Goal: Task Accomplishment & Management: Manage account settings

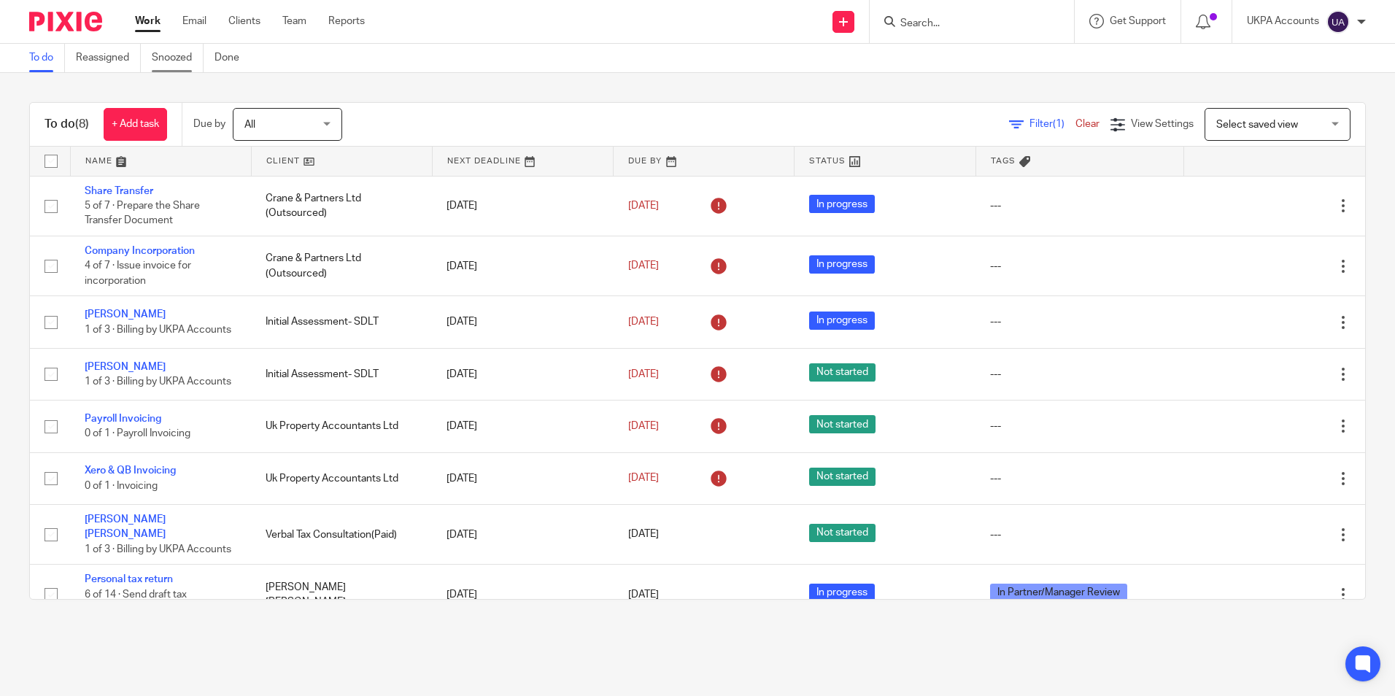
click at [172, 63] on link "Snoozed" at bounding box center [178, 58] width 52 height 28
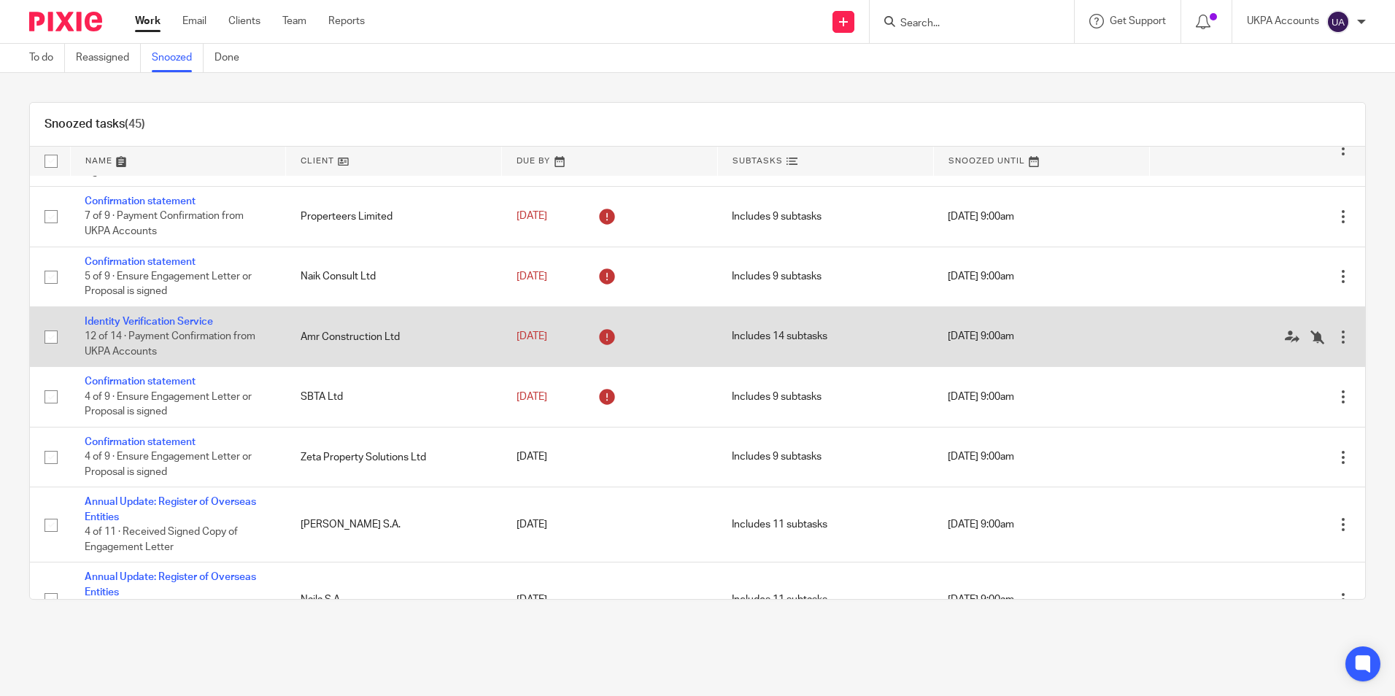
scroll to position [876, 0]
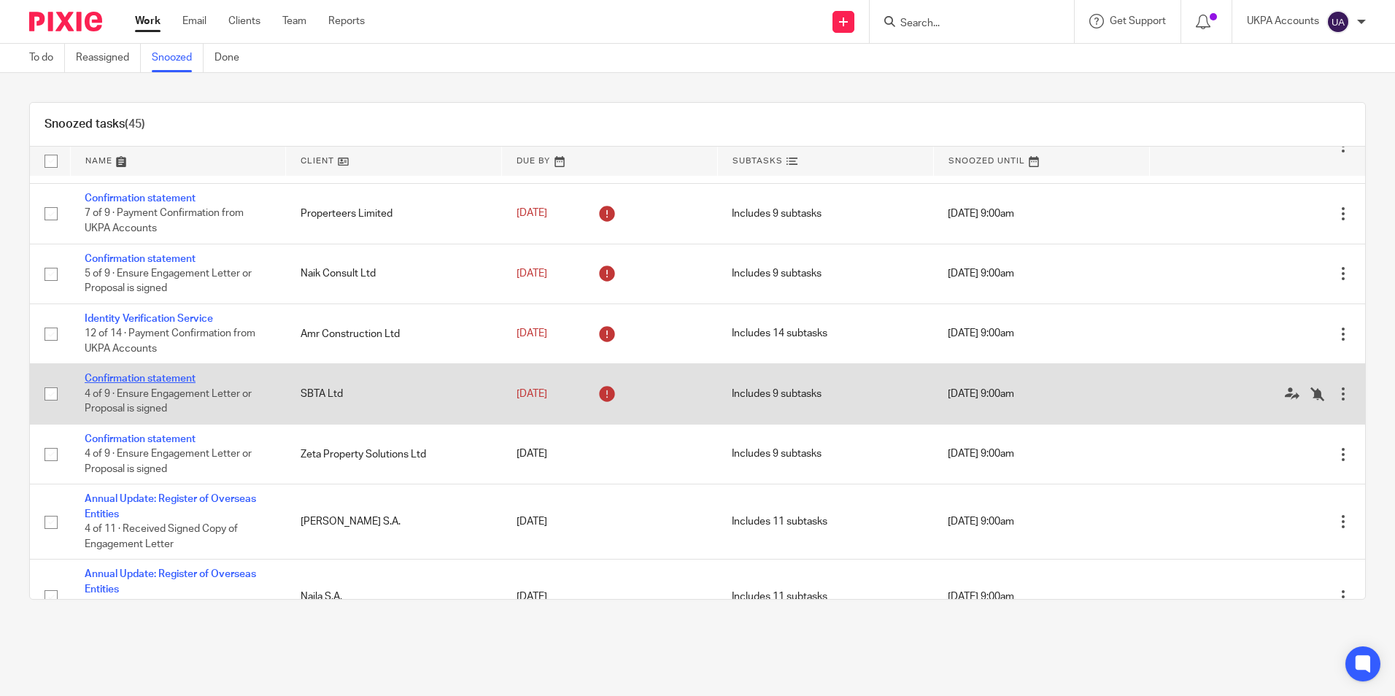
click at [190, 384] on link "Confirmation statement" at bounding box center [140, 379] width 111 height 10
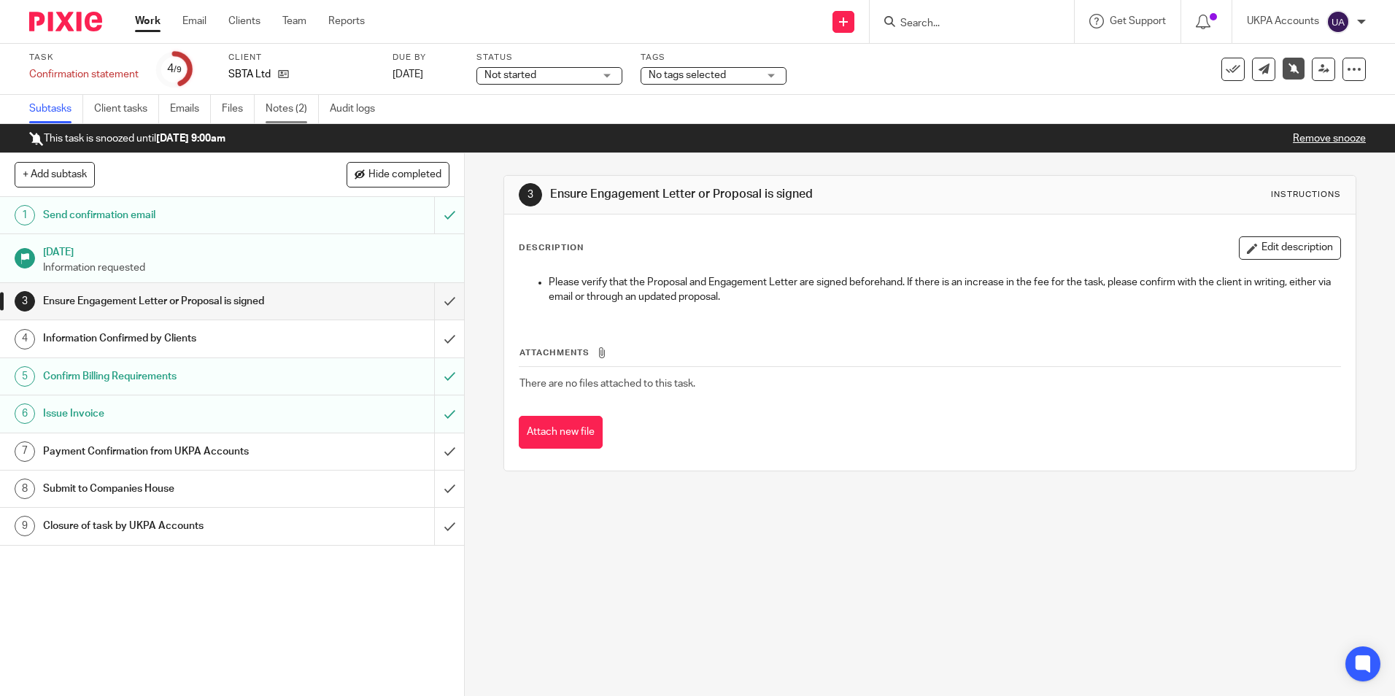
click at [292, 115] on link "Notes (2)" at bounding box center [292, 109] width 53 height 28
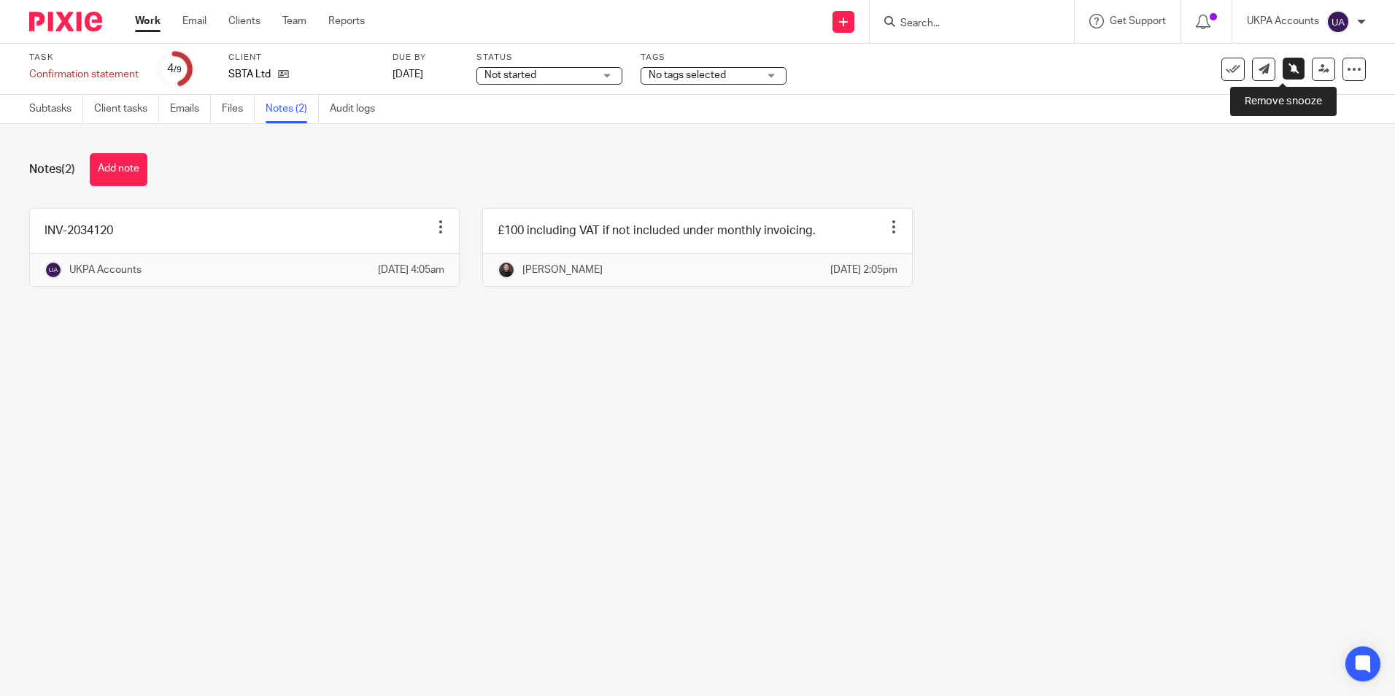
click at [1283, 73] on link at bounding box center [1294, 69] width 22 height 22
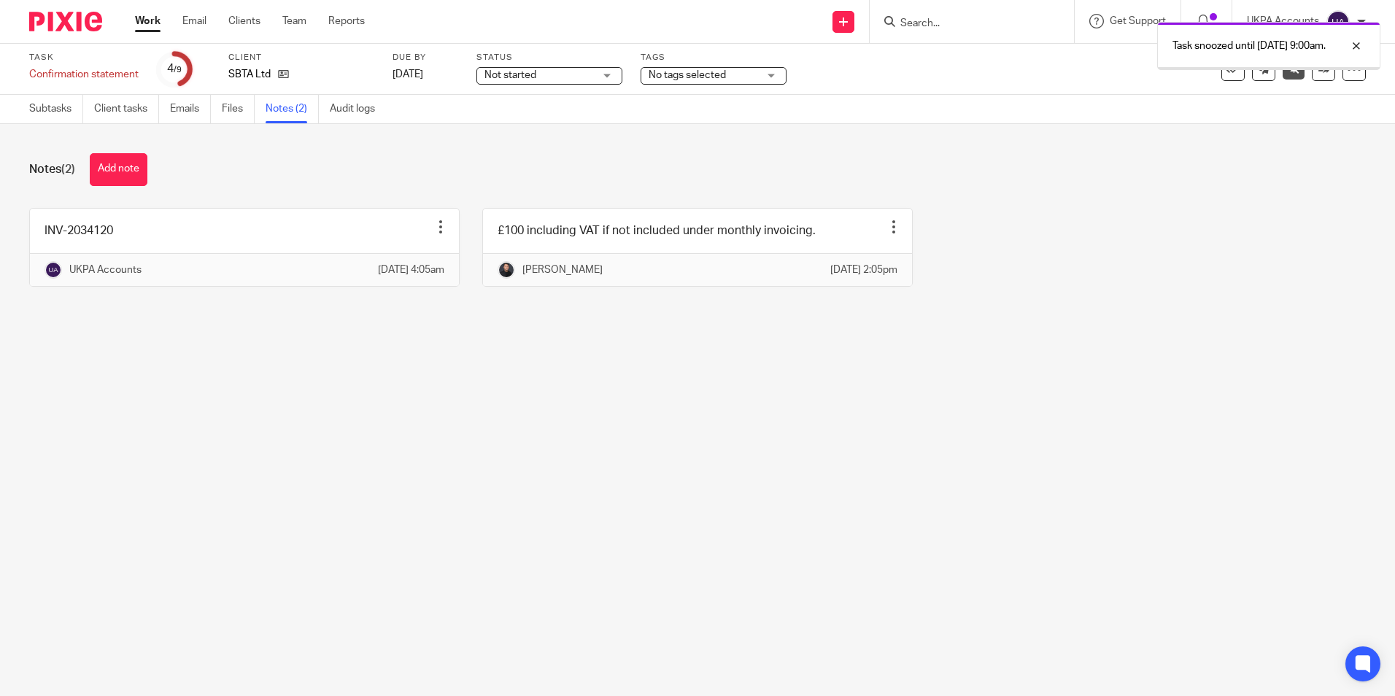
click at [144, 27] on link "Work" at bounding box center [148, 21] width 26 height 15
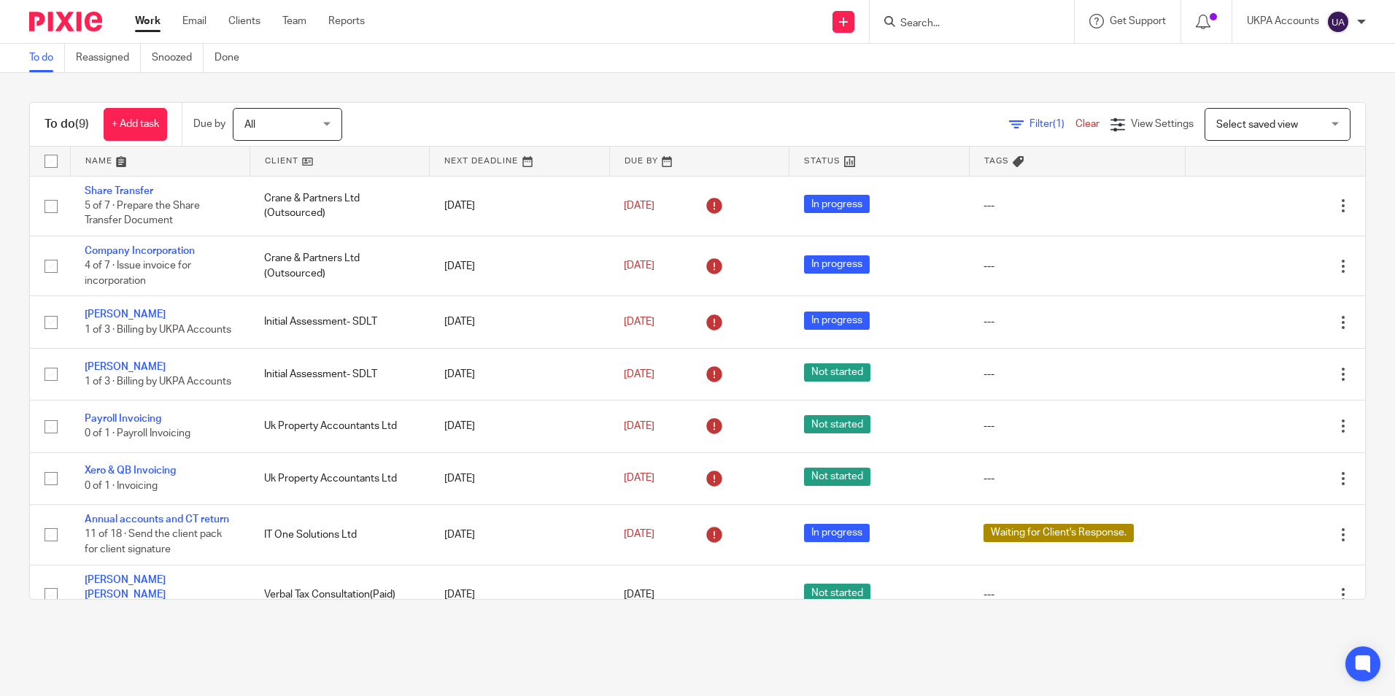
click at [193, 59] on link "Snoozed" at bounding box center [178, 58] width 52 height 28
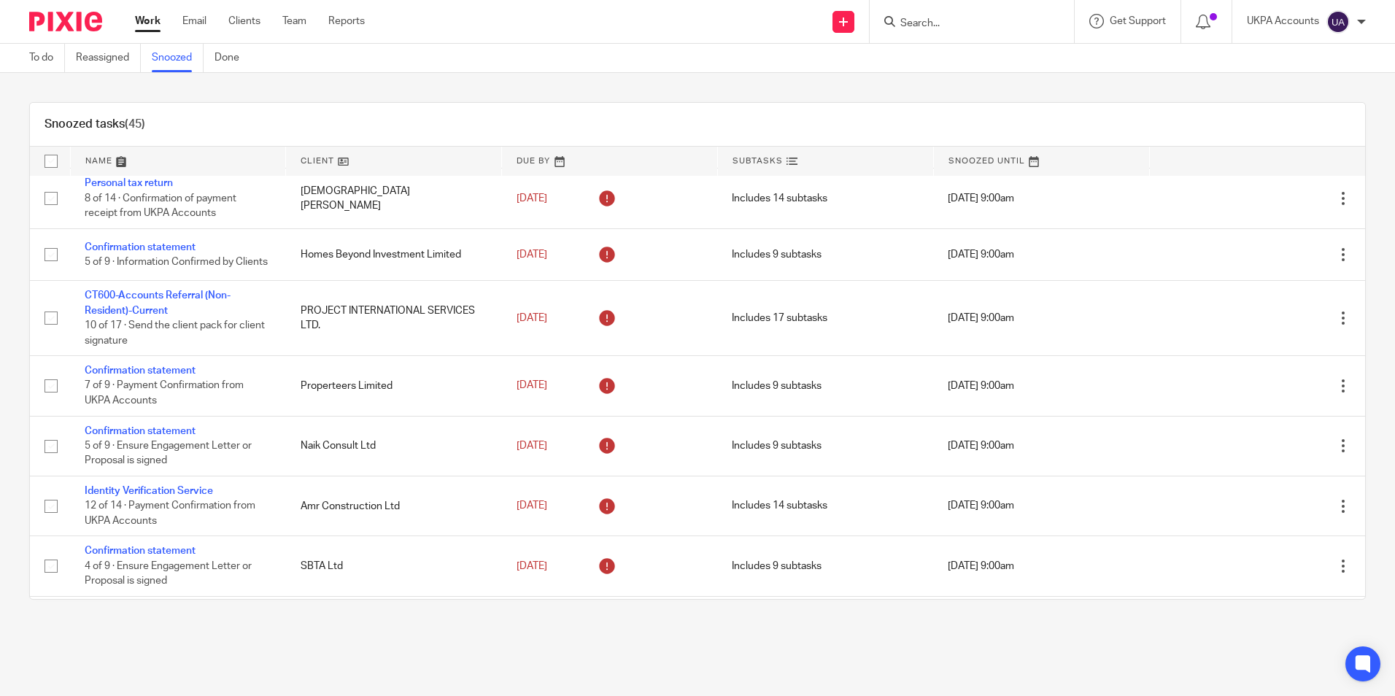
scroll to position [730, 0]
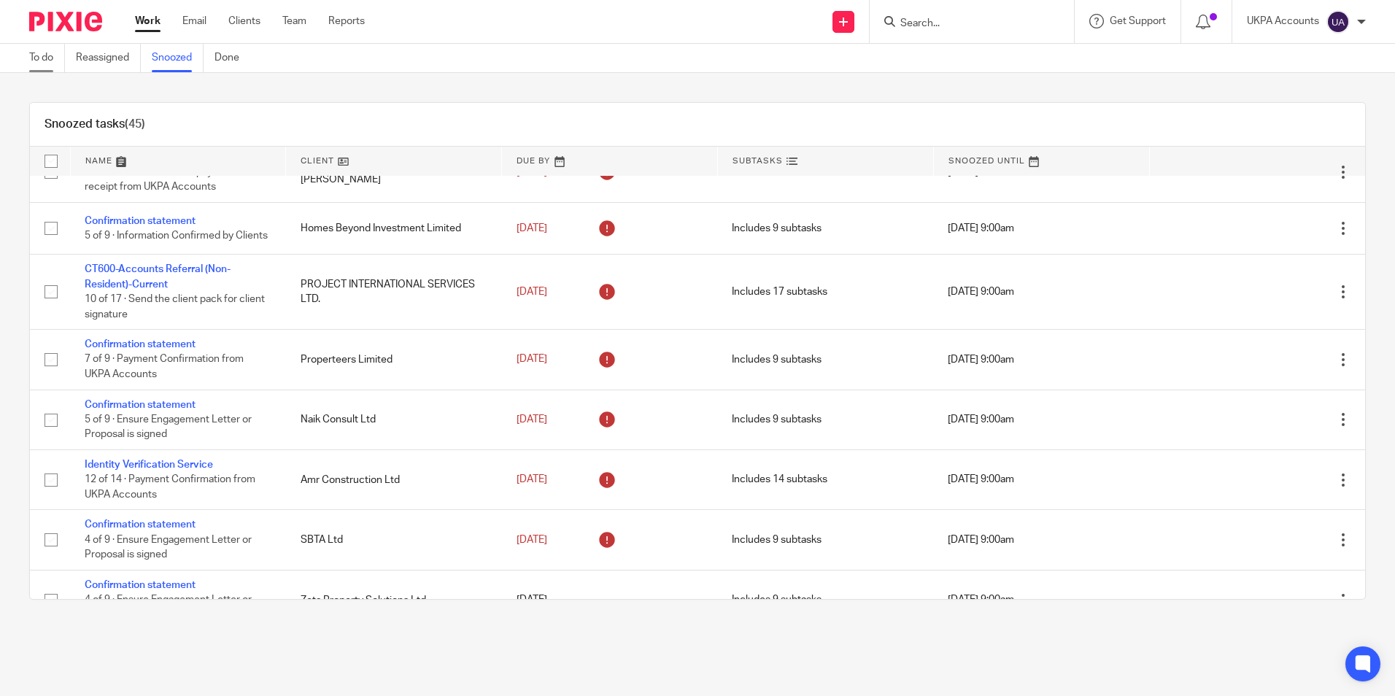
click at [40, 58] on link "To do" at bounding box center [47, 58] width 36 height 28
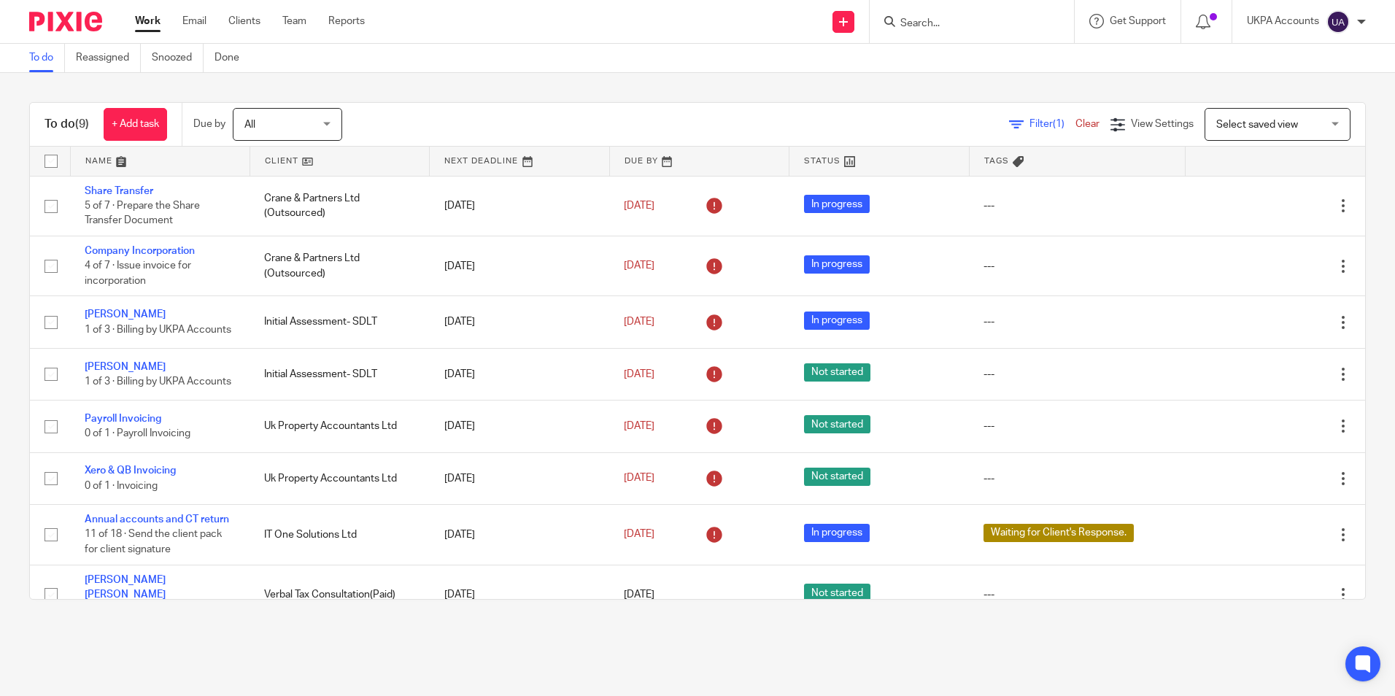
click at [371, 630] on main "To do Reassigned Snoozed Done To do (9) + Add task Due by All All Today Tomorro…" at bounding box center [697, 348] width 1395 height 696
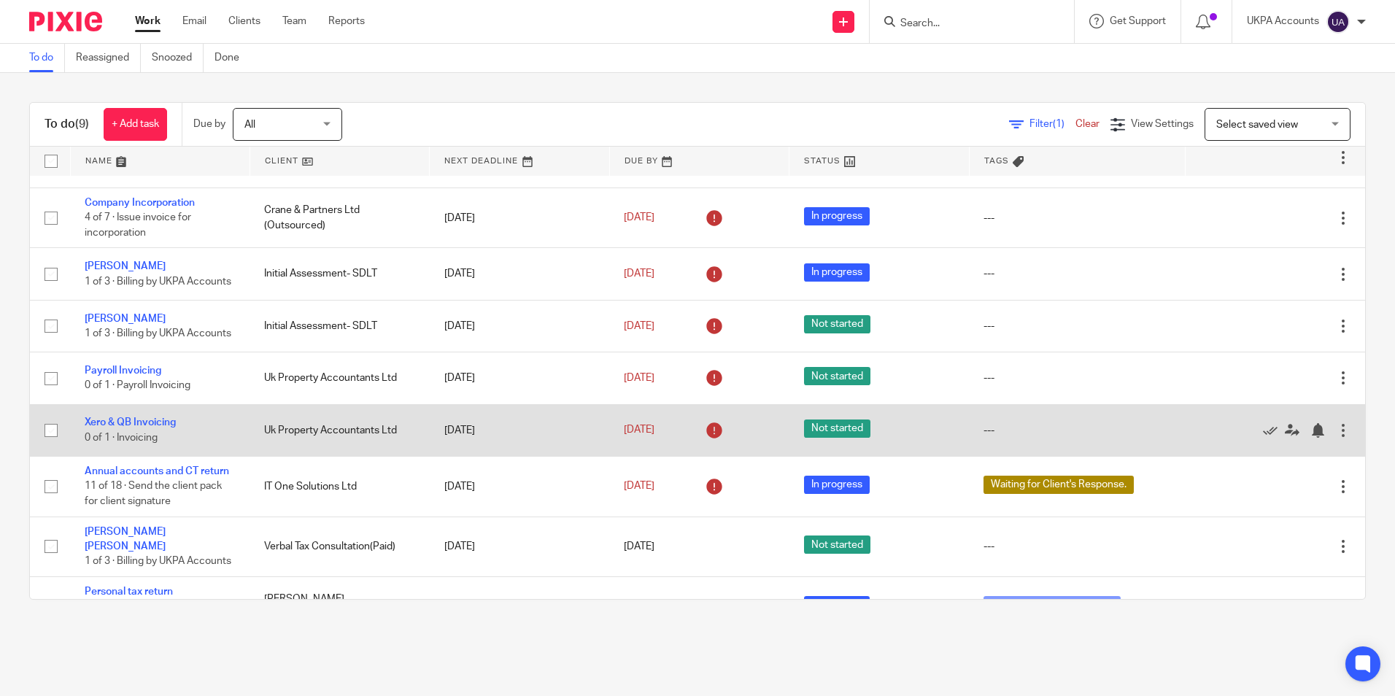
scroll to position [102, 0]
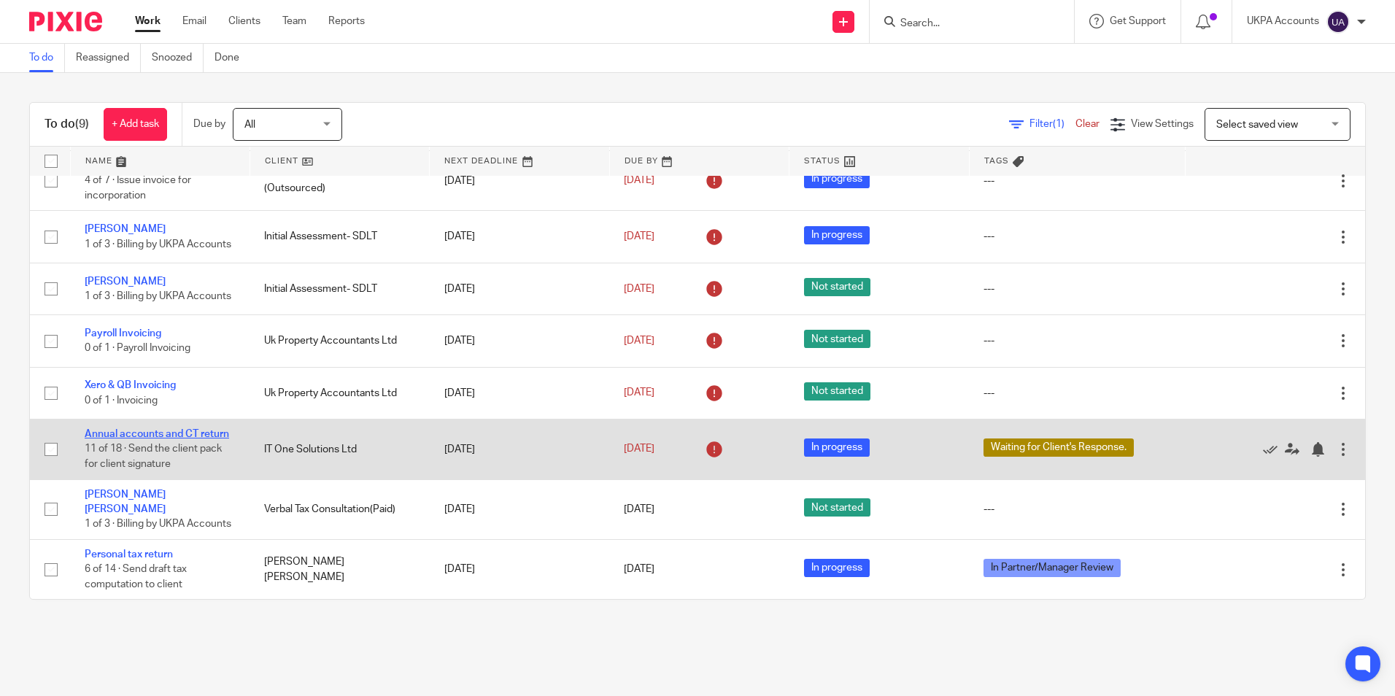
click at [160, 434] on link "Annual accounts and CT return" at bounding box center [157, 434] width 144 height 10
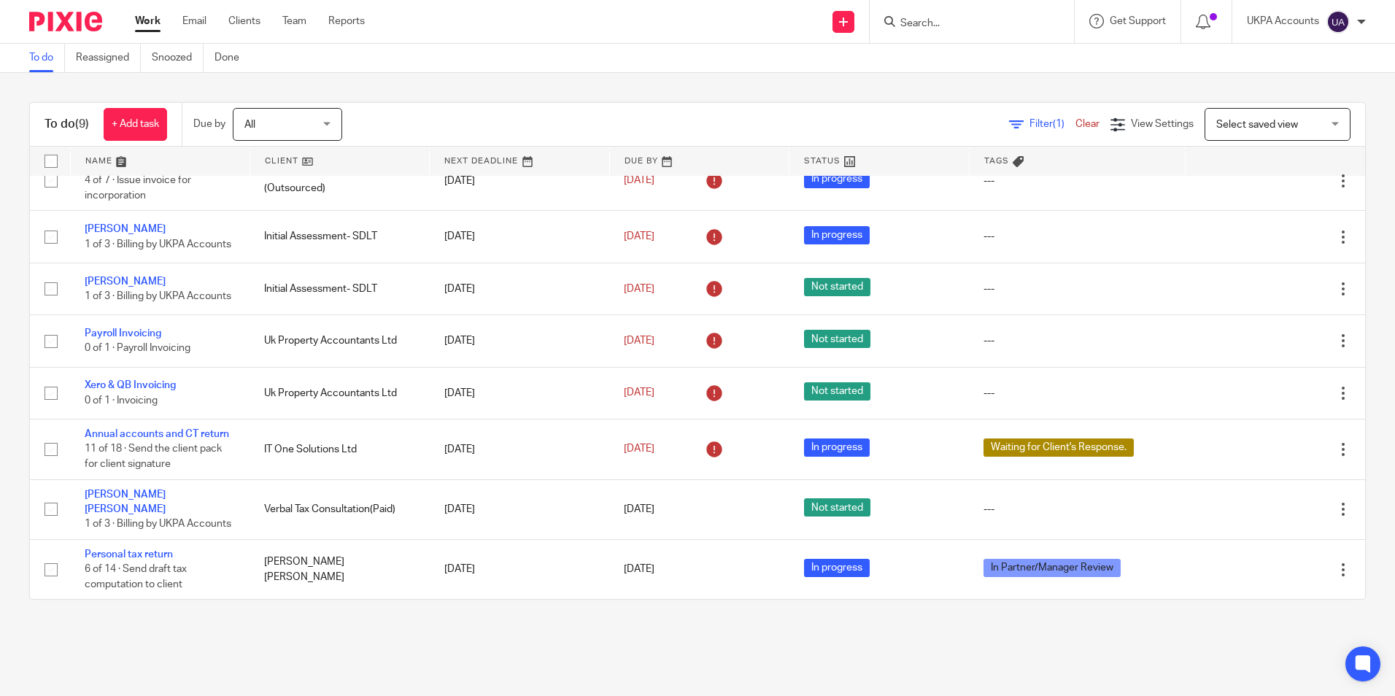
click at [40, 57] on link "To do" at bounding box center [47, 58] width 36 height 28
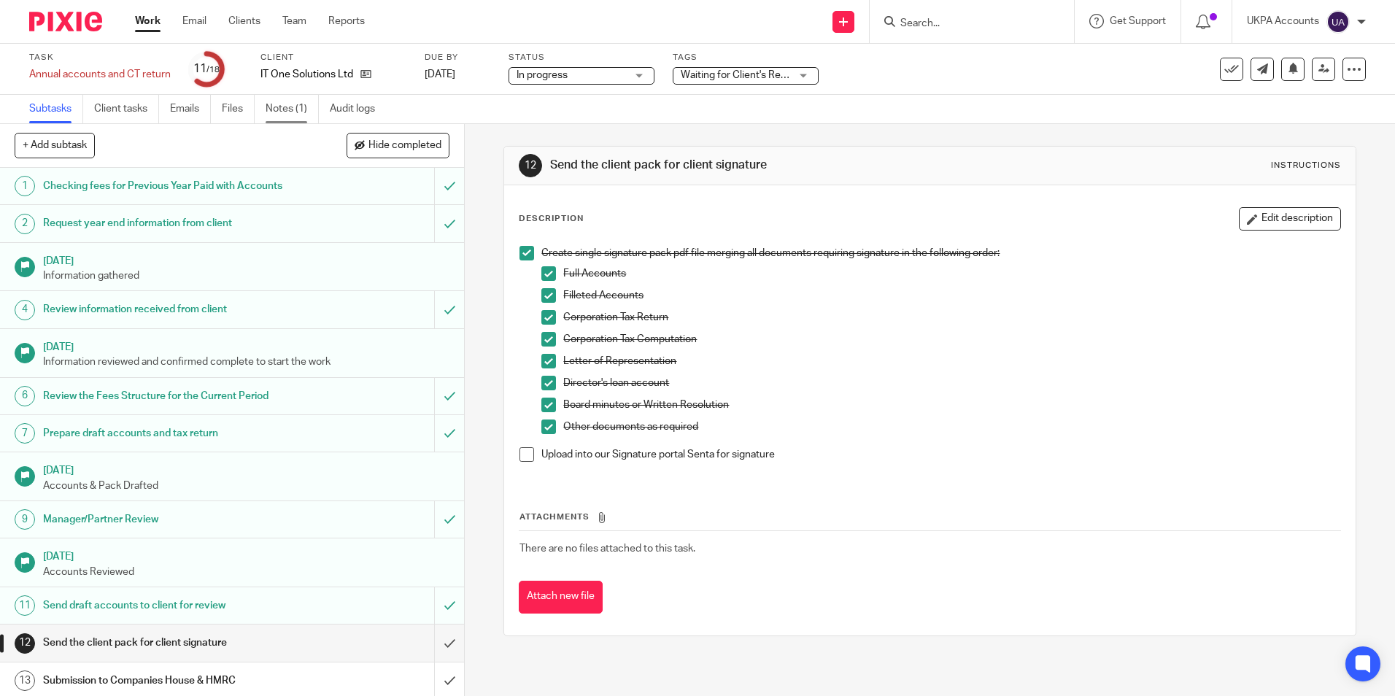
click at [287, 104] on link "Notes (1)" at bounding box center [292, 109] width 53 height 28
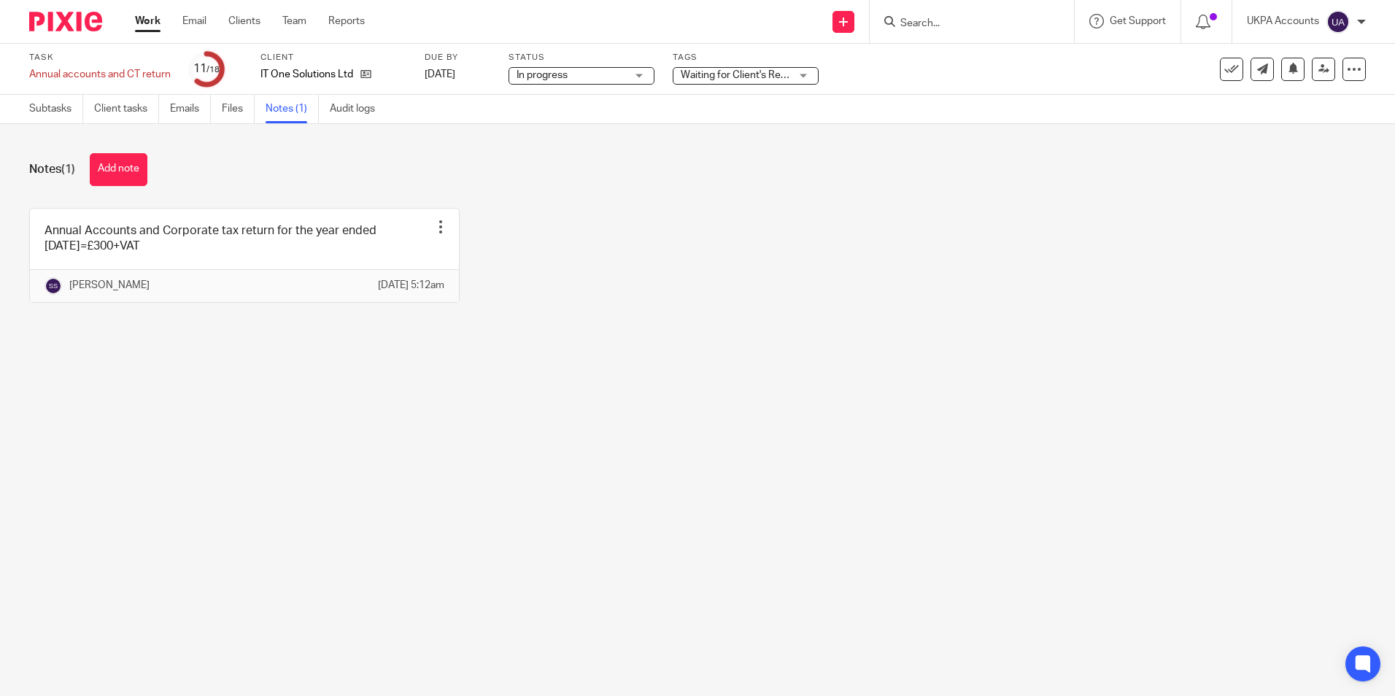
click at [250, 470] on main "Task Annual accounts and CT return Save Annual accounts and CT return 11 /18 Cl…" at bounding box center [697, 348] width 1395 height 696
drag, startPoint x: 262, startPoint y: 73, endPoint x: 286, endPoint y: 71, distance: 24.2
click at [286, 71] on p "IT One Solutions Ltd" at bounding box center [306, 74] width 93 height 15
drag, startPoint x: 286, startPoint y: 71, endPoint x: 249, endPoint y: 78, distance: 37.9
click at [249, 78] on div "Task Annual accounts and CT return Save Annual accounts and CT return 11 /18 Cl…" at bounding box center [586, 69] width 1114 height 35
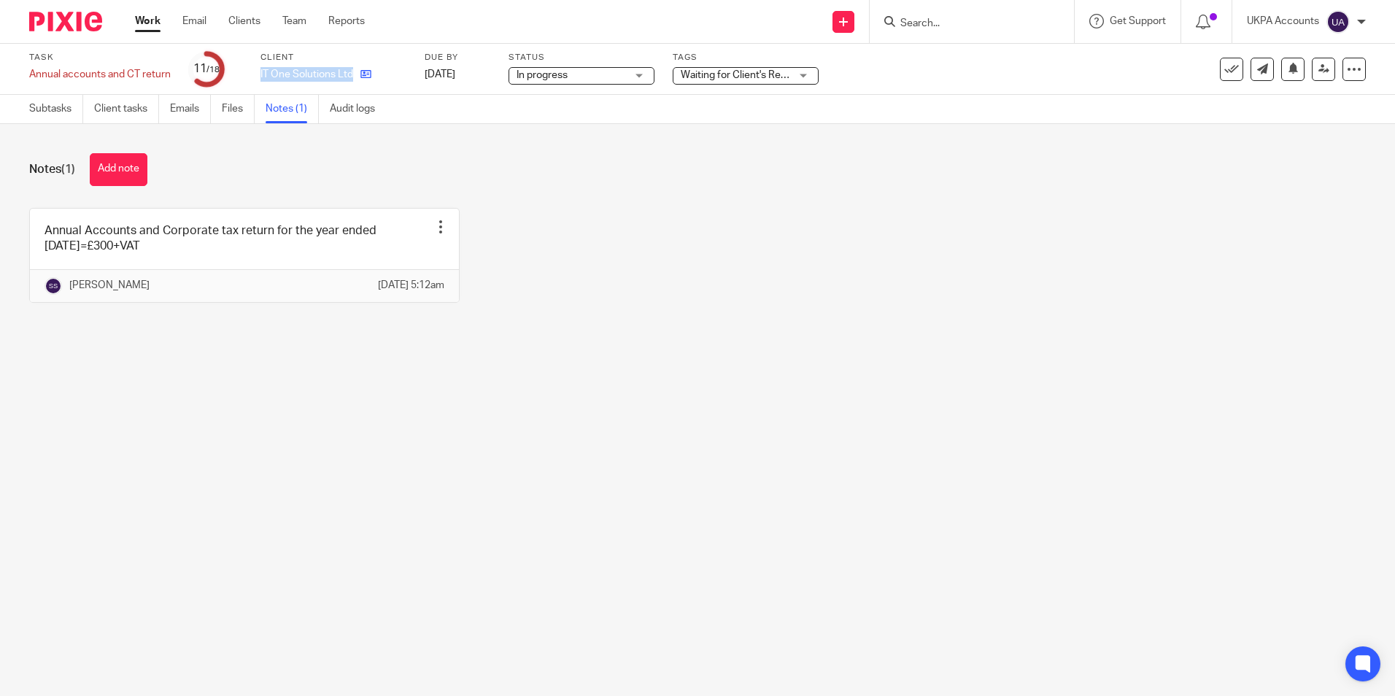
drag, startPoint x: 260, startPoint y: 71, endPoint x: 358, endPoint y: 66, distance: 97.1
click at [358, 67] on div "IT One Solutions Ltd" at bounding box center [333, 74] width 146 height 15
copy div "IT One Solutions Ltd"
click at [551, 354] on div "Notes (1) Add note Annual Accounts and Corporate tax return for the year ended …" at bounding box center [697, 239] width 1395 height 230
click at [293, 447] on main "Task Annual accounts and CT return Save Annual accounts and CT return 11 /18 Cl…" at bounding box center [697, 348] width 1395 height 696
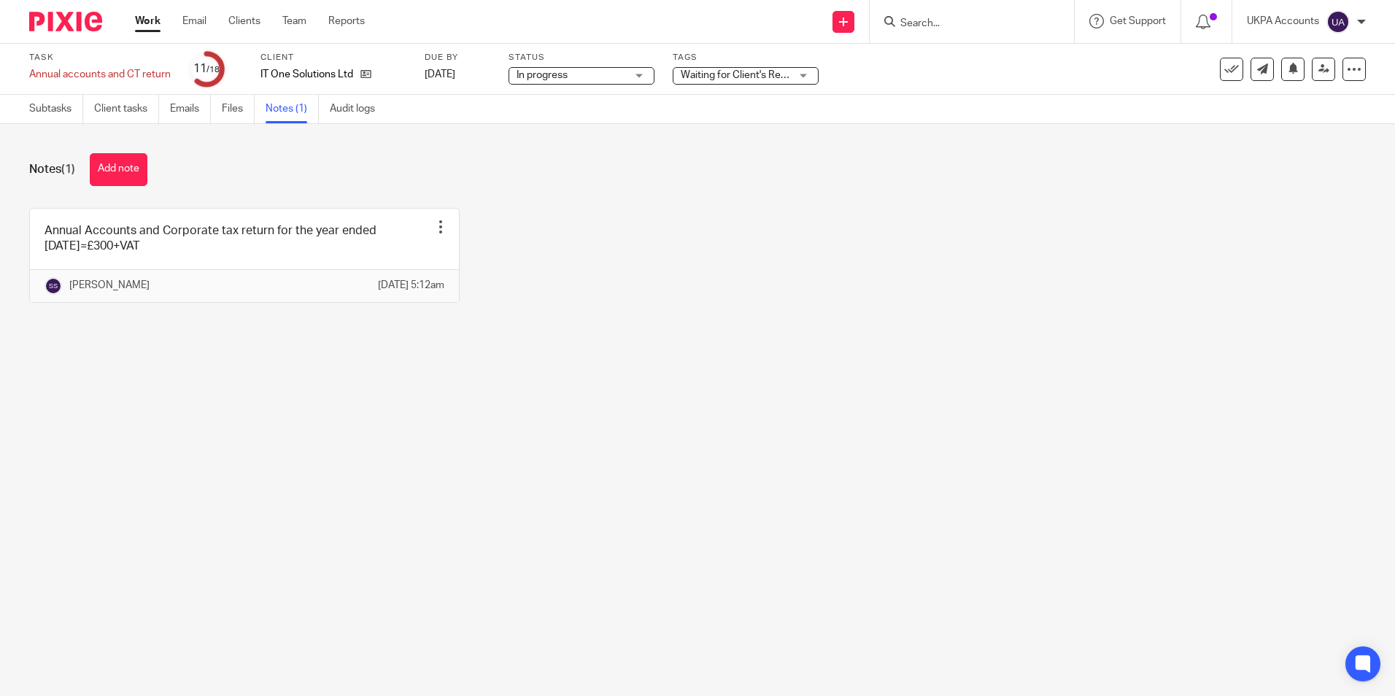
click at [61, 416] on main "Task Annual accounts and CT return Save Annual accounts and CT return 11 /18 Cl…" at bounding box center [697, 348] width 1395 height 696
click at [363, 72] on icon at bounding box center [365, 74] width 11 height 11
drag, startPoint x: 107, startPoint y: 172, endPoint x: 122, endPoint y: 171, distance: 15.3
click at [107, 172] on button "Add note" at bounding box center [119, 169] width 58 height 33
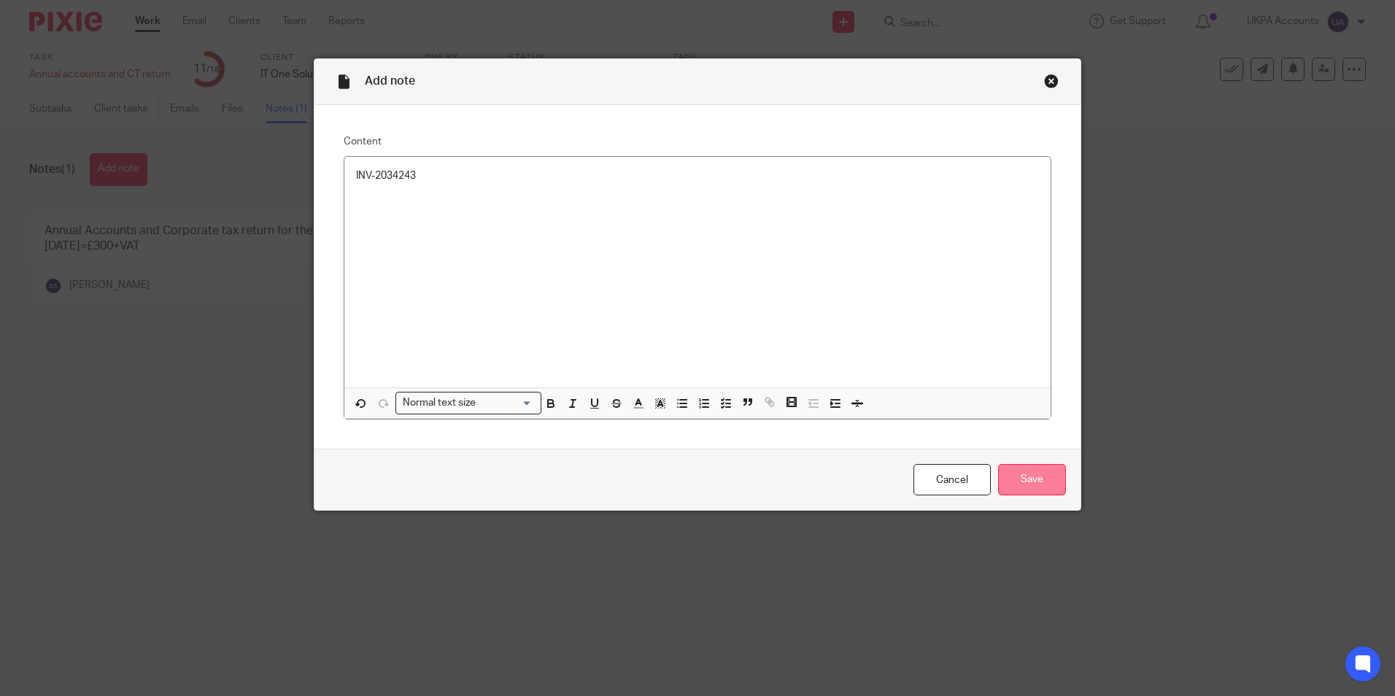
click at [1014, 482] on input "Save" at bounding box center [1032, 479] width 68 height 31
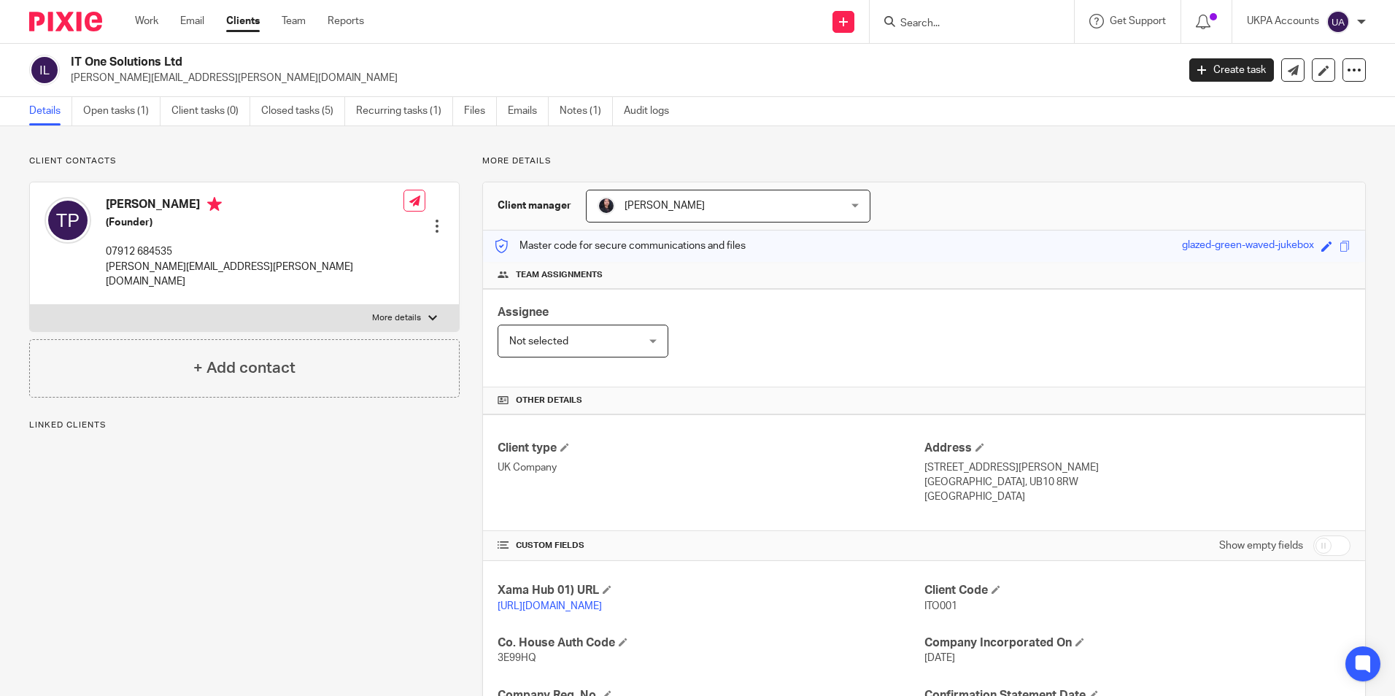
scroll to position [298, 0]
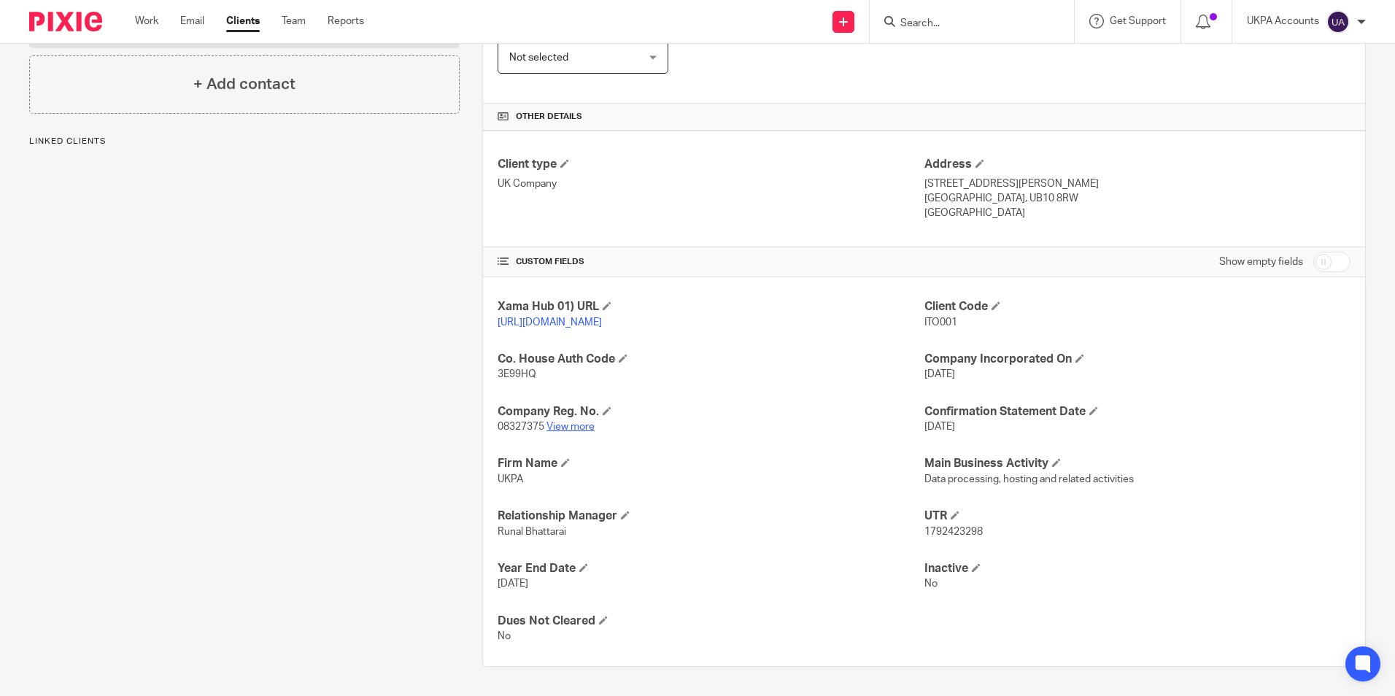
click at [580, 430] on link "View more" at bounding box center [570, 427] width 48 height 10
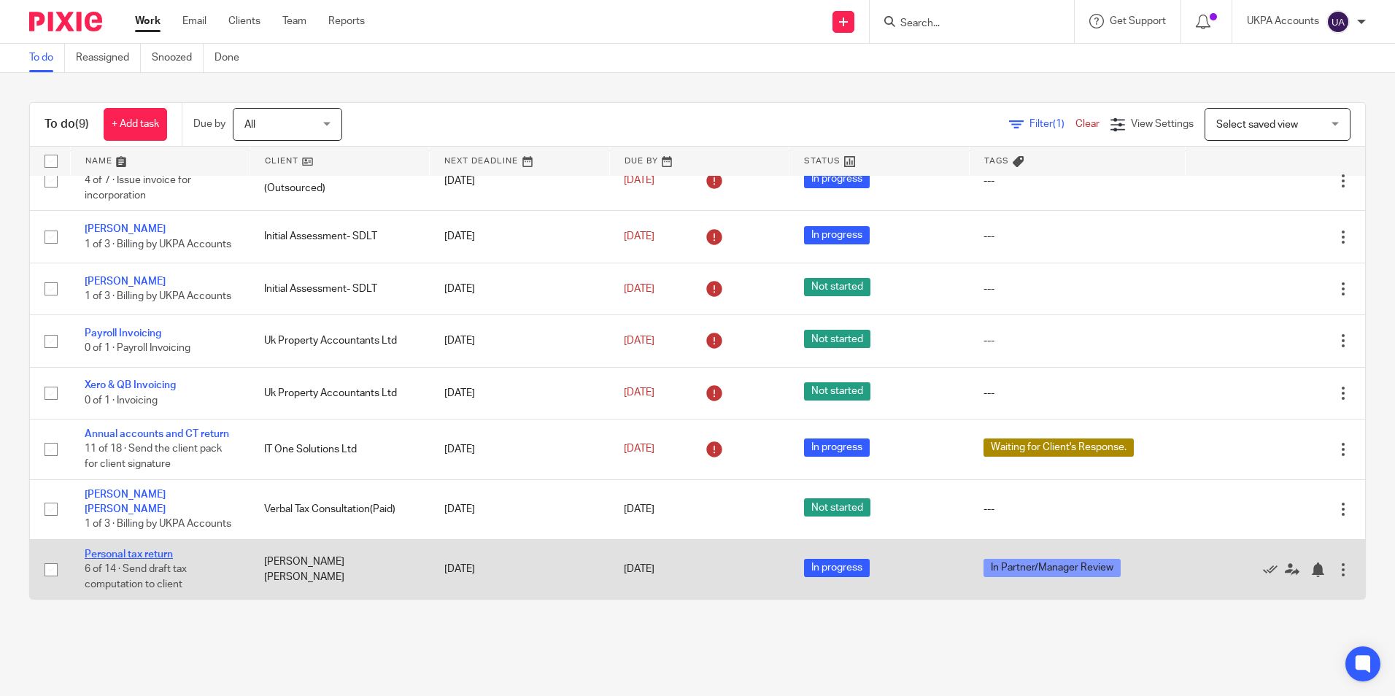
scroll to position [102, 0]
click at [157, 554] on link "Personal tax return" at bounding box center [129, 554] width 88 height 10
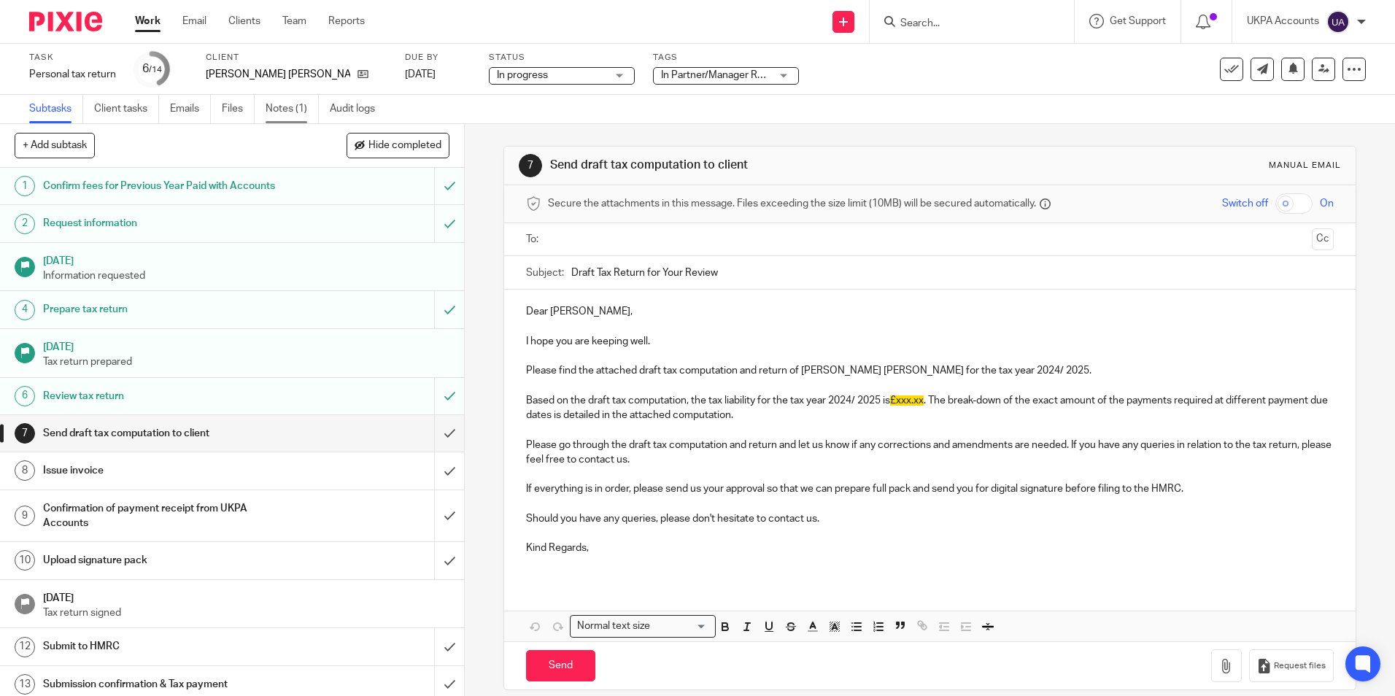
click at [290, 106] on link "Notes (1)" at bounding box center [292, 109] width 53 height 28
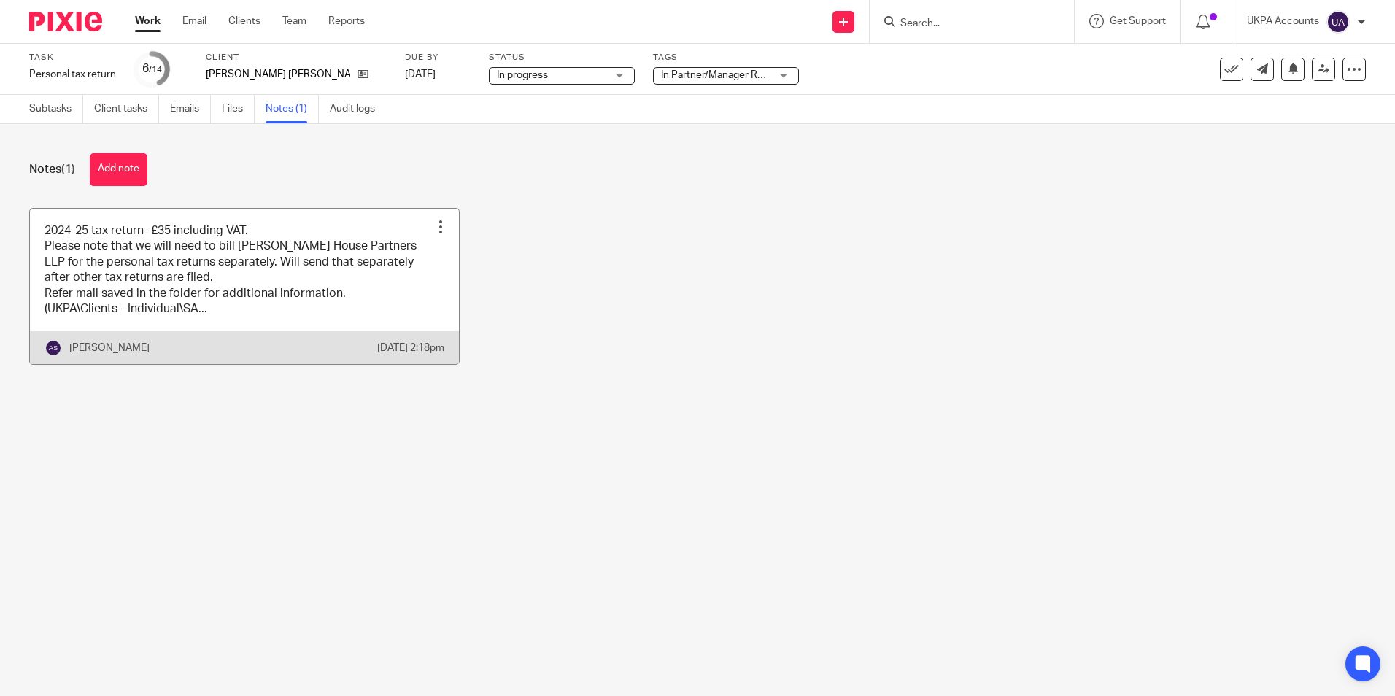
click at [177, 290] on link at bounding box center [244, 287] width 429 height 156
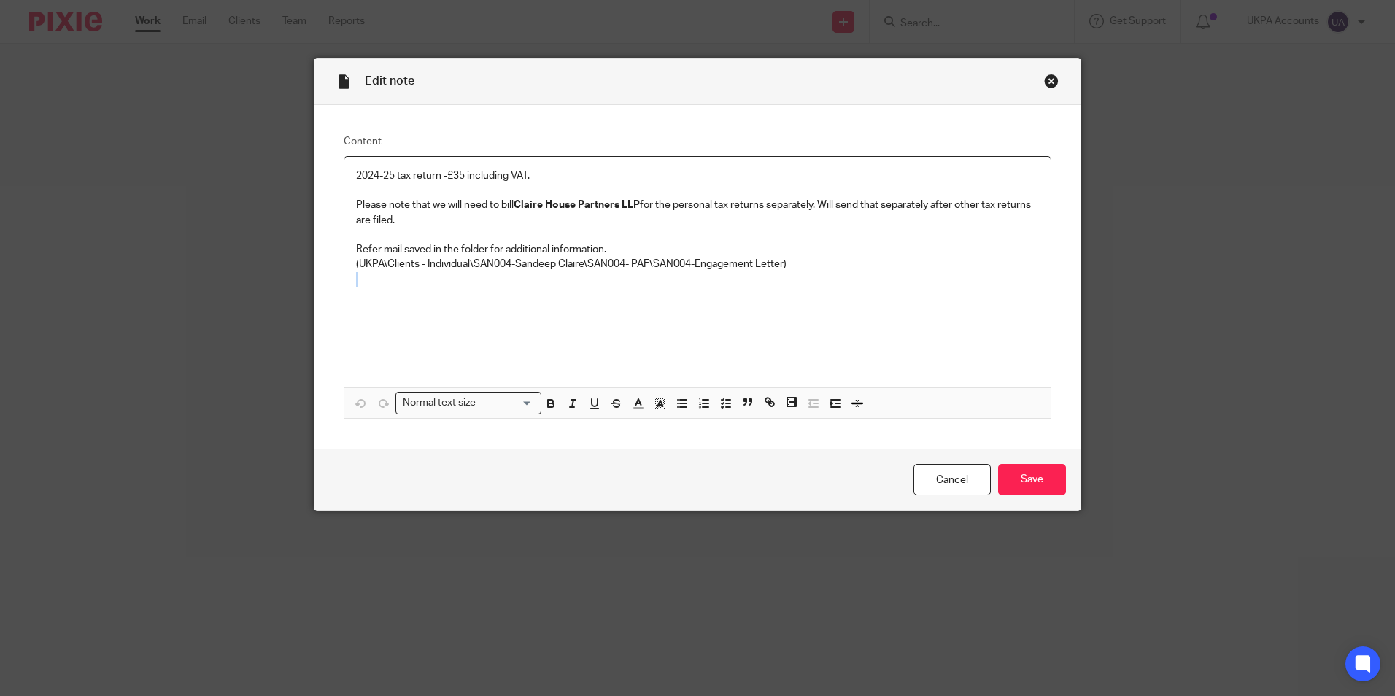
drag, startPoint x: 783, startPoint y: 265, endPoint x: 374, endPoint y: 273, distance: 409.4
click at [373, 276] on div "2024-25 tax return -£35 including VAT. Please note that we will need to bill Cl…" at bounding box center [697, 272] width 706 height 231
drag, startPoint x: 349, startPoint y: 262, endPoint x: 784, endPoint y: 271, distance: 434.9
click at [784, 271] on div "2024-25 tax return -£35 including VAT. Please note that we will need to bill Cl…" at bounding box center [697, 272] width 706 height 231
copy p "(UKPA\Clients - Individual\SAN004-Sandeep Claire\SAN004- PAF\SAN004-Engagement …"
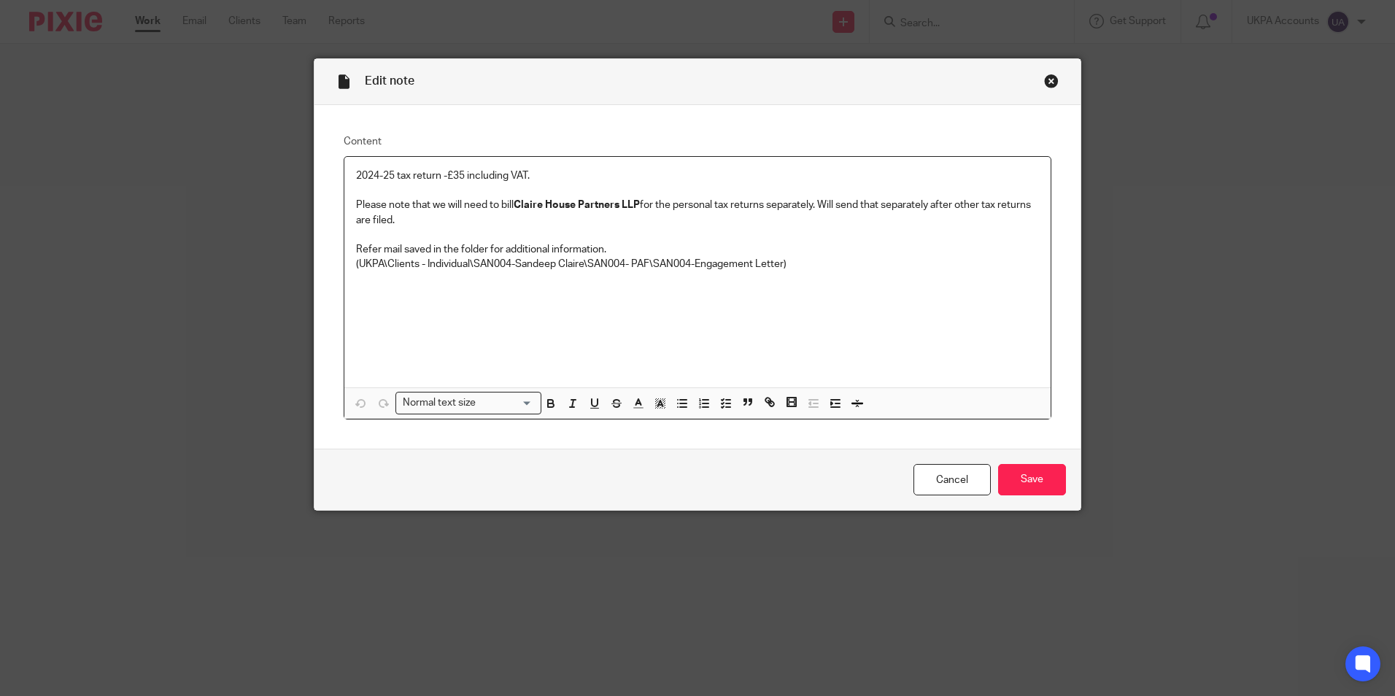
click at [523, 301] on p at bounding box center [697, 287] width 683 height 30
click at [563, 326] on div "2024-25 tax return -£35 including VAT. Please note that we will need to bill Cl…" at bounding box center [697, 272] width 706 height 231
click at [1050, 83] on div "Close this dialog window" at bounding box center [1051, 81] width 15 height 15
click at [1044, 82] on div "Close this dialog window" at bounding box center [1051, 81] width 15 height 15
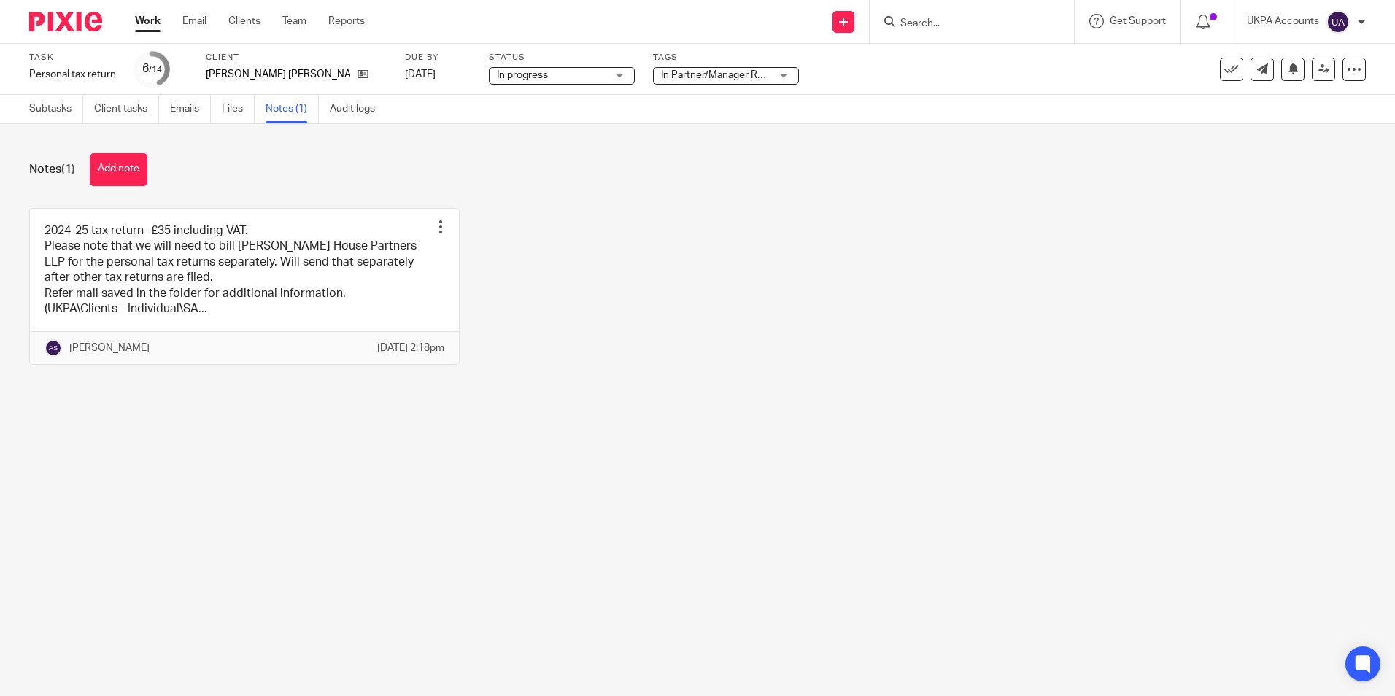
click at [292, 495] on main "Task Personal tax return Save Personal tax return 6 /14 Client [PERSON_NAME] [P…" at bounding box center [697, 348] width 1395 height 696
click at [244, 161] on div "Notes (1) Add note" at bounding box center [697, 169] width 1337 height 33
click at [63, 107] on link "Subtasks" at bounding box center [56, 109] width 54 height 28
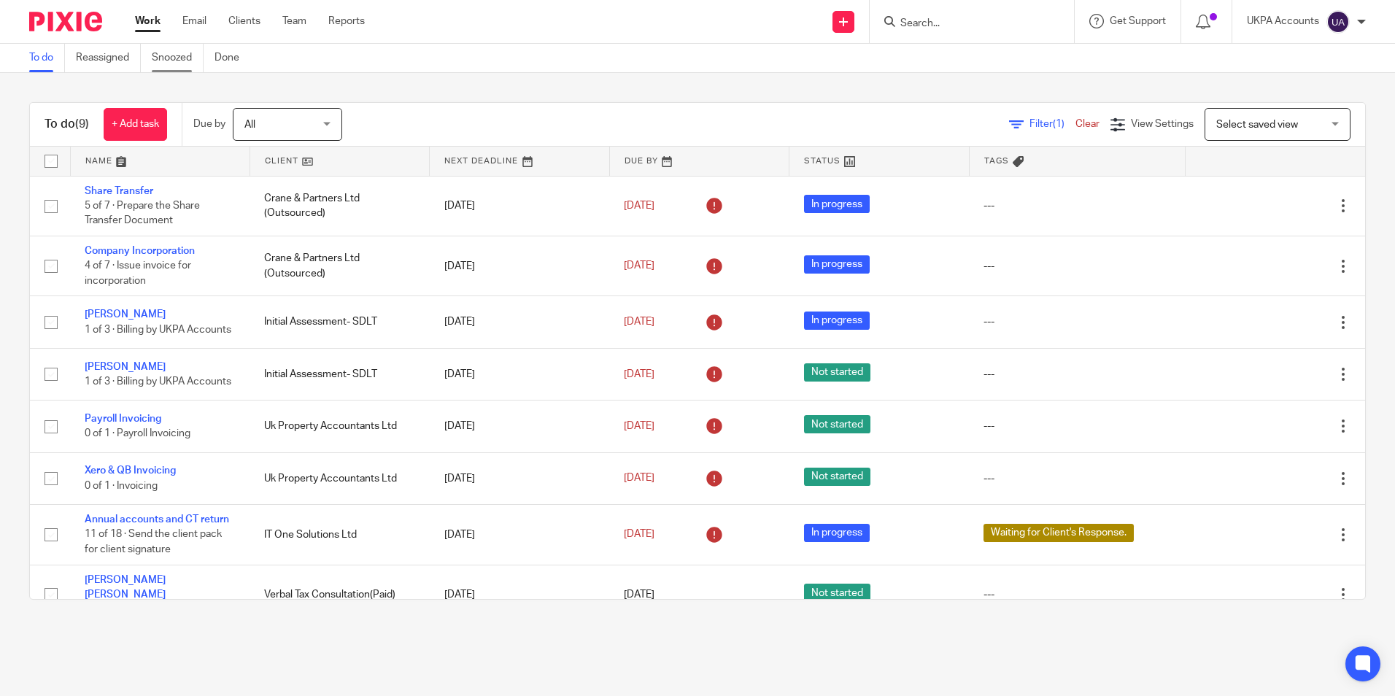
click at [175, 51] on link "Snoozed" at bounding box center [178, 58] width 52 height 28
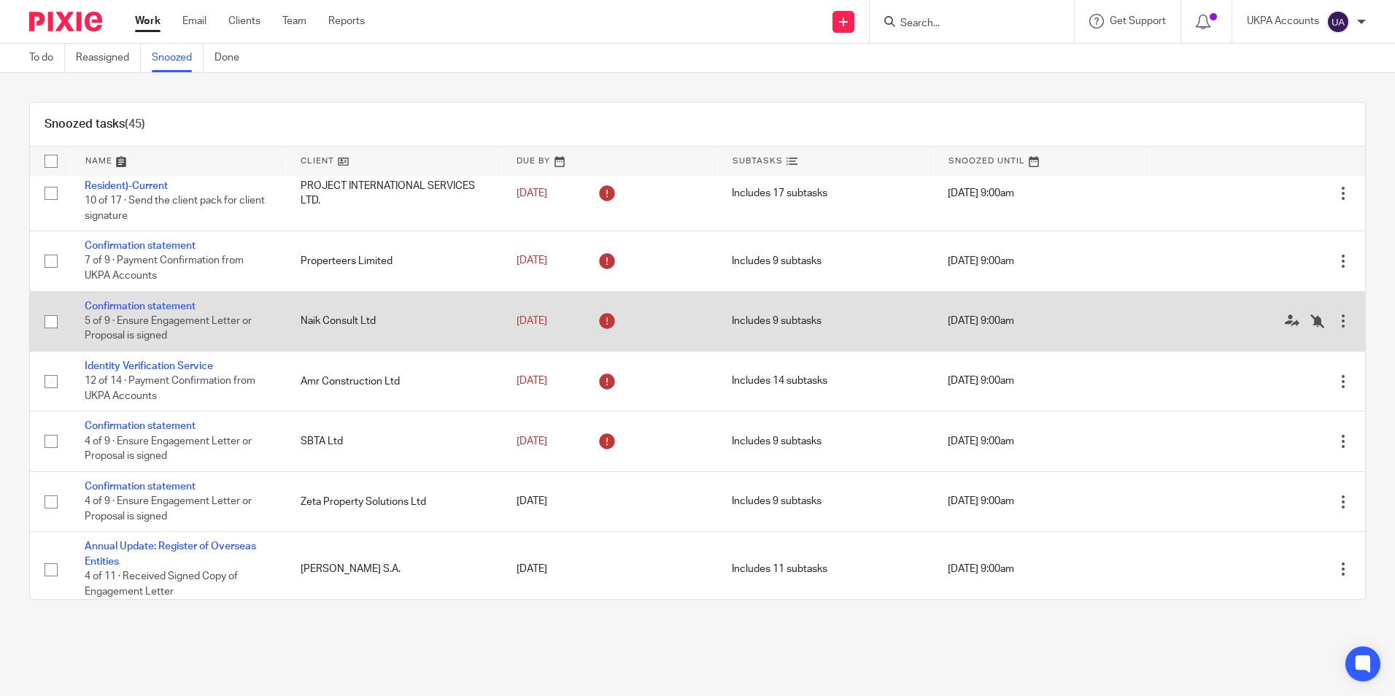
scroll to position [803, 0]
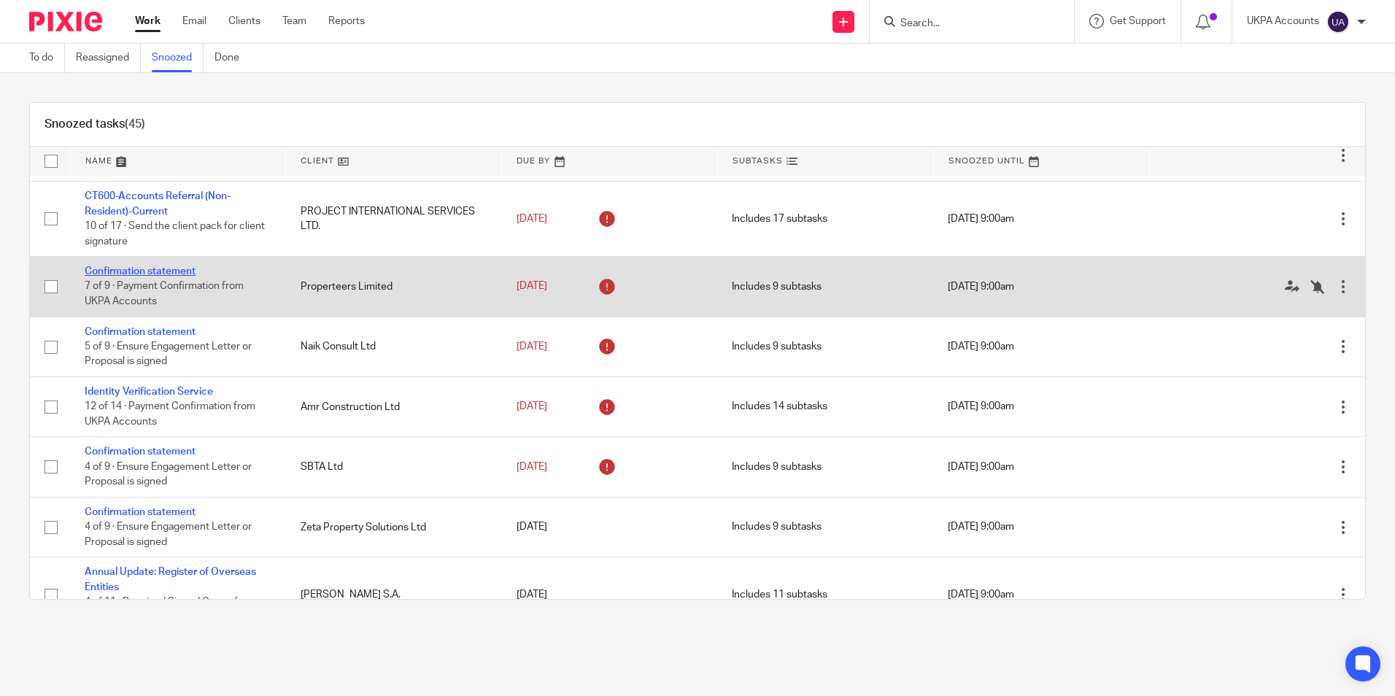
click at [165, 277] on link "Confirmation statement" at bounding box center [140, 271] width 111 height 10
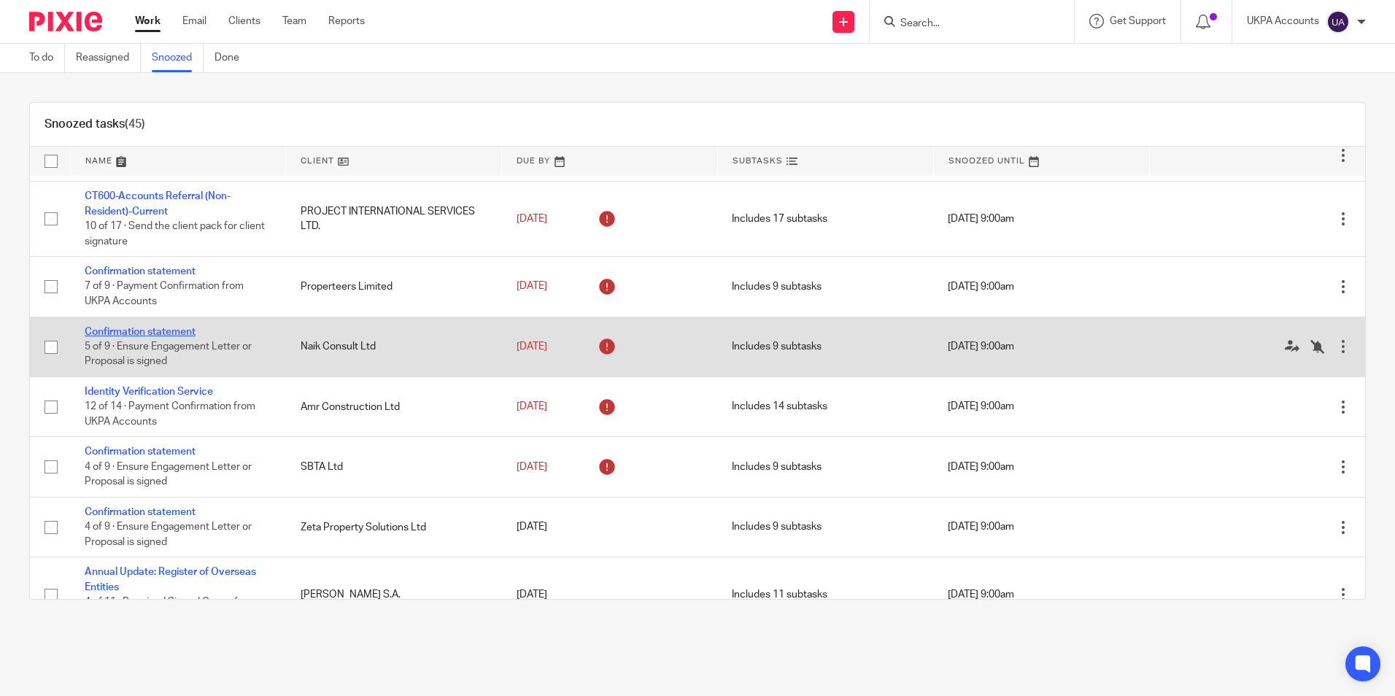
click at [179, 337] on link "Confirmation statement" at bounding box center [140, 332] width 111 height 10
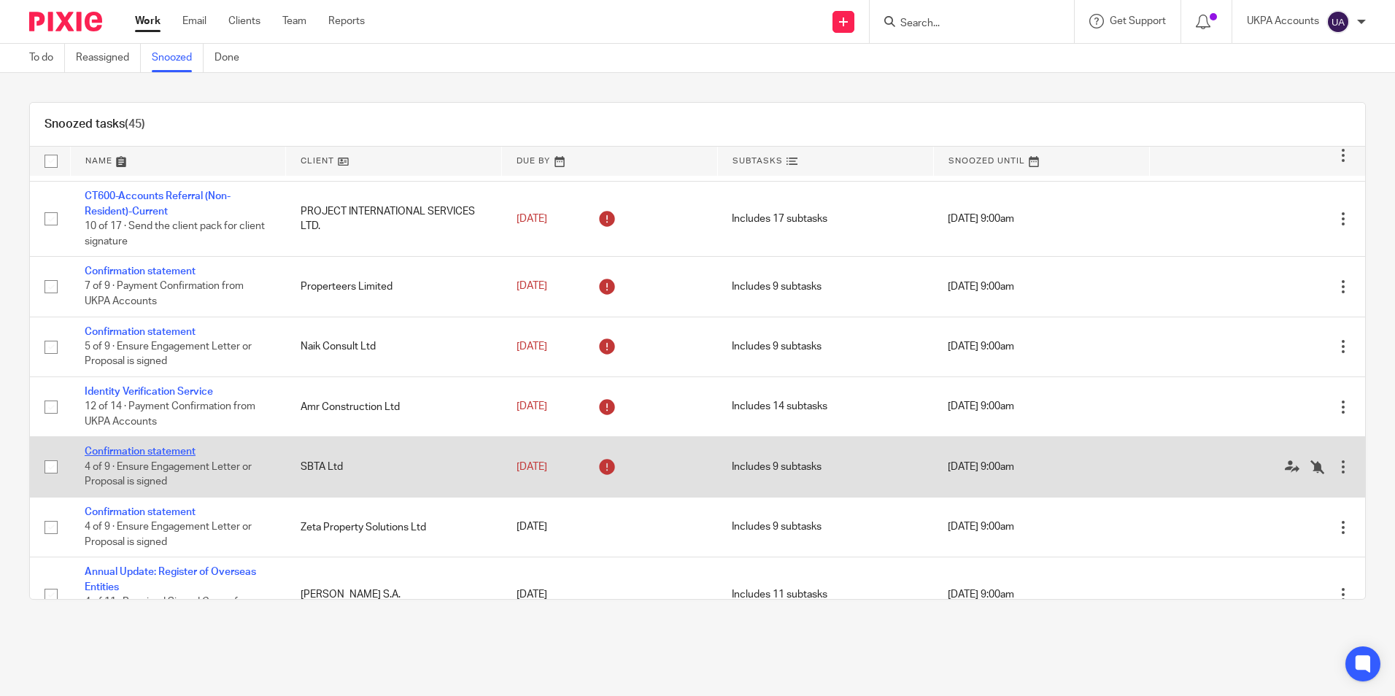
click at [196, 457] on link "Confirmation statement" at bounding box center [140, 452] width 111 height 10
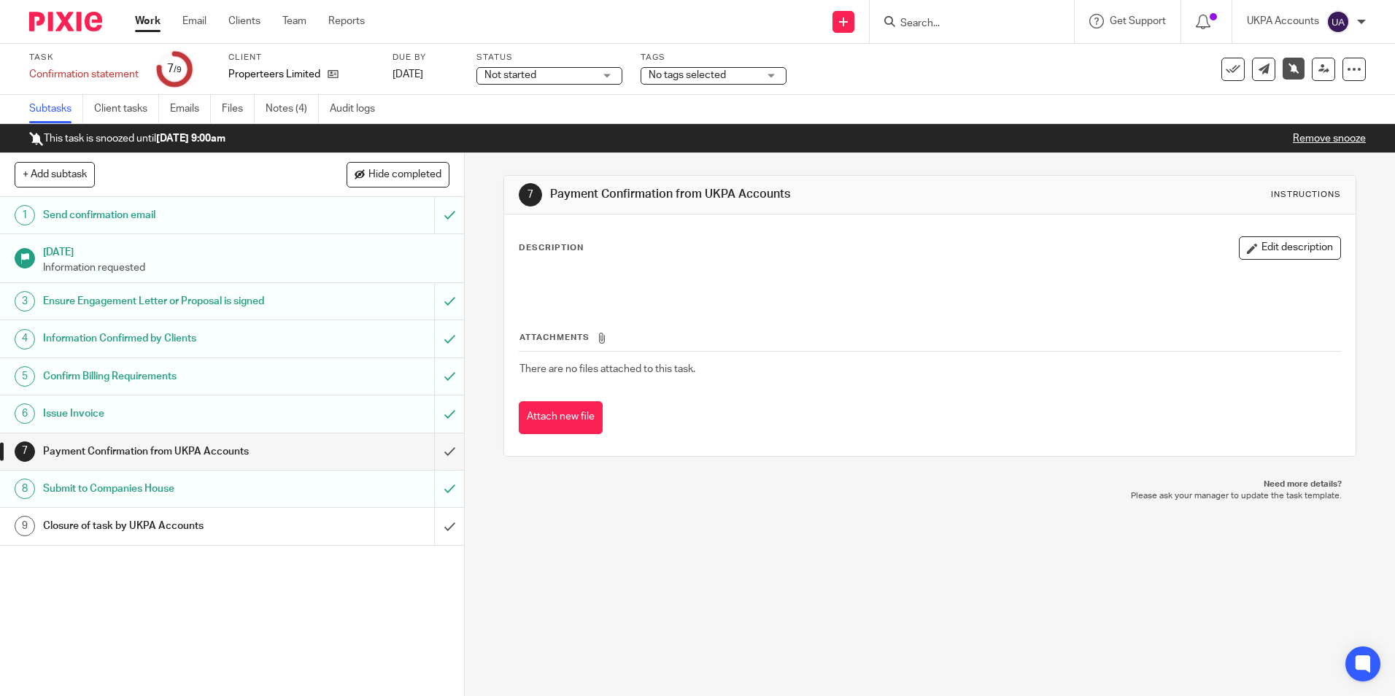
click at [1300, 137] on link "Remove snooze" at bounding box center [1329, 139] width 73 height 10
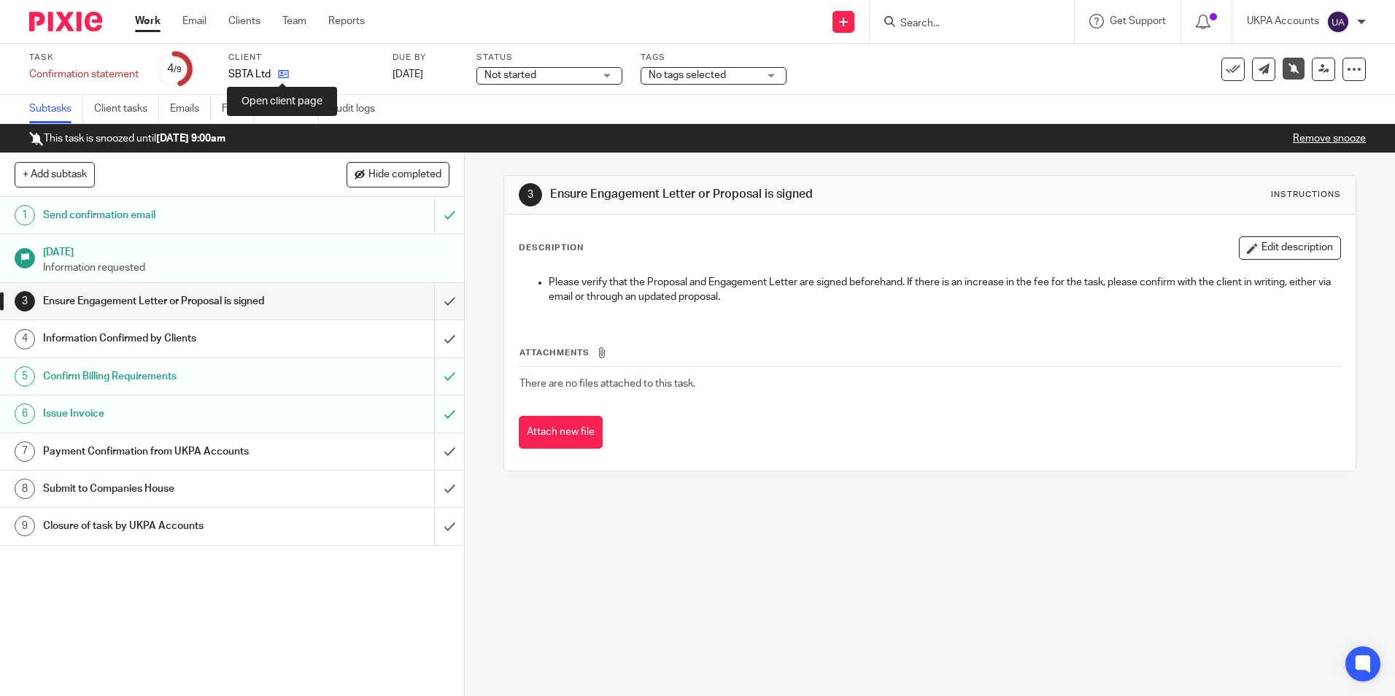
click at [281, 74] on icon at bounding box center [283, 74] width 11 height 11
click at [298, 114] on link "Notes (2)" at bounding box center [292, 109] width 53 height 28
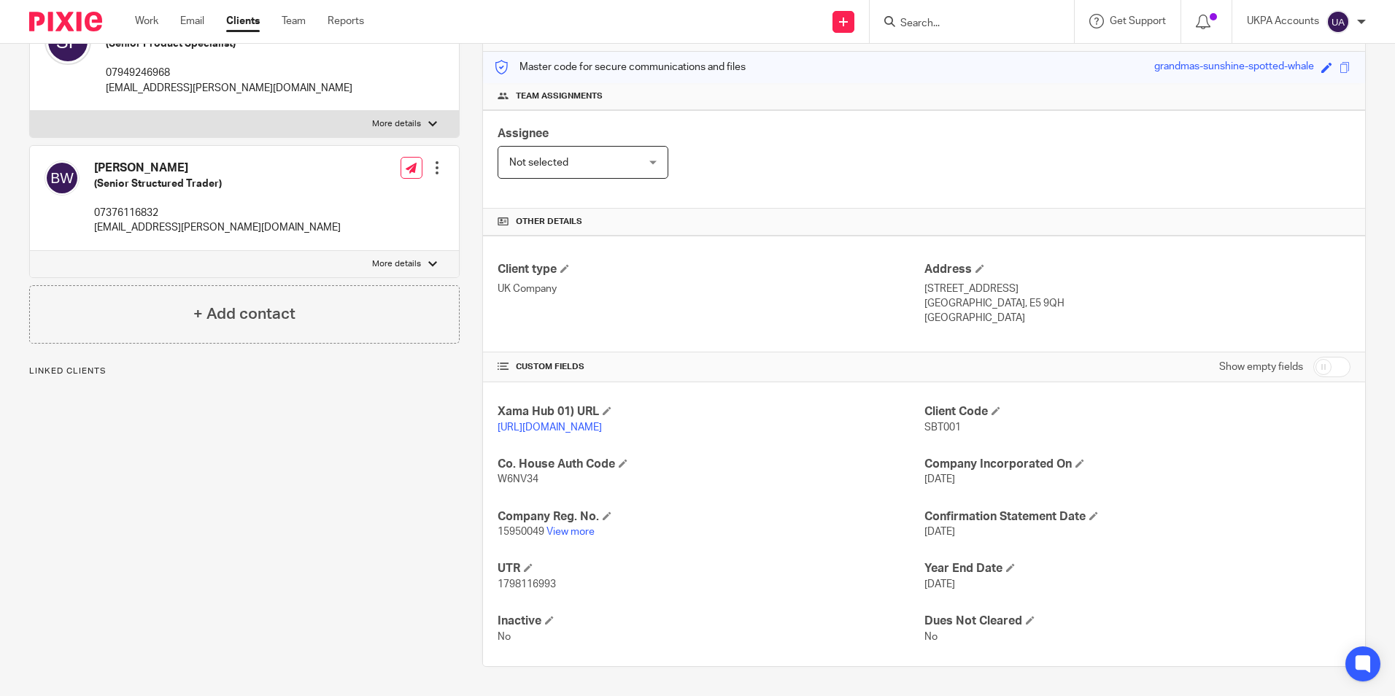
scroll to position [193, 0]
click at [561, 530] on link "View more" at bounding box center [570, 532] width 48 height 10
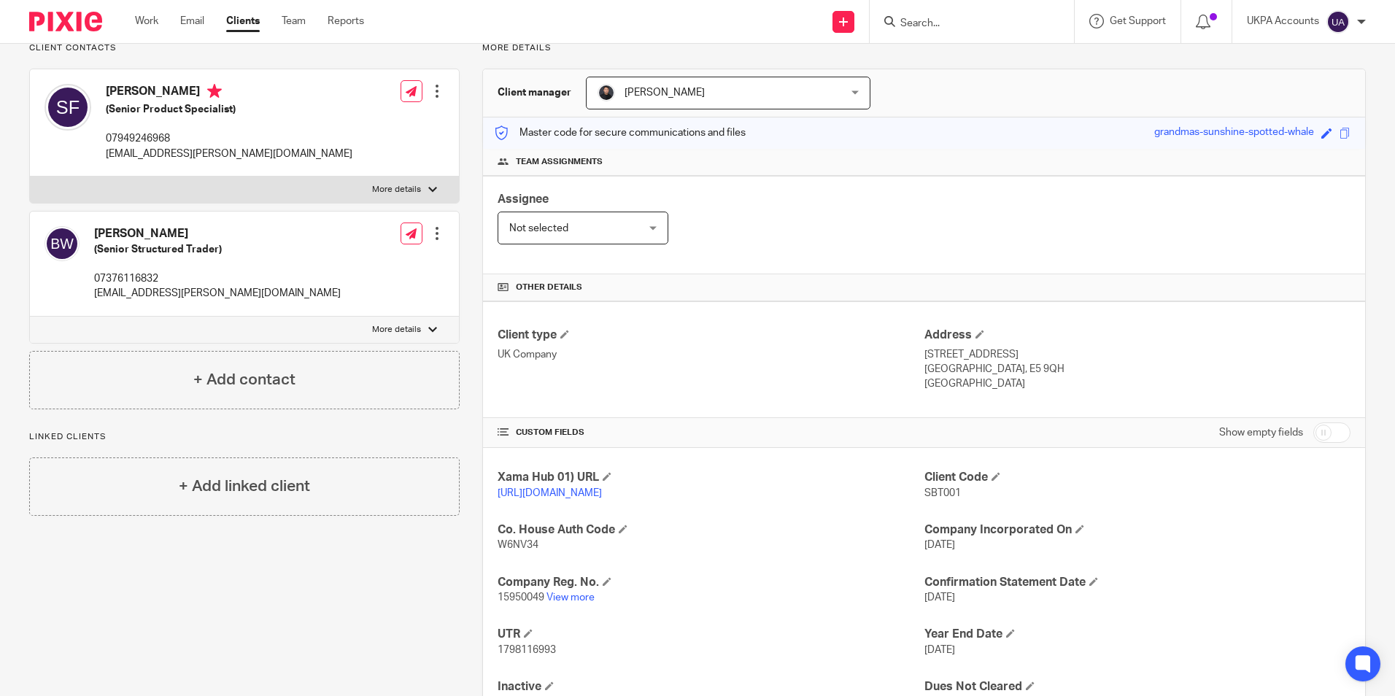
scroll to position [0, 0]
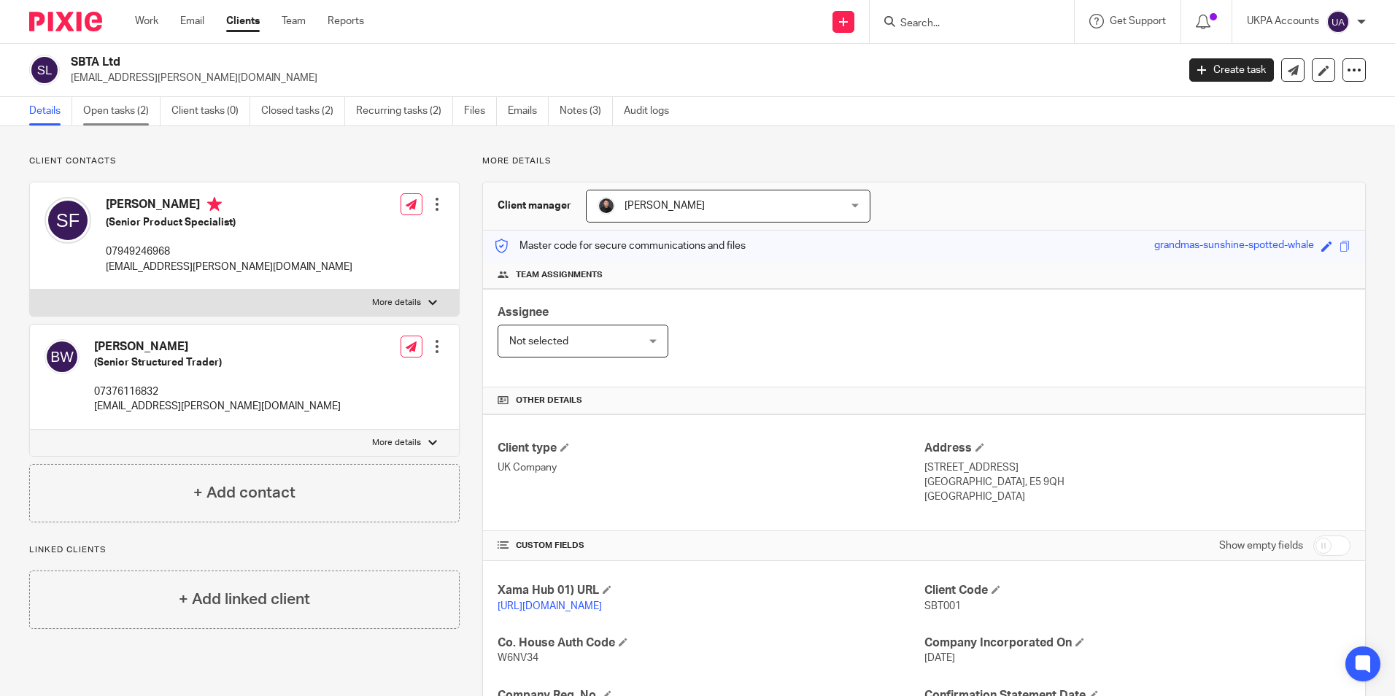
click at [118, 115] on link "Open tasks (2)" at bounding box center [121, 111] width 77 height 28
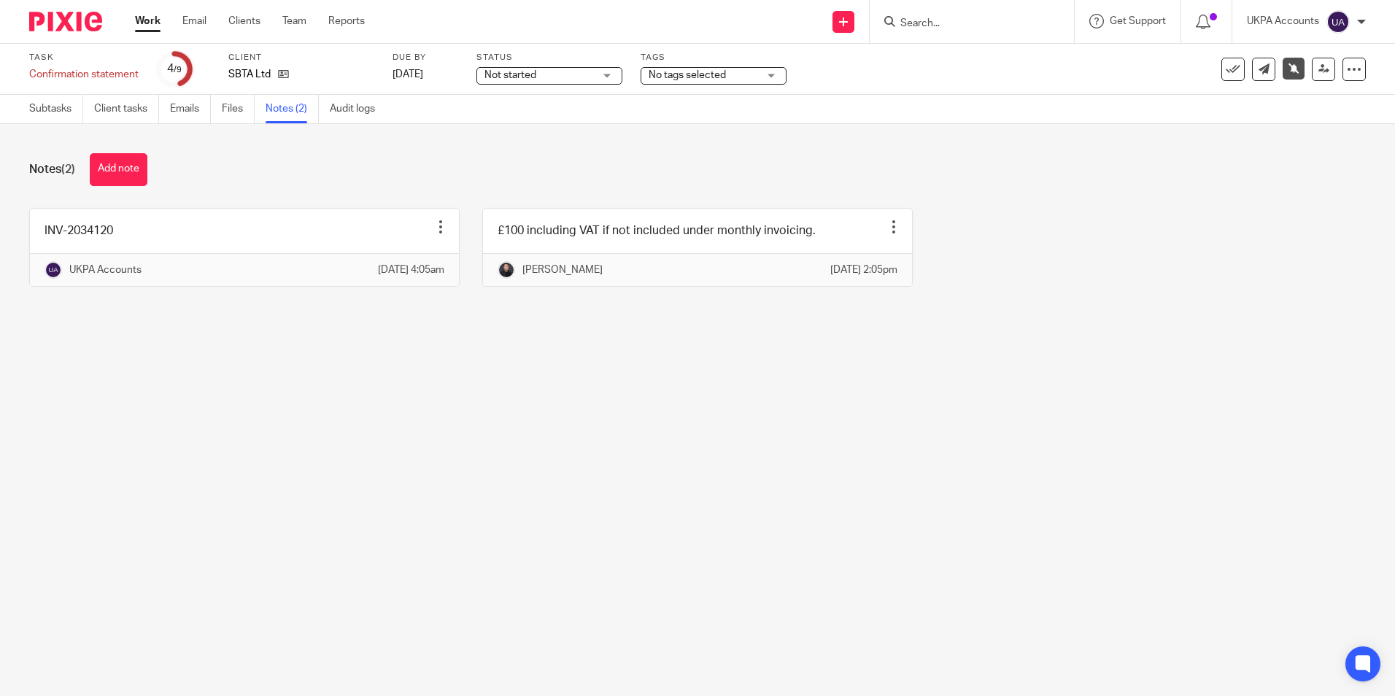
click at [109, 167] on button "Add note" at bounding box center [119, 169] width 58 height 33
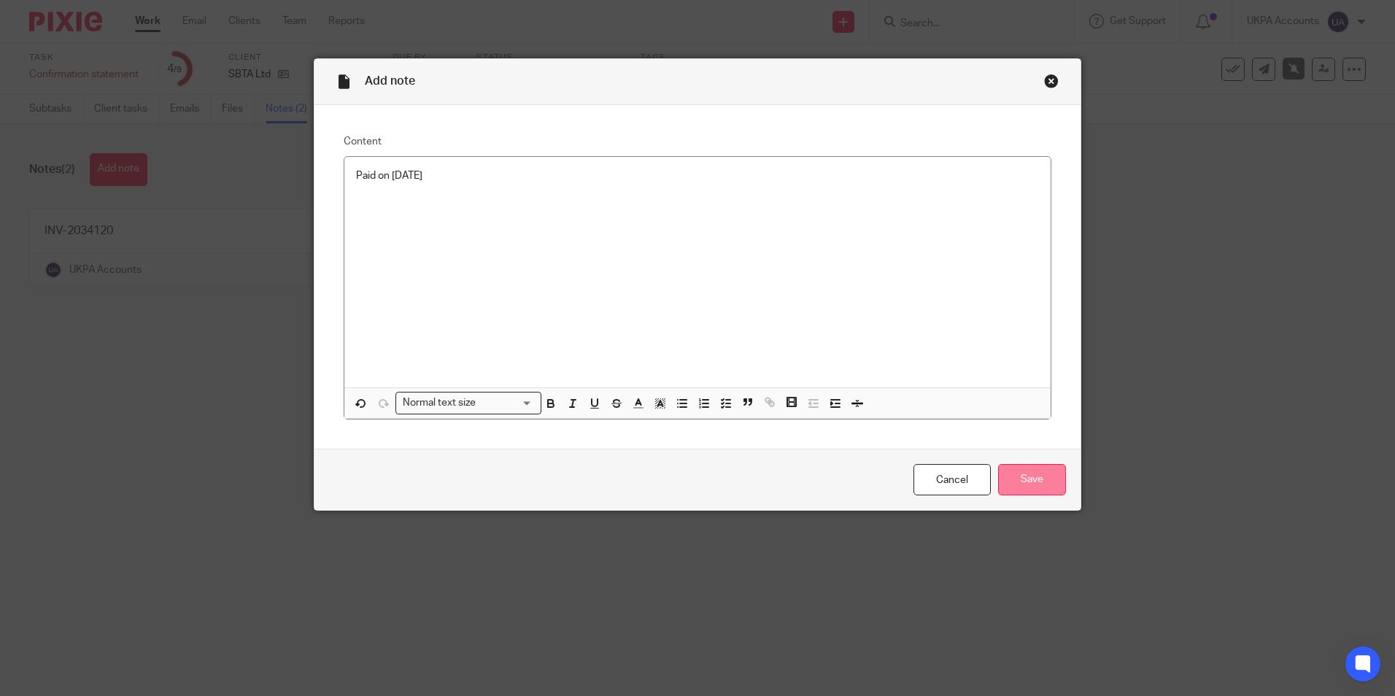
click at [1016, 471] on input "Save" at bounding box center [1032, 479] width 68 height 31
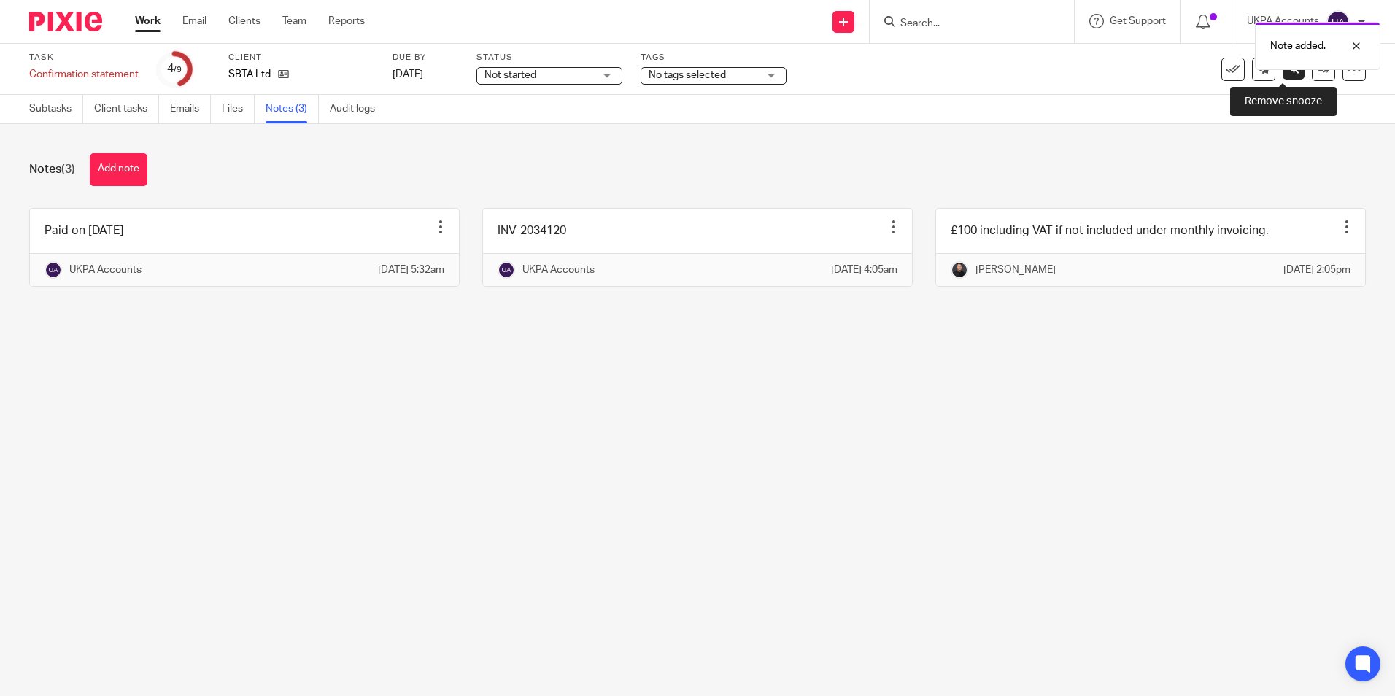
click at [1289, 72] on icon at bounding box center [1294, 68] width 11 height 11
click at [64, 117] on link "Subtasks" at bounding box center [56, 109] width 54 height 28
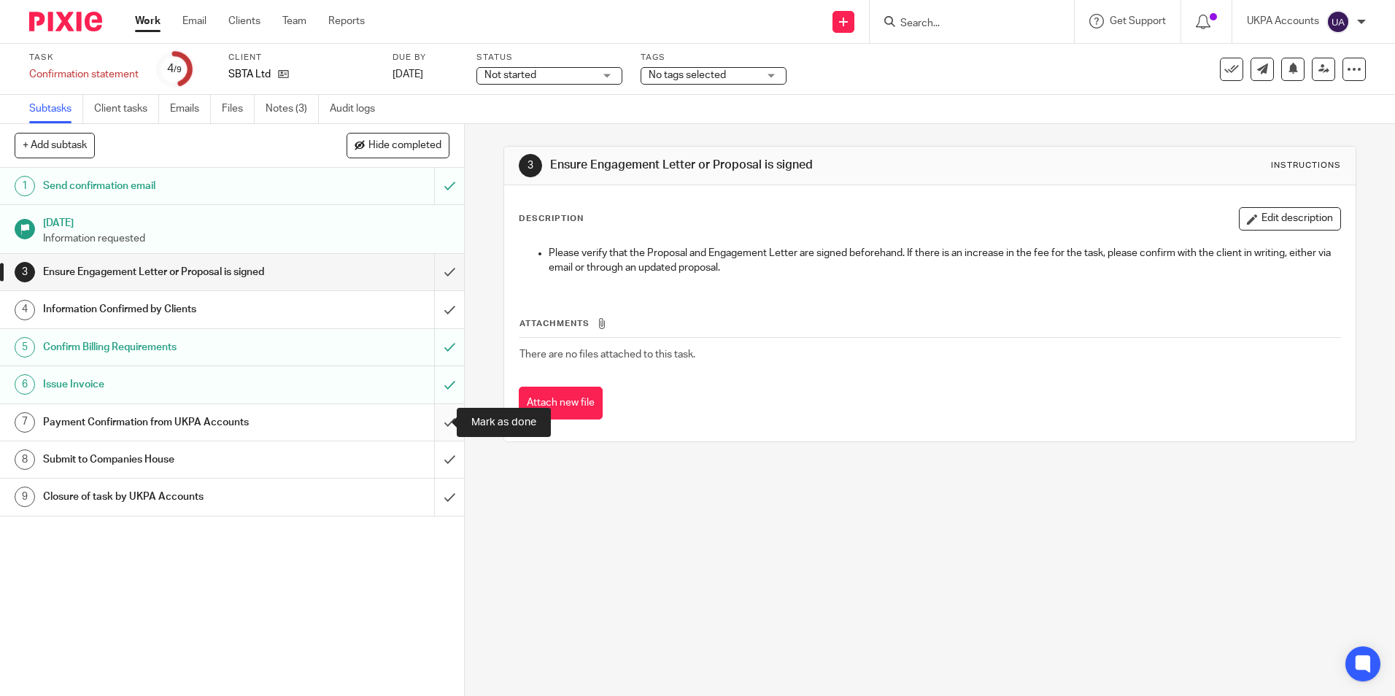
click at [436, 424] on input "submit" at bounding box center [232, 422] width 464 height 36
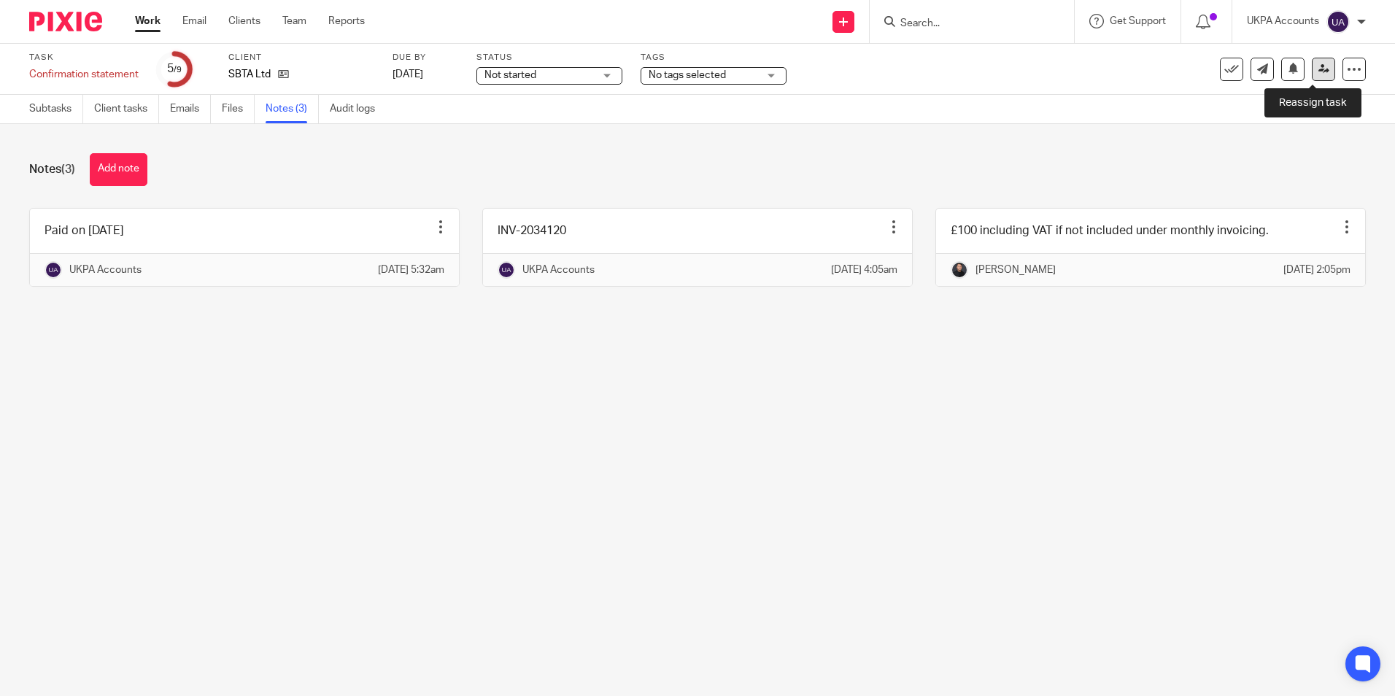
click at [1318, 66] on icon at bounding box center [1323, 68] width 11 height 11
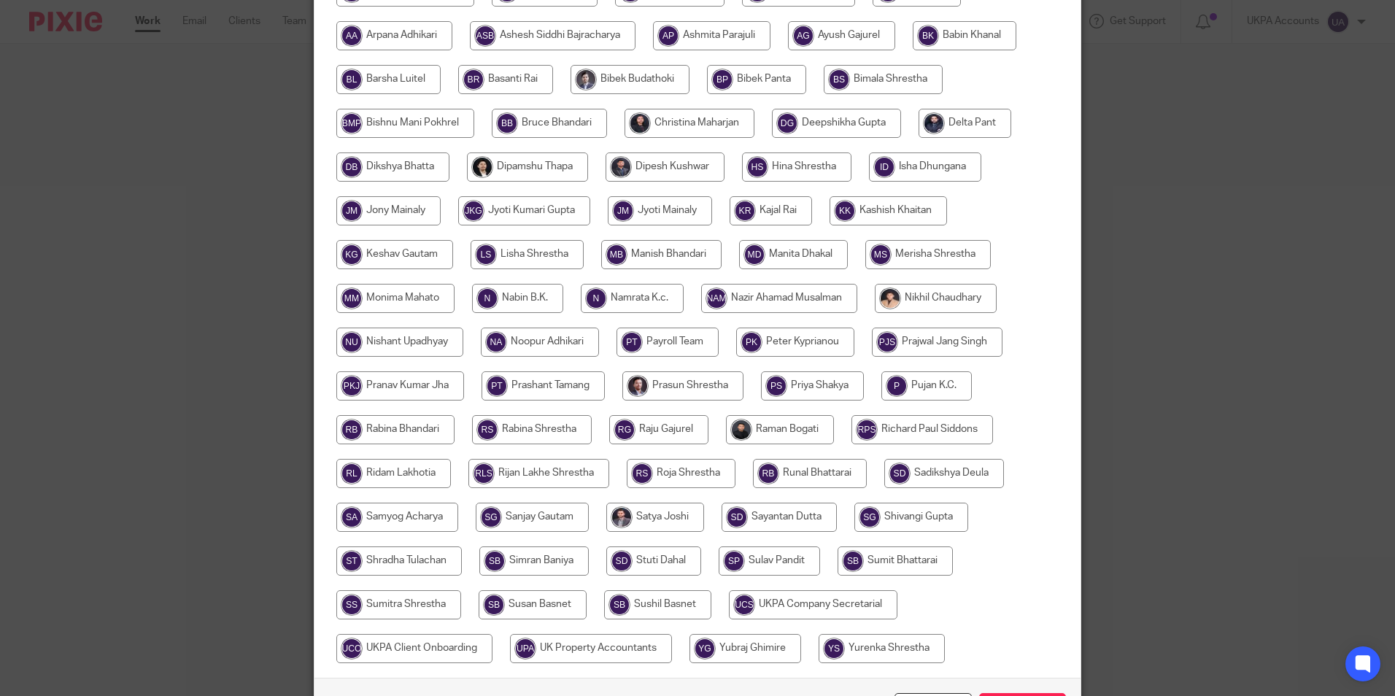
scroll to position [365, 0]
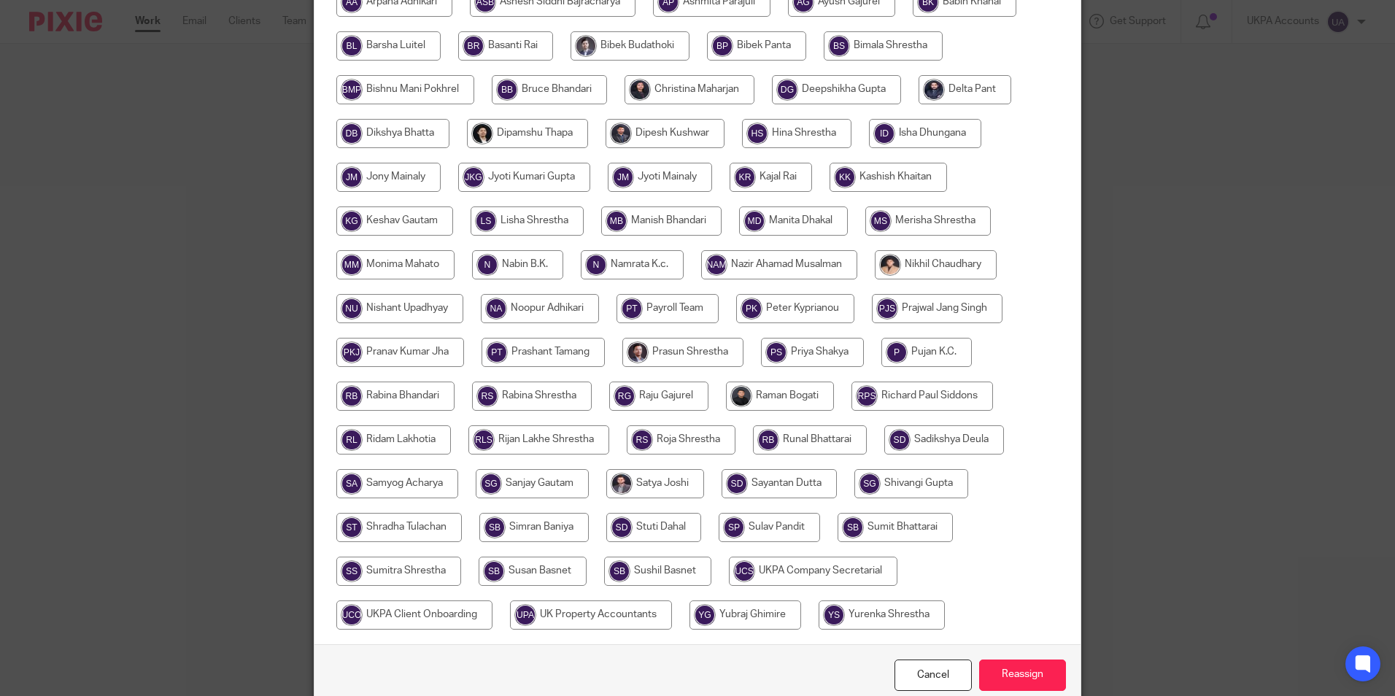
click at [779, 393] on input "radio" at bounding box center [780, 396] width 108 height 29
radio input "true"
click at [1014, 675] on input "Reassign" at bounding box center [1022, 675] width 87 height 31
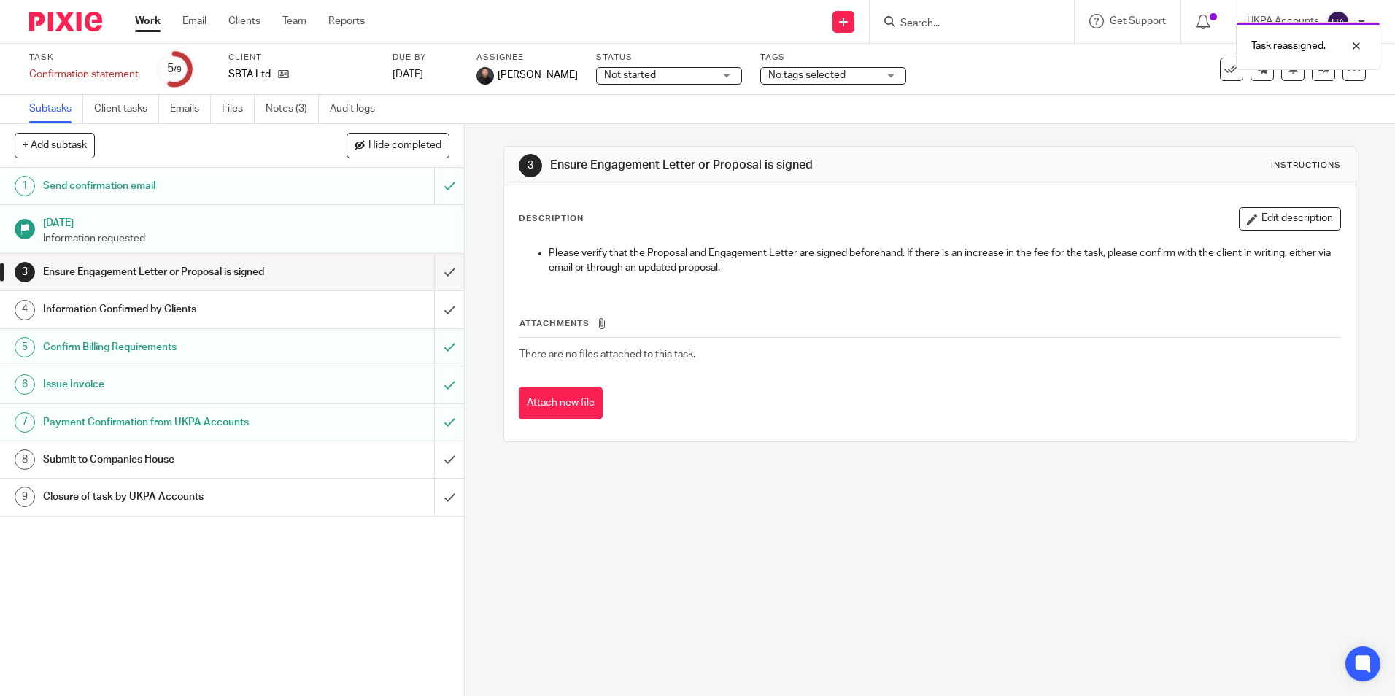
click at [160, 27] on link "Work" at bounding box center [148, 21] width 26 height 15
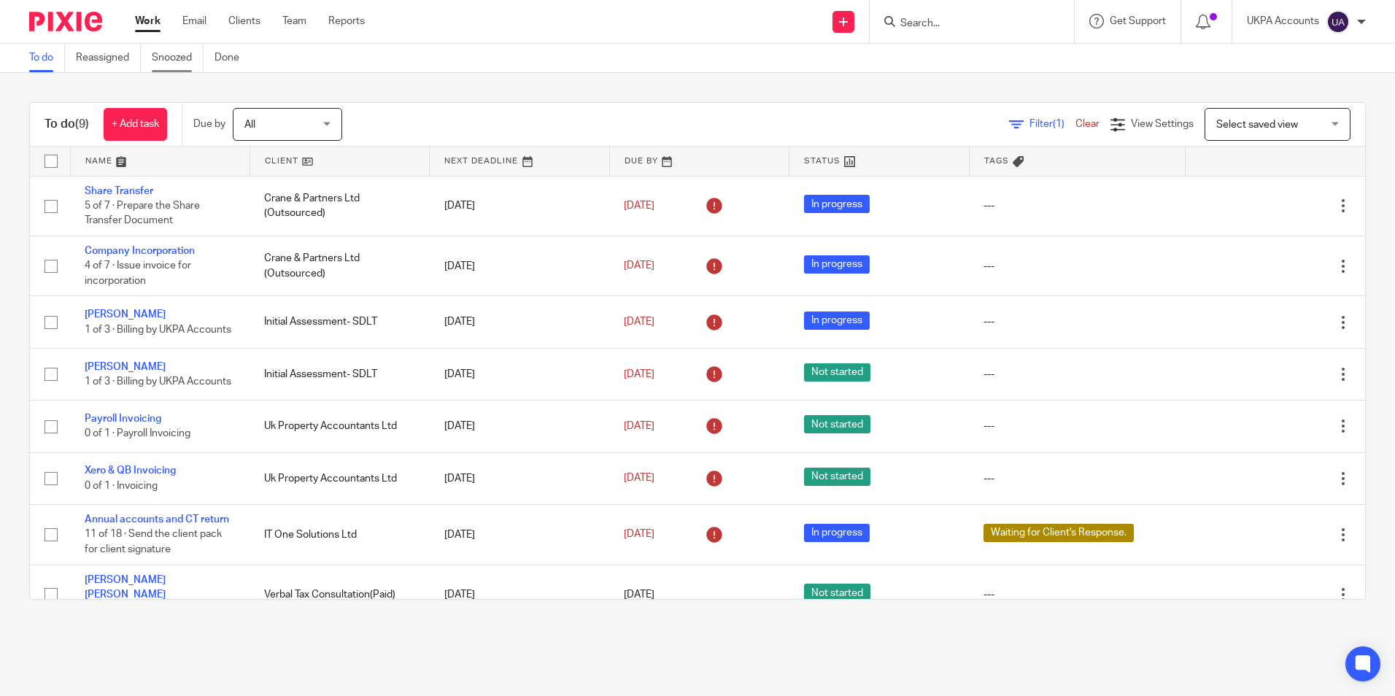
click at [175, 59] on link "Snoozed" at bounding box center [178, 58] width 52 height 28
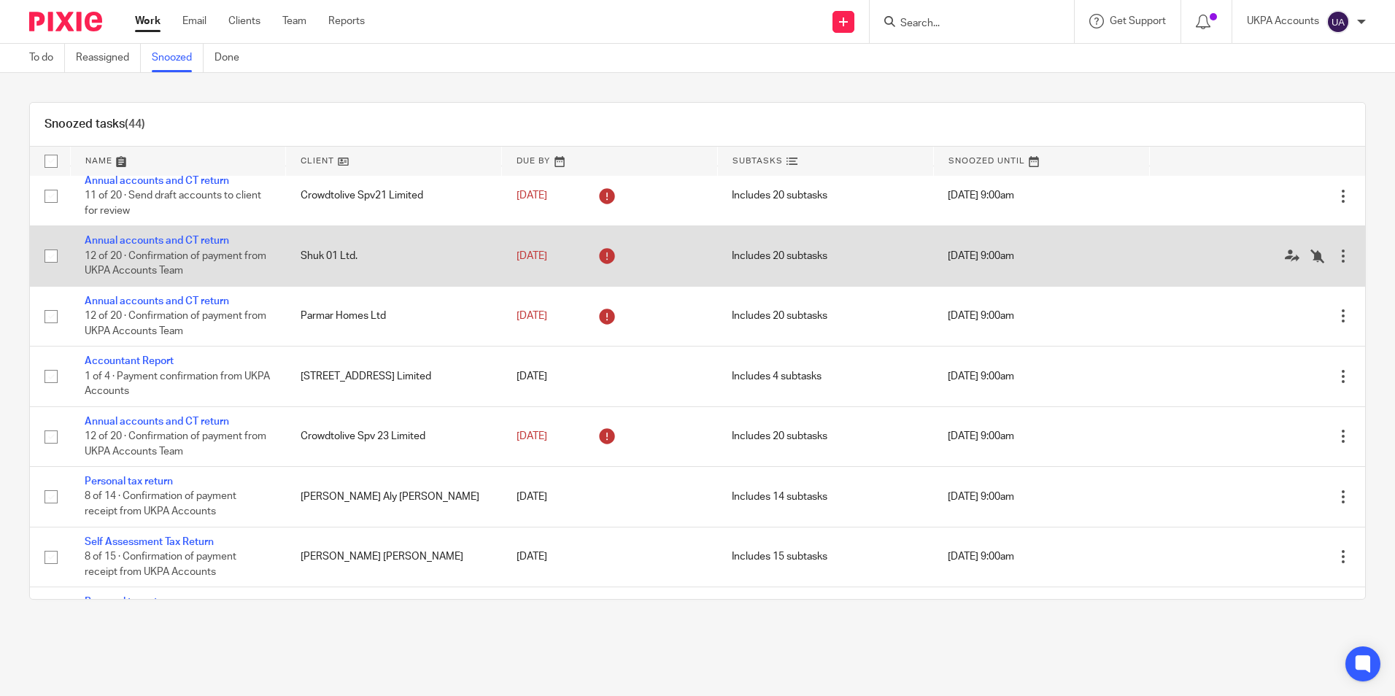
scroll to position [1557, 0]
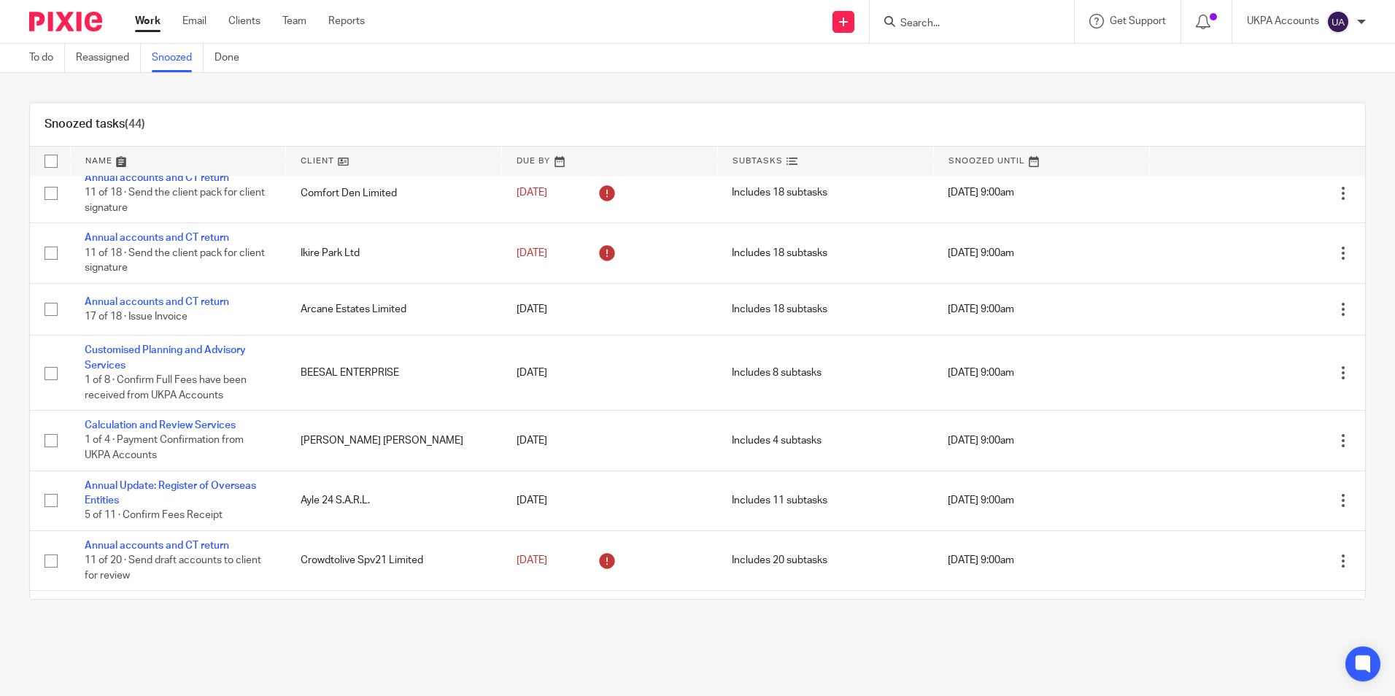
click at [765, 117] on div "Snoozed tasks (44)" at bounding box center [697, 125] width 1335 height 44
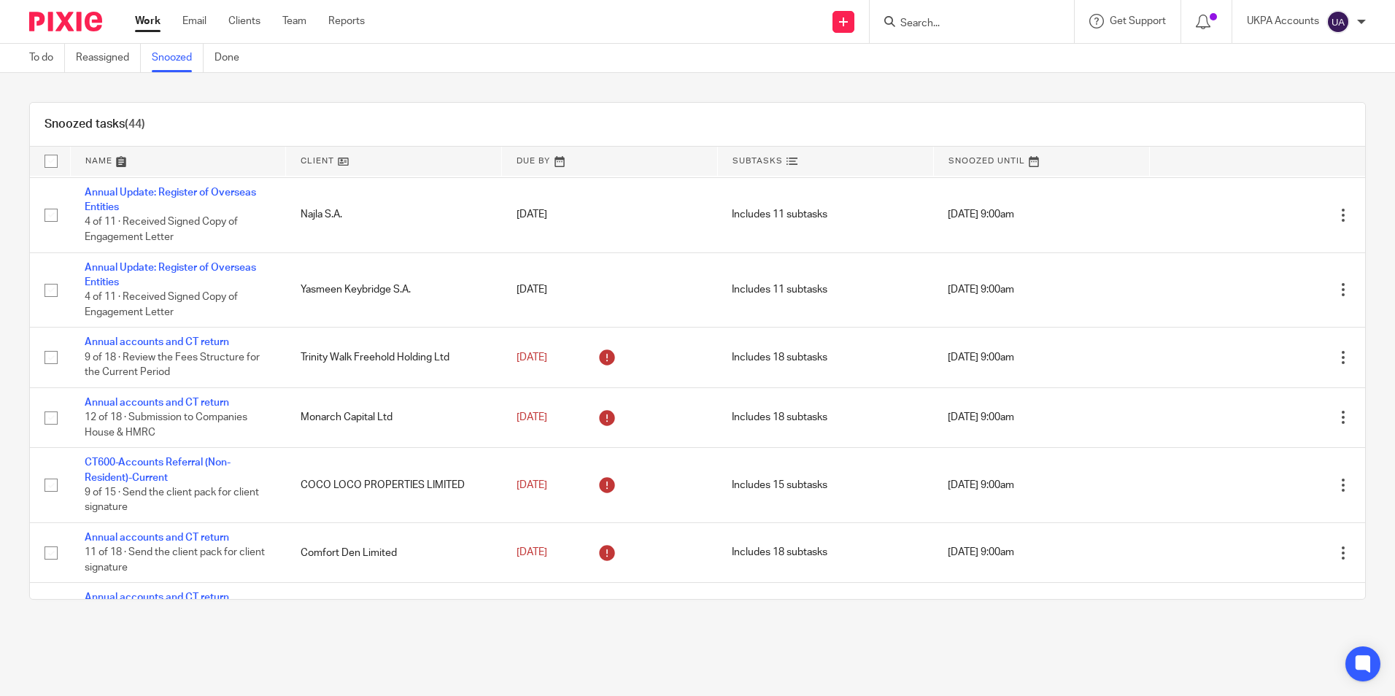
scroll to position [2241, 0]
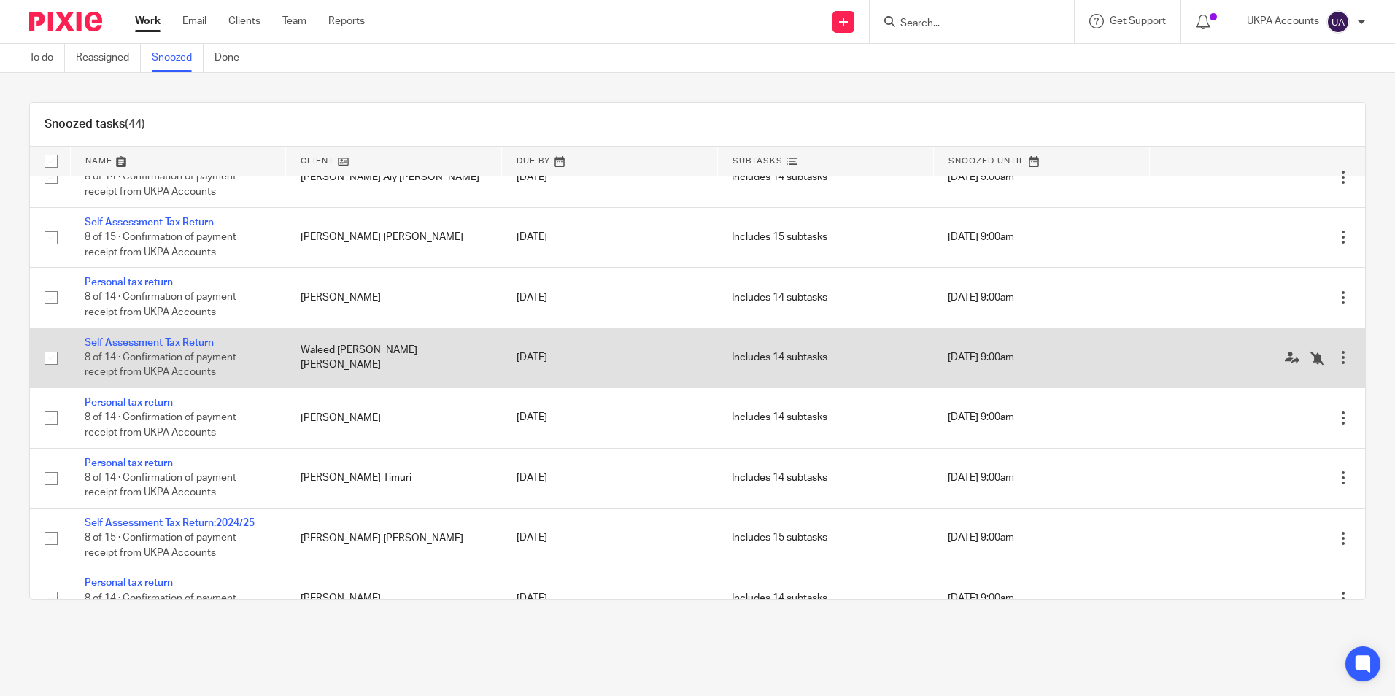
click at [188, 348] on link "Self Assessment Tax Return" at bounding box center [149, 343] width 129 height 10
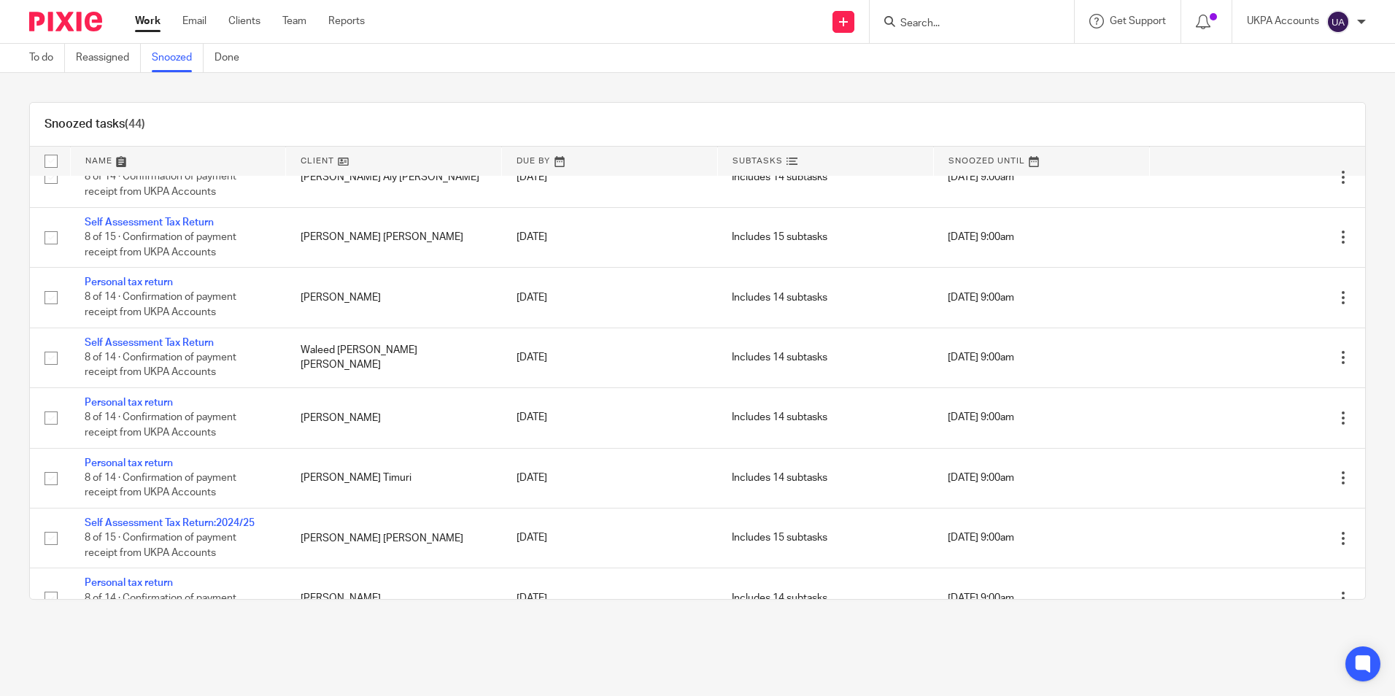
drag, startPoint x: 1019, startPoint y: 98, endPoint x: 1022, endPoint y: 78, distance: 20.8
click at [1019, 98] on div "Snoozed tasks (44) Name Client Due By Subtasks Snoozed Until Annual Update Stat…" at bounding box center [697, 351] width 1395 height 556
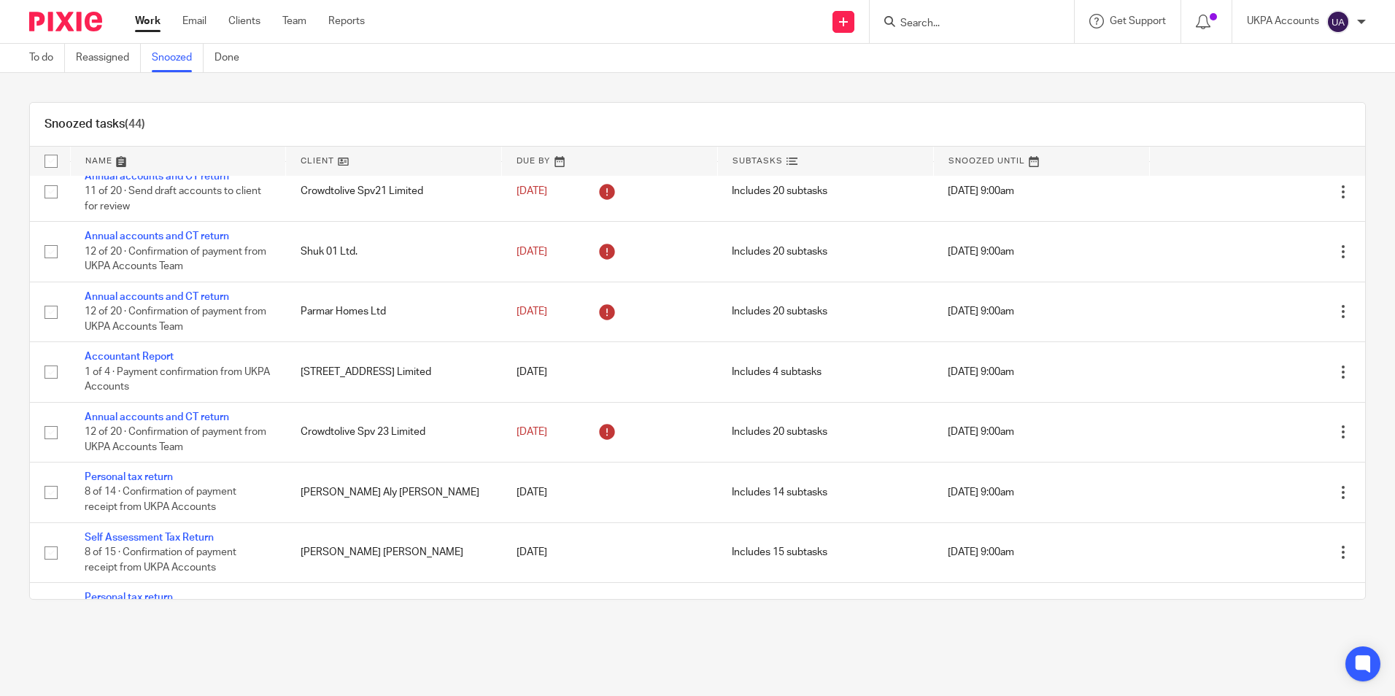
scroll to position [2182, 0]
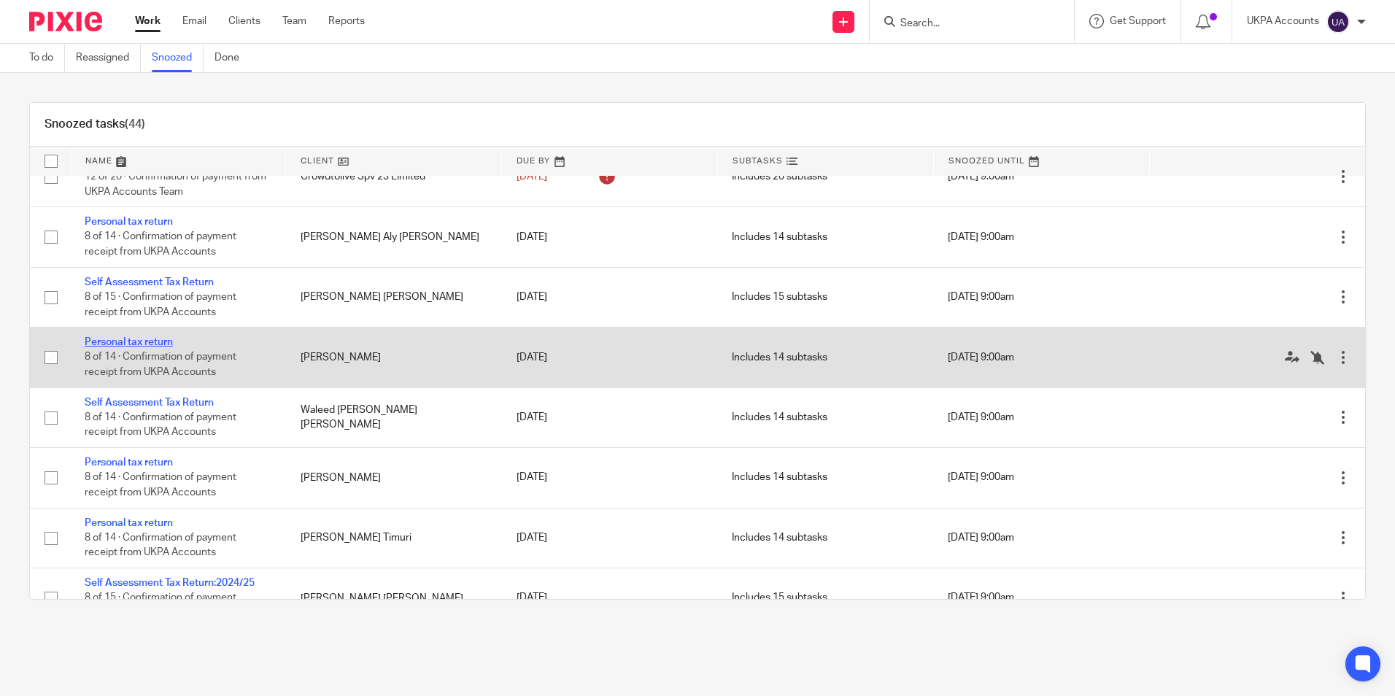
click at [163, 347] on link "Personal tax return" at bounding box center [129, 342] width 88 height 10
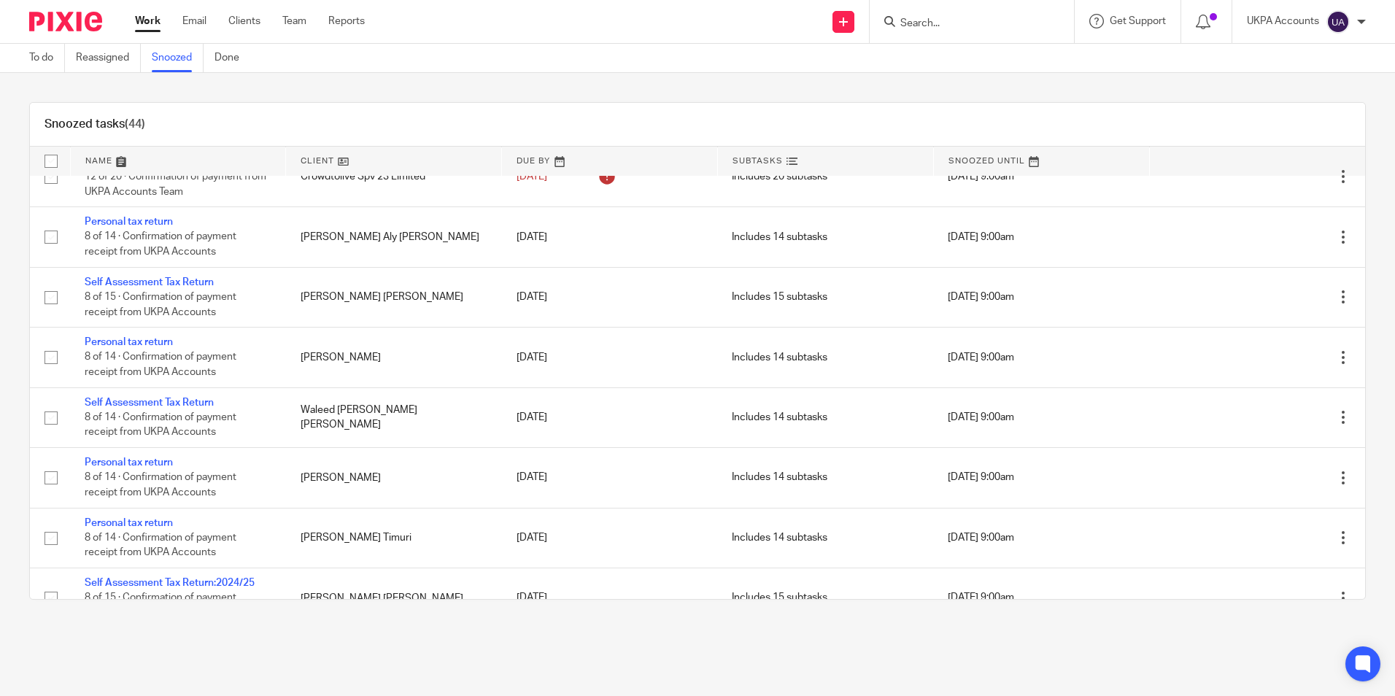
click at [378, 103] on div "Snoozed tasks (44)" at bounding box center [697, 125] width 1335 height 44
click at [455, 128] on div "Snoozed tasks (44)" at bounding box center [697, 125] width 1335 height 44
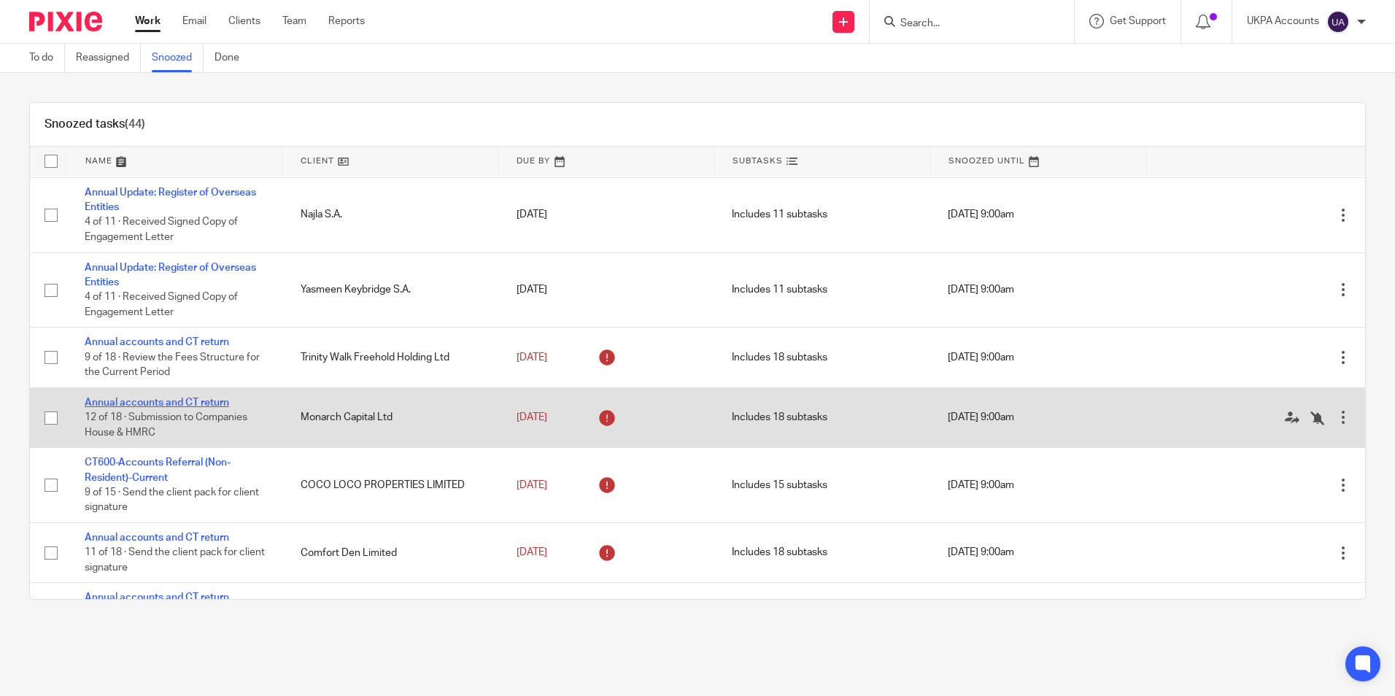
click at [178, 408] on link "Annual accounts and CT return" at bounding box center [157, 403] width 144 height 10
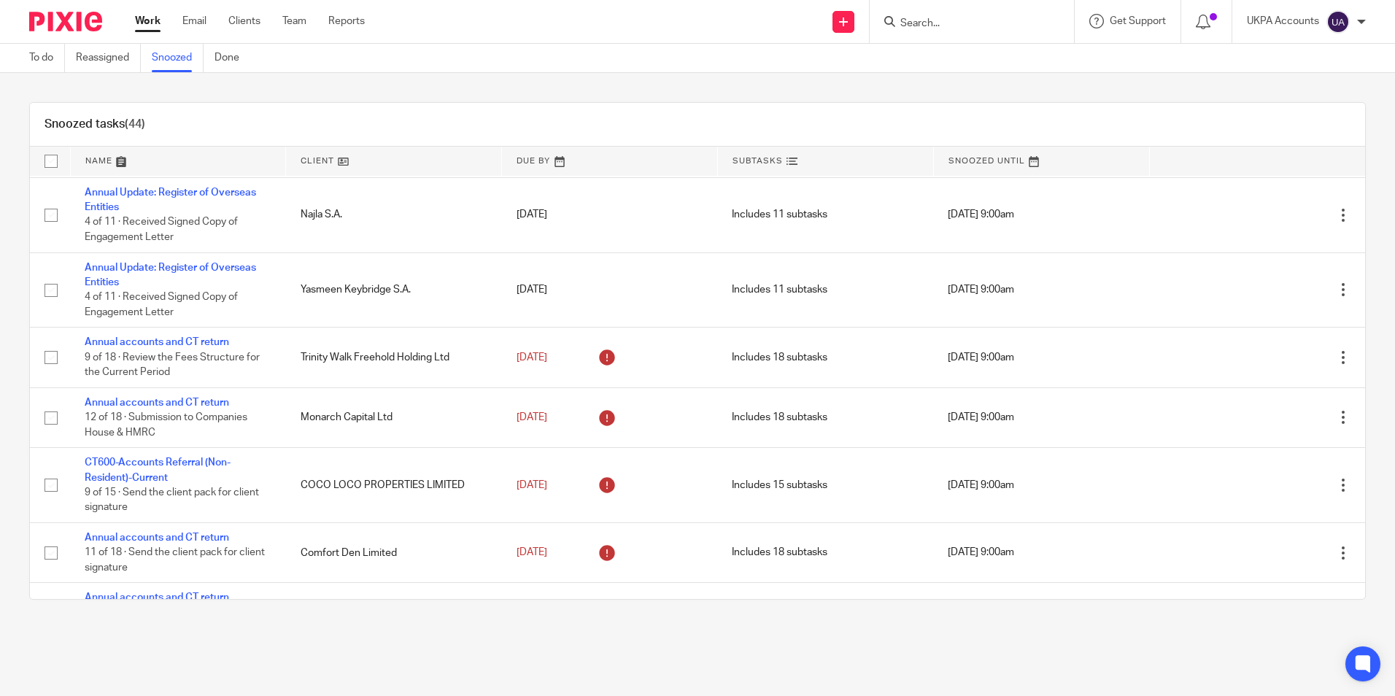
click at [556, 104] on div "Snoozed tasks (44)" at bounding box center [697, 125] width 1335 height 44
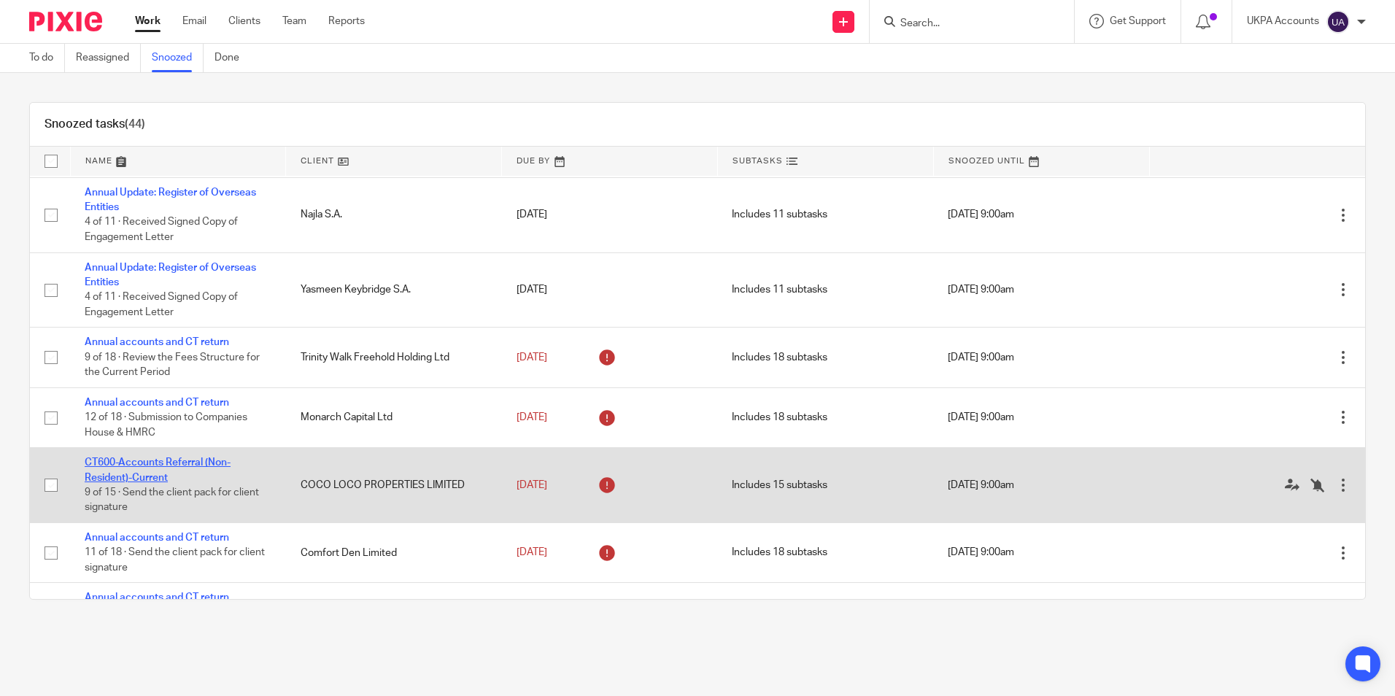
click at [147, 476] on link "CT600-Accounts Referral (Non-Resident)-Current" at bounding box center [158, 469] width 146 height 25
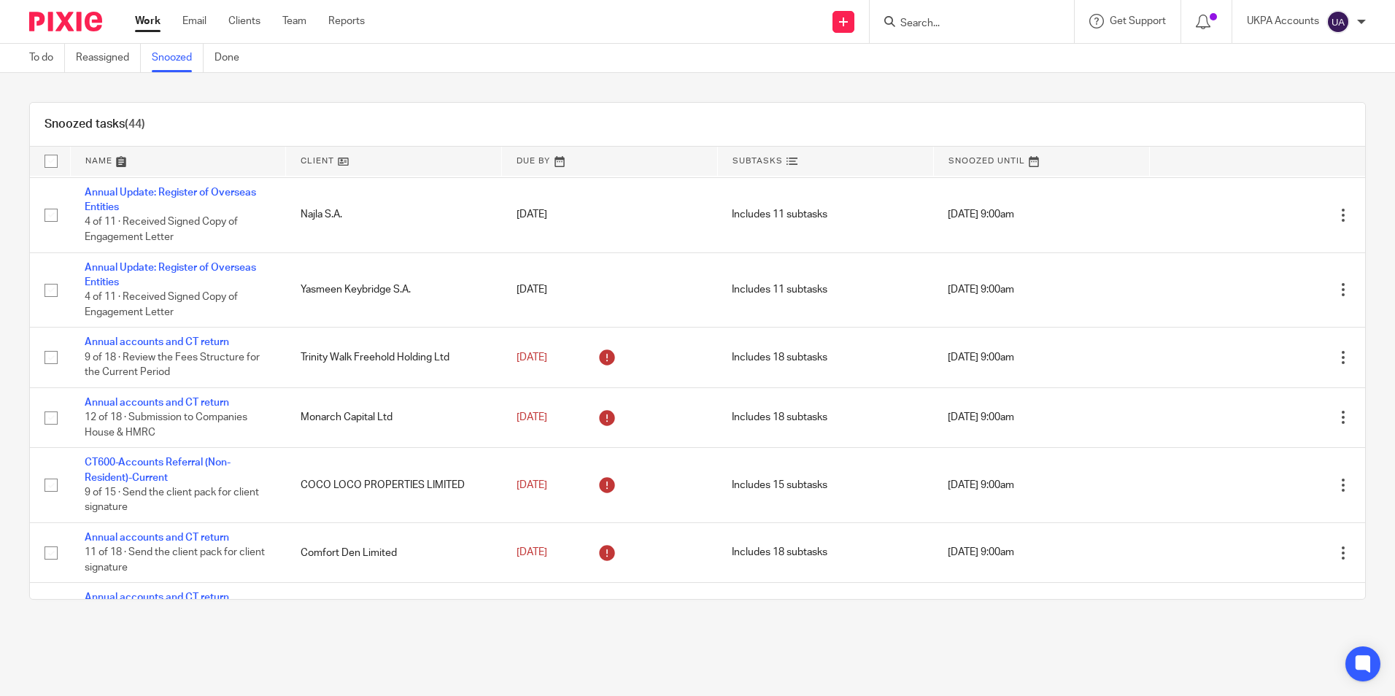
click at [176, 60] on link "Snoozed" at bounding box center [178, 58] width 52 height 28
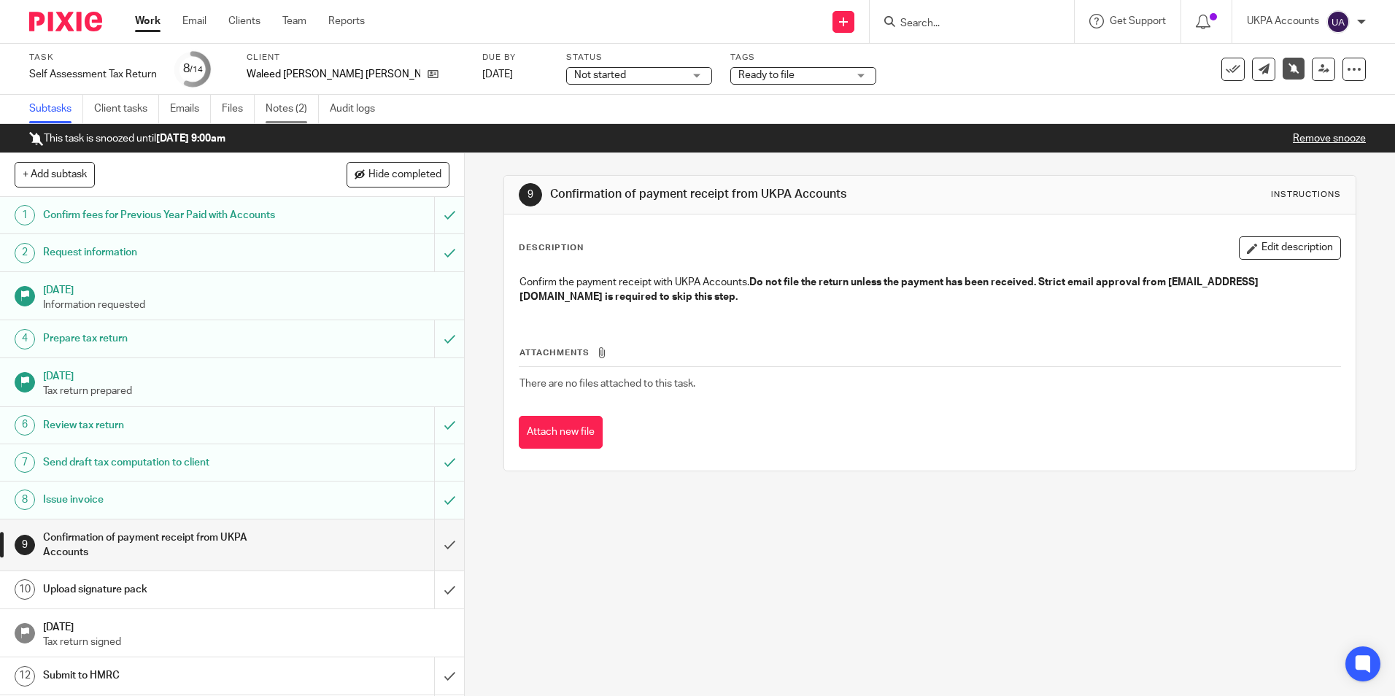
click at [301, 105] on link "Notes (2)" at bounding box center [292, 109] width 53 height 28
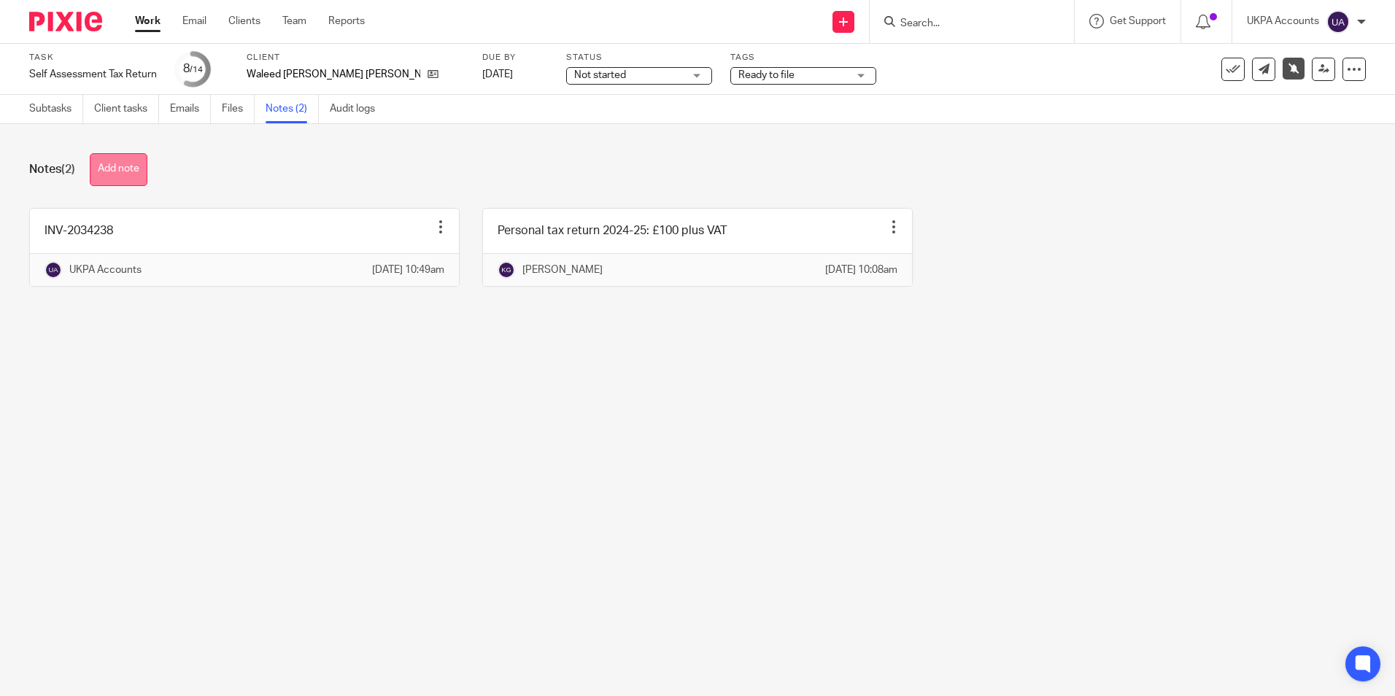
click at [125, 179] on button "Add note" at bounding box center [119, 169] width 58 height 33
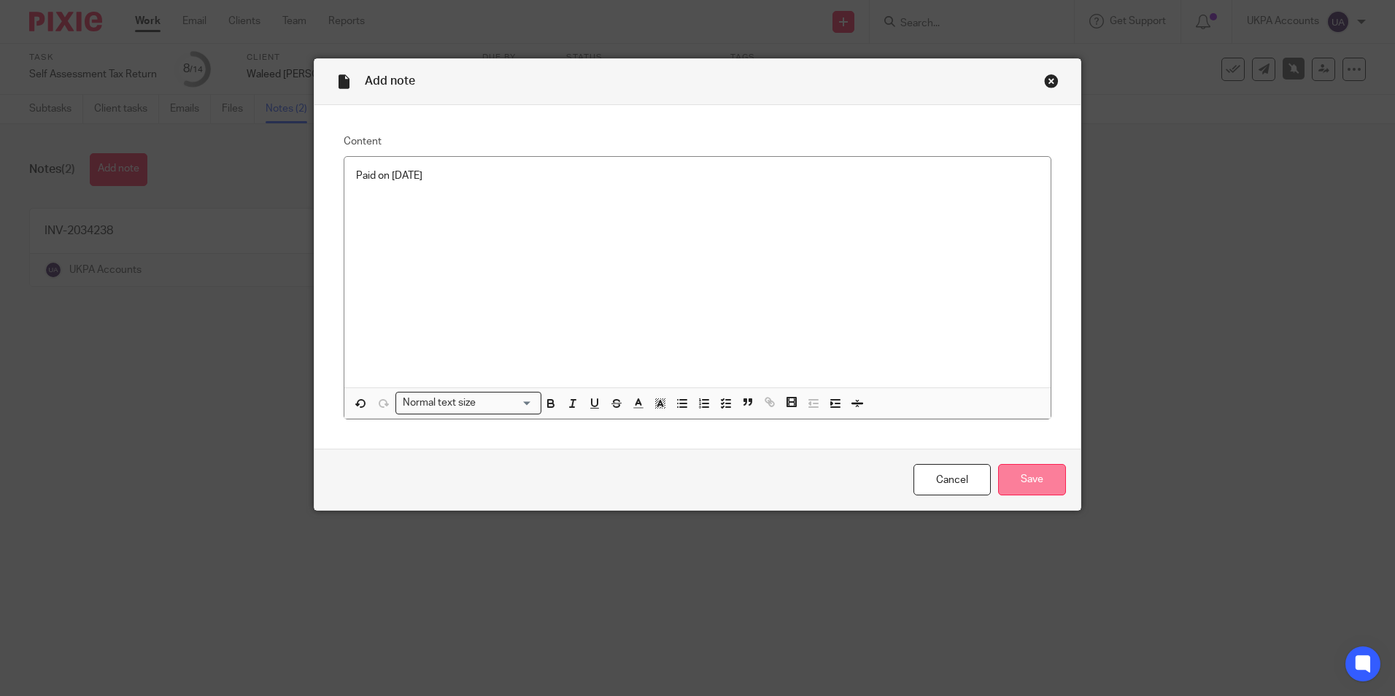
click at [1036, 486] on input "Save" at bounding box center [1032, 479] width 68 height 31
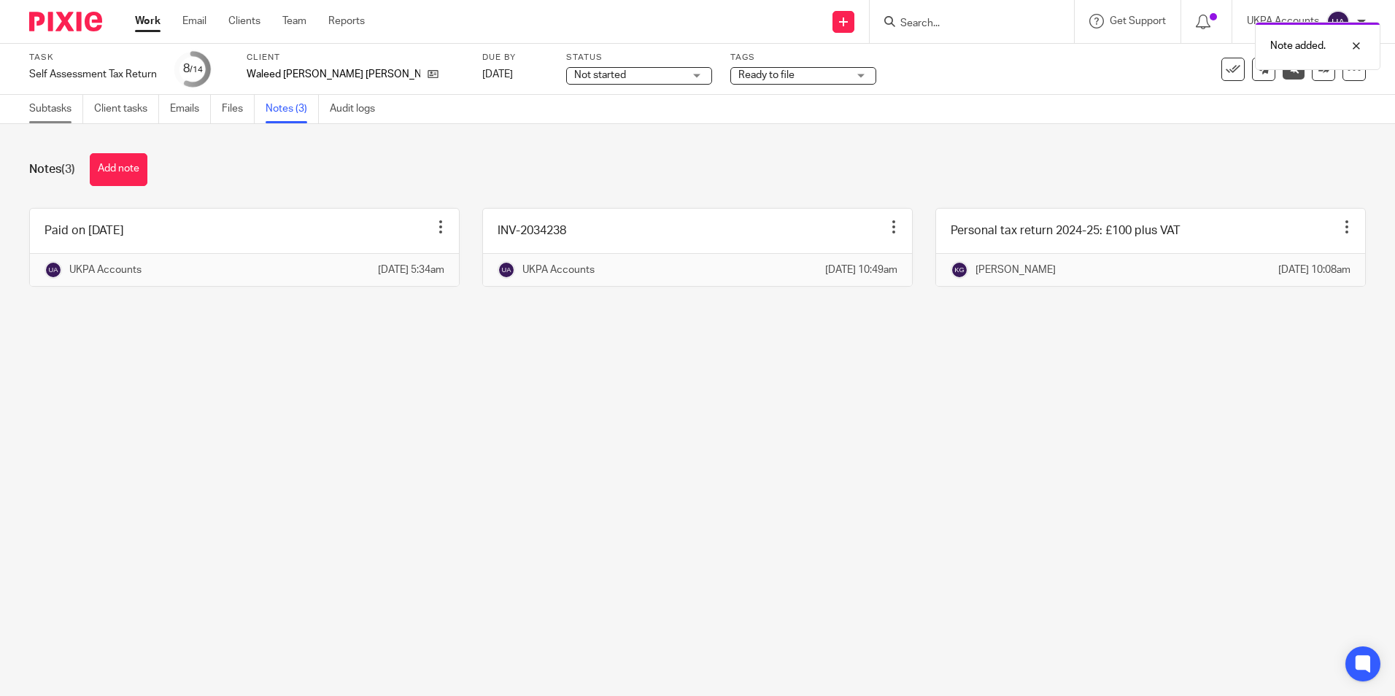
click at [74, 112] on link "Subtasks" at bounding box center [56, 109] width 54 height 28
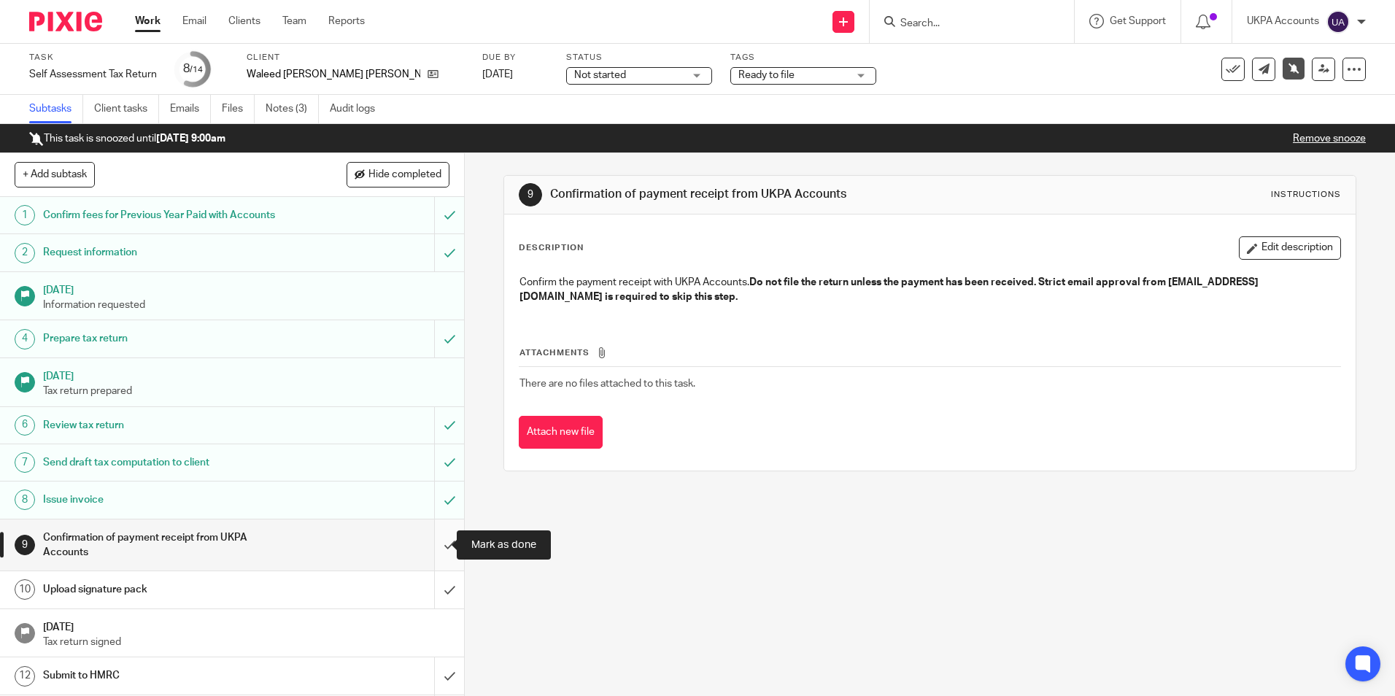
click at [439, 551] on input "submit" at bounding box center [232, 545] width 464 height 52
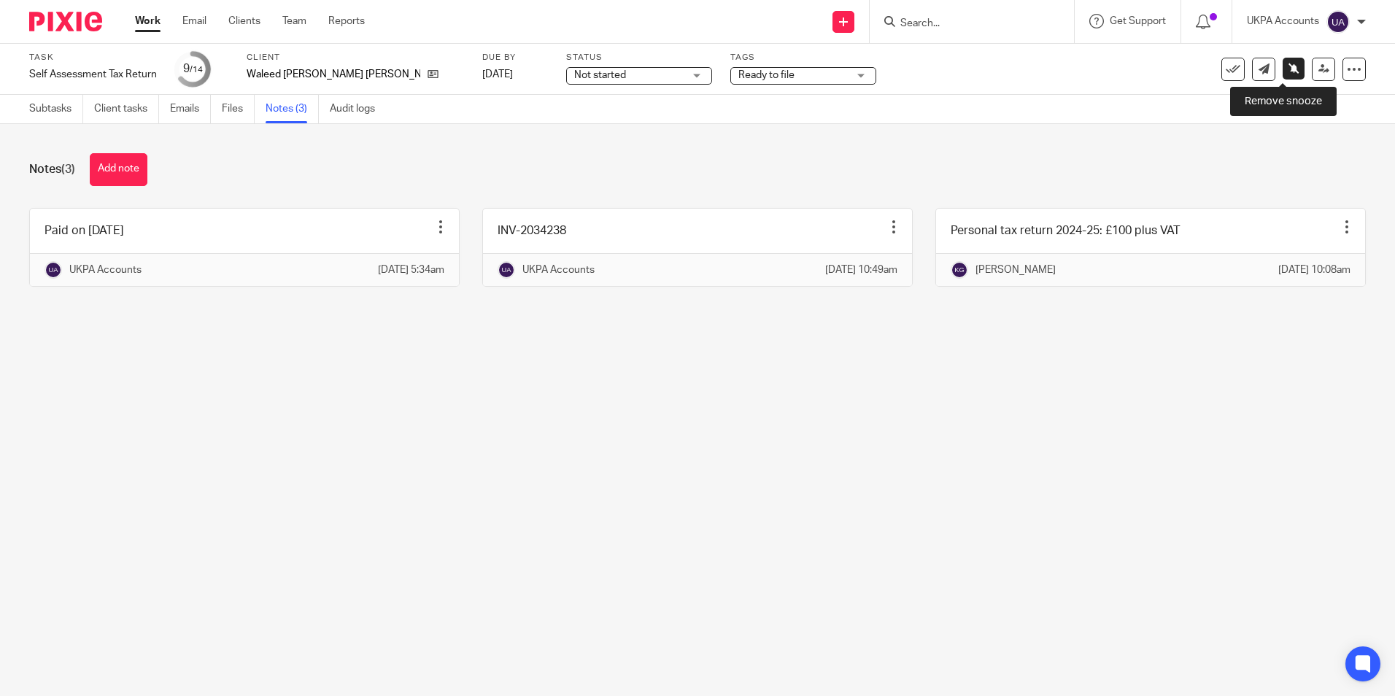
click at [1284, 74] on link at bounding box center [1294, 69] width 22 height 22
click at [1318, 72] on icon at bounding box center [1323, 68] width 11 height 11
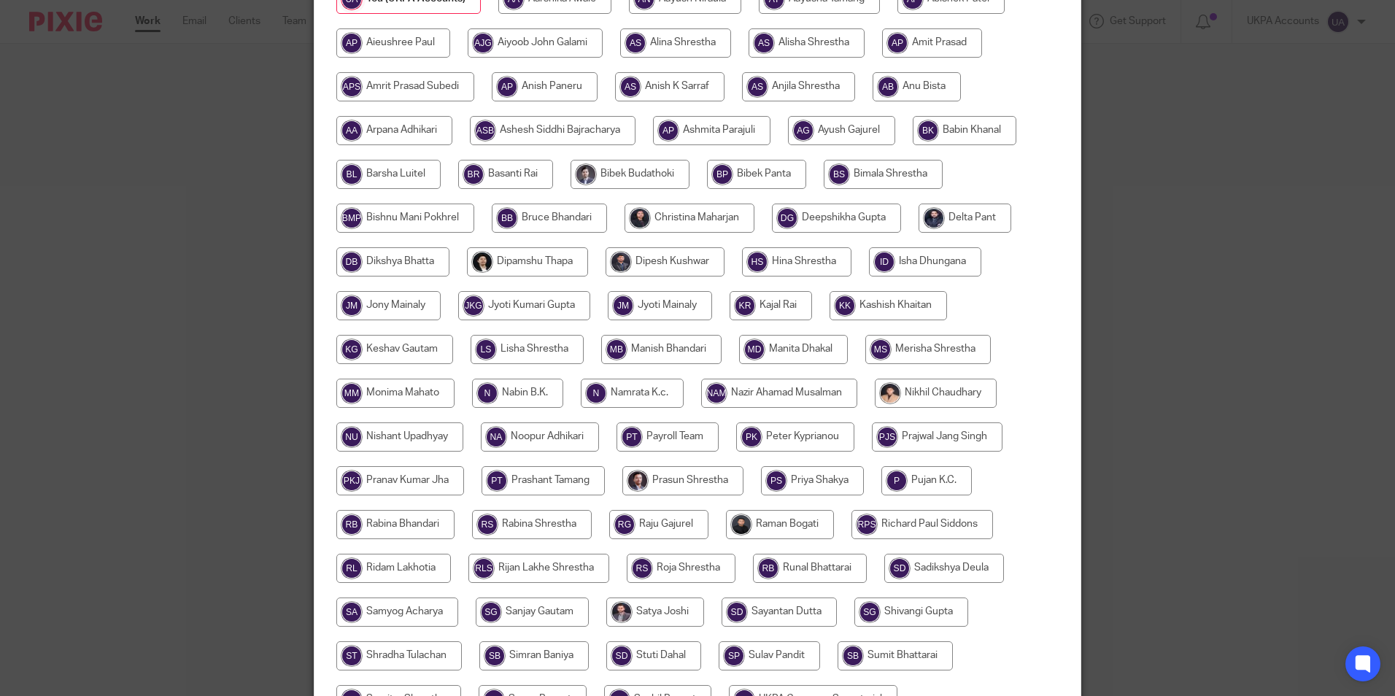
scroll to position [292, 0]
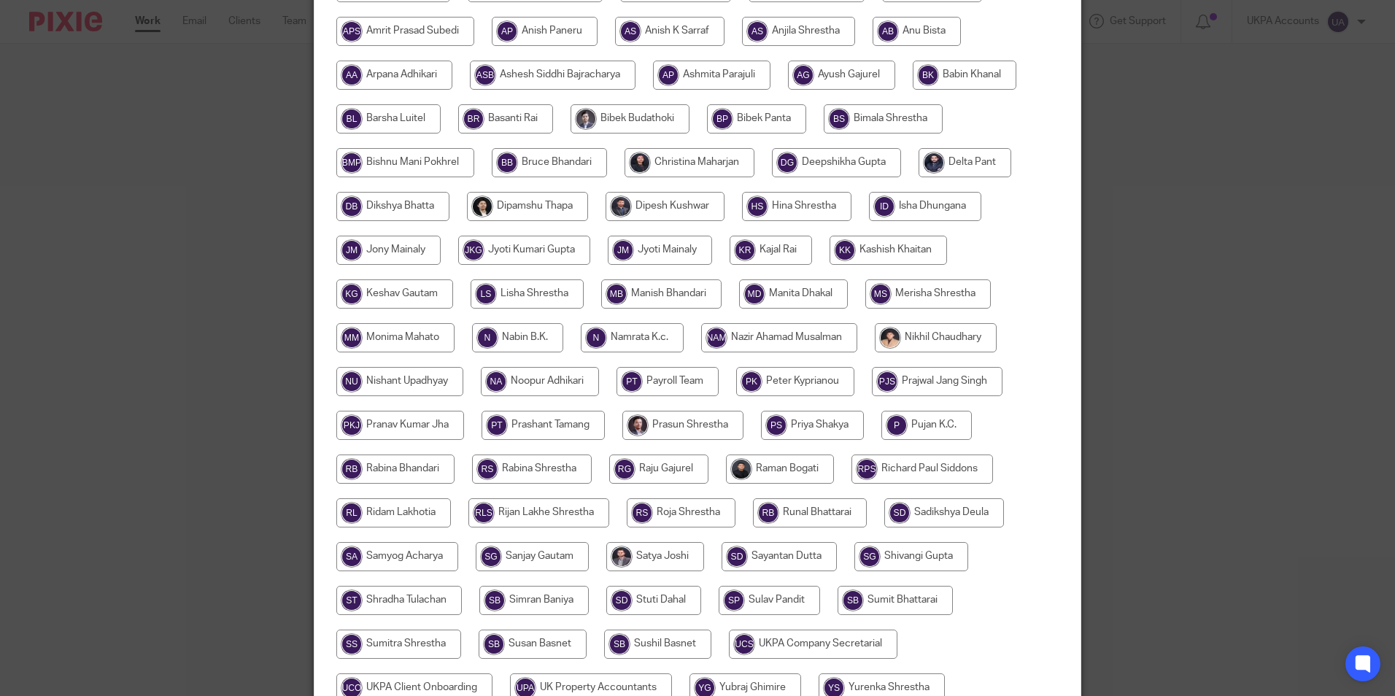
click at [384, 301] on input "radio" at bounding box center [394, 293] width 117 height 29
radio input "true"
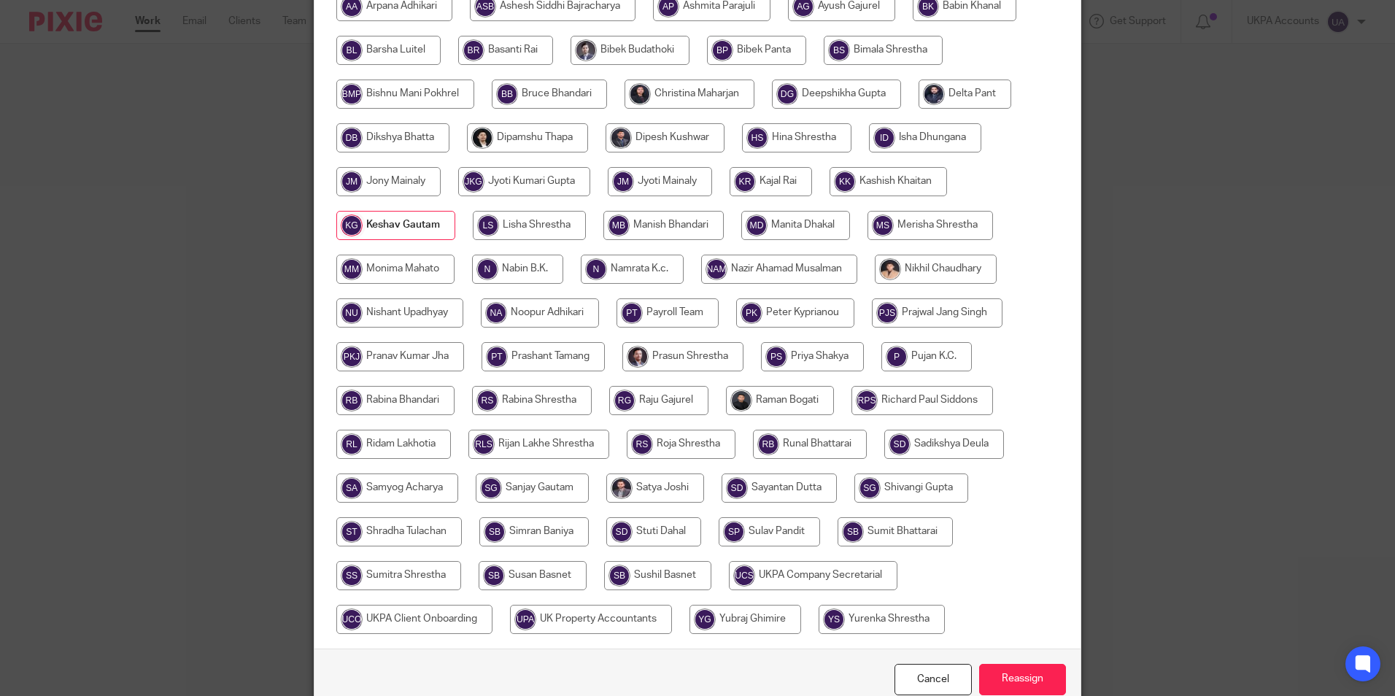
scroll to position [433, 0]
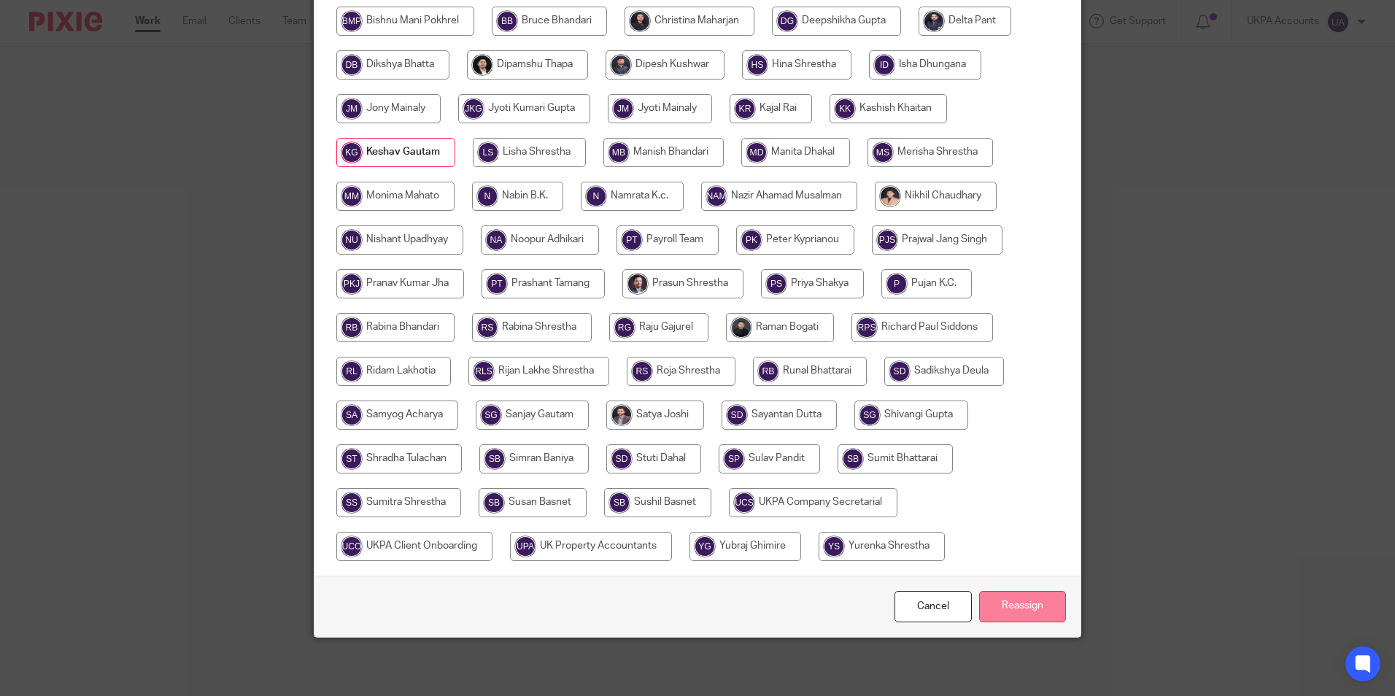
click at [1016, 609] on input "Reassign" at bounding box center [1022, 606] width 87 height 31
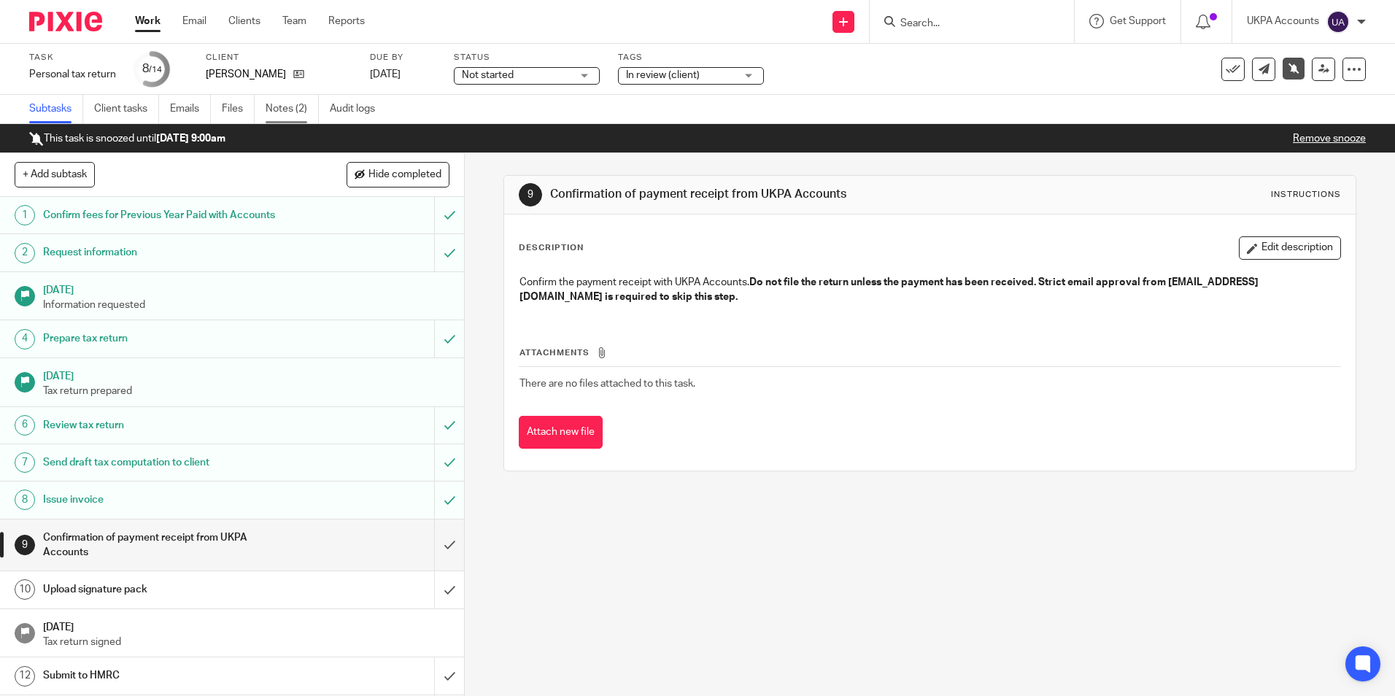
click at [283, 103] on link "Notes (2)" at bounding box center [292, 109] width 53 height 28
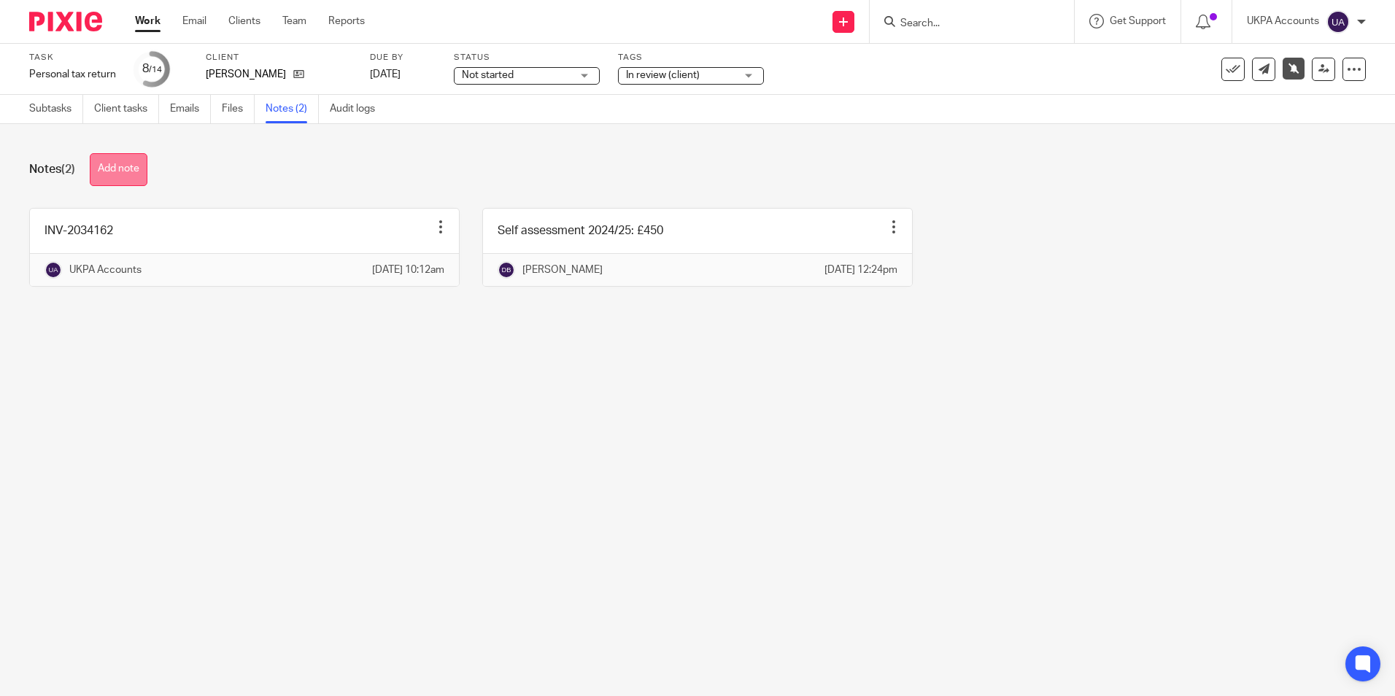
click at [139, 174] on button "Add note" at bounding box center [119, 169] width 58 height 33
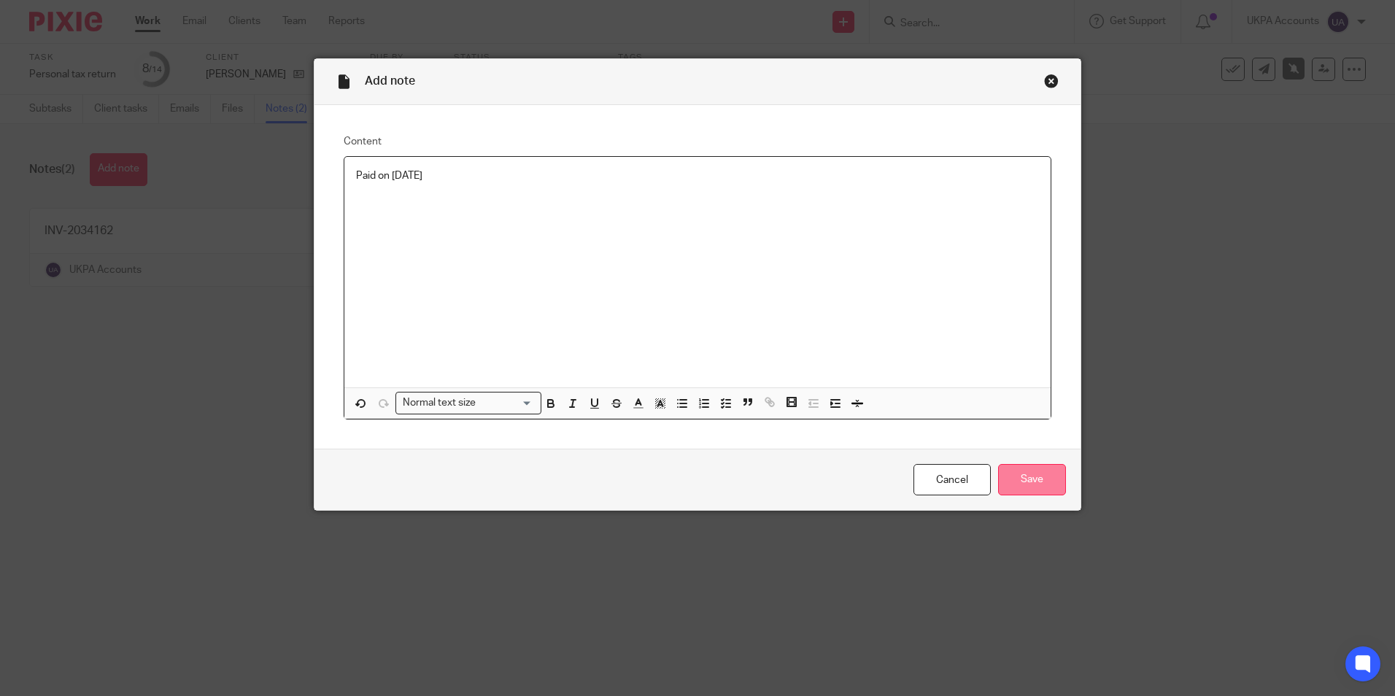
click at [1028, 490] on input "Save" at bounding box center [1032, 479] width 68 height 31
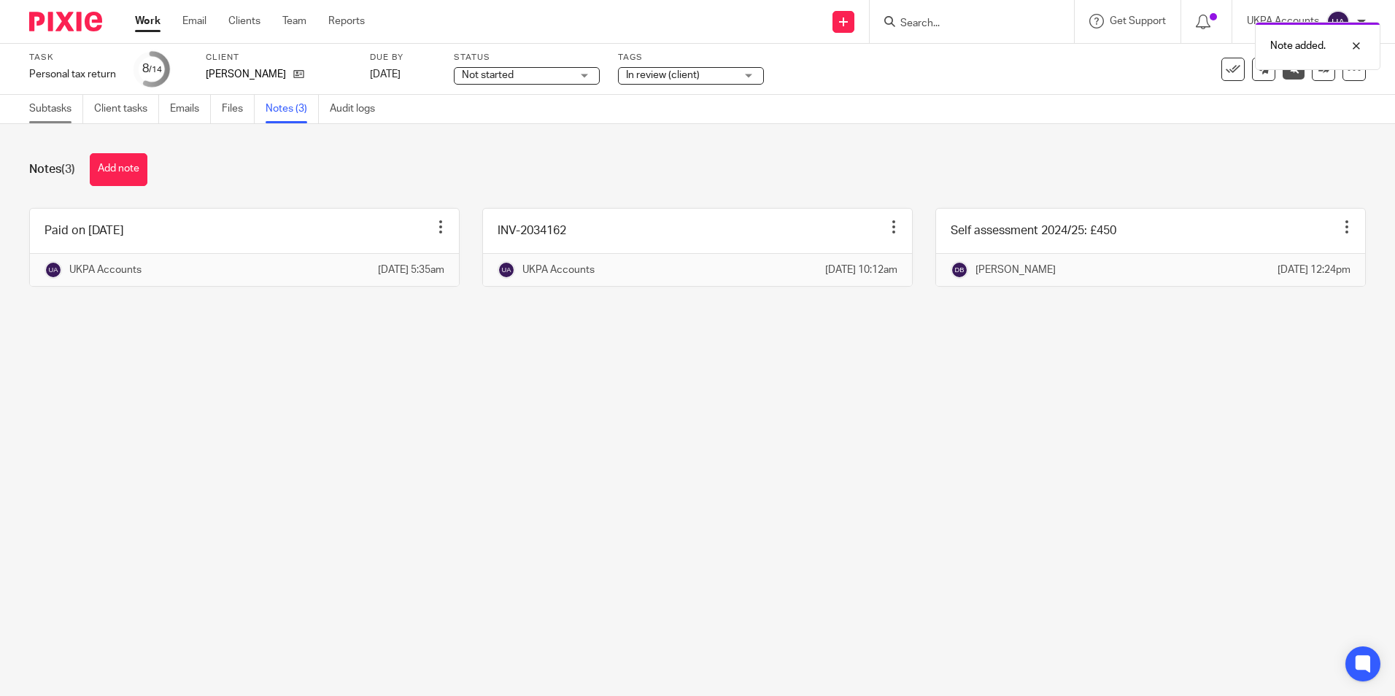
click at [49, 108] on link "Subtasks" at bounding box center [56, 109] width 54 height 28
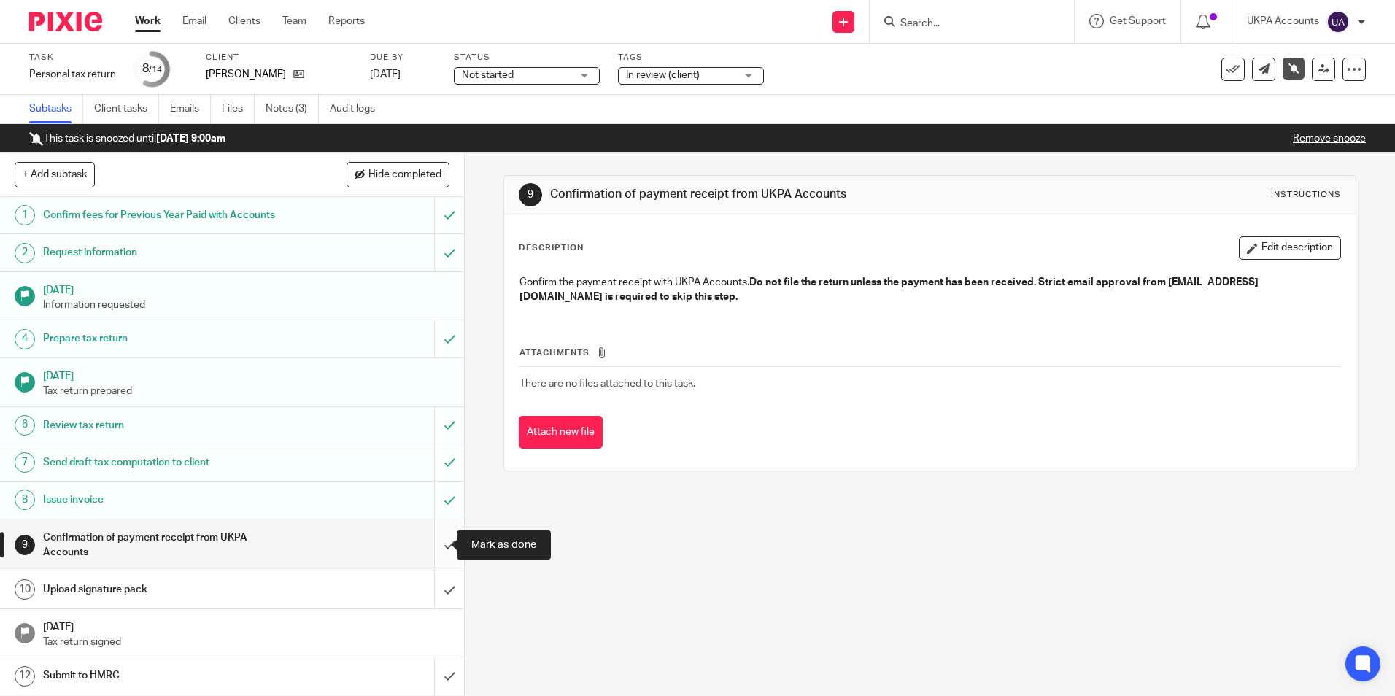
click at [438, 542] on input "submit" at bounding box center [232, 545] width 464 height 52
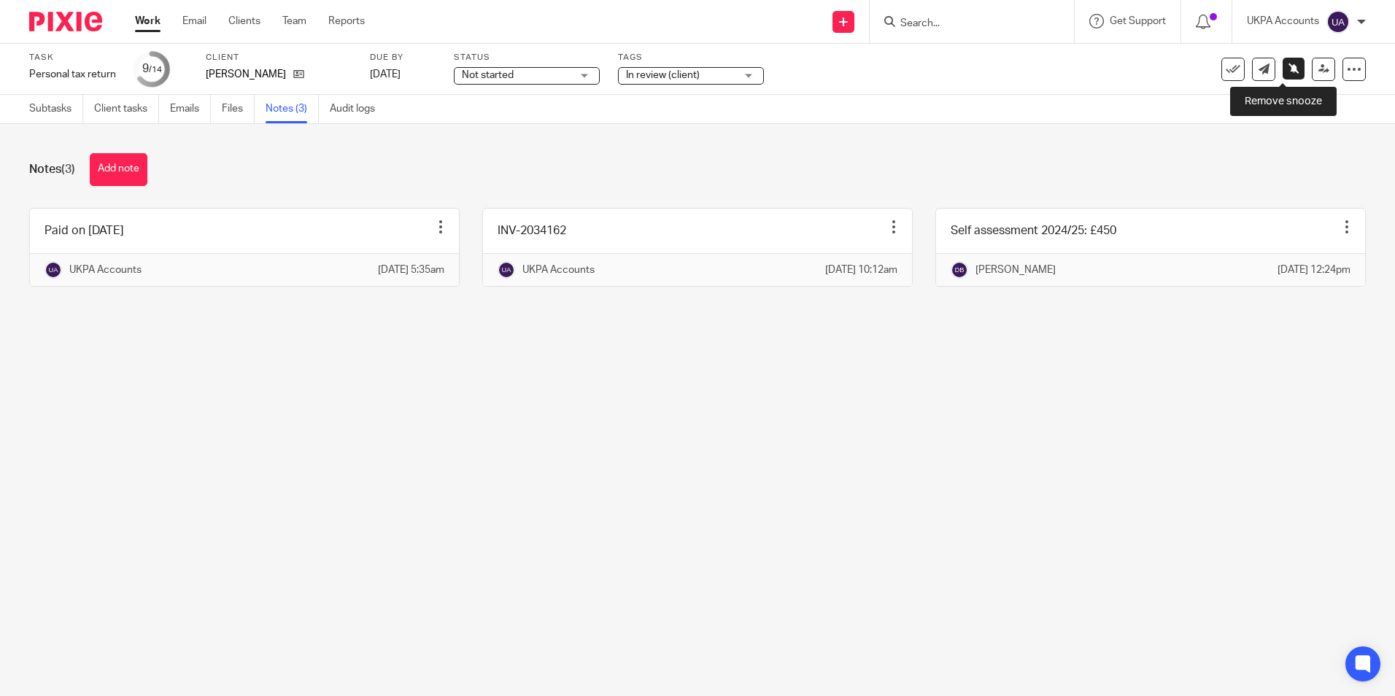
click at [1289, 68] on icon at bounding box center [1294, 68] width 11 height 11
click at [1318, 77] on link at bounding box center [1323, 69] width 23 height 23
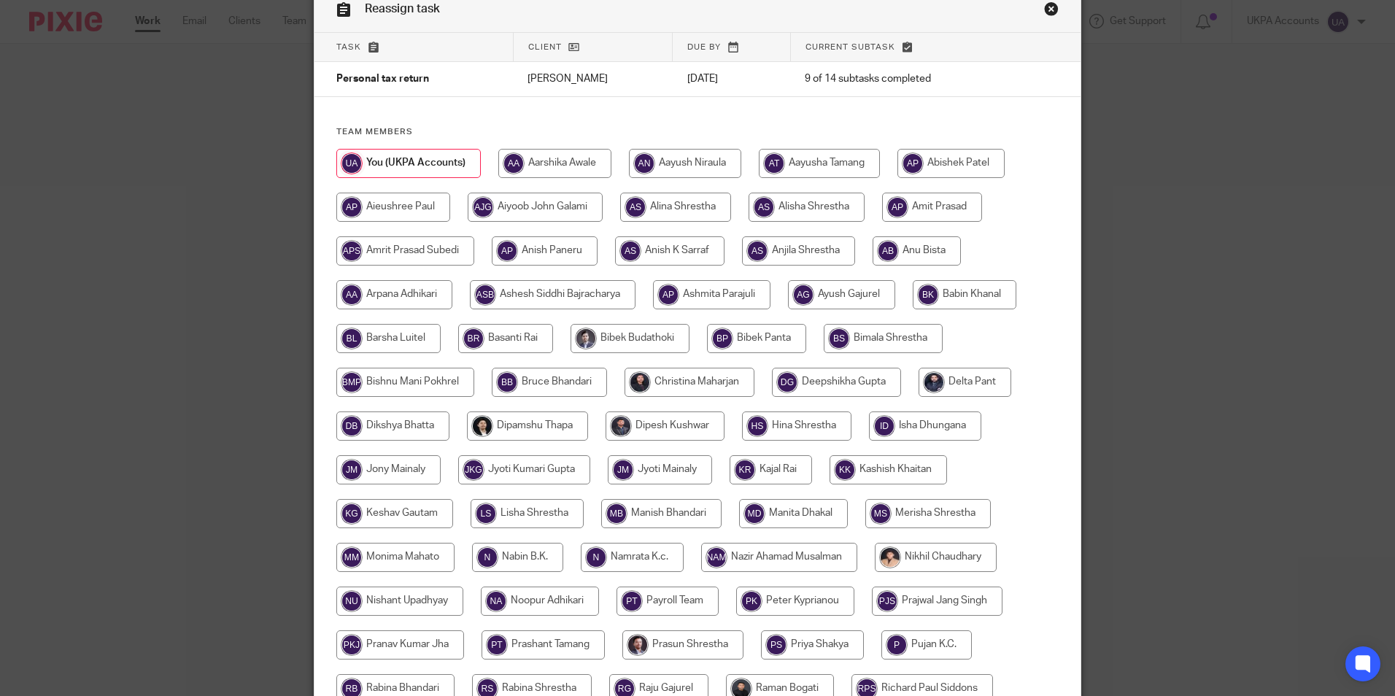
scroll to position [73, 0]
click at [406, 430] on input "radio" at bounding box center [392, 425] width 113 height 29
radio input "true"
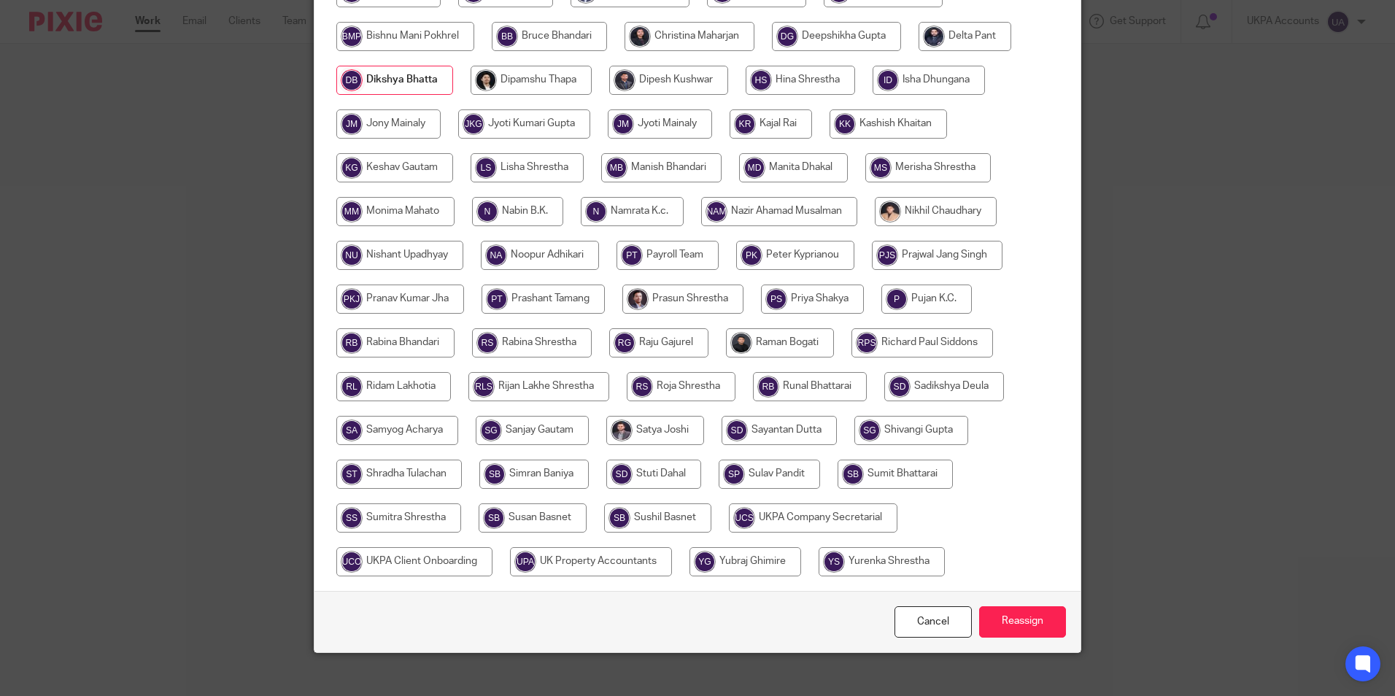
scroll to position [433, 0]
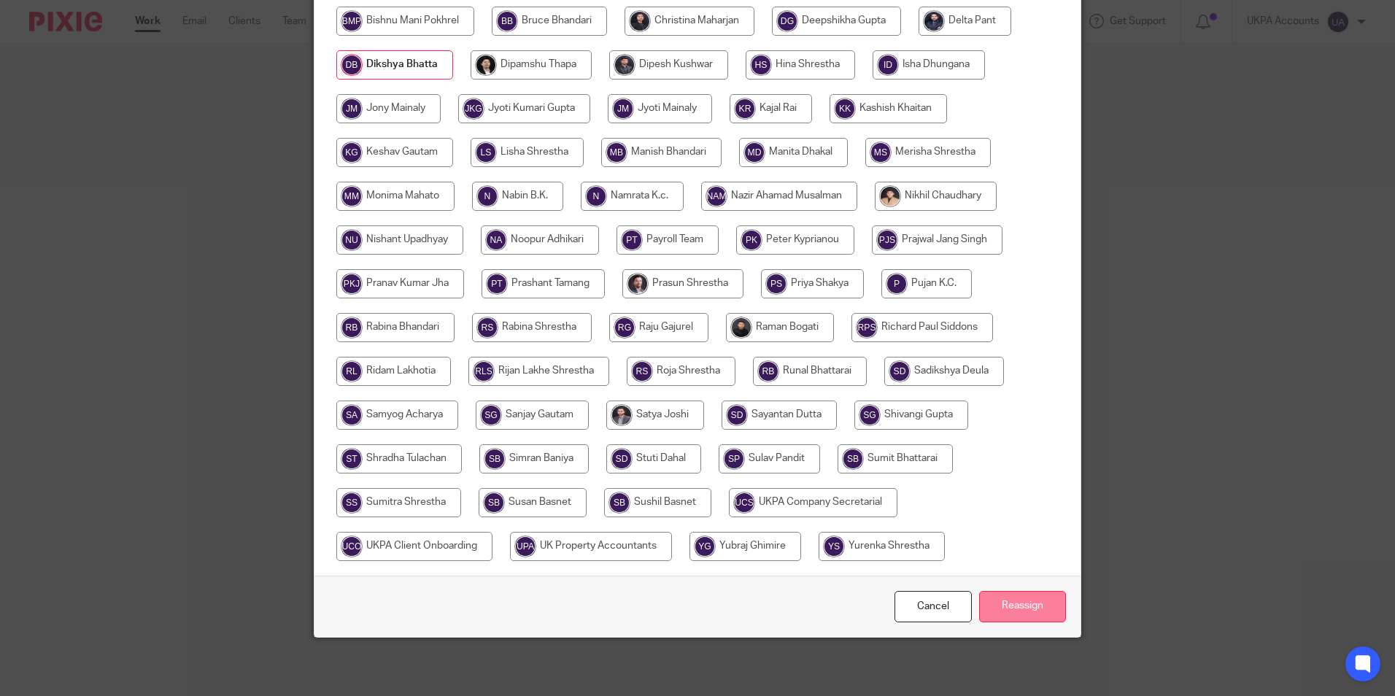
click at [1026, 614] on input "Reassign" at bounding box center [1022, 606] width 87 height 31
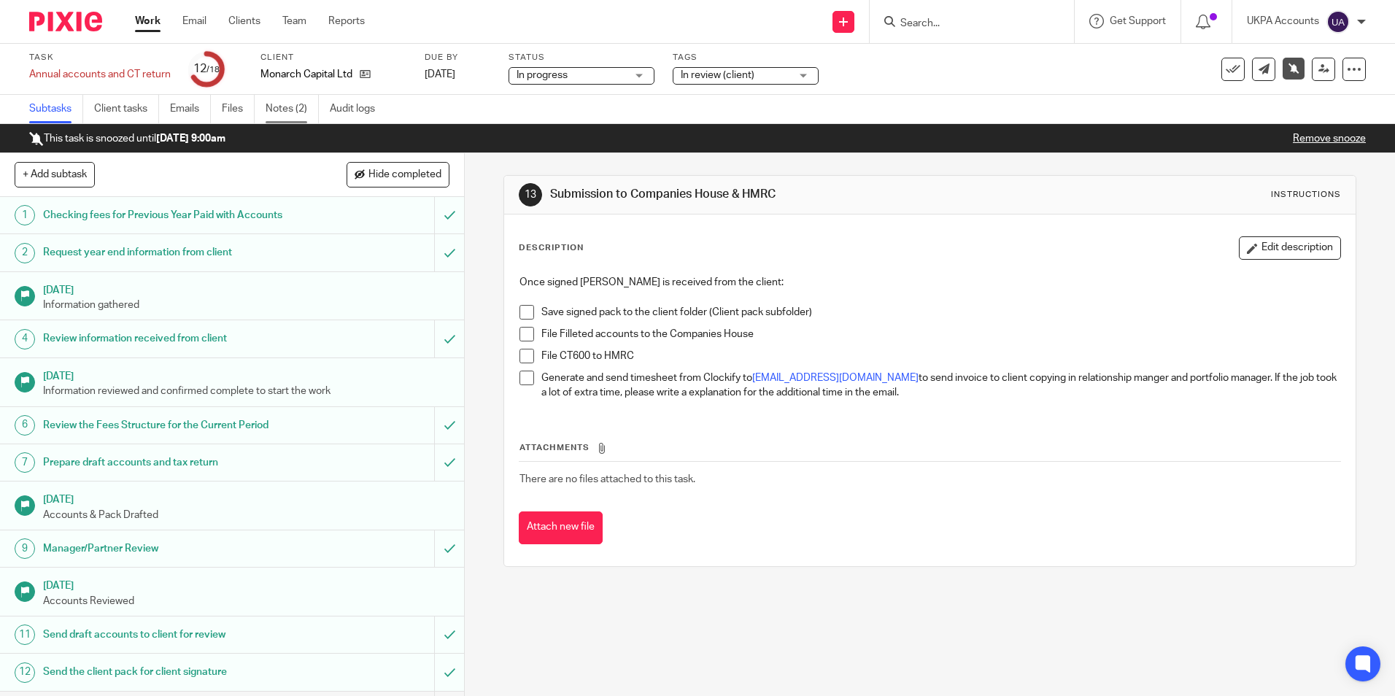
click at [299, 115] on link "Notes (2)" at bounding box center [292, 109] width 53 height 28
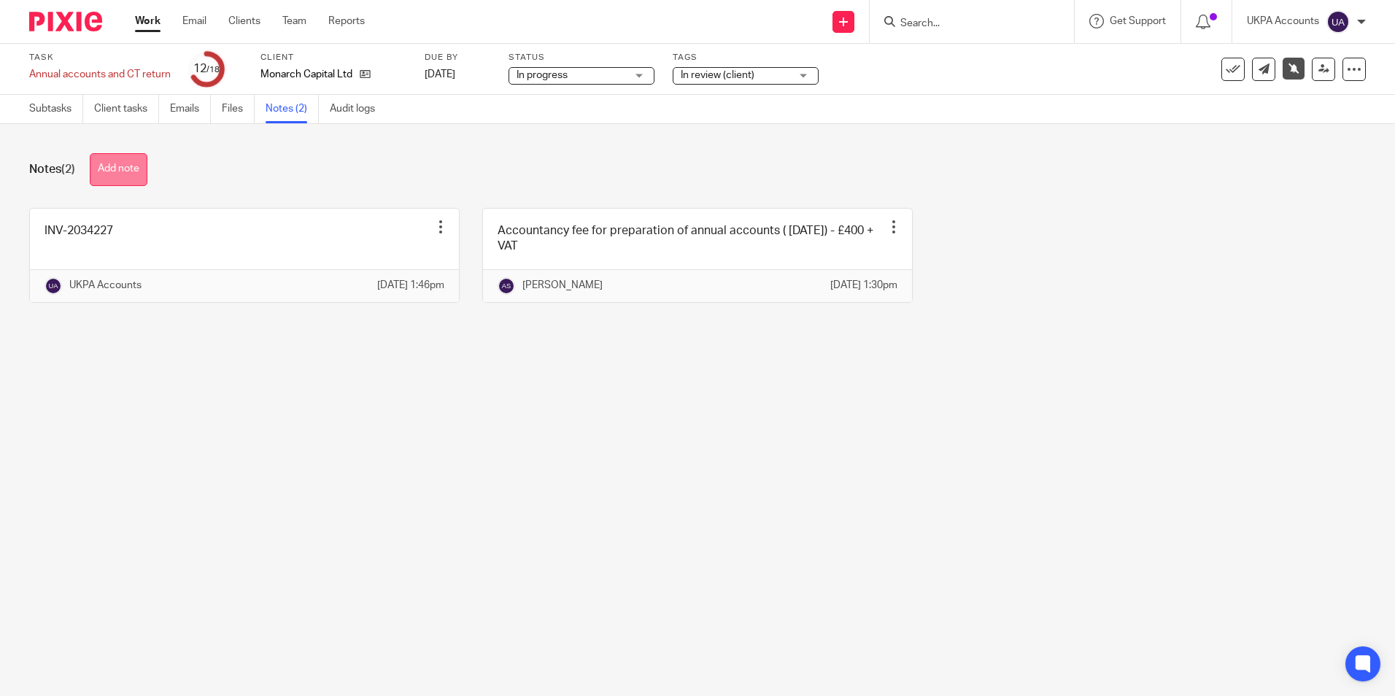
click at [127, 166] on button "Add note" at bounding box center [119, 169] width 58 height 33
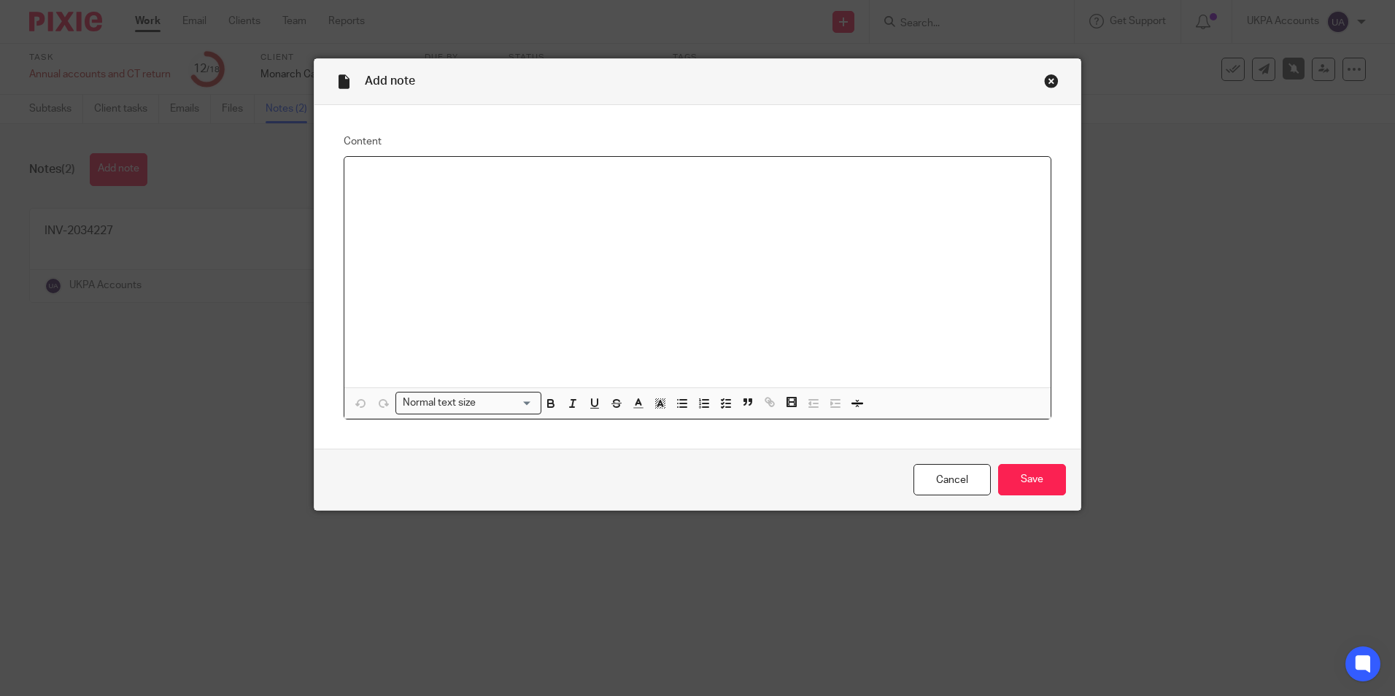
click at [649, 183] on p at bounding box center [697, 176] width 683 height 15
click at [1050, 474] on input "Save" at bounding box center [1032, 479] width 68 height 31
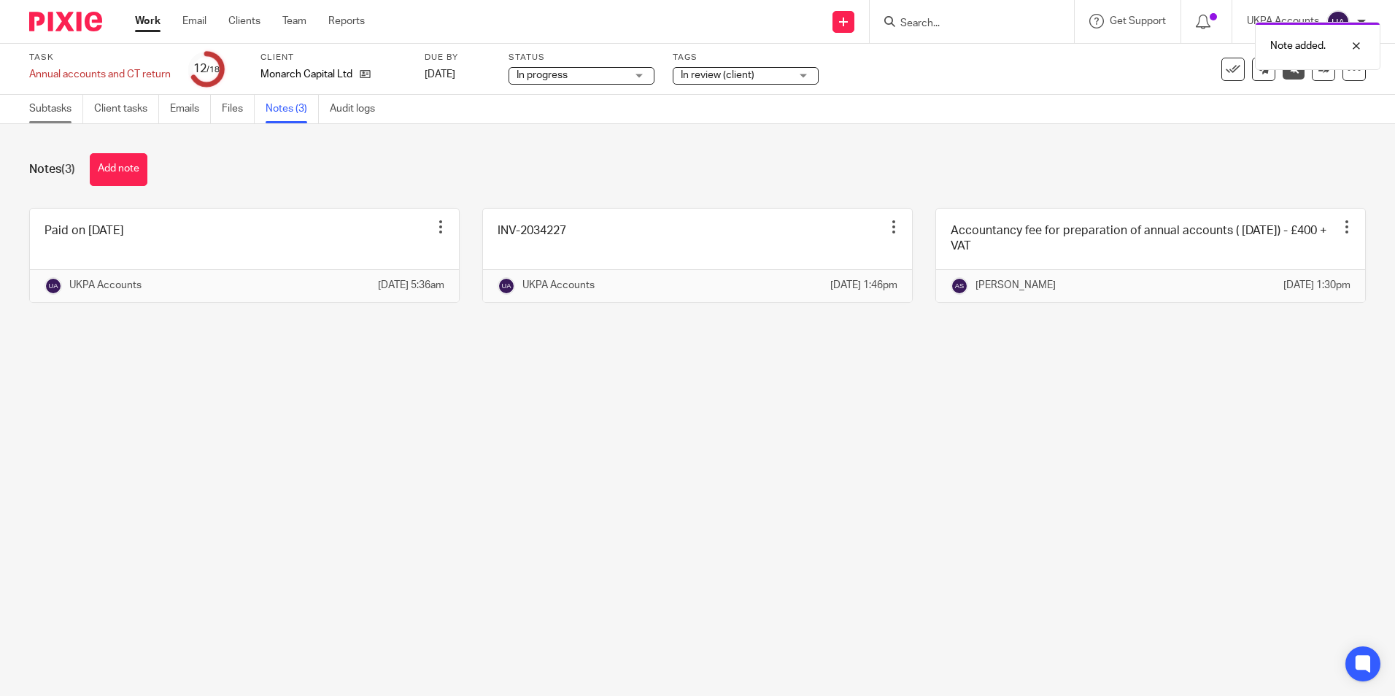
click at [51, 110] on link "Subtasks" at bounding box center [56, 109] width 54 height 28
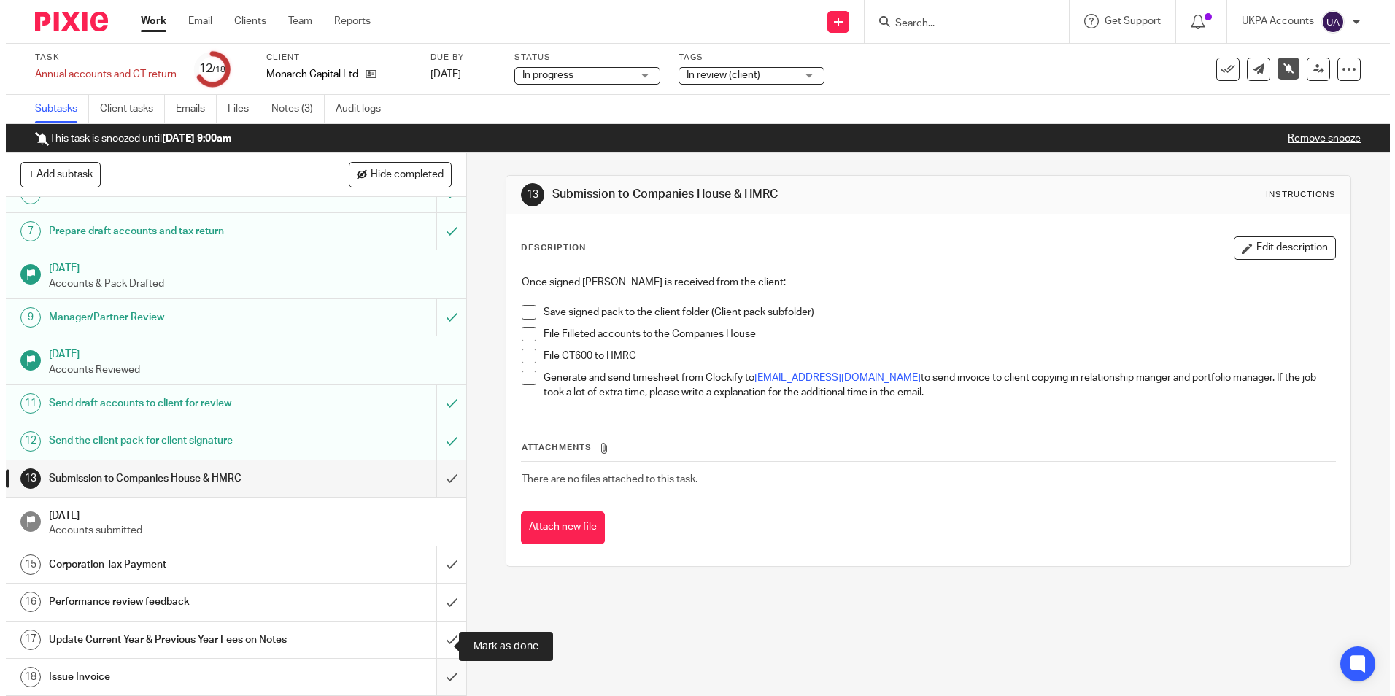
scroll to position [247, 0]
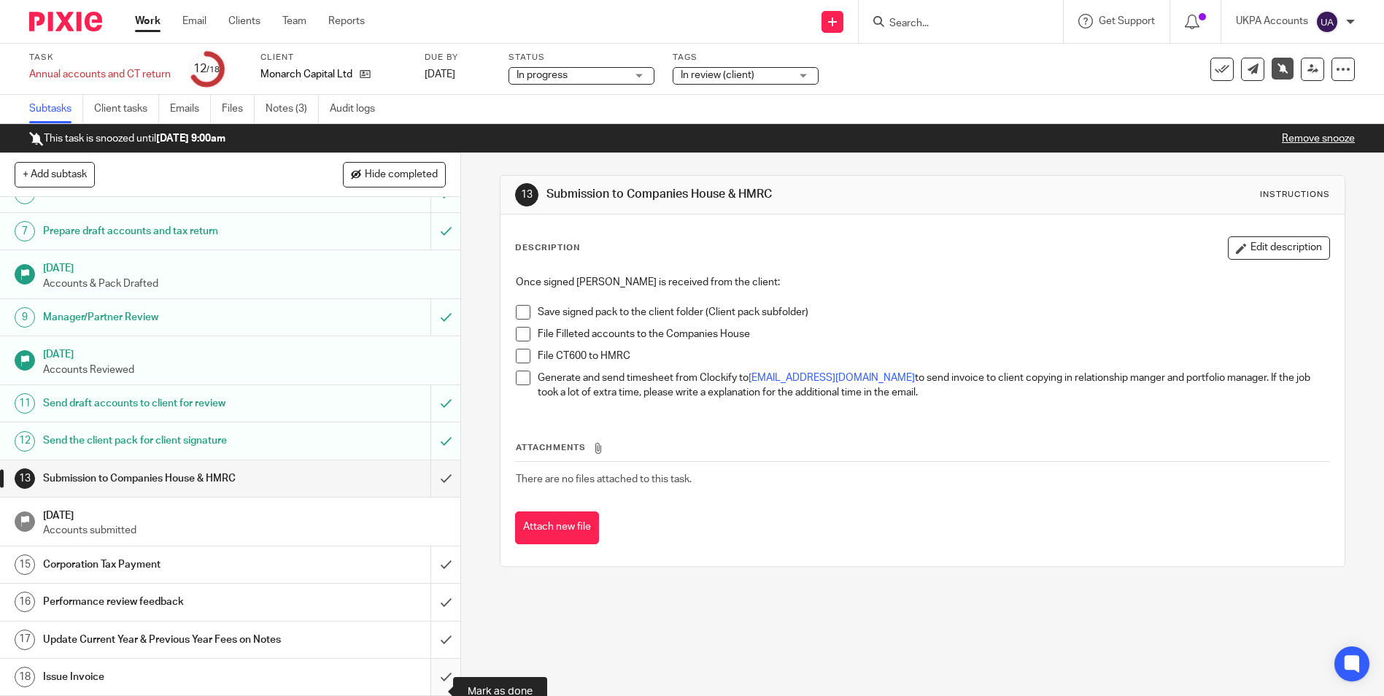
click at [428, 690] on input "submit" at bounding box center [230, 677] width 460 height 36
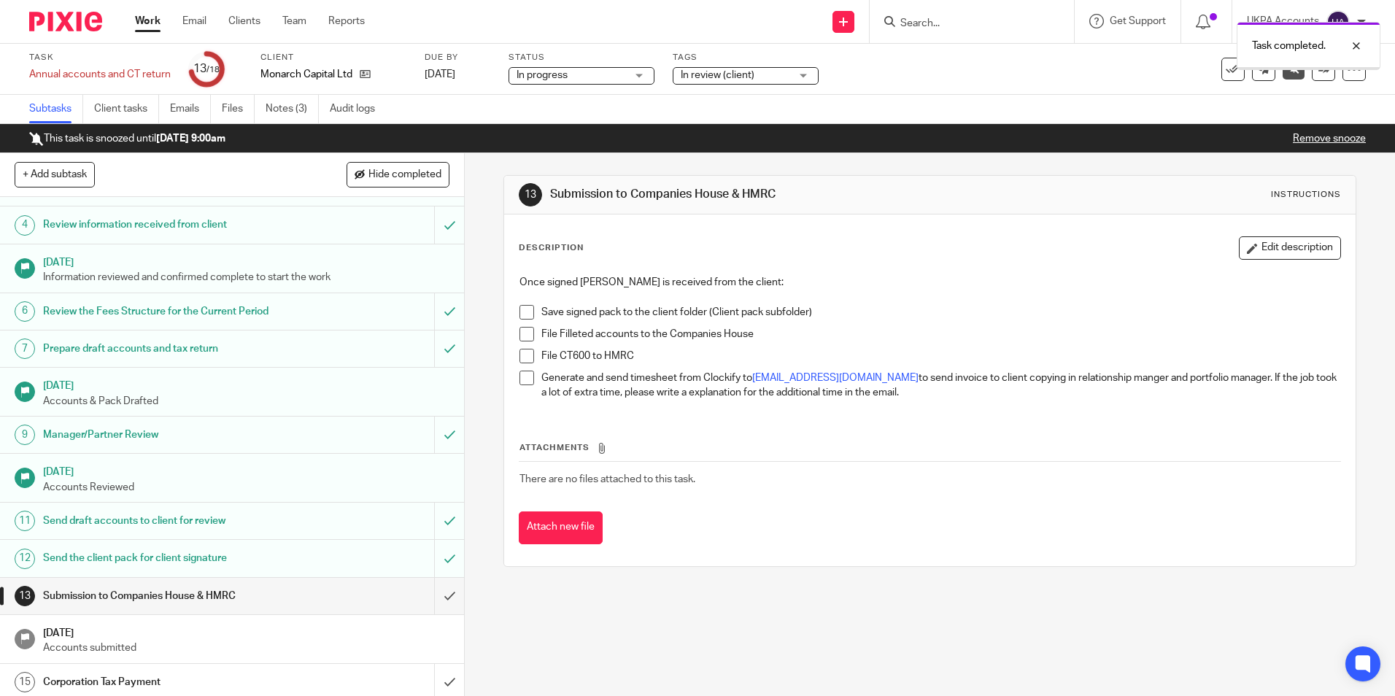
scroll to position [231, 0]
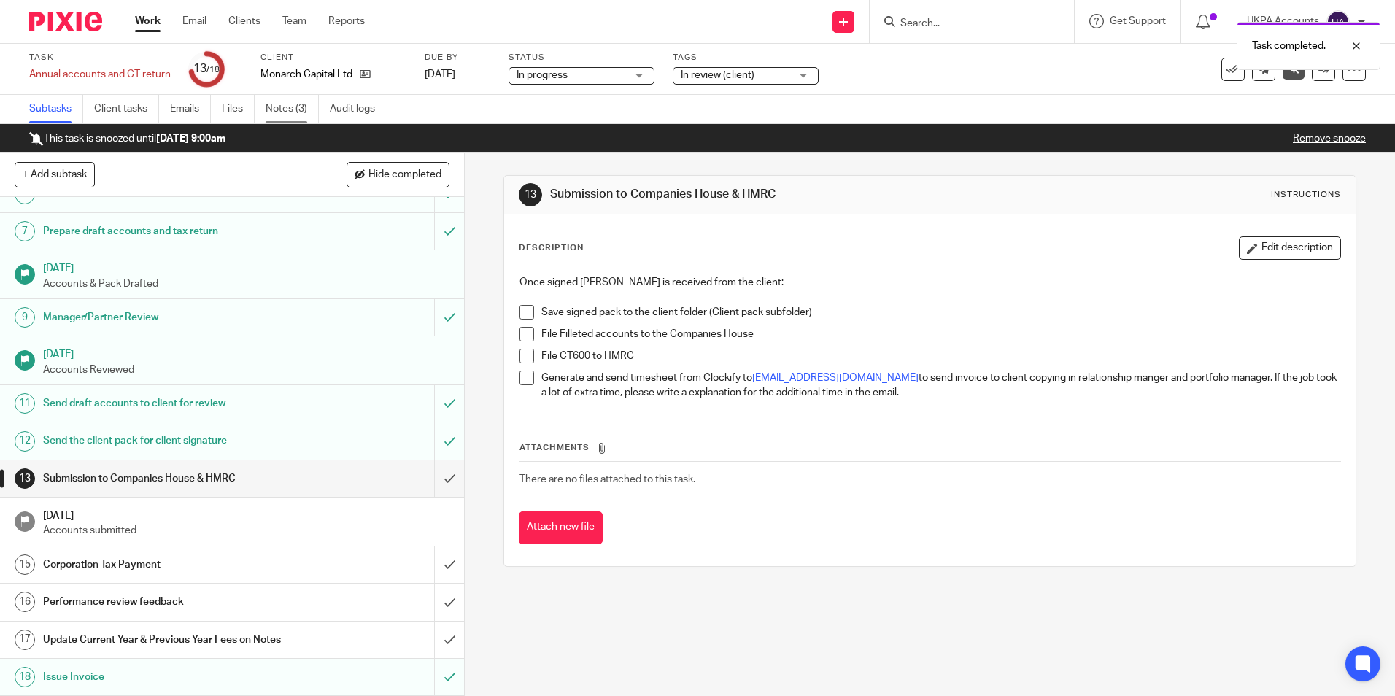
click at [296, 104] on link "Notes (3)" at bounding box center [292, 109] width 53 height 28
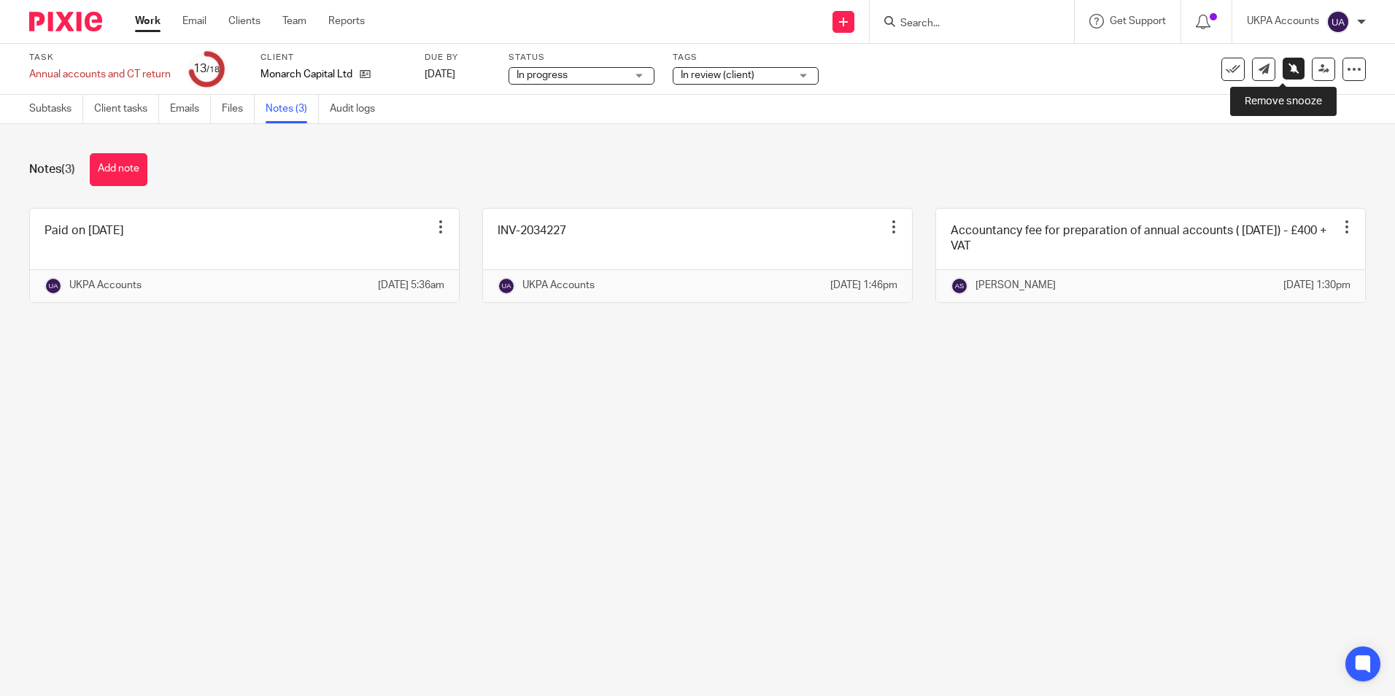
click at [1289, 66] on icon at bounding box center [1294, 68] width 11 height 11
click at [1318, 73] on icon at bounding box center [1323, 68] width 11 height 11
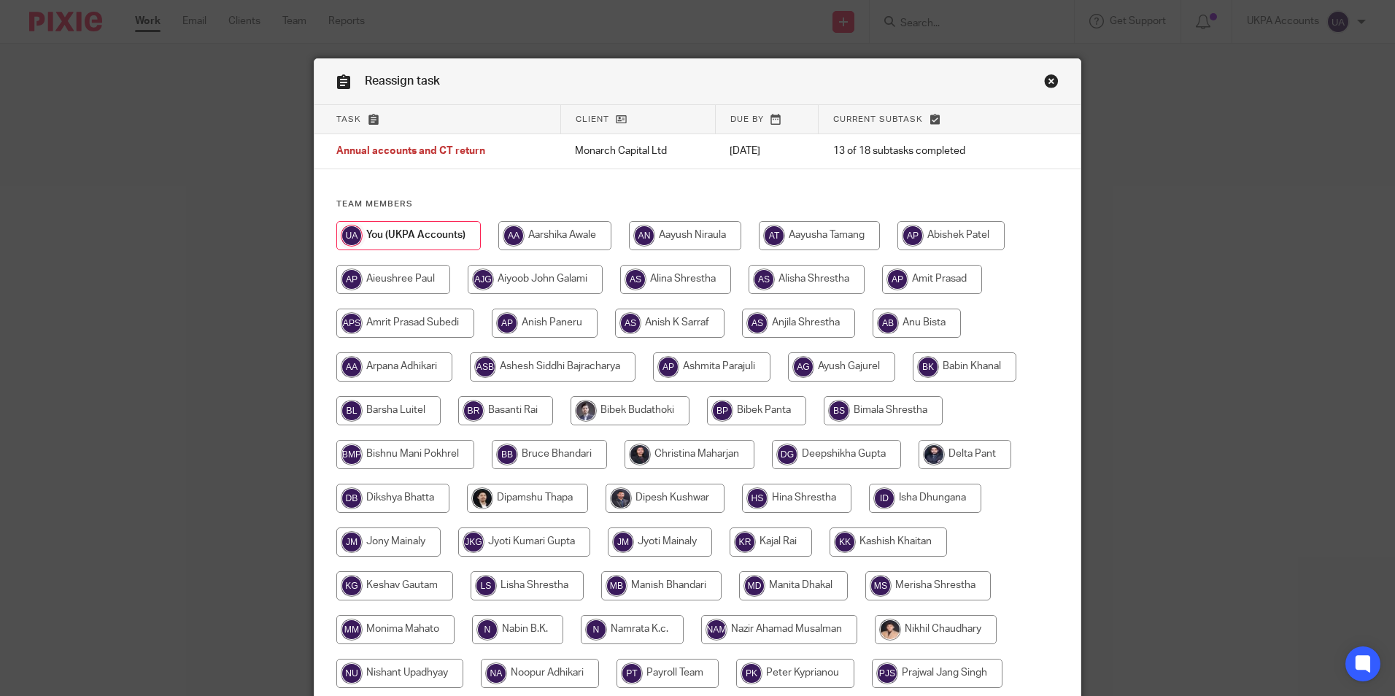
click at [689, 328] on input "radio" at bounding box center [669, 323] width 109 height 29
radio input "true"
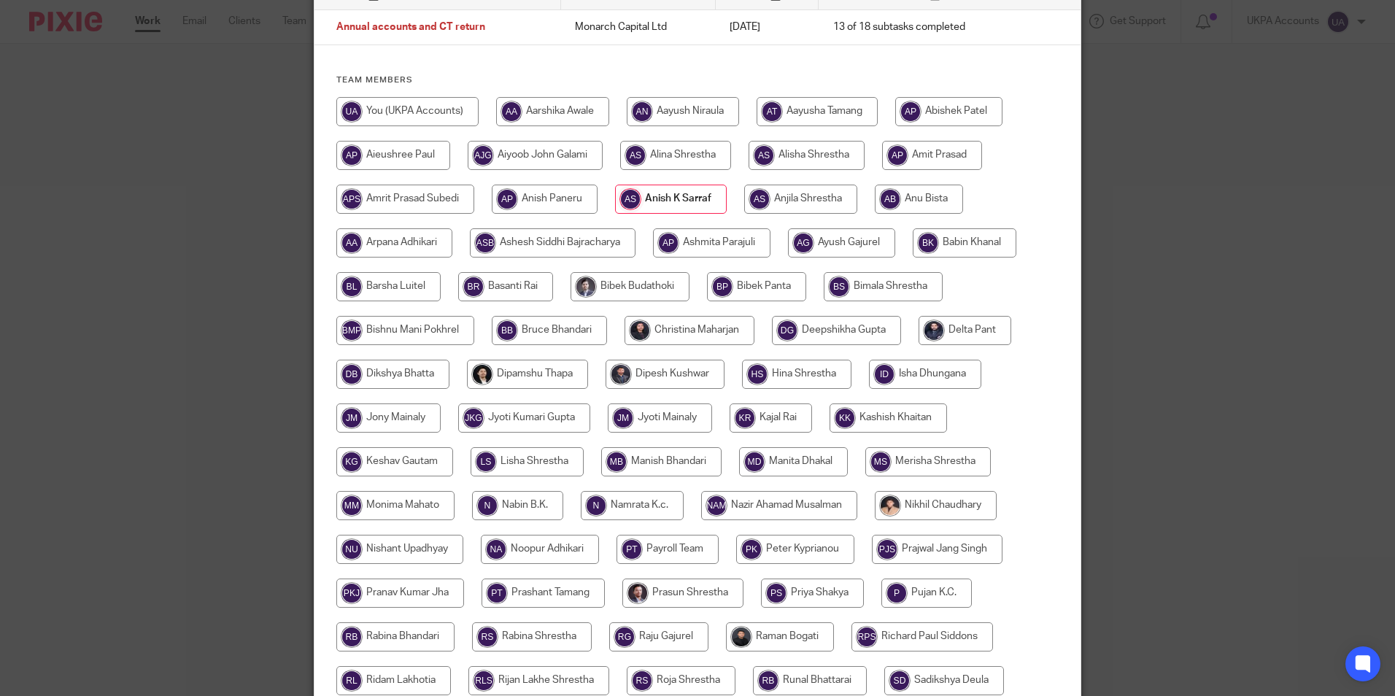
scroll to position [433, 0]
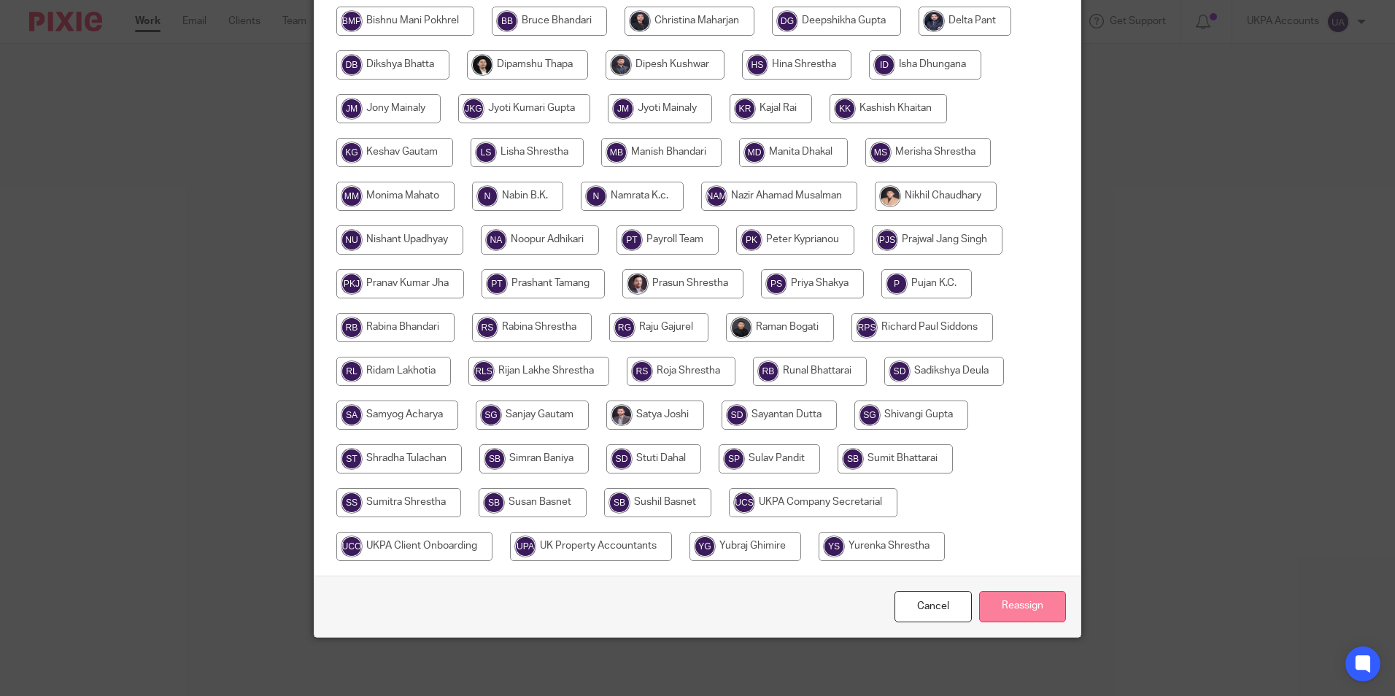
click at [996, 600] on input "Reassign" at bounding box center [1022, 606] width 87 height 31
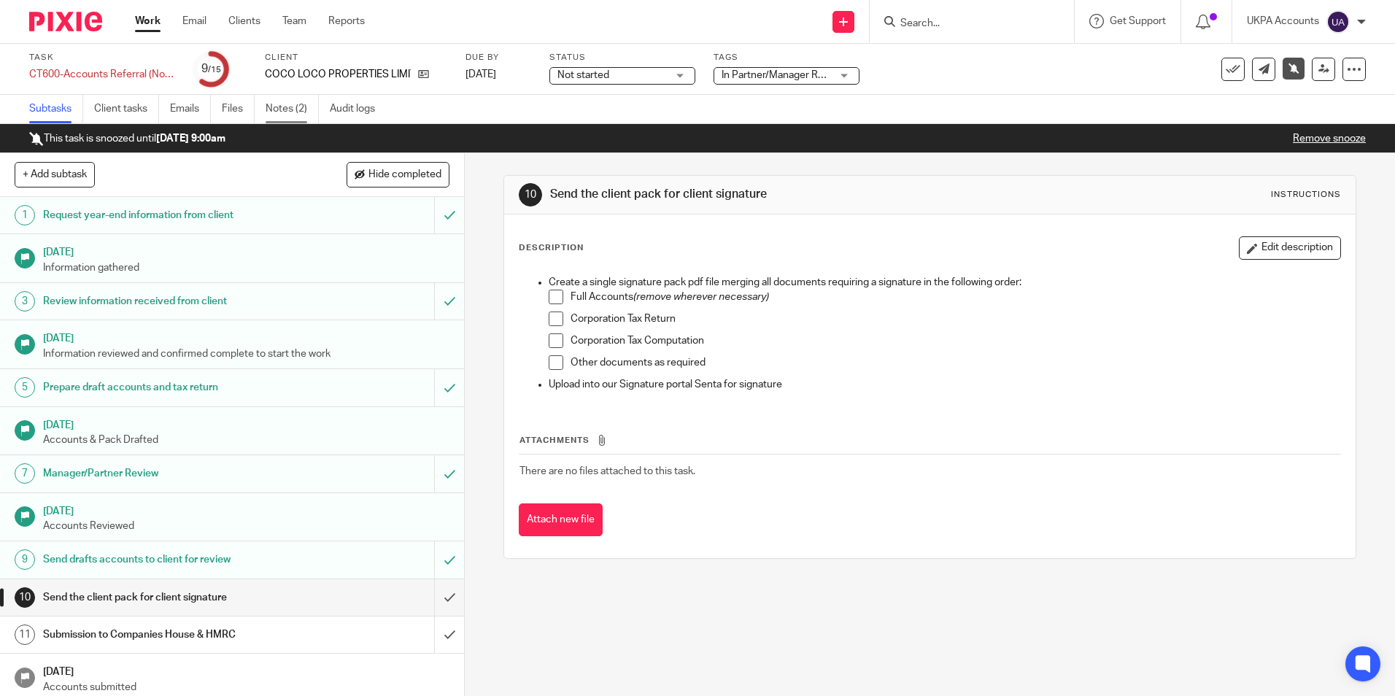
click at [297, 115] on link "Notes (2)" at bounding box center [292, 109] width 53 height 28
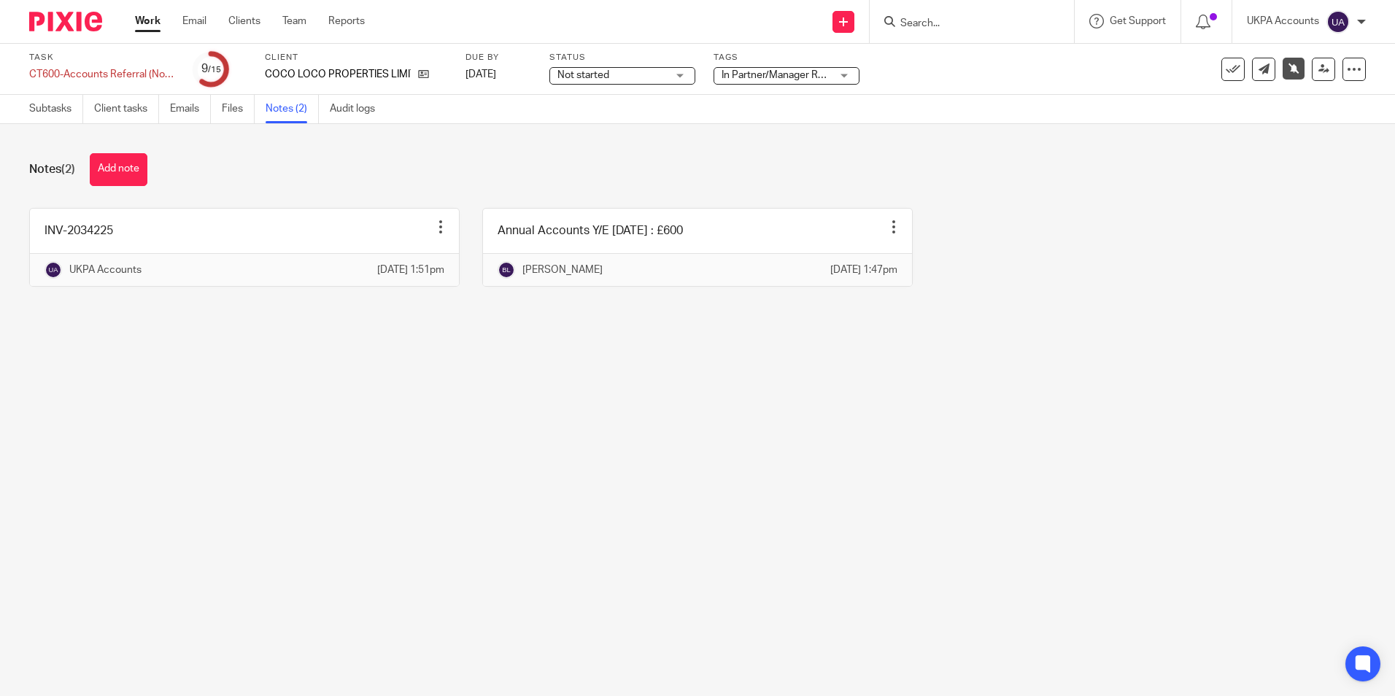
click at [116, 171] on button "Add note" at bounding box center [119, 169] width 58 height 33
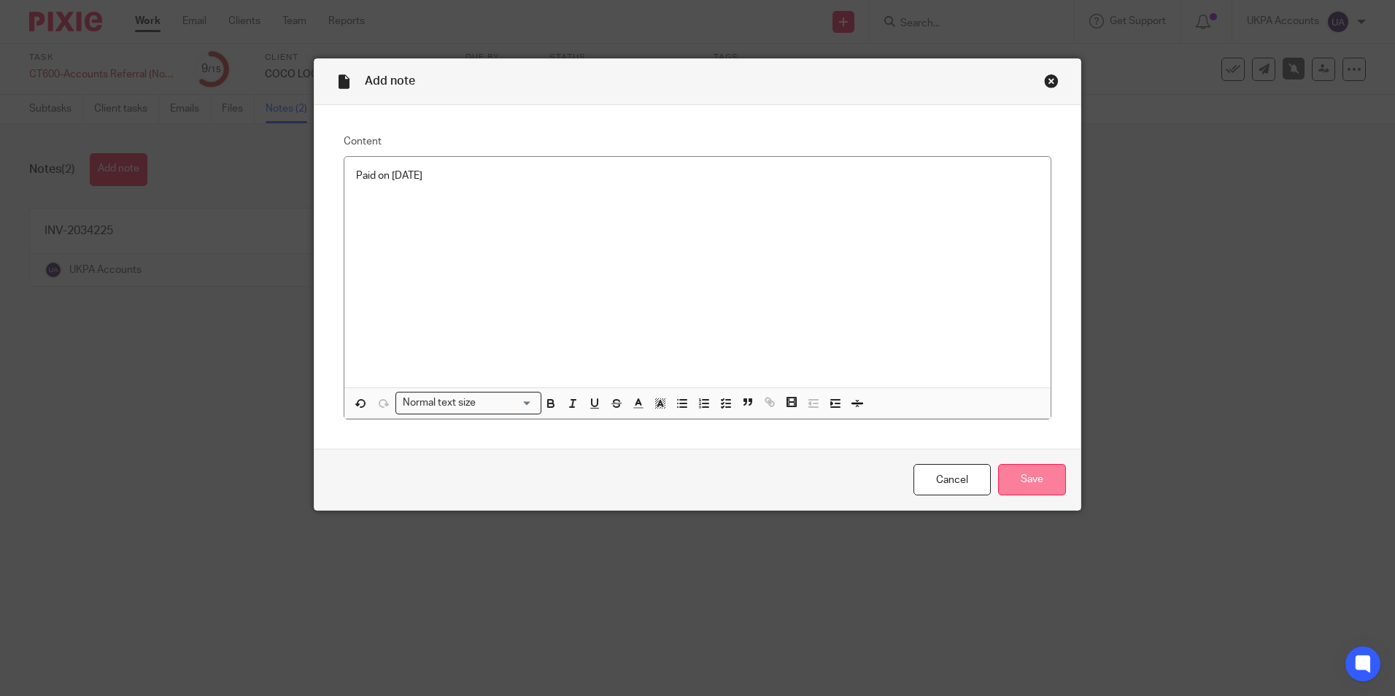
click at [1045, 487] on input "Save" at bounding box center [1032, 479] width 68 height 31
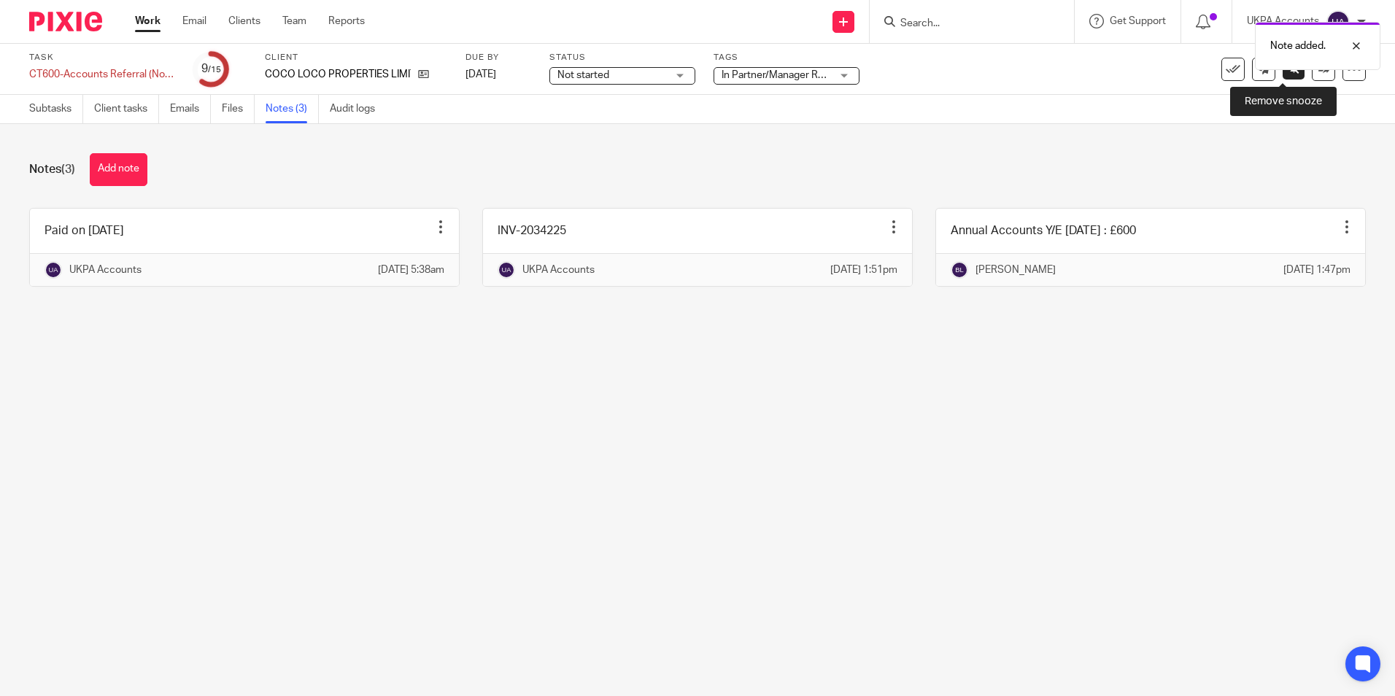
click at [1289, 72] on icon at bounding box center [1294, 68] width 11 height 11
click at [49, 116] on link "Subtasks" at bounding box center [56, 109] width 54 height 28
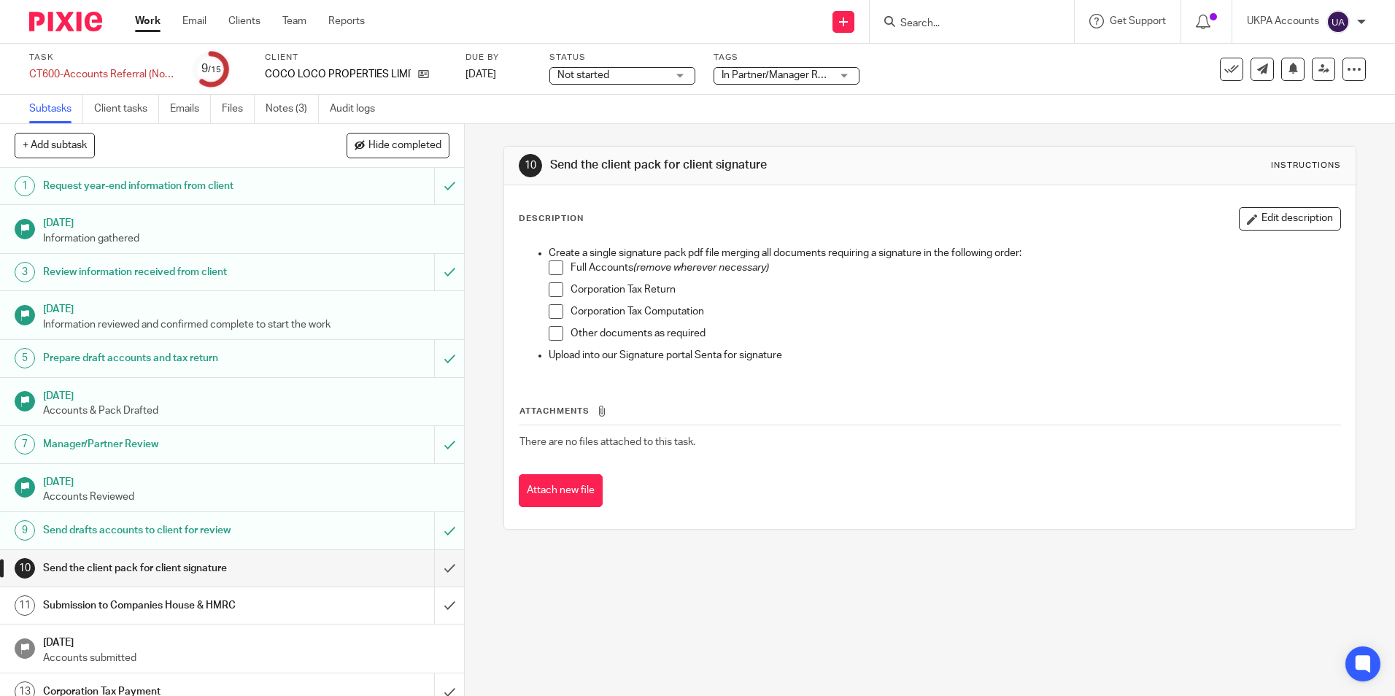
scroll to position [90, 0]
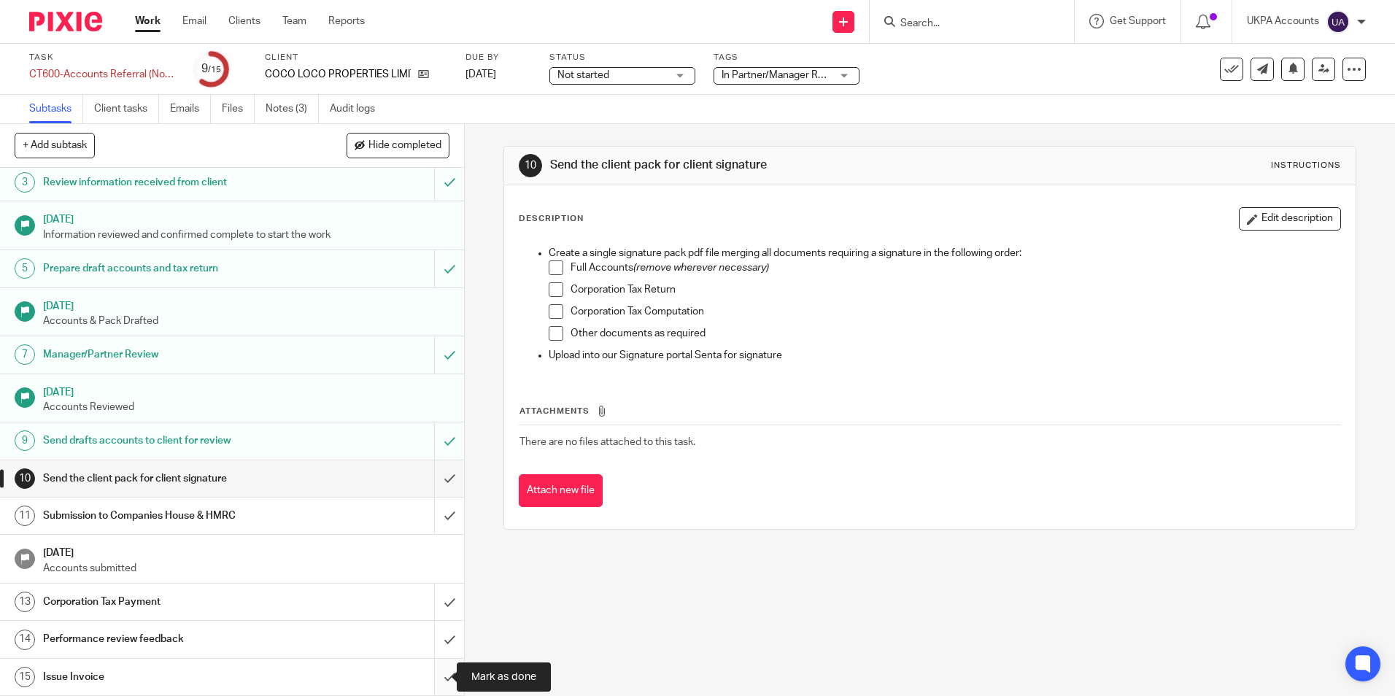
click at [433, 679] on input "submit" at bounding box center [232, 677] width 464 height 36
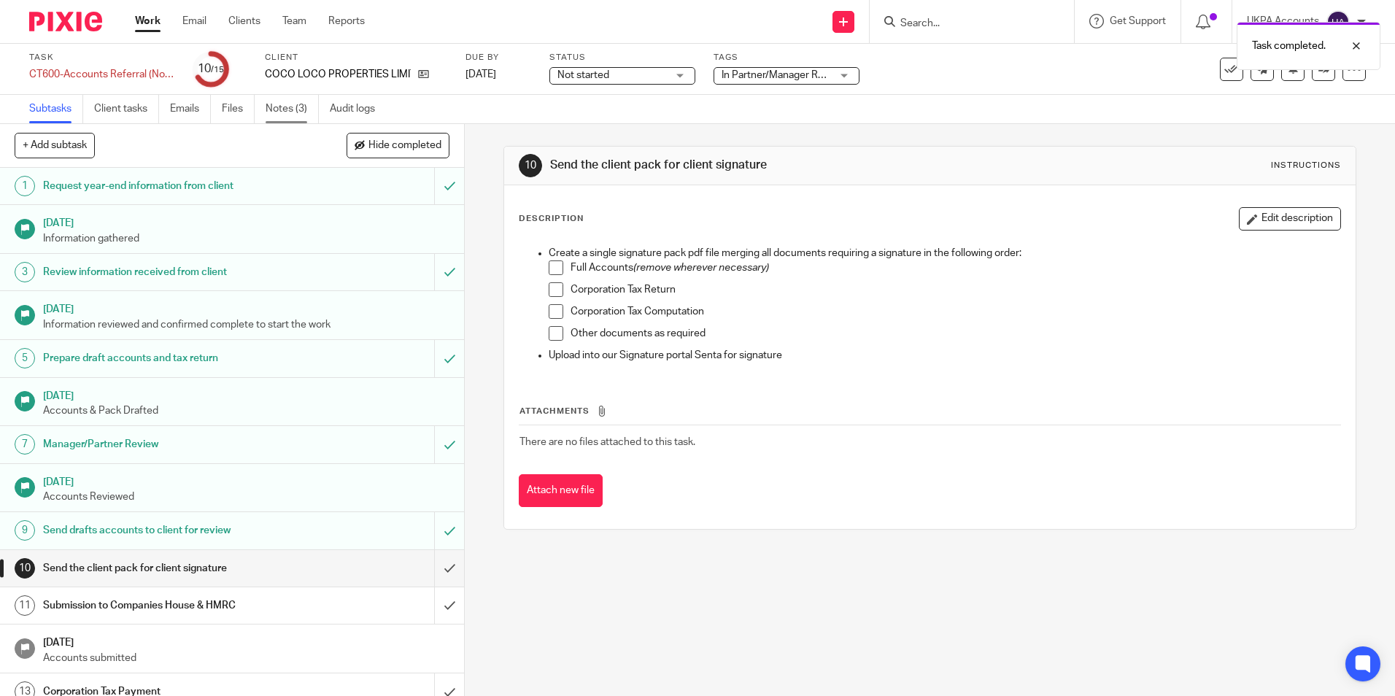
click at [295, 114] on link "Notes (3)" at bounding box center [292, 109] width 53 height 28
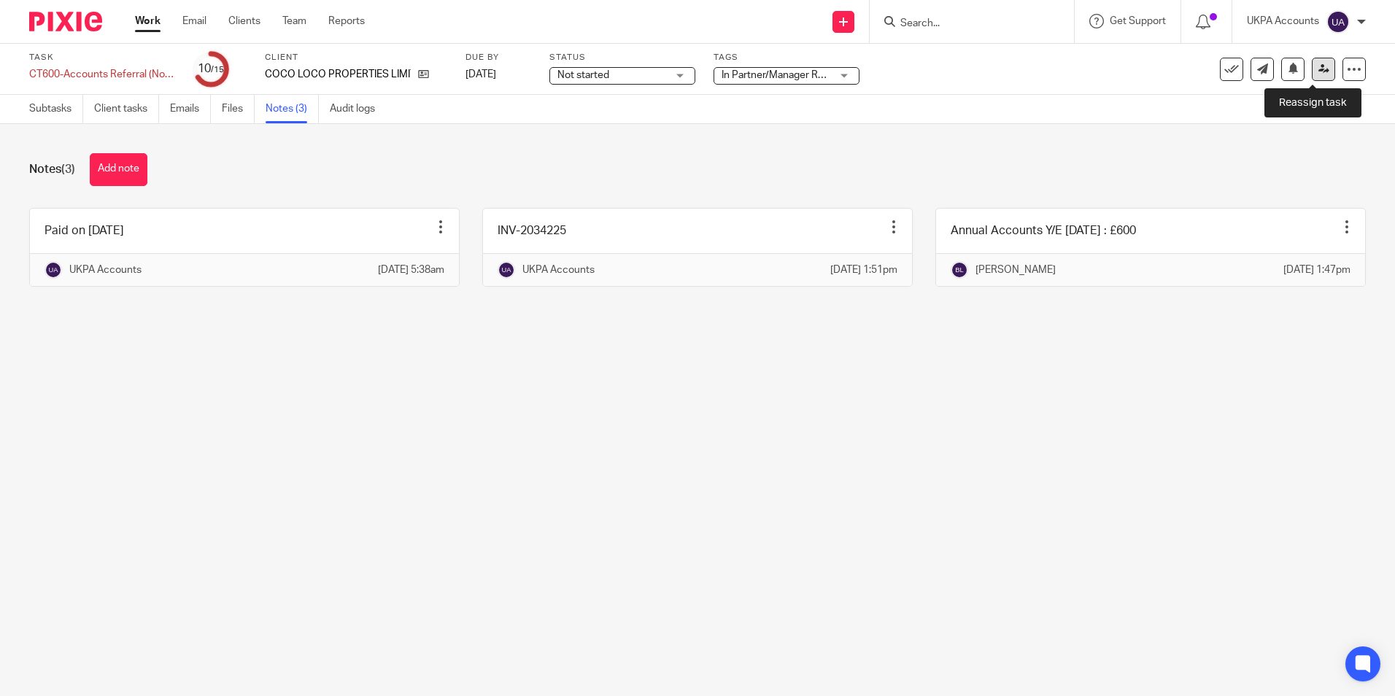
click at [1312, 62] on link at bounding box center [1323, 69] width 23 height 23
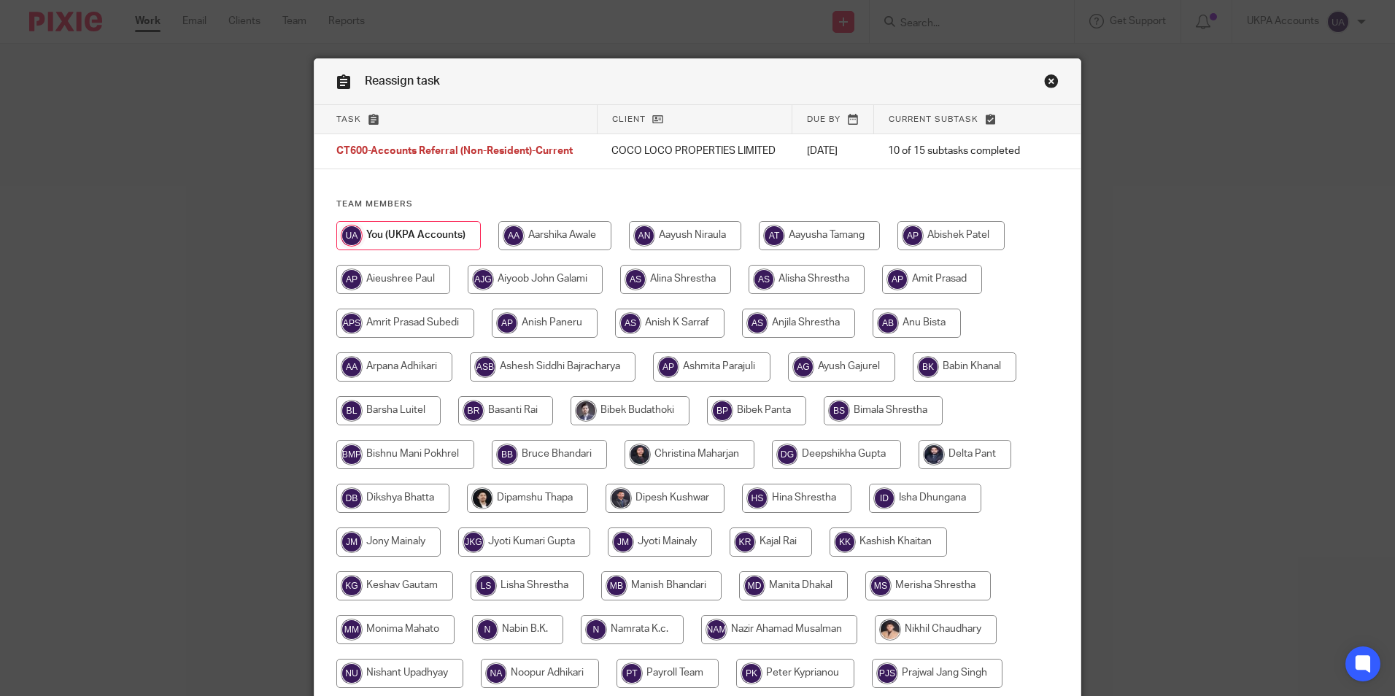
click at [412, 423] on input "radio" at bounding box center [388, 410] width 104 height 29
radio input "true"
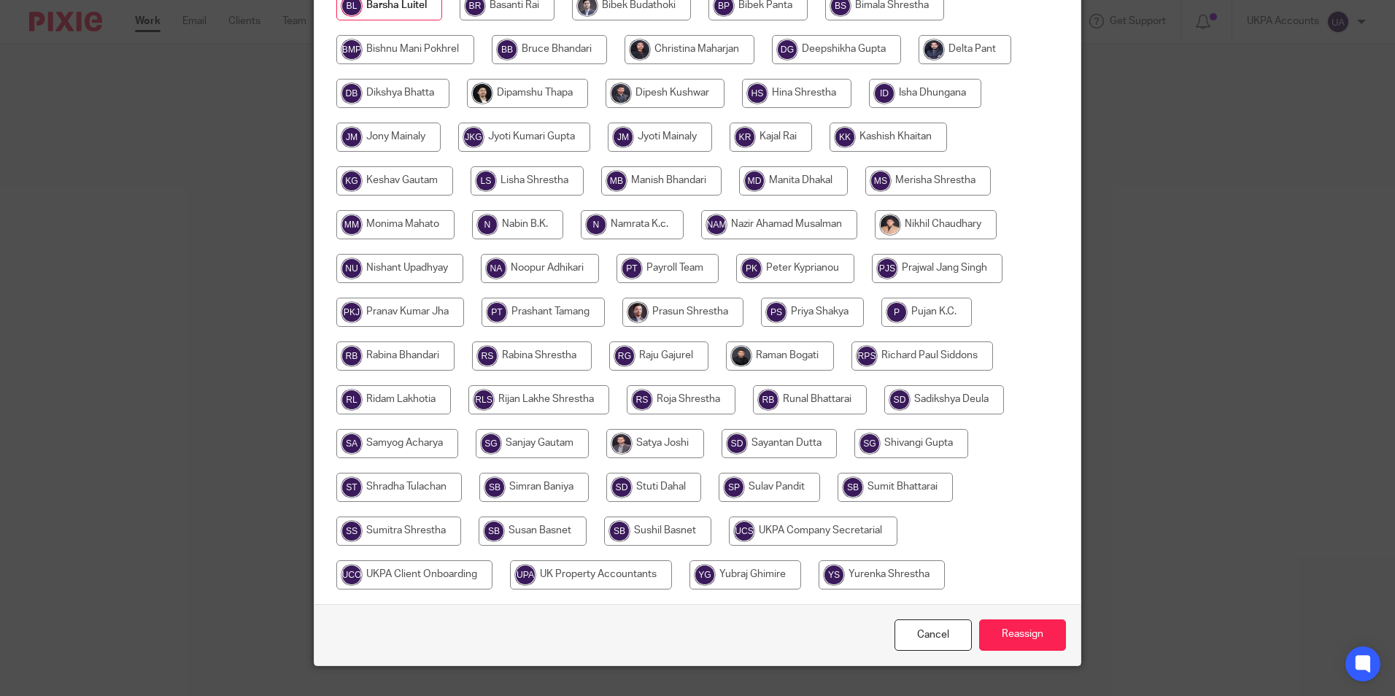
scroll to position [444, 0]
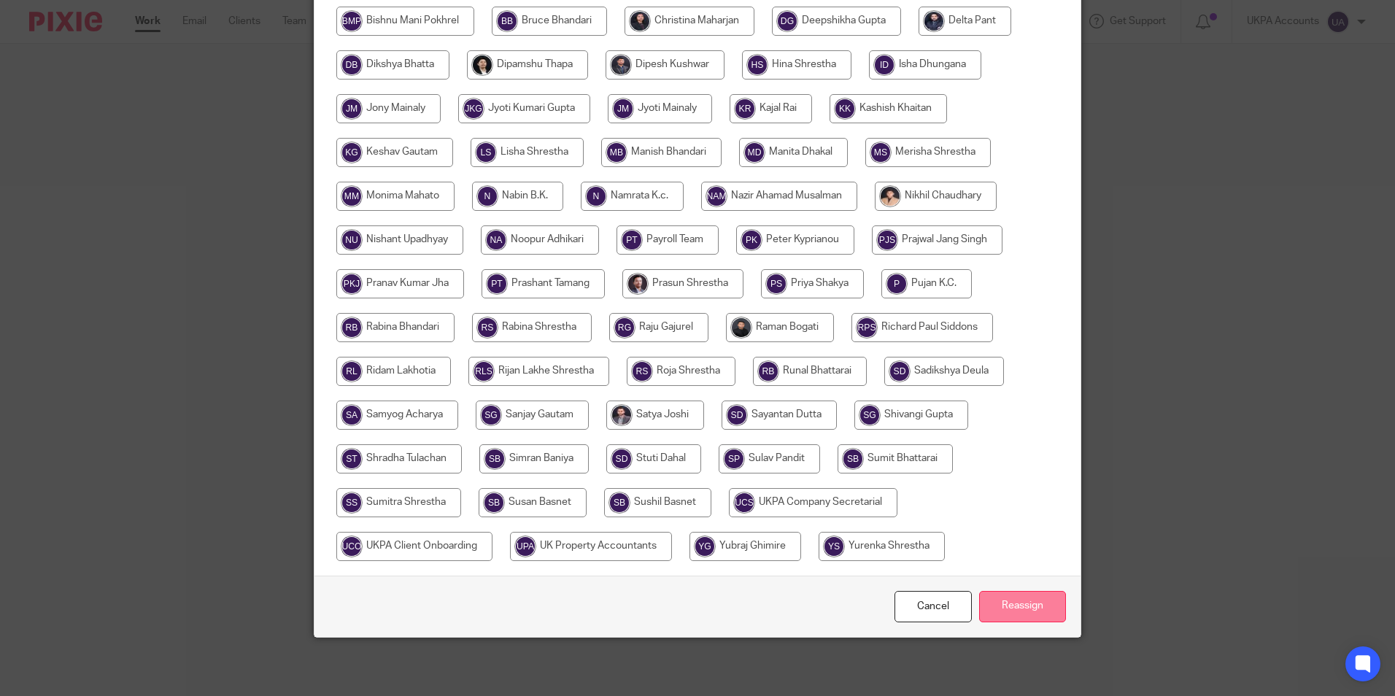
click at [1022, 611] on input "Reassign" at bounding box center [1022, 606] width 87 height 31
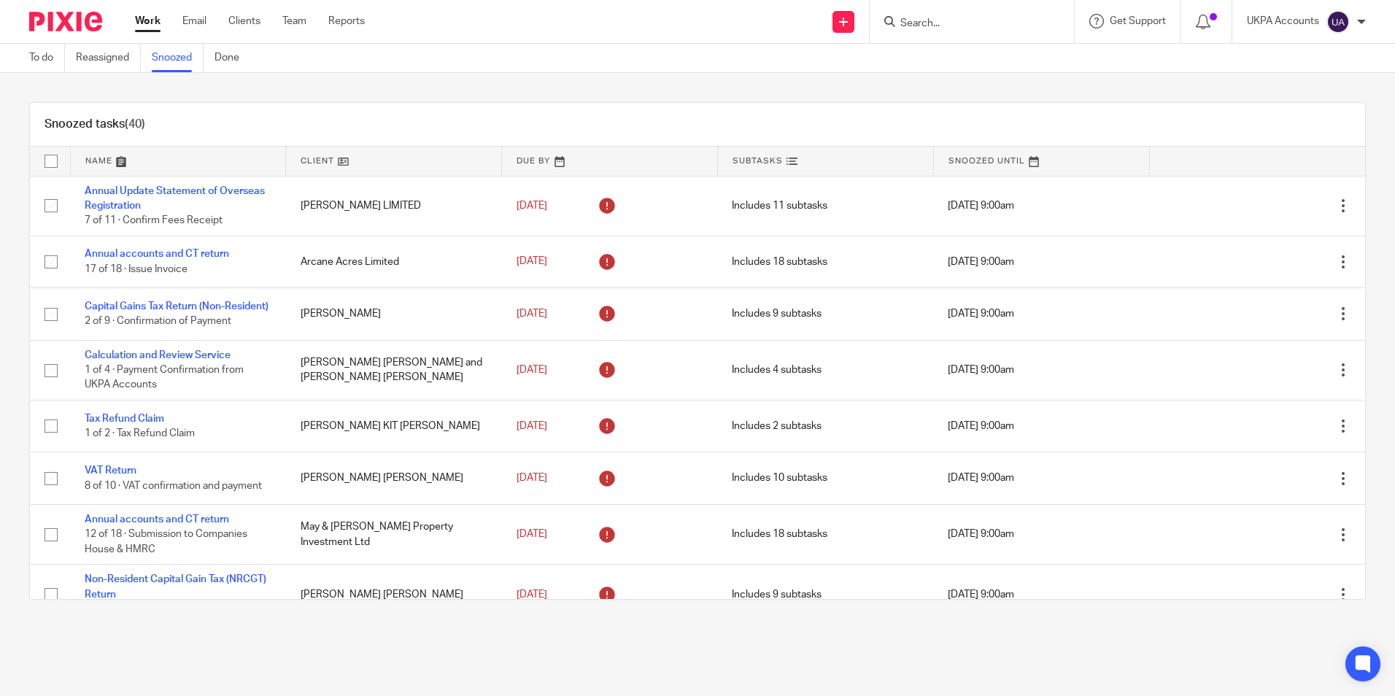
click at [706, 125] on div "Snoozed tasks (40)" at bounding box center [697, 125] width 1335 height 44
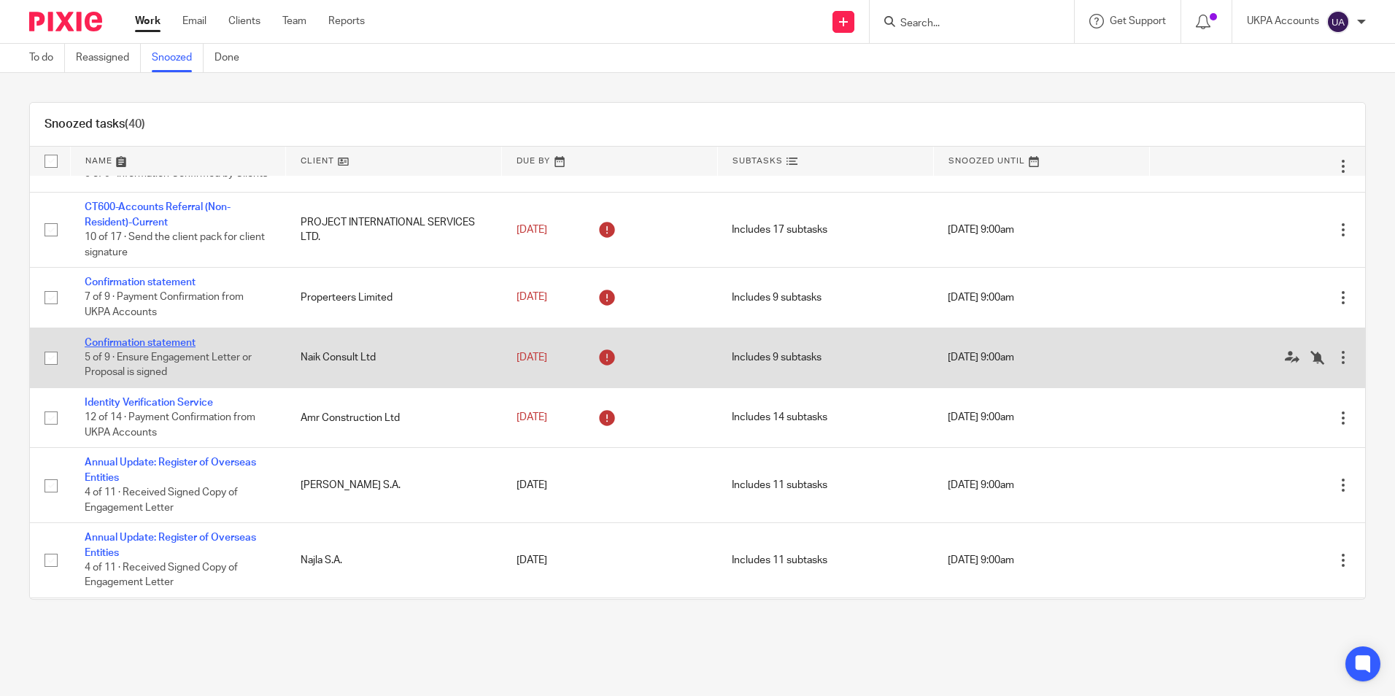
click at [130, 348] on link "Confirmation statement" at bounding box center [140, 343] width 111 height 10
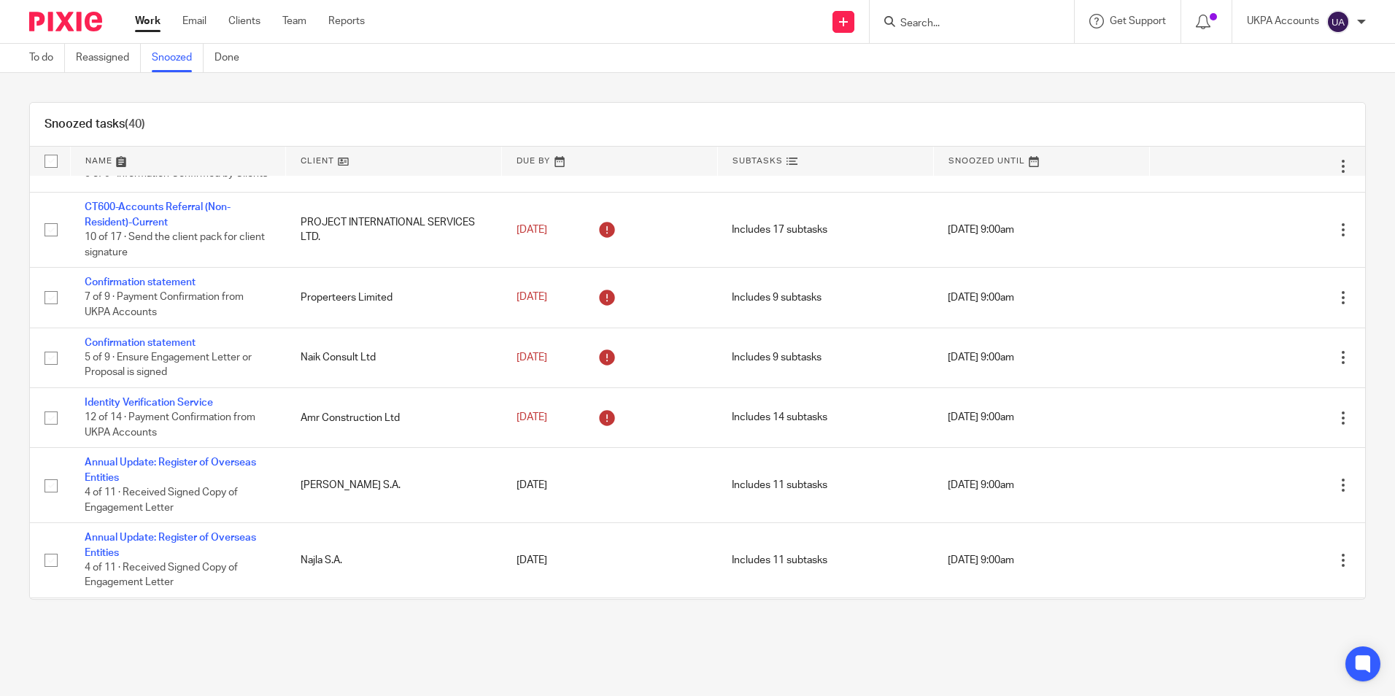
click at [181, 61] on link "Snoozed" at bounding box center [178, 58] width 52 height 28
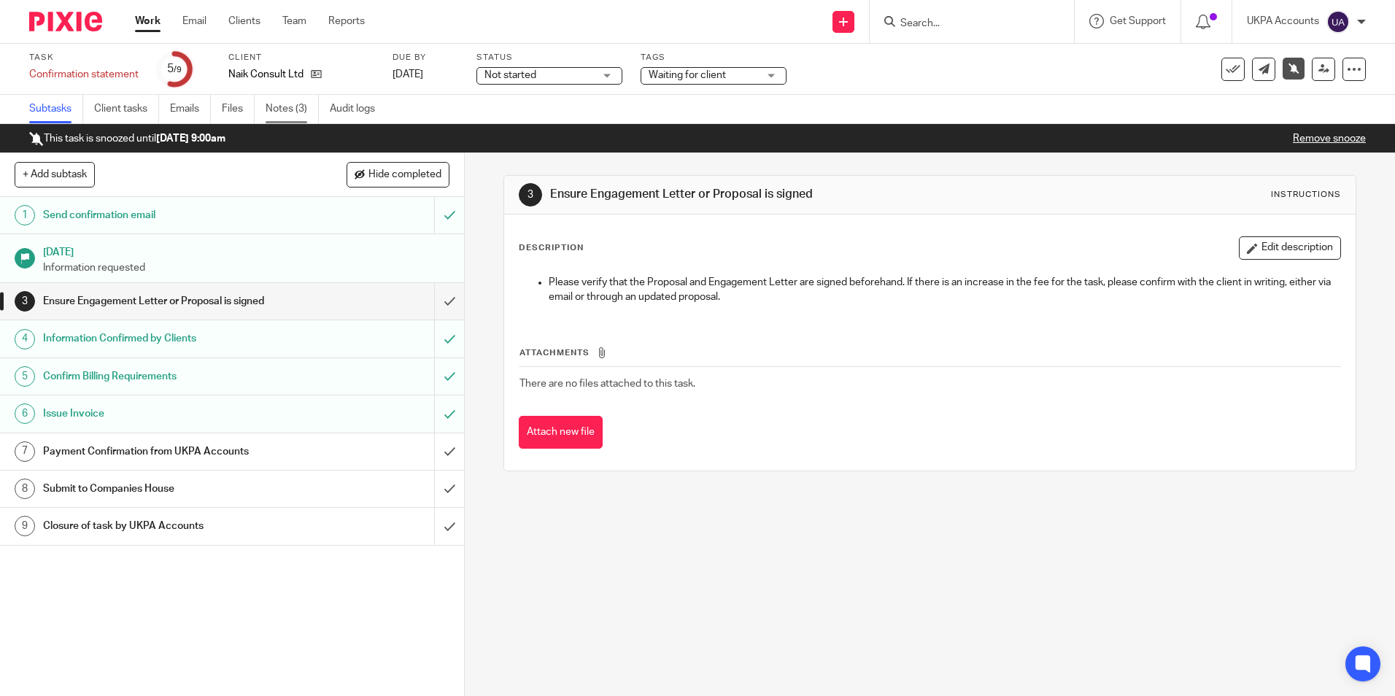
click at [283, 115] on link "Notes (3)" at bounding box center [292, 109] width 53 height 28
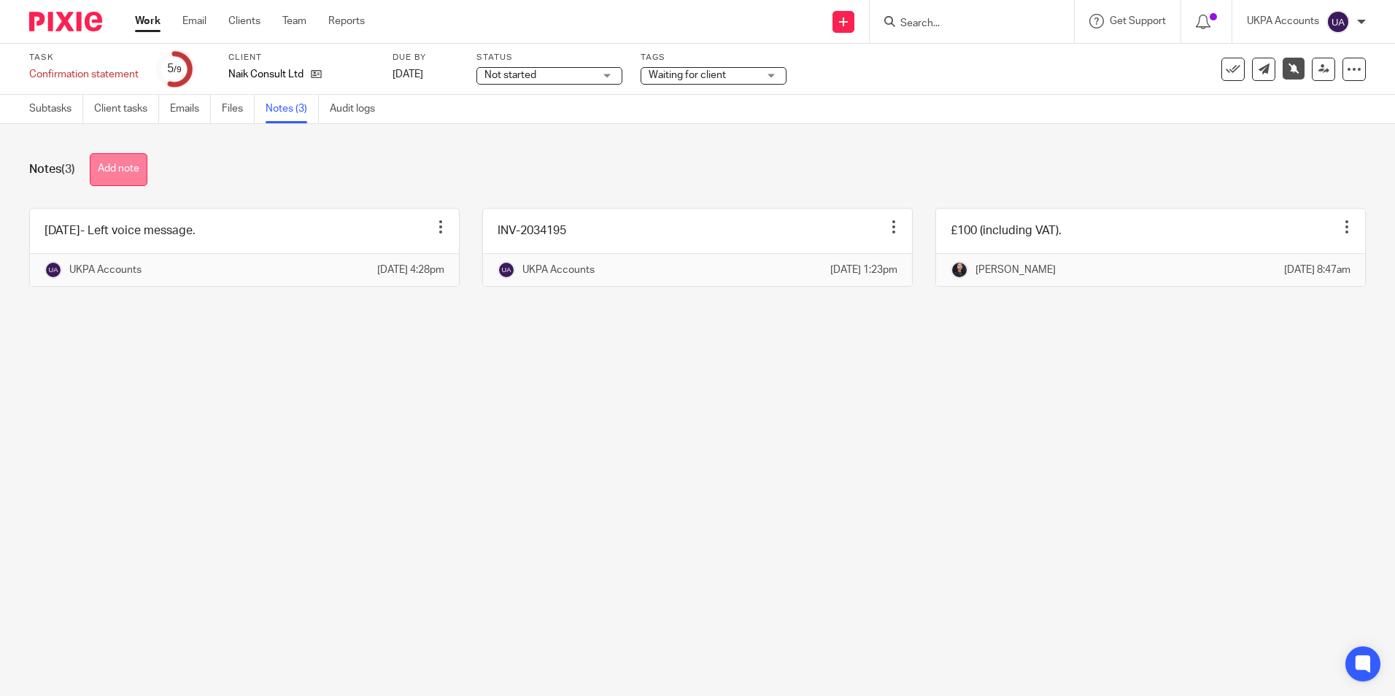
click at [128, 170] on button "Add note" at bounding box center [119, 169] width 58 height 33
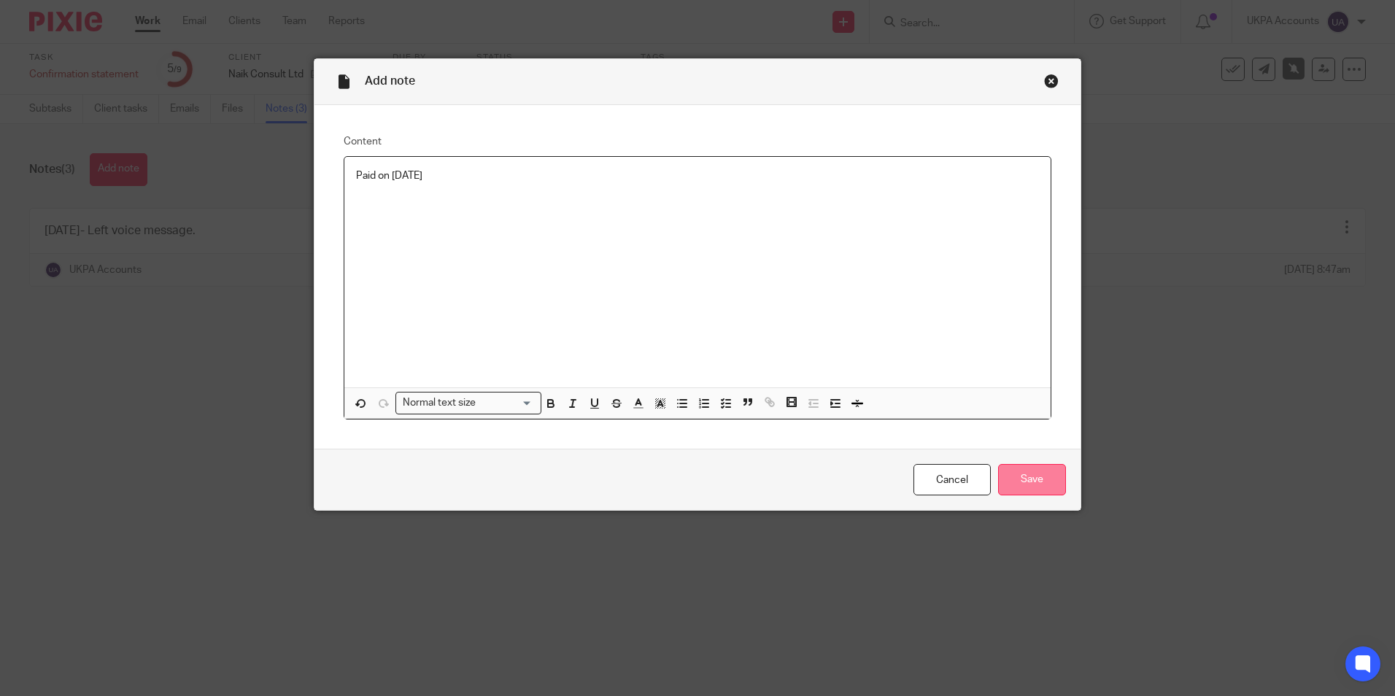
click at [1034, 475] on input "Save" at bounding box center [1032, 479] width 68 height 31
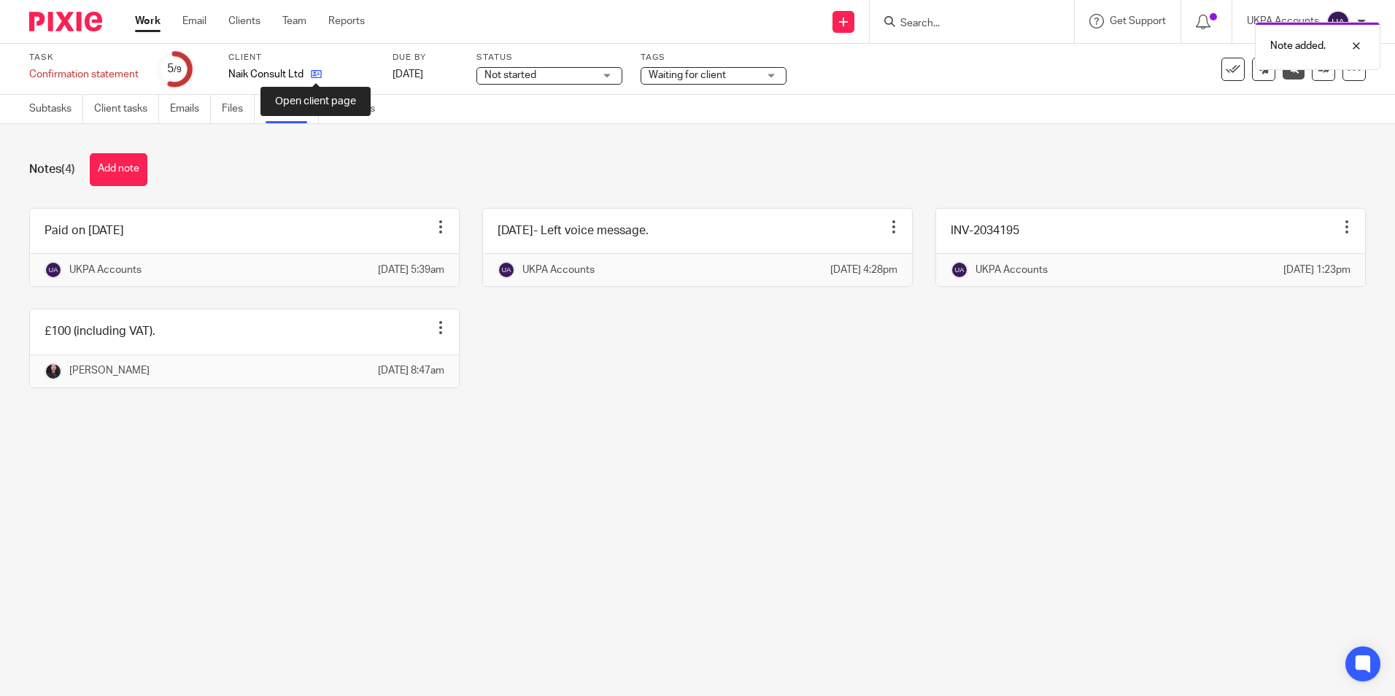
click at [316, 74] on icon at bounding box center [316, 74] width 11 height 11
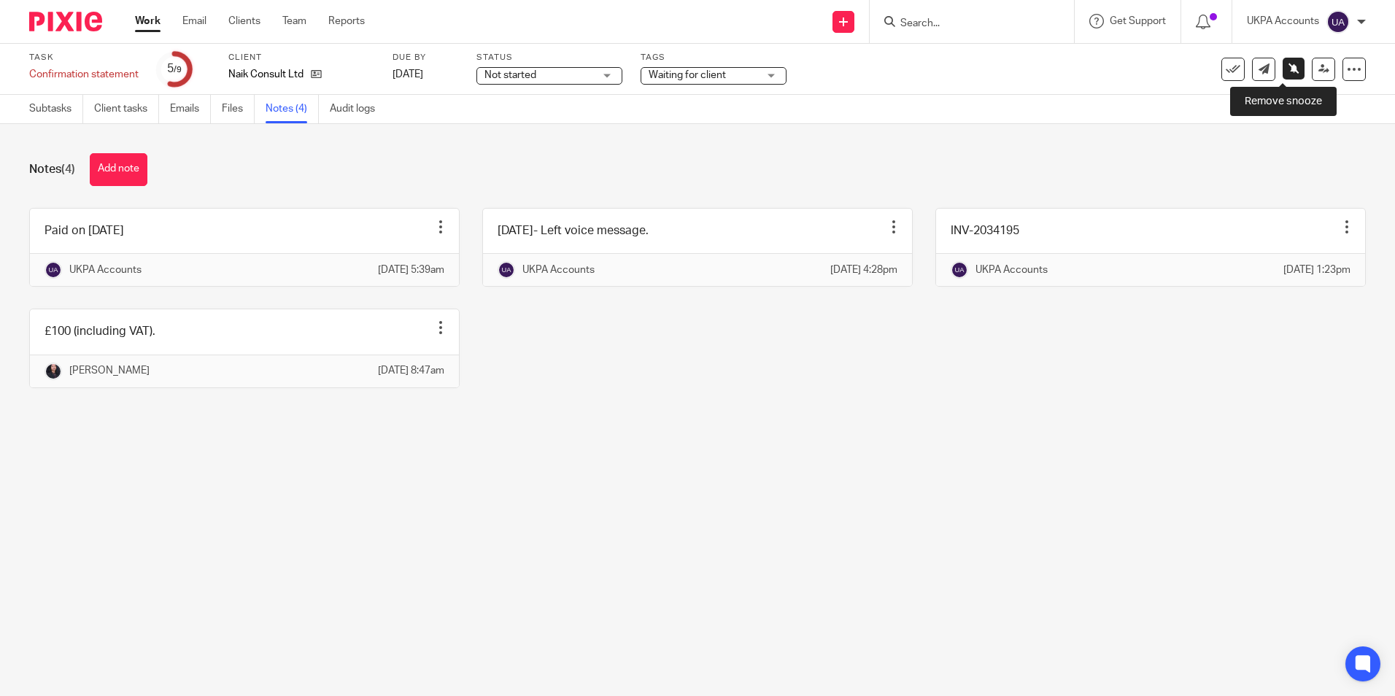
click at [1289, 70] on icon at bounding box center [1294, 68] width 11 height 11
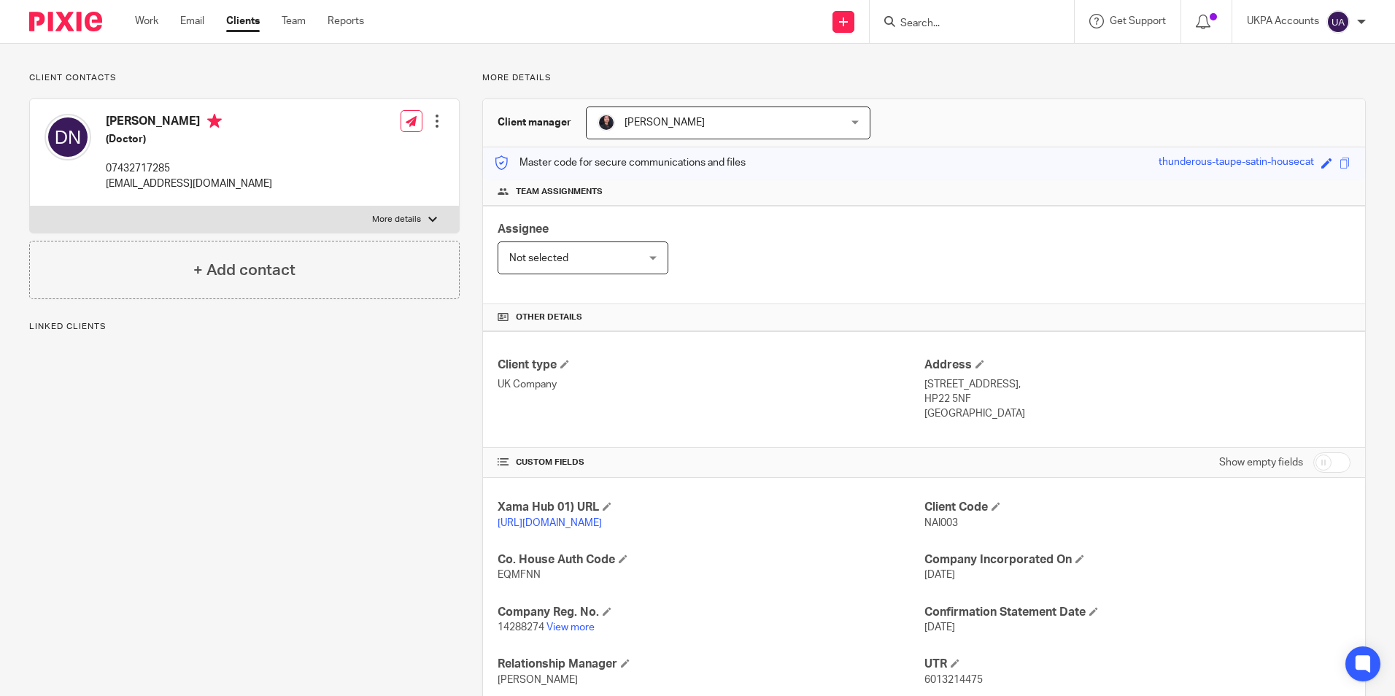
scroll to position [246, 0]
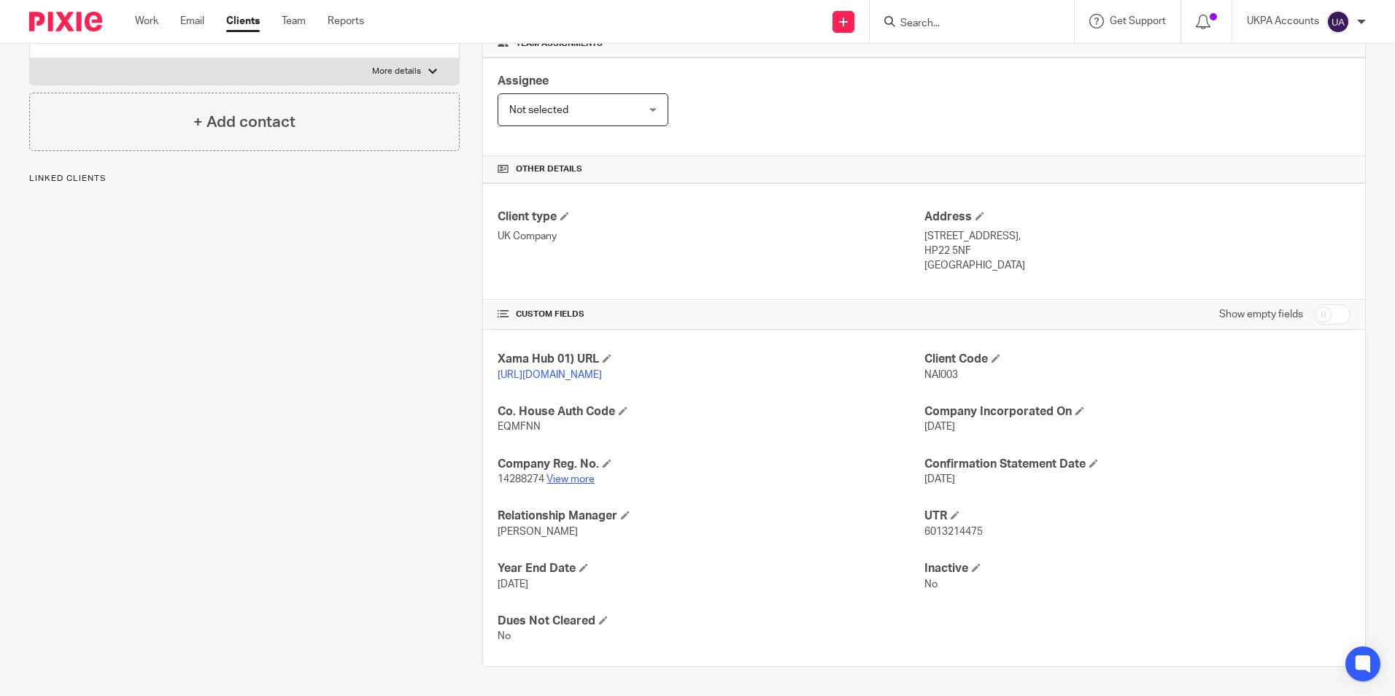
click at [573, 476] on link "View more" at bounding box center [570, 479] width 48 height 10
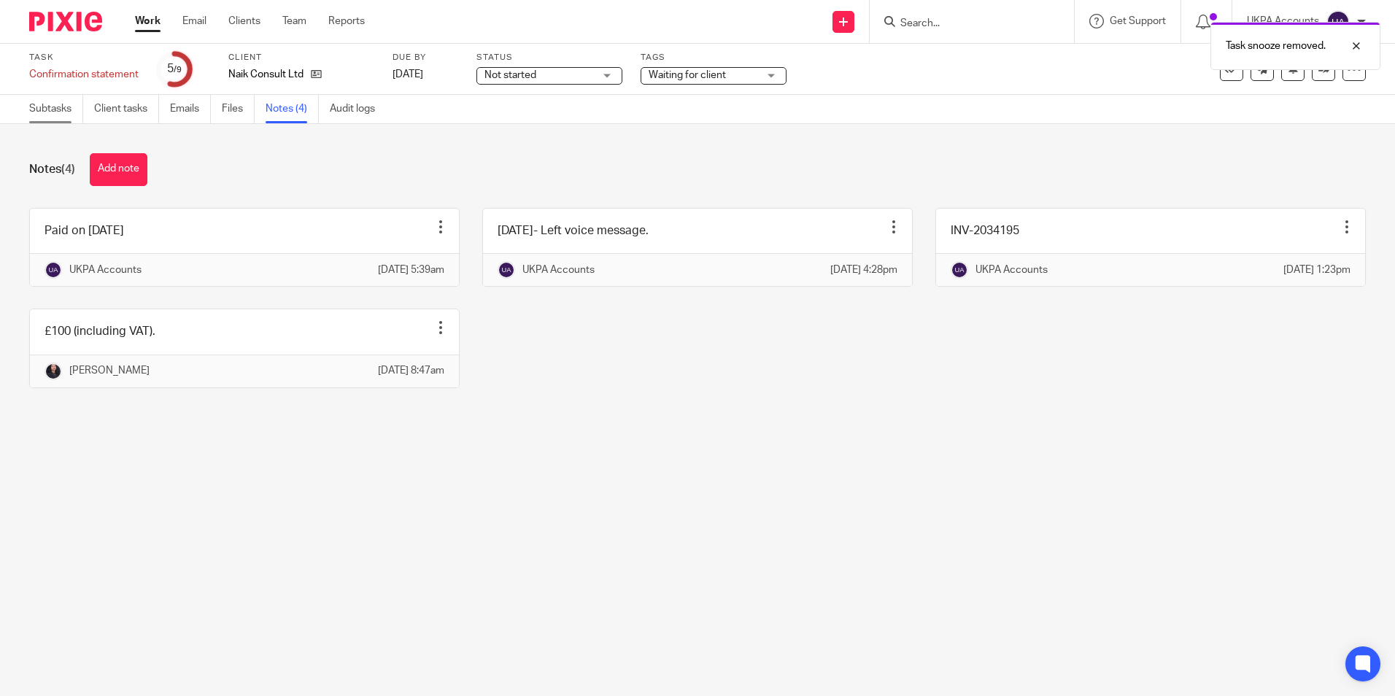
click at [39, 109] on link "Subtasks" at bounding box center [56, 109] width 54 height 28
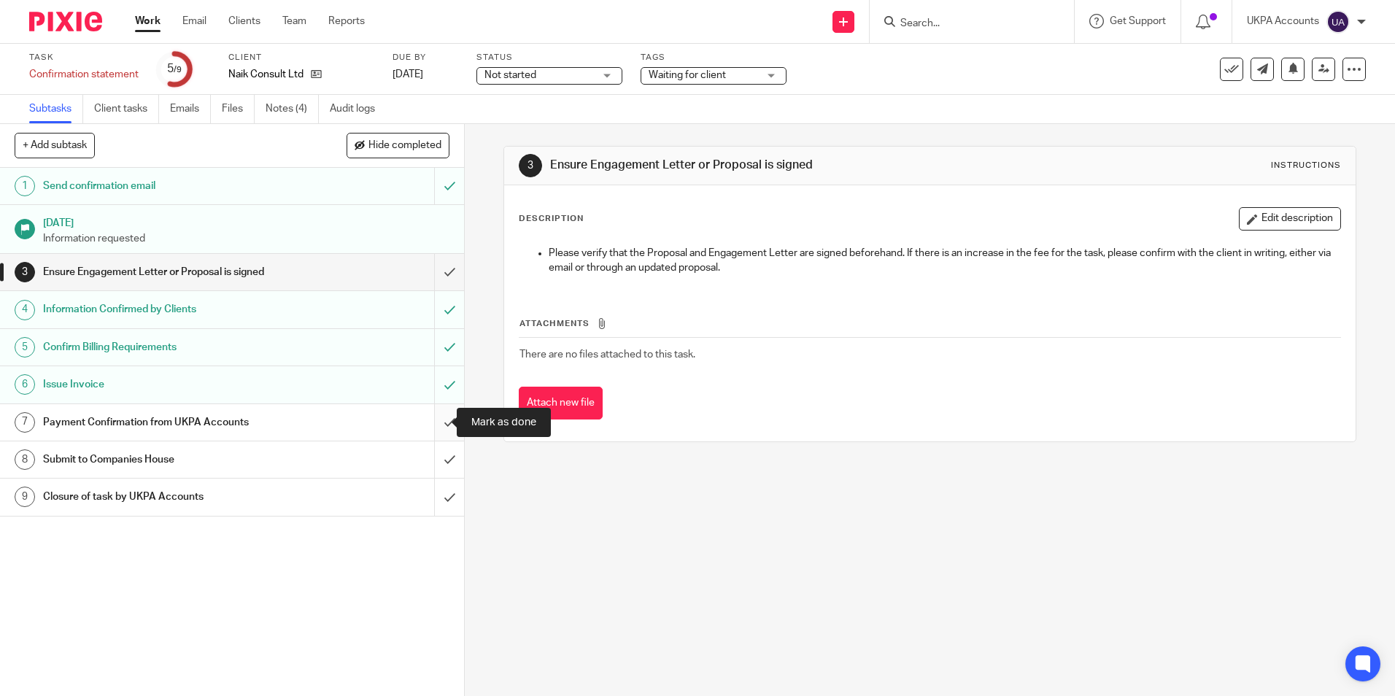
click at [434, 425] on input "submit" at bounding box center [232, 422] width 464 height 36
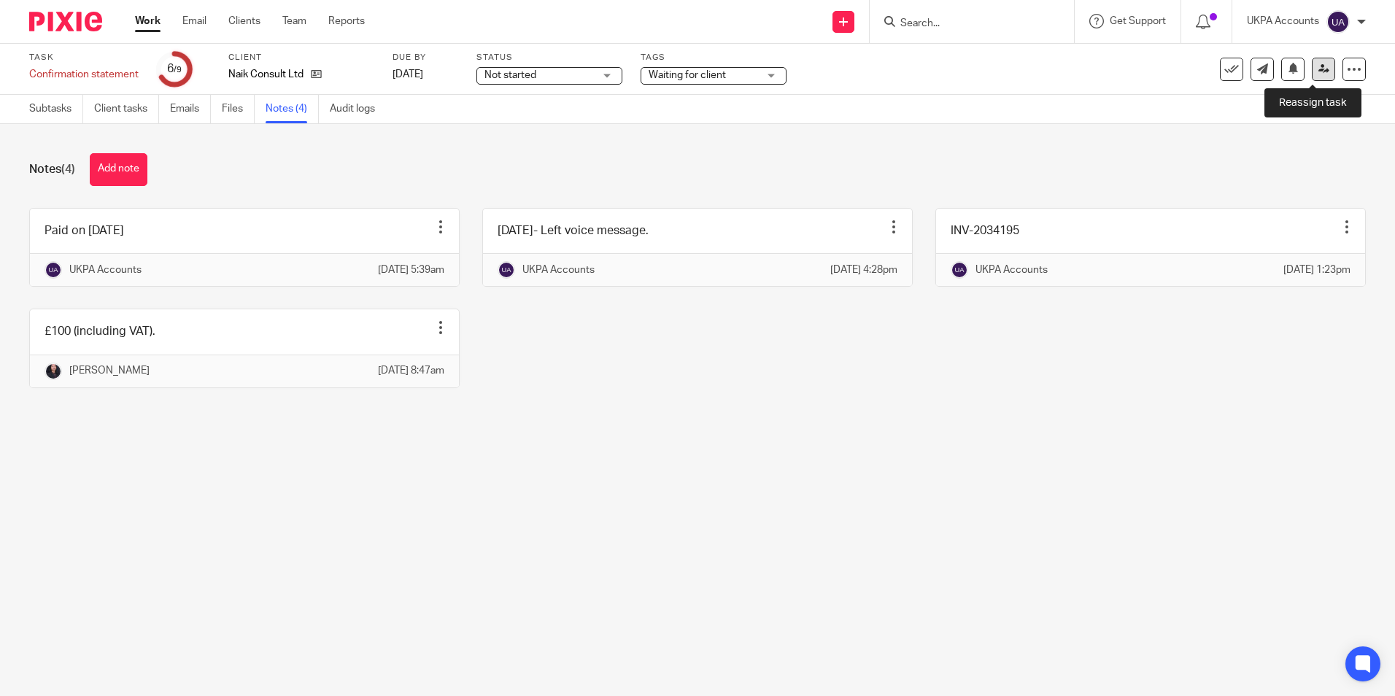
click at [1318, 69] on icon at bounding box center [1323, 68] width 11 height 11
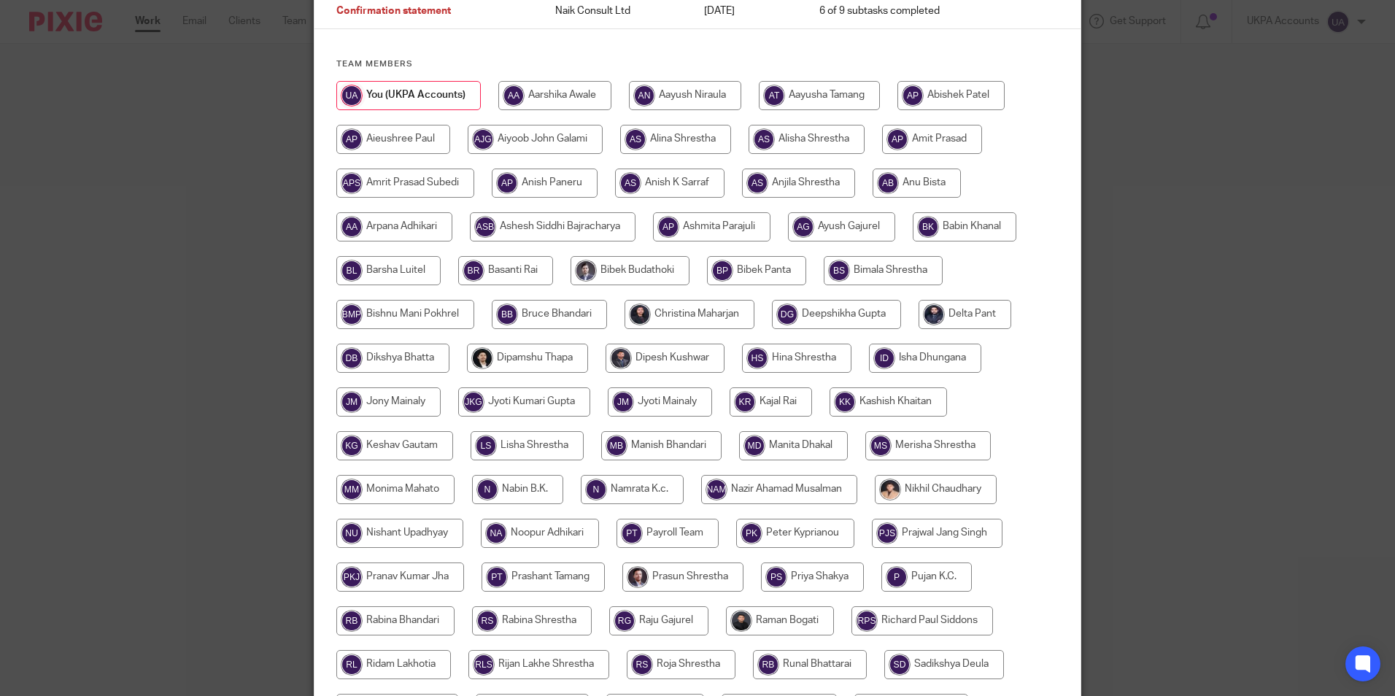
scroll to position [146, 0]
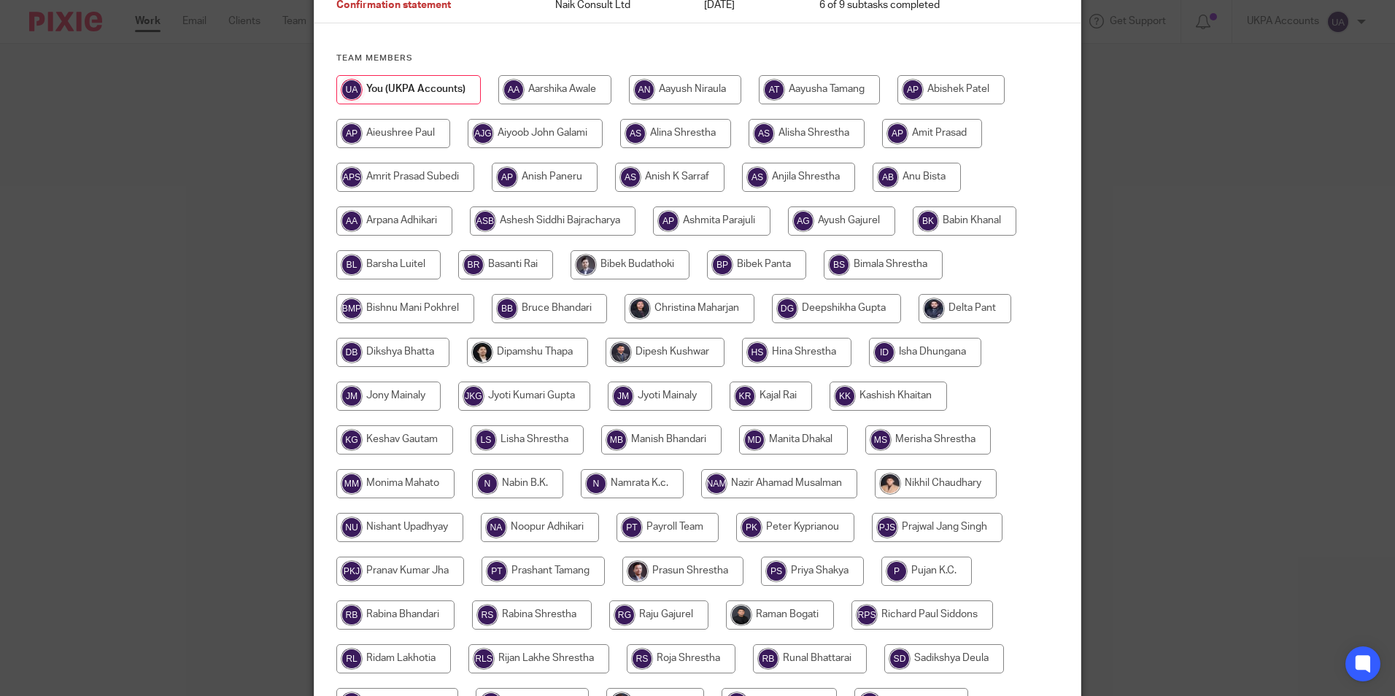
click at [641, 316] on input "radio" at bounding box center [690, 308] width 130 height 29
radio input "true"
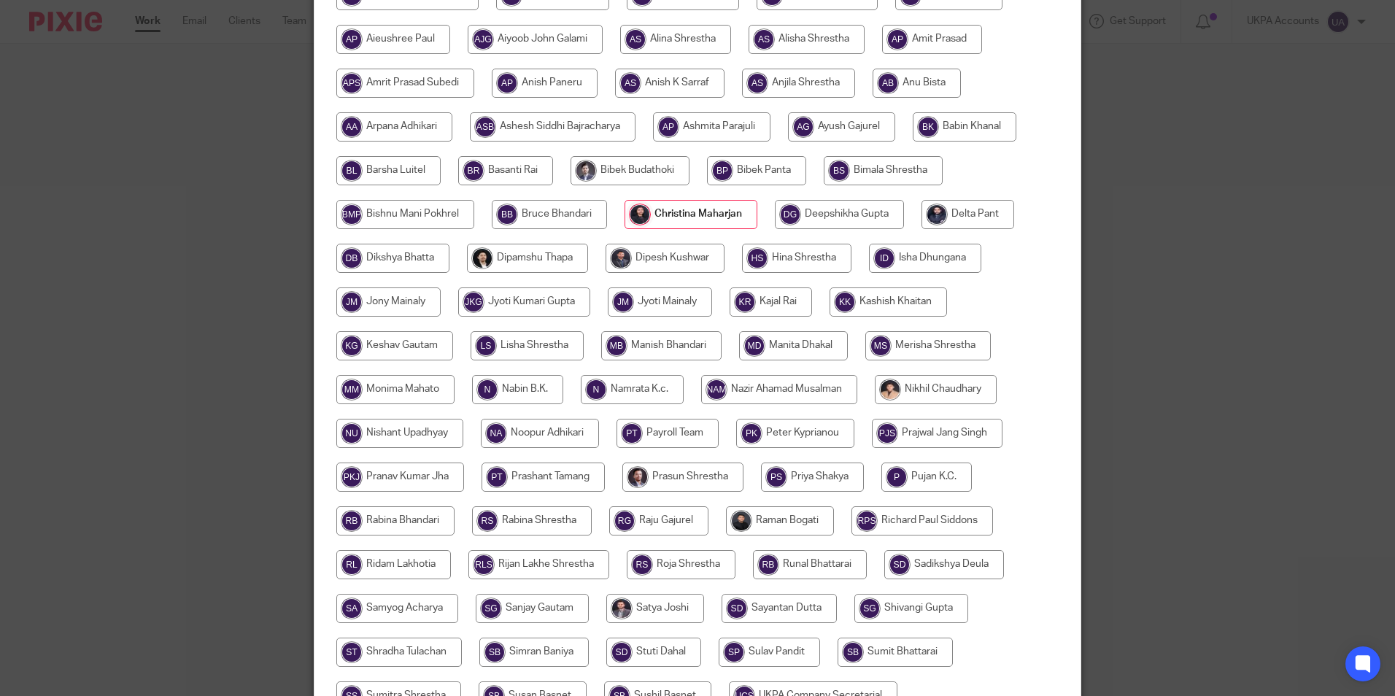
scroll to position [433, 0]
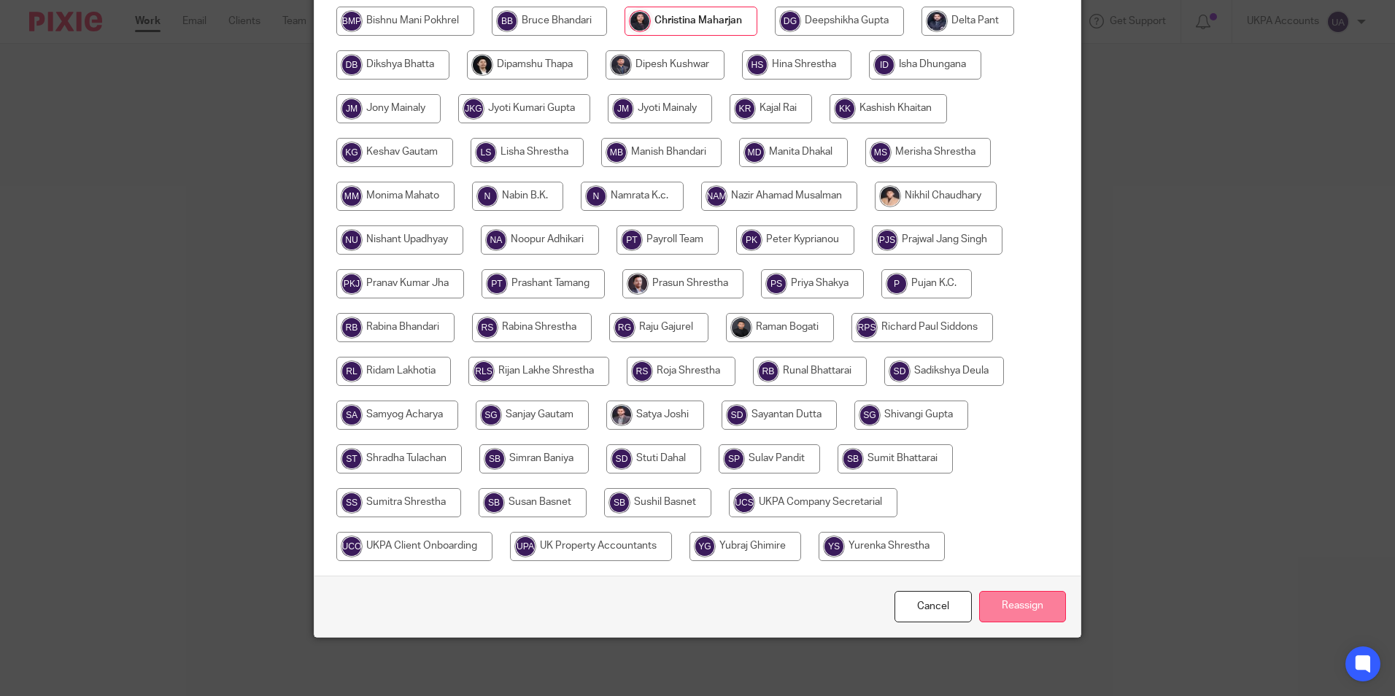
click at [1003, 598] on input "Reassign" at bounding box center [1022, 606] width 87 height 31
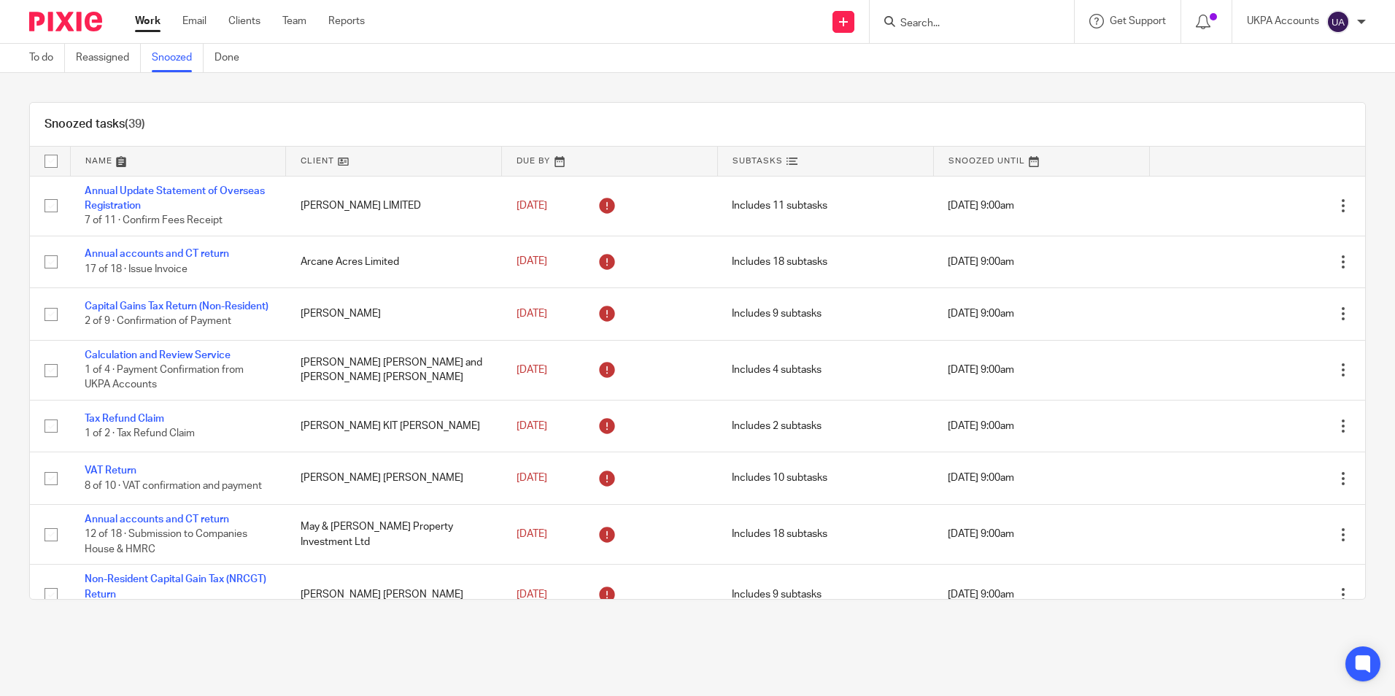
click at [990, 104] on div "Snoozed tasks (39)" at bounding box center [697, 125] width 1335 height 44
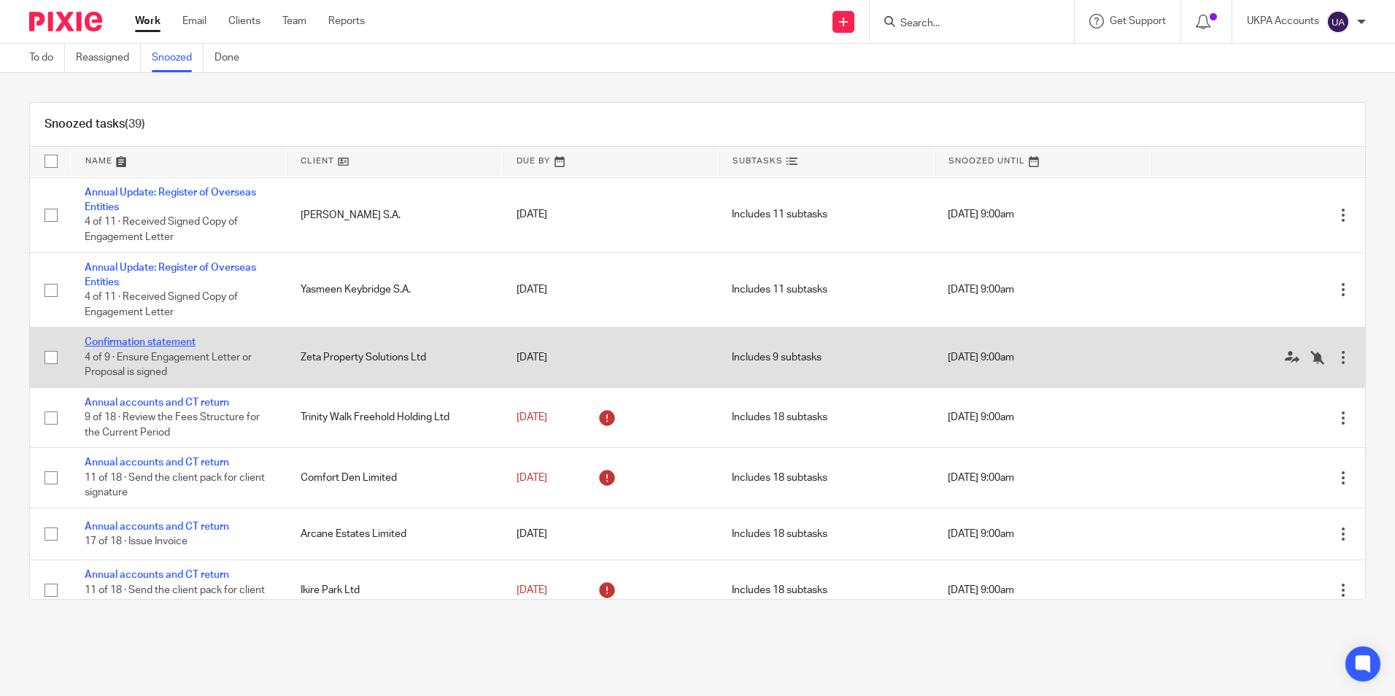
click at [160, 347] on link "Confirmation statement" at bounding box center [140, 342] width 111 height 10
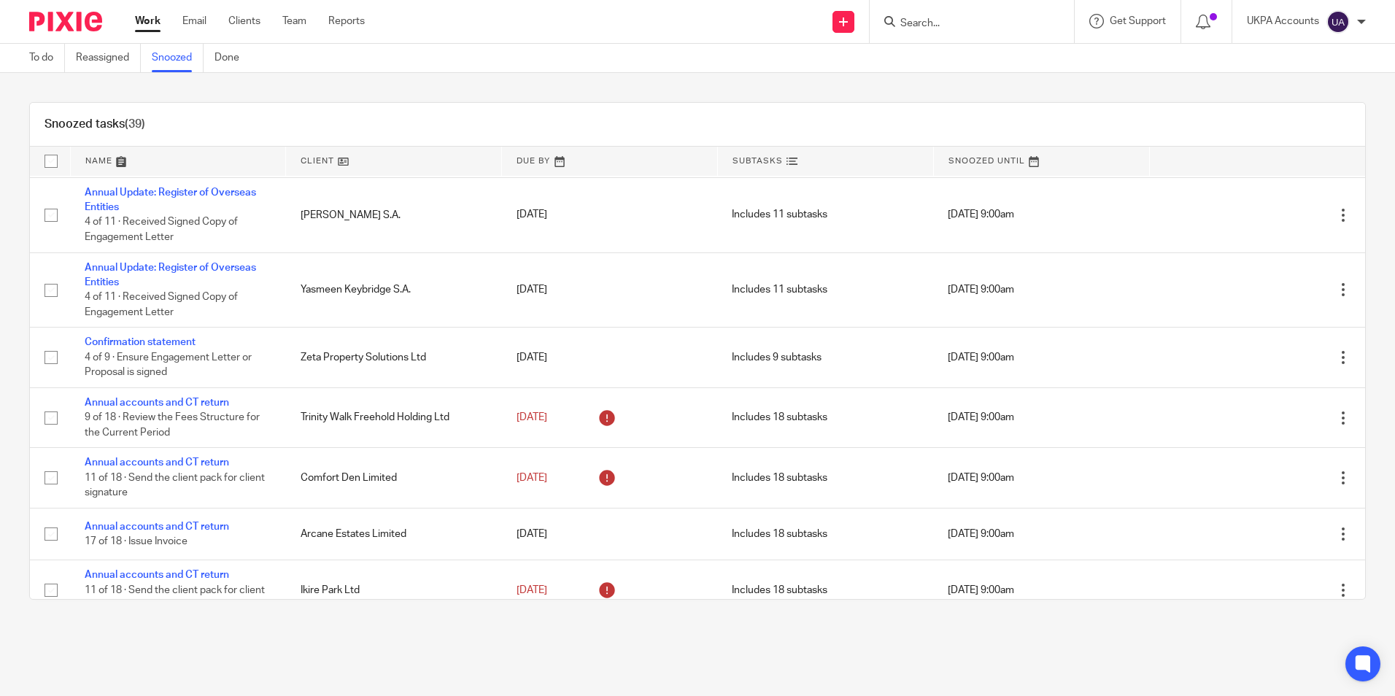
click at [168, 66] on link "Snoozed" at bounding box center [178, 58] width 52 height 28
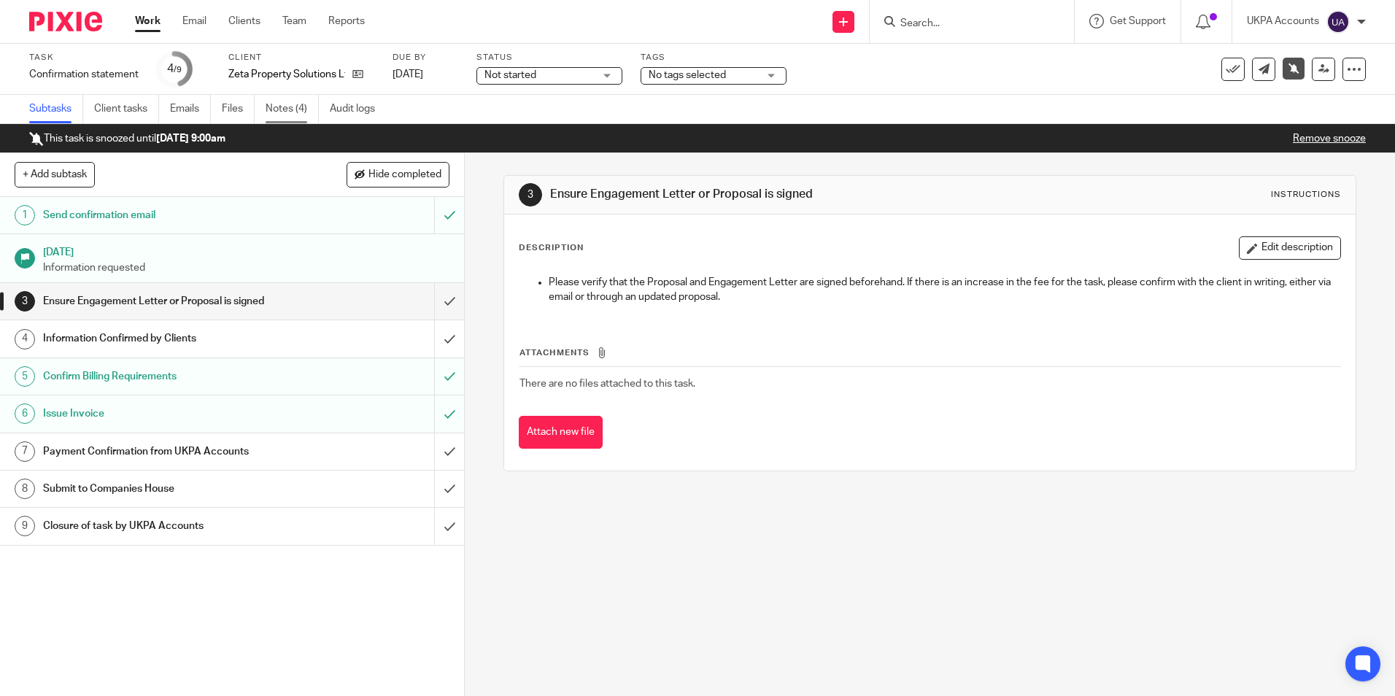
click at [293, 105] on link "Notes (4)" at bounding box center [292, 109] width 53 height 28
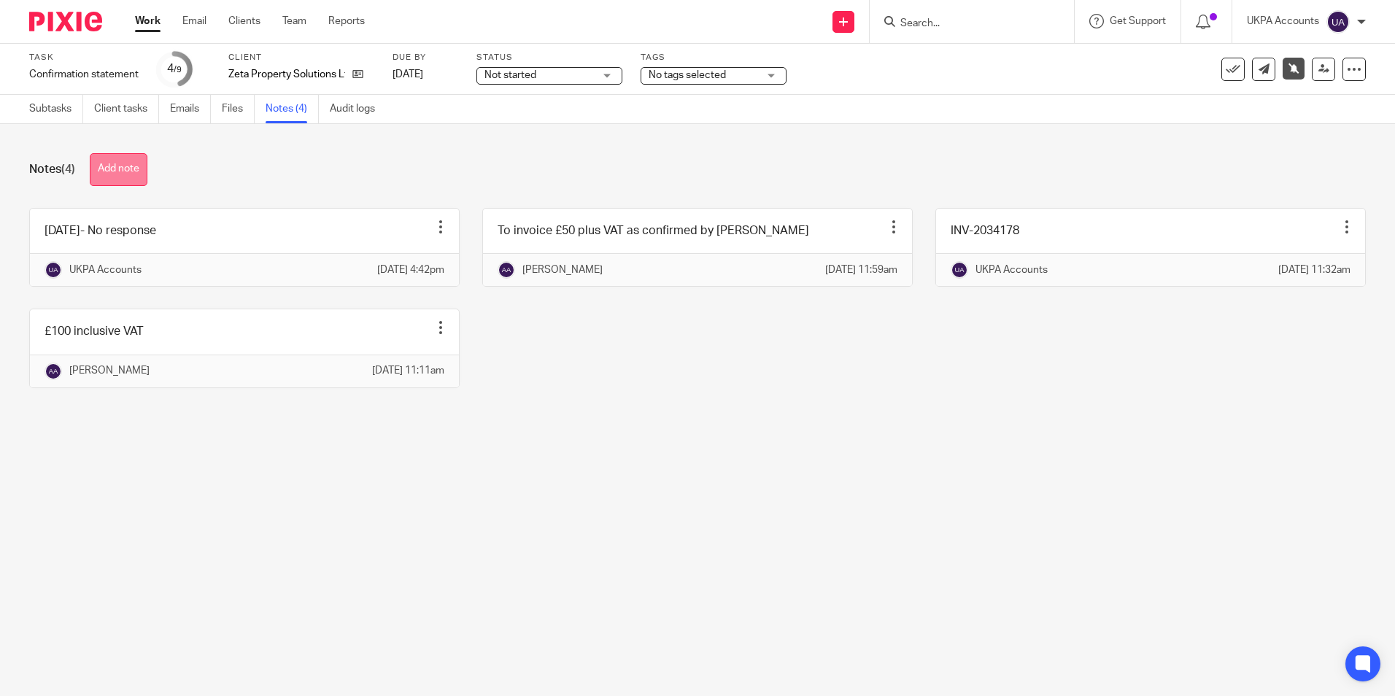
click at [104, 169] on button "Add note" at bounding box center [119, 169] width 58 height 33
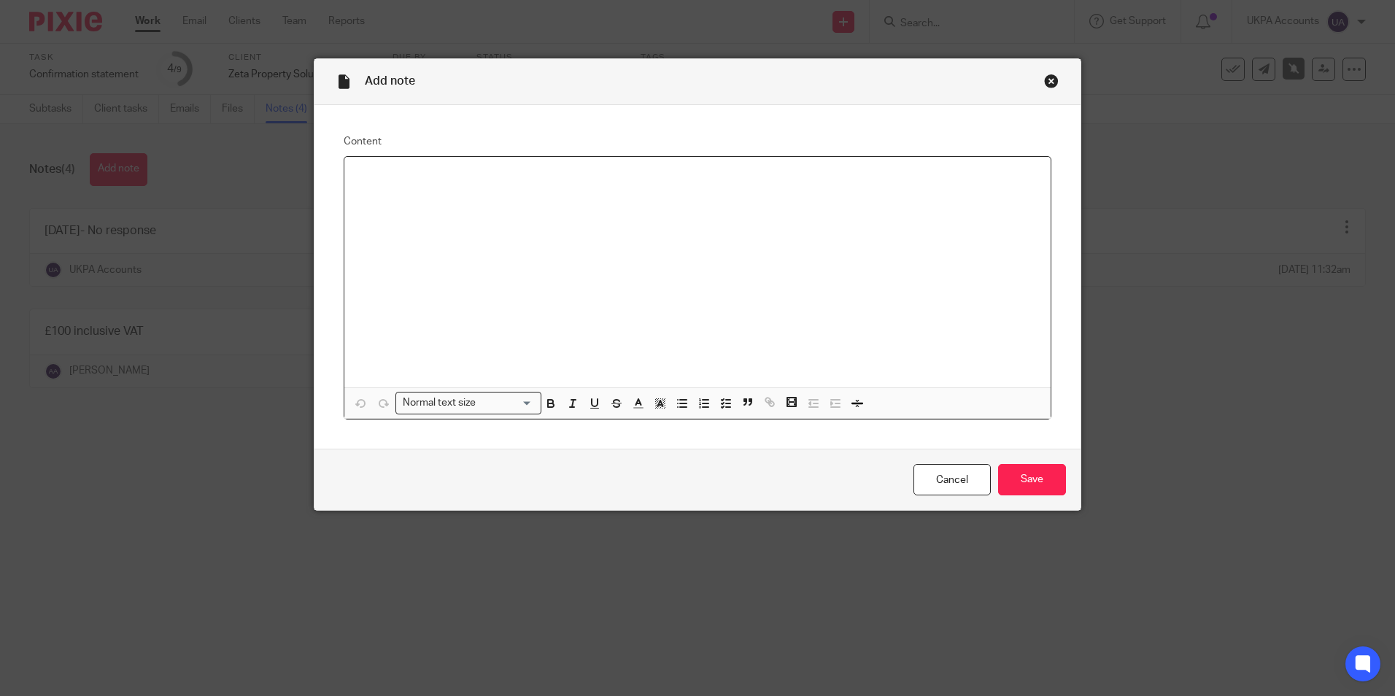
click at [449, 193] on div at bounding box center [697, 272] width 706 height 231
click at [1026, 478] on input "Save" at bounding box center [1032, 479] width 68 height 31
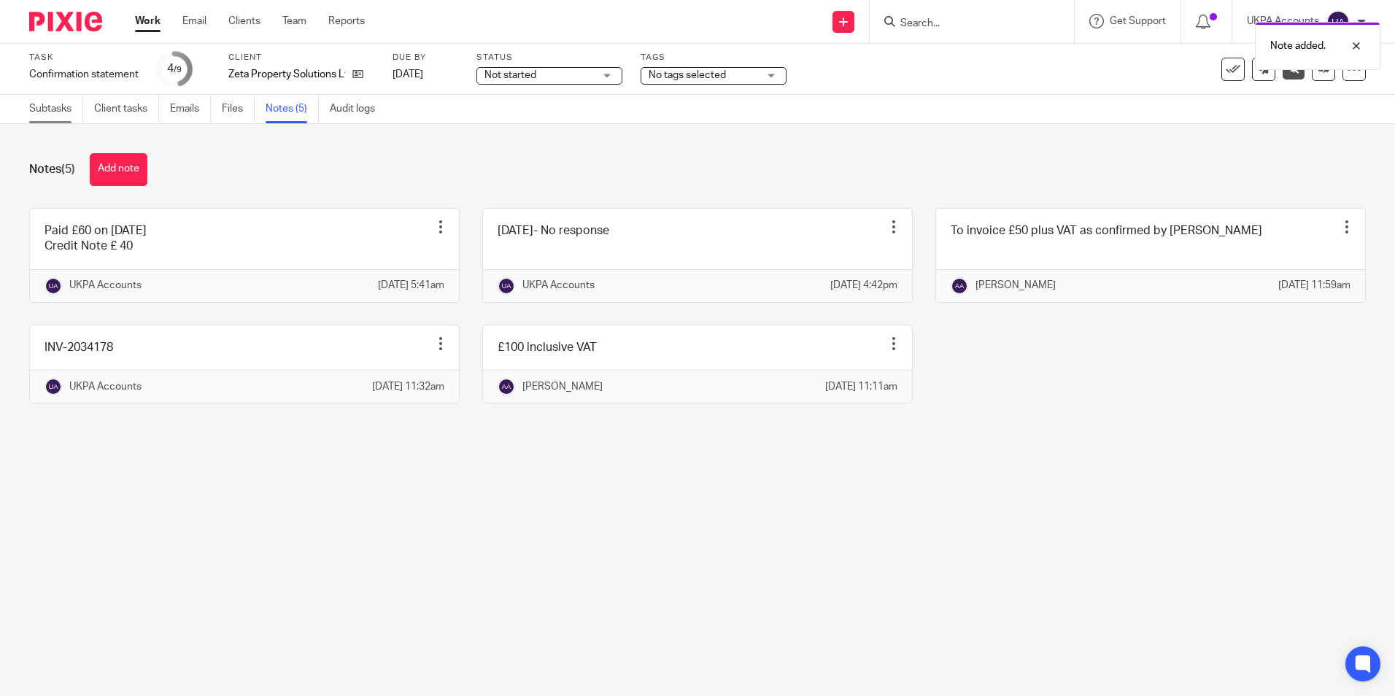
click at [62, 117] on link "Subtasks" at bounding box center [56, 109] width 54 height 28
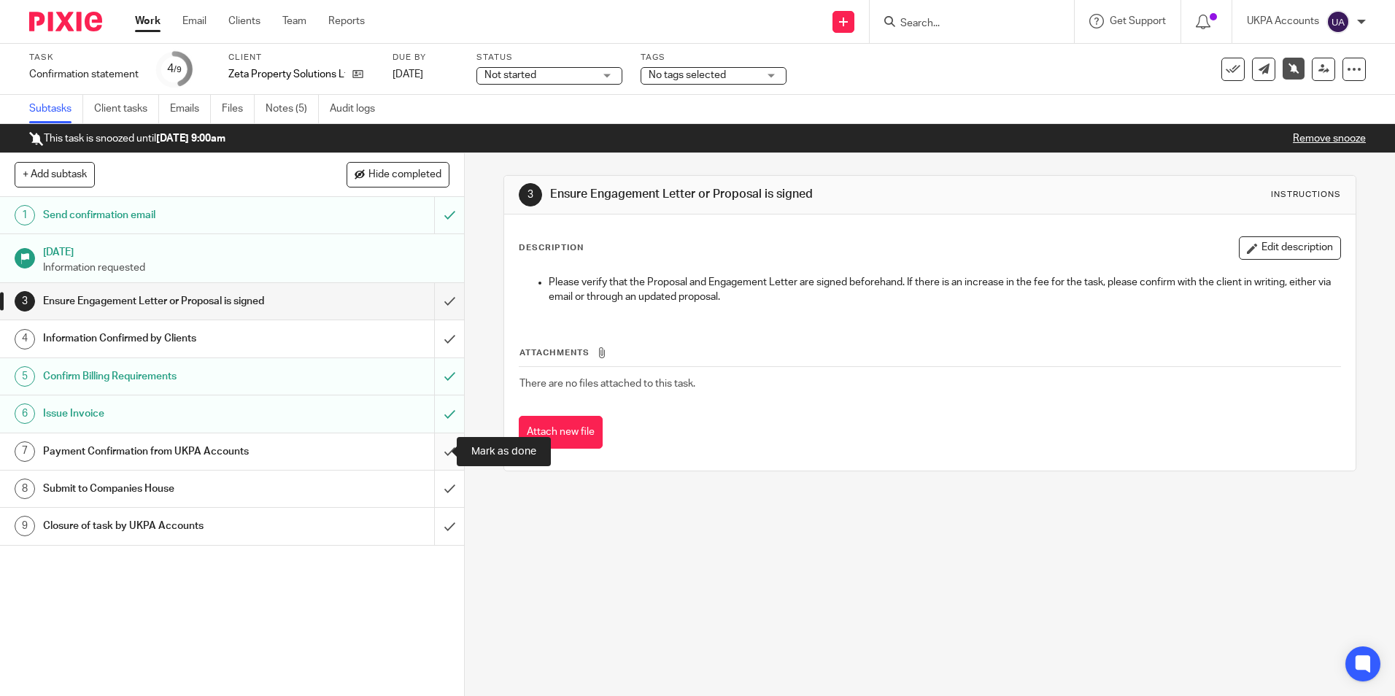
click at [435, 449] on input "submit" at bounding box center [232, 451] width 464 height 36
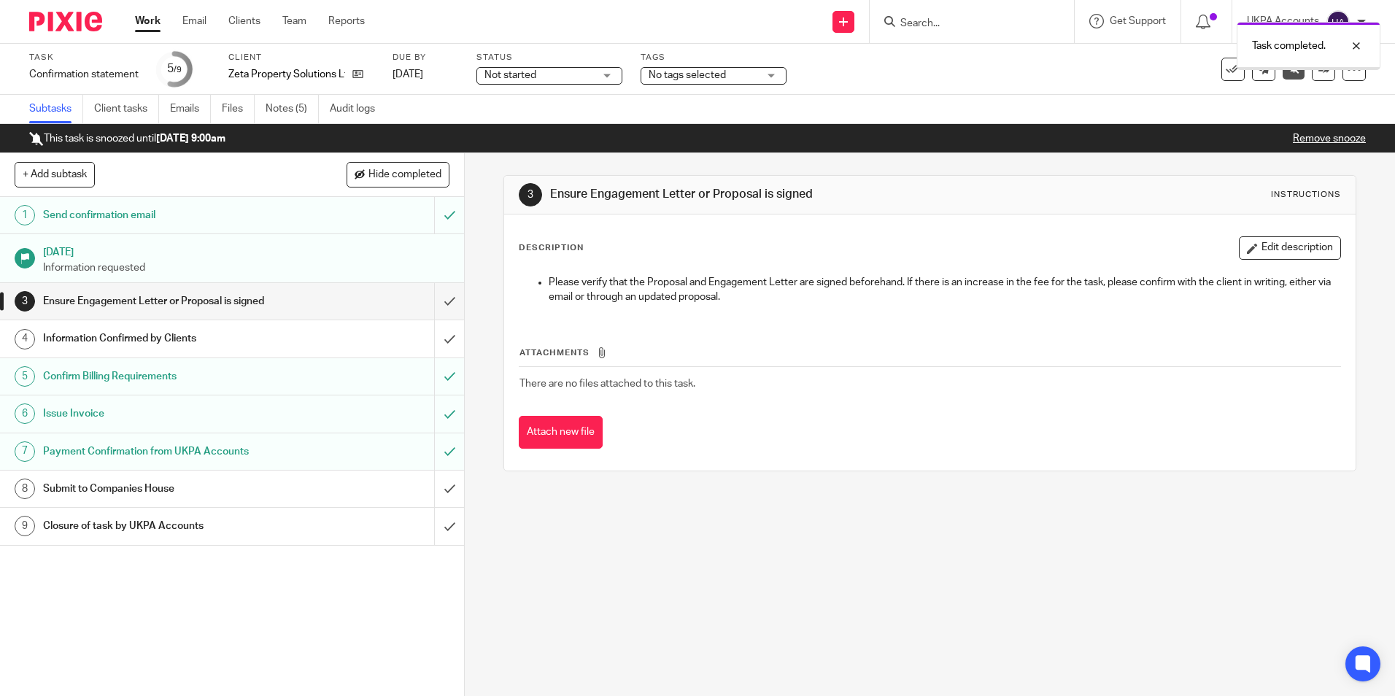
click at [298, 112] on link "Notes (5)" at bounding box center [292, 109] width 53 height 28
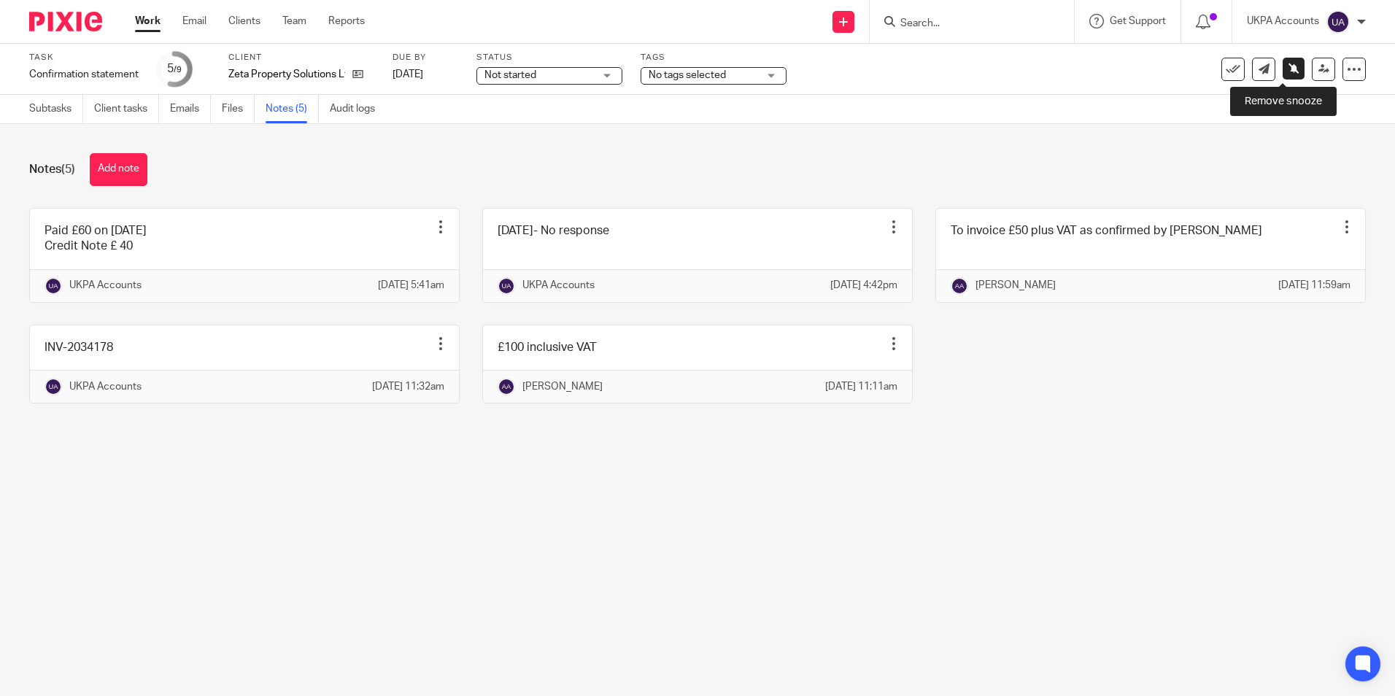
click at [1289, 69] on icon at bounding box center [1294, 68] width 11 height 11
click at [1318, 71] on icon at bounding box center [1323, 68] width 11 height 11
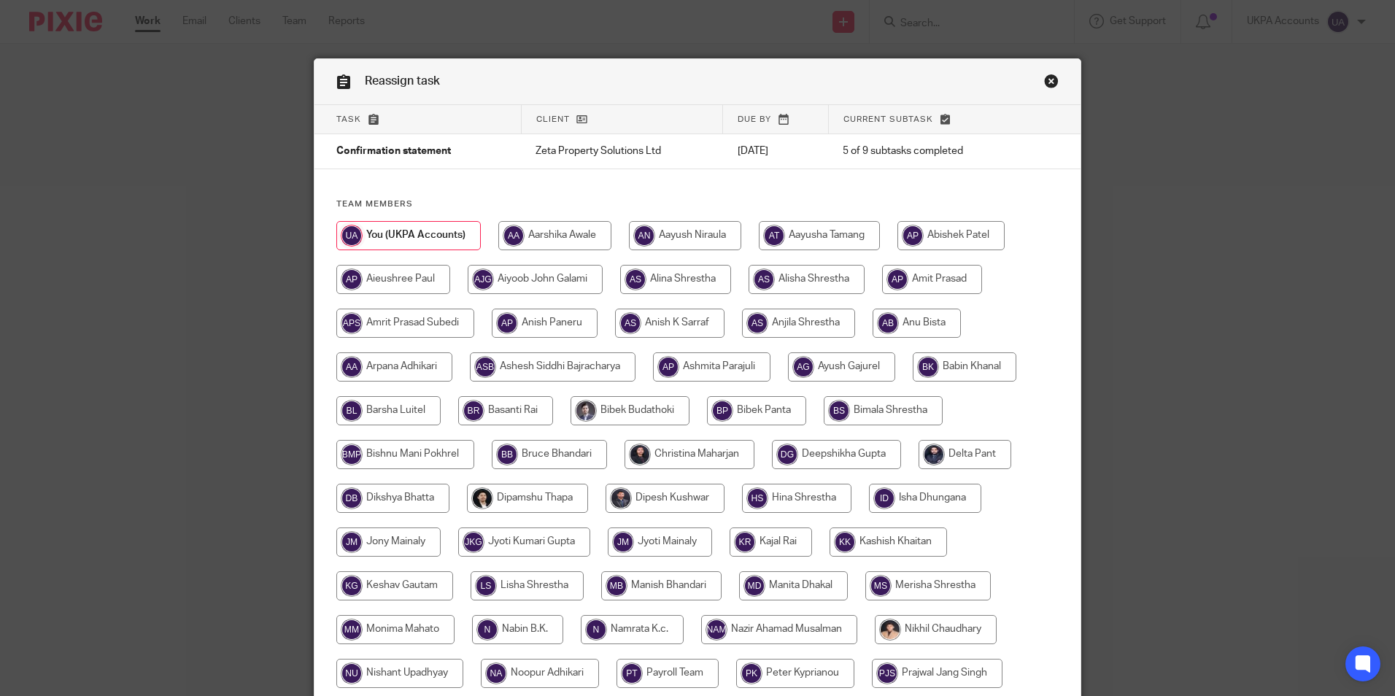
click at [390, 365] on input "radio" at bounding box center [394, 366] width 116 height 29
radio input "true"
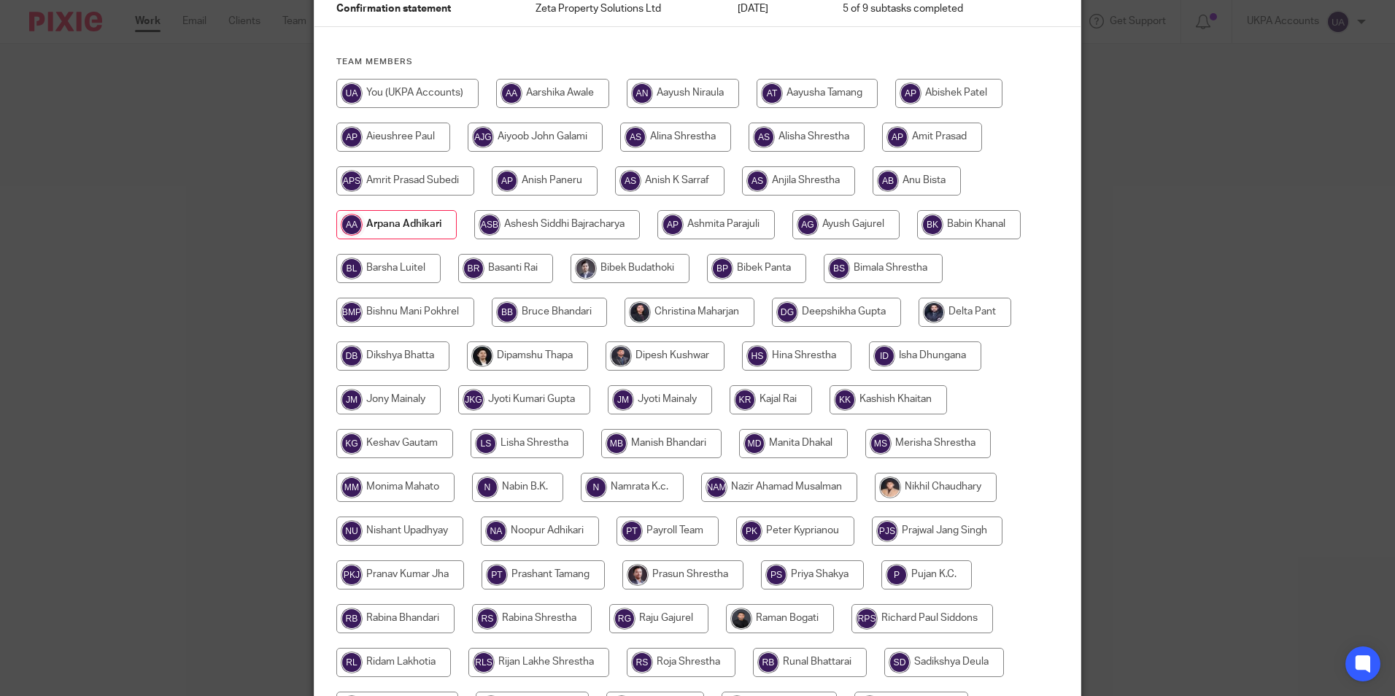
scroll to position [433, 0]
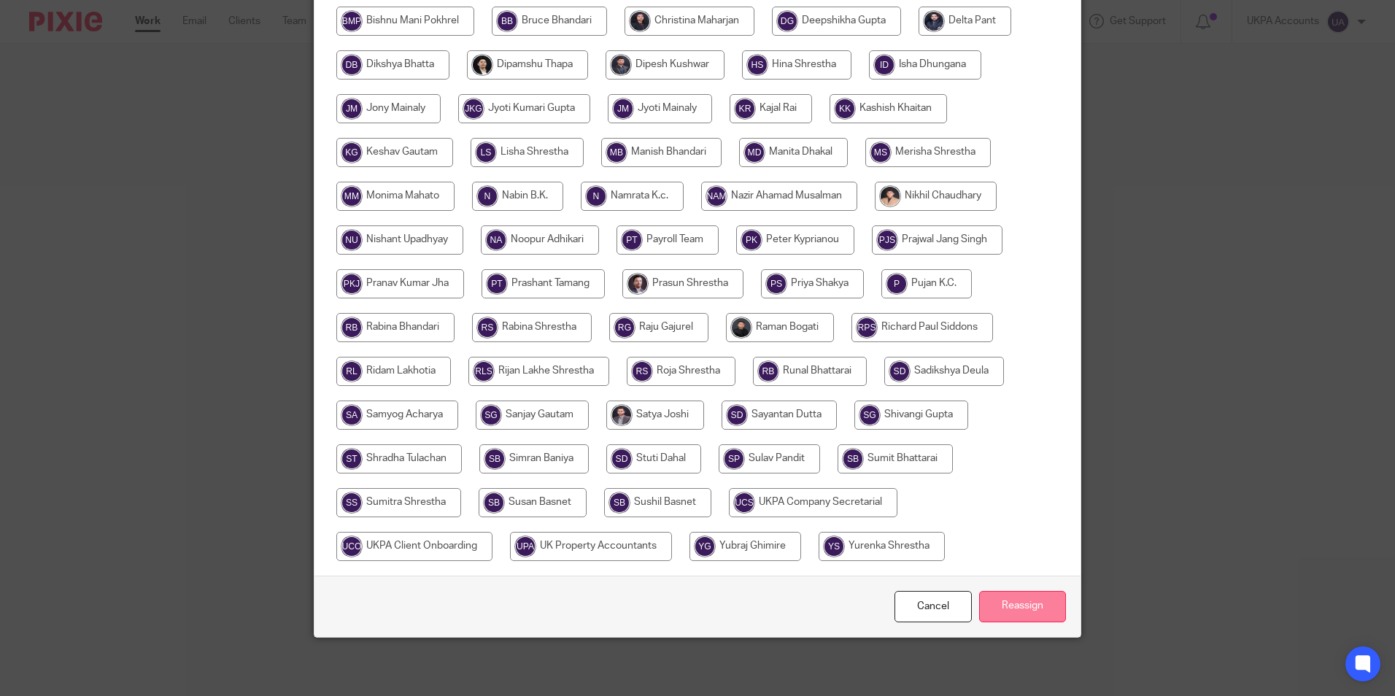
click at [990, 602] on input "Reassign" at bounding box center [1022, 606] width 87 height 31
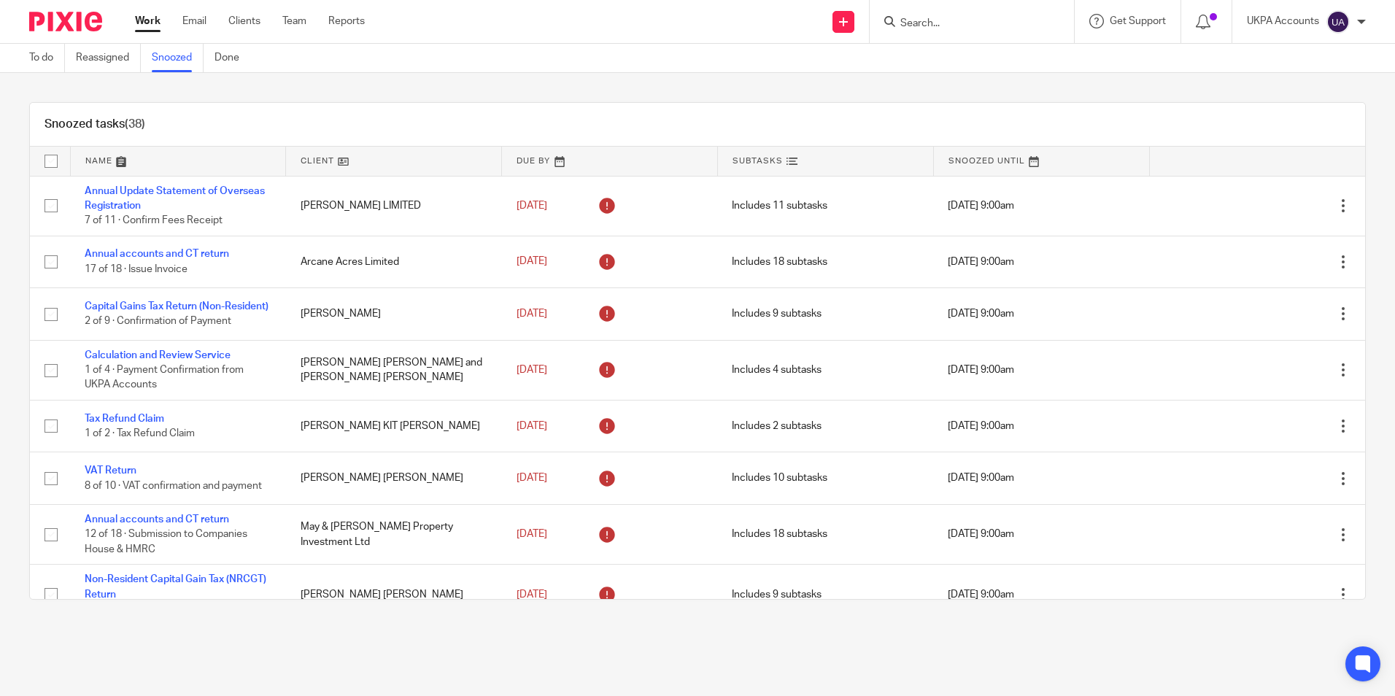
click at [978, 125] on div "Snoozed tasks (38)" at bounding box center [697, 125] width 1335 height 44
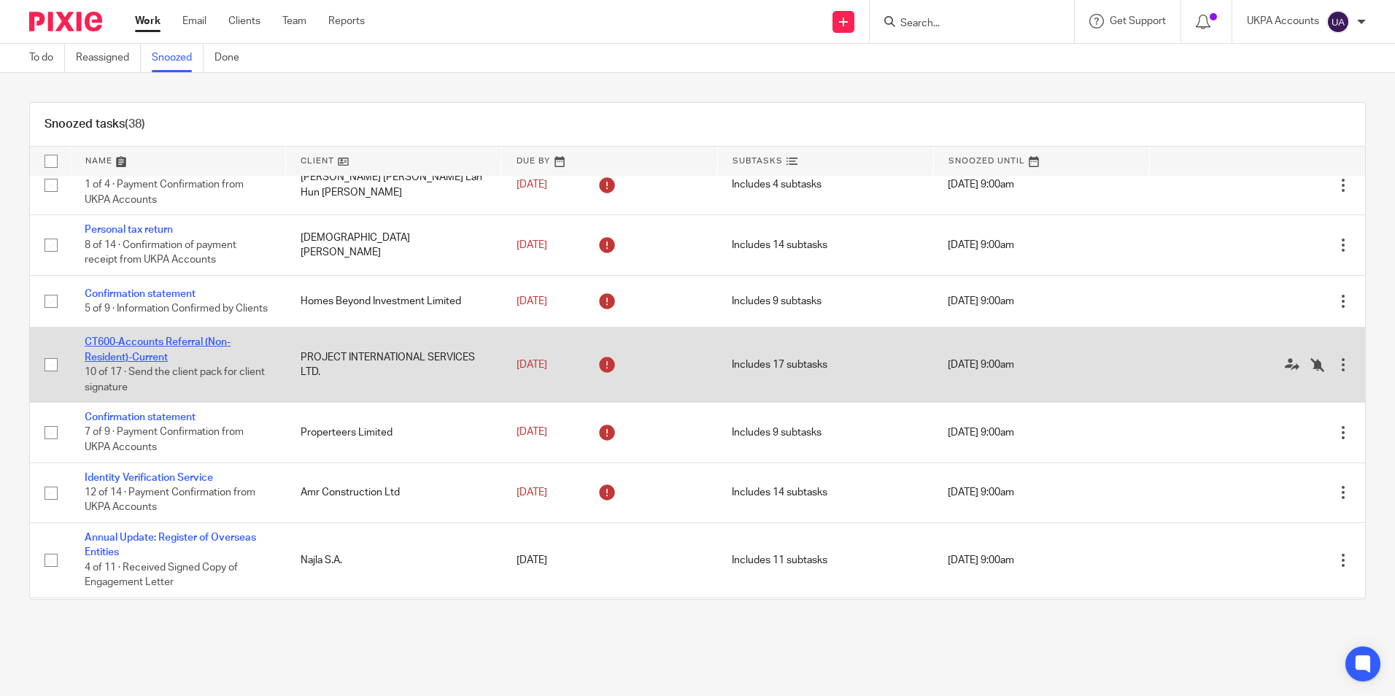
click at [206, 358] on link "CT600-Accounts Referral (Non-Resident)-Current" at bounding box center [158, 349] width 146 height 25
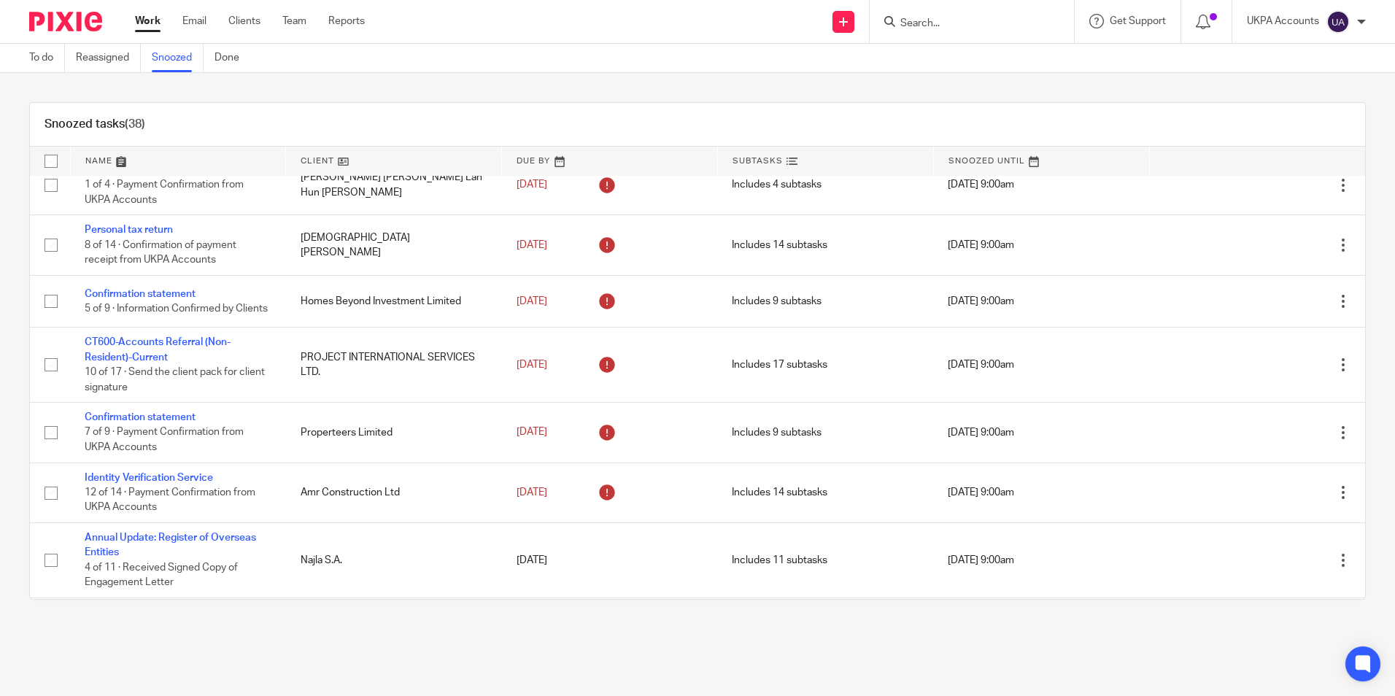
click at [171, 61] on link "Snoozed" at bounding box center [178, 58] width 52 height 28
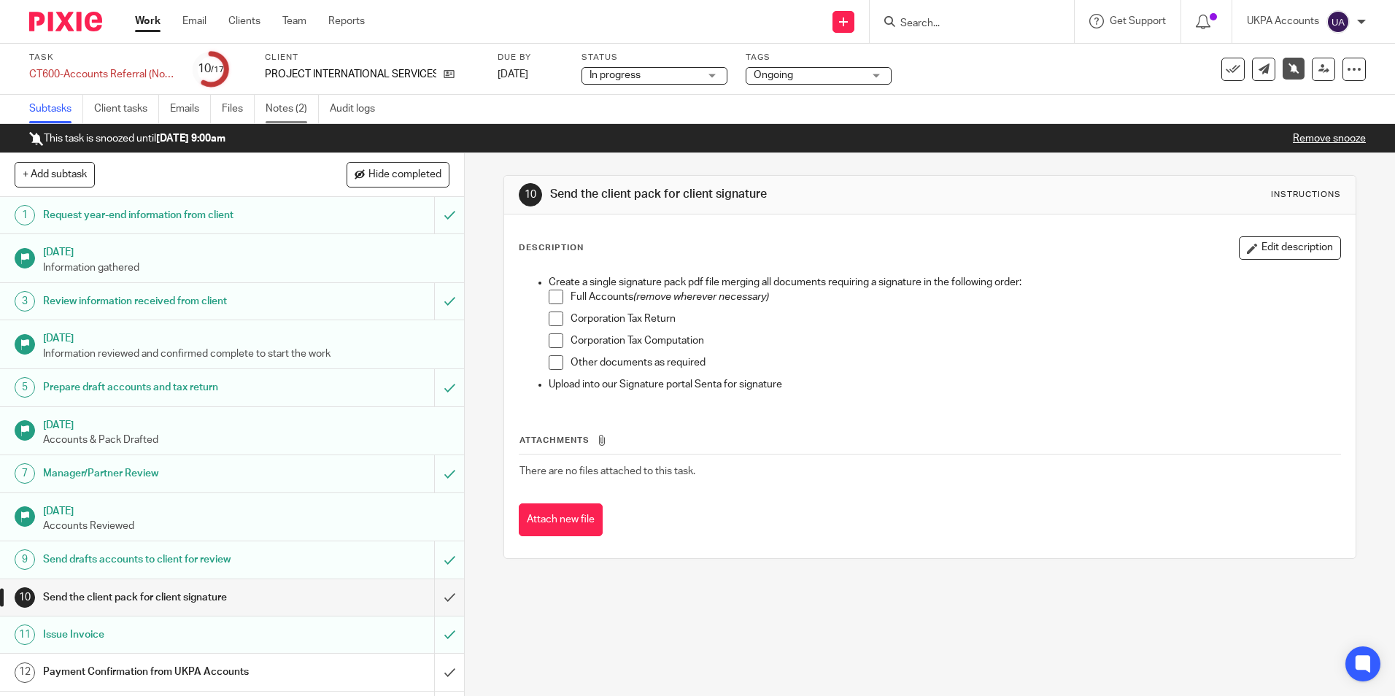
click at [294, 112] on link "Notes (2)" at bounding box center [292, 109] width 53 height 28
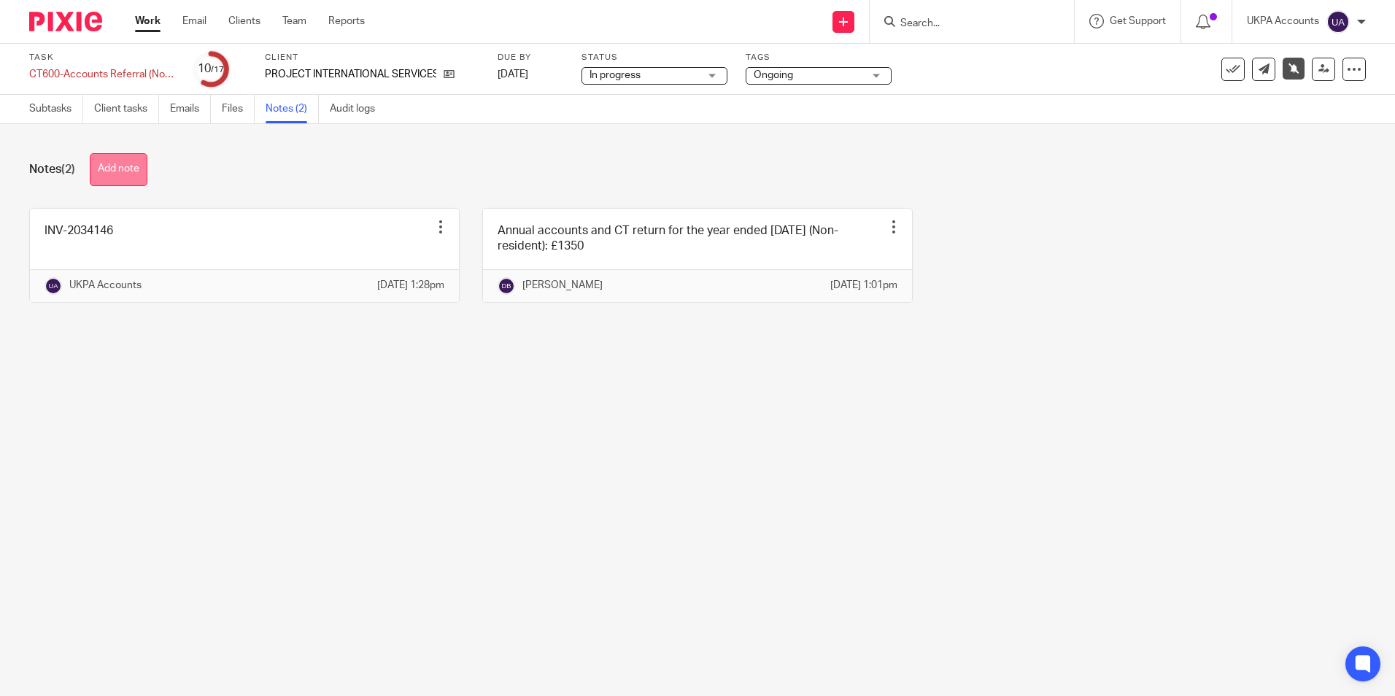
click at [115, 170] on button "Add note" at bounding box center [119, 169] width 58 height 33
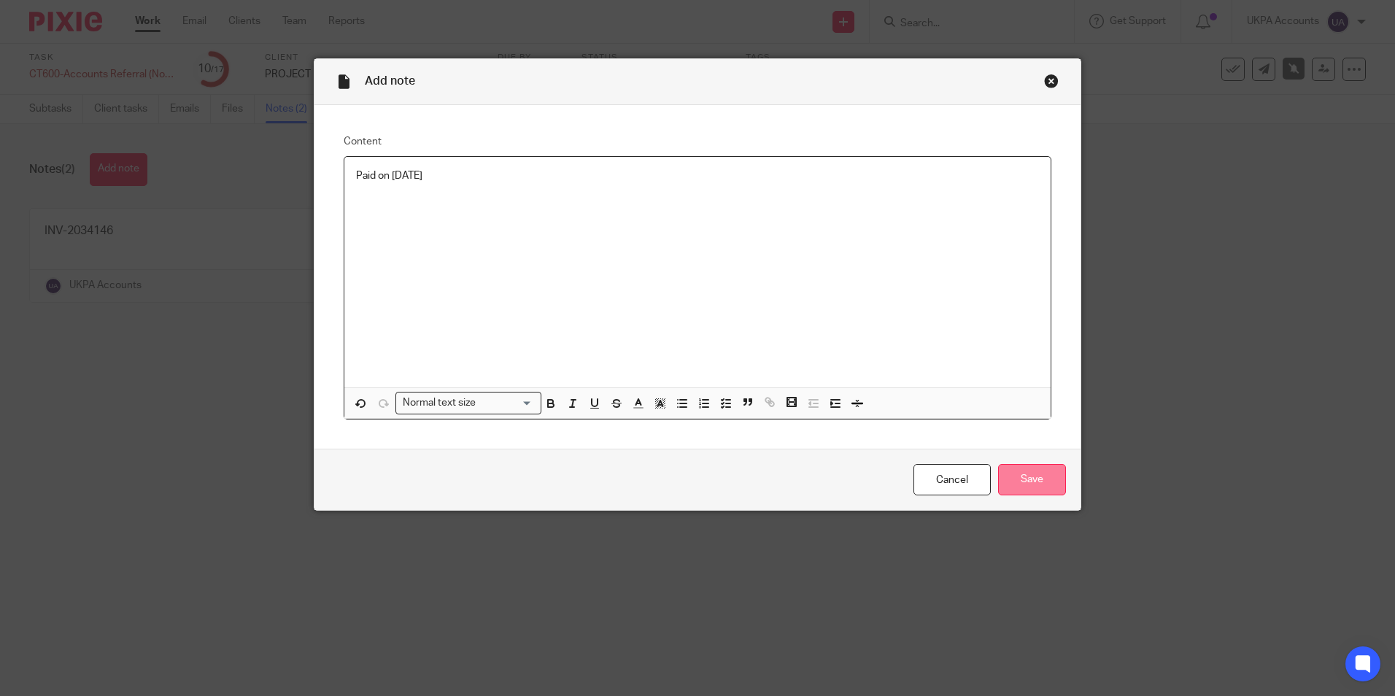
click at [1047, 486] on input "Save" at bounding box center [1032, 479] width 68 height 31
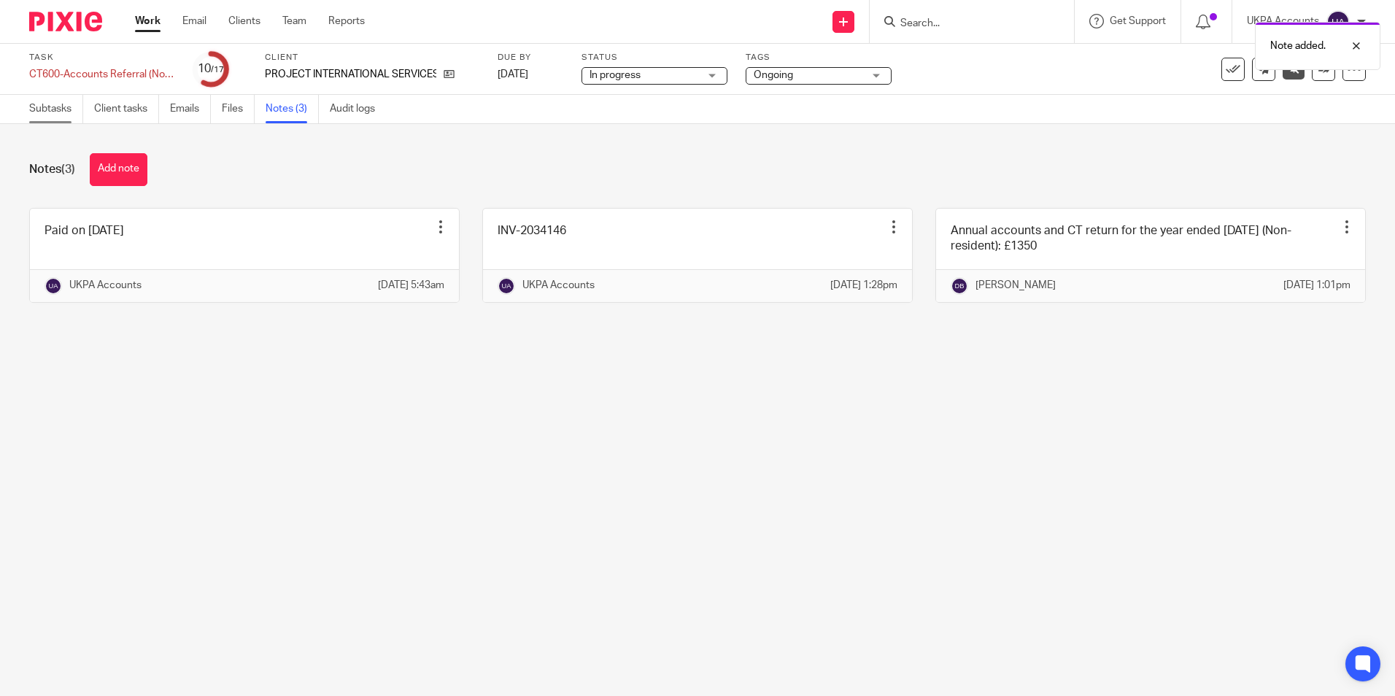
click at [59, 109] on link "Subtasks" at bounding box center [56, 109] width 54 height 28
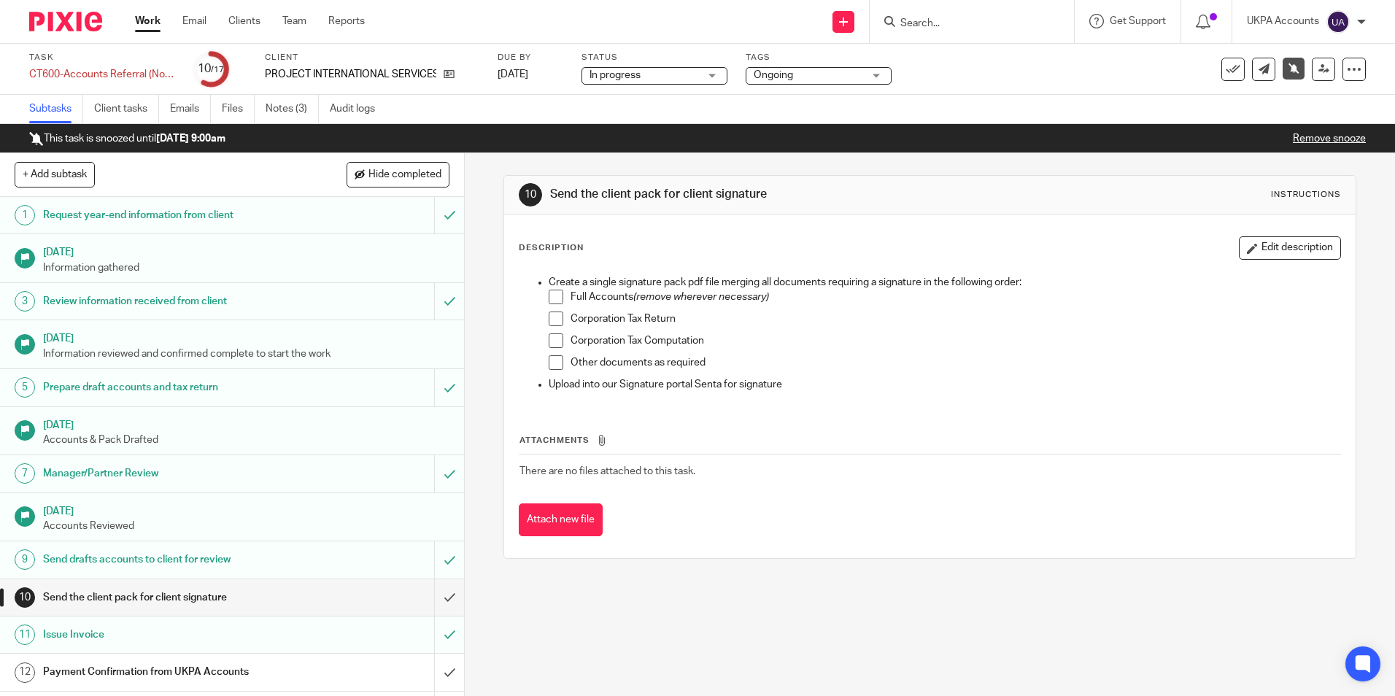
scroll to position [194, 0]
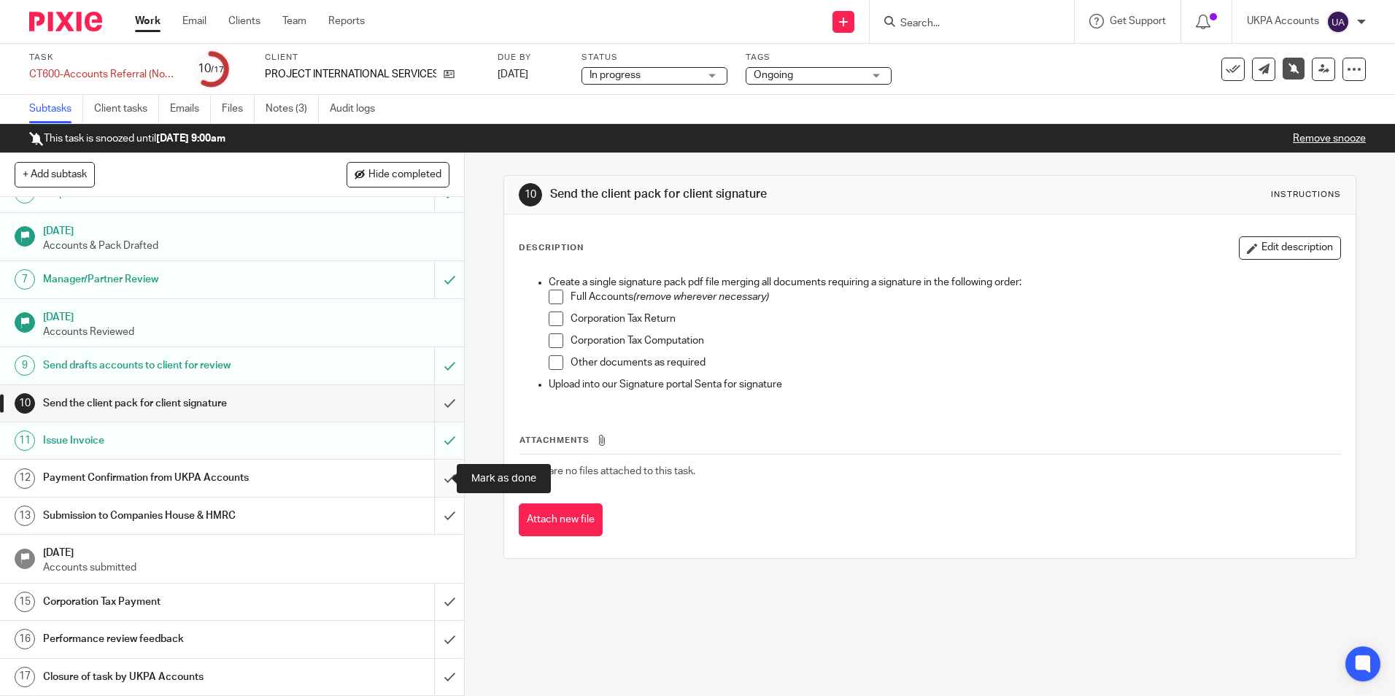
click at [436, 480] on input "submit" at bounding box center [232, 478] width 464 height 36
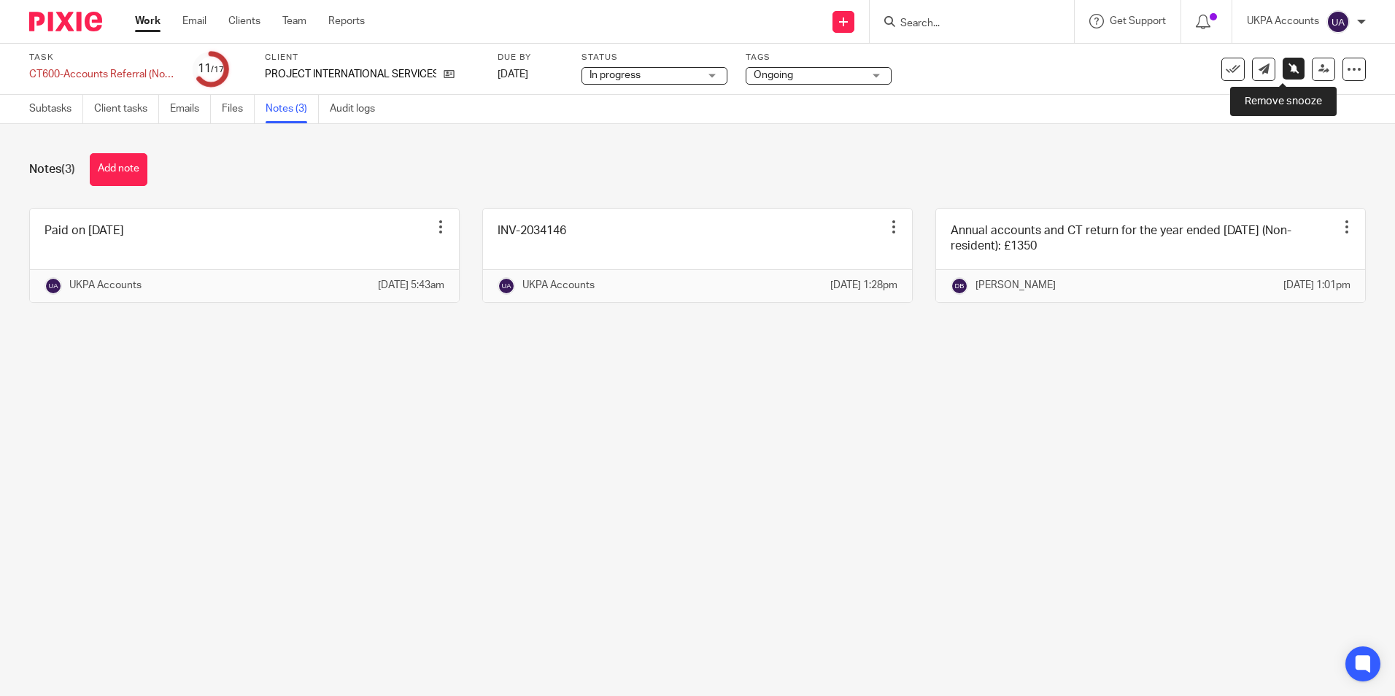
click at [1289, 69] on icon at bounding box center [1294, 68] width 11 height 11
click at [1211, 68] on div at bounding box center [1211, 68] width 0 height 2
click at [1318, 70] on icon at bounding box center [1323, 68] width 11 height 11
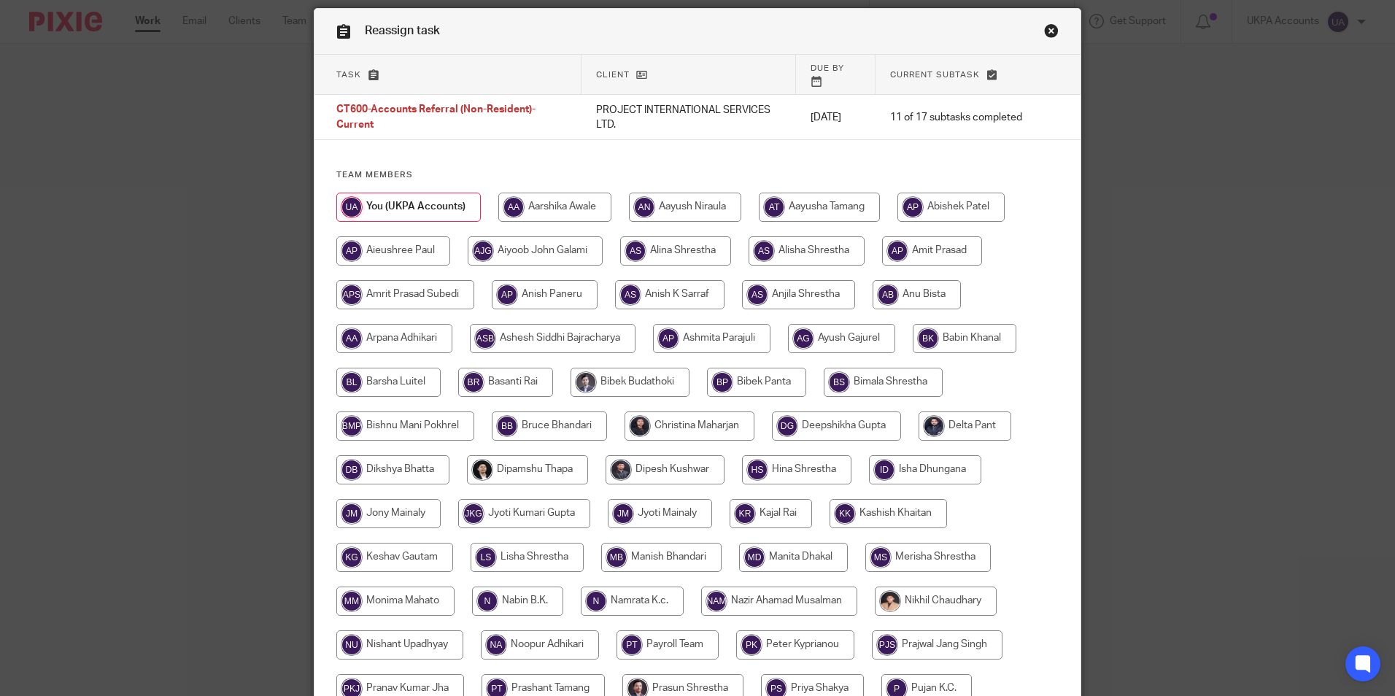
scroll to position [73, 0]
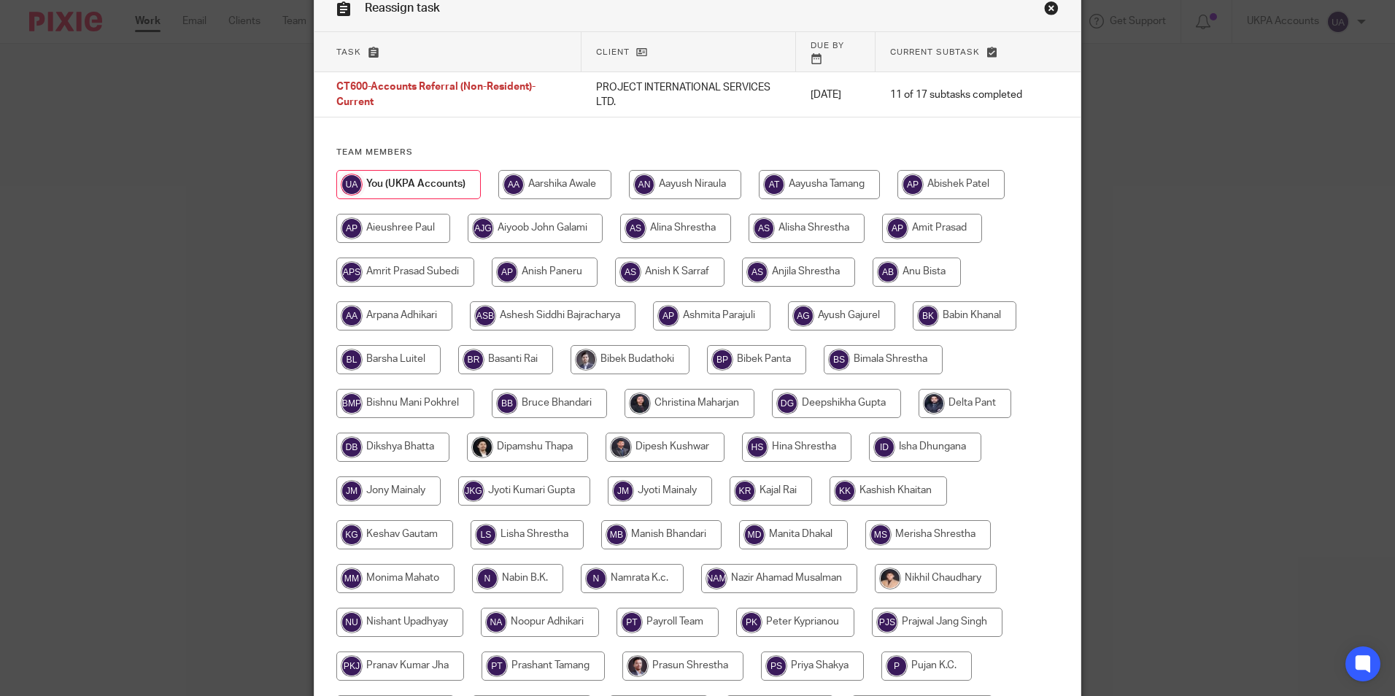
drag, startPoint x: 411, startPoint y: 432, endPoint x: 427, endPoint y: 428, distance: 16.6
click at [412, 433] on input "radio" at bounding box center [392, 447] width 113 height 29
radio input "true"
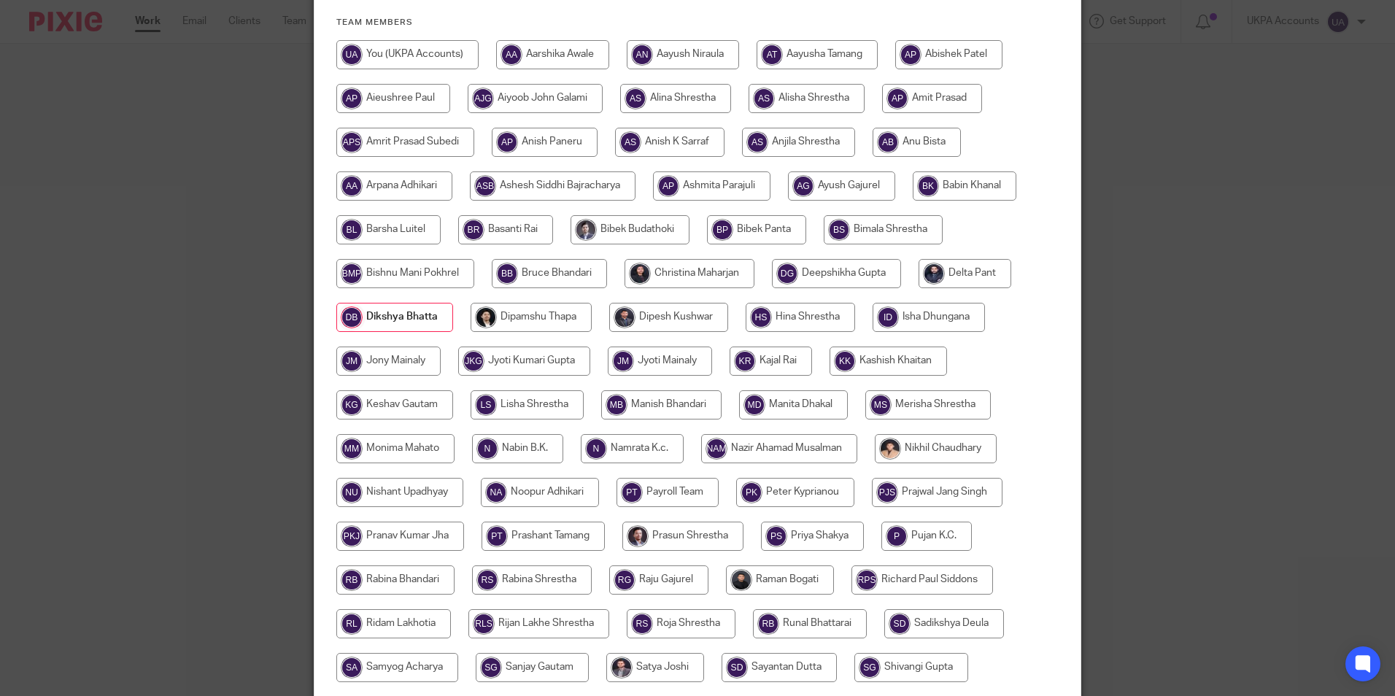
scroll to position [438, 0]
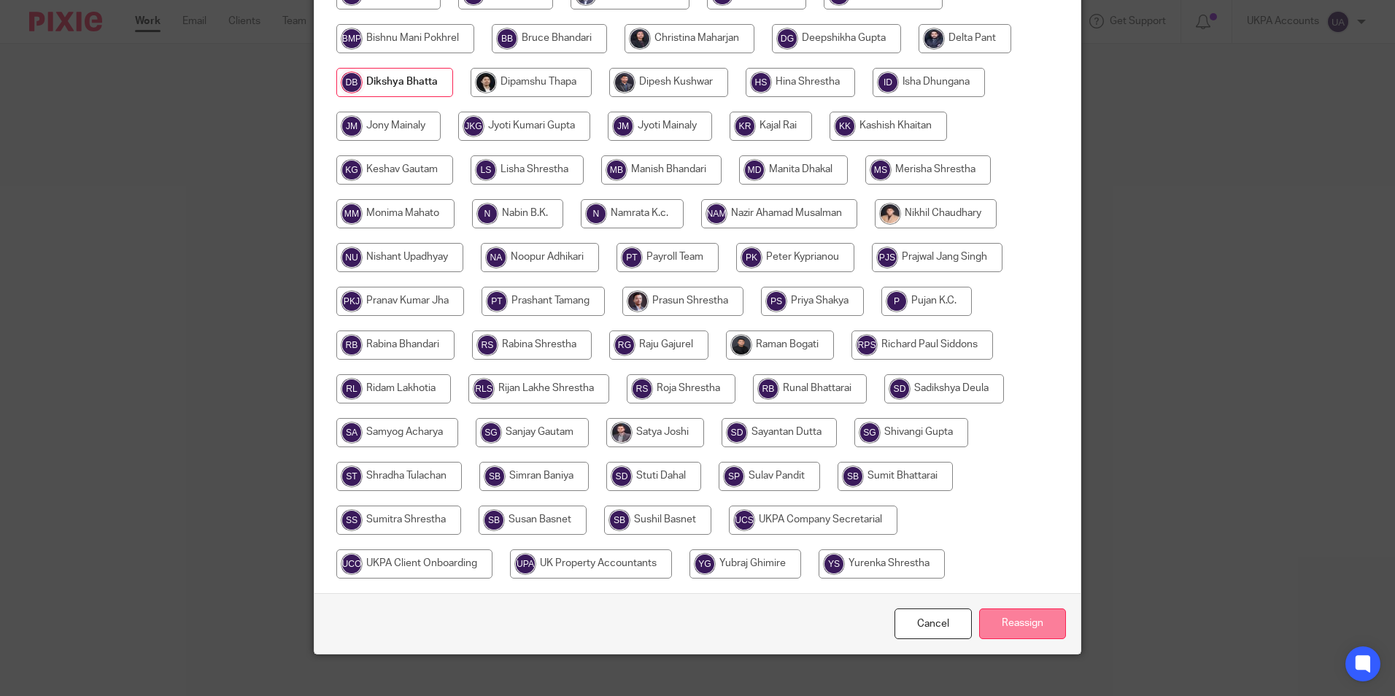
click at [1001, 609] on input "Reassign" at bounding box center [1022, 624] width 87 height 31
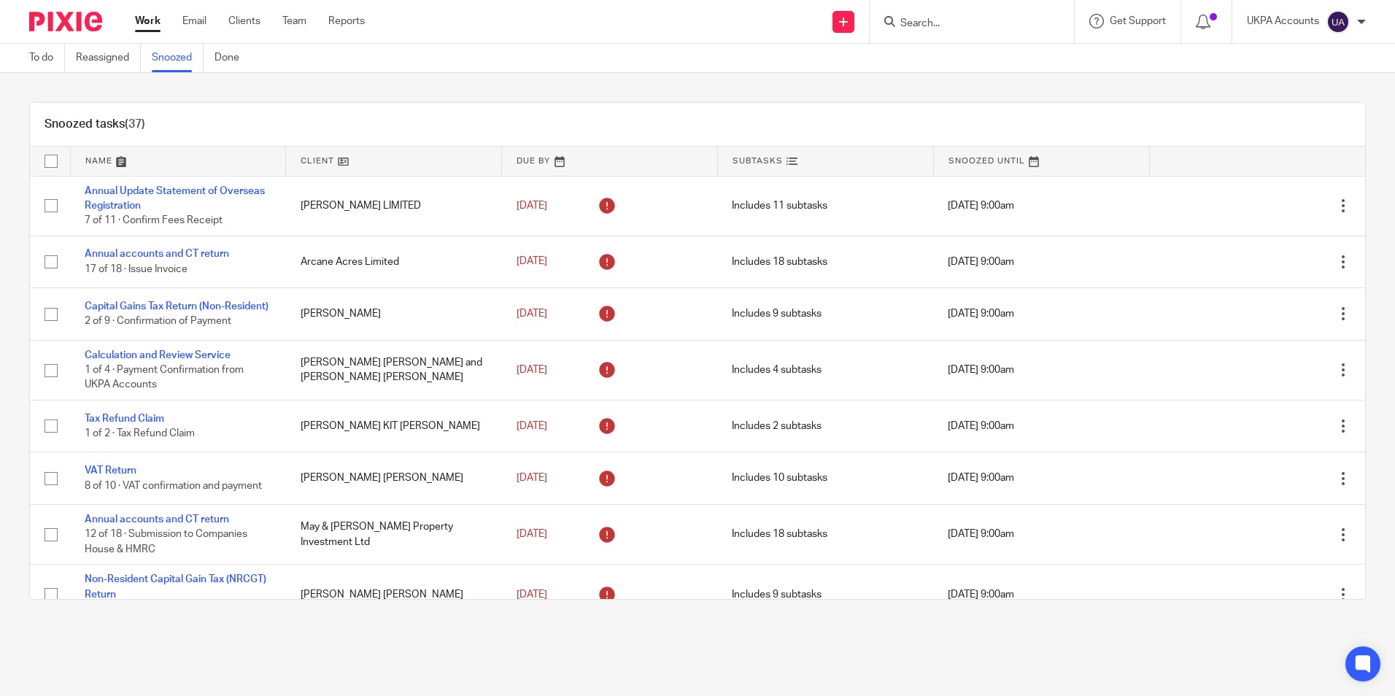
click at [894, 107] on div "Snoozed tasks (37)" at bounding box center [697, 125] width 1335 height 44
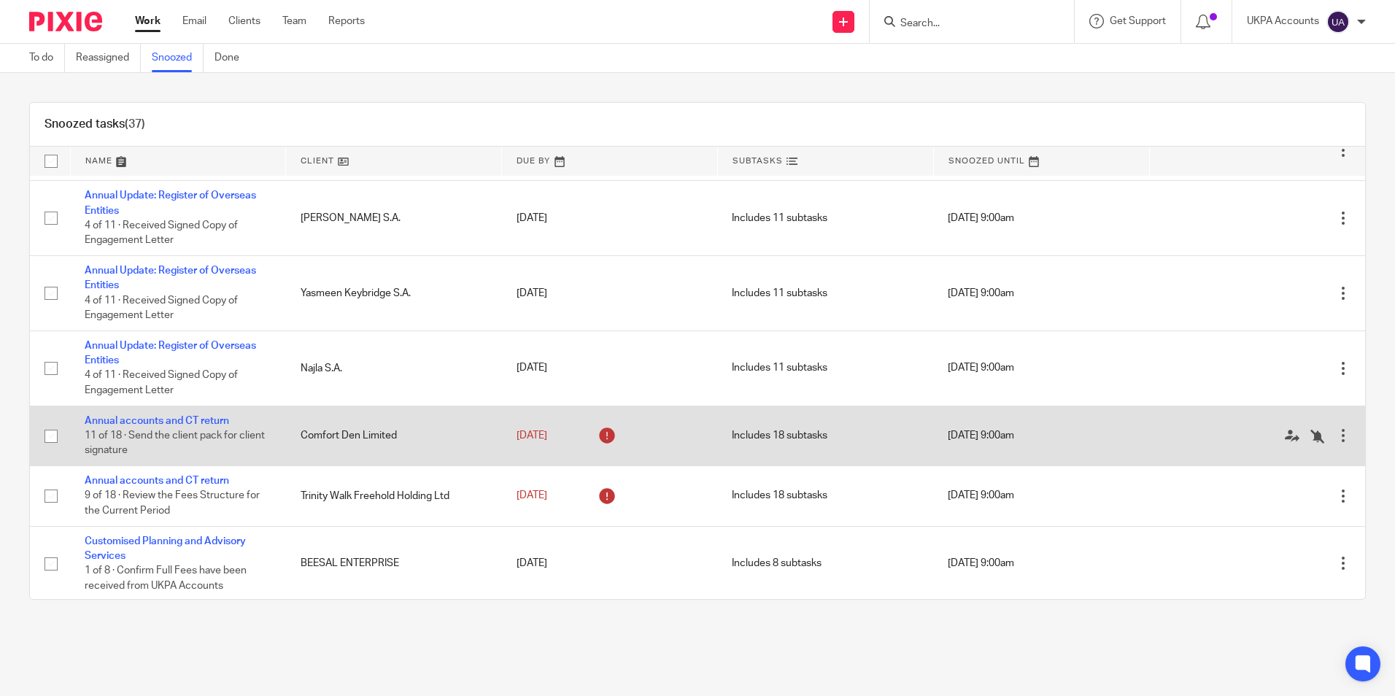
scroll to position [949, 0]
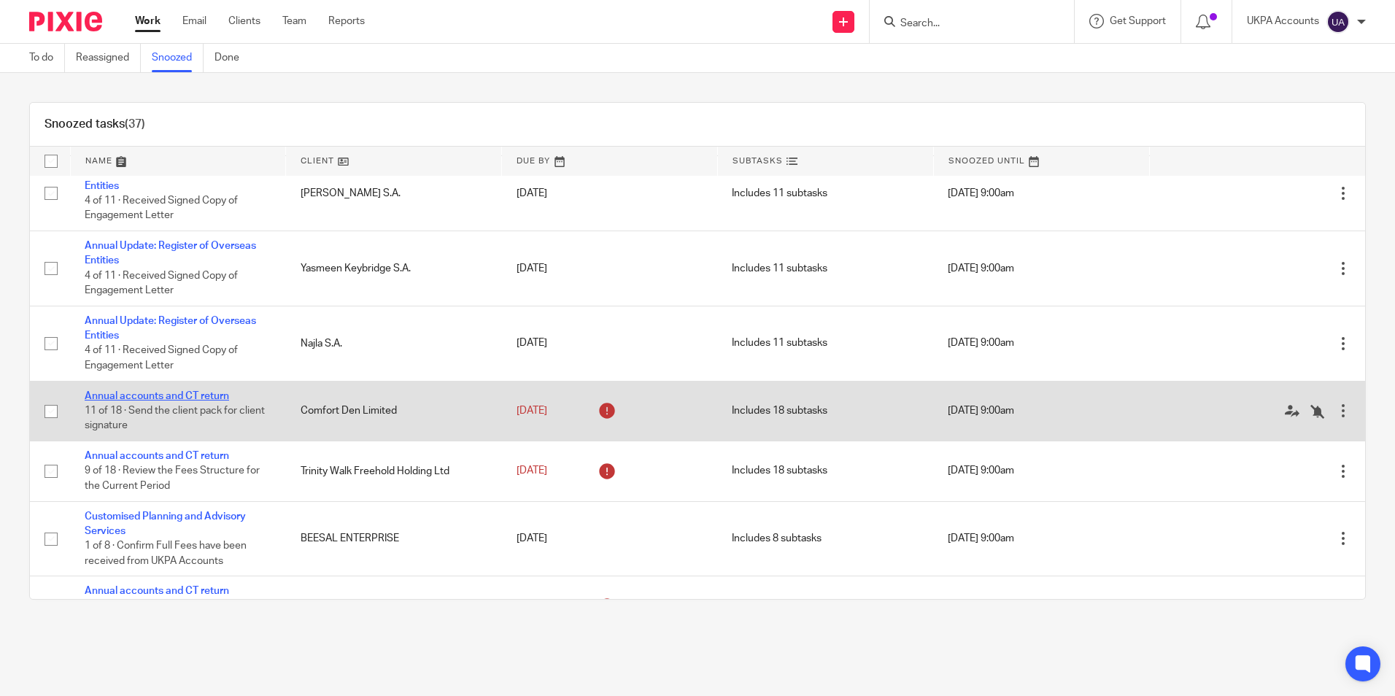
click at [215, 401] on link "Annual accounts and CT return" at bounding box center [157, 396] width 144 height 10
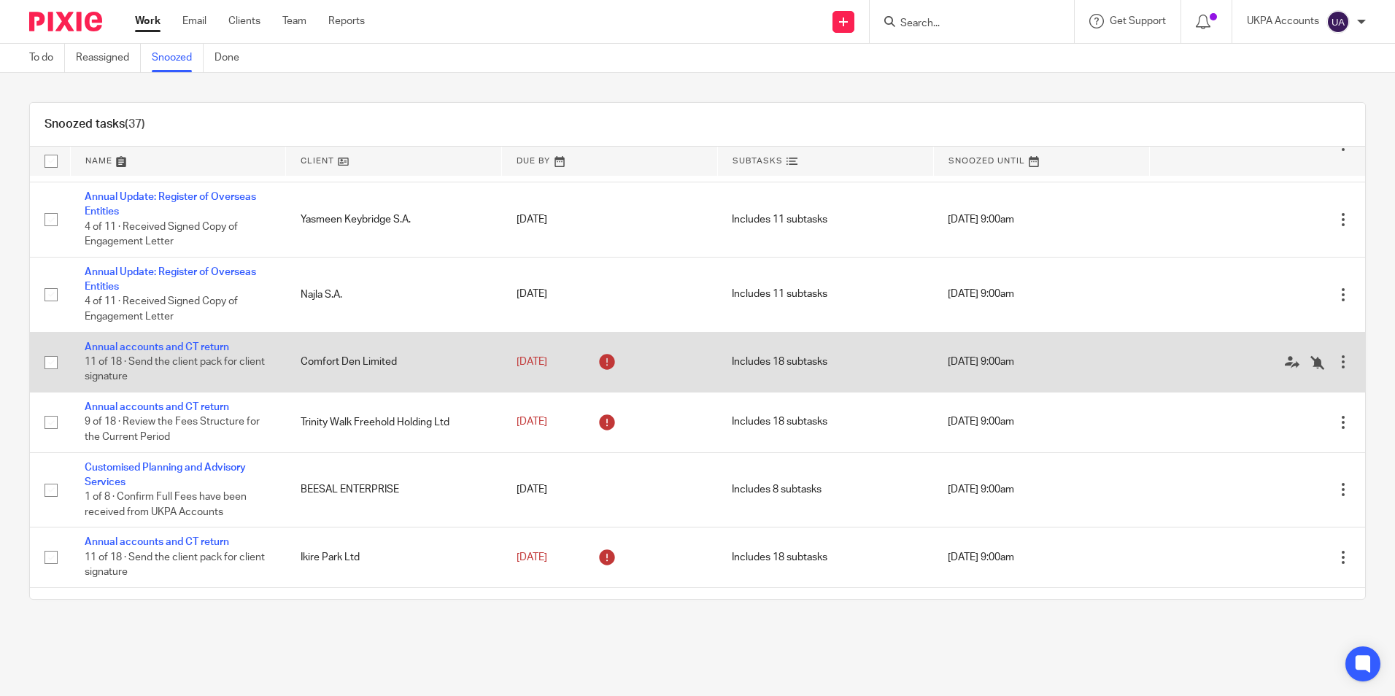
scroll to position [1021, 0]
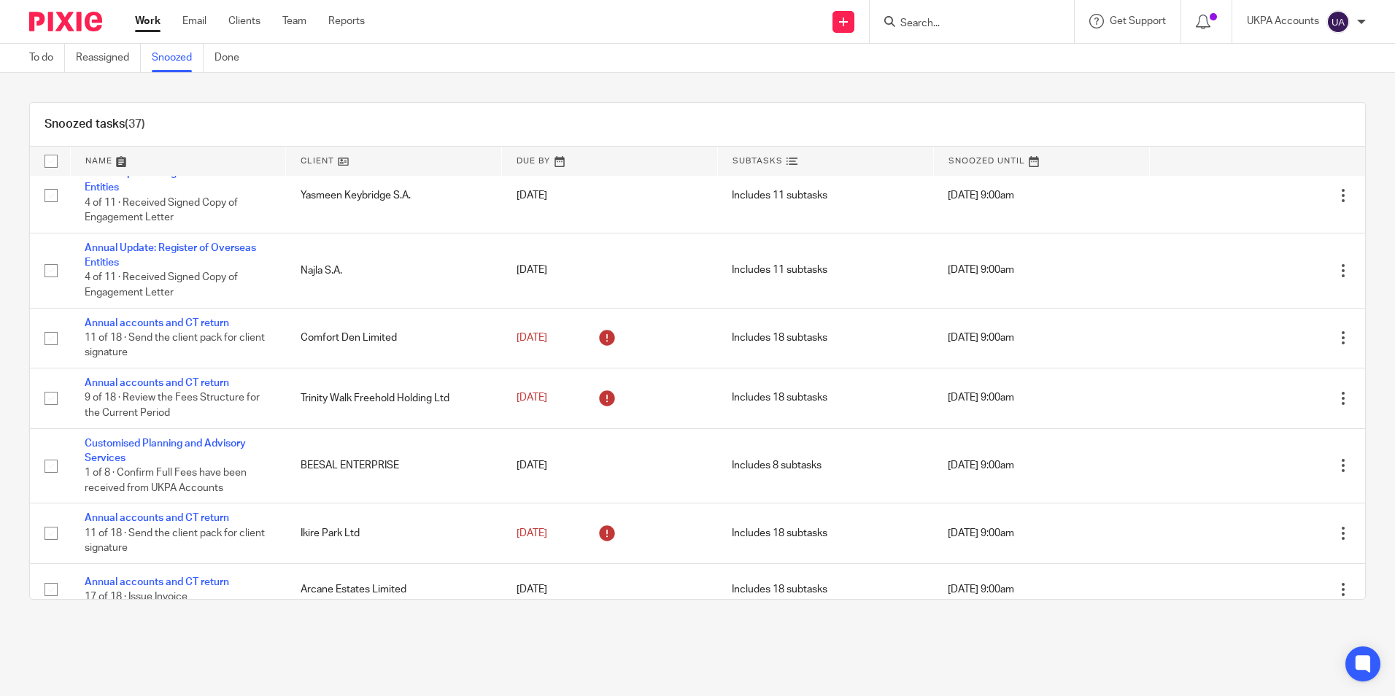
click at [172, 51] on link "Snoozed" at bounding box center [178, 58] width 52 height 28
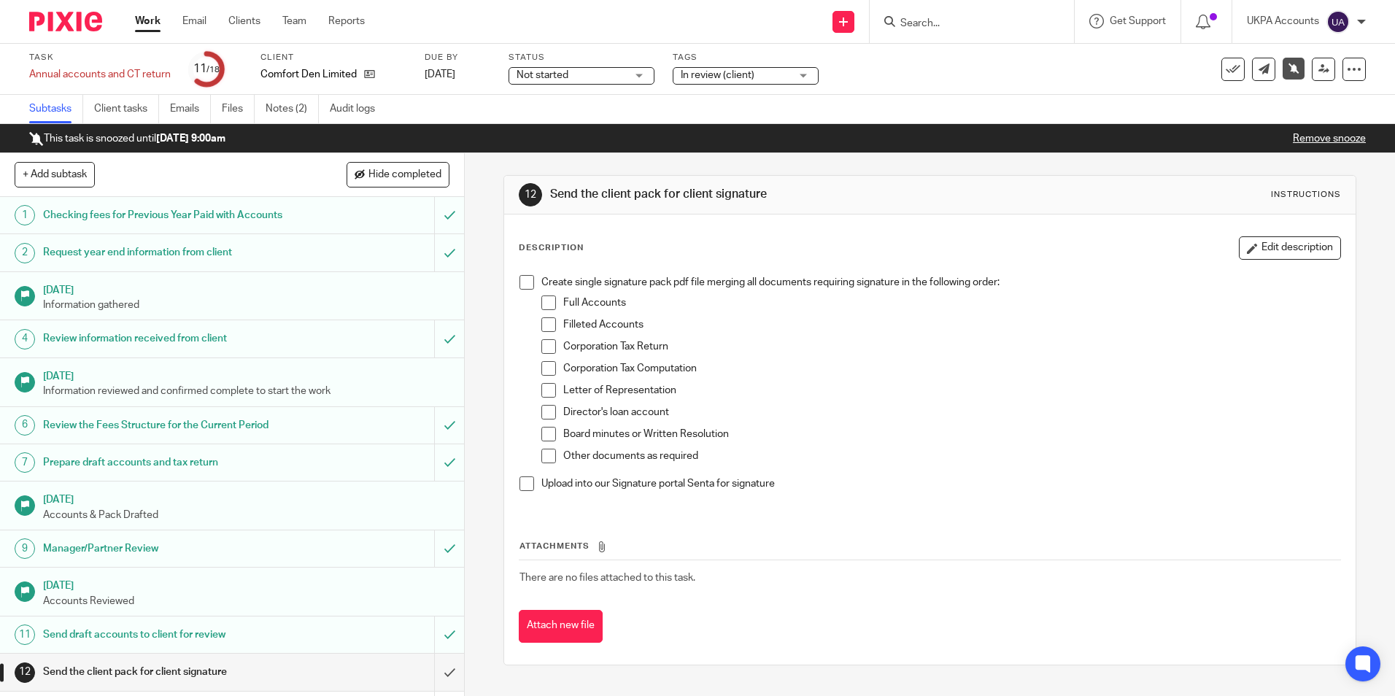
click at [1316, 143] on link "Remove snooze" at bounding box center [1329, 139] width 73 height 10
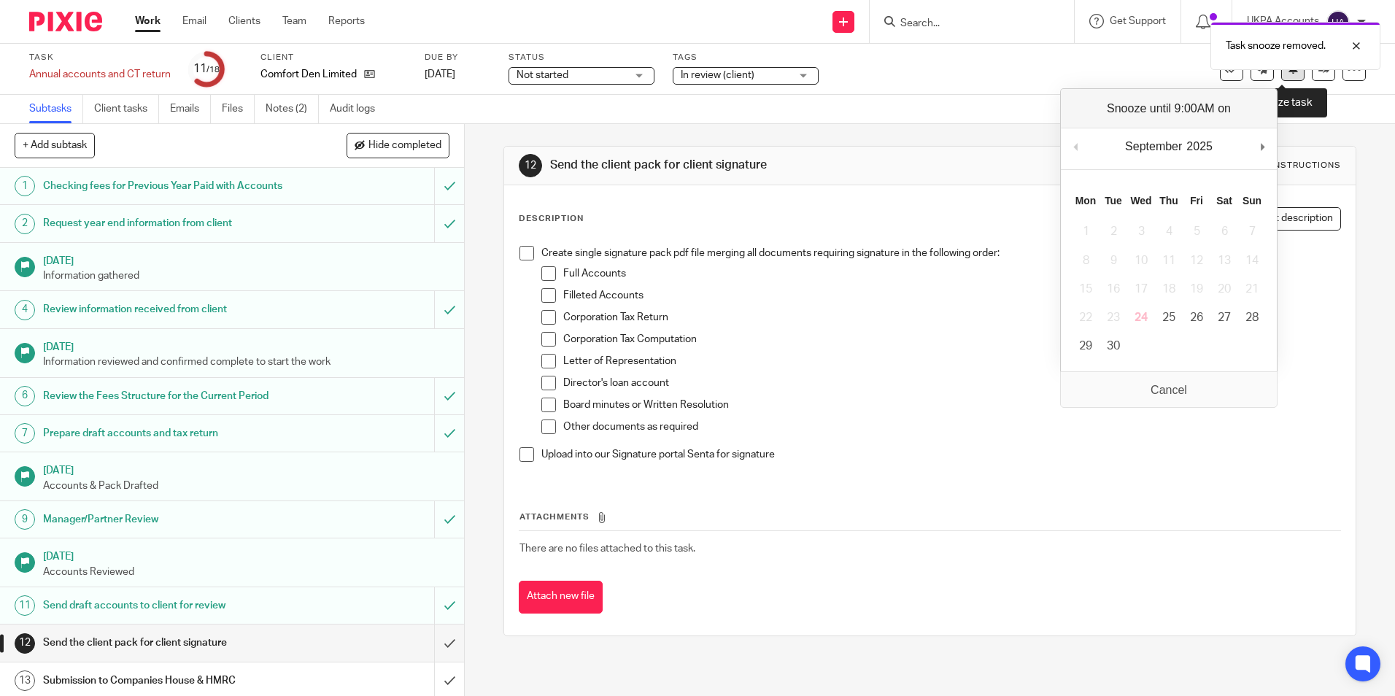
click at [1288, 74] on icon at bounding box center [1293, 68] width 11 height 11
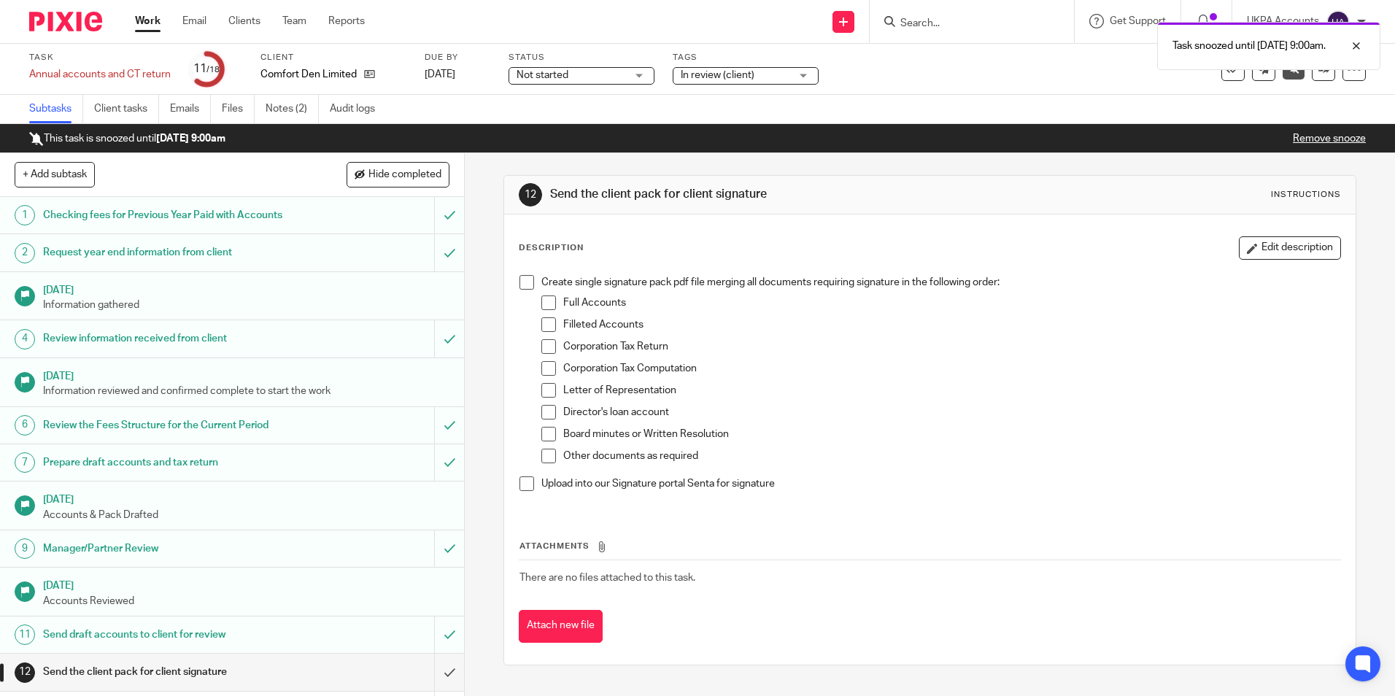
click at [45, 107] on link "Subtasks" at bounding box center [56, 109] width 54 height 28
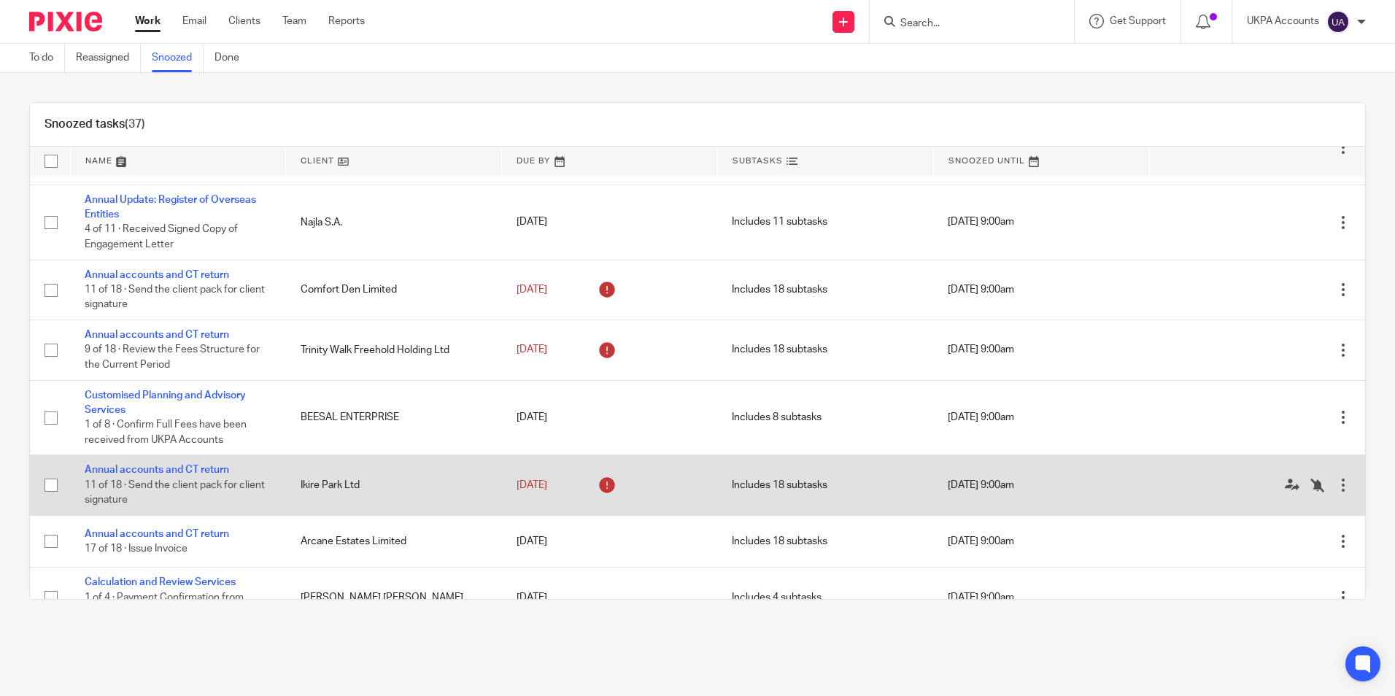
scroll to position [1094, 0]
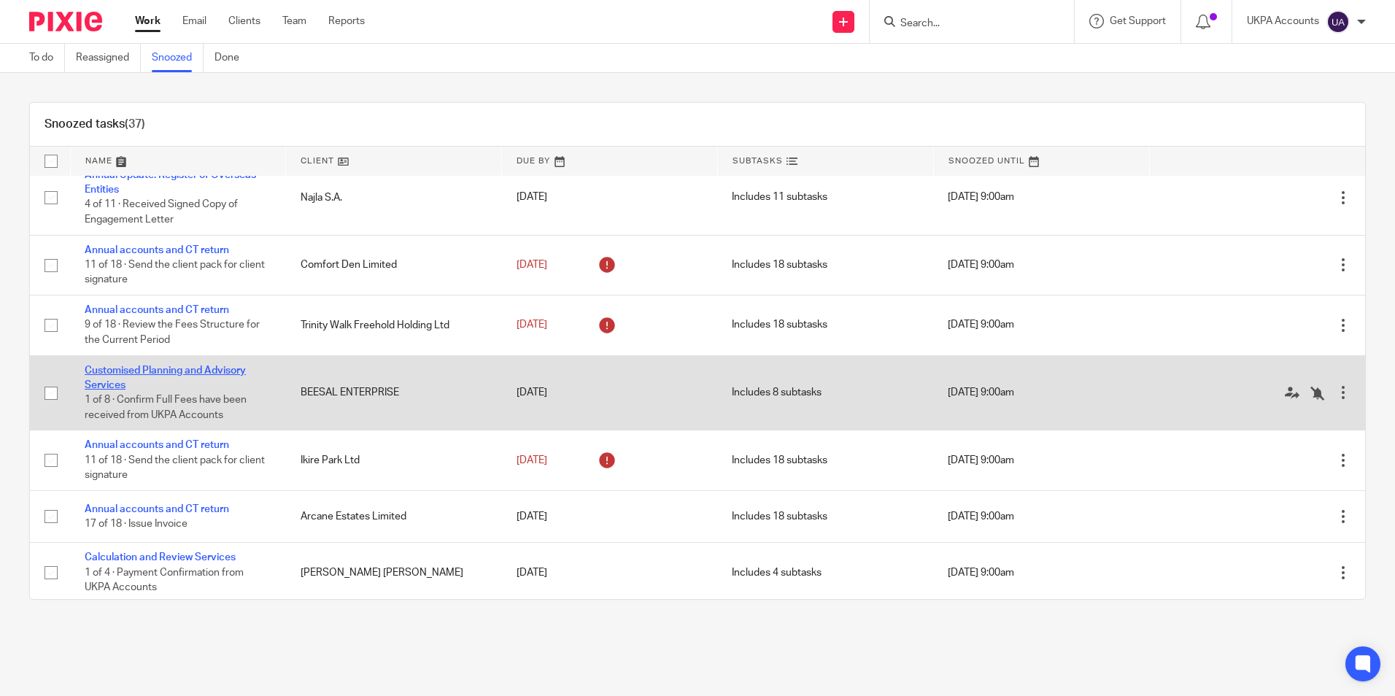
click at [221, 387] on link "Customised Planning and Advisory Services" at bounding box center [165, 378] width 161 height 25
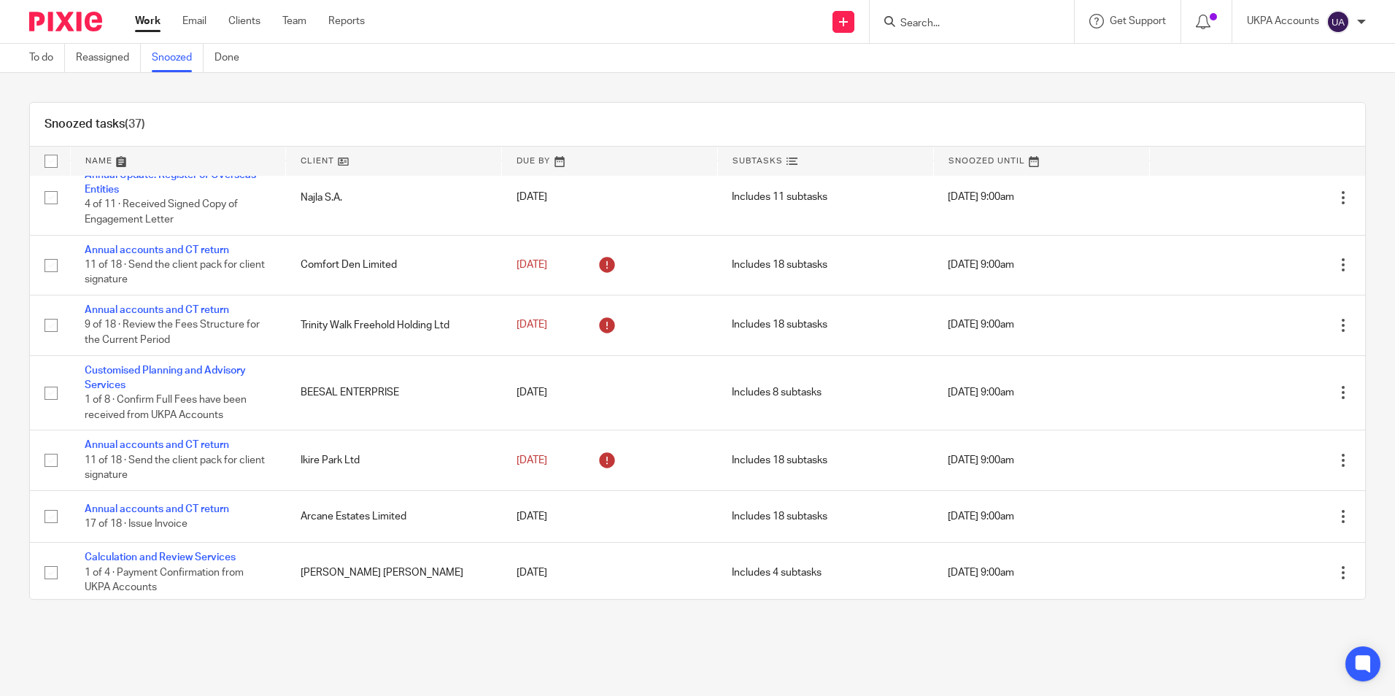
click at [179, 61] on link "Snoozed" at bounding box center [178, 58] width 52 height 28
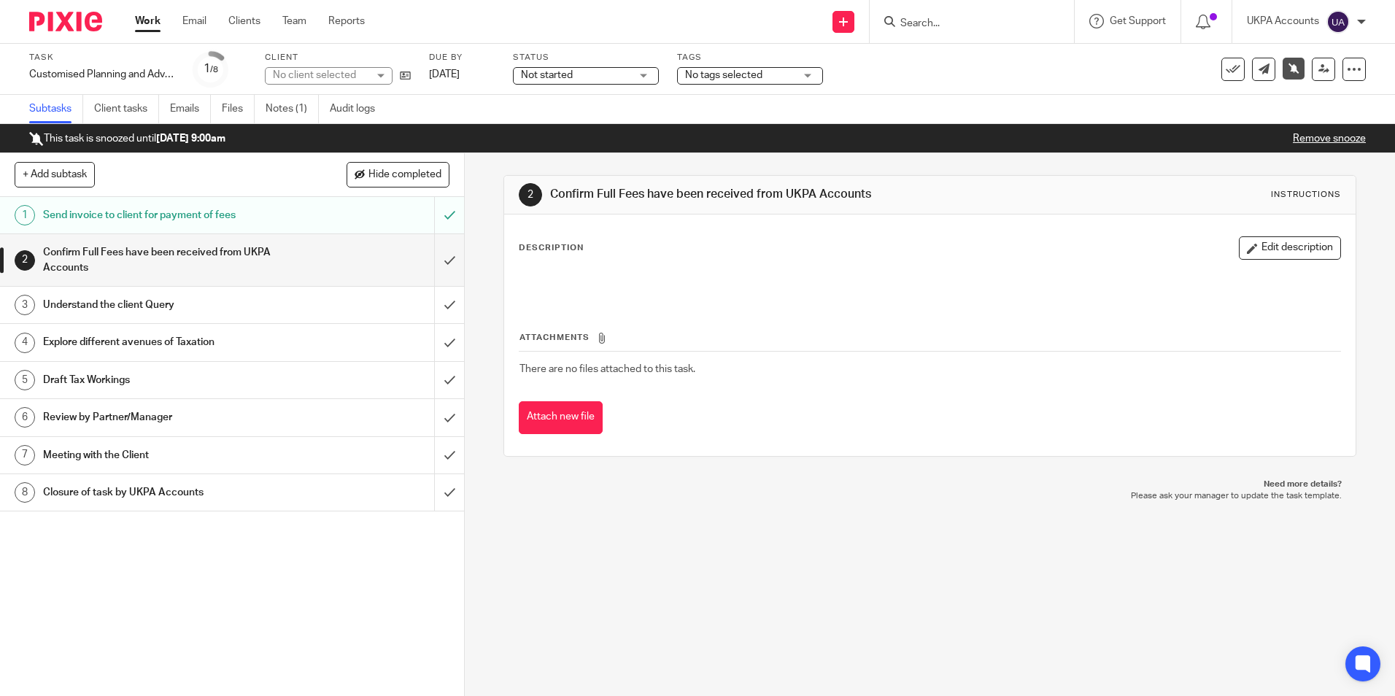
click at [1312, 138] on link "Remove snooze" at bounding box center [1329, 139] width 73 height 10
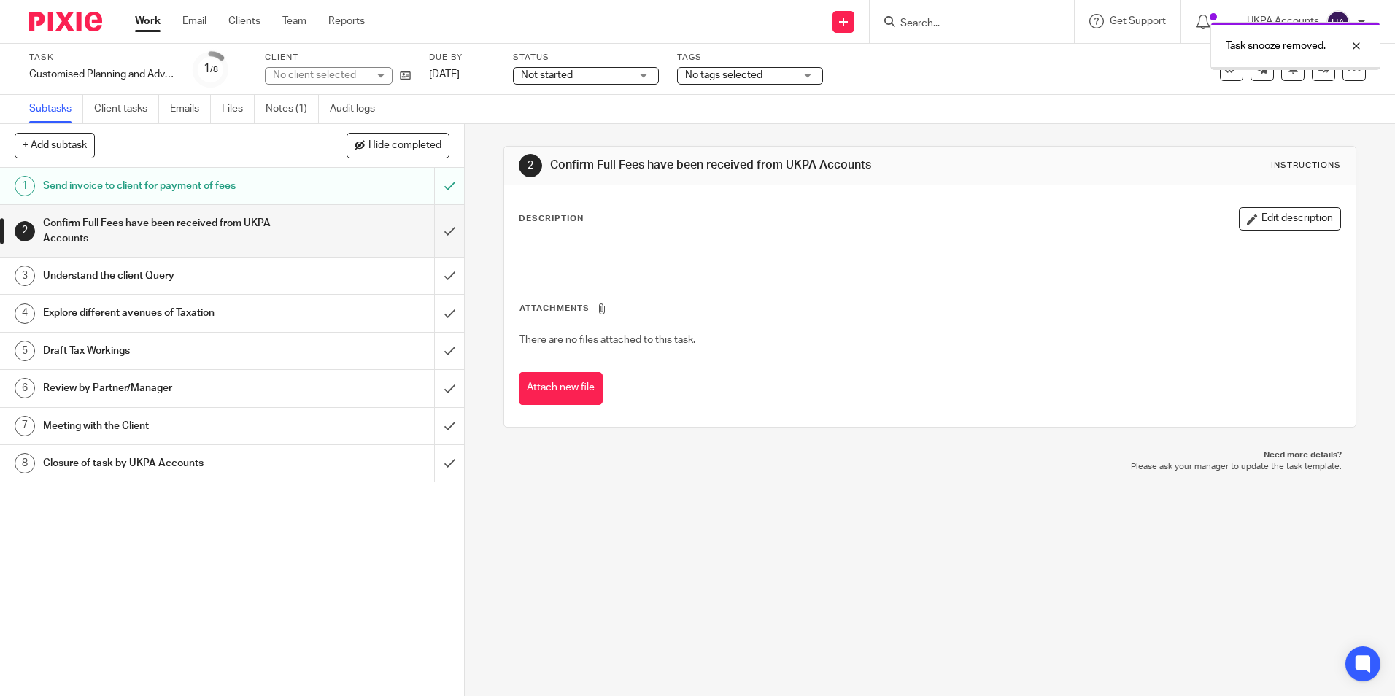
click at [1278, 65] on div "Task snooze removed." at bounding box center [1295, 46] width 170 height 48
click at [1288, 69] on icon at bounding box center [1293, 68] width 11 height 11
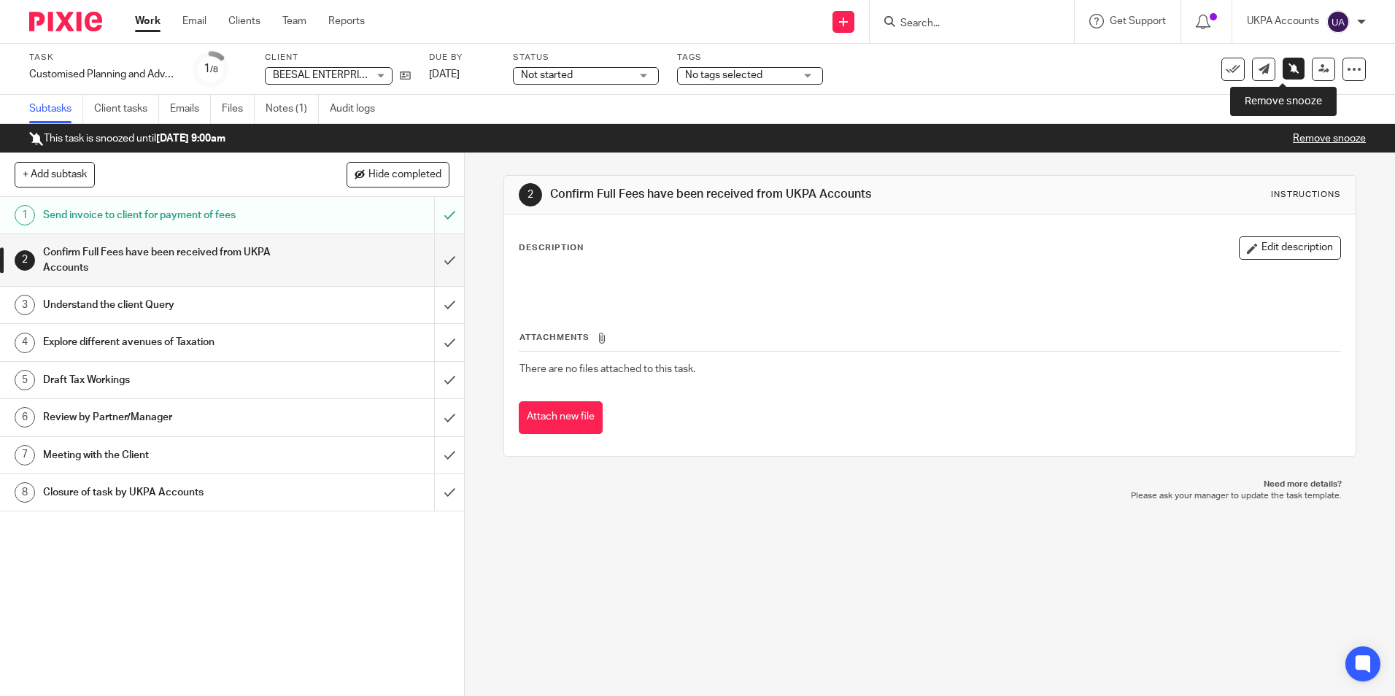
click at [1289, 66] on icon at bounding box center [1294, 68] width 11 height 11
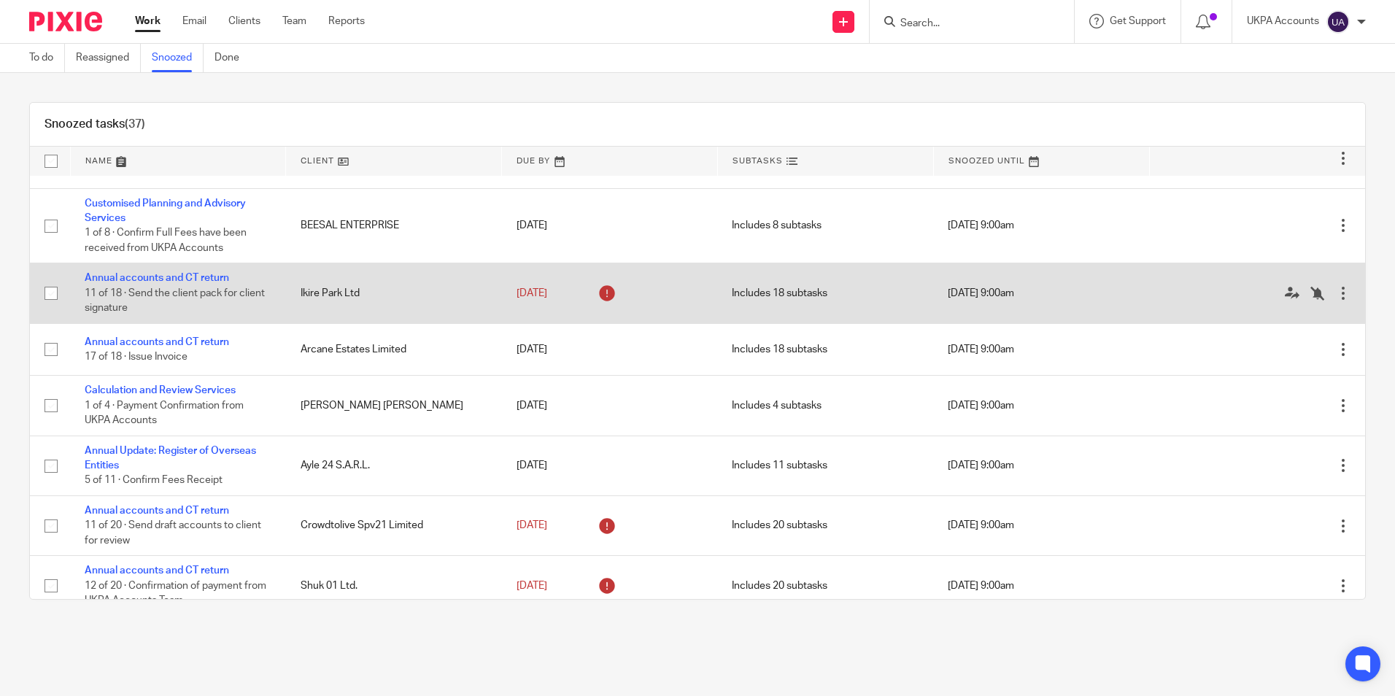
scroll to position [1240, 0]
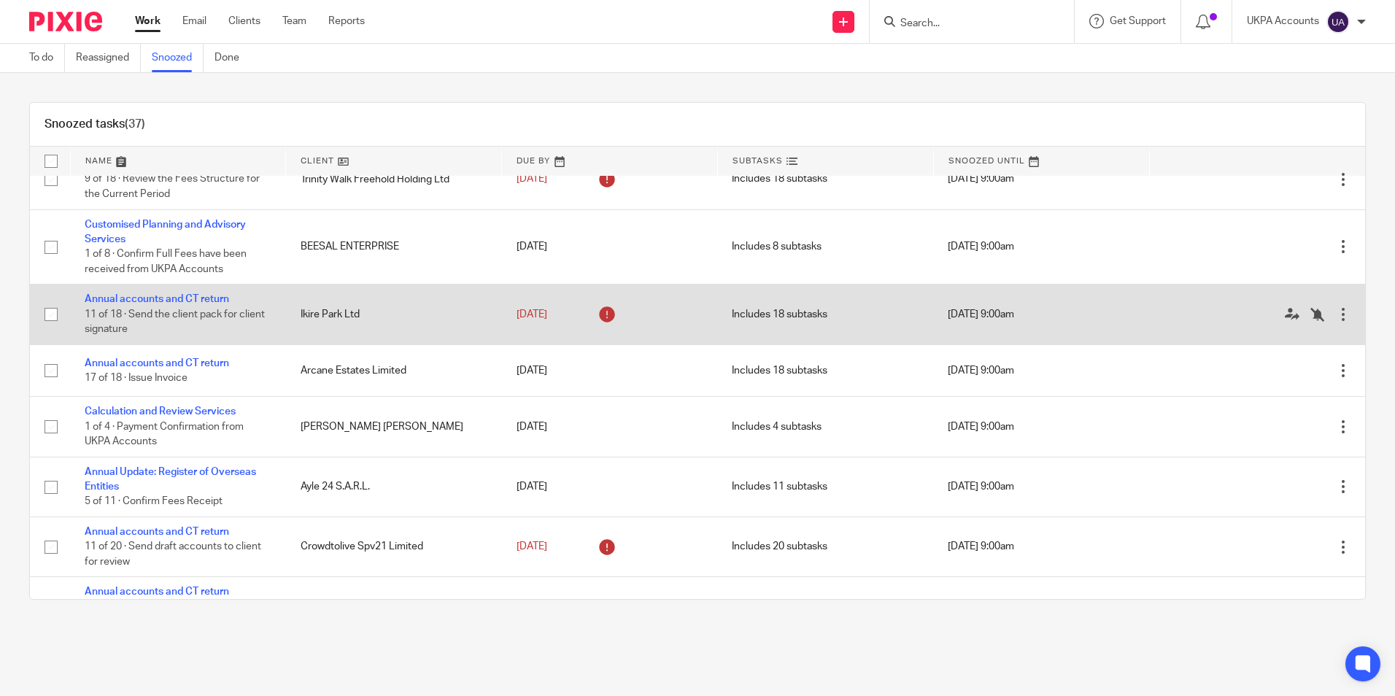
click at [175, 309] on td "Annual accounts and CT return 11 of 18 · Send the client pack for client signat…" at bounding box center [178, 315] width 216 height 60
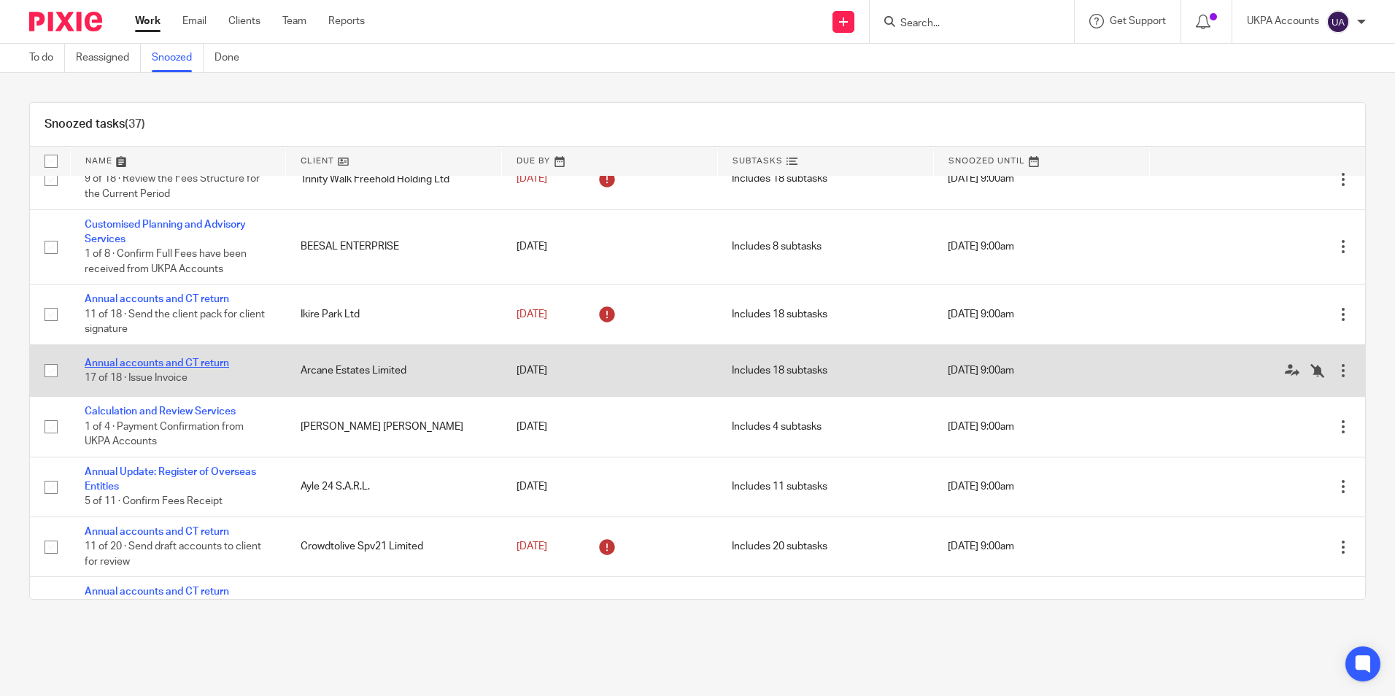
click at [193, 368] on link "Annual accounts and CT return" at bounding box center [157, 363] width 144 height 10
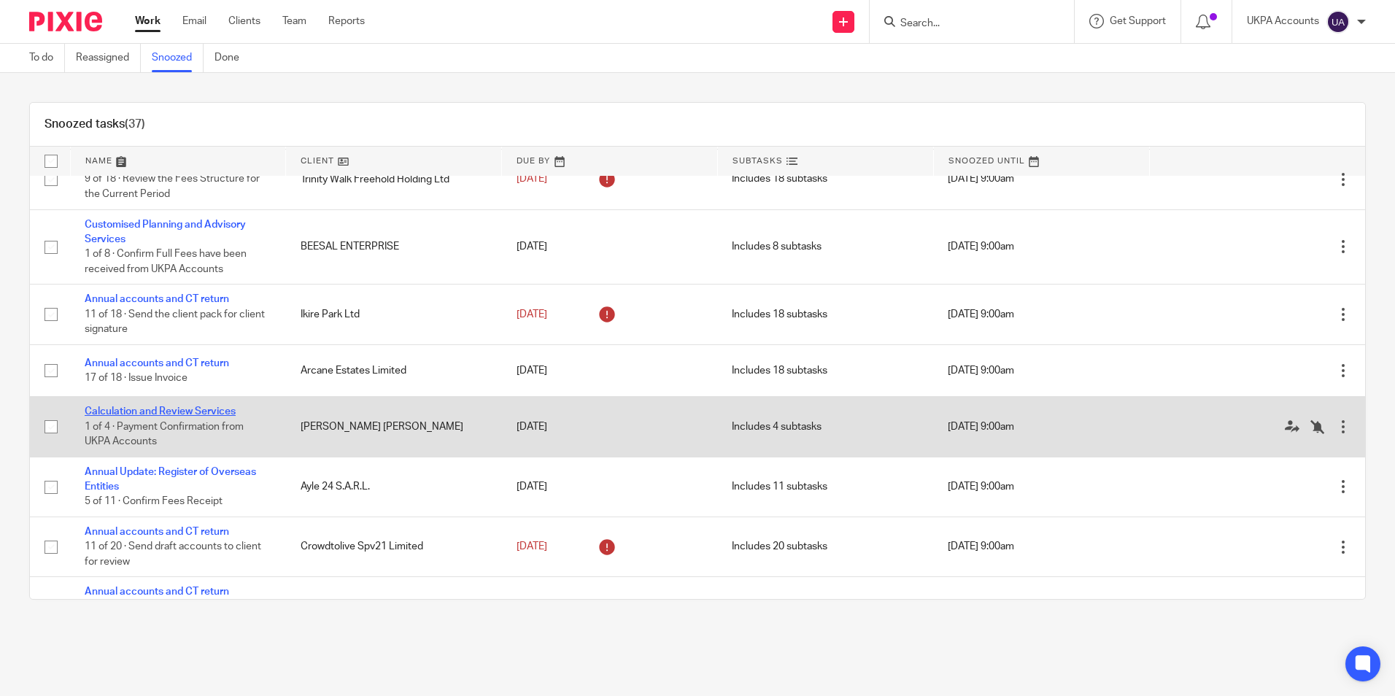
click at [187, 417] on link "Calculation and Review Services" at bounding box center [160, 411] width 151 height 10
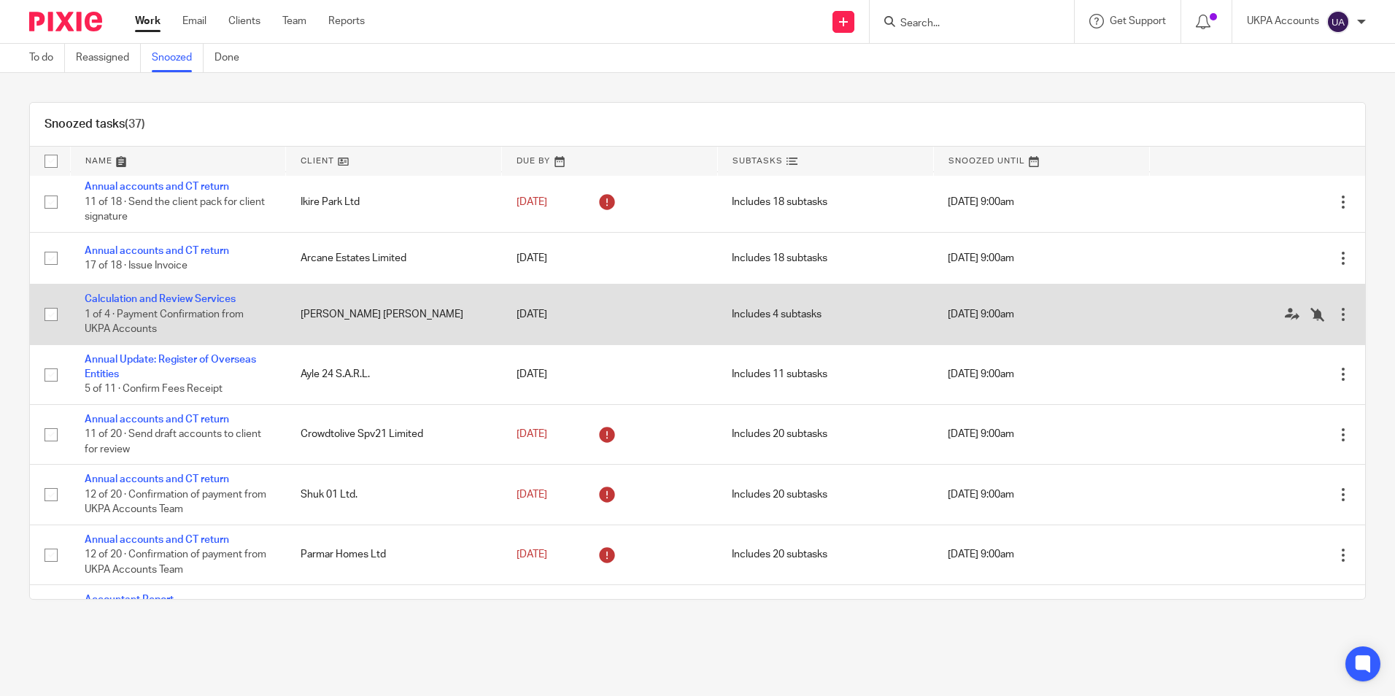
scroll to position [1386, 0]
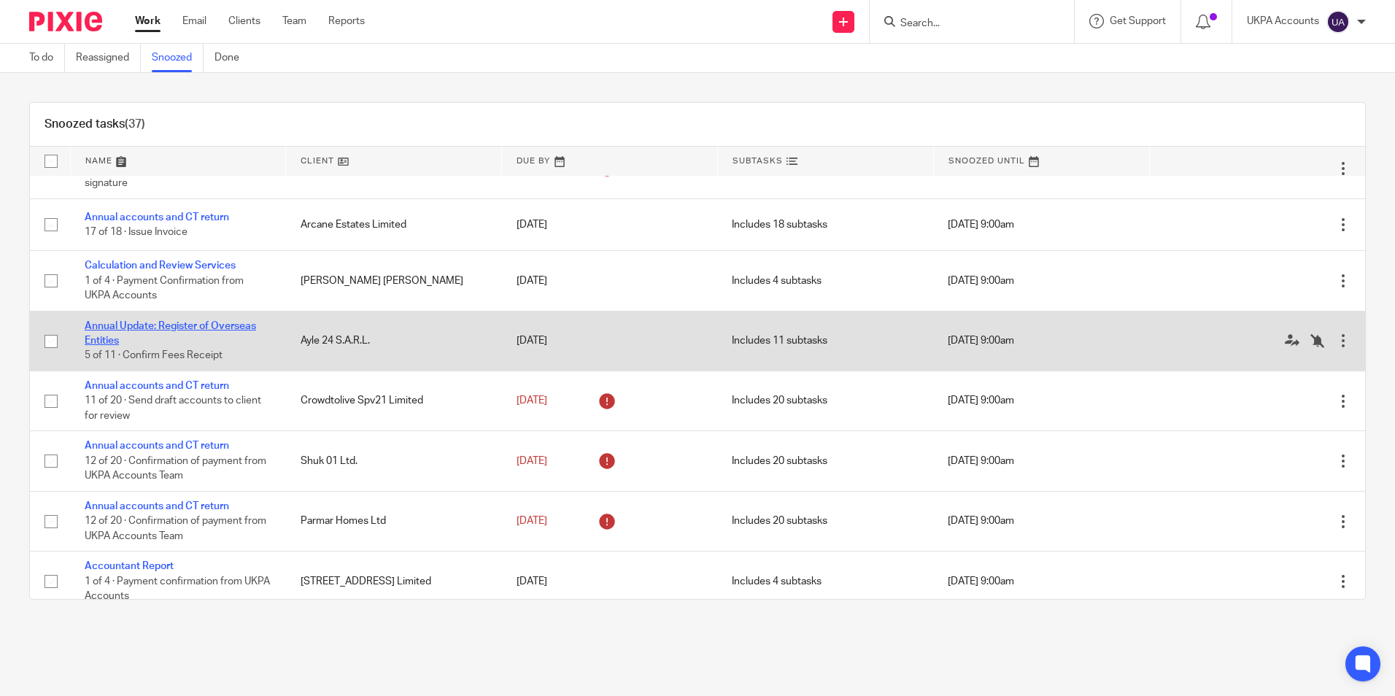
click at [189, 344] on link "Annual Update: Register of Overseas Entities" at bounding box center [170, 333] width 171 height 25
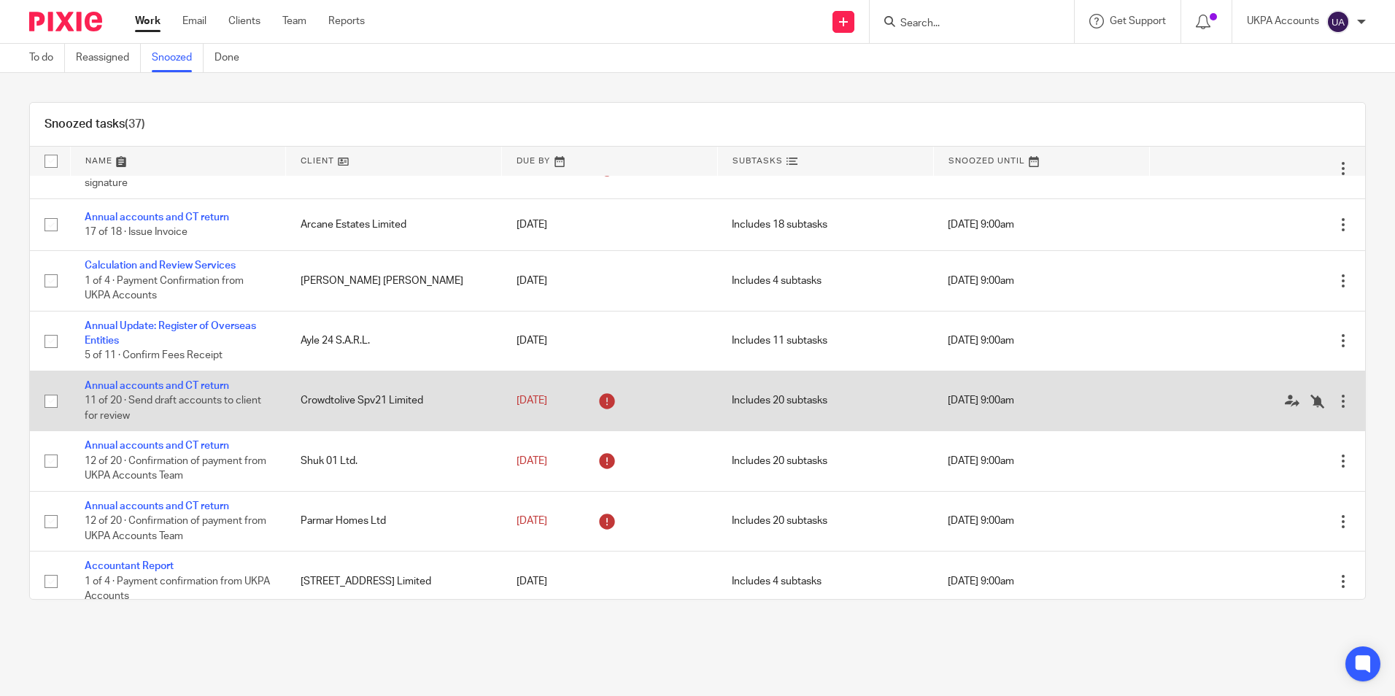
scroll to position [1459, 0]
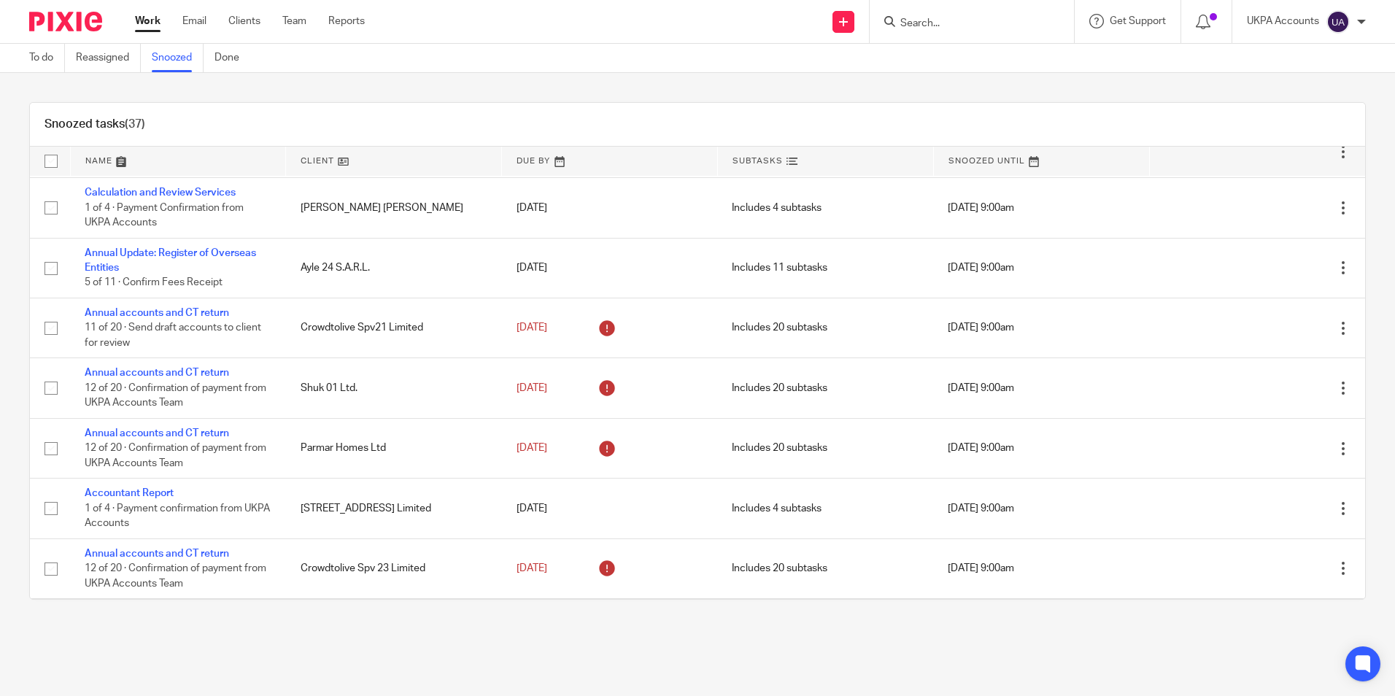
click at [177, 57] on link "Snoozed" at bounding box center [178, 58] width 52 height 28
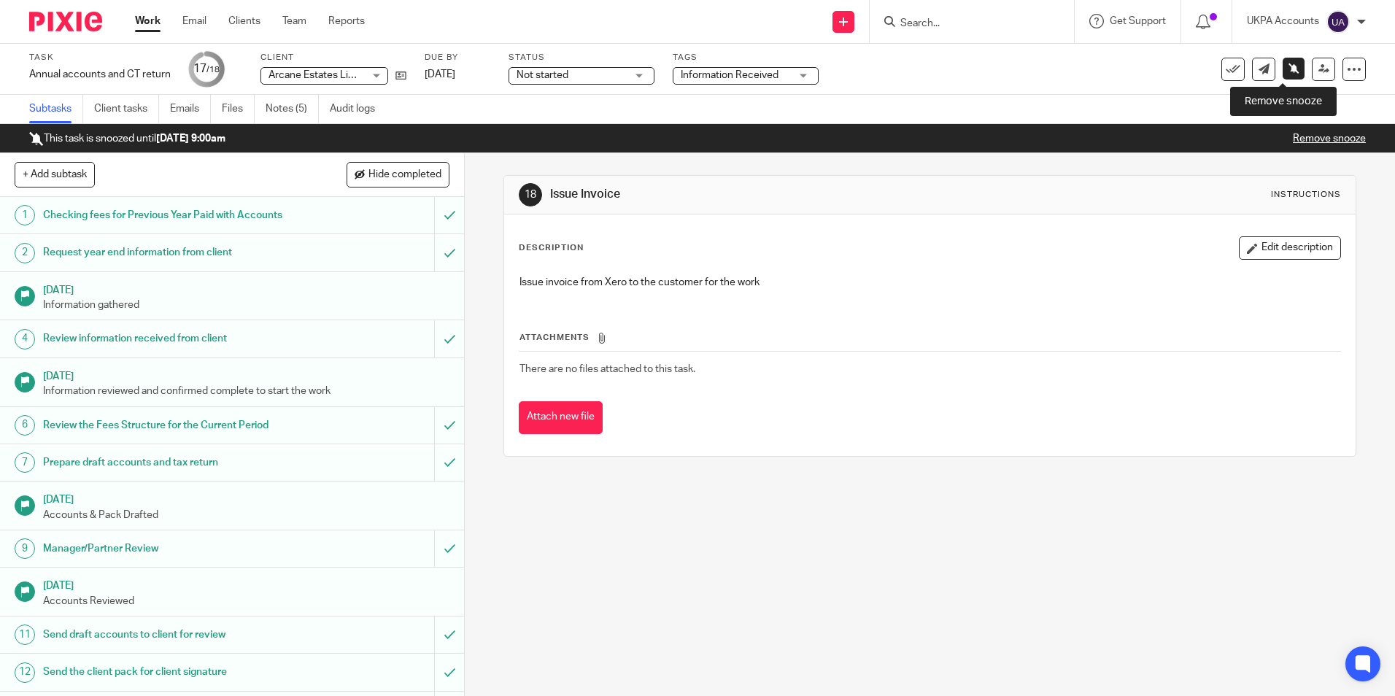
click at [1289, 72] on icon at bounding box center [1294, 68] width 11 height 11
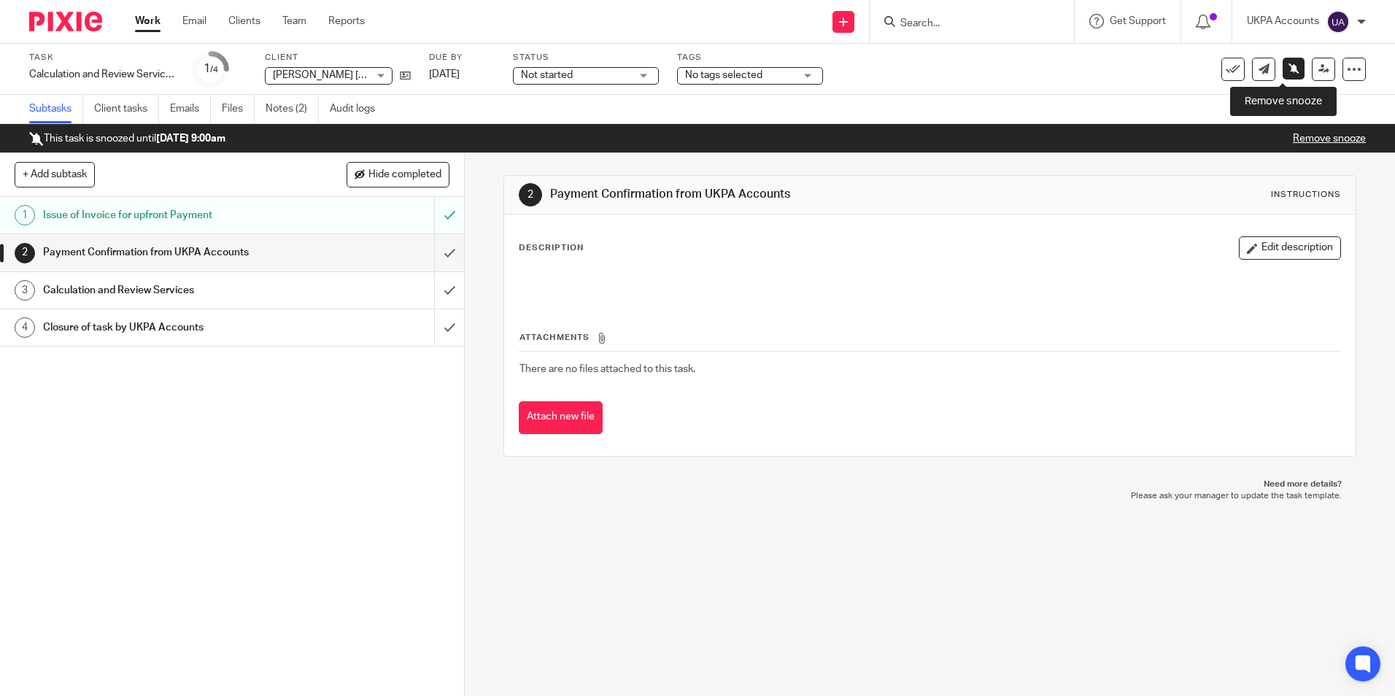
click at [1289, 70] on icon at bounding box center [1294, 68] width 11 height 11
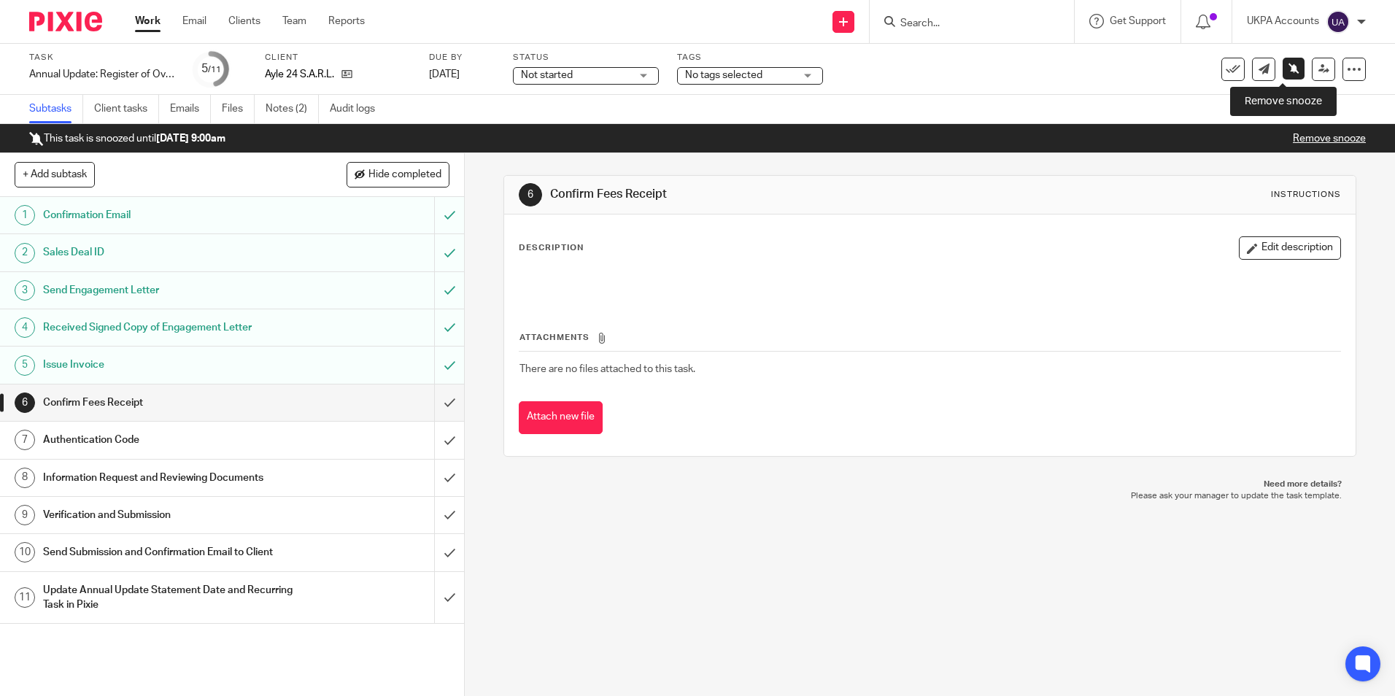
click at [1289, 66] on icon at bounding box center [1294, 68] width 11 height 11
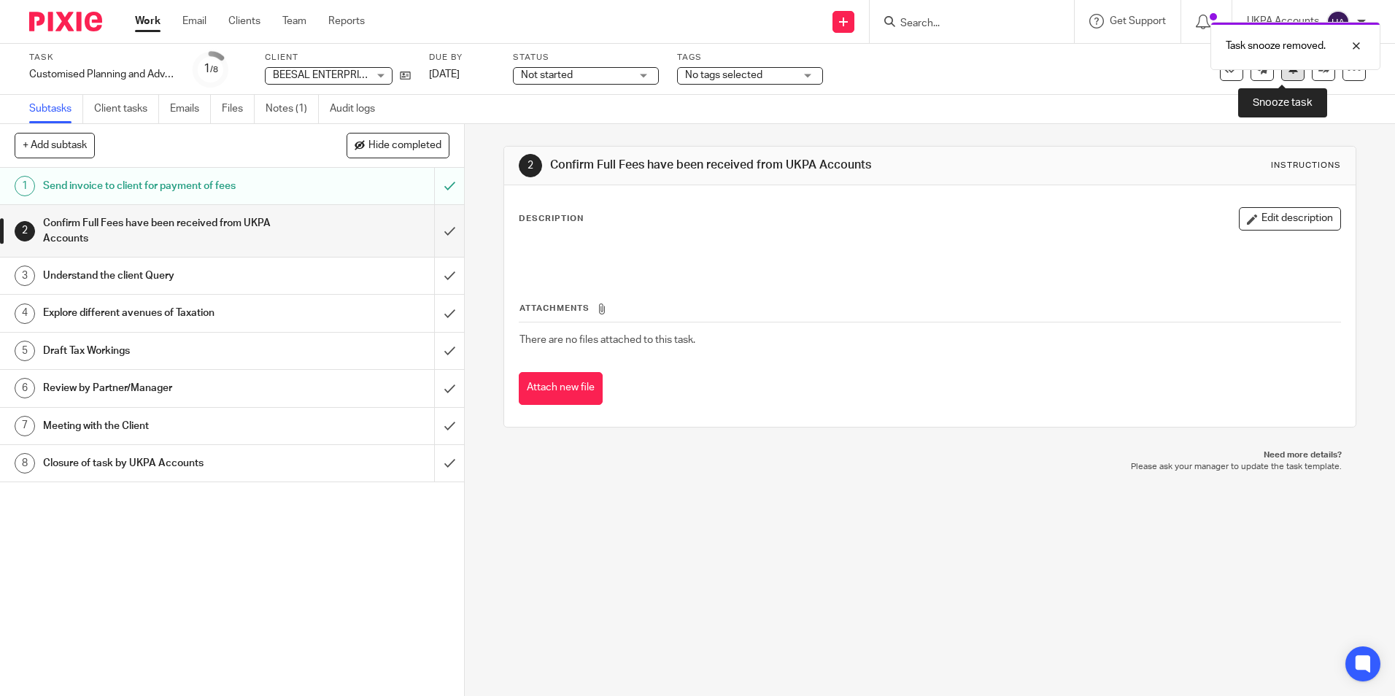
click at [1288, 74] on icon at bounding box center [1293, 68] width 11 height 11
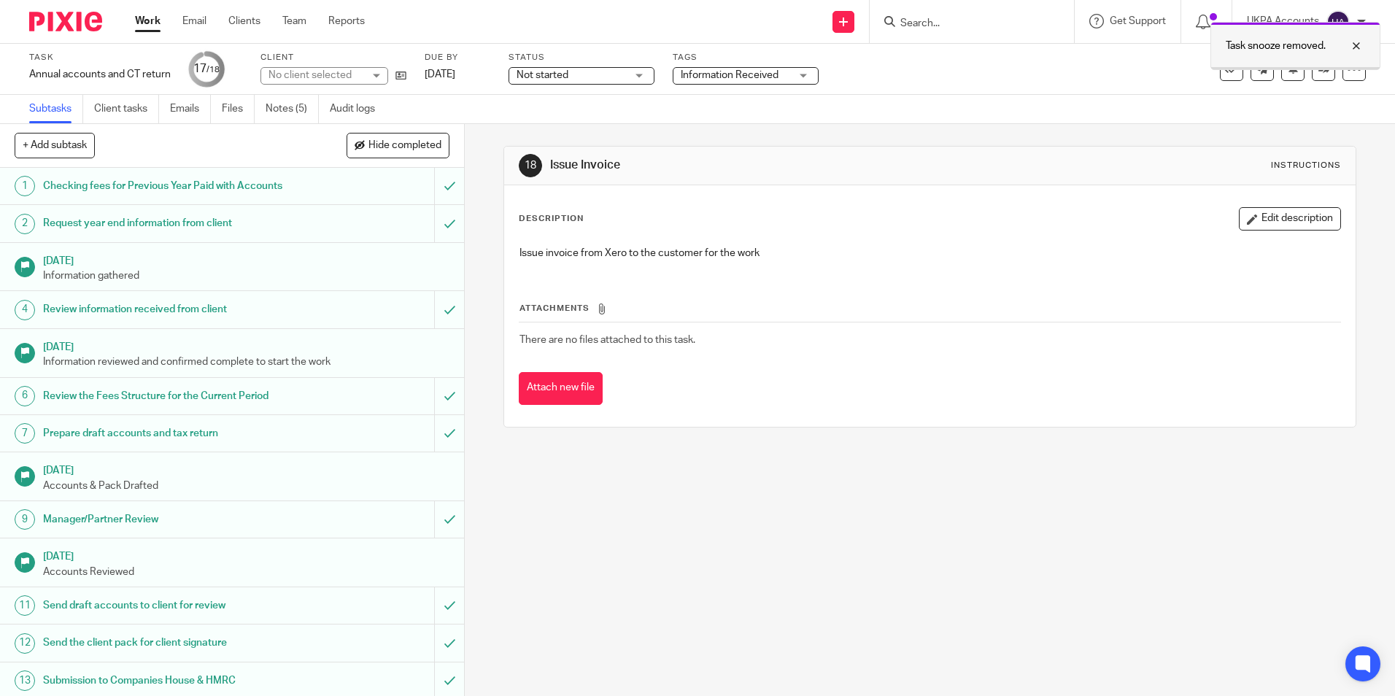
click at [1287, 69] on div at bounding box center [1295, 68] width 169 height 2
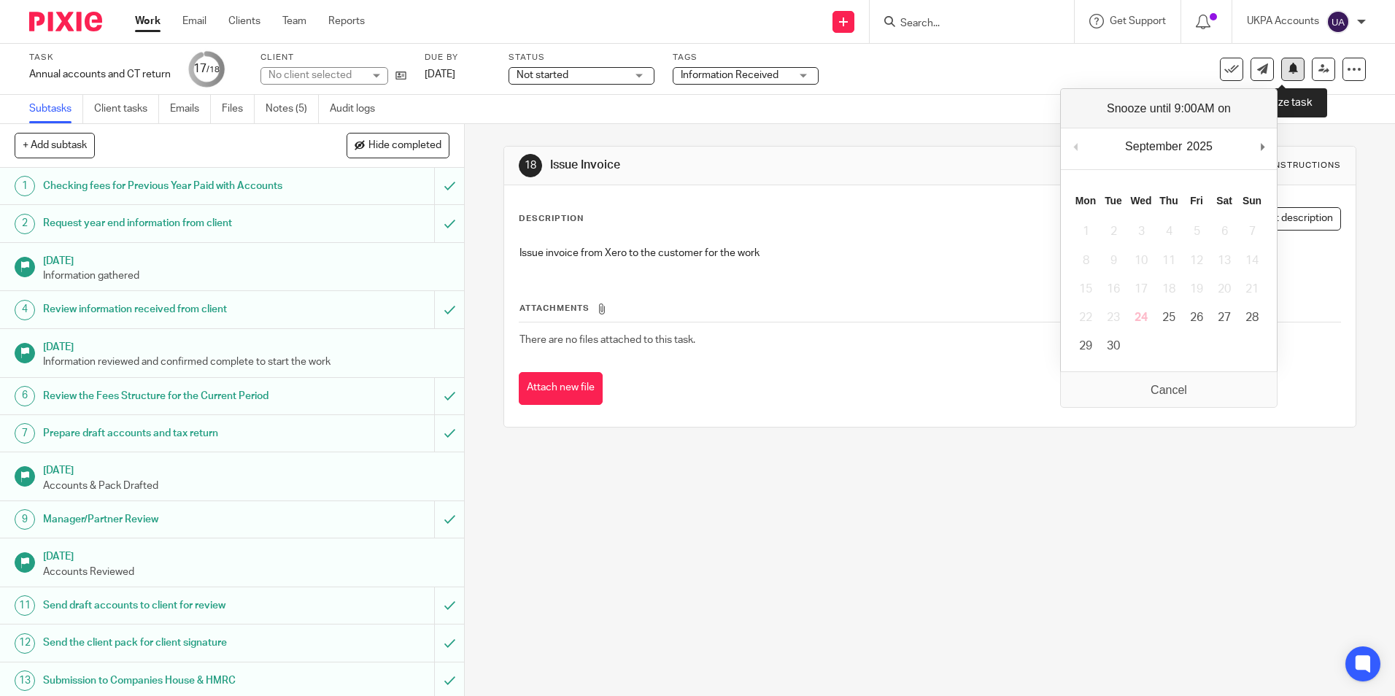
click at [1288, 73] on icon at bounding box center [1293, 68] width 11 height 11
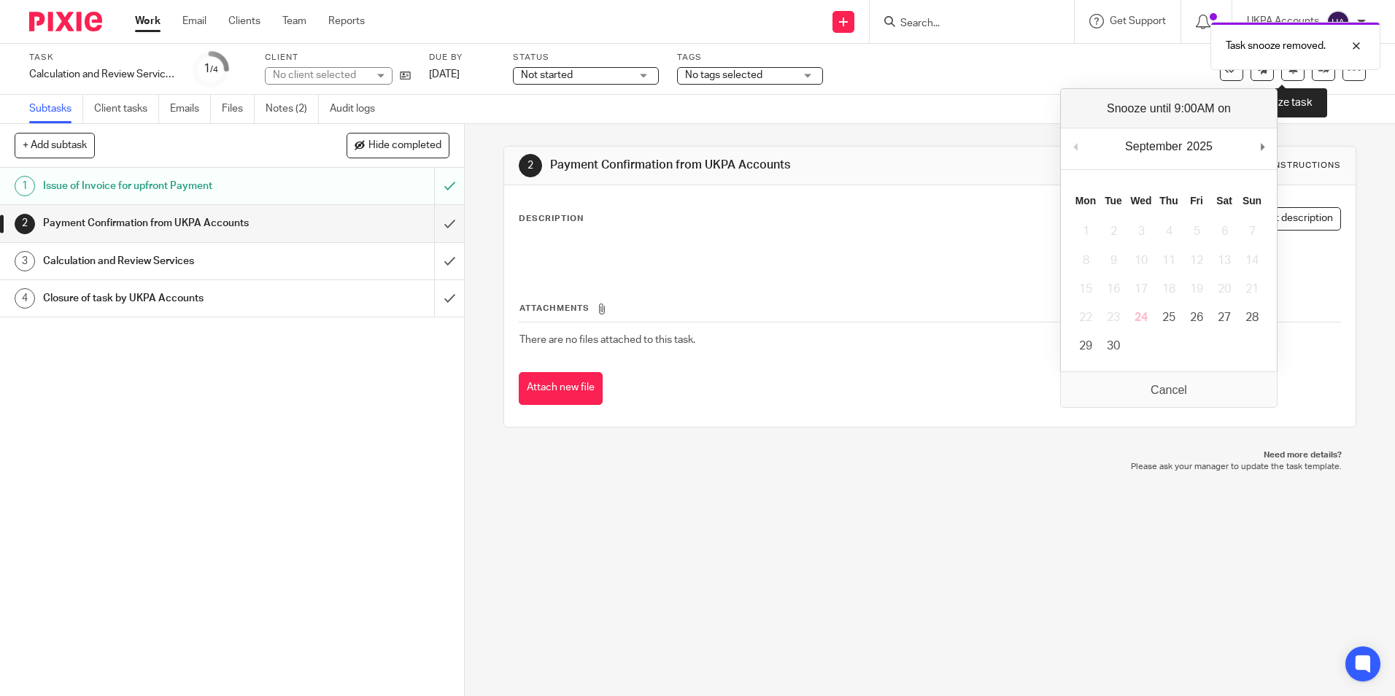
click at [1288, 72] on icon at bounding box center [1293, 68] width 11 height 11
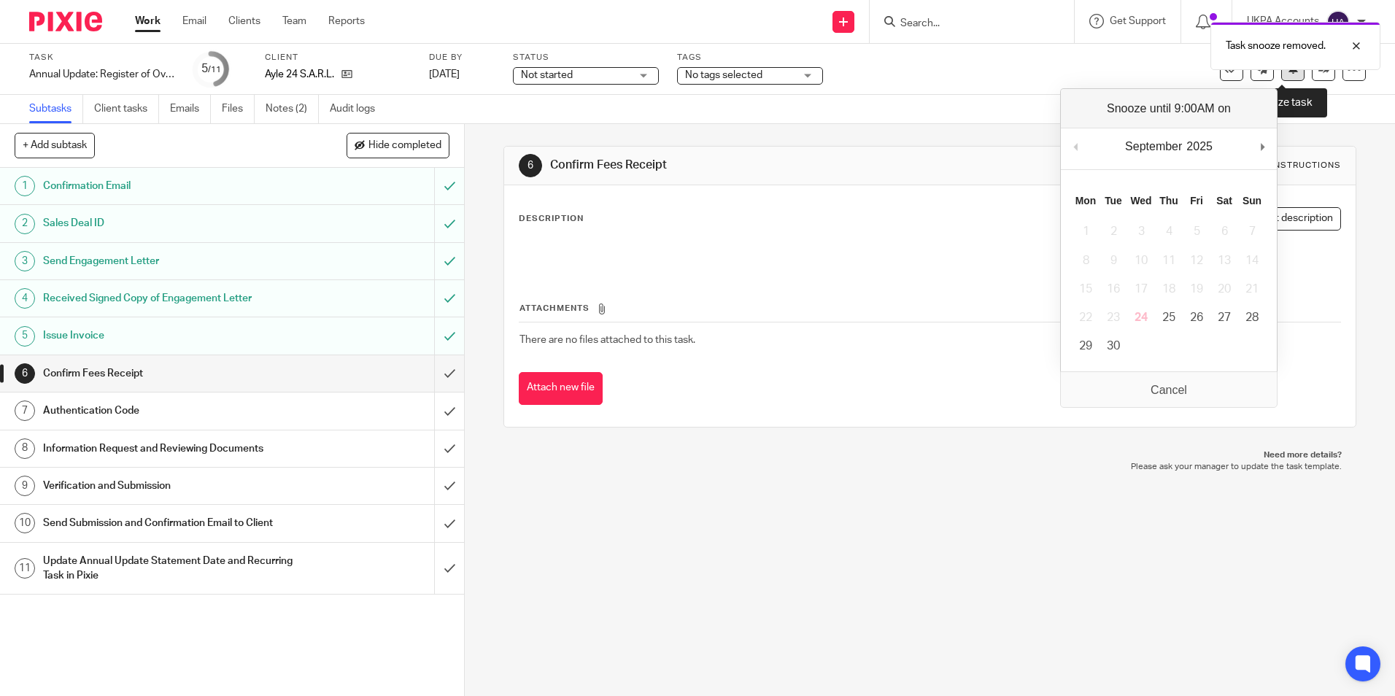
click at [1290, 76] on button at bounding box center [1292, 69] width 23 height 23
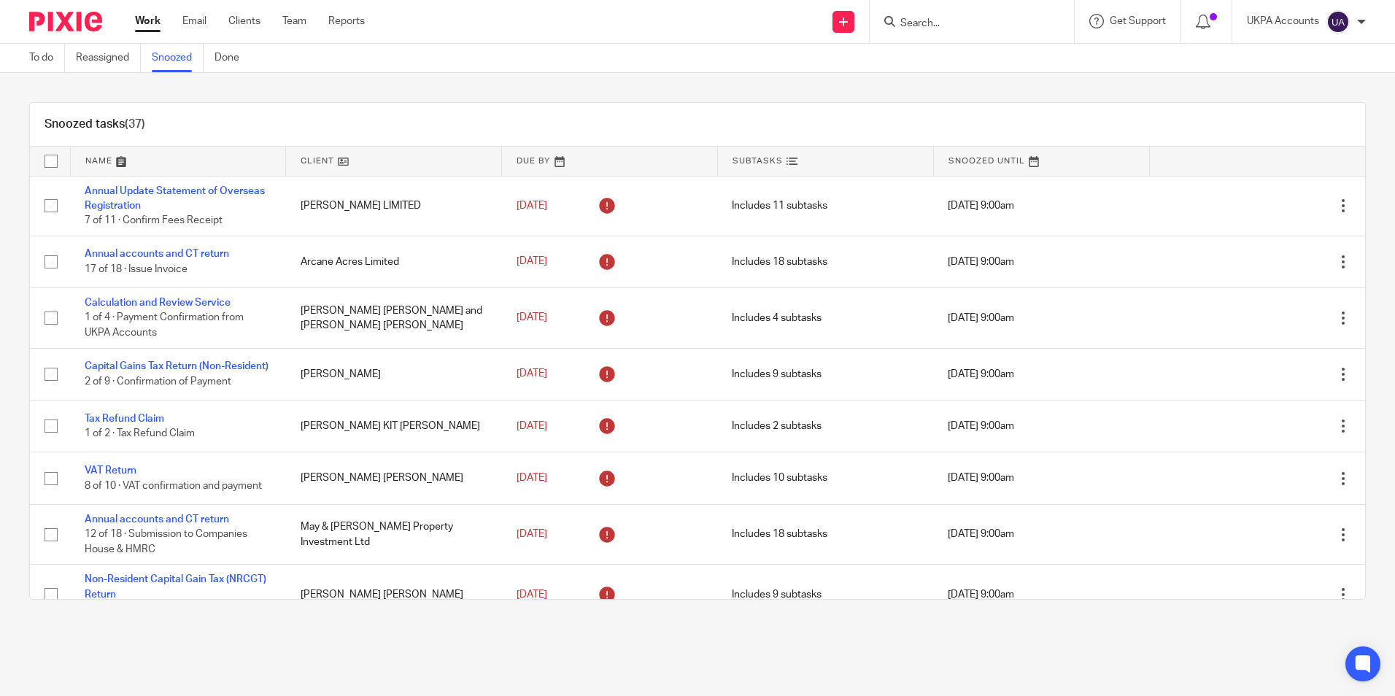
click at [170, 56] on link "Snoozed" at bounding box center [178, 58] width 52 height 28
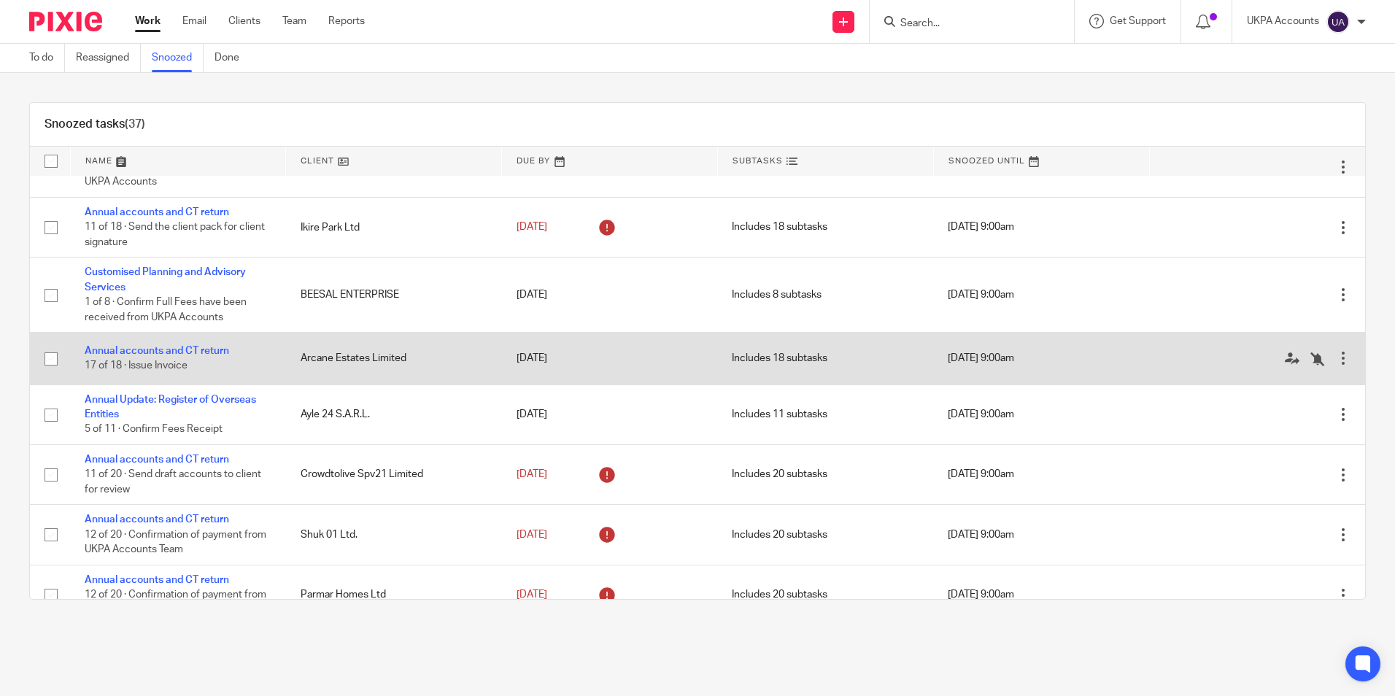
scroll to position [1313, 0]
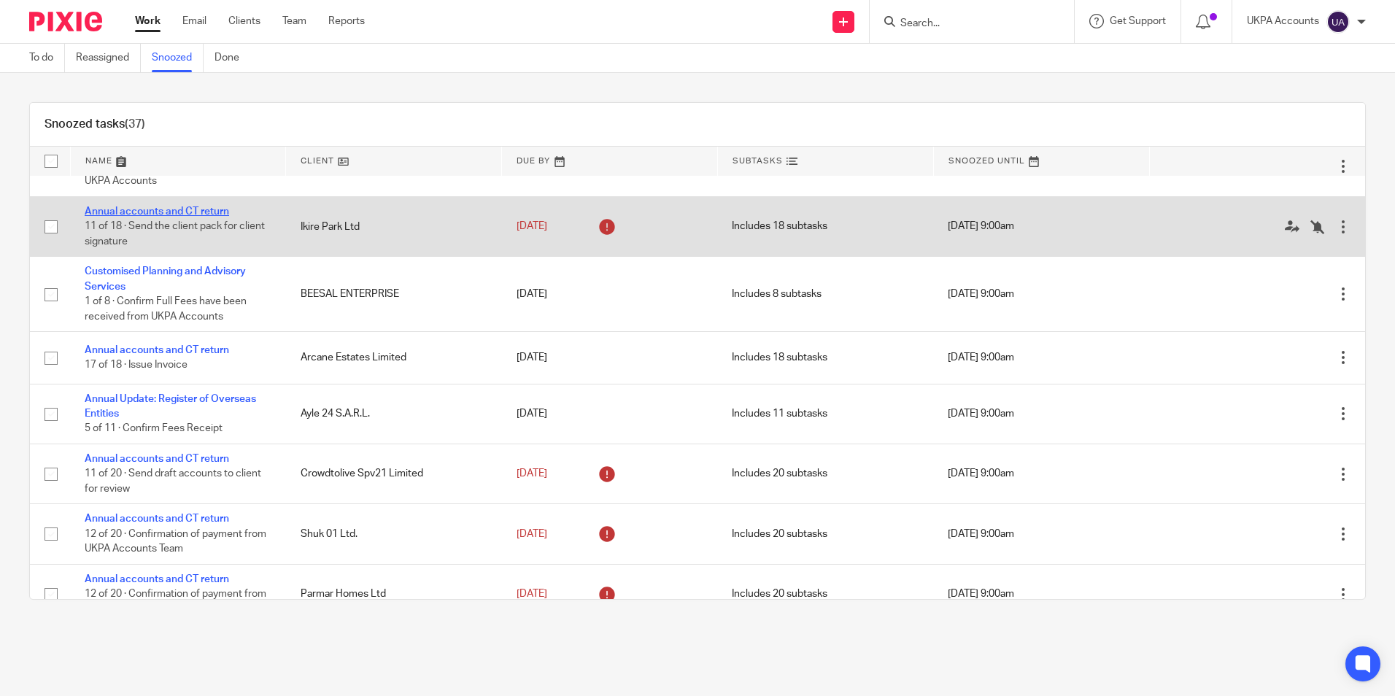
click at [224, 217] on link "Annual accounts and CT return" at bounding box center [157, 211] width 144 height 10
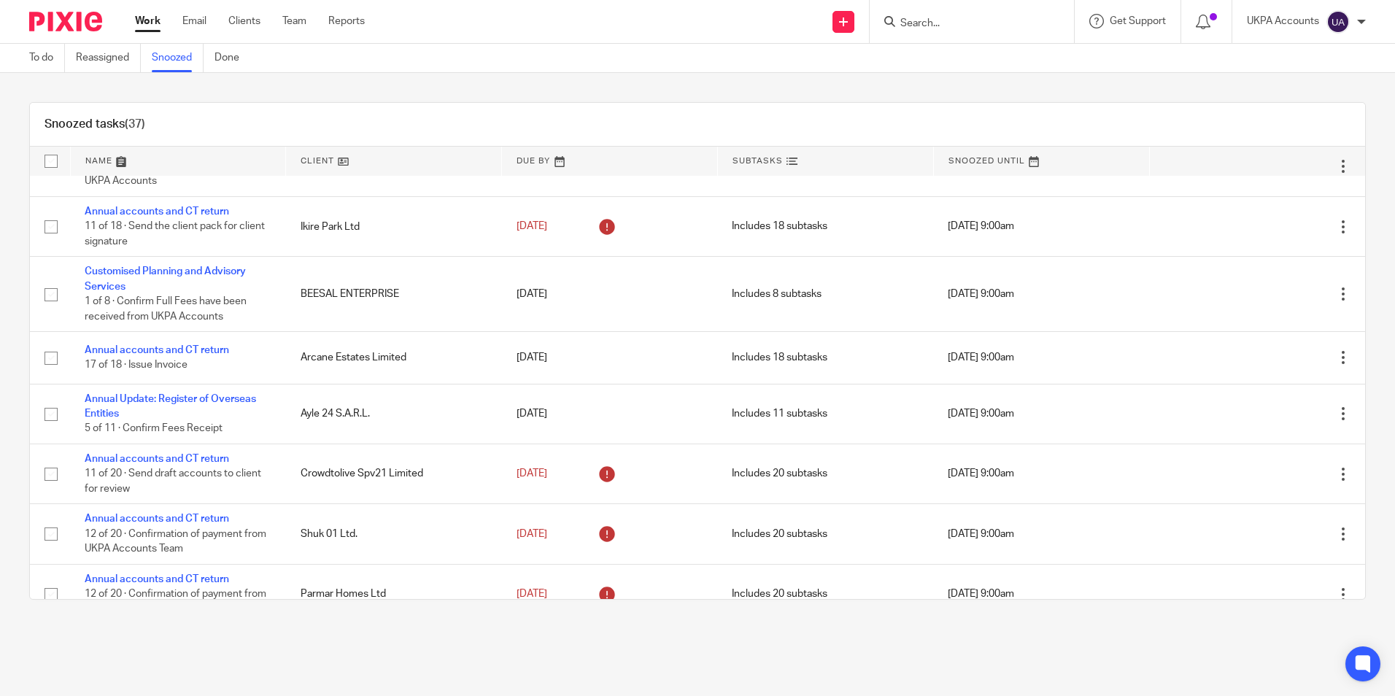
click at [185, 65] on link "Snoozed" at bounding box center [178, 58] width 52 height 28
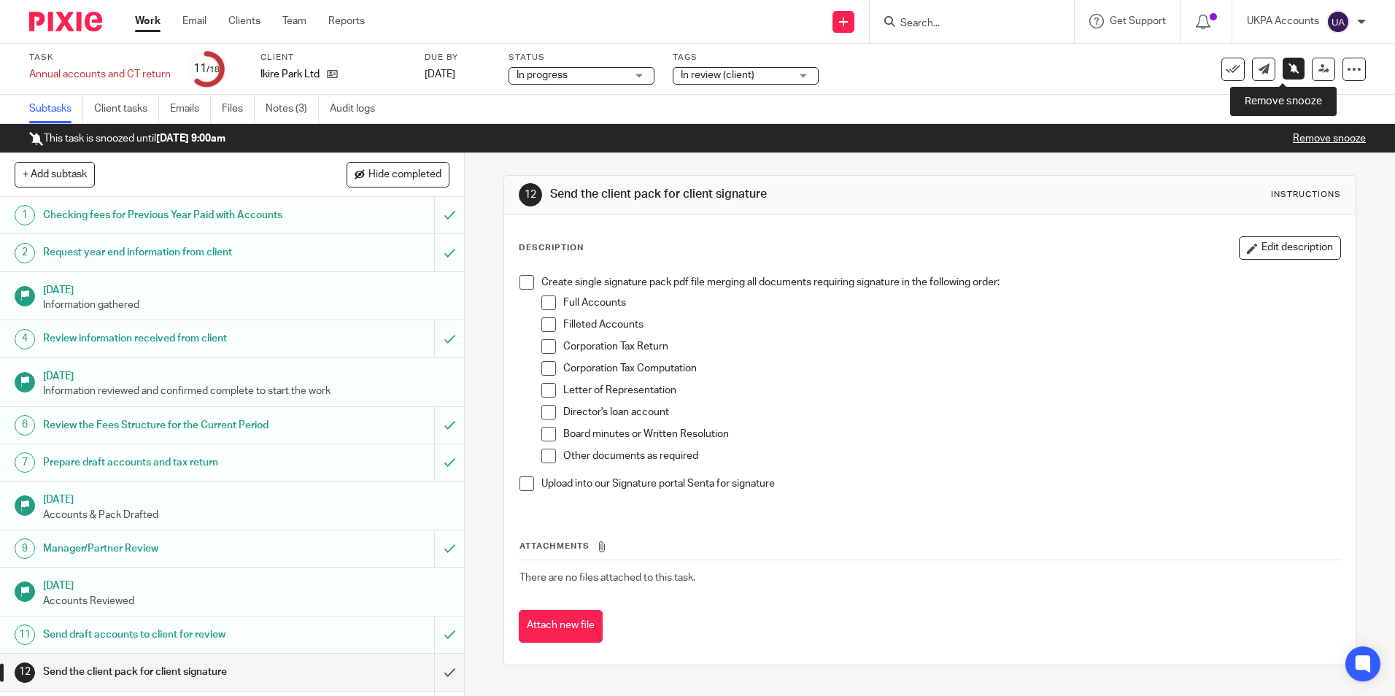
click at [1289, 68] on icon at bounding box center [1294, 68] width 11 height 11
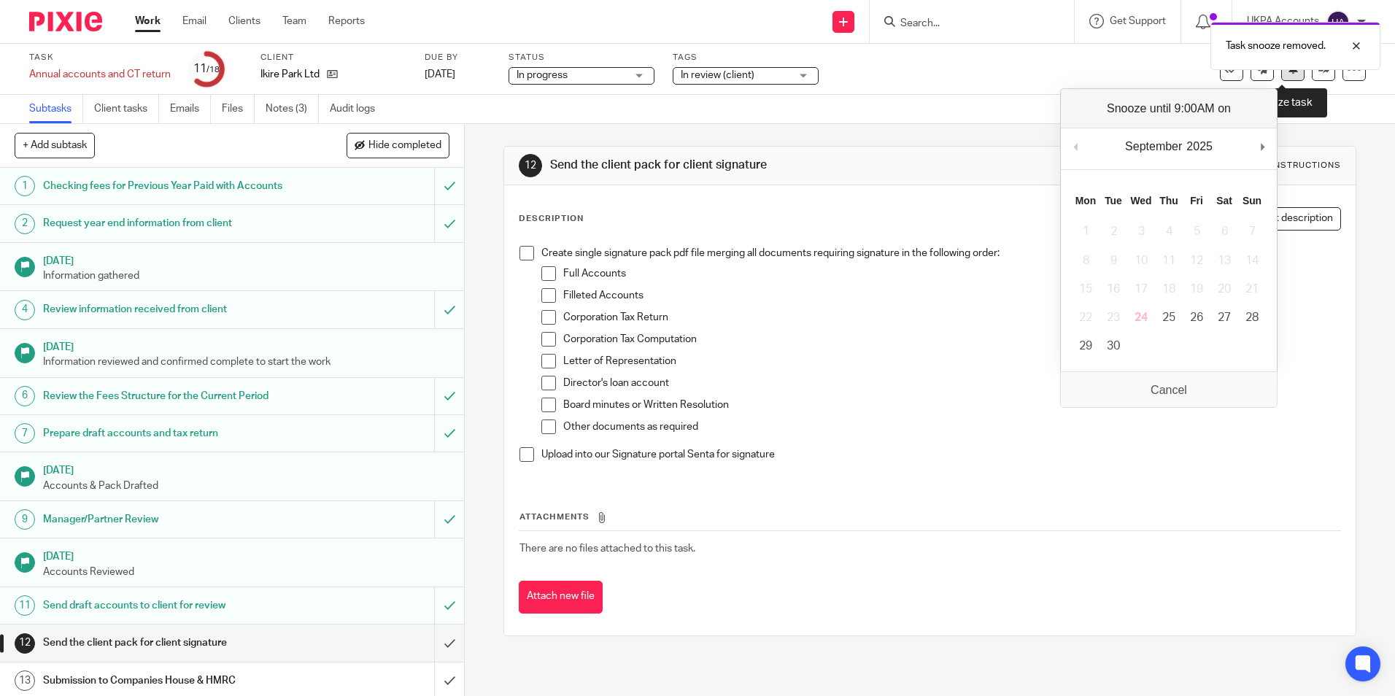
click at [1288, 72] on icon at bounding box center [1293, 68] width 11 height 11
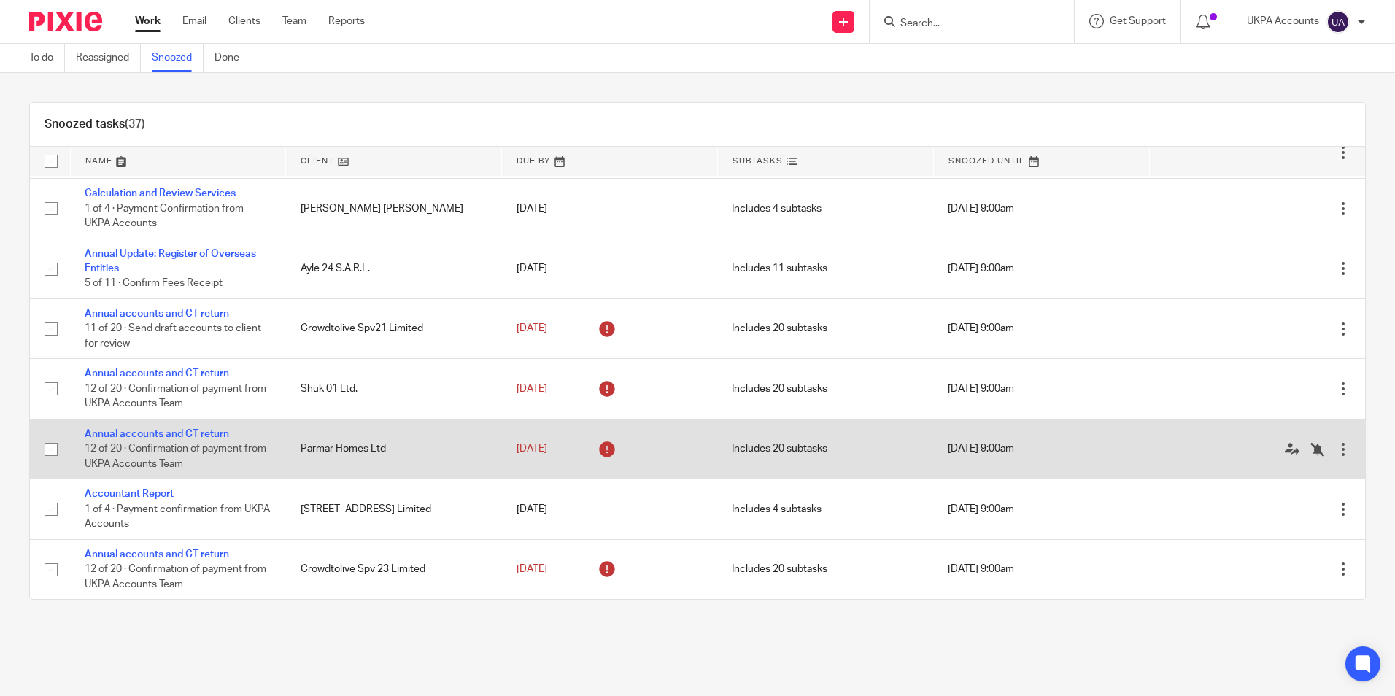
scroll to position [1459, 0]
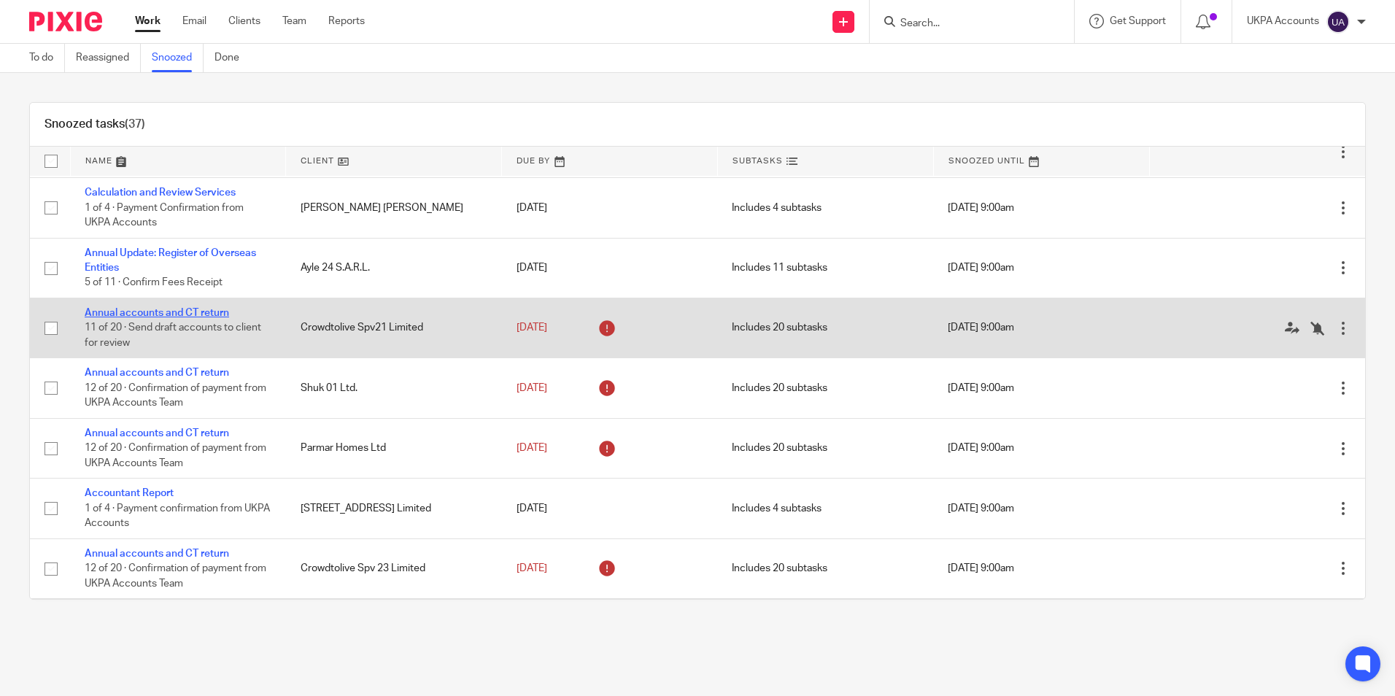
click at [223, 318] on link "Annual accounts and CT return" at bounding box center [157, 313] width 144 height 10
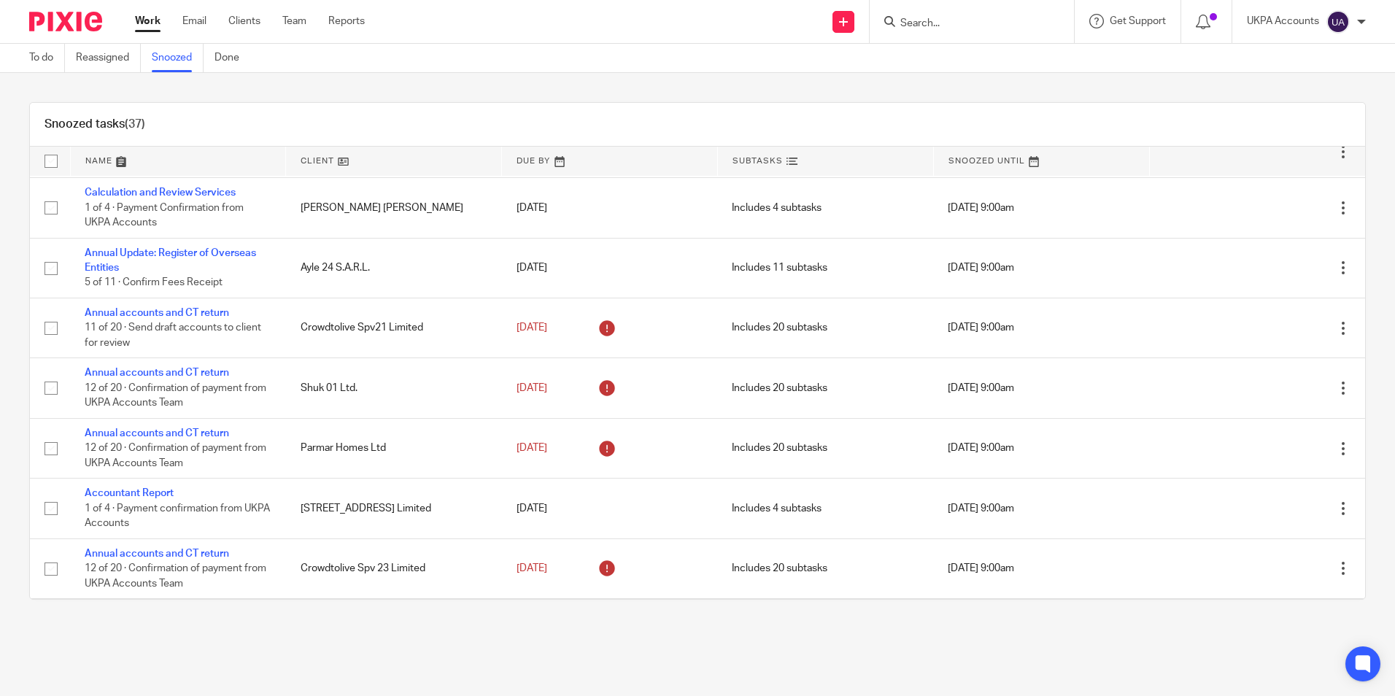
click at [178, 61] on link "Snoozed" at bounding box center [178, 58] width 52 height 28
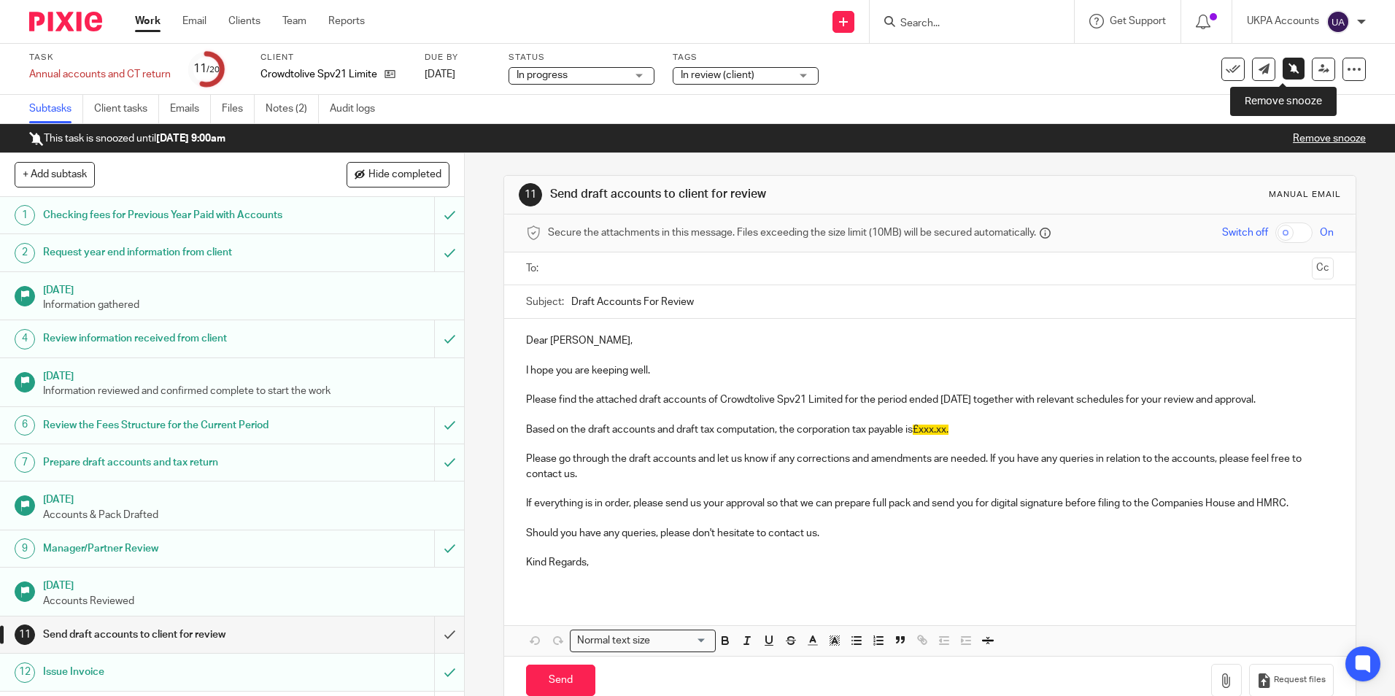
click at [1289, 67] on icon at bounding box center [1294, 68] width 11 height 11
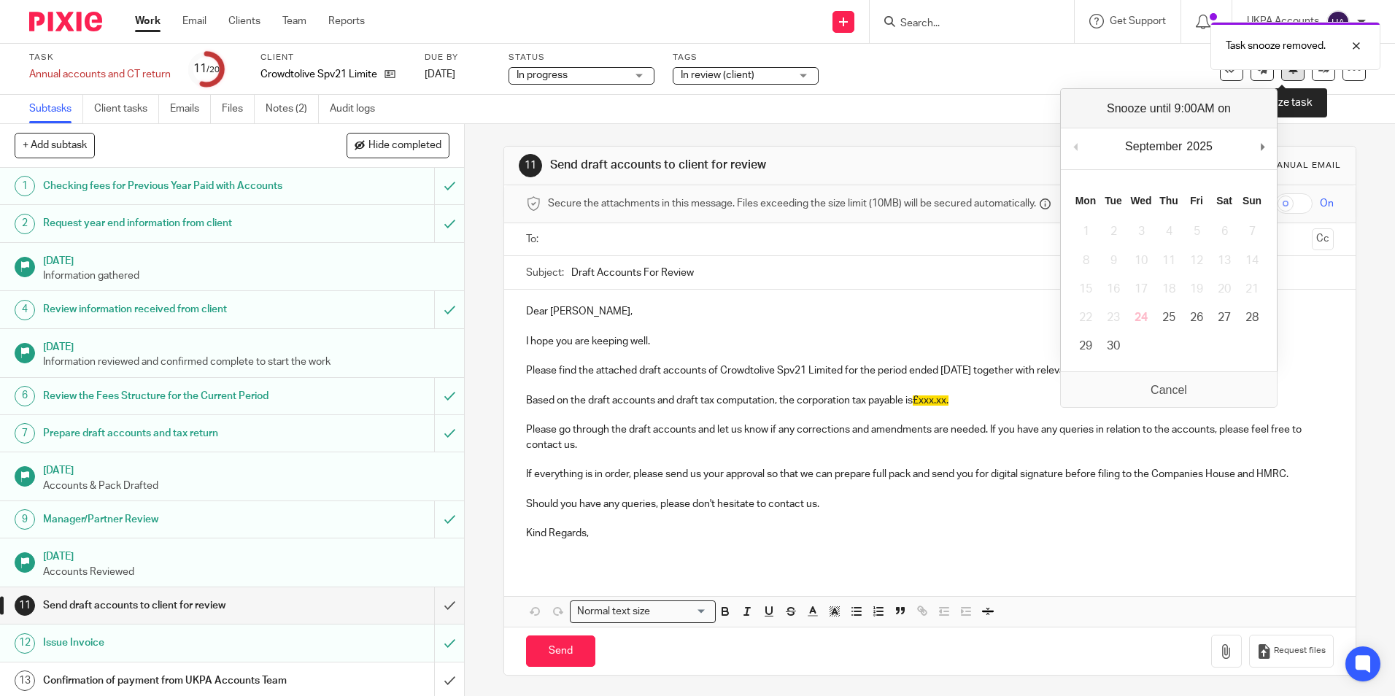
click at [1288, 72] on icon at bounding box center [1293, 68] width 11 height 11
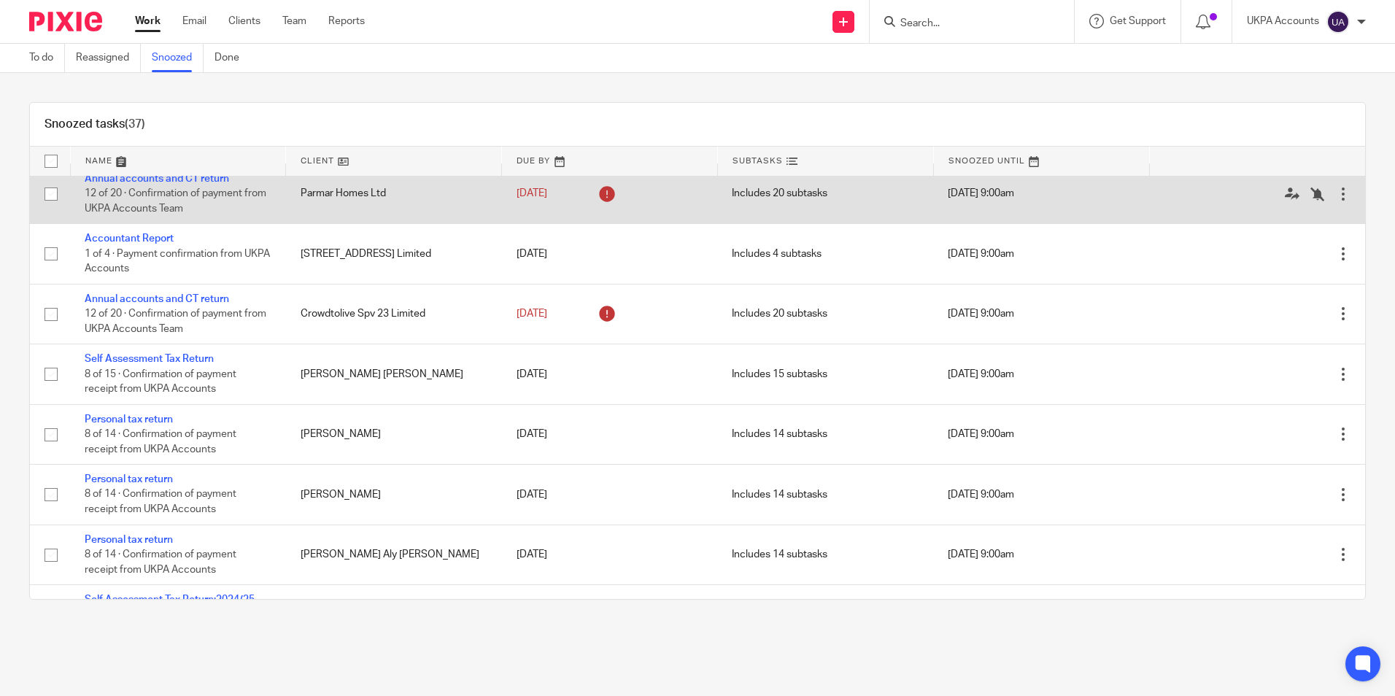
scroll to position [1690, 0]
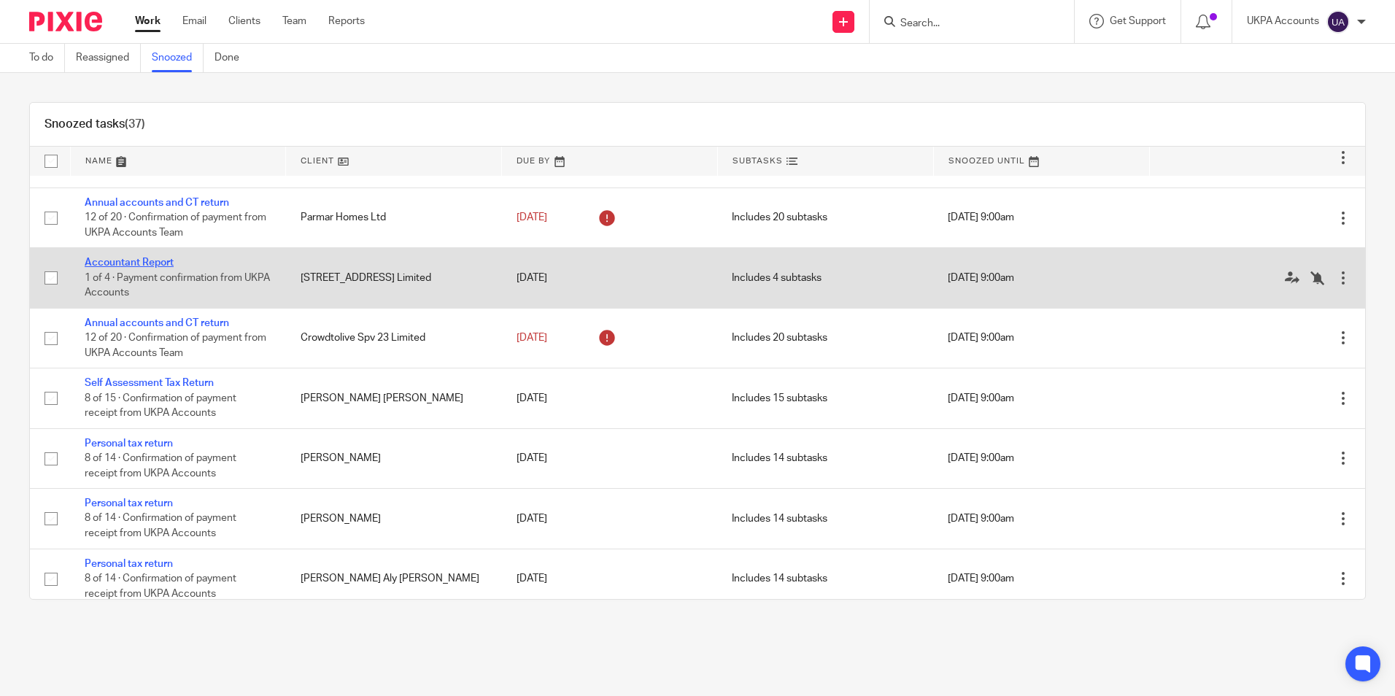
click at [158, 268] on link "Accountant Report" at bounding box center [129, 263] width 89 height 10
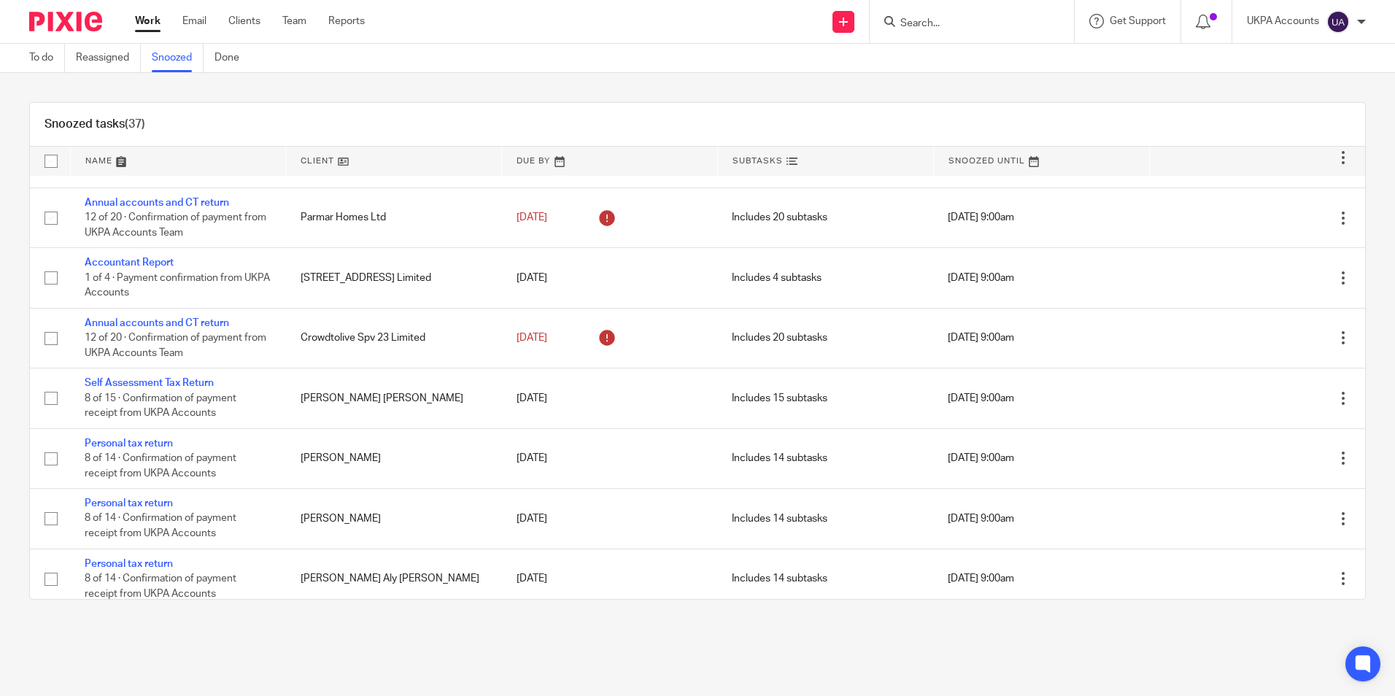
click at [194, 66] on link "Snoozed" at bounding box center [178, 58] width 52 height 28
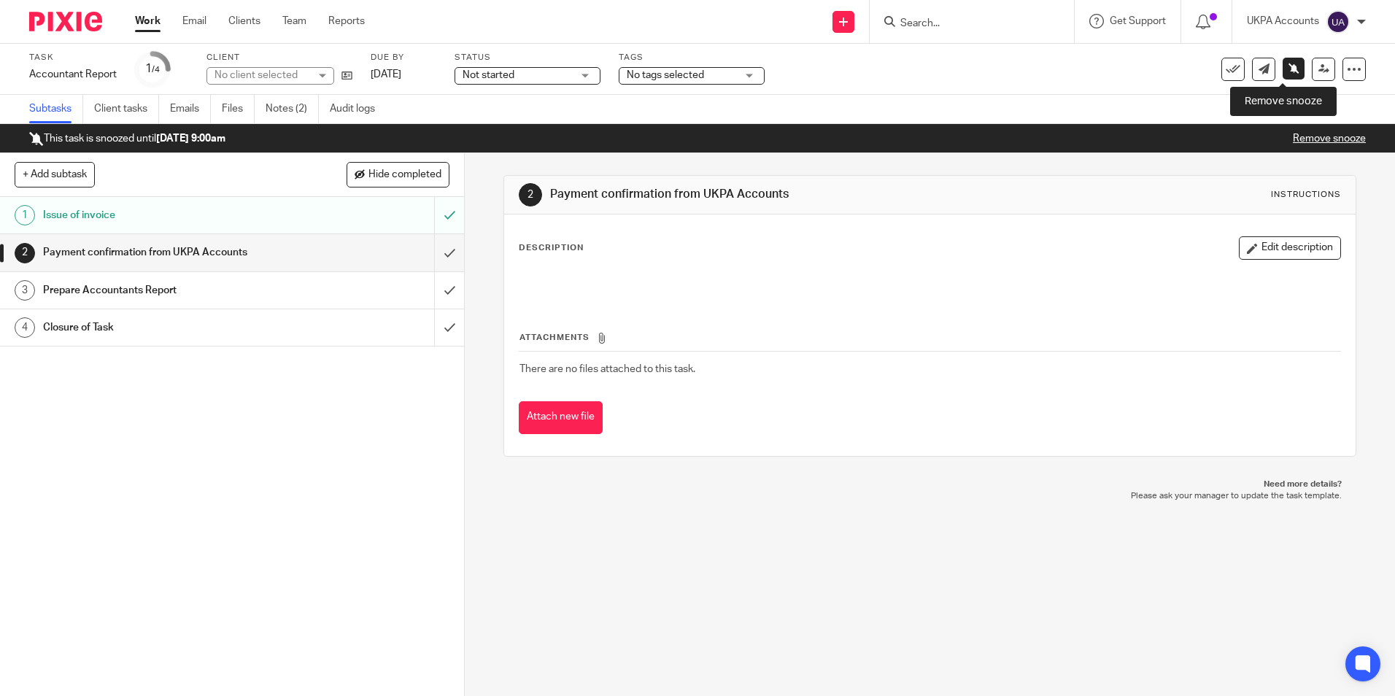
click at [1289, 67] on icon at bounding box center [1294, 68] width 11 height 11
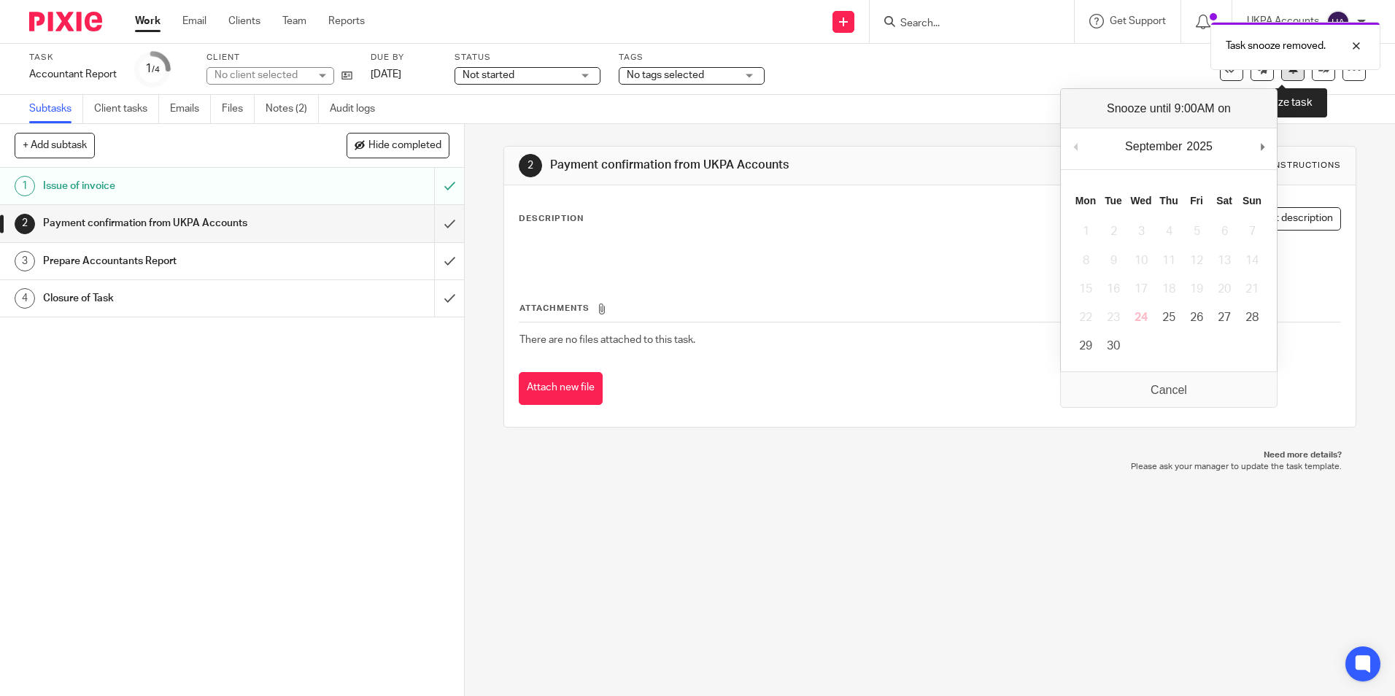
click at [1288, 70] on icon at bounding box center [1293, 68] width 11 height 11
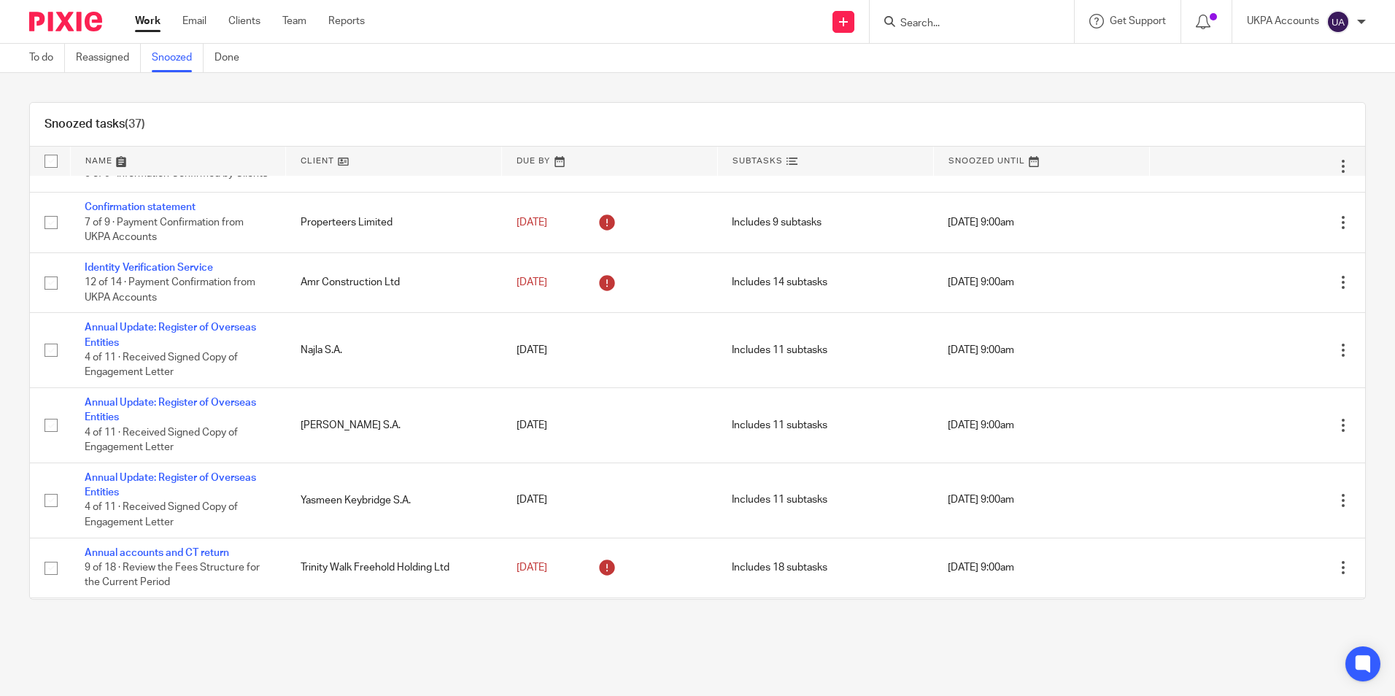
scroll to position [803, 0]
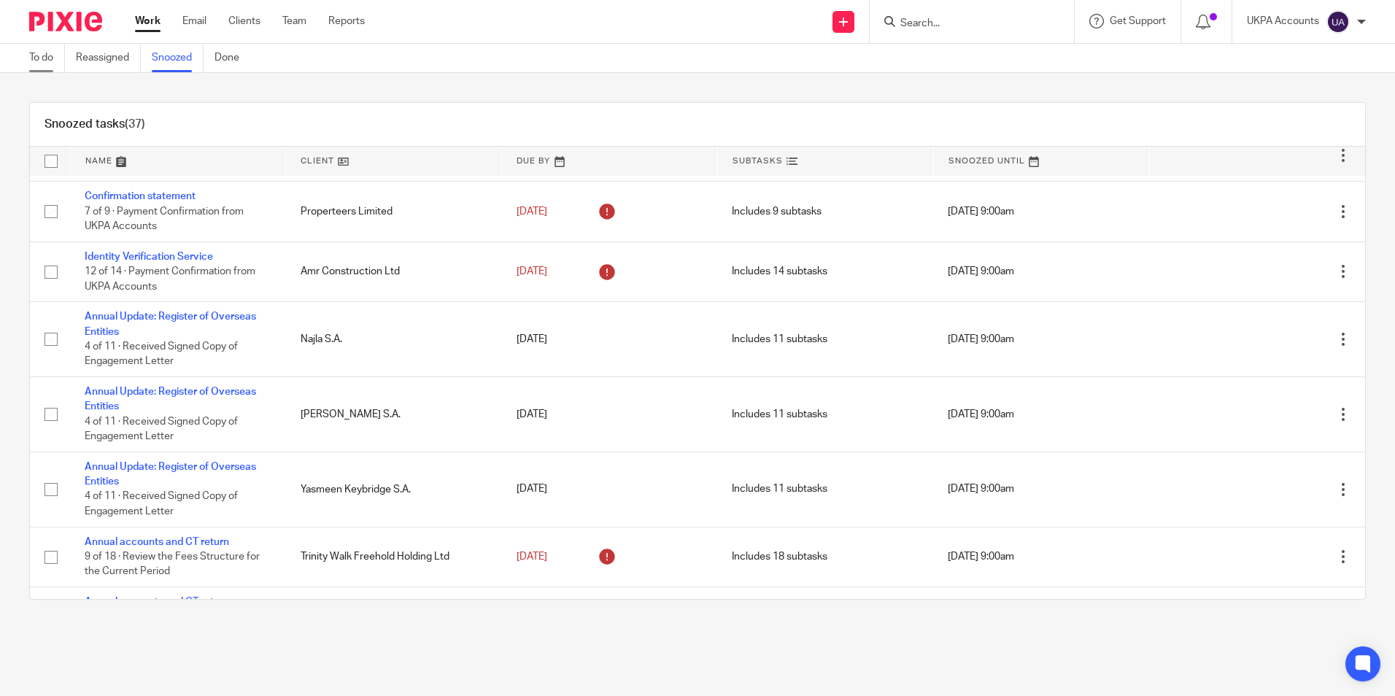
click at [60, 62] on link "To do" at bounding box center [47, 58] width 36 height 28
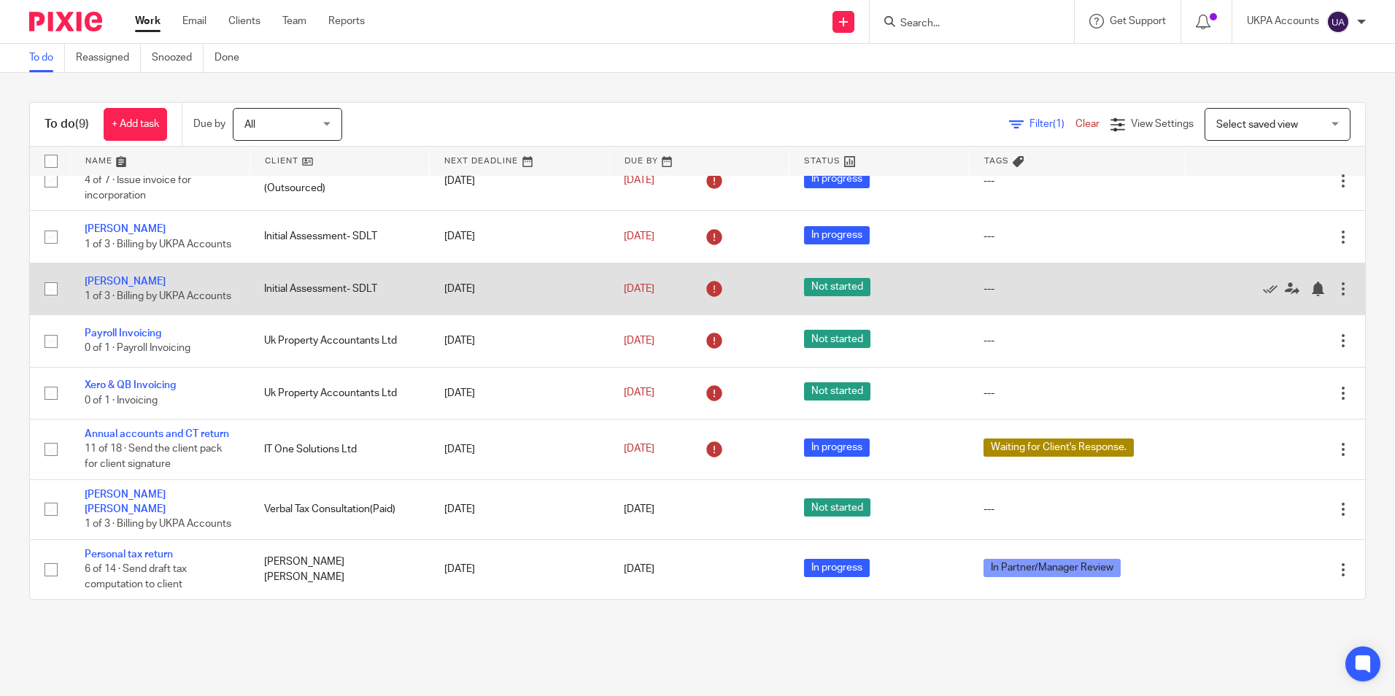
scroll to position [102, 0]
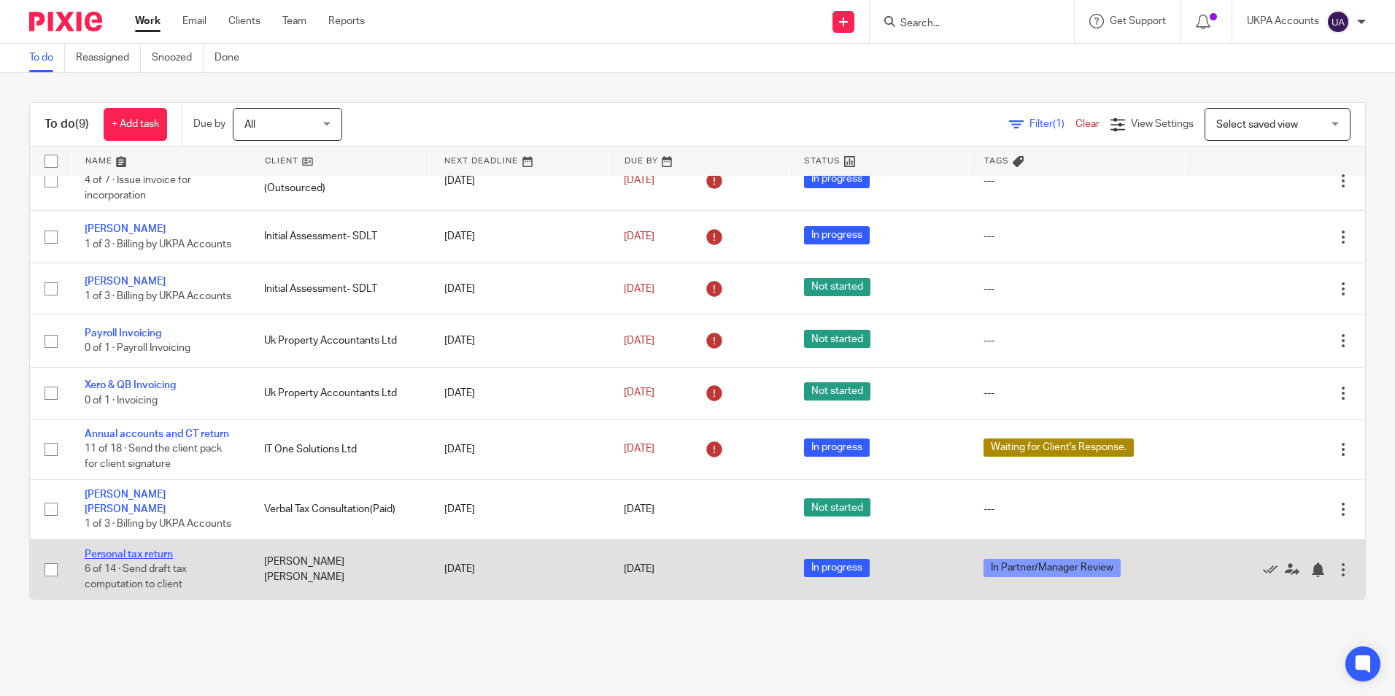
click at [155, 555] on link "Personal tax return" at bounding box center [129, 554] width 88 height 10
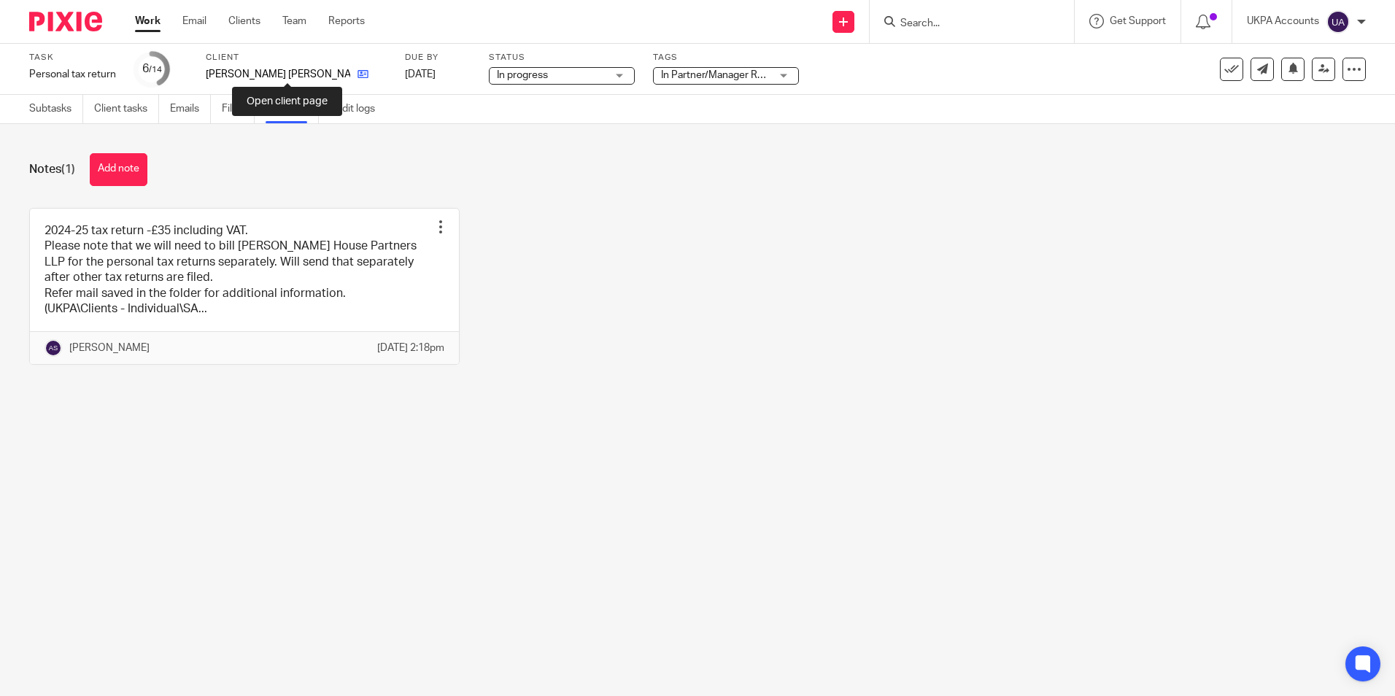
click at [358, 73] on icon at bounding box center [363, 74] width 11 height 11
click at [115, 169] on button "Add note" at bounding box center [119, 169] width 58 height 33
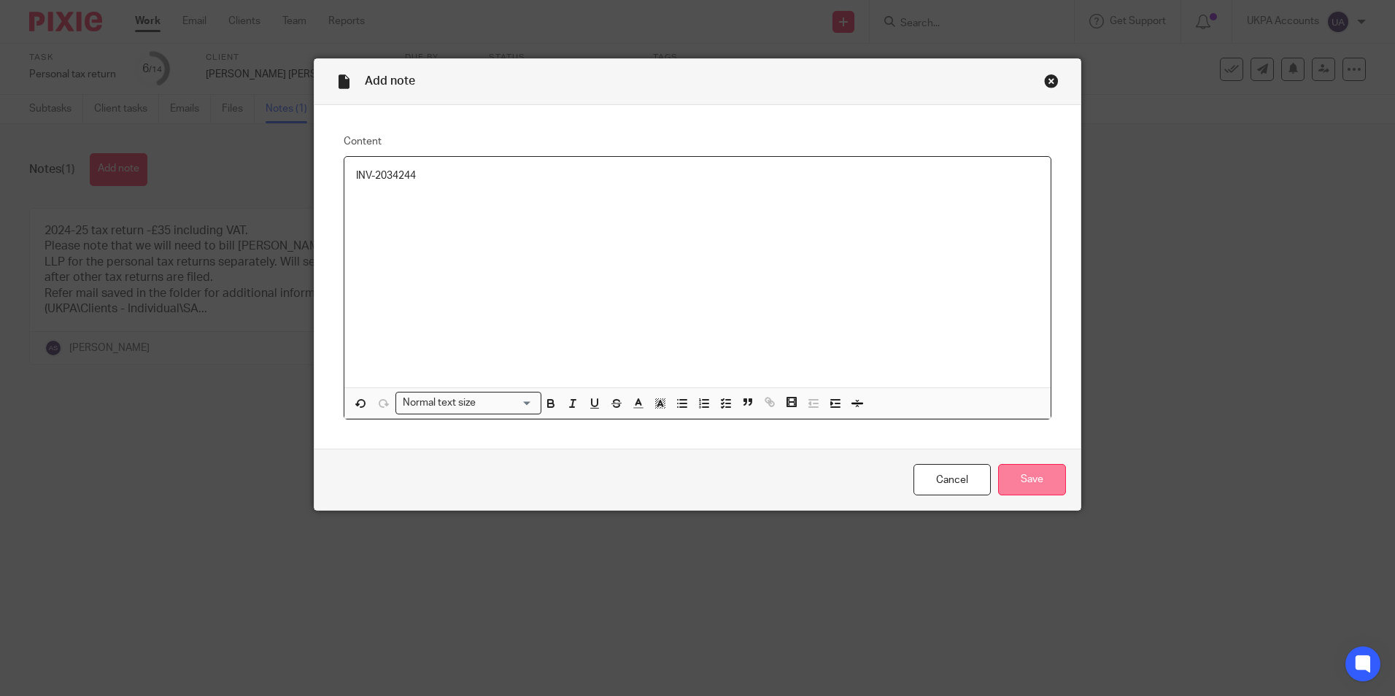
click at [1009, 479] on input "Save" at bounding box center [1032, 479] width 68 height 31
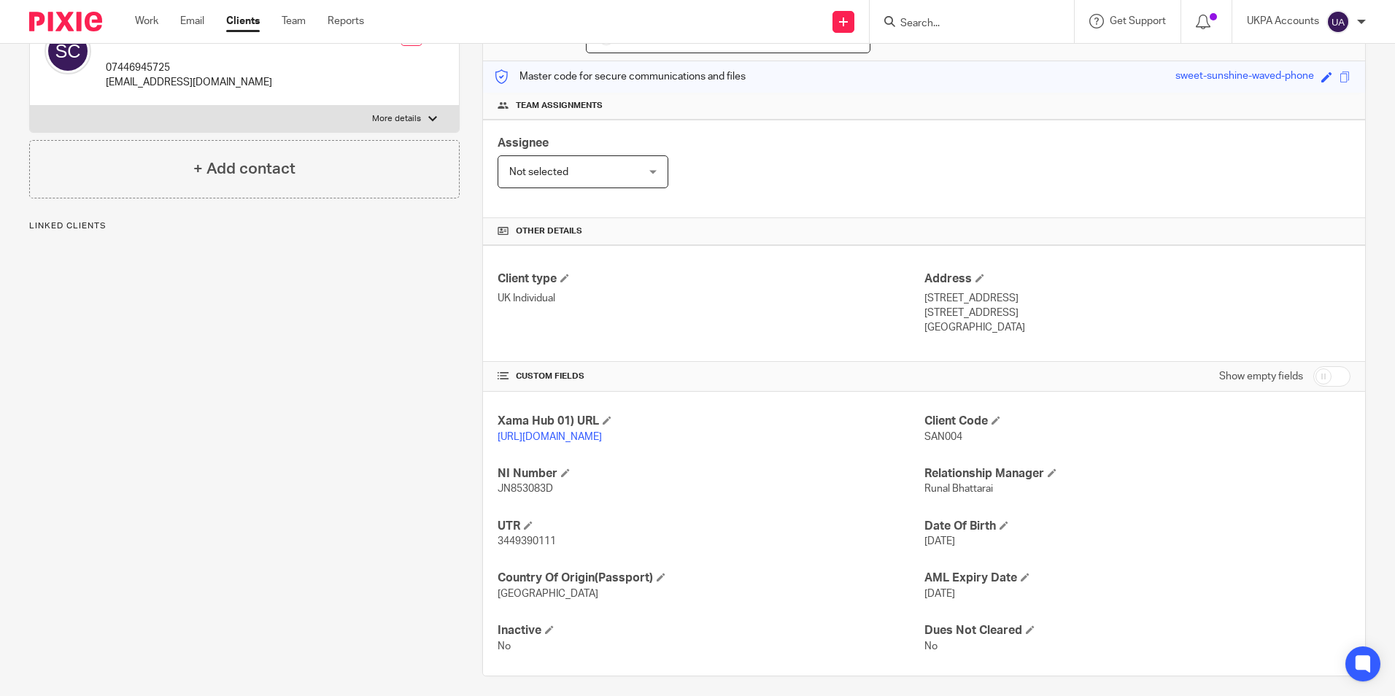
scroll to position [193, 0]
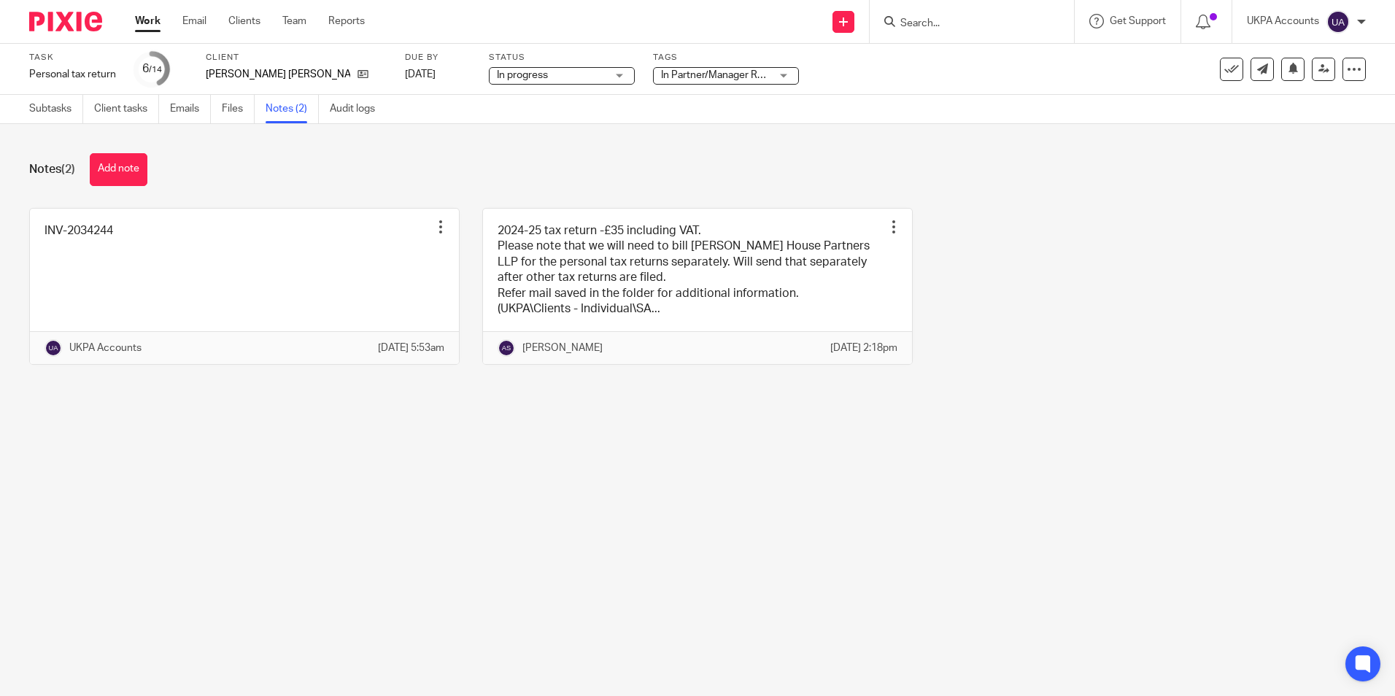
click at [154, 26] on link "Work" at bounding box center [148, 21] width 26 height 15
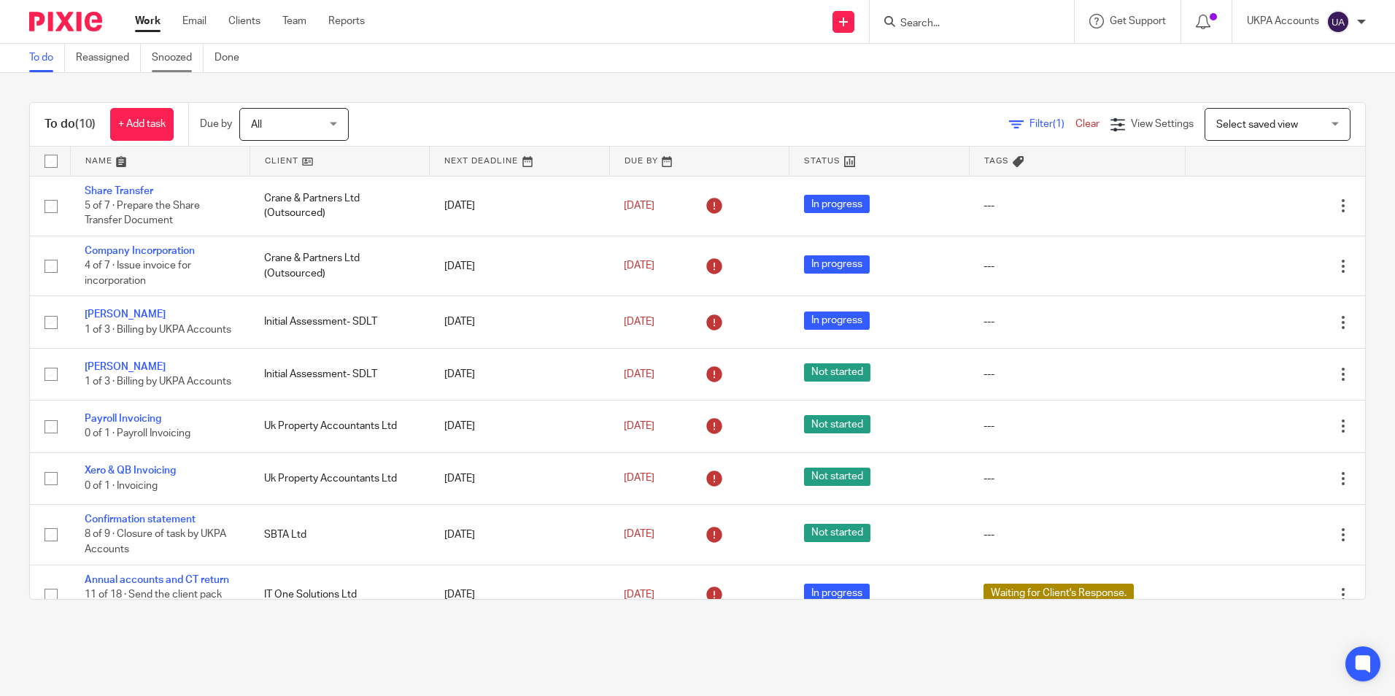
click at [161, 61] on link "Snoozed" at bounding box center [178, 58] width 52 height 28
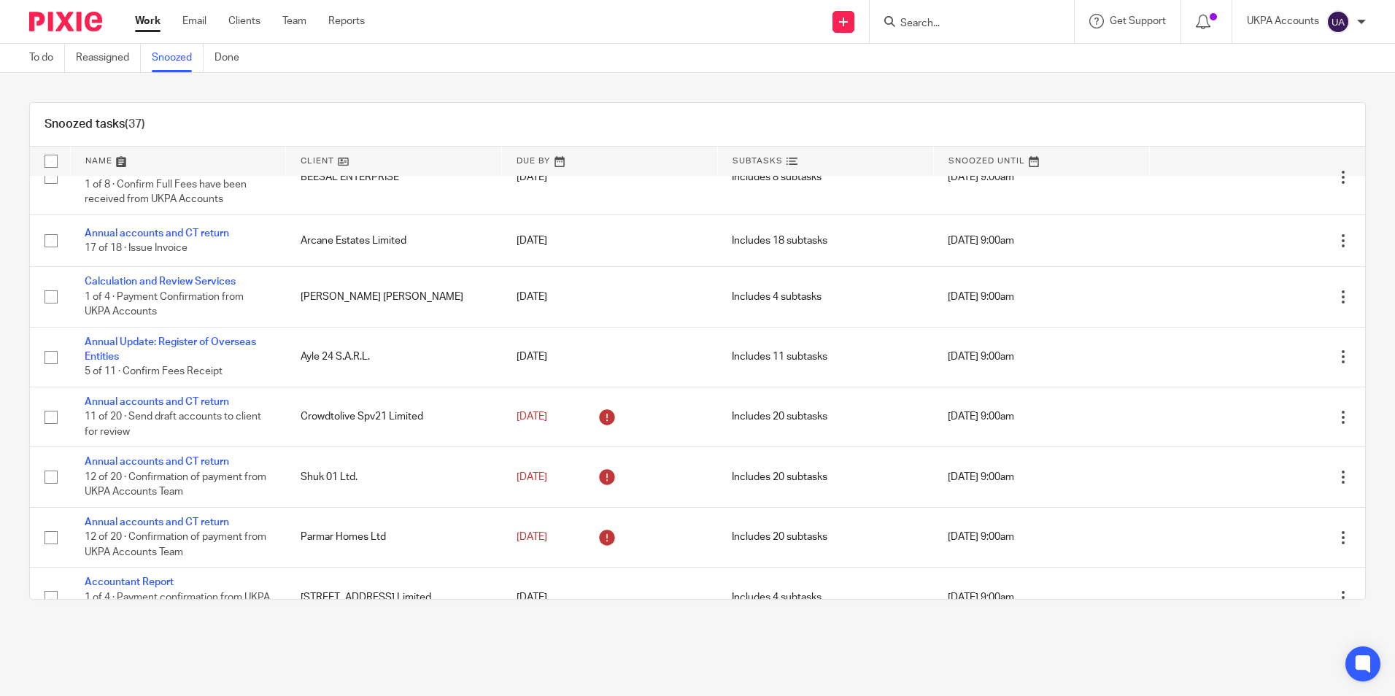
scroll to position [1386, 0]
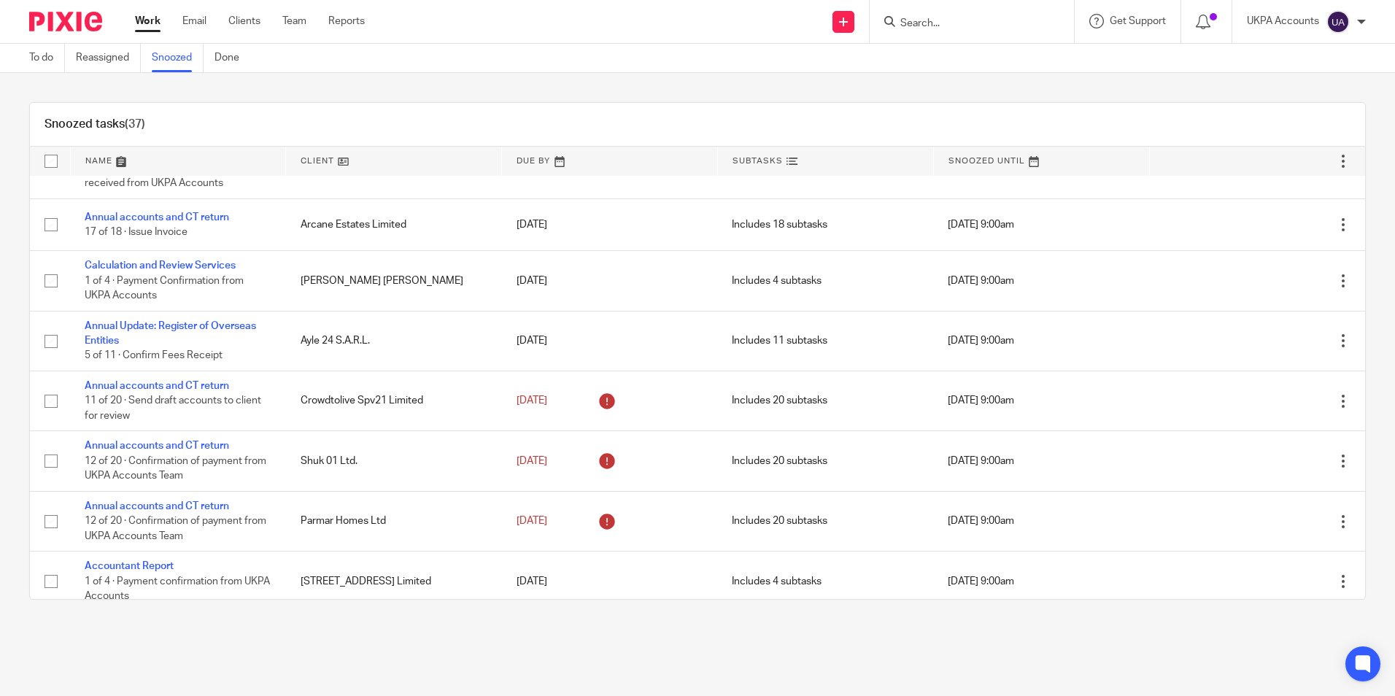
click at [586, 673] on main "To do Reassigned Snoozed Done Snoozed tasks (37) Name Client Due By Subtasks Sn…" at bounding box center [697, 348] width 1395 height 696
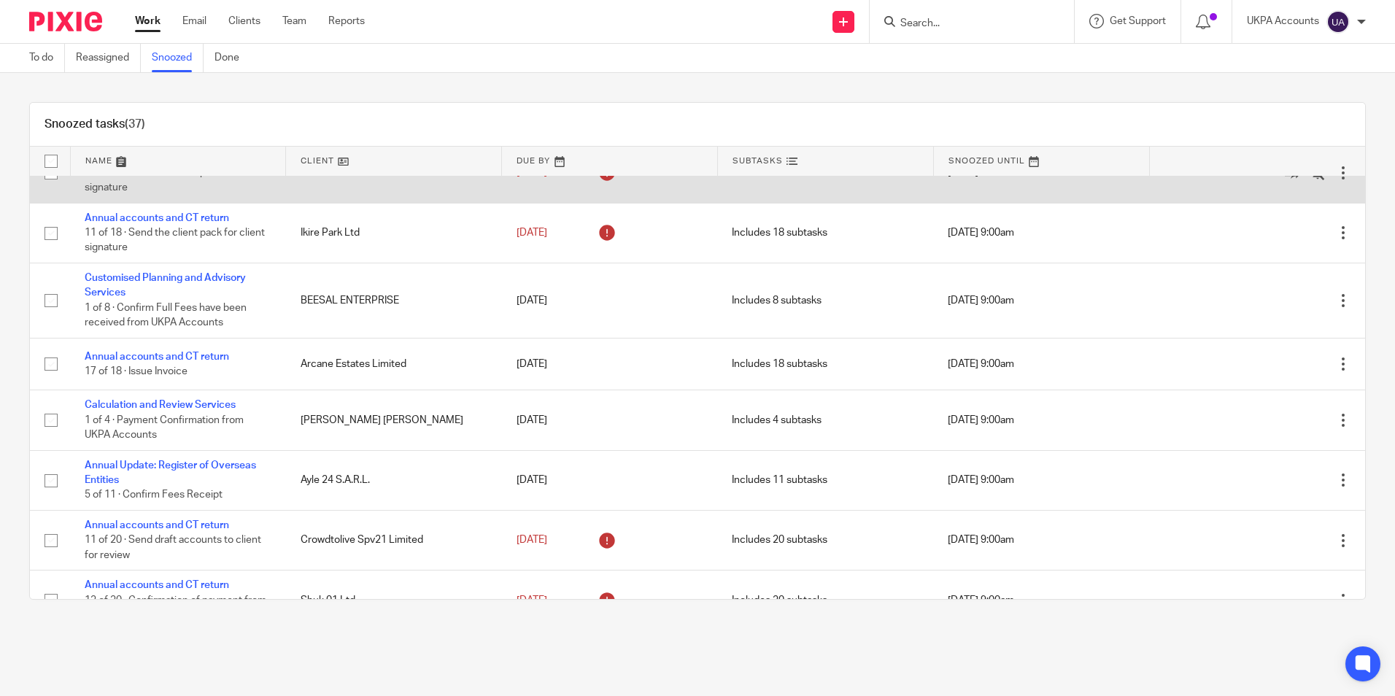
scroll to position [1094, 0]
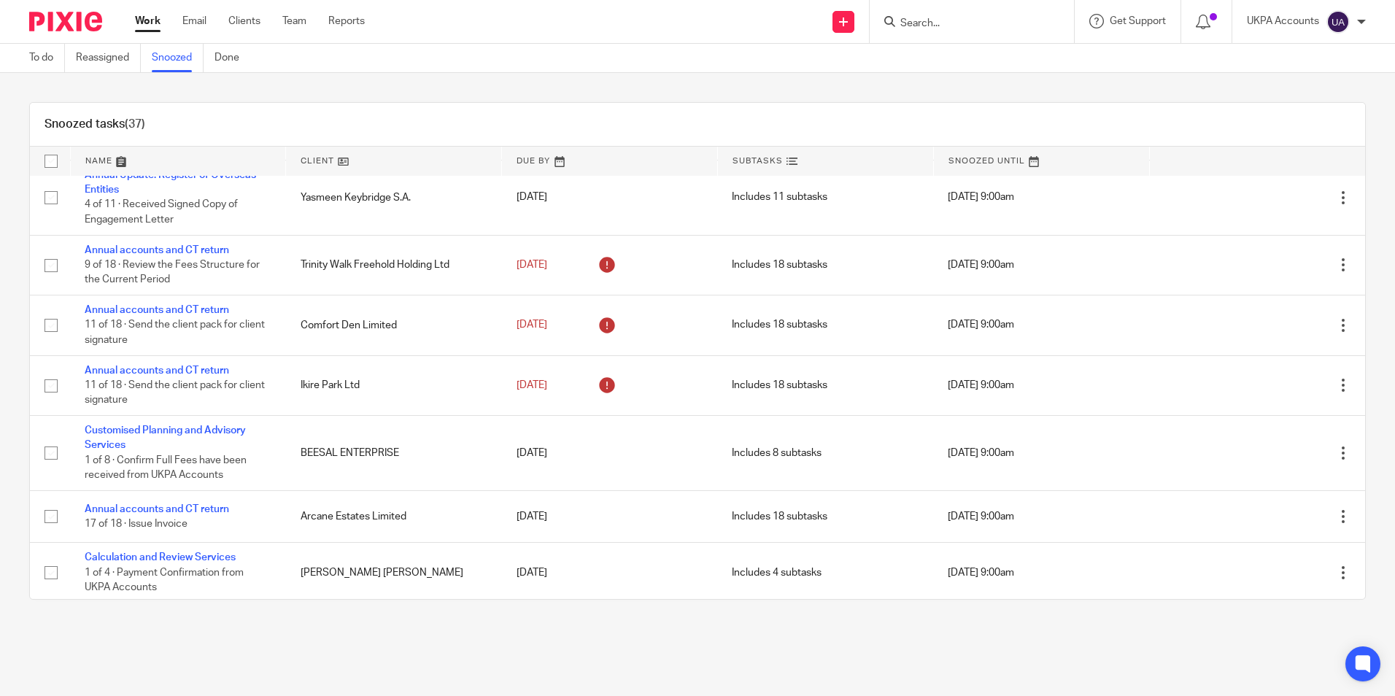
click at [951, 31] on form at bounding box center [976, 21] width 155 height 18
drag, startPoint x: 915, startPoint y: 3, endPoint x: 911, endPoint y: 22, distance: 19.5
click at [913, 6] on div at bounding box center [972, 21] width 204 height 43
click at [911, 21] on input "Search" at bounding box center [964, 24] width 131 height 13
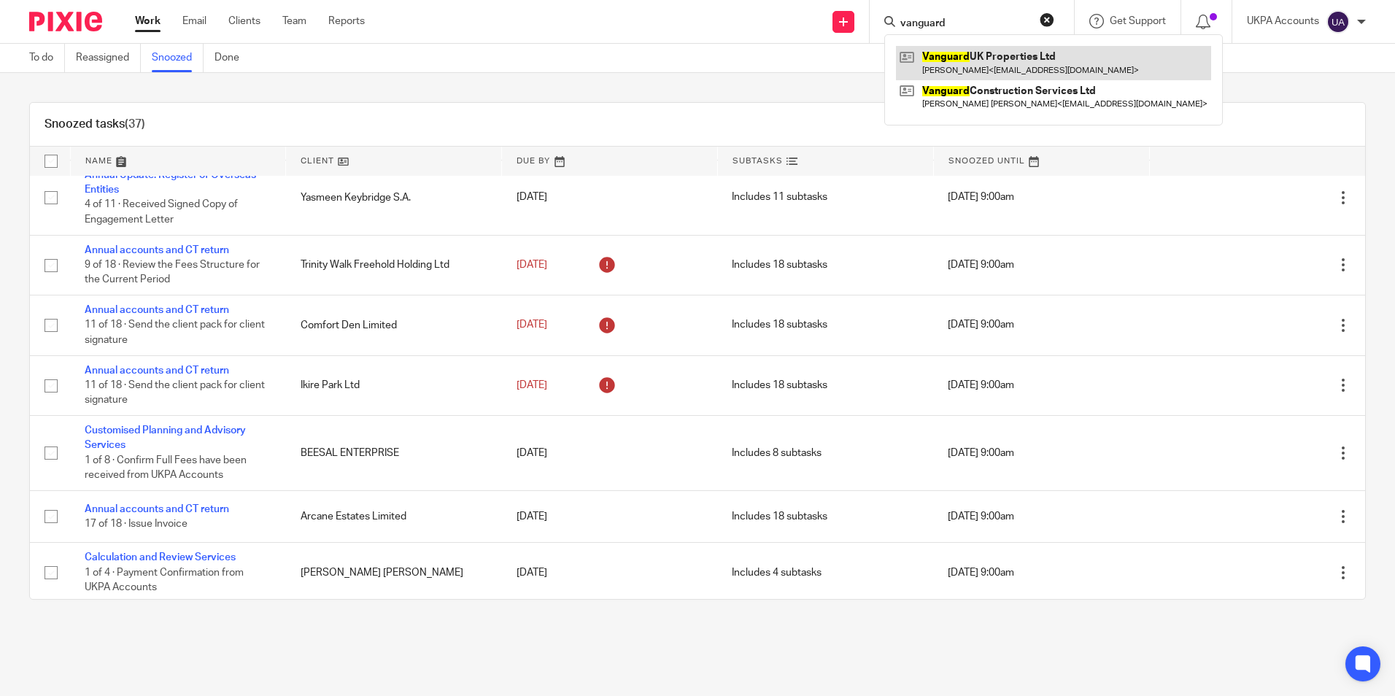
type input "vanguard"
click at [966, 59] on link at bounding box center [1053, 63] width 315 height 34
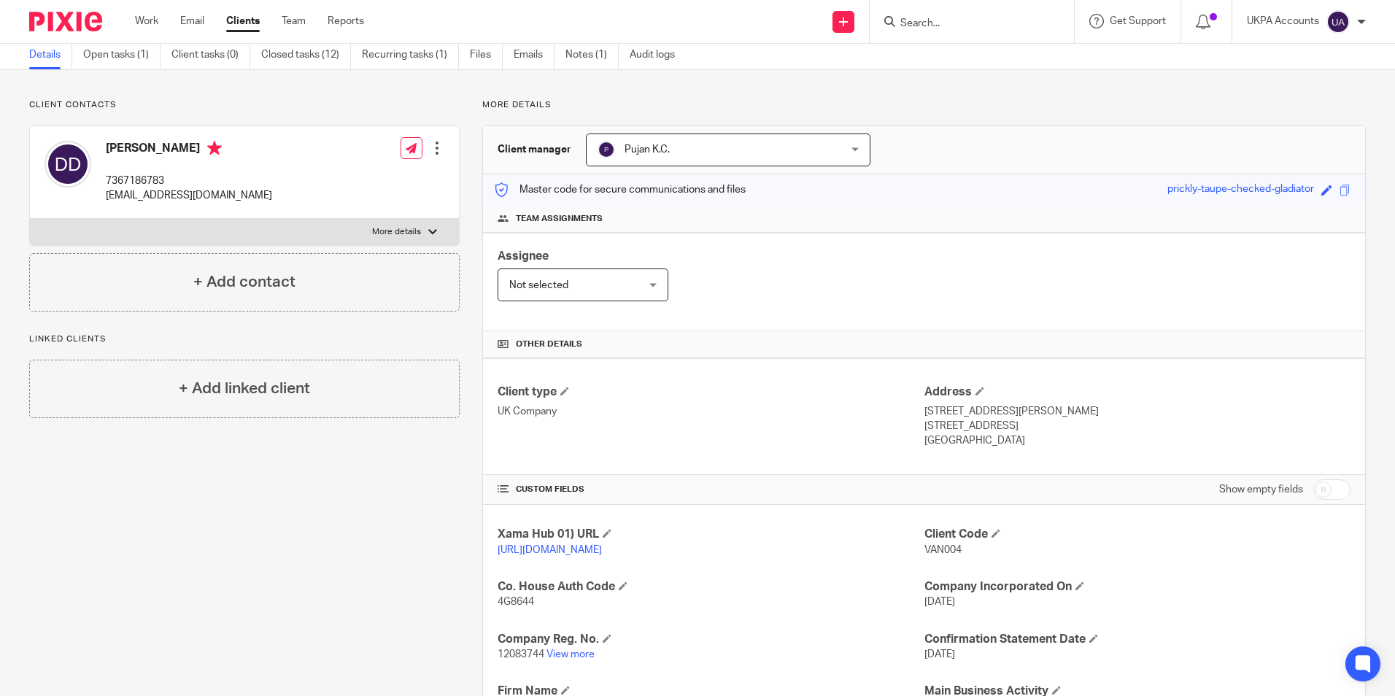
scroll to position [146, 0]
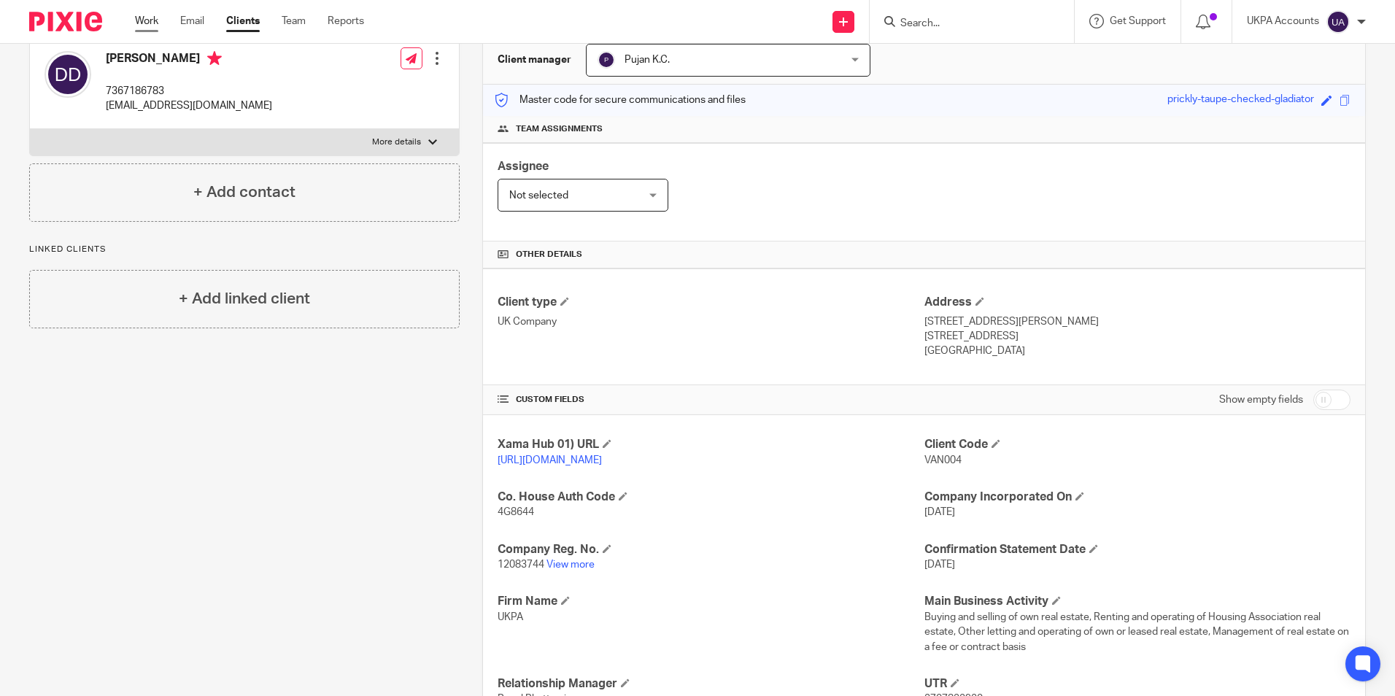
click at [148, 27] on link "Work" at bounding box center [146, 21] width 23 height 15
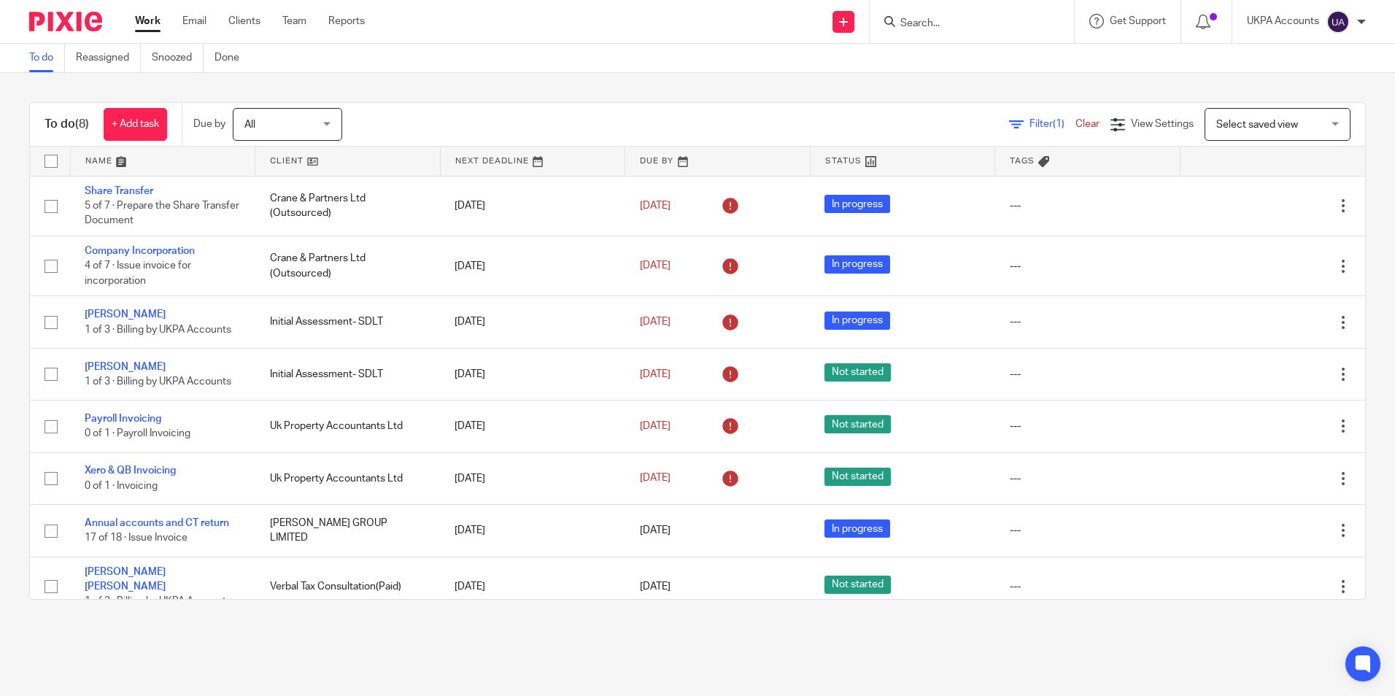
click at [51, 63] on link "To do" at bounding box center [47, 58] width 36 height 28
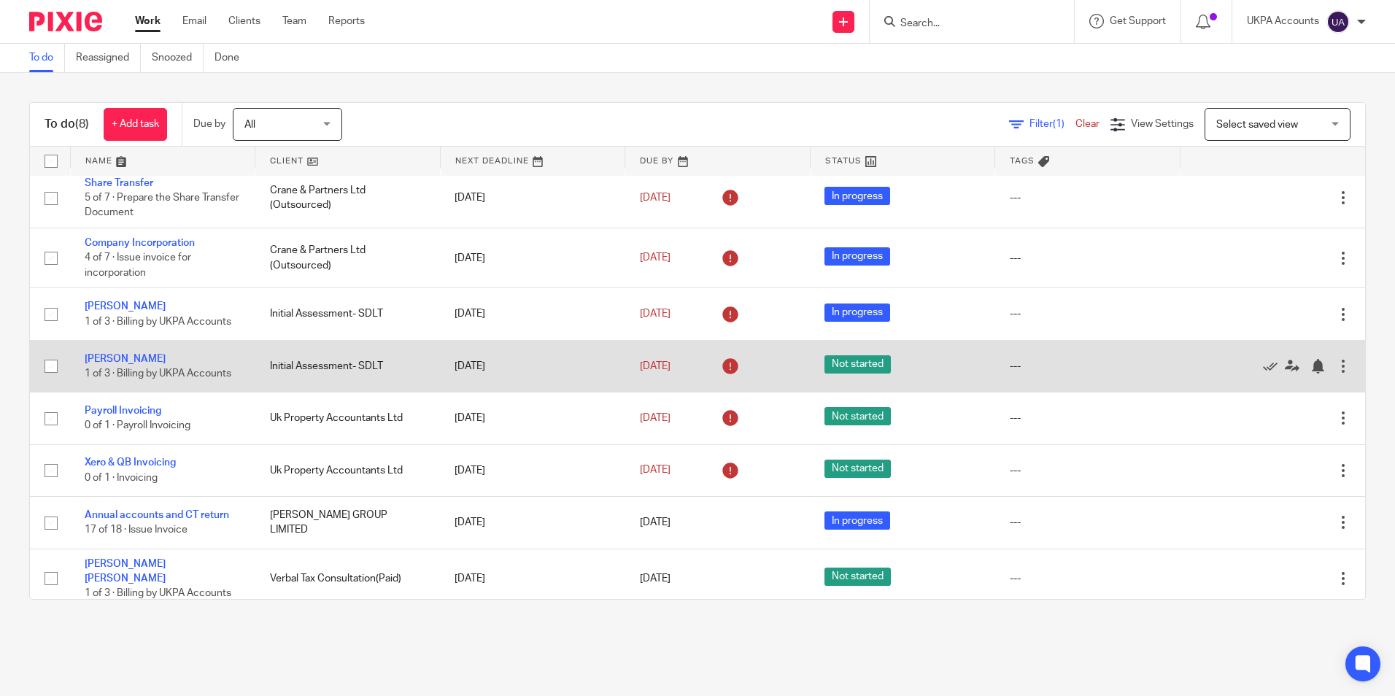
scroll to position [9, 0]
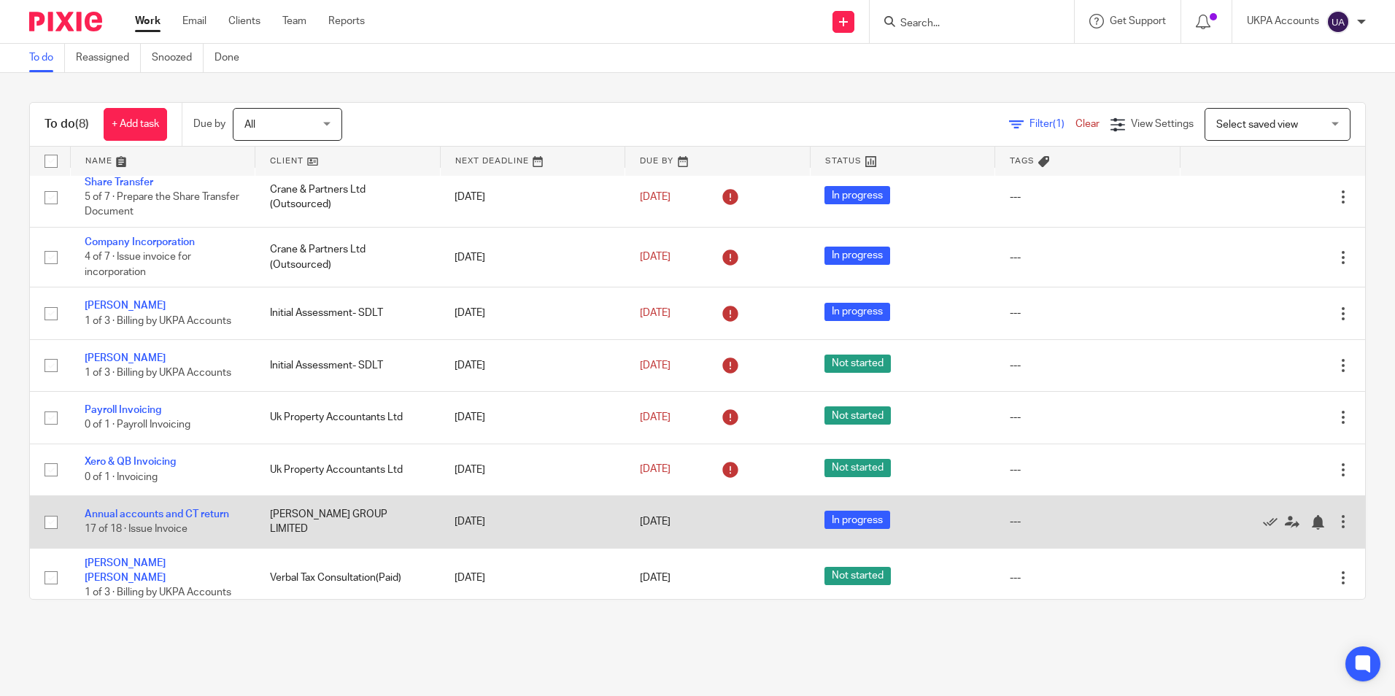
scroll to position [9, 0]
click at [147, 515] on link "Annual accounts and CT return" at bounding box center [157, 514] width 144 height 10
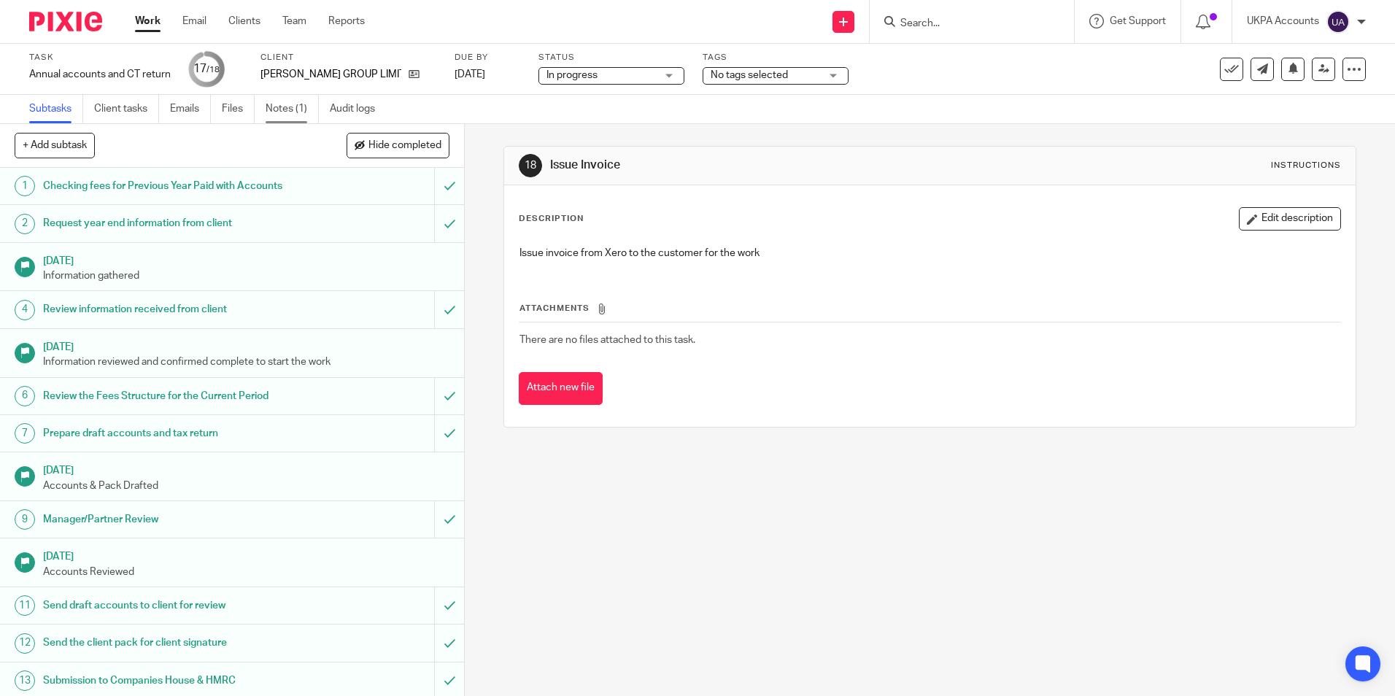
click at [282, 118] on link "Notes (1)" at bounding box center [292, 109] width 53 height 28
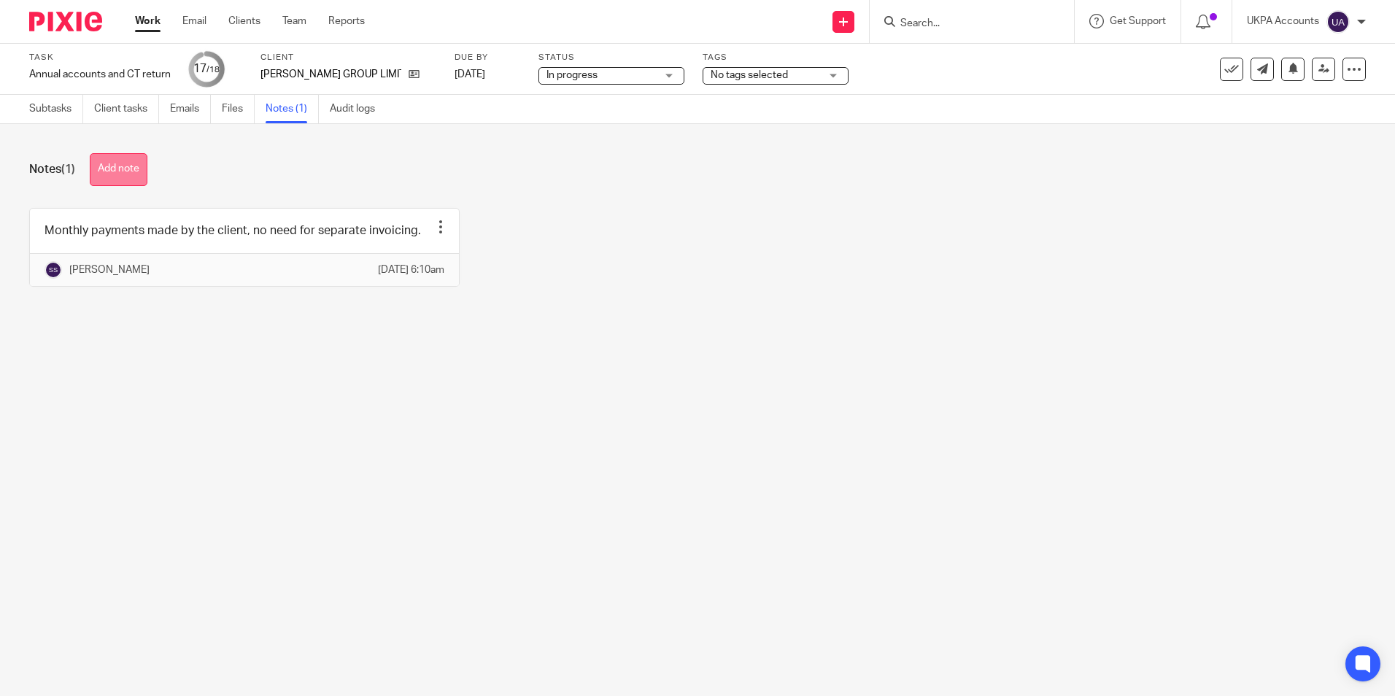
click at [138, 166] on button "Add note" at bounding box center [119, 169] width 58 height 33
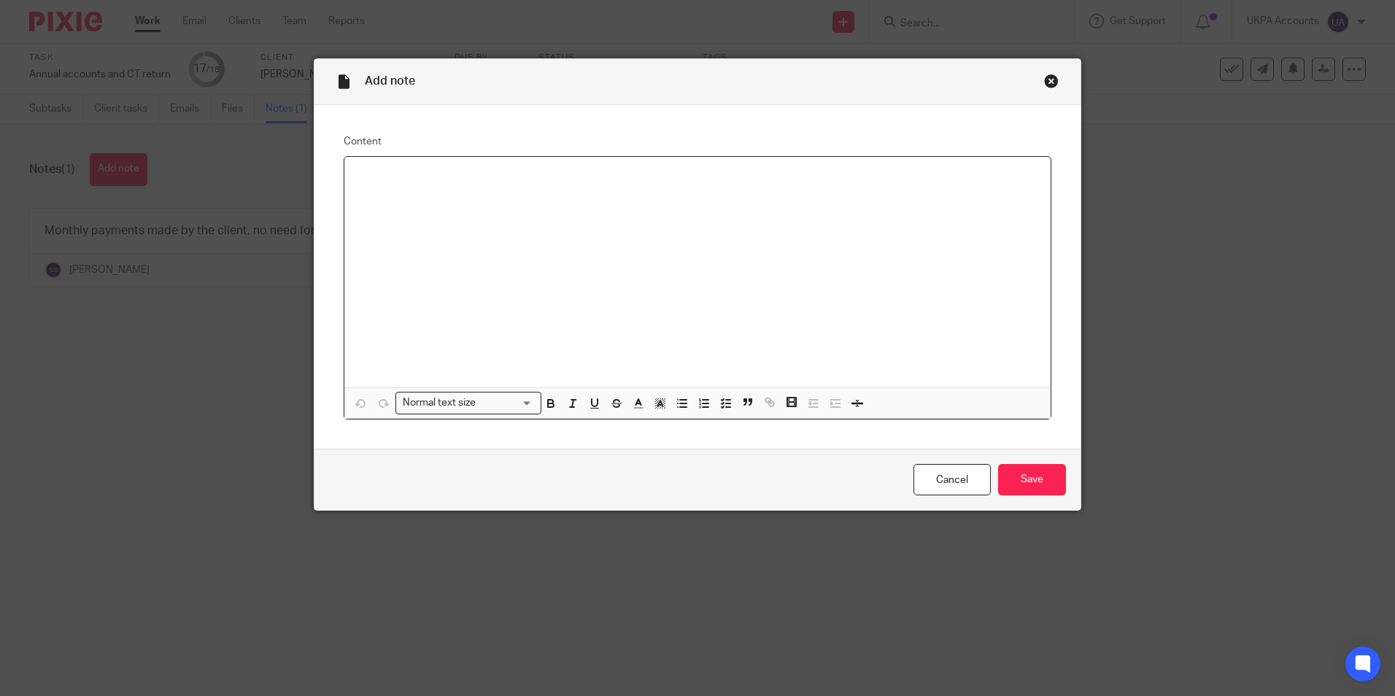
click at [482, 206] on div at bounding box center [697, 272] width 706 height 231
click at [1046, 488] on input "Save" at bounding box center [1032, 479] width 68 height 31
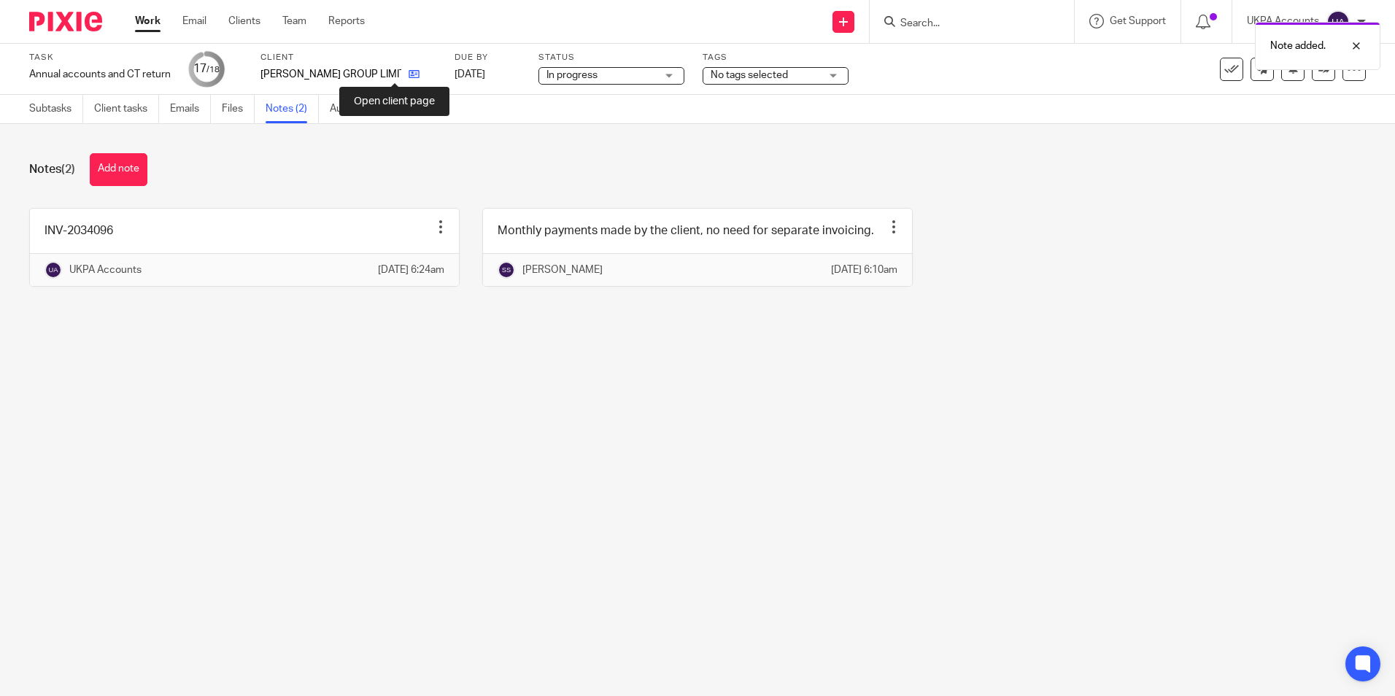
click at [409, 77] on icon at bounding box center [414, 74] width 11 height 11
click at [1224, 68] on icon at bounding box center [1231, 69] width 15 height 15
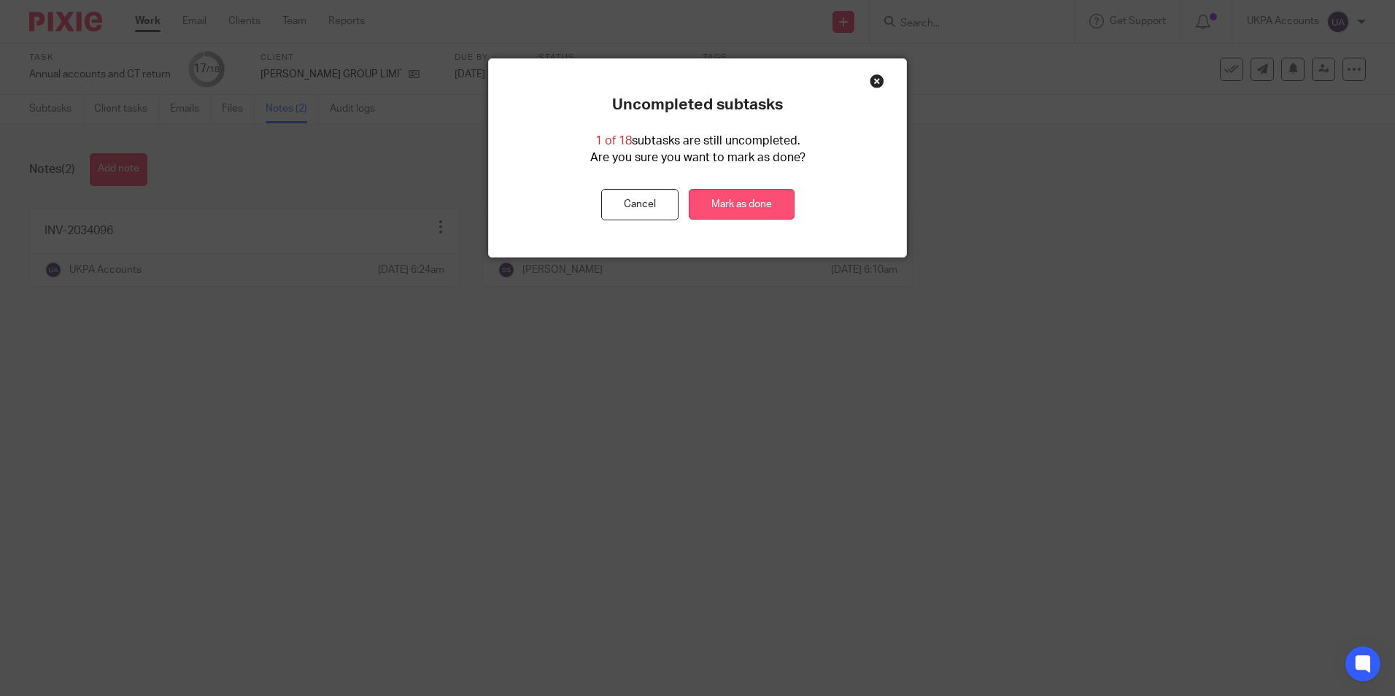
click at [711, 205] on link "Mark as done" at bounding box center [742, 204] width 106 height 31
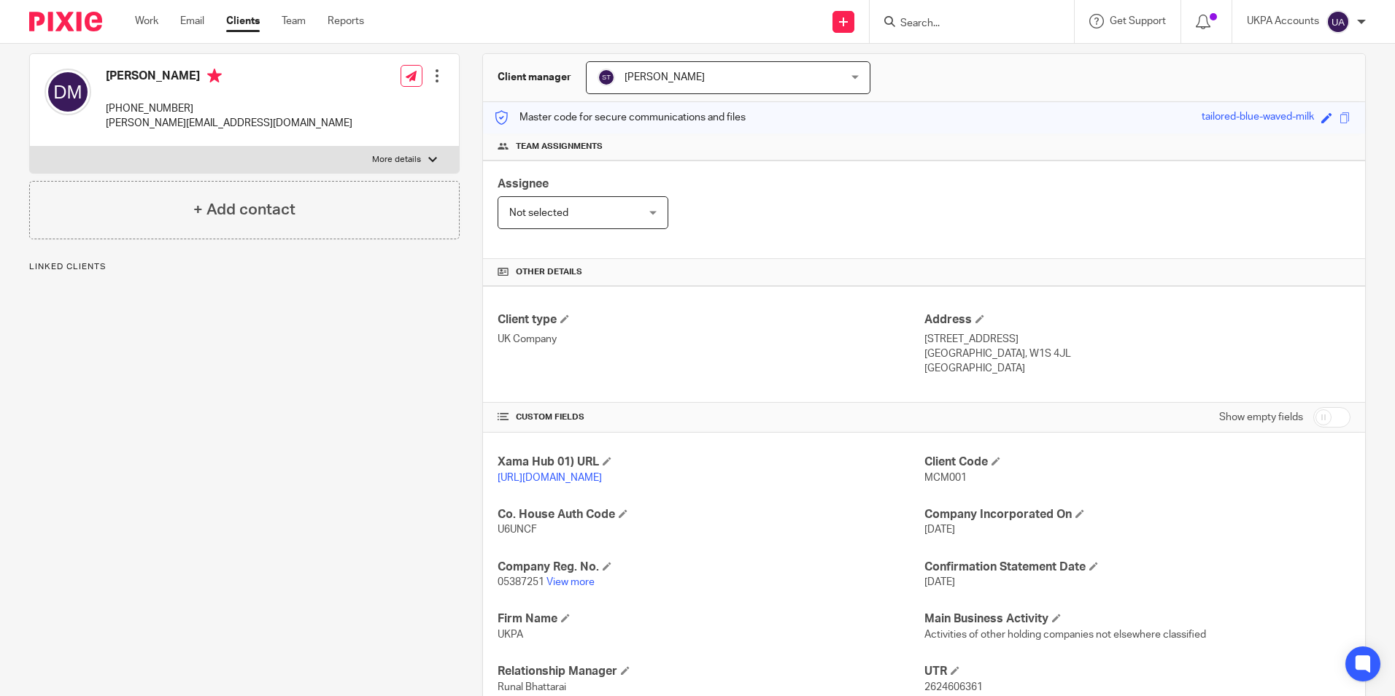
scroll to position [219, 0]
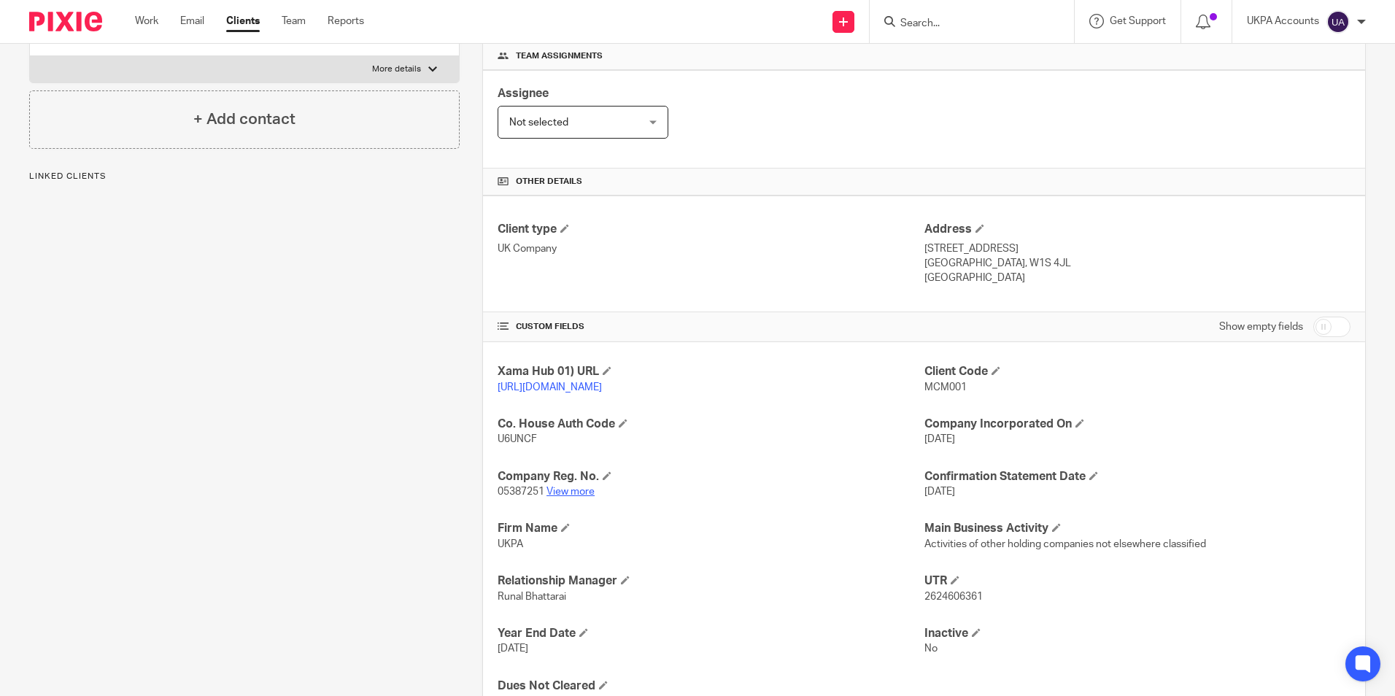
click at [576, 497] on link "View more" at bounding box center [570, 492] width 48 height 10
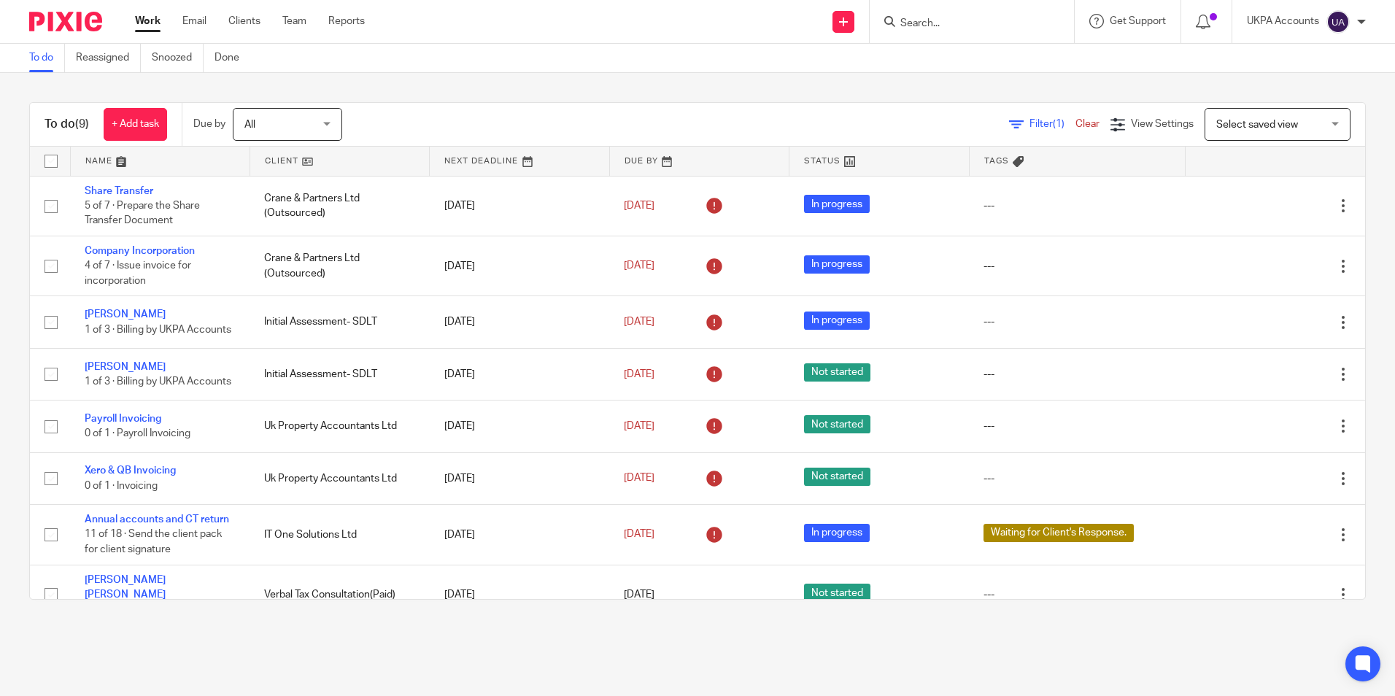
scroll to position [102, 0]
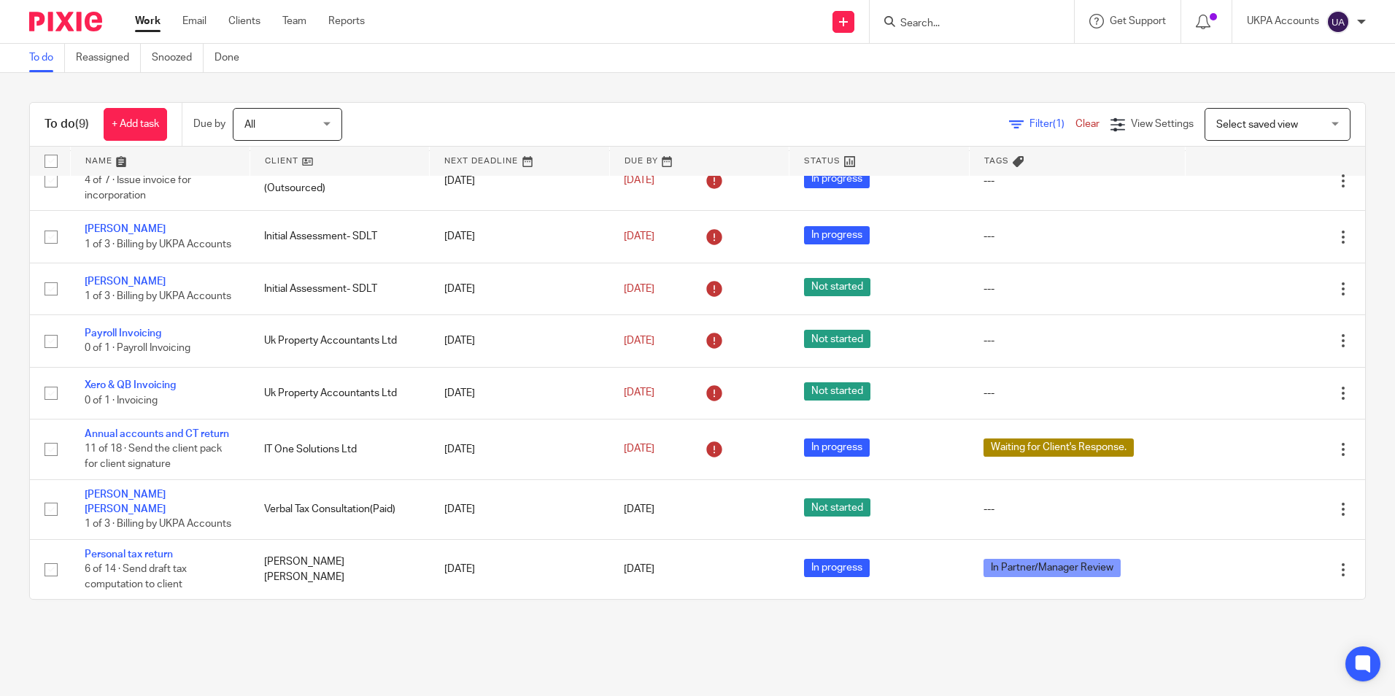
click at [49, 61] on link "To do" at bounding box center [47, 58] width 36 height 28
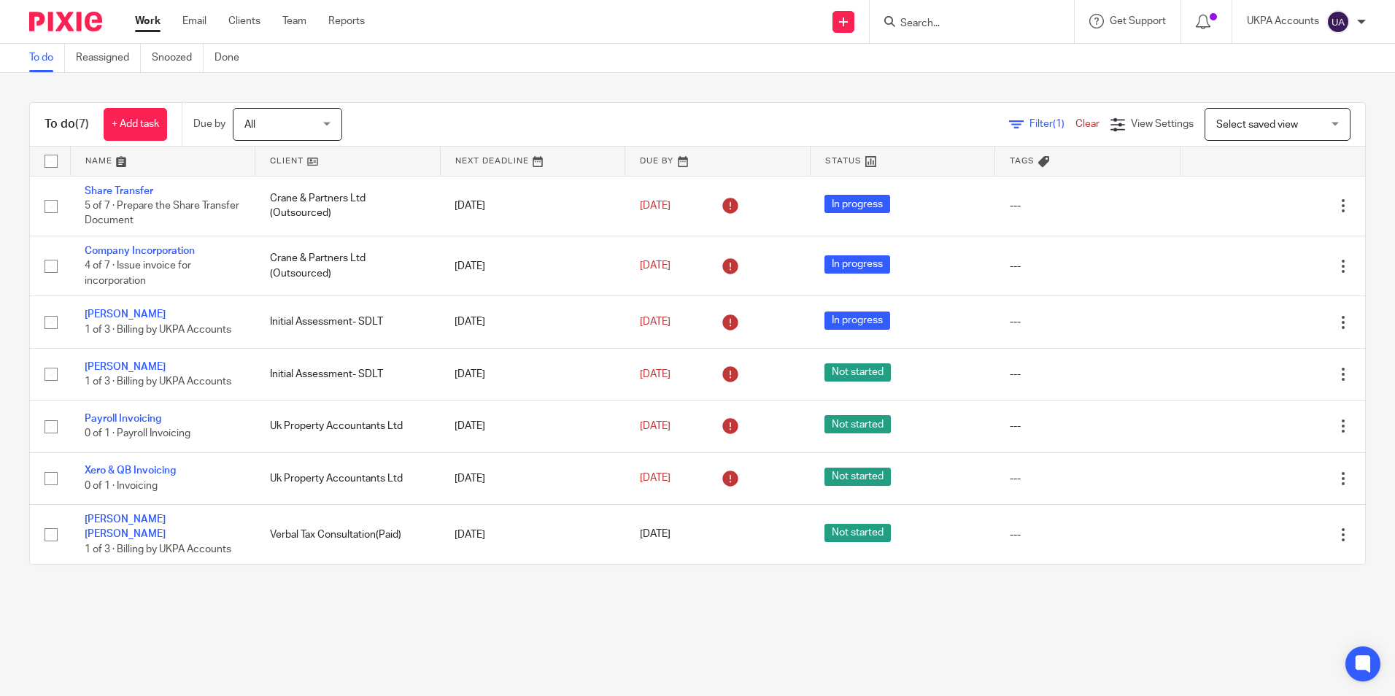
click at [305, 609] on main "To do Reassigned Snoozed Done To do (7) + Add task Due by All All Today Tomorro…" at bounding box center [697, 348] width 1395 height 696
click at [194, 62] on link "Snoozed" at bounding box center [178, 58] width 52 height 28
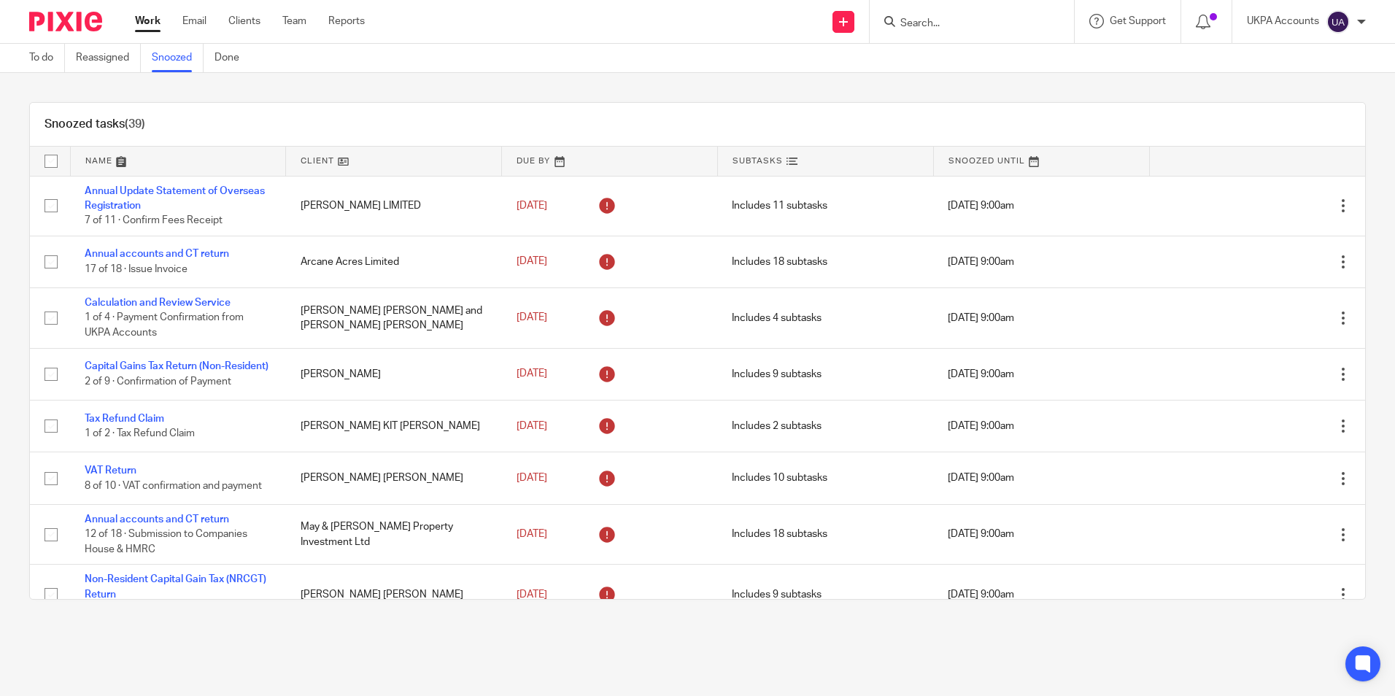
click at [339, 160] on link at bounding box center [393, 161] width 215 height 29
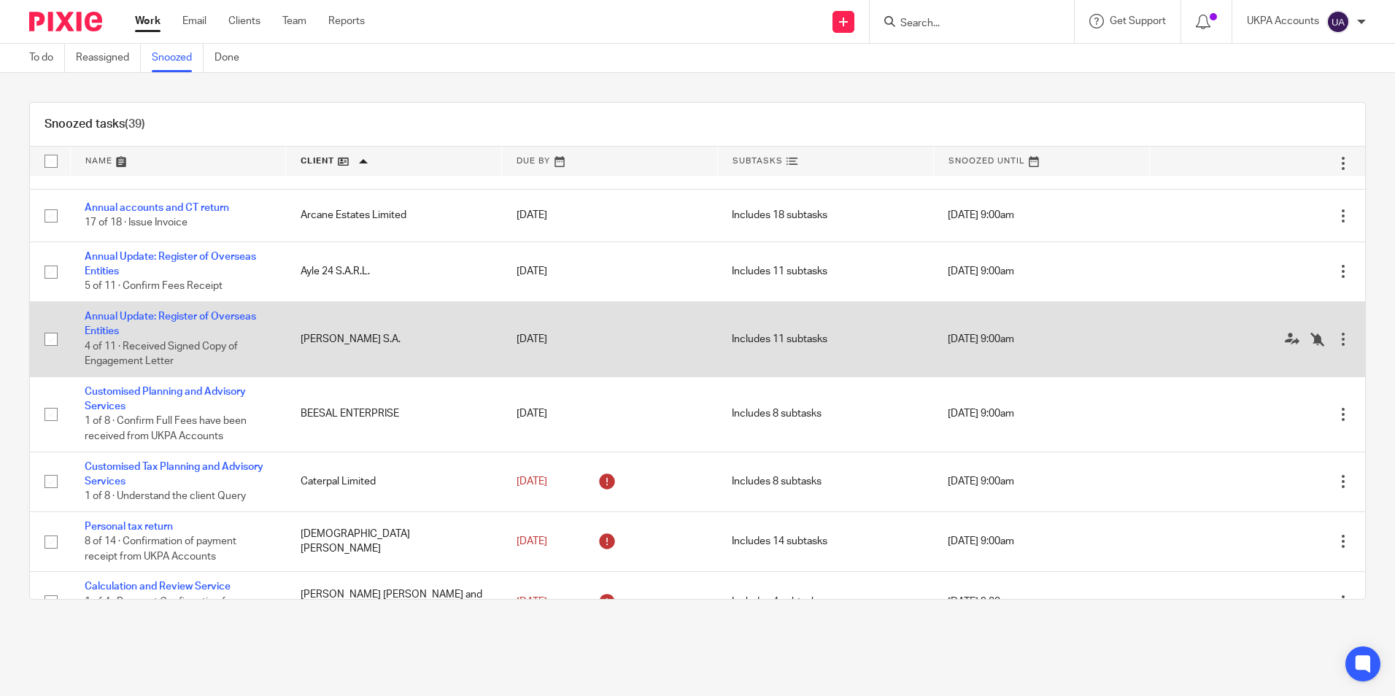
scroll to position [292, 0]
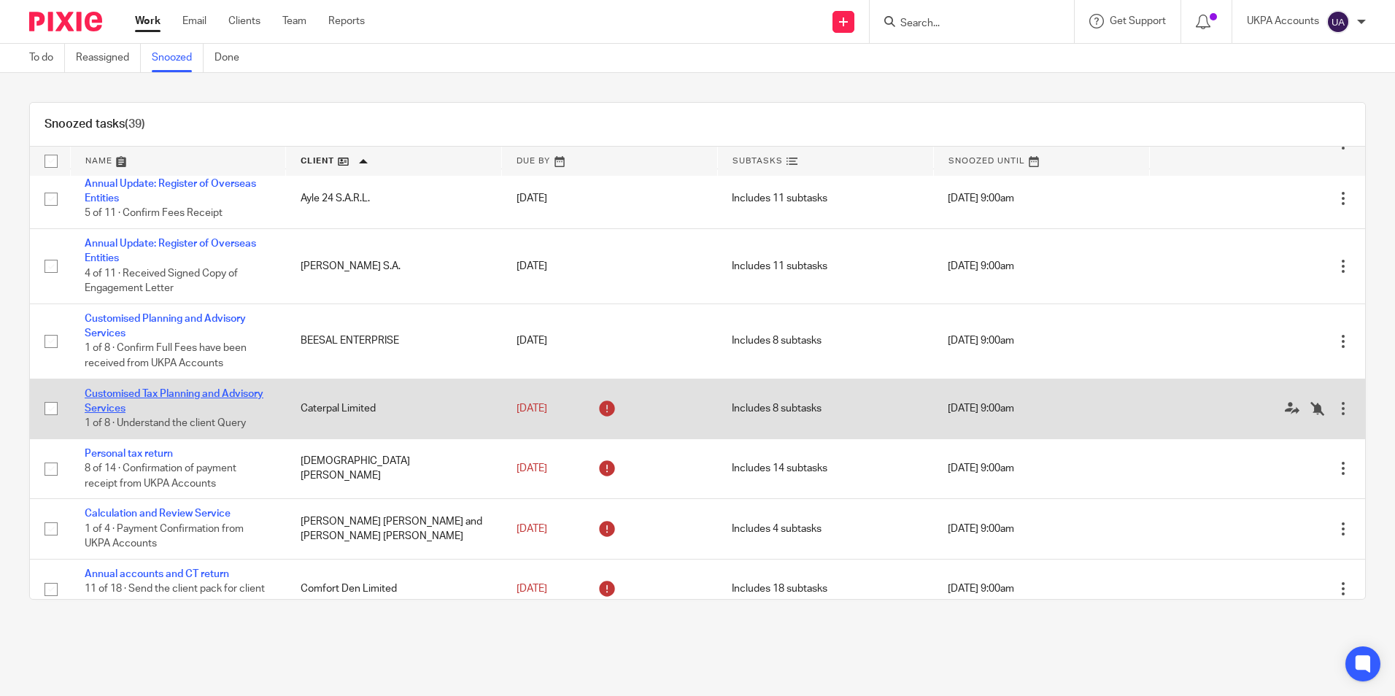
click at [212, 395] on link "Customised Tax Planning and Advisory Services" at bounding box center [174, 401] width 179 height 25
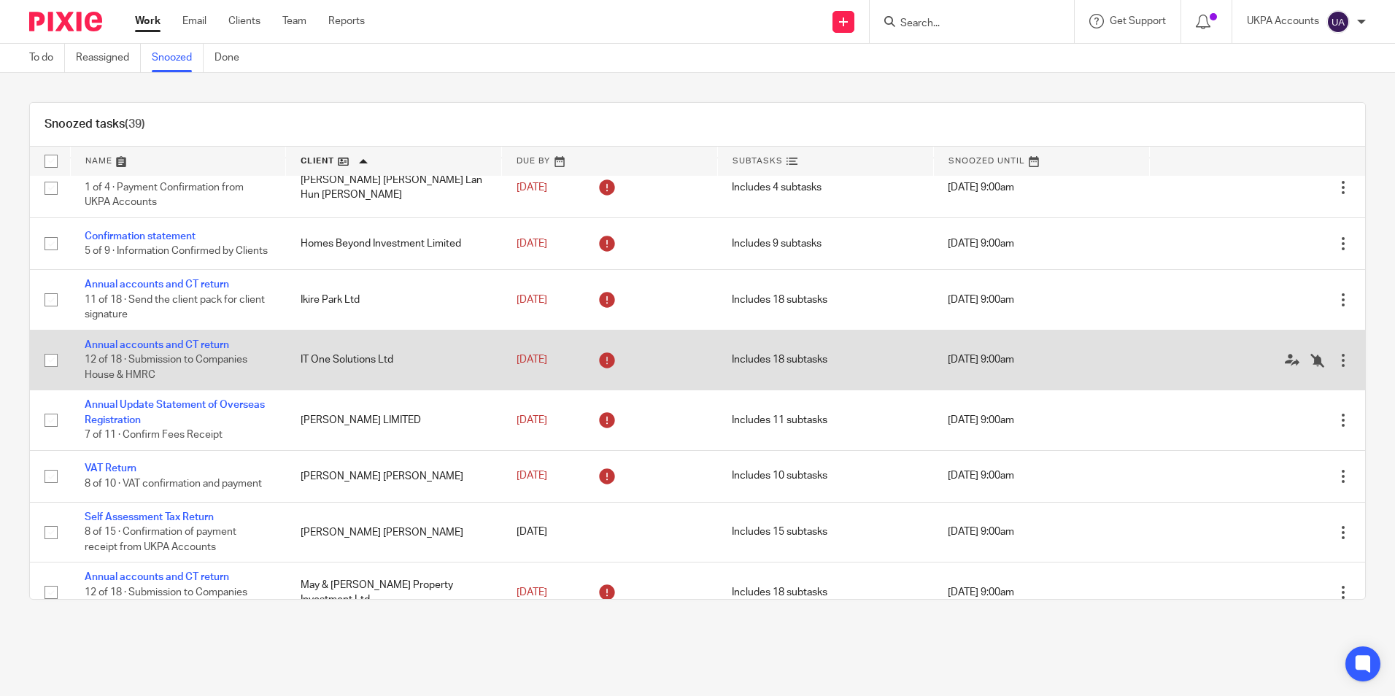
scroll to position [949, 0]
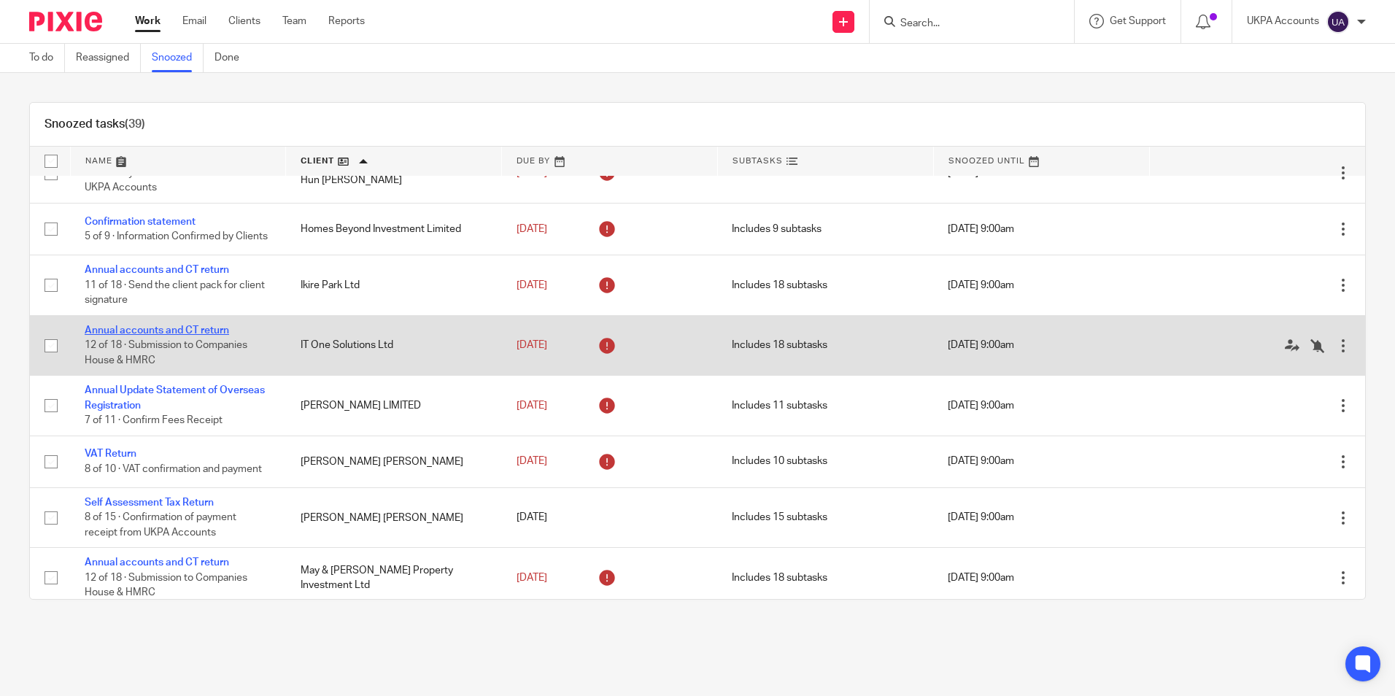
click at [197, 333] on link "Annual accounts and CT return" at bounding box center [157, 330] width 144 height 10
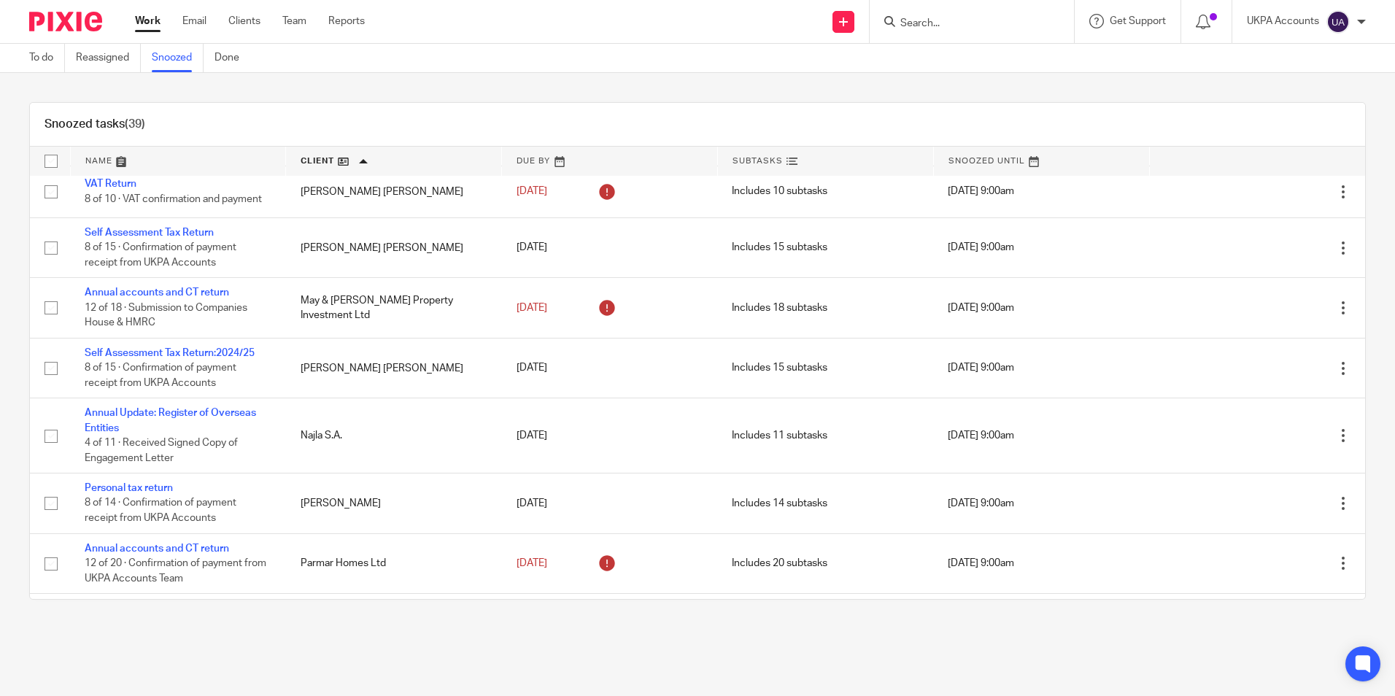
scroll to position [1240, 0]
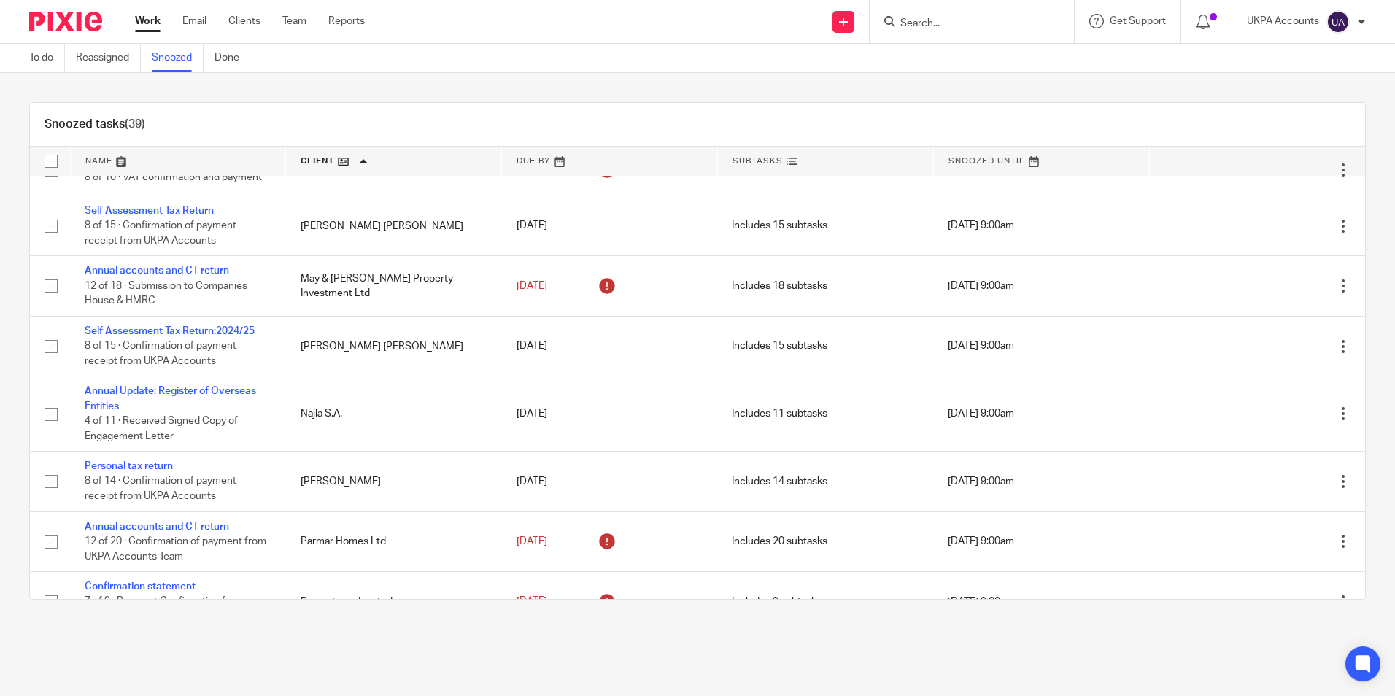
click at [928, 20] on input "Search" at bounding box center [964, 24] width 131 height 13
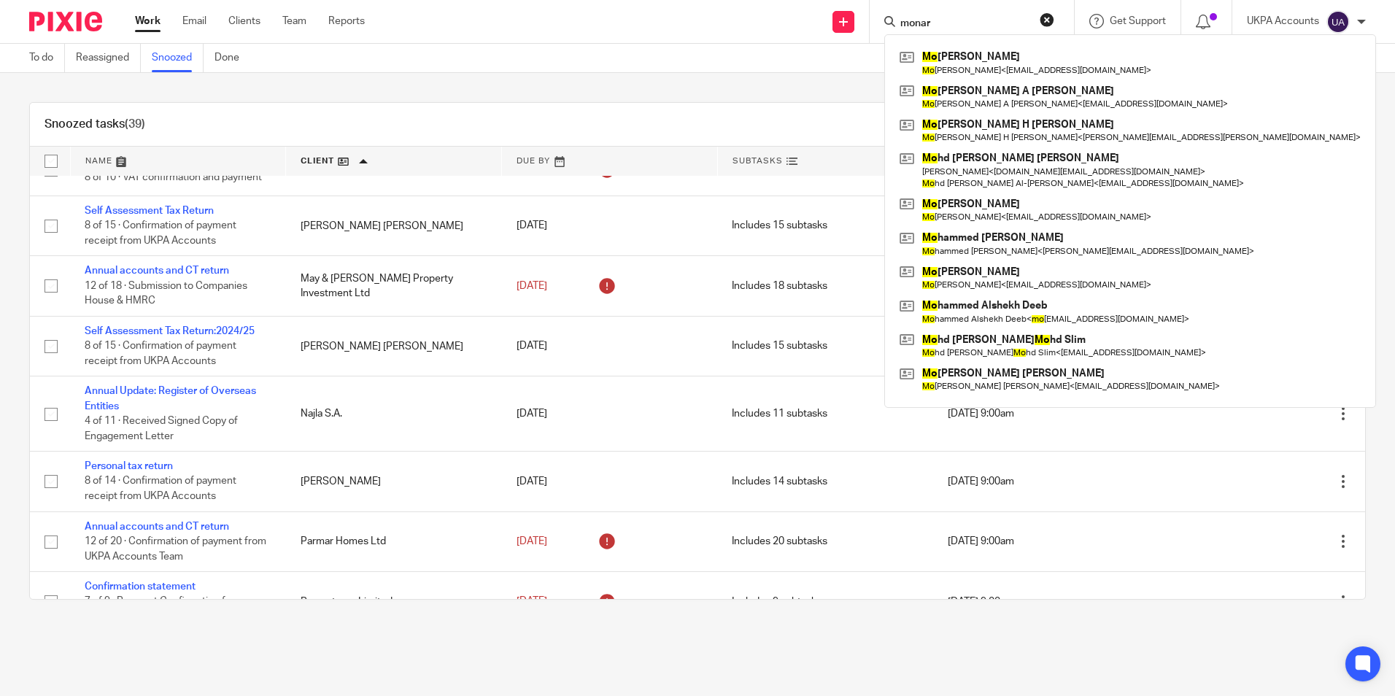
type input "monarc"
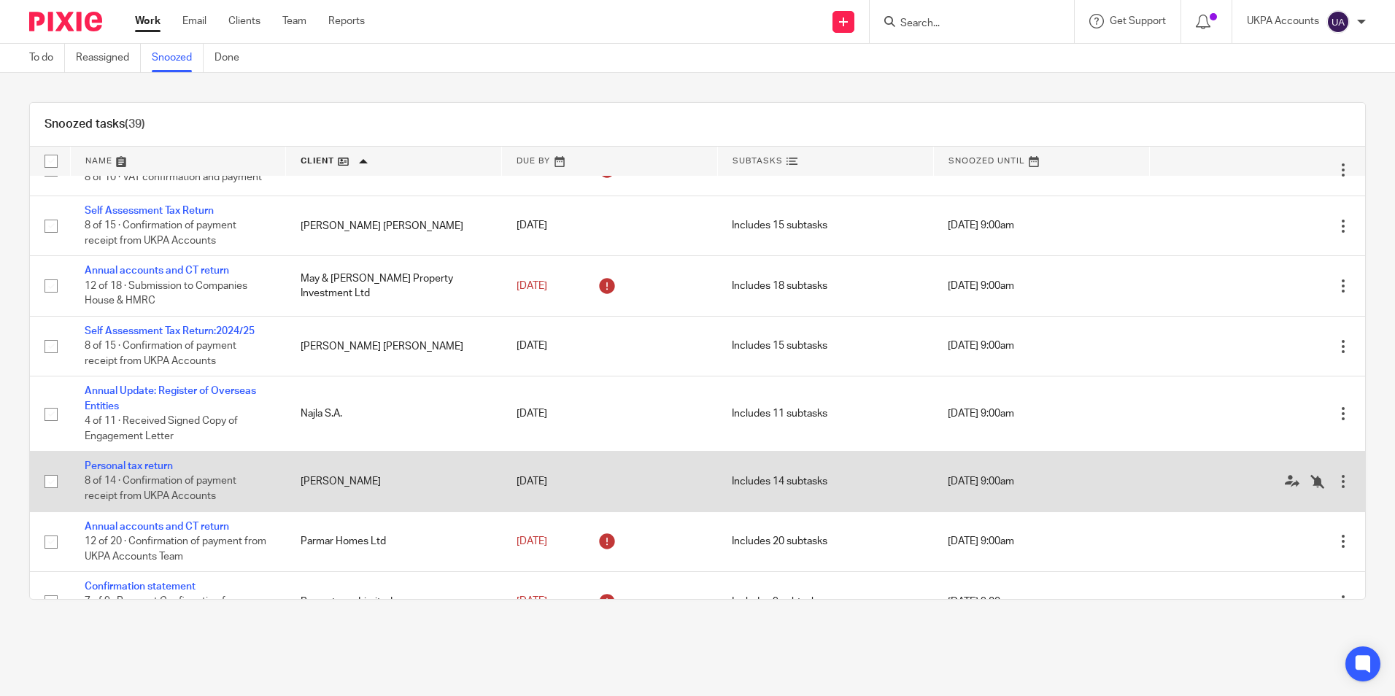
scroll to position [1313, 0]
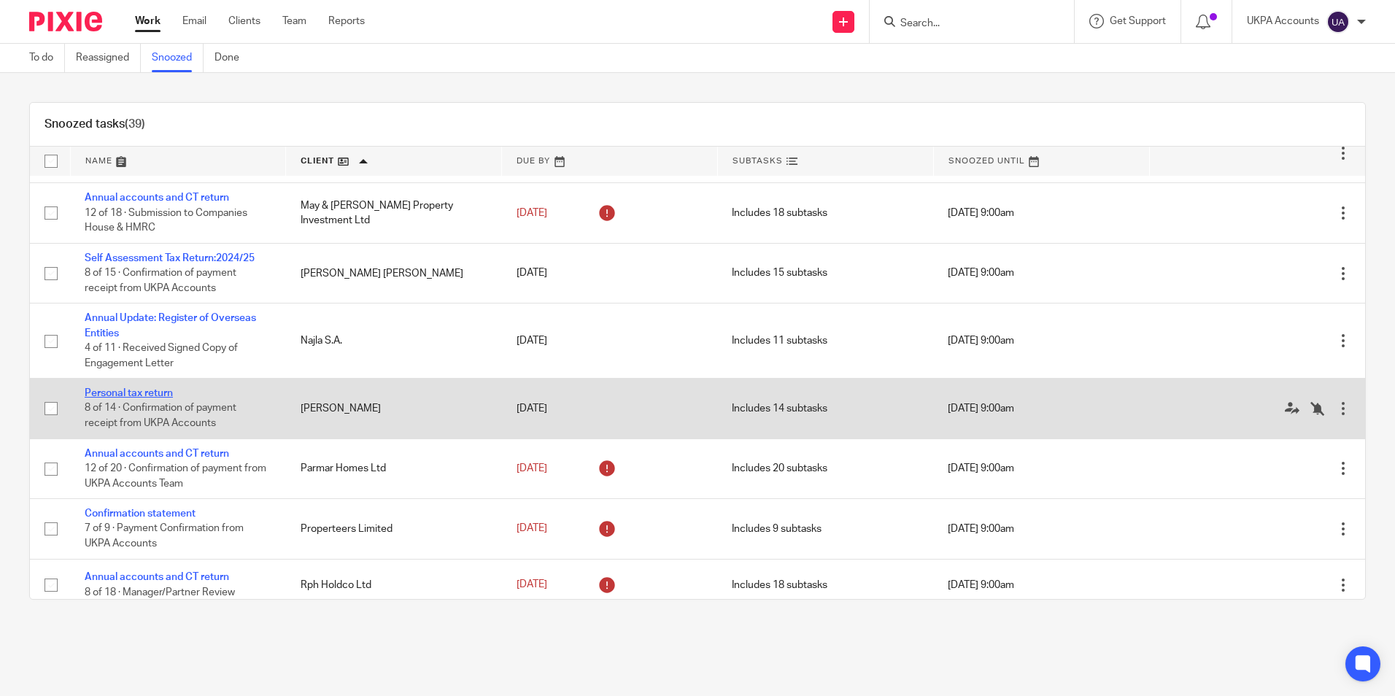
click at [165, 398] on link "Personal tax return" at bounding box center [129, 393] width 88 height 10
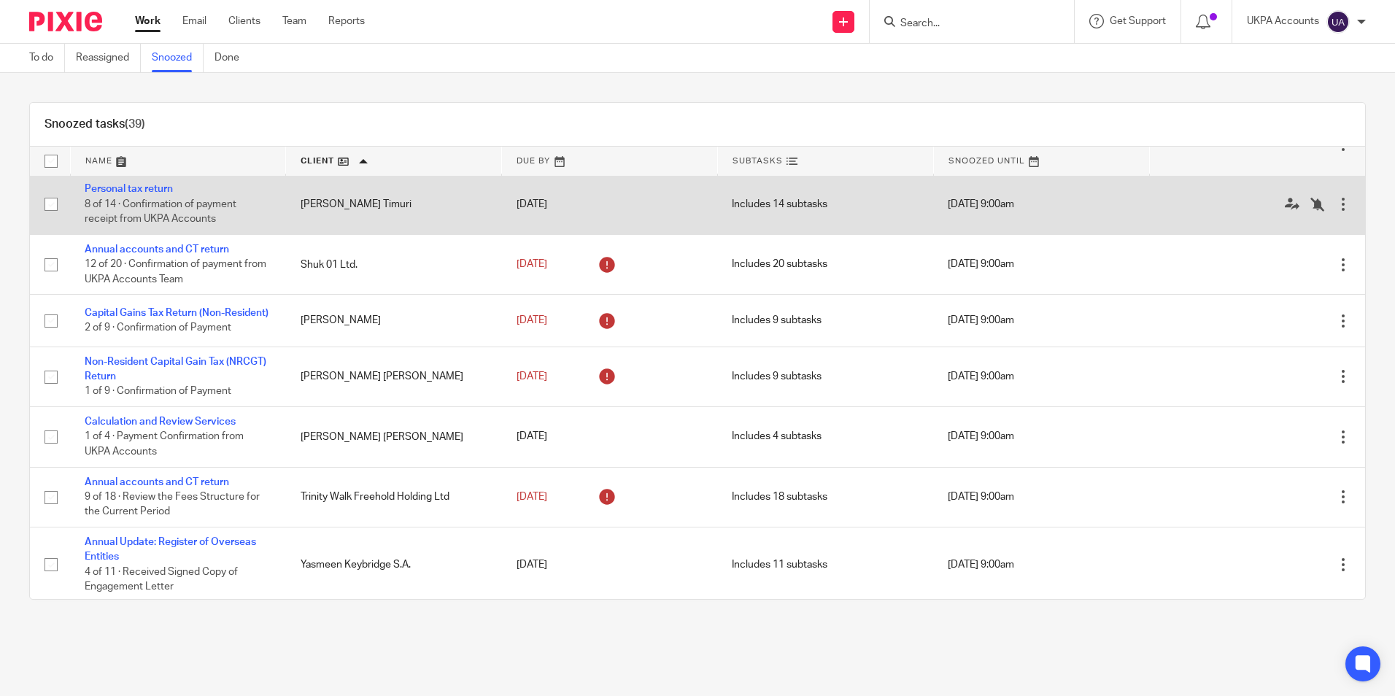
scroll to position [1737, 0]
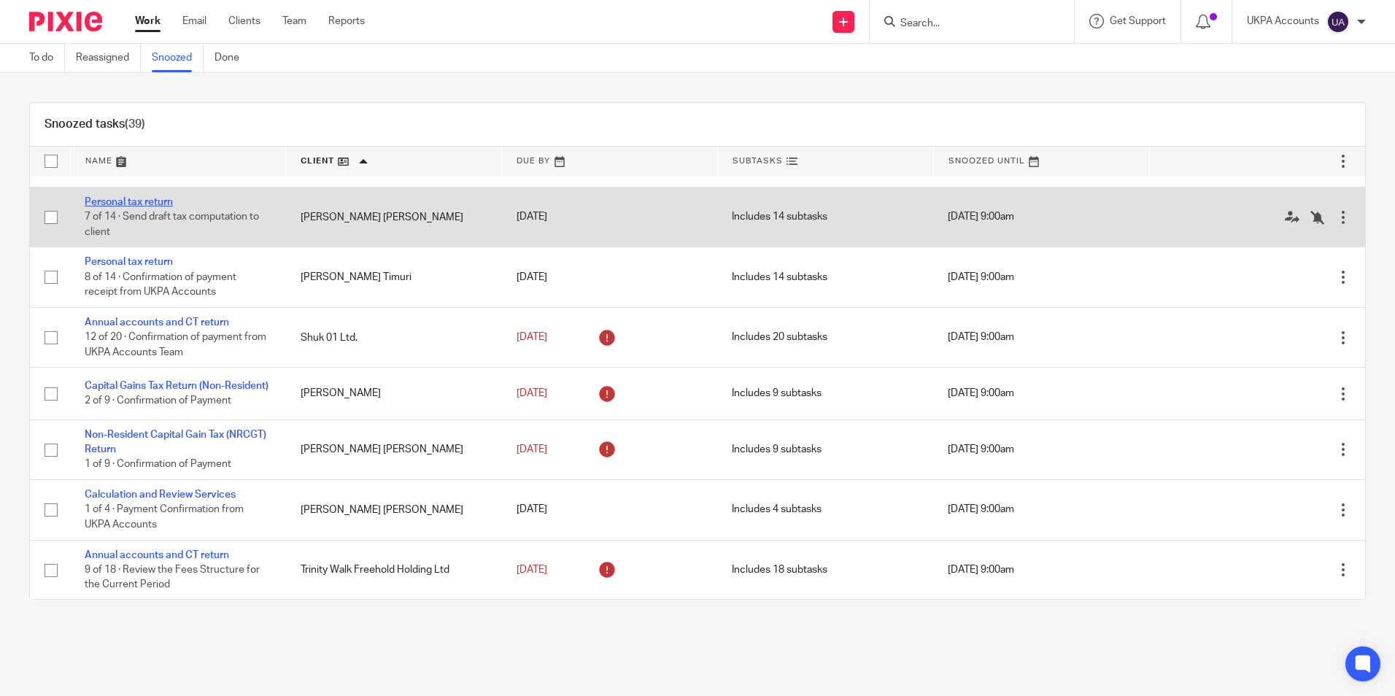
click at [171, 207] on link "Personal tax return" at bounding box center [129, 202] width 88 height 10
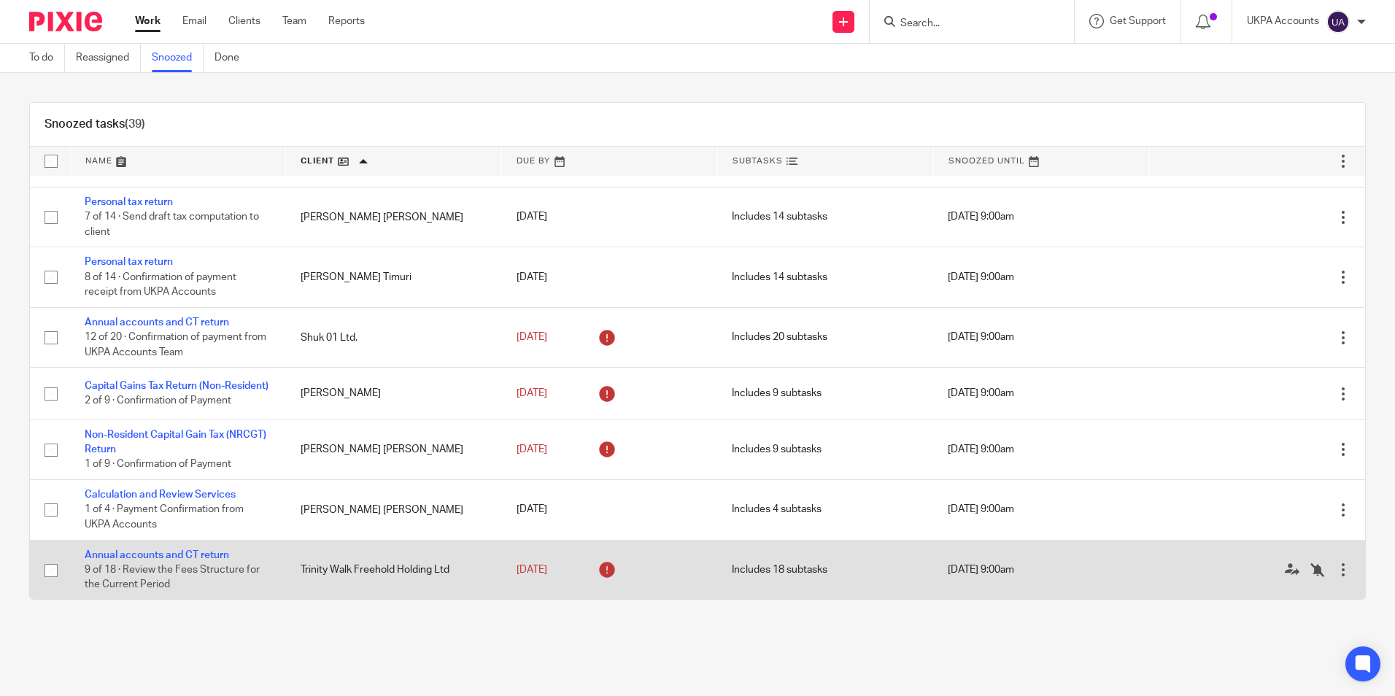
drag, startPoint x: 33, startPoint y: 159, endPoint x: 337, endPoint y: 556, distance: 500.1
click at [344, 564] on table "Name Client Due By Subtasks Snoozed Until Accountant Report 1 of 4 · Payment co…" at bounding box center [697, 373] width 1335 height 452
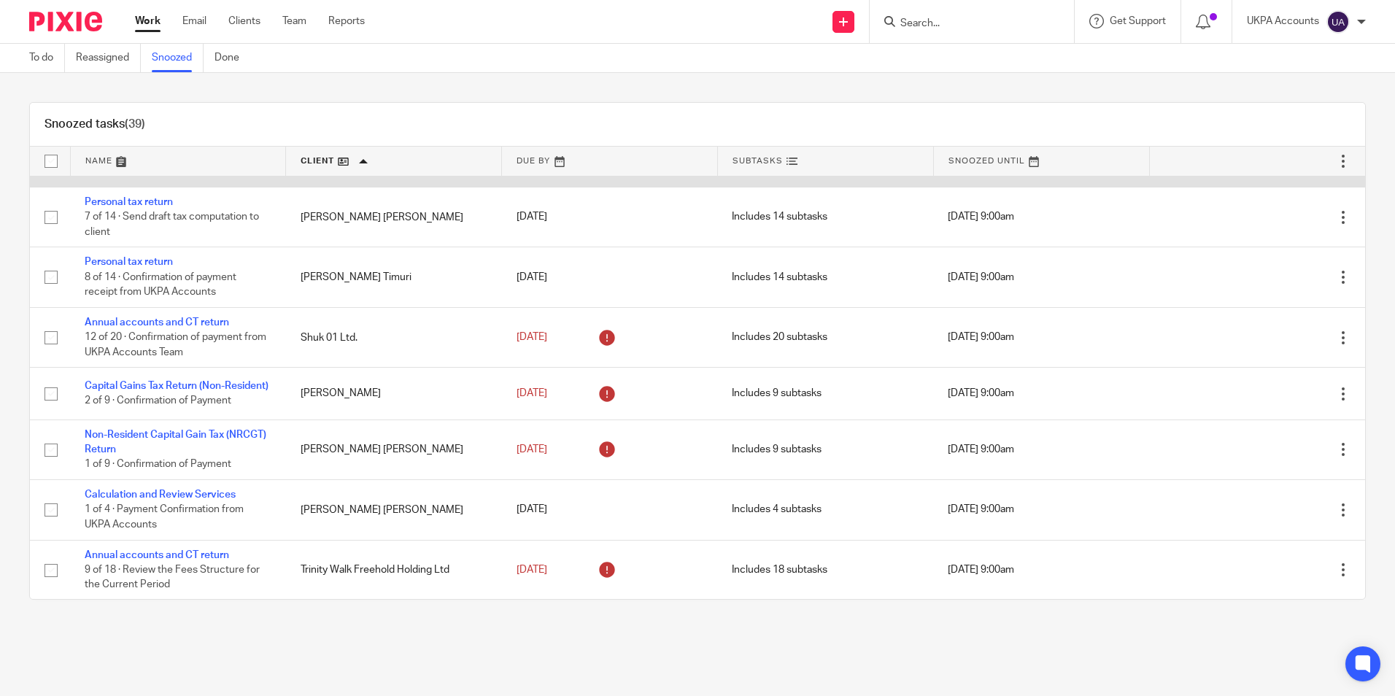
scroll to position [1725, 0]
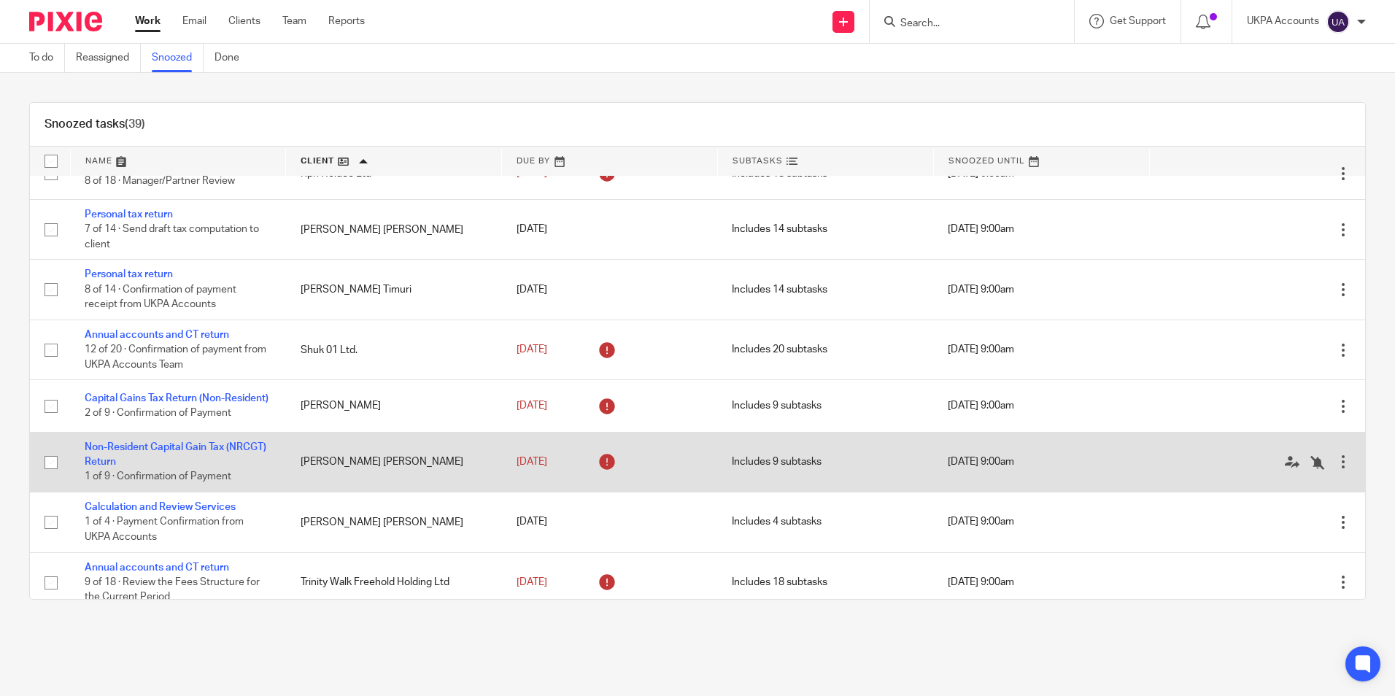
drag, startPoint x: 1348, startPoint y: 144, endPoint x: 908, endPoint y: 463, distance: 542.8
click at [908, 463] on div "Snoozed tasks (39) Name Client Due By Subtasks Snoozed Until Accountant Report …" at bounding box center [697, 351] width 1395 height 556
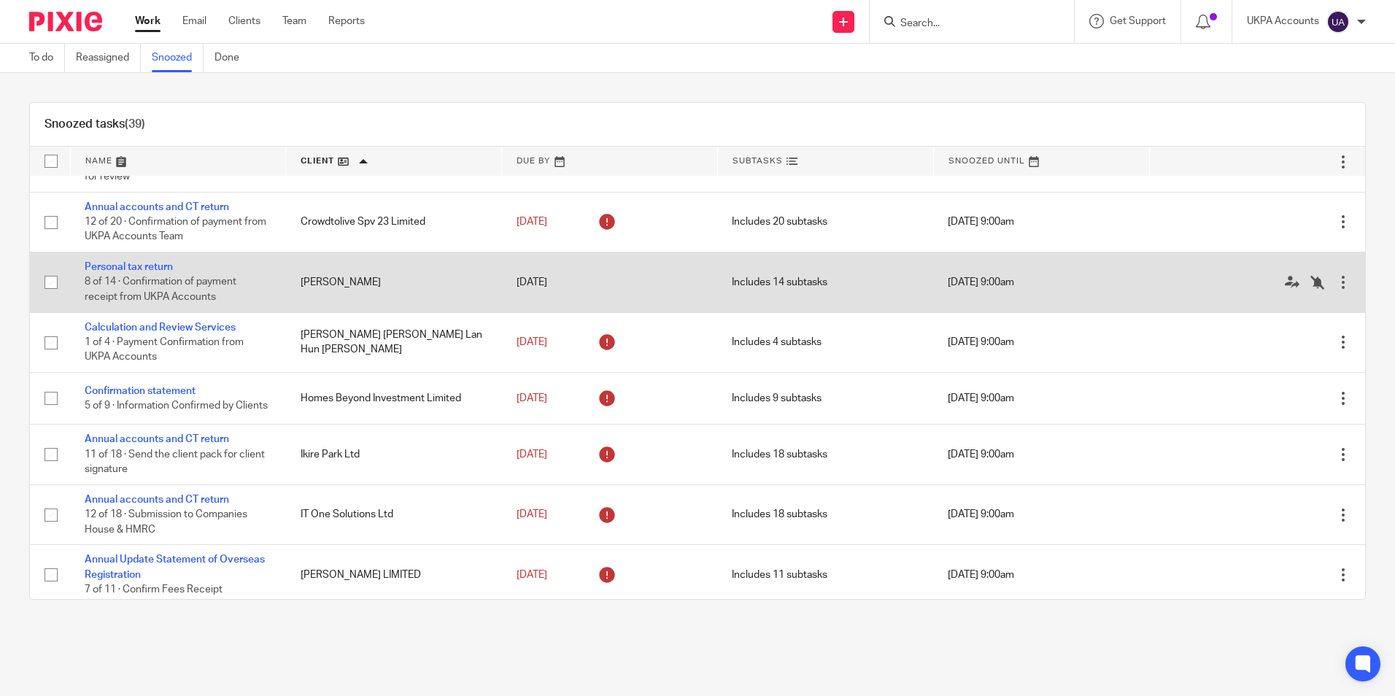
scroll to position [776, 0]
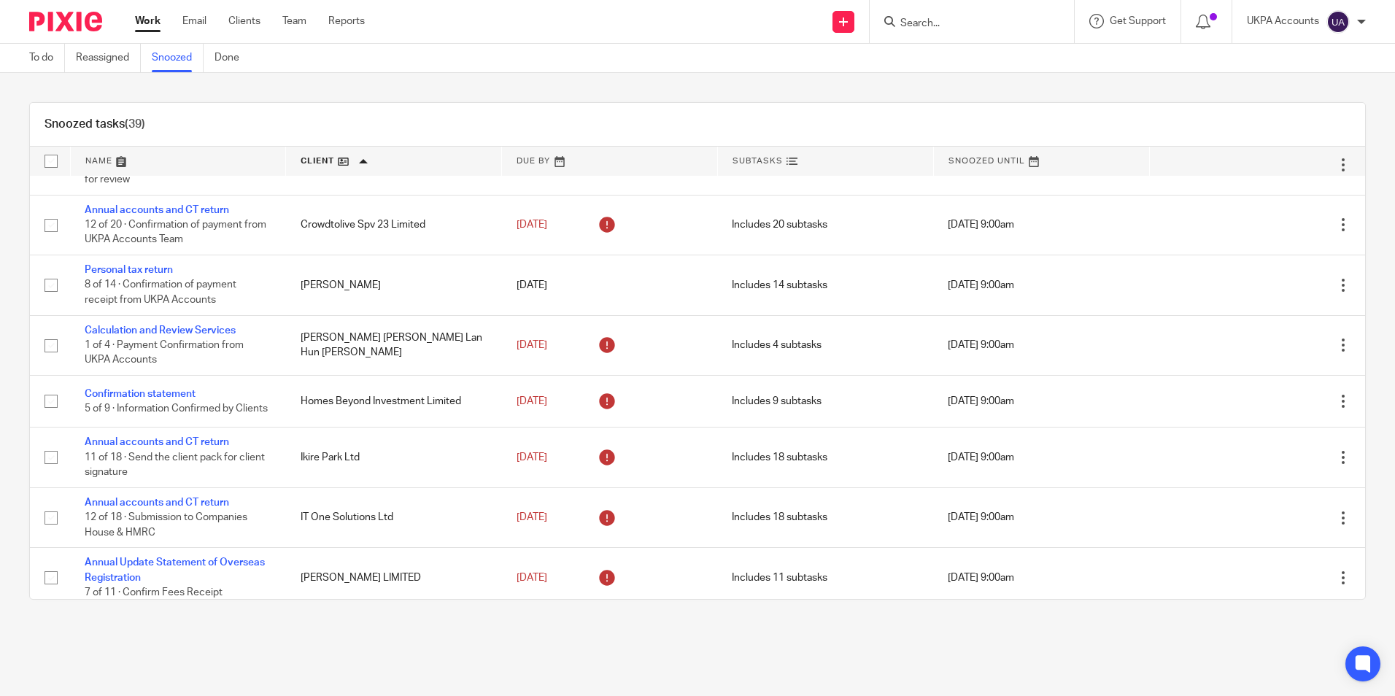
click at [151, 23] on link "Work" at bounding box center [148, 21] width 26 height 15
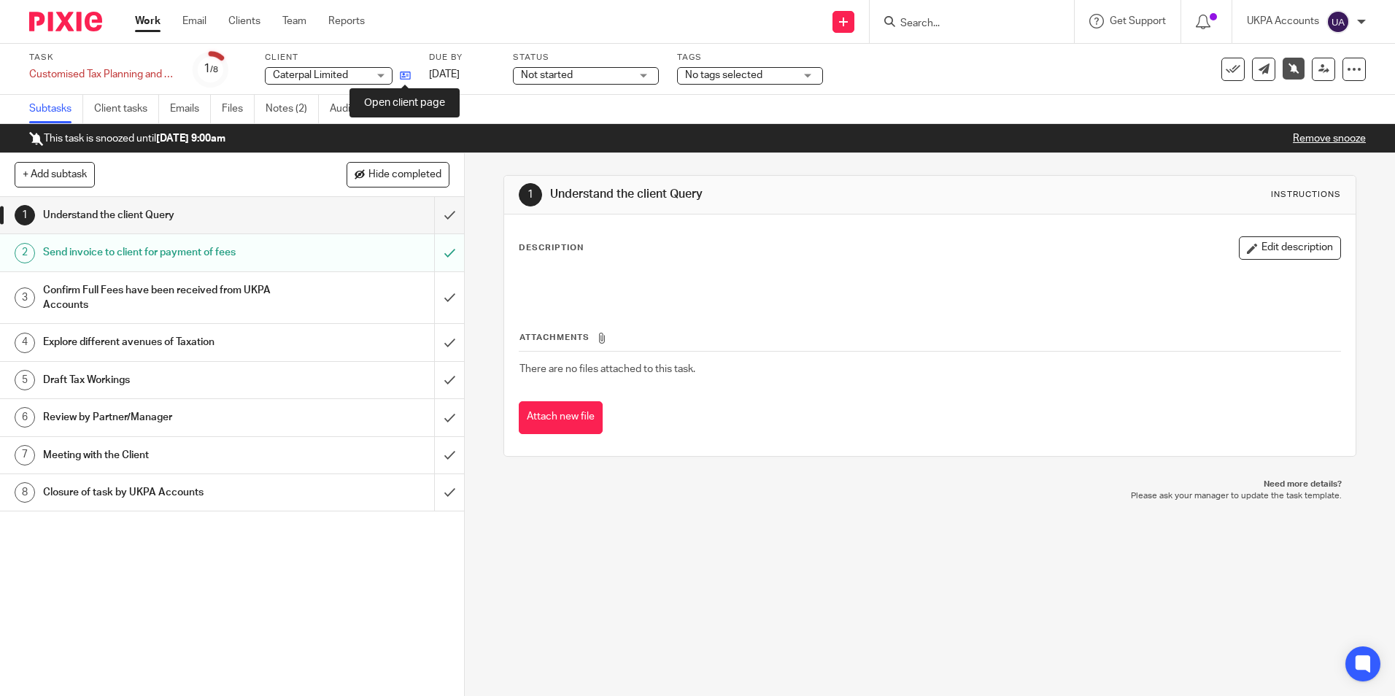
click at [409, 76] on icon at bounding box center [405, 75] width 11 height 11
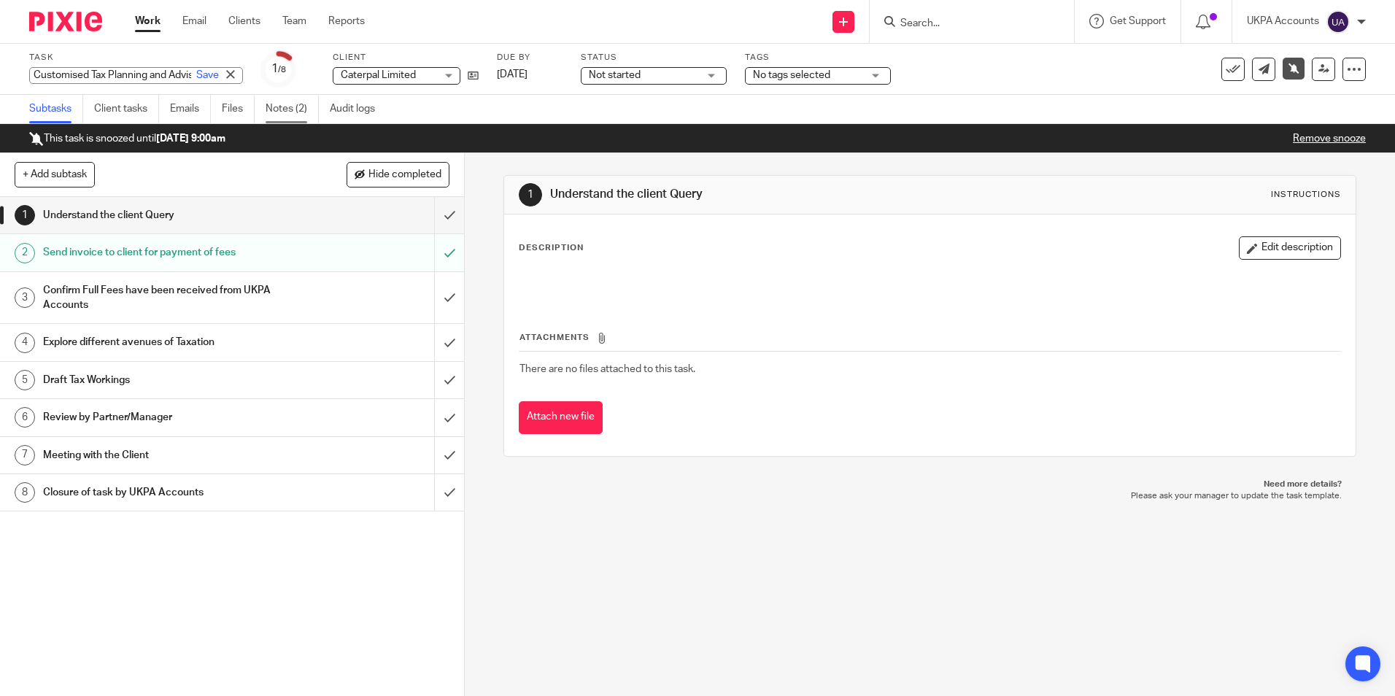
click at [300, 110] on link "Notes (2)" at bounding box center [292, 109] width 53 height 28
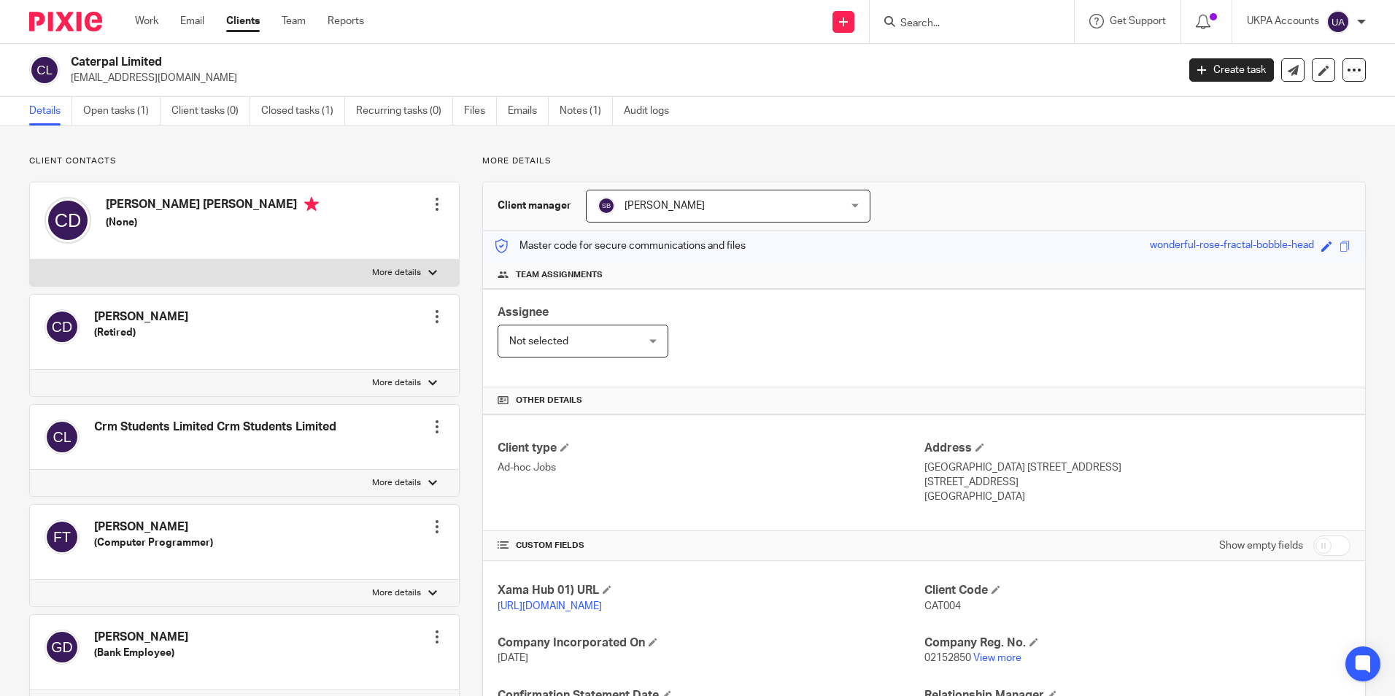
drag, startPoint x: 71, startPoint y: 58, endPoint x: 185, endPoint y: 65, distance: 114.0
click at [185, 65] on h2 "Caterpal Limited" at bounding box center [509, 62] width 877 height 15
copy h2 "Caterpal Limited"
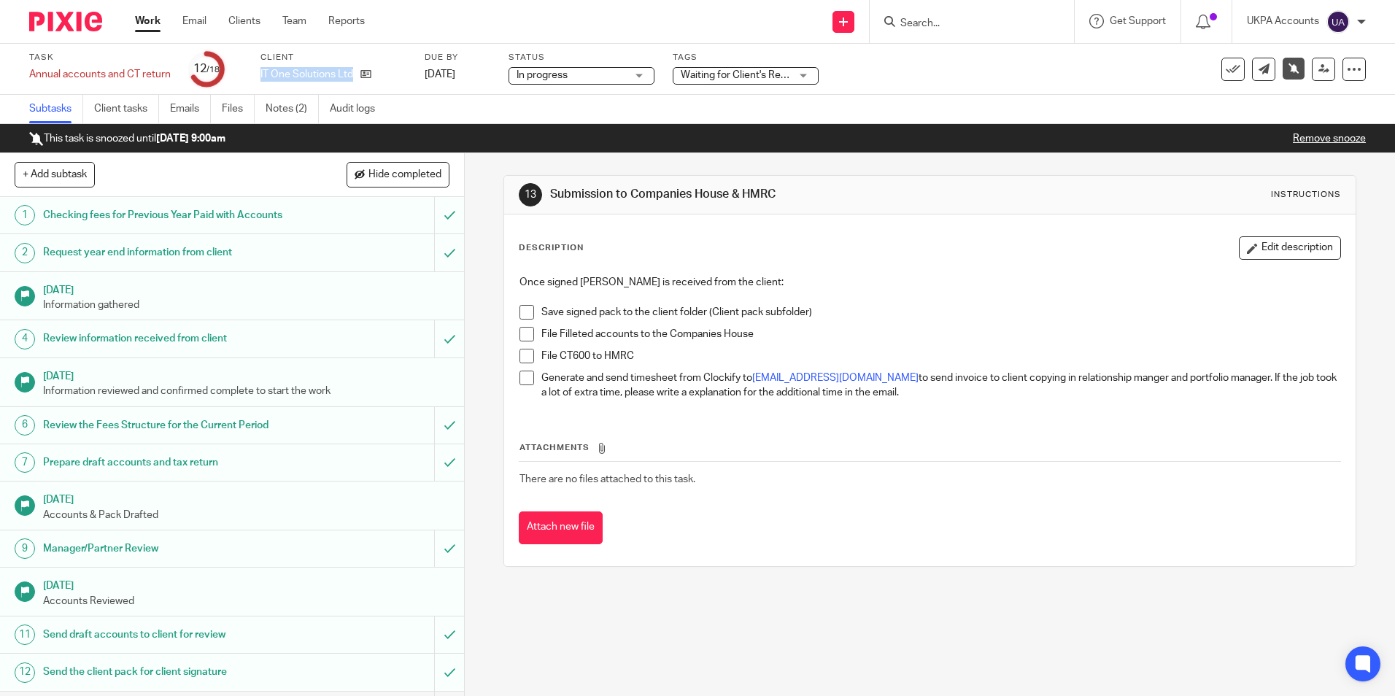
drag, startPoint x: 260, startPoint y: 74, endPoint x: 358, endPoint y: 85, distance: 98.4
click at [358, 85] on div "Client IT One Solutions Ltd" at bounding box center [333, 69] width 146 height 35
copy div "IT One Solutions Ltd"
click at [292, 111] on link "Notes (2)" at bounding box center [292, 109] width 53 height 28
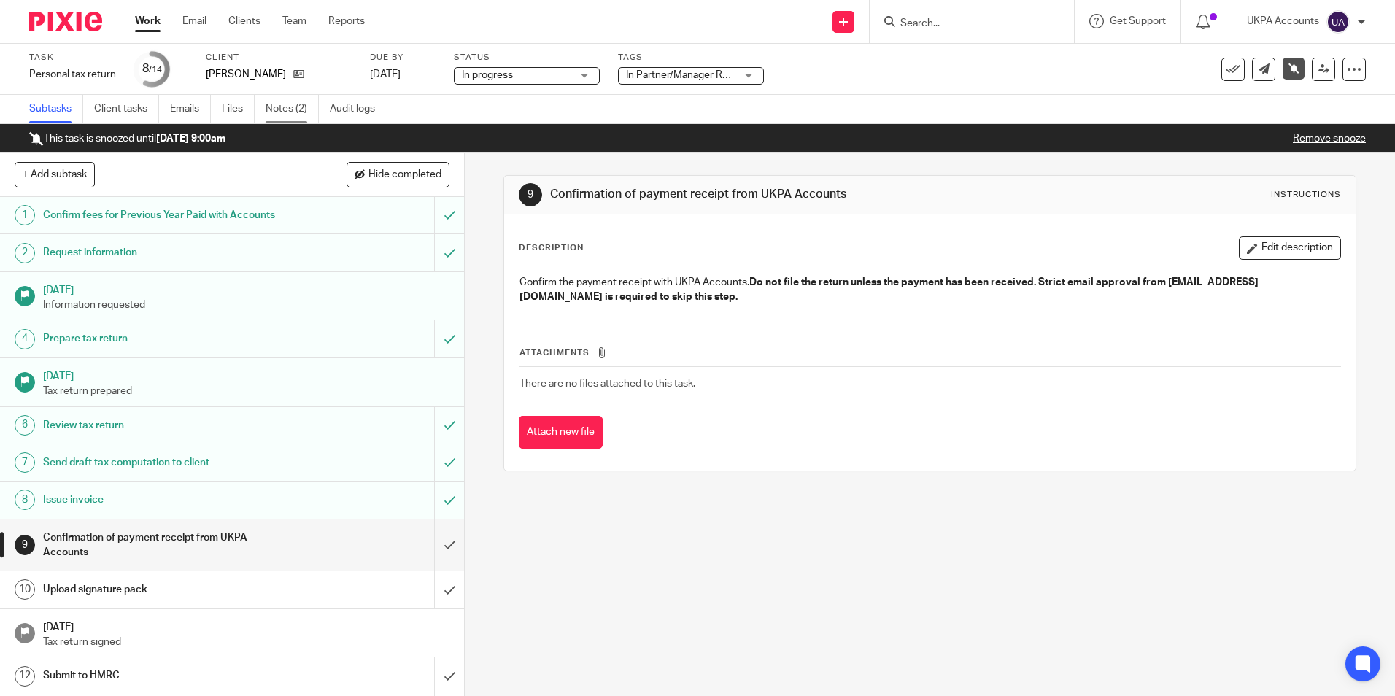
click at [294, 117] on link "Notes (2)" at bounding box center [292, 109] width 53 height 28
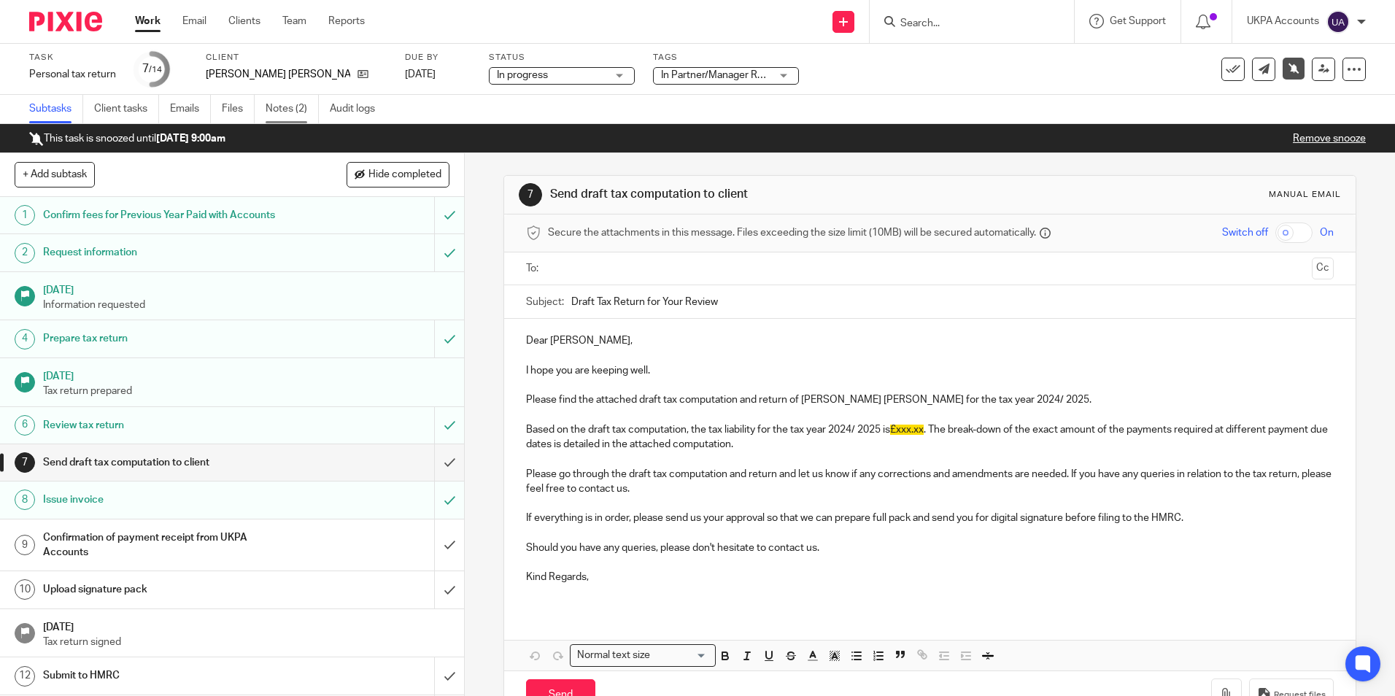
click at [295, 102] on link "Notes (2)" at bounding box center [292, 109] width 53 height 28
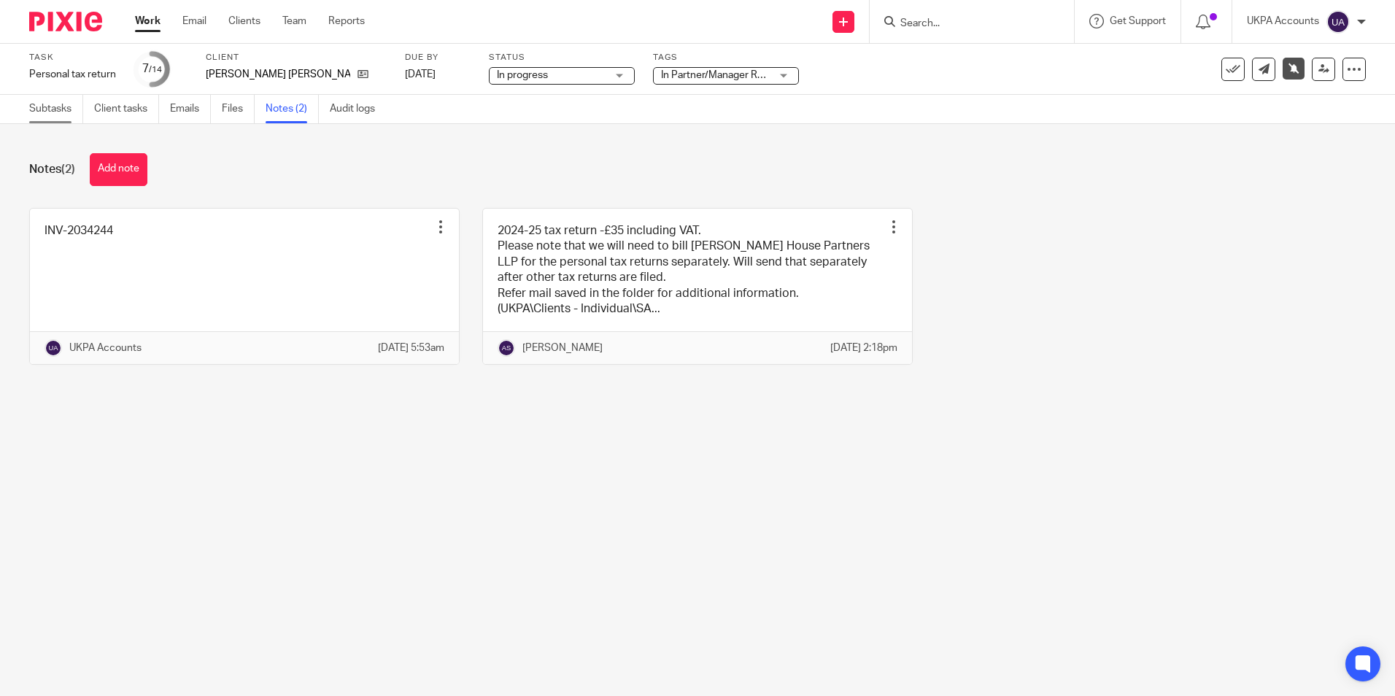
click at [60, 104] on link "Subtasks" at bounding box center [56, 109] width 54 height 28
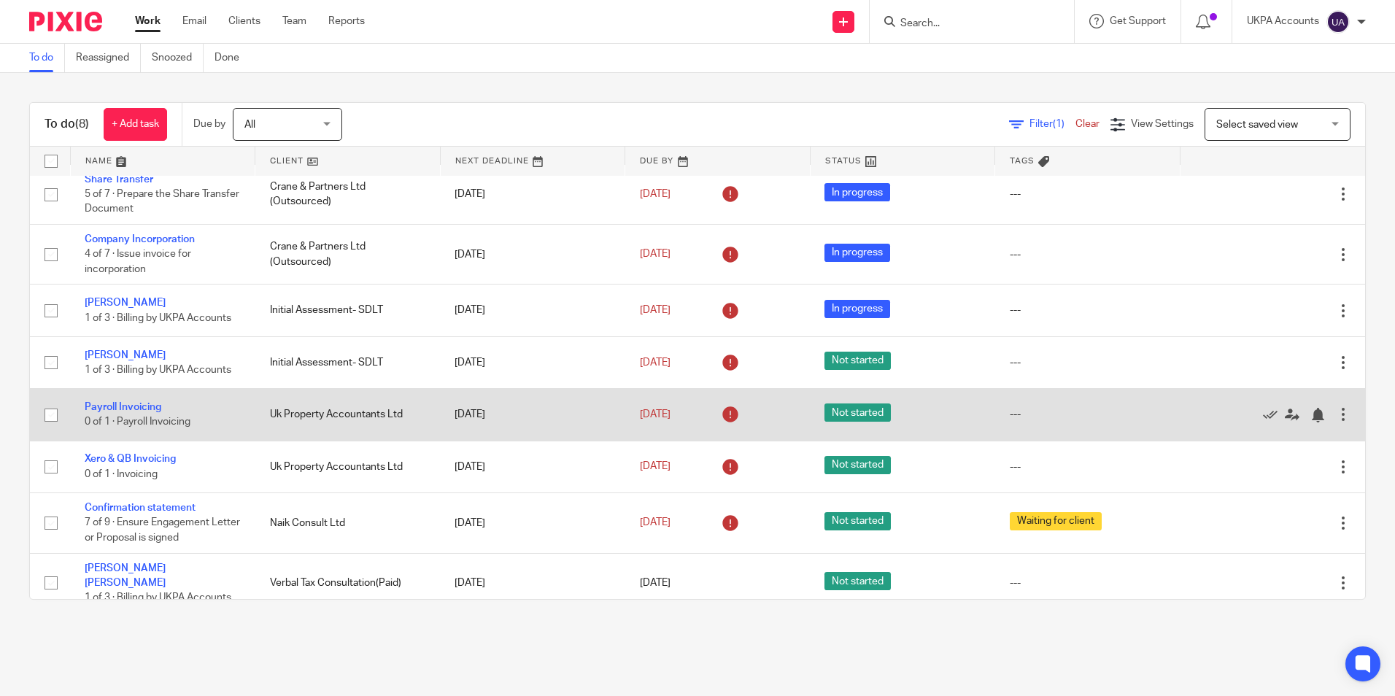
scroll to position [18, 0]
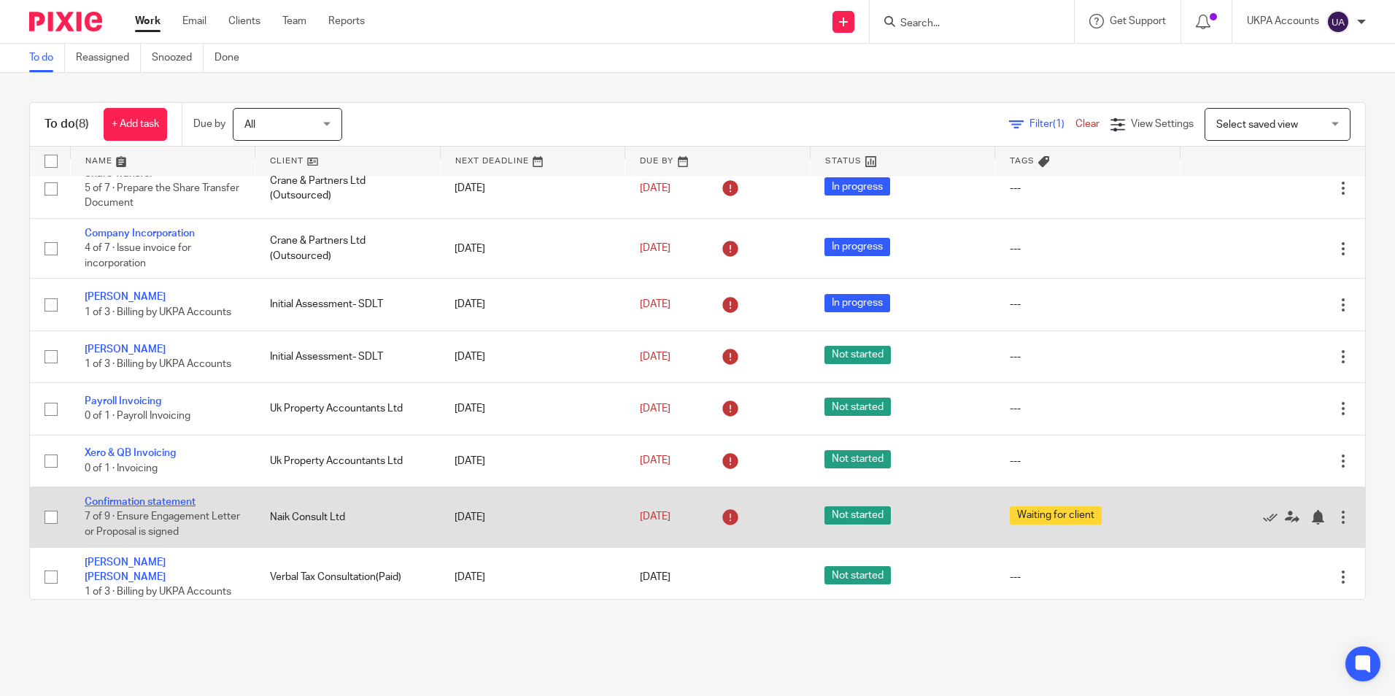
click link "Confirmation statement"
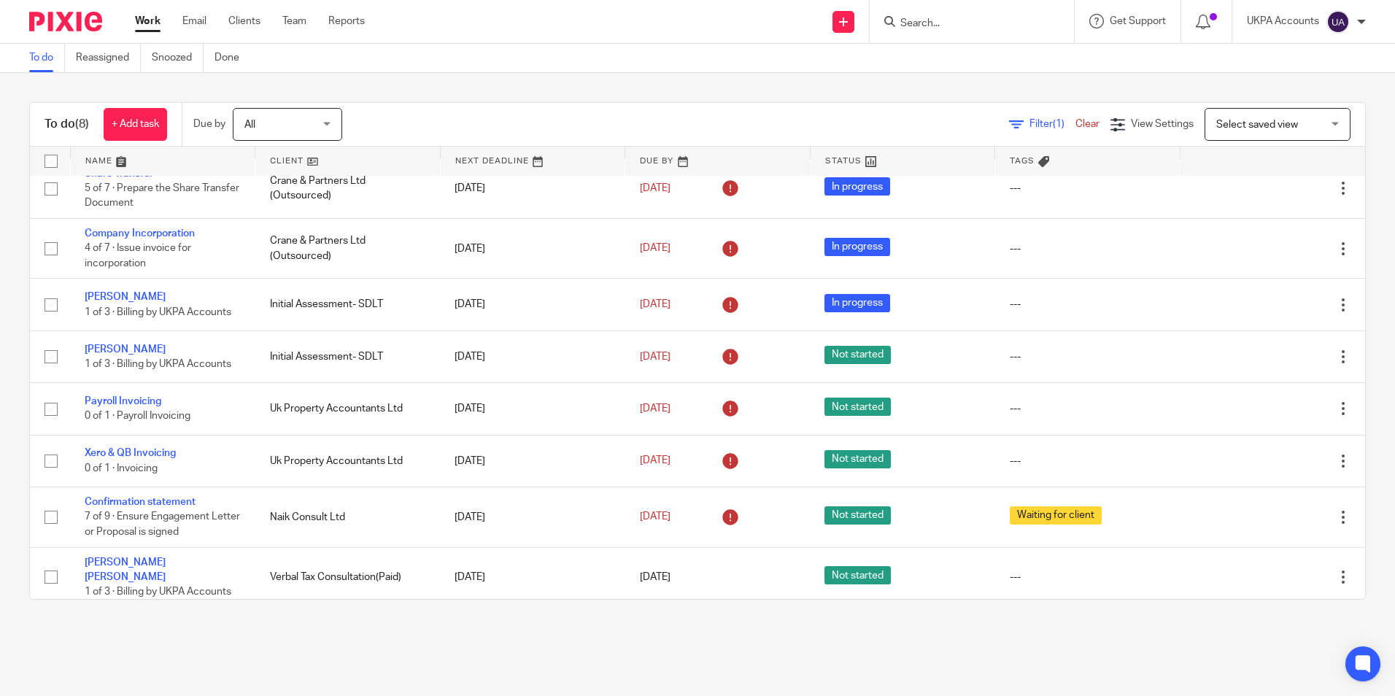
click link "To do"
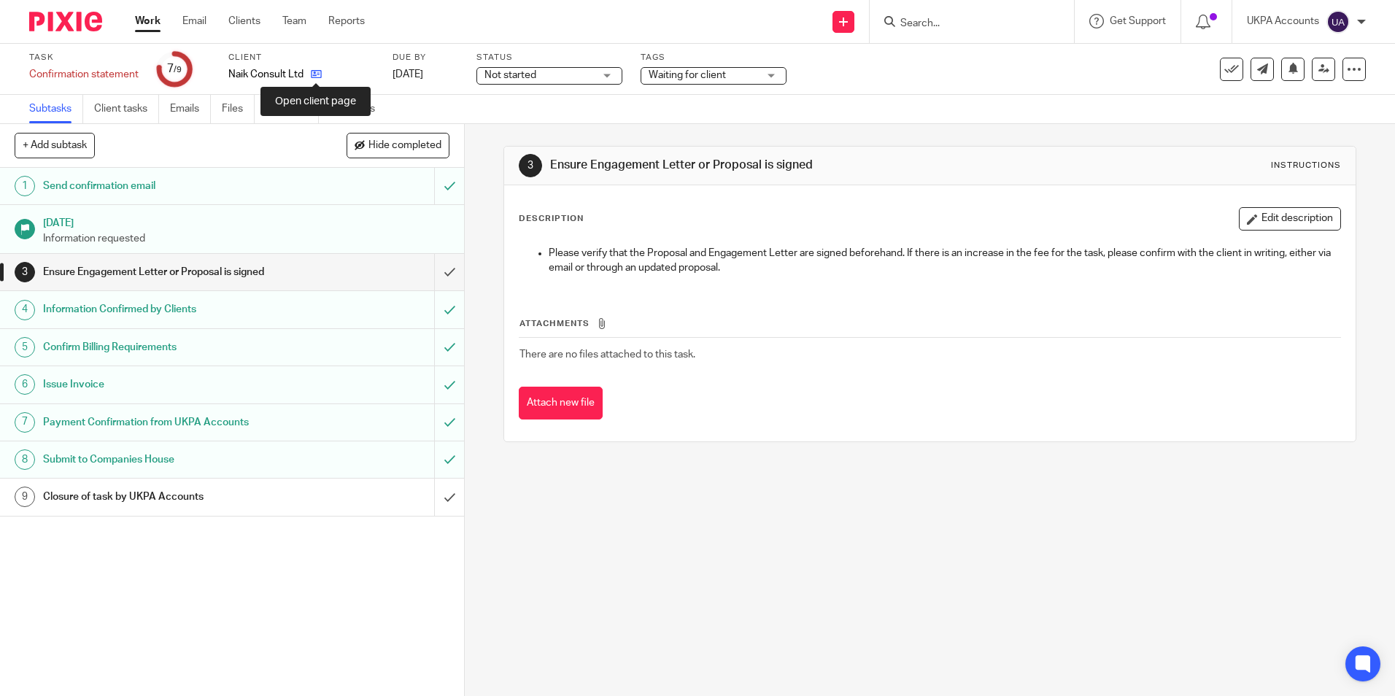
click at [318, 74] on icon at bounding box center [316, 74] width 11 height 11
click at [301, 113] on link "Notes (5)" at bounding box center [292, 109] width 53 height 28
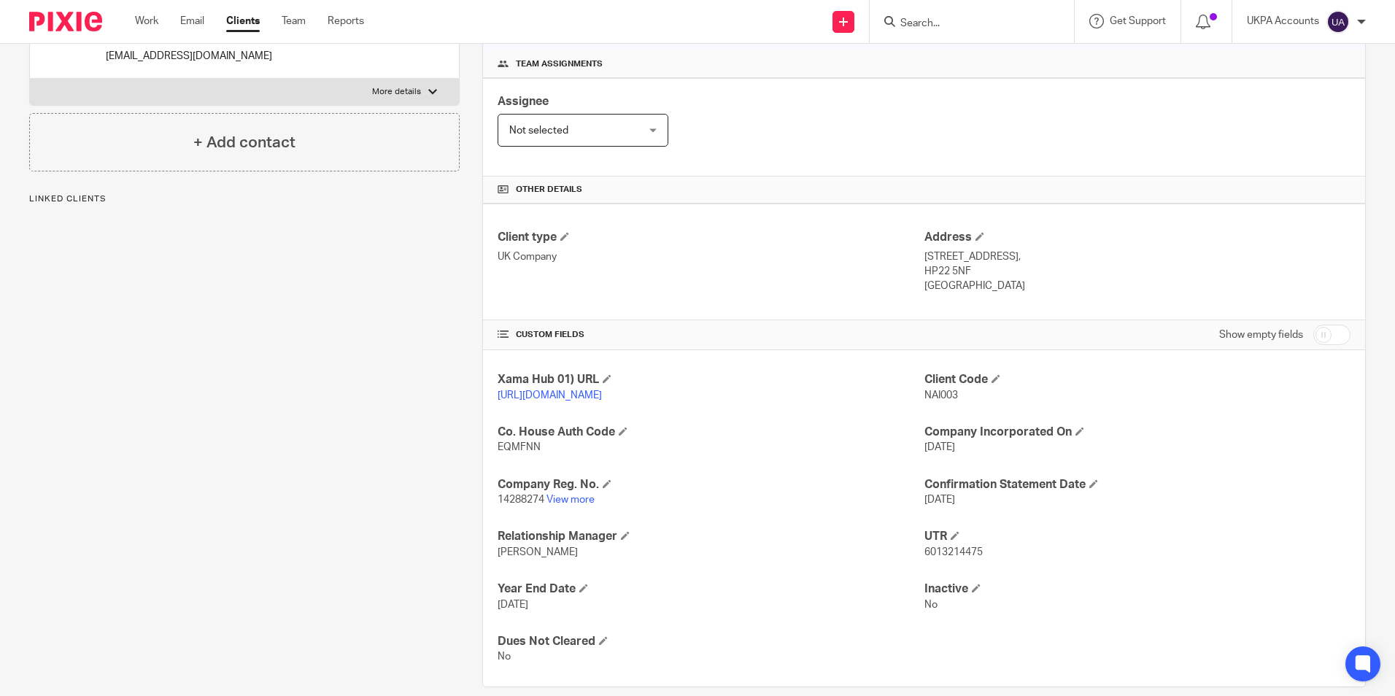
scroll to position [219, 0]
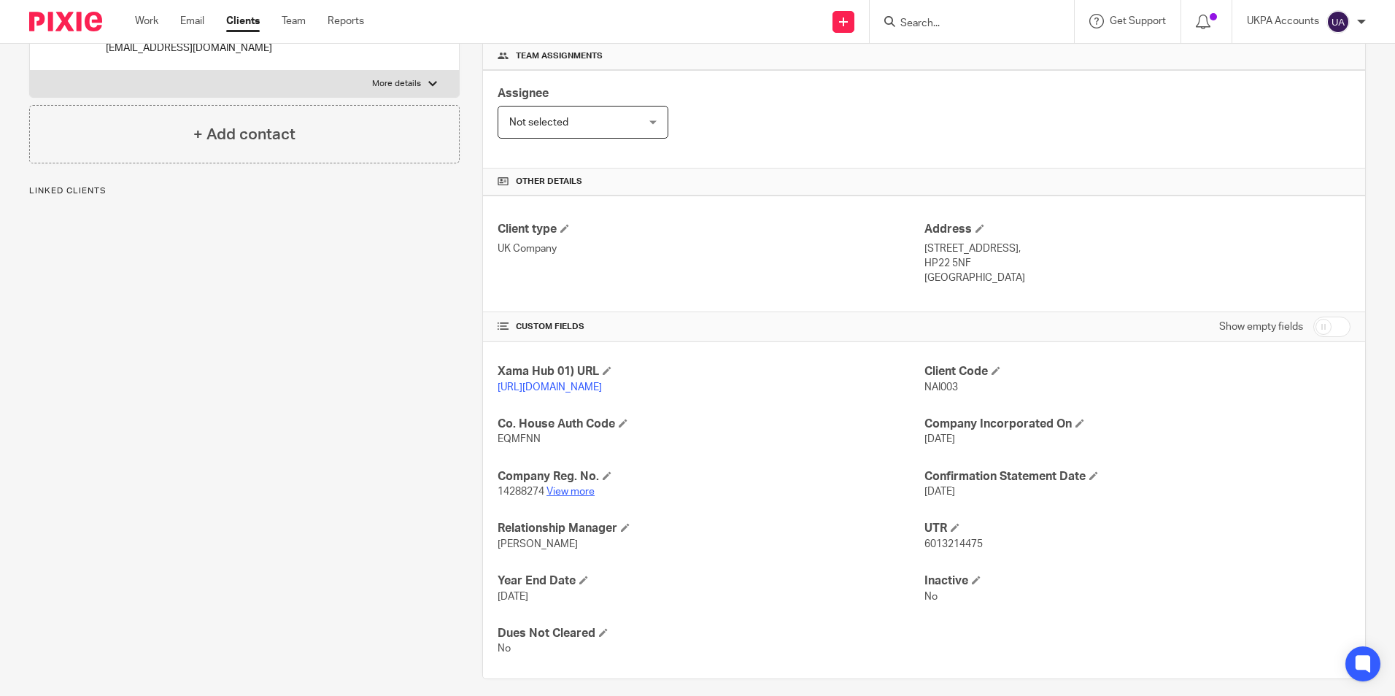
click at [557, 497] on link "View more" at bounding box center [570, 492] width 48 height 10
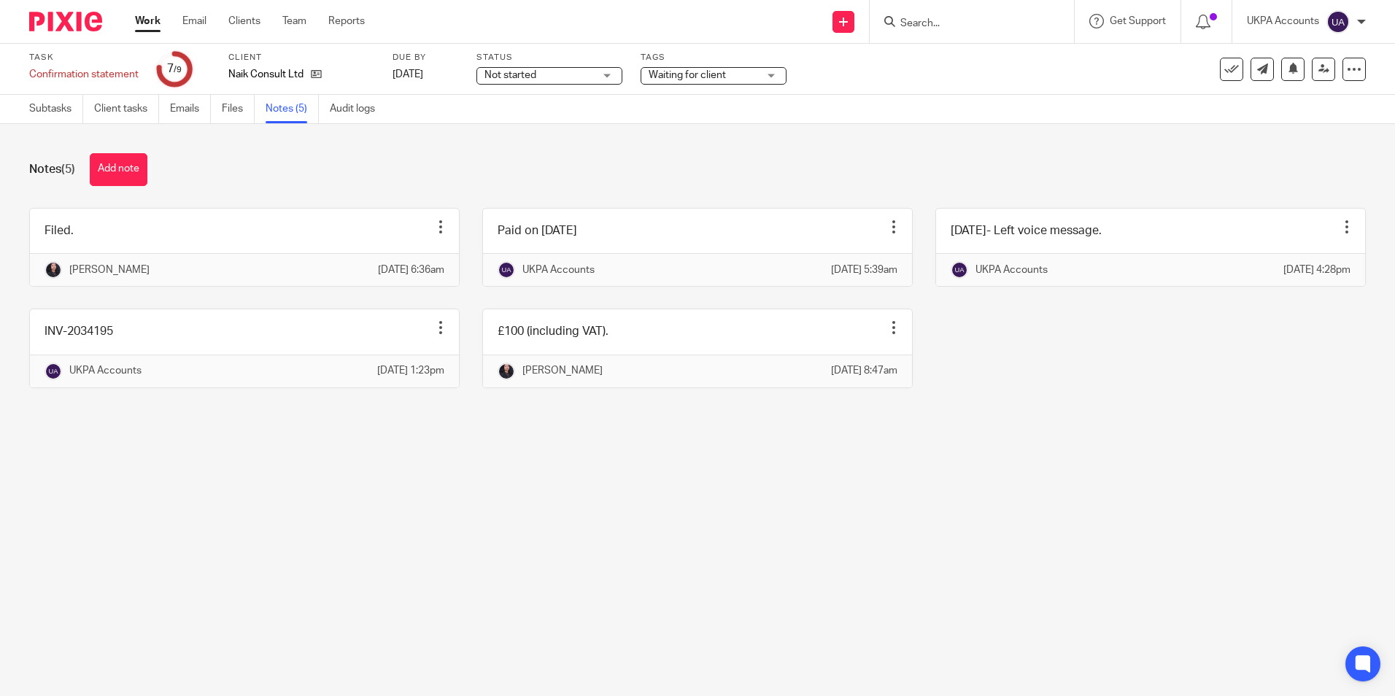
click at [318, 570] on main "Task Confirmation statement Save Confirmation statement 7 /9 Client Naik Consul…" at bounding box center [697, 348] width 1395 height 696
click at [37, 106] on link "Subtasks" at bounding box center [56, 109] width 54 height 28
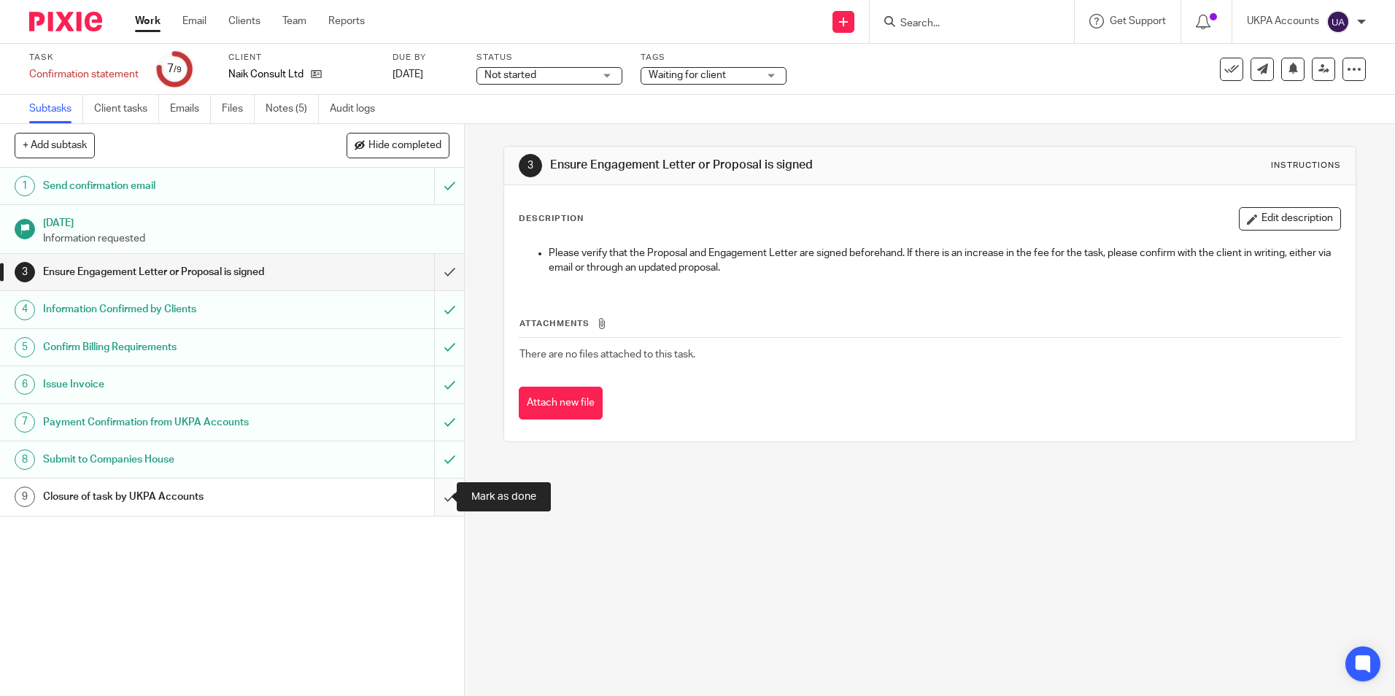
click at [438, 498] on input "submit" at bounding box center [232, 497] width 464 height 36
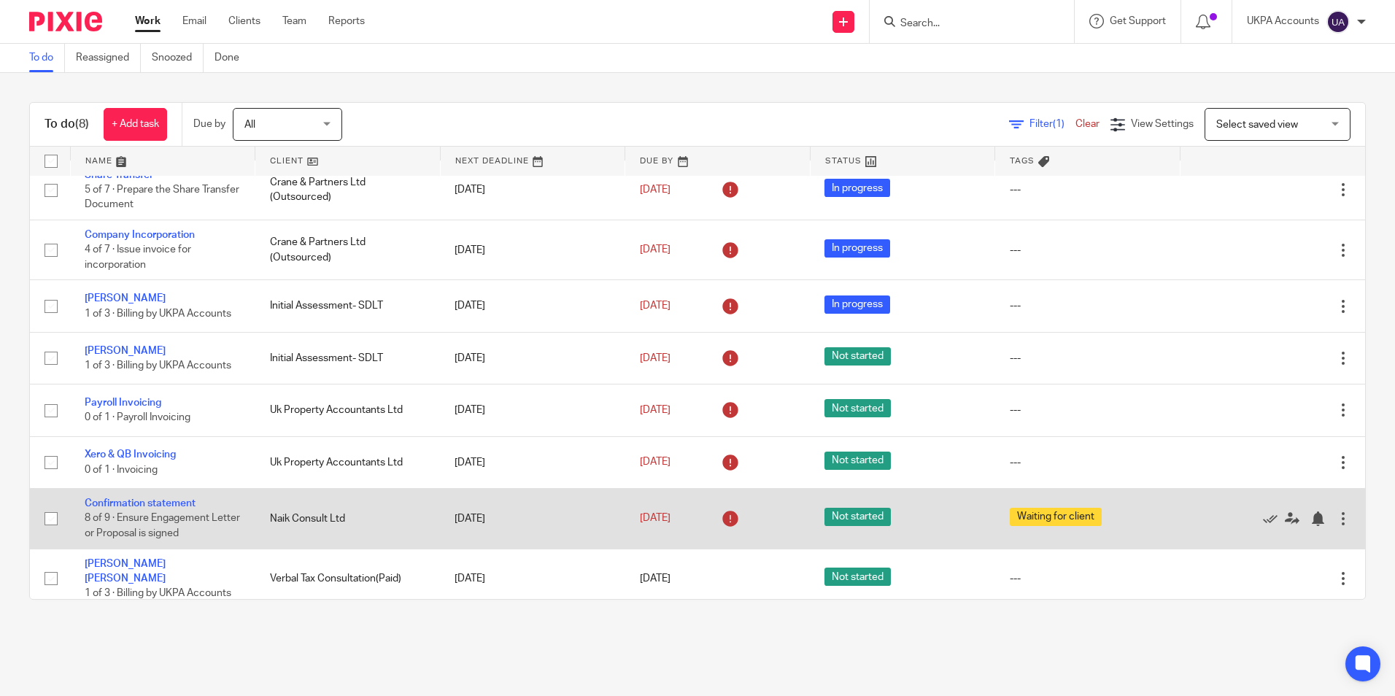
scroll to position [18, 0]
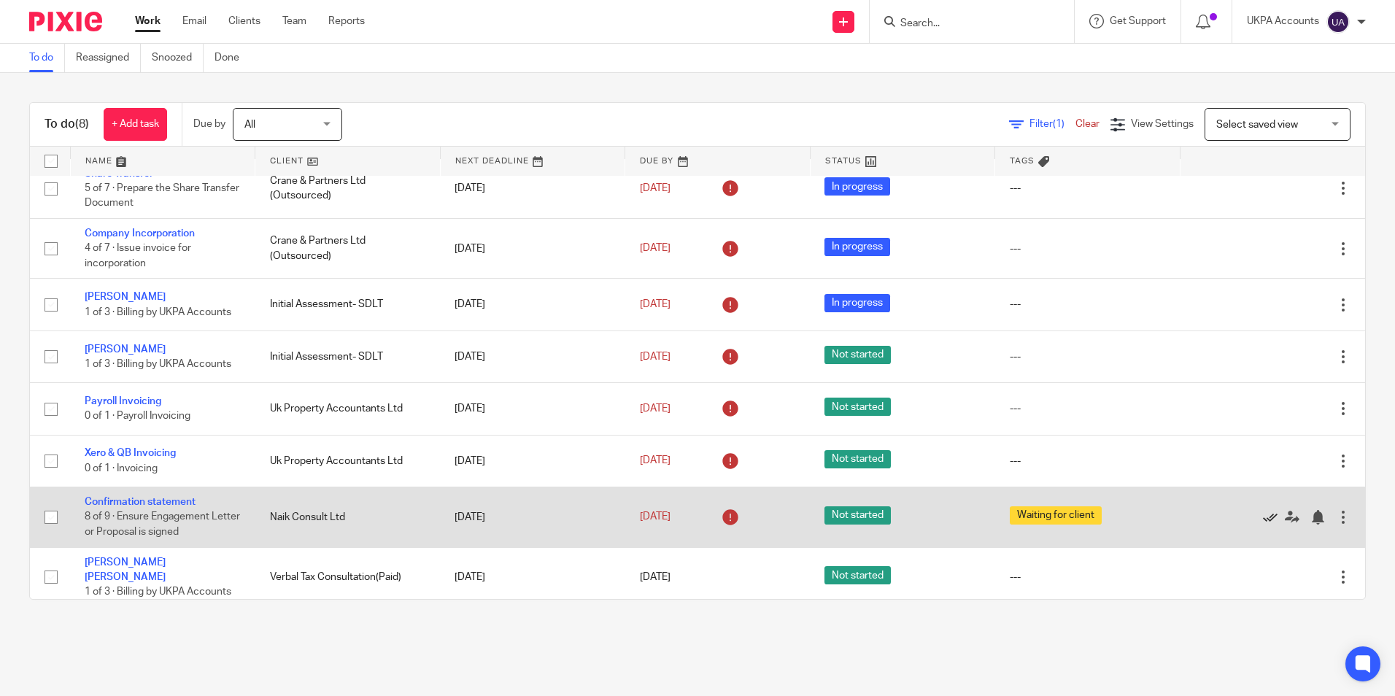
click at [1263, 519] on icon at bounding box center [1270, 517] width 15 height 15
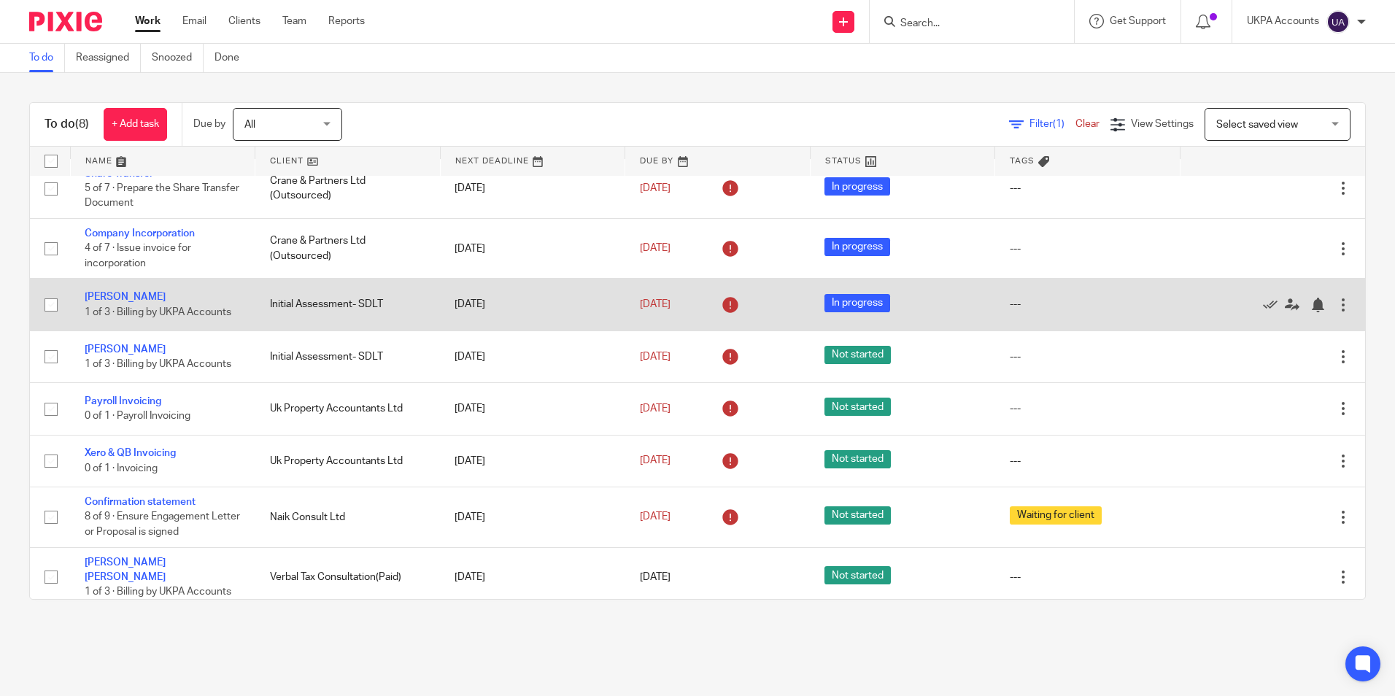
scroll to position [0, 0]
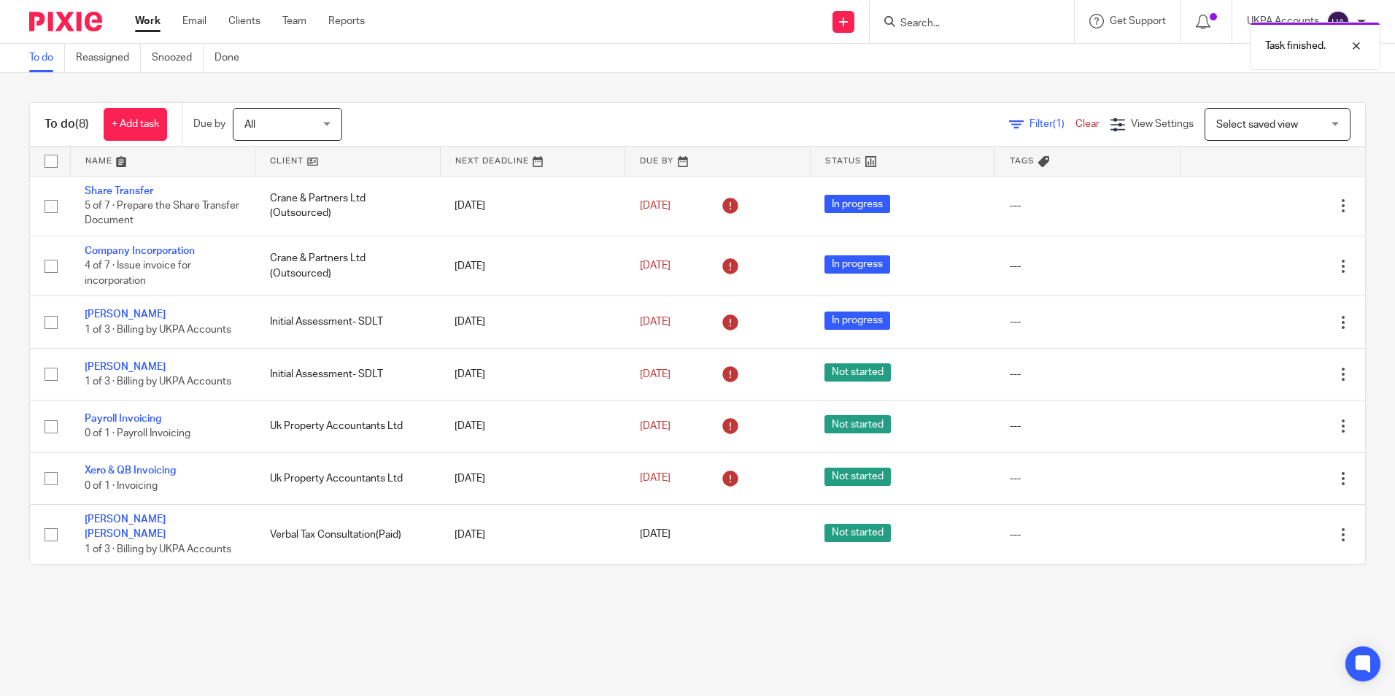
click at [37, 61] on link "To do" at bounding box center [47, 58] width 36 height 28
click at [950, 15] on form at bounding box center [976, 21] width 155 height 18
click at [937, 26] on input "Search" at bounding box center [964, 24] width 131 height 13
paste input "Idomile [PERSON_NAME]"
type input "Idomile [PERSON_NAME]"
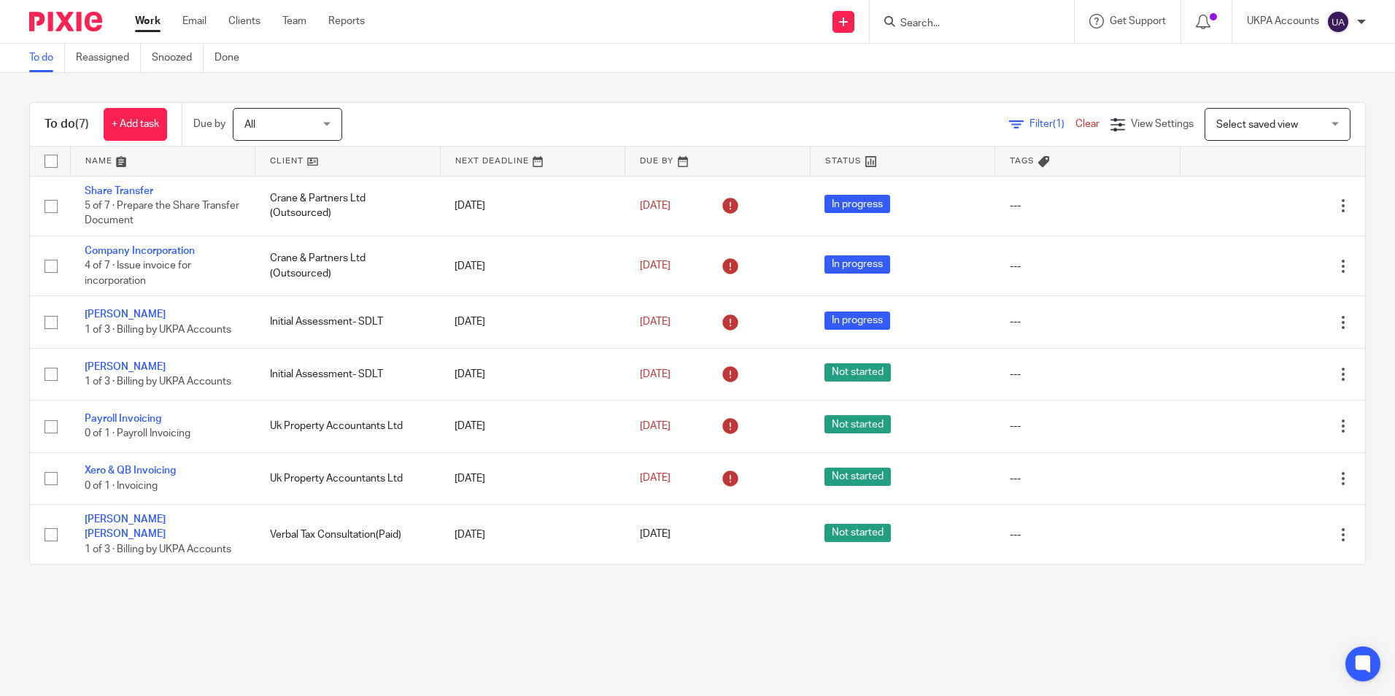
drag, startPoint x: 965, startPoint y: 12, endPoint x: 959, endPoint y: 20, distance: 9.5
click at [965, 15] on form at bounding box center [976, 21] width 155 height 18
click at [957, 20] on input "Search" at bounding box center [964, 24] width 131 height 13
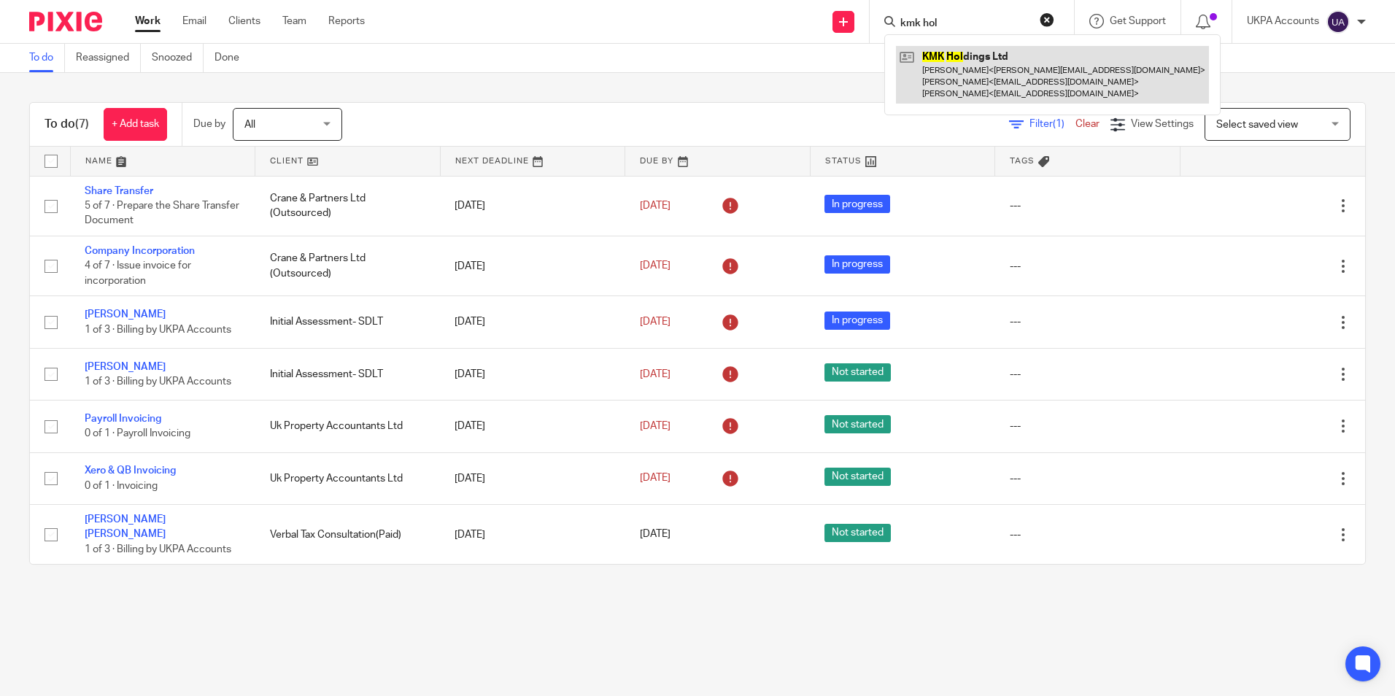
type input "kmk hol"
click at [972, 73] on link at bounding box center [1052, 75] width 313 height 58
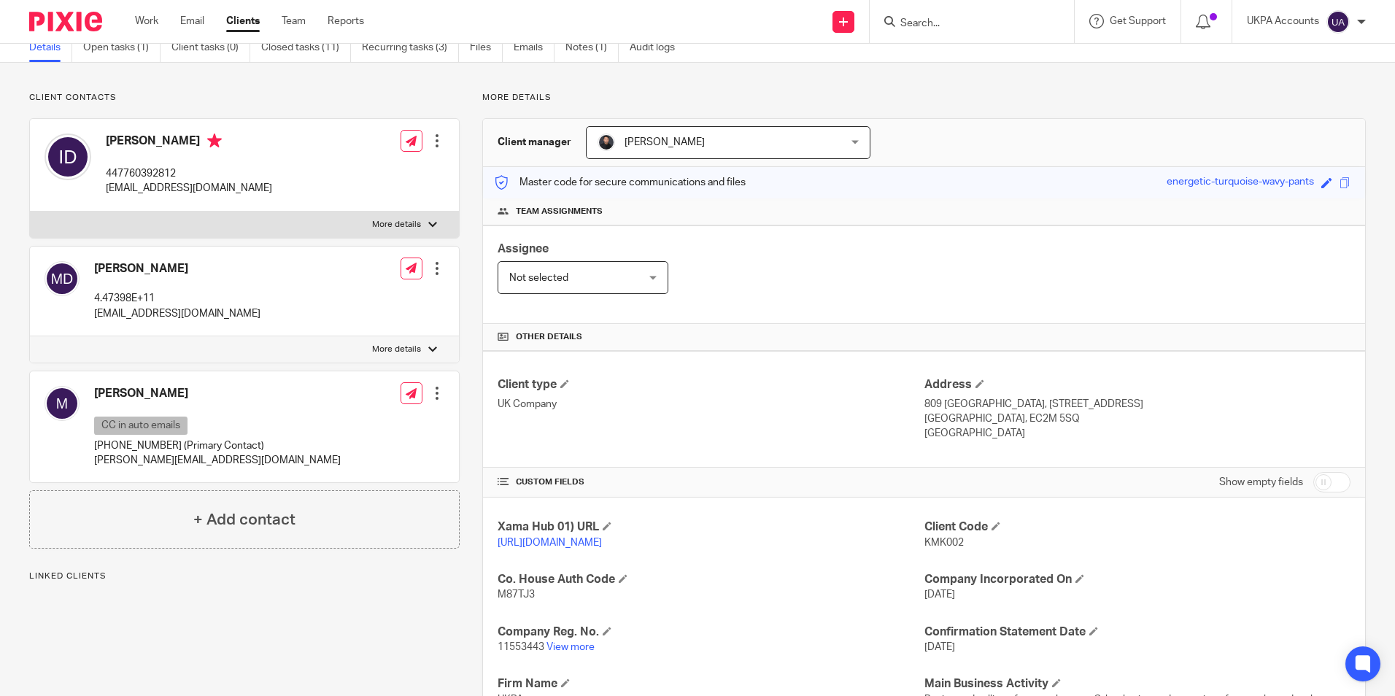
scroll to position [146, 0]
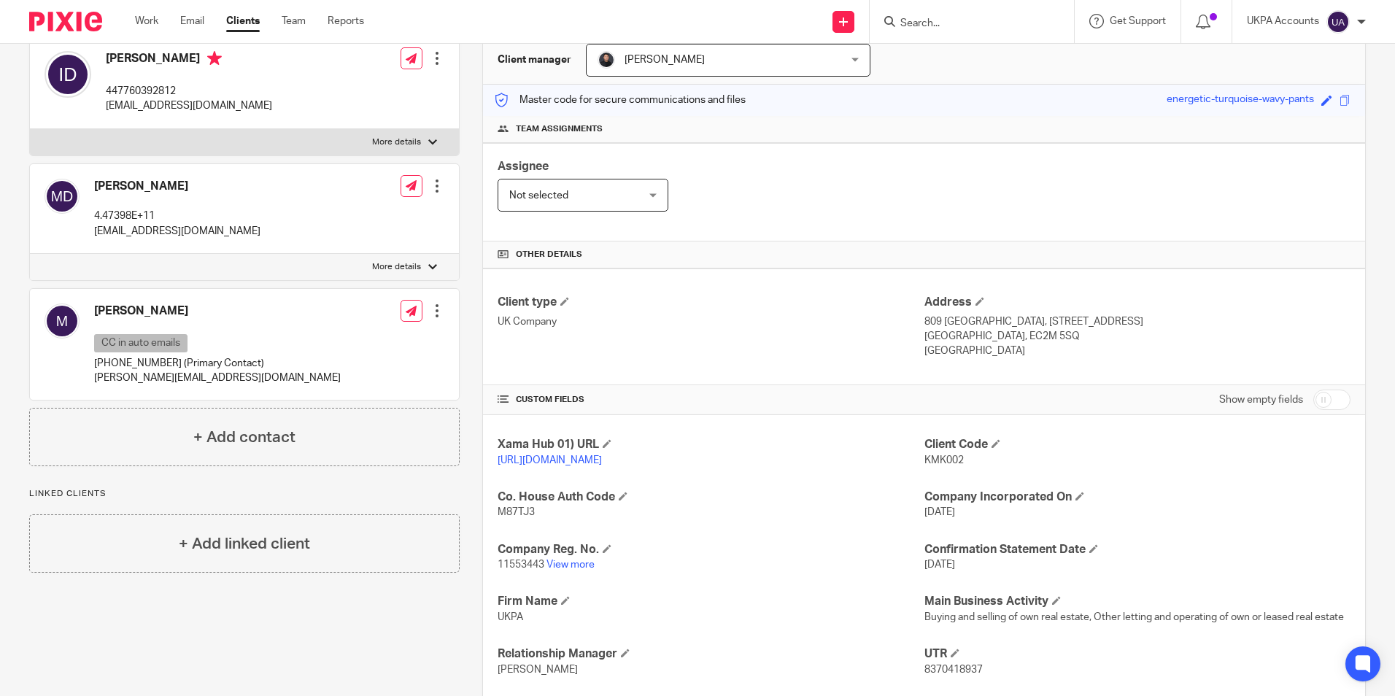
click at [946, 20] on input "Search" at bounding box center [964, 24] width 131 height 13
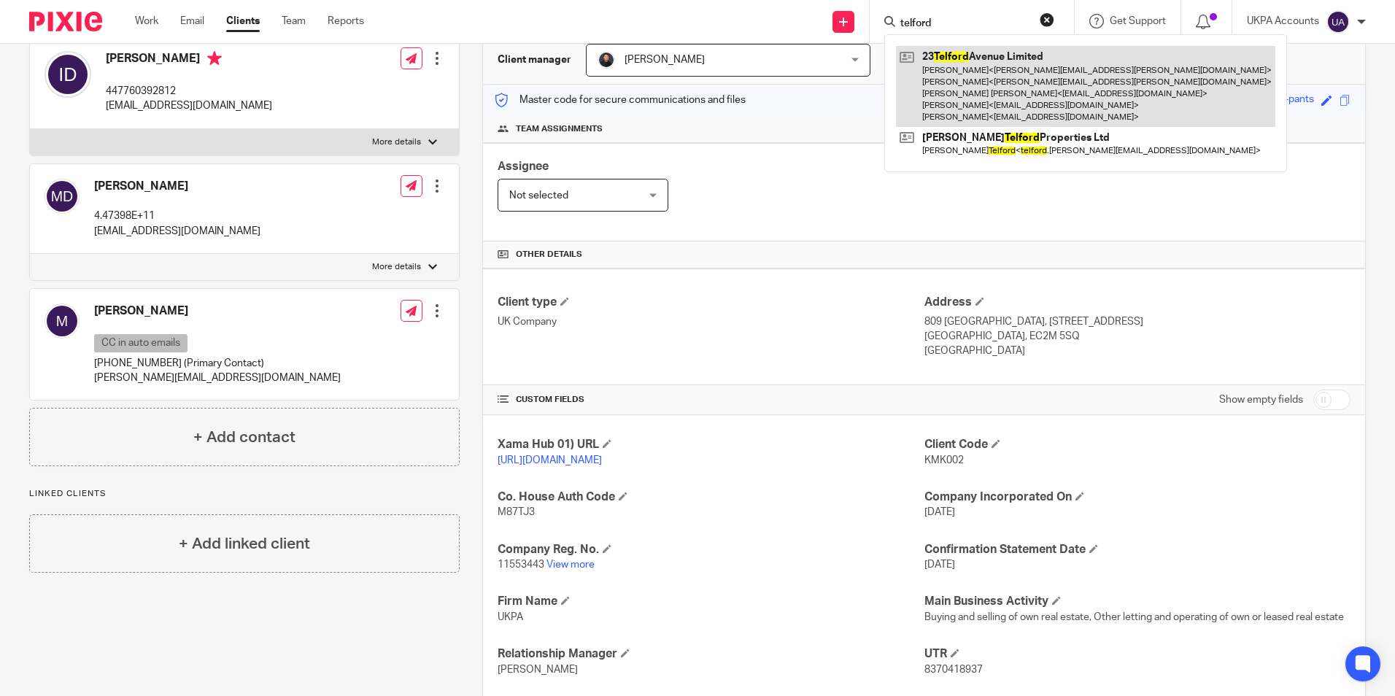
type input "telford"
click at [978, 75] on link at bounding box center [1085, 86] width 379 height 81
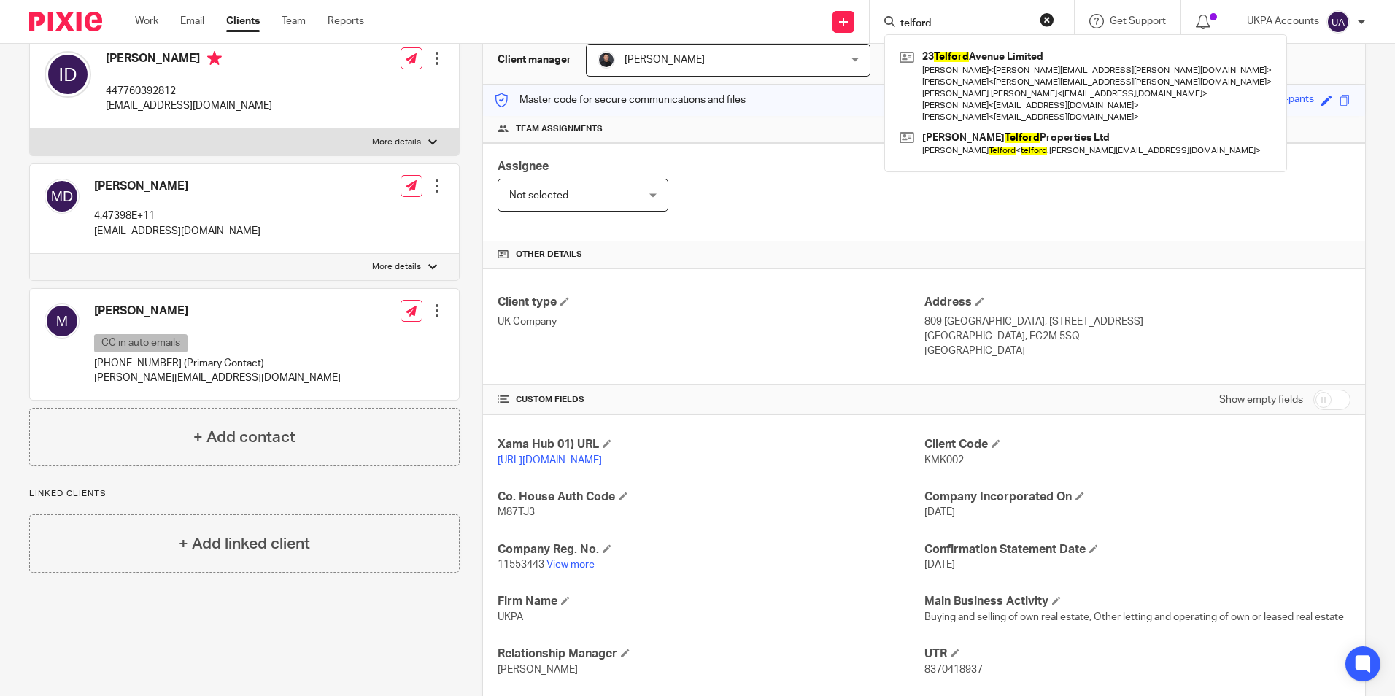
scroll to position [219, 0]
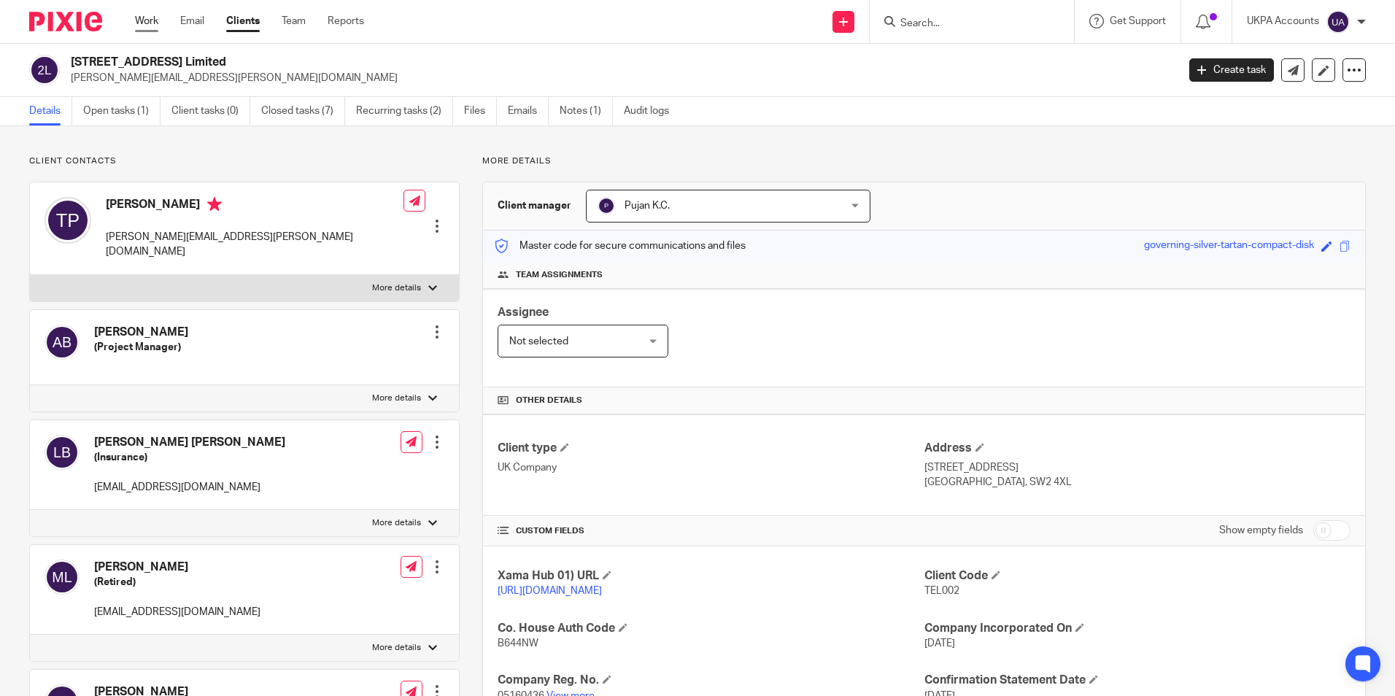
click at [144, 23] on link "Work" at bounding box center [146, 21] width 23 height 15
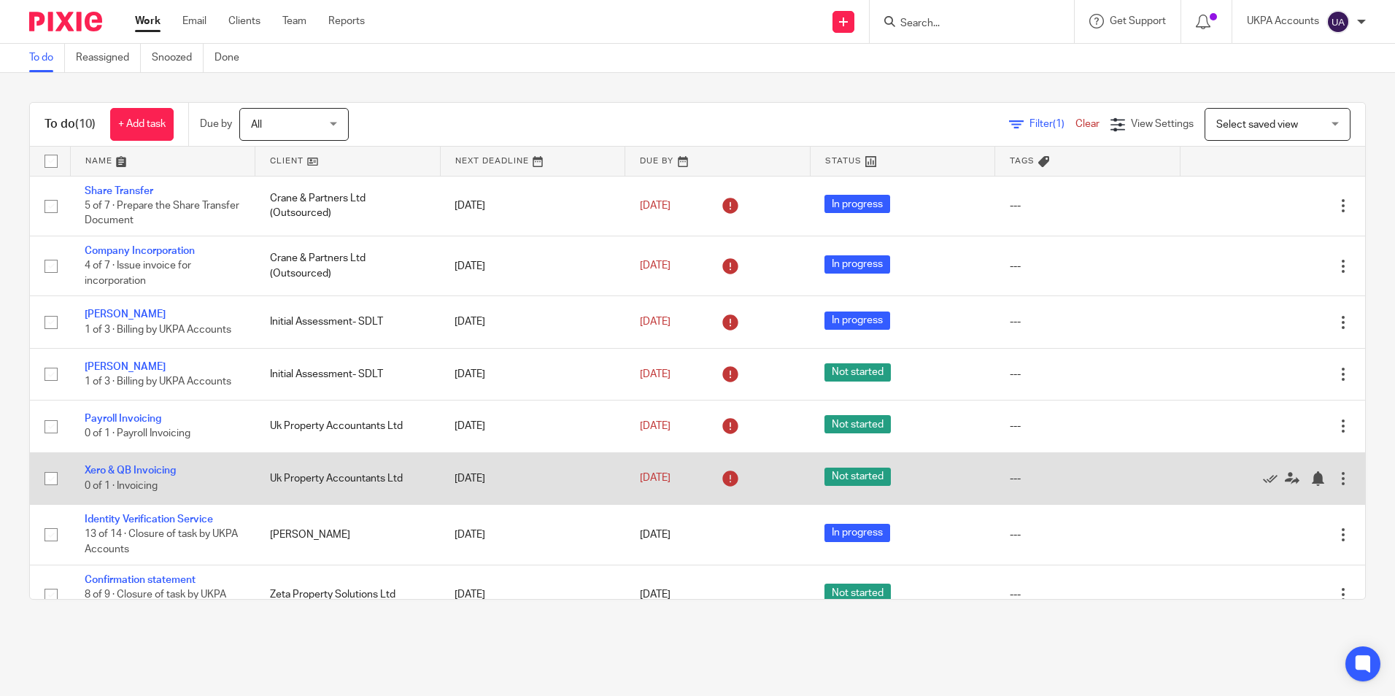
scroll to position [138, 0]
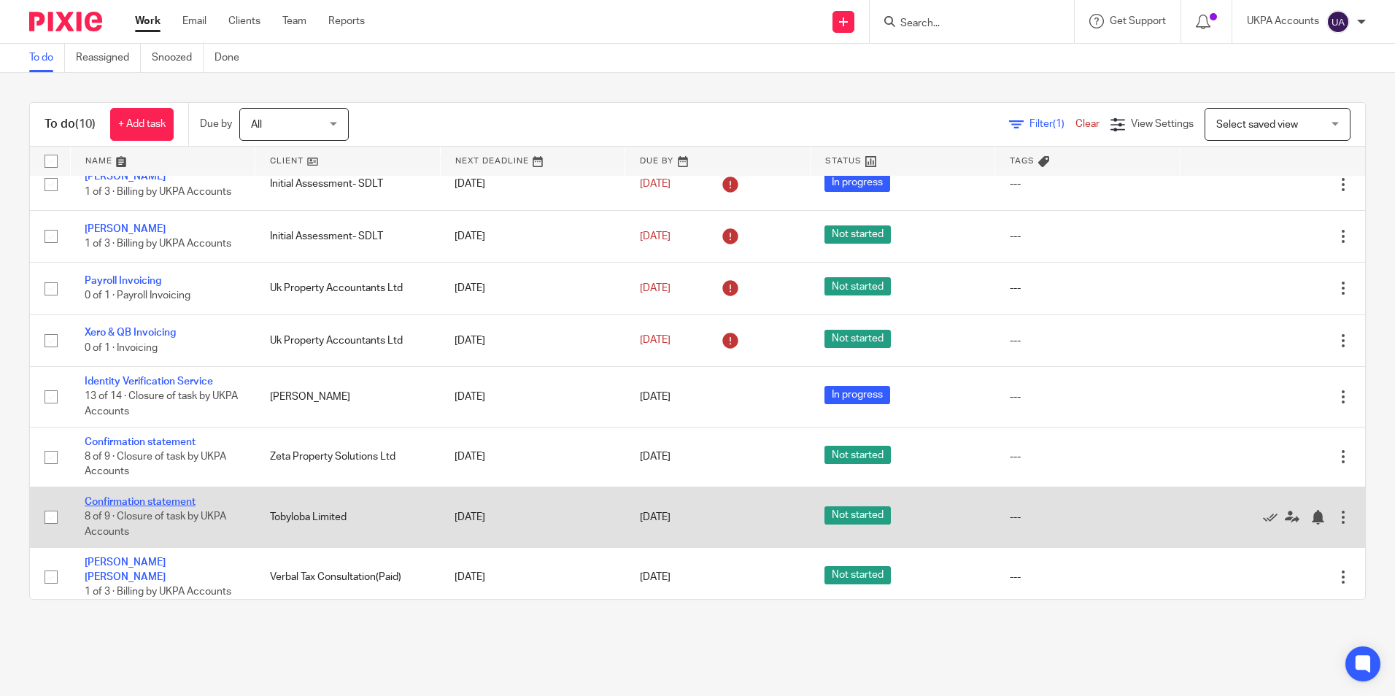
click at [173, 501] on link "Confirmation statement" at bounding box center [140, 502] width 111 height 10
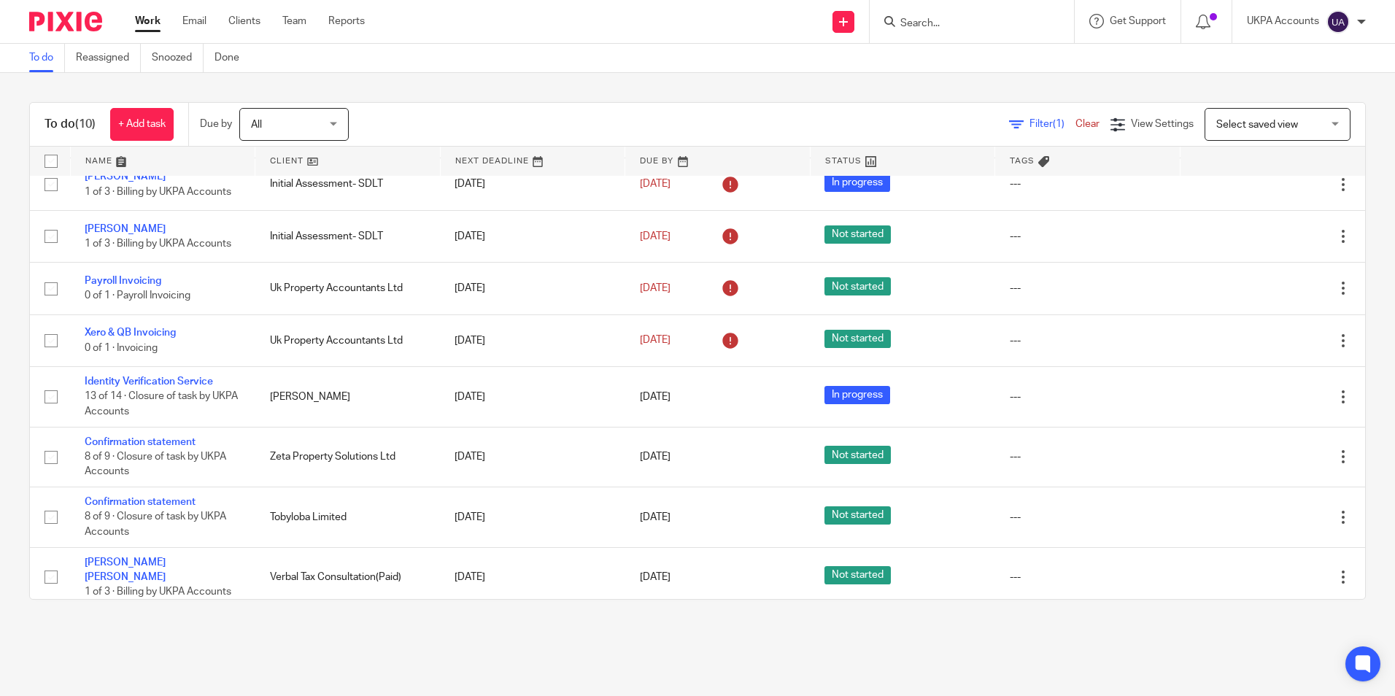
click at [53, 60] on link "To do" at bounding box center [47, 58] width 36 height 28
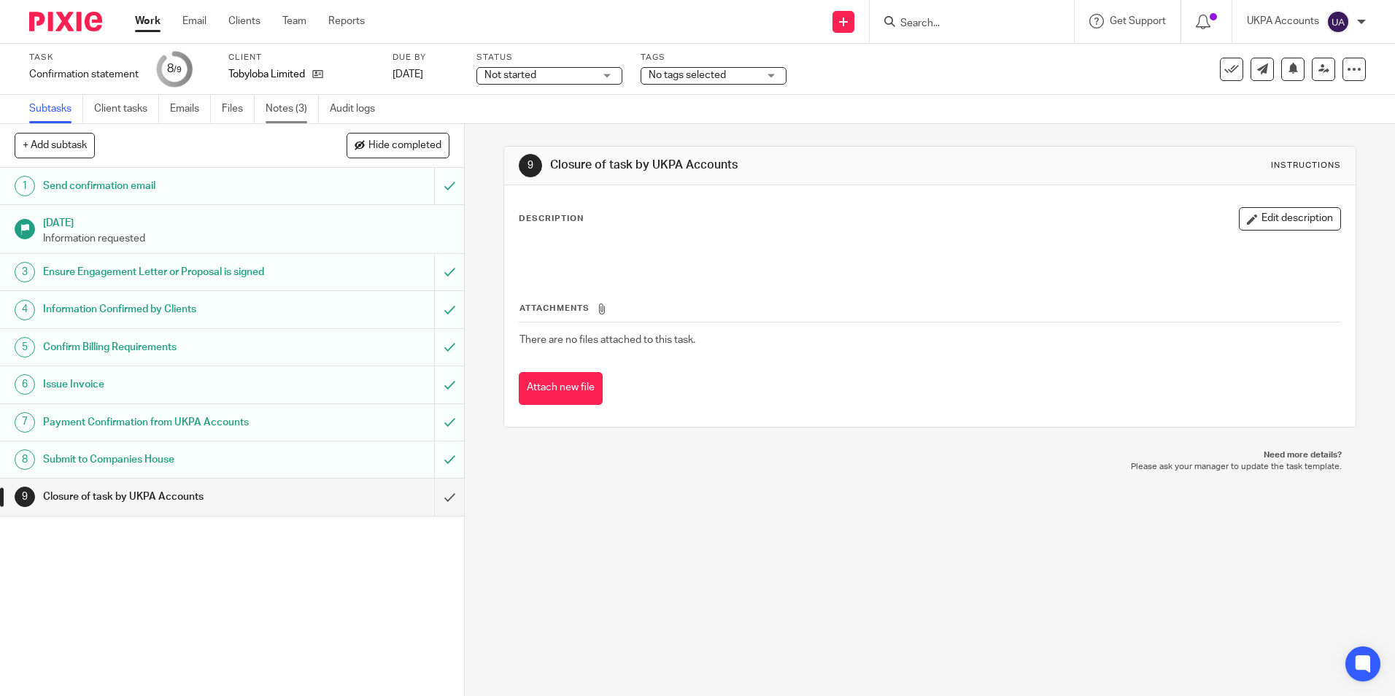
click at [289, 108] on link "Notes (3)" at bounding box center [292, 109] width 53 height 28
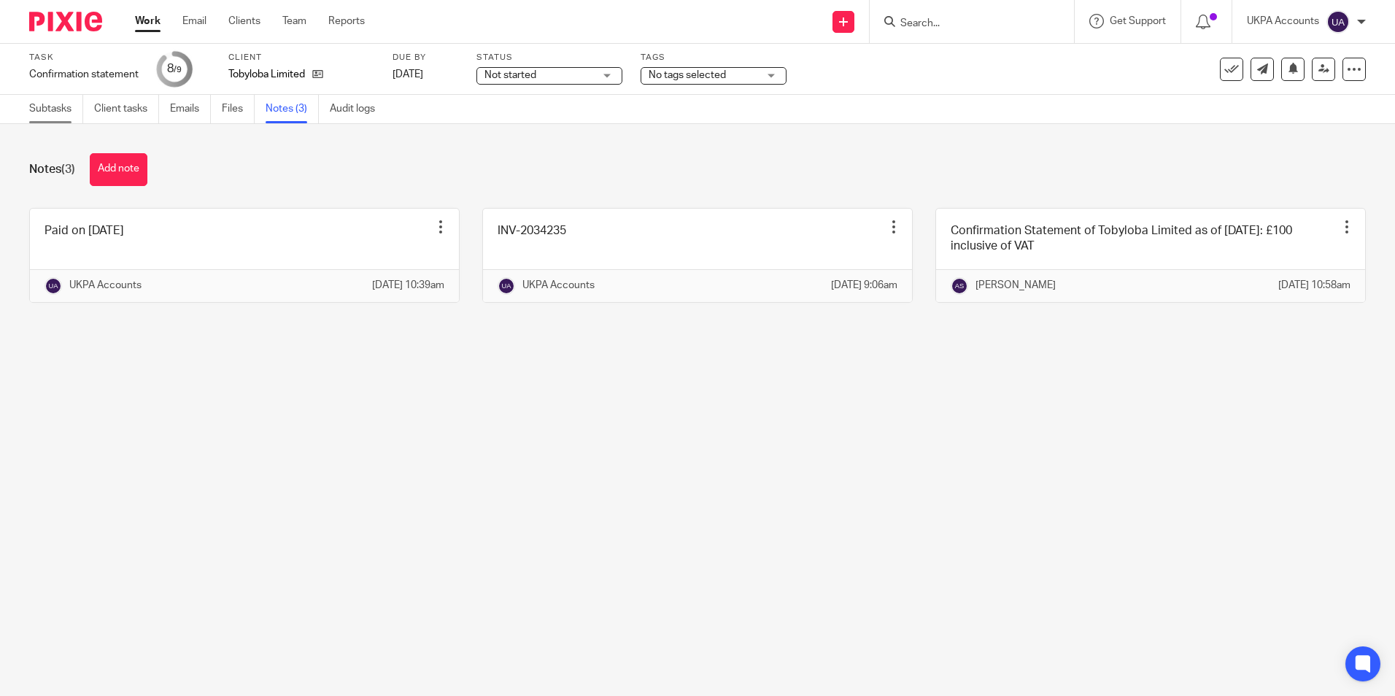
click at [40, 113] on link "Subtasks" at bounding box center [56, 109] width 54 height 28
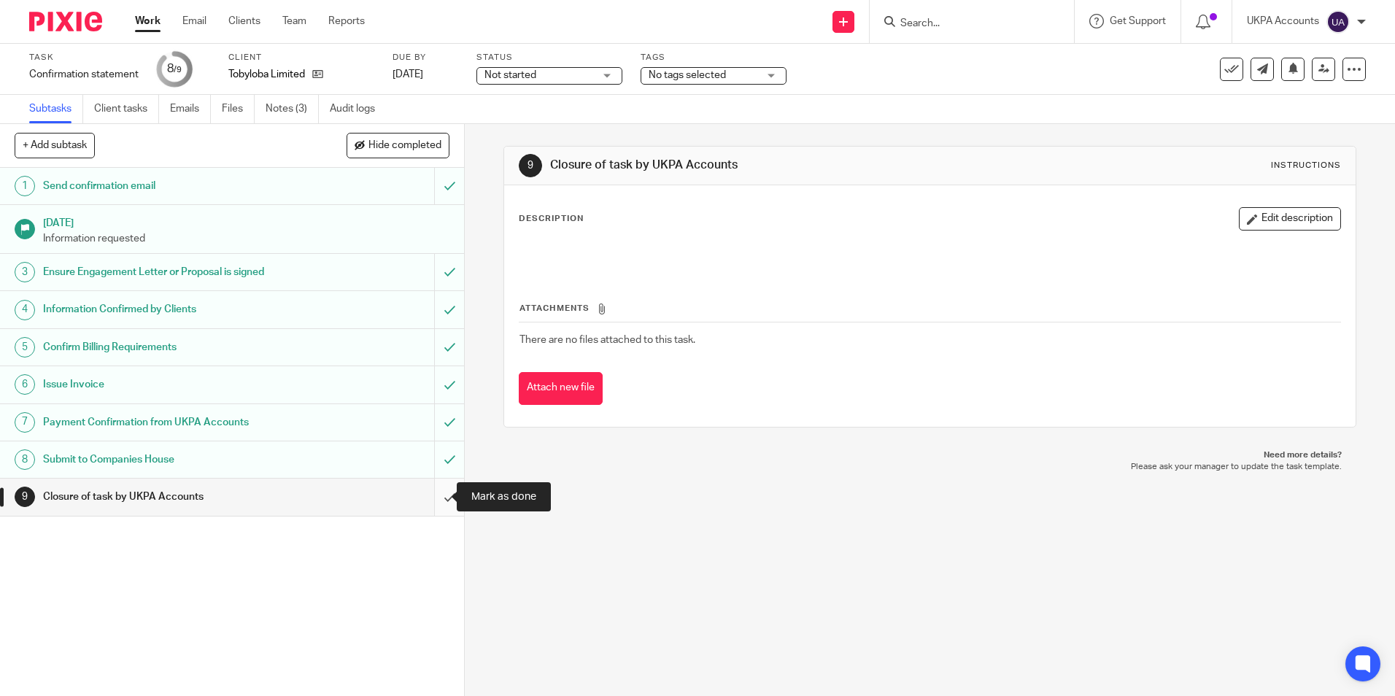
click at [431, 495] on input "submit" at bounding box center [232, 497] width 464 height 36
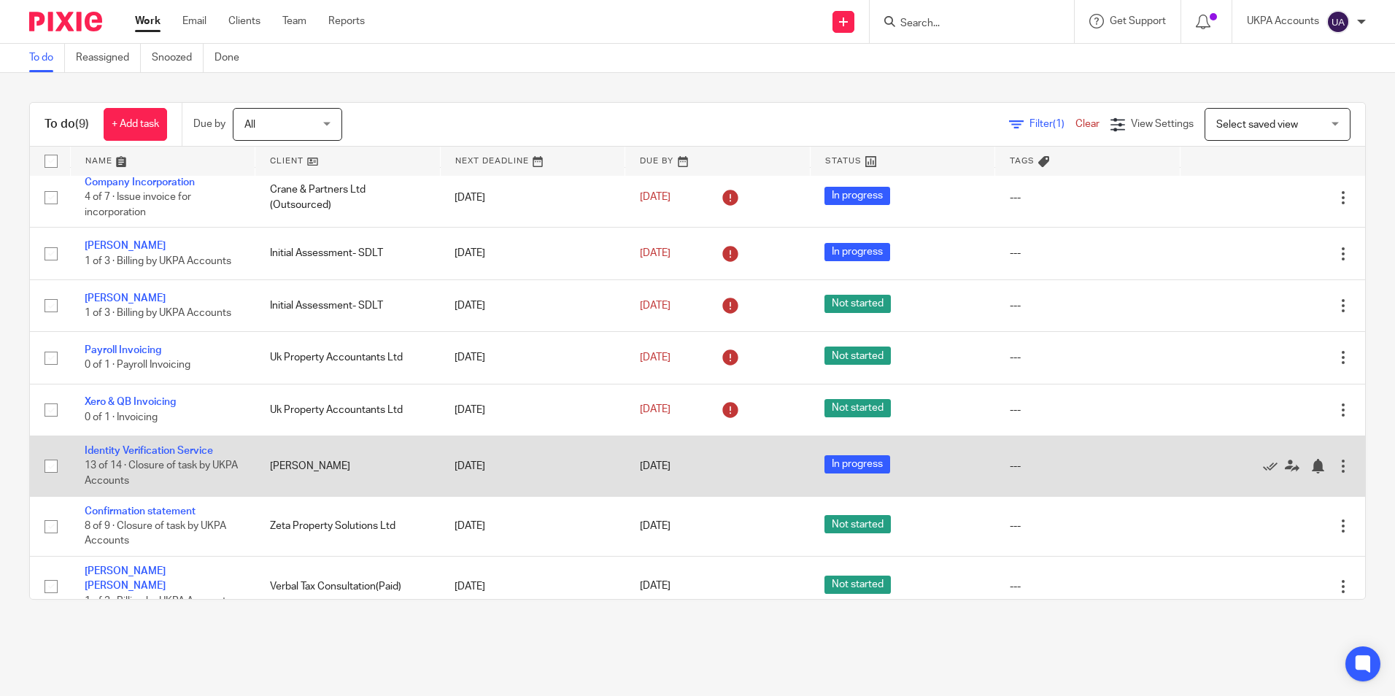
scroll to position [77, 0]
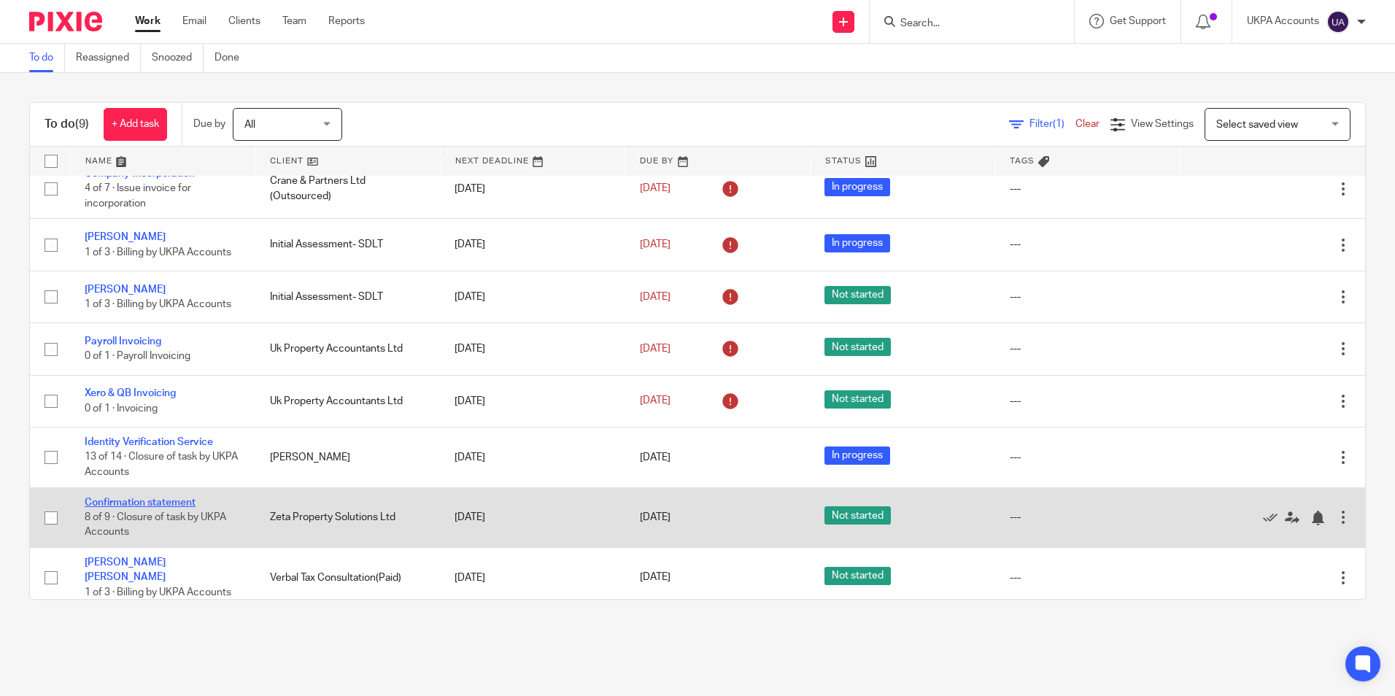
click at [166, 504] on link "Confirmation statement" at bounding box center [140, 503] width 111 height 10
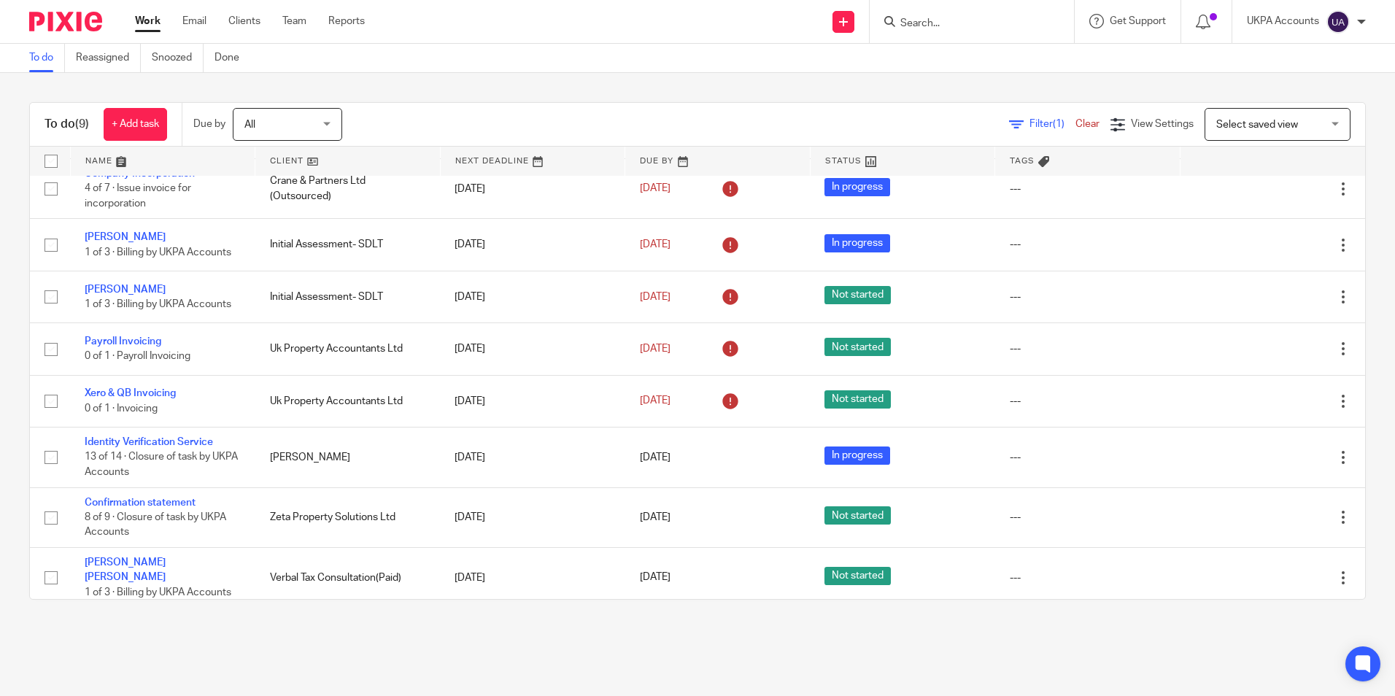
click at [142, 21] on link "Work" at bounding box center [148, 21] width 26 height 15
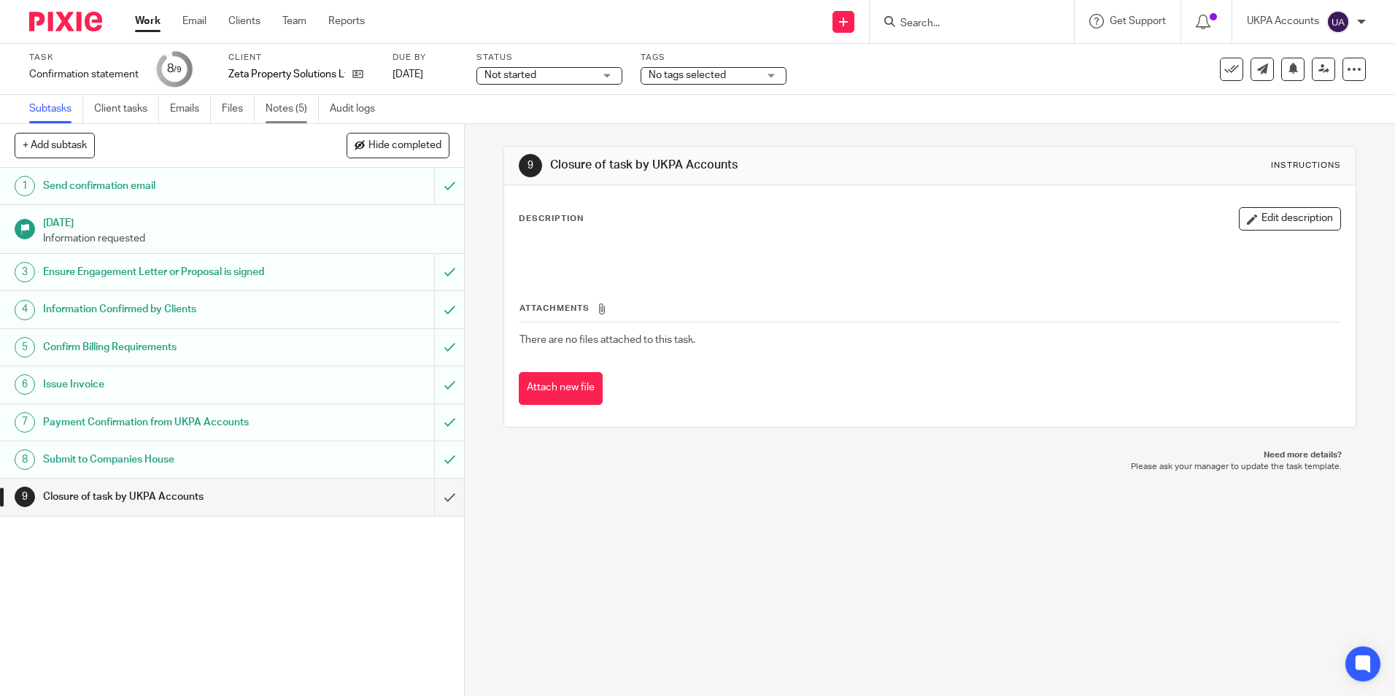
click at [301, 109] on link "Notes (5)" at bounding box center [292, 109] width 53 height 28
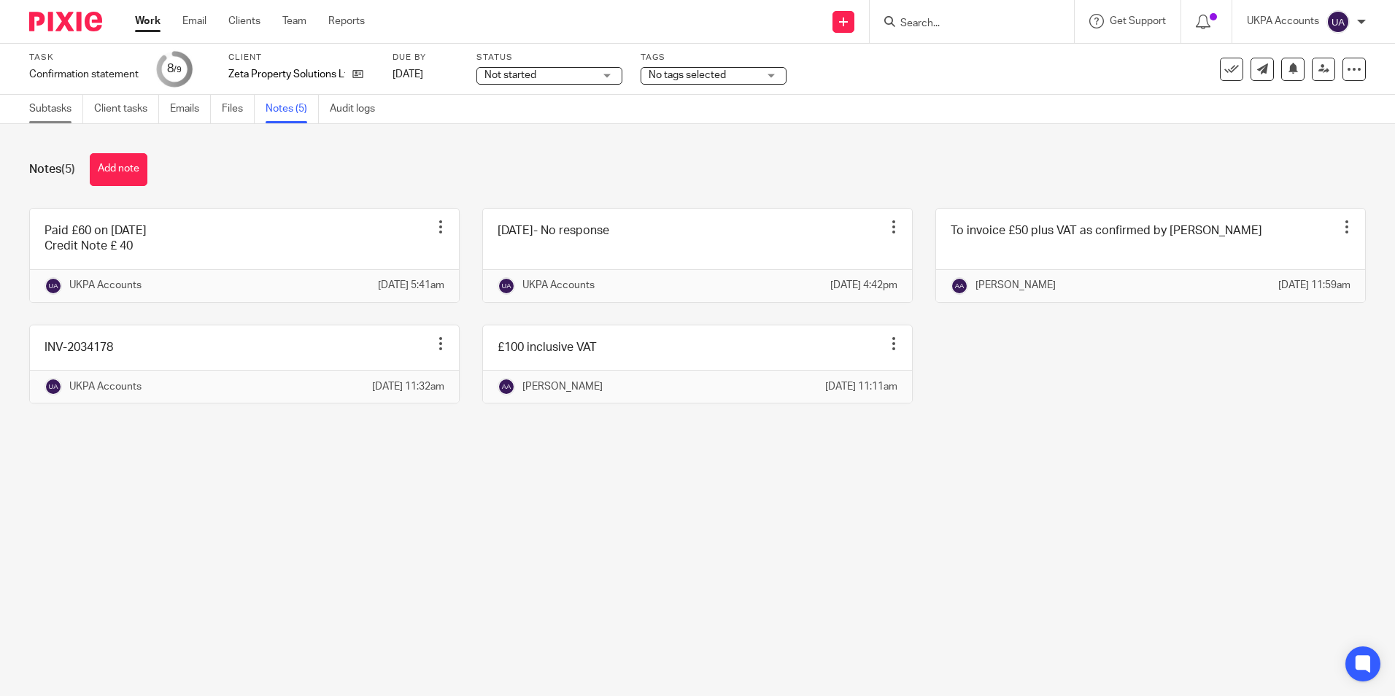
click at [50, 109] on link "Subtasks" at bounding box center [56, 109] width 54 height 28
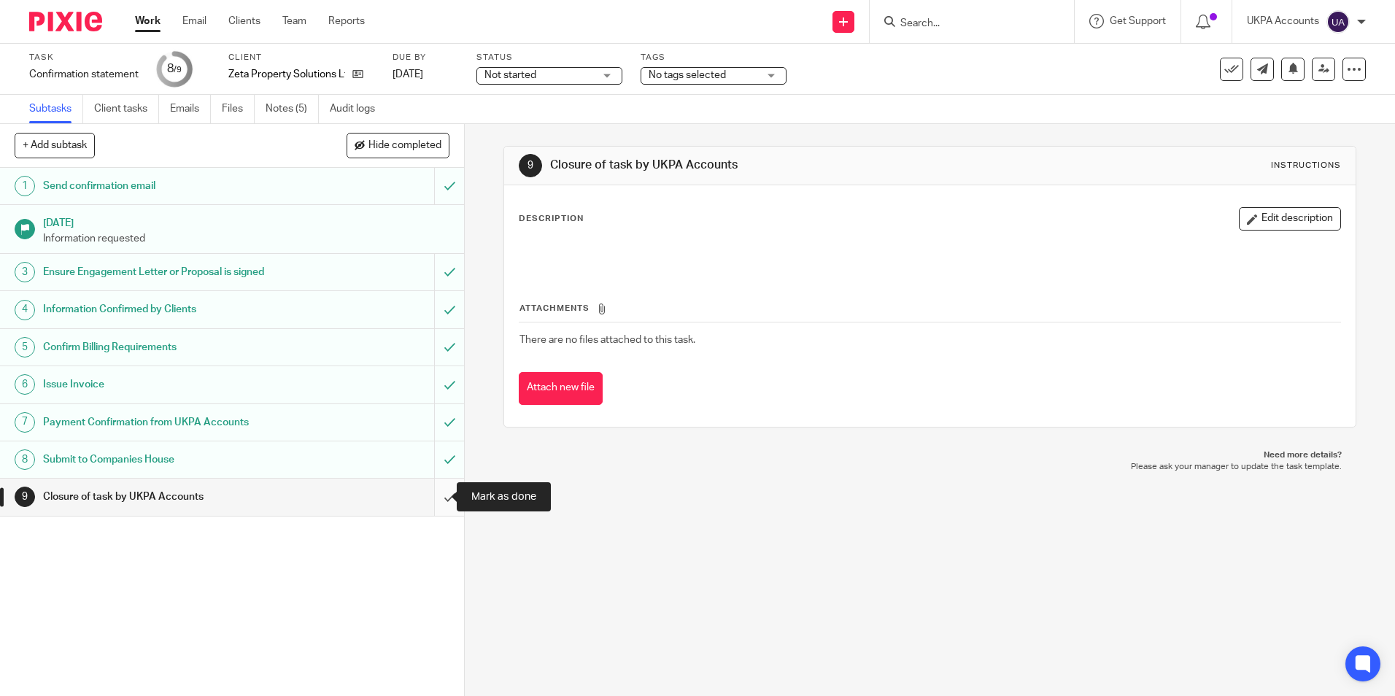
click at [430, 498] on input "submit" at bounding box center [232, 497] width 464 height 36
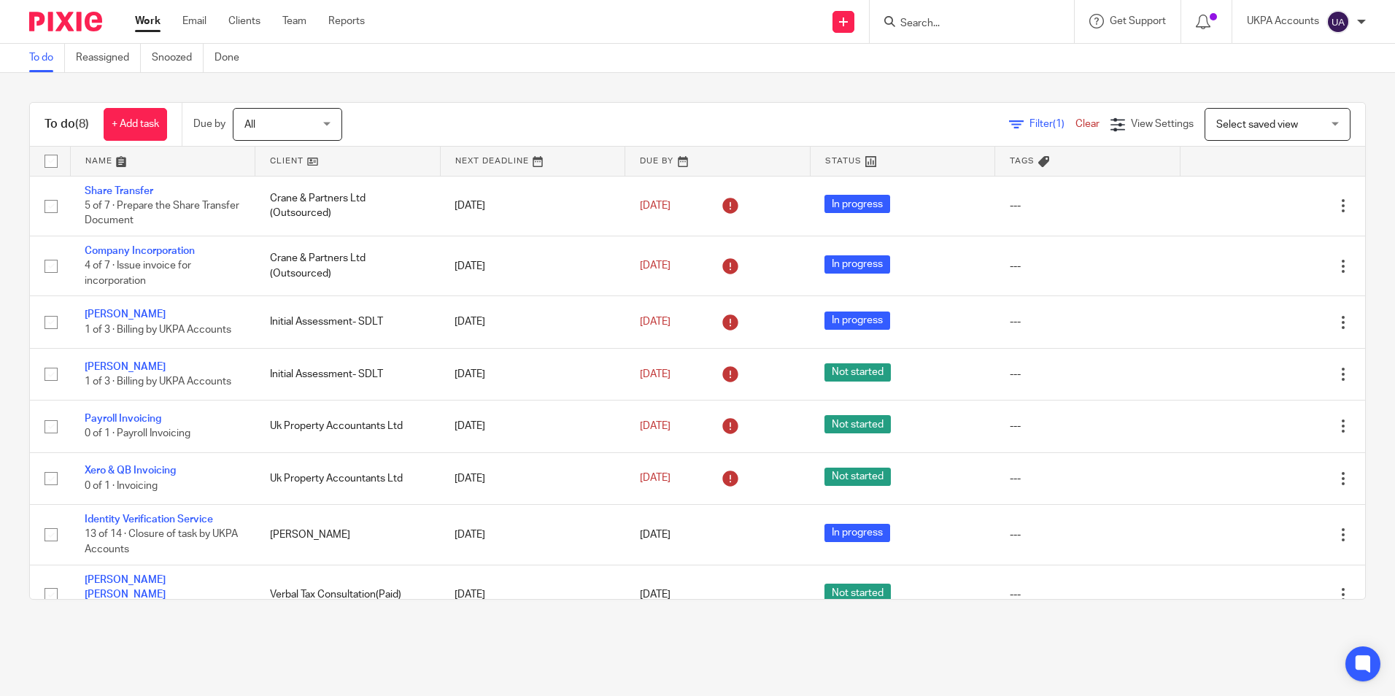
scroll to position [18, 0]
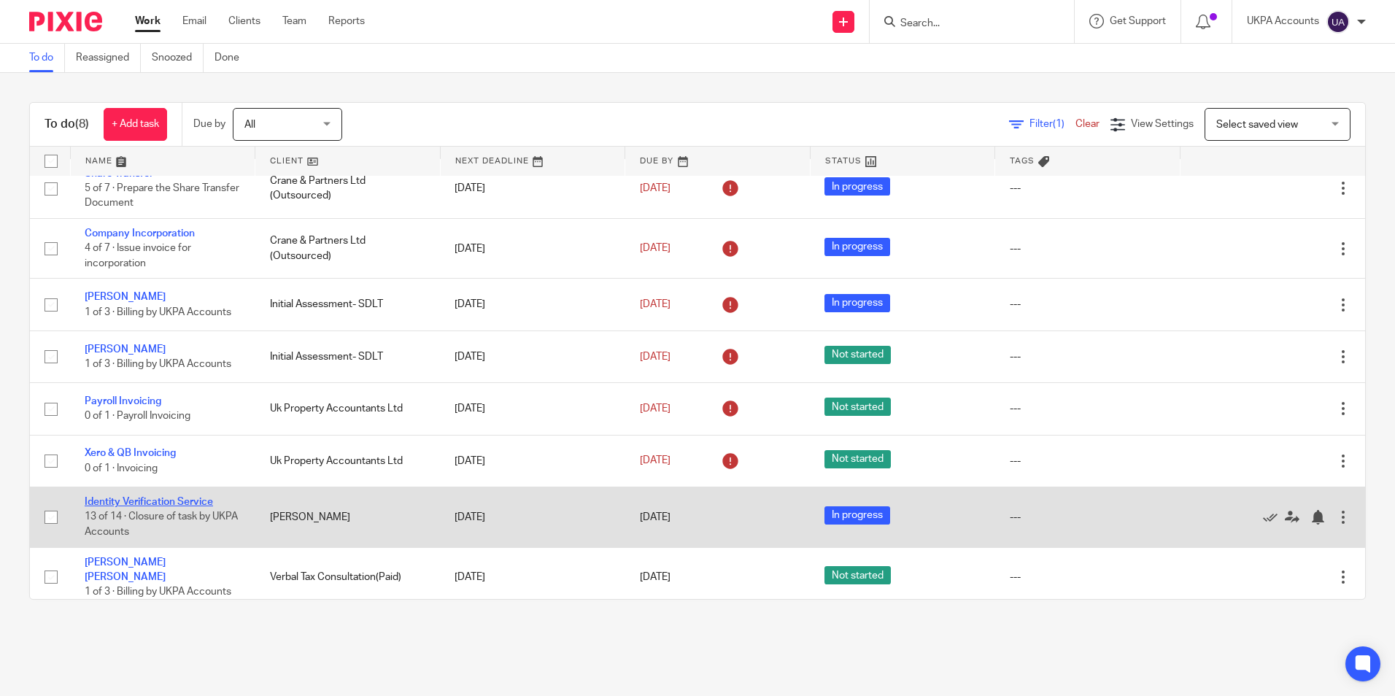
click at [132, 500] on link "Identity Verification Service" at bounding box center [149, 502] width 128 height 10
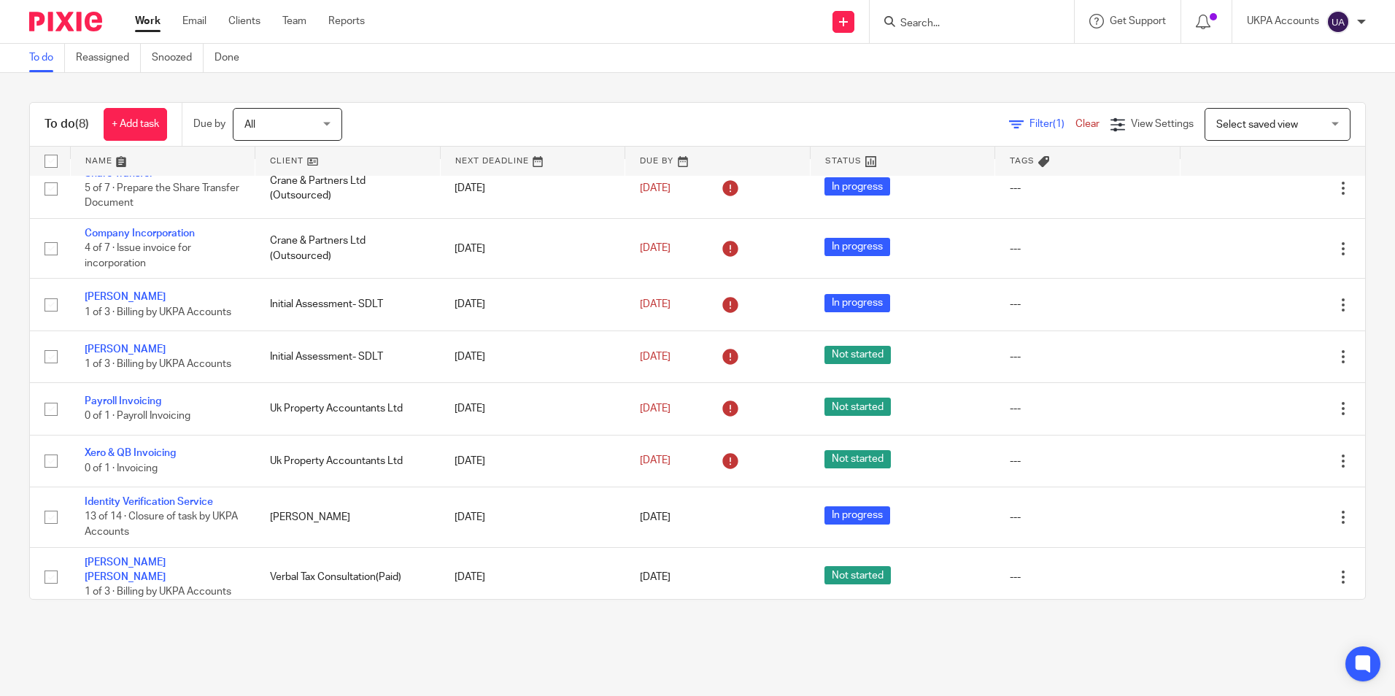
click at [54, 63] on link "To do" at bounding box center [47, 58] width 36 height 28
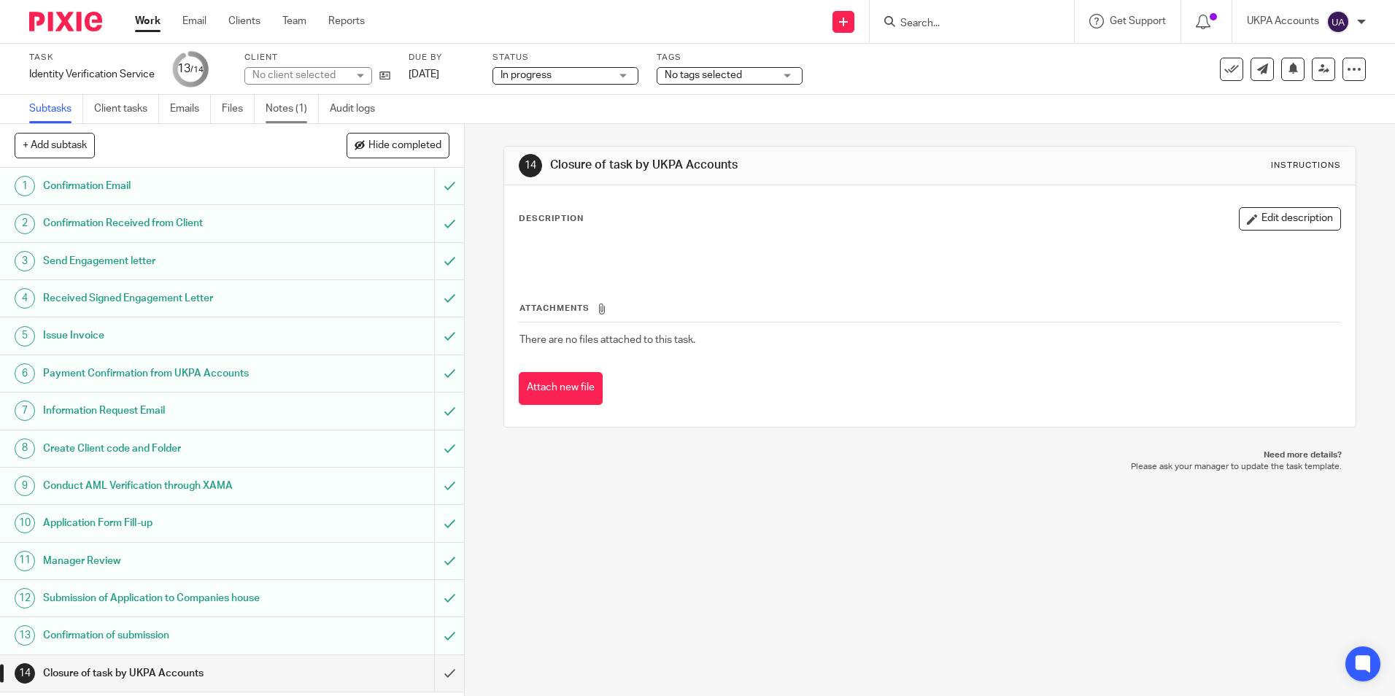
click at [279, 107] on link "Notes (1)" at bounding box center [292, 109] width 53 height 28
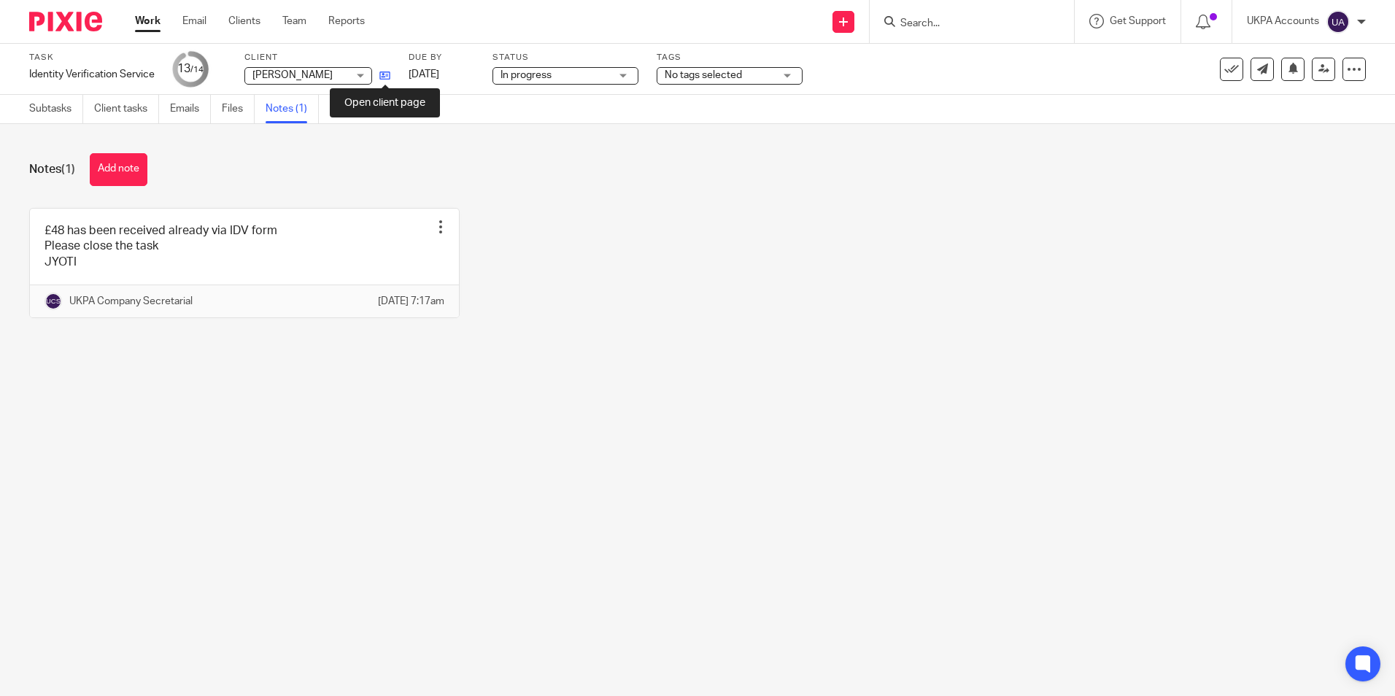
click at [386, 77] on icon at bounding box center [384, 75] width 11 height 11
click at [110, 176] on button "Add note" at bounding box center [119, 169] width 58 height 33
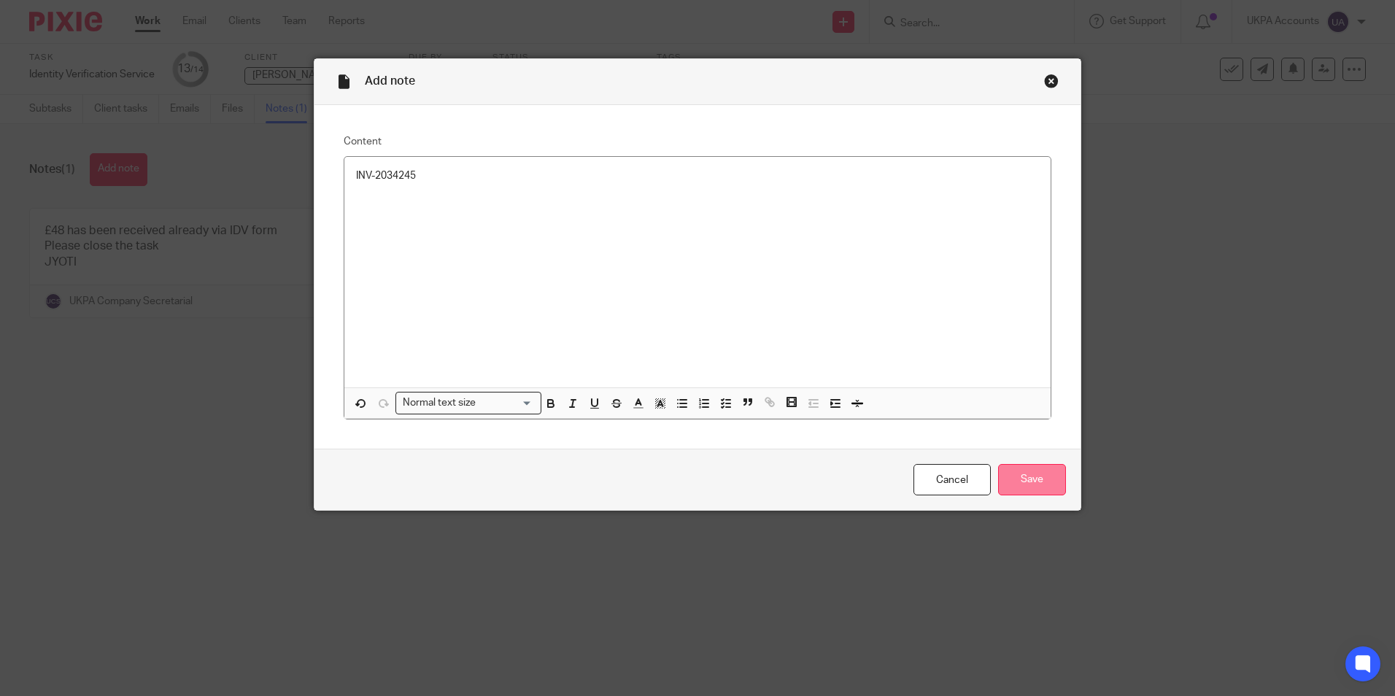
click at [1028, 480] on input "Save" at bounding box center [1032, 479] width 68 height 31
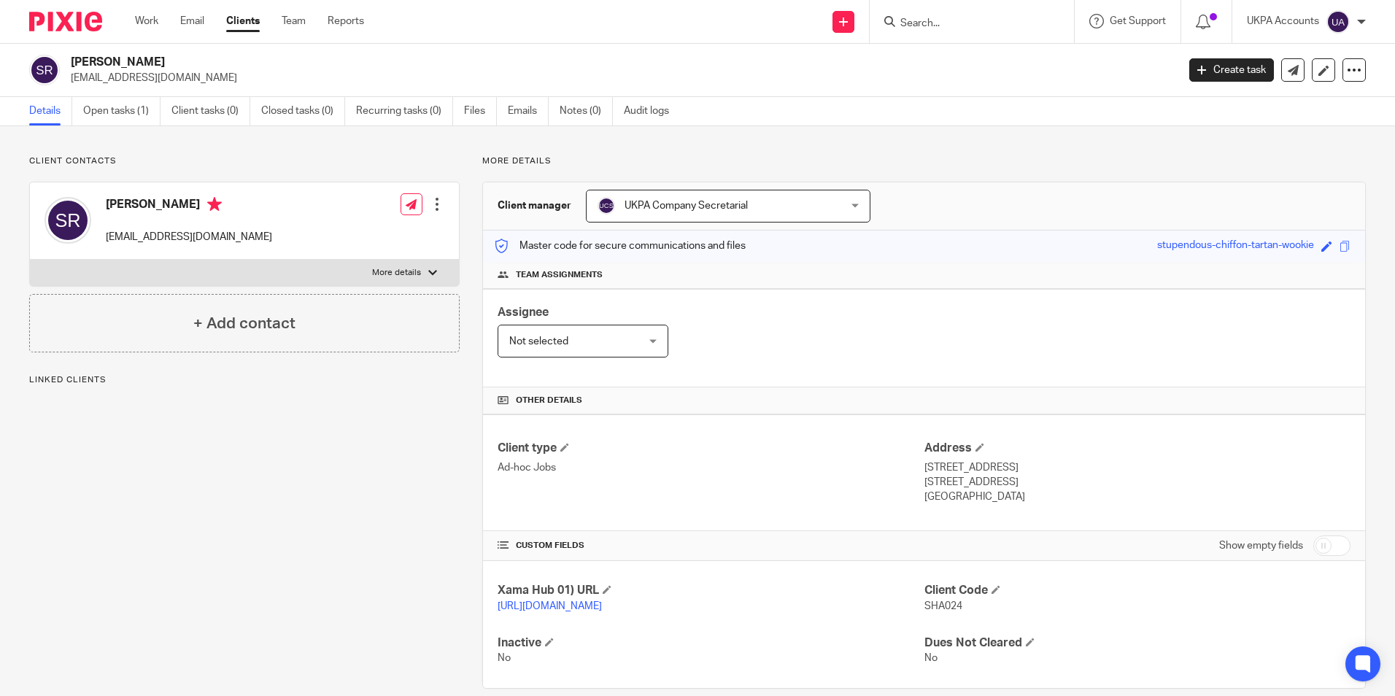
drag, startPoint x: 72, startPoint y: 58, endPoint x: 170, endPoint y: 66, distance: 98.1
click at [170, 66] on h2 "[PERSON_NAME]" at bounding box center [509, 62] width 877 height 15
copy h2 "[PERSON_NAME]"
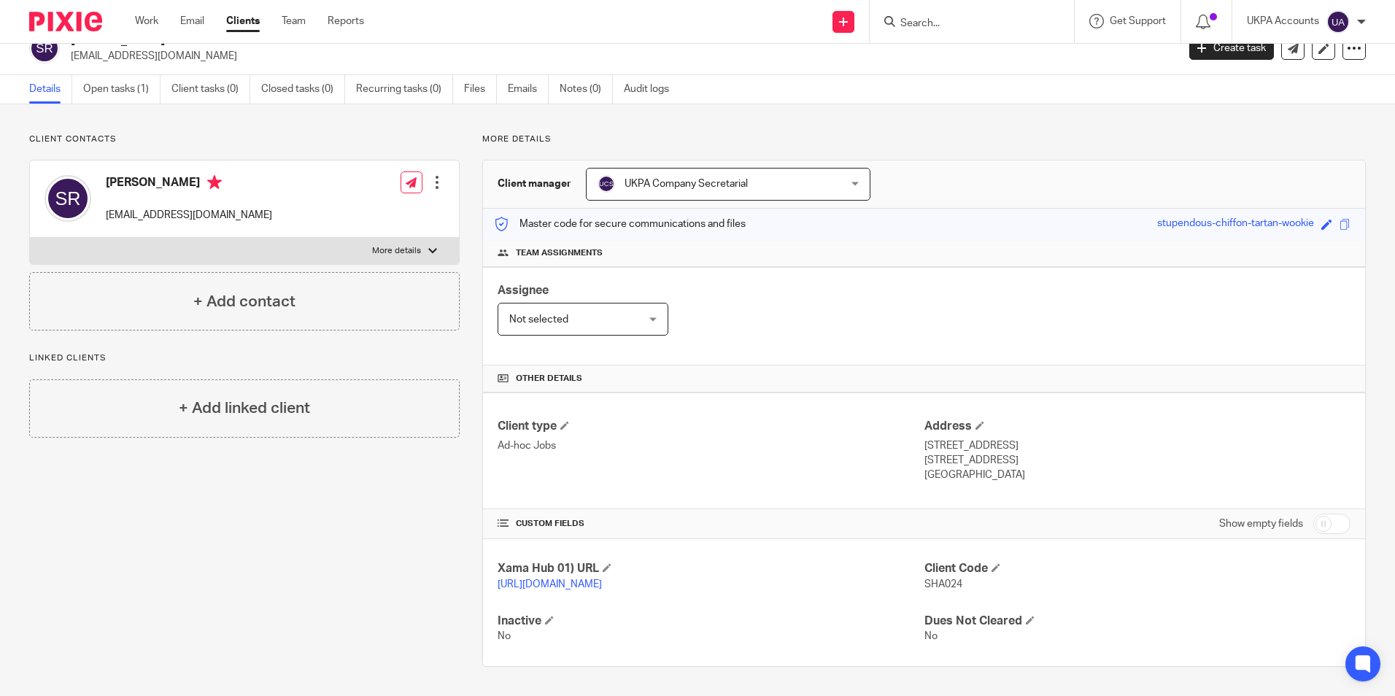
scroll to position [36, 0]
drag, startPoint x: 918, startPoint y: 568, endPoint x: 966, endPoint y: 567, distance: 48.2
click at [966, 577] on p "SHA024" at bounding box center [1137, 584] width 426 height 15
copy span "SHA024"
drag, startPoint x: 104, startPoint y: 169, endPoint x: 191, endPoint y: 177, distance: 87.2
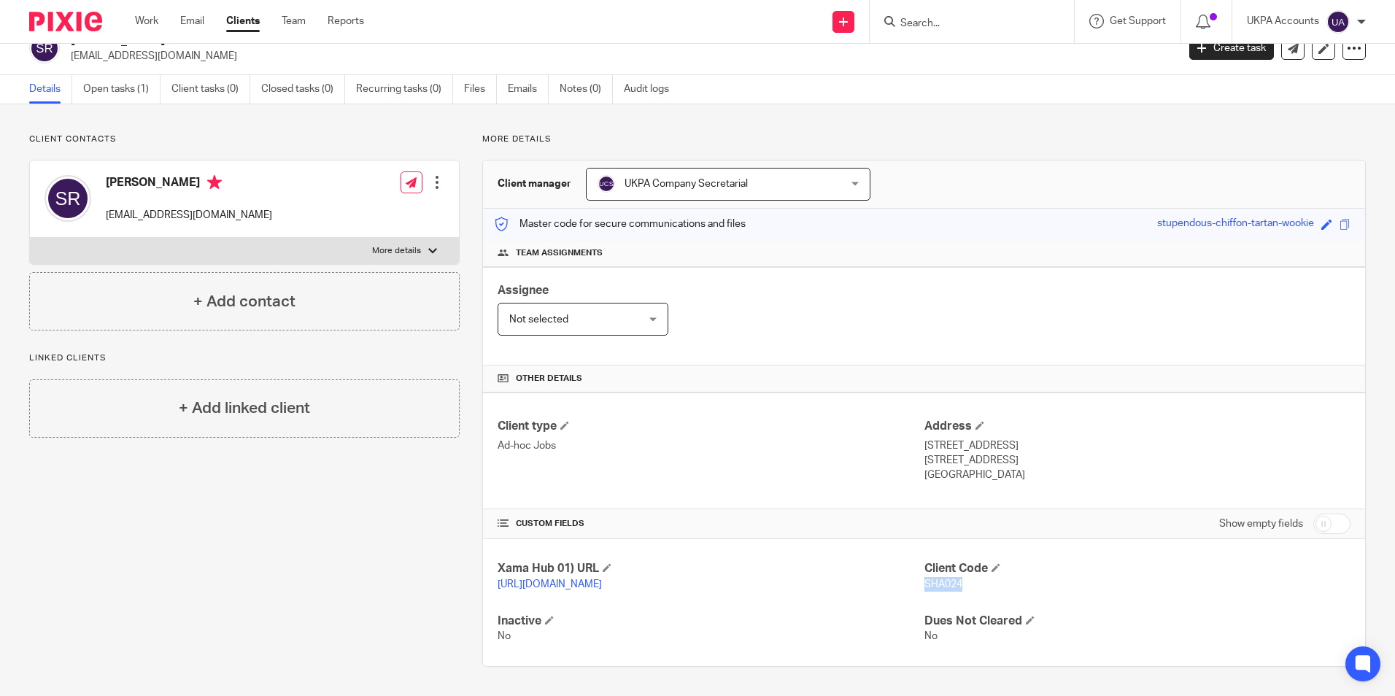
click at [191, 177] on div "Shahla Razak shahlarazak@hotmail.co.uk" at bounding box center [159, 199] width 228 height 62
copy h4 "[PERSON_NAME]"
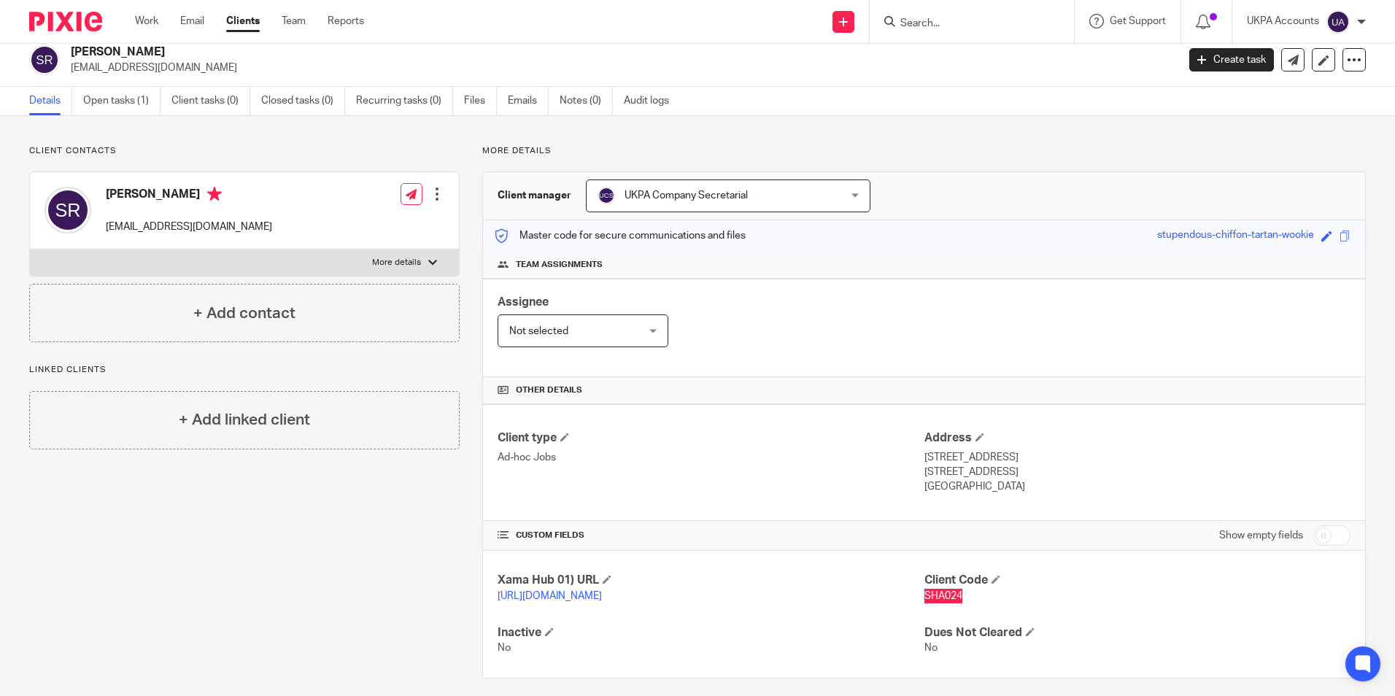
scroll to position [0, 0]
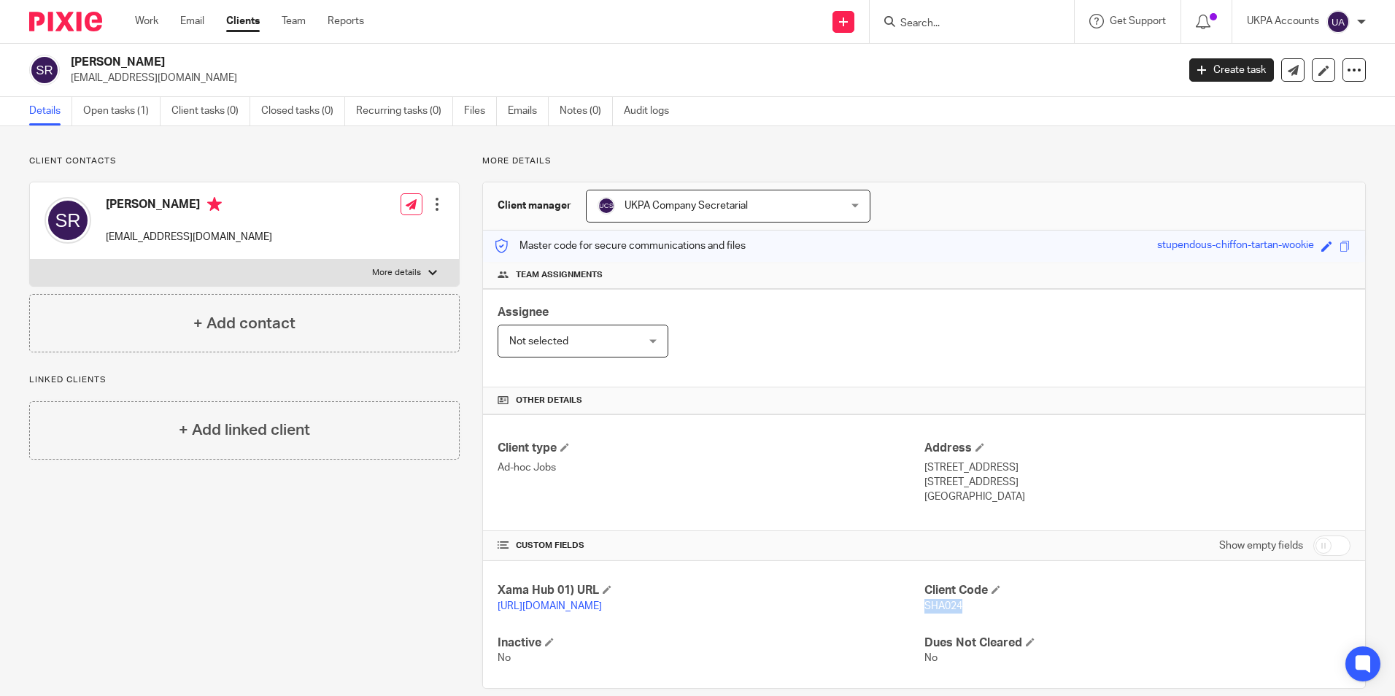
drag, startPoint x: 71, startPoint y: 80, endPoint x: 223, endPoint y: 80, distance: 151.8
click at [223, 80] on p "shahlarazak@hotmail.co.uk" at bounding box center [619, 78] width 1097 height 15
copy p "shahlarazak@hotmail.co.uk"
drag, startPoint x: 918, startPoint y: 466, endPoint x: 977, endPoint y: 473, distance: 59.5
click at [977, 473] on p "5 Valley Drive, Brighton" at bounding box center [1137, 467] width 426 height 15
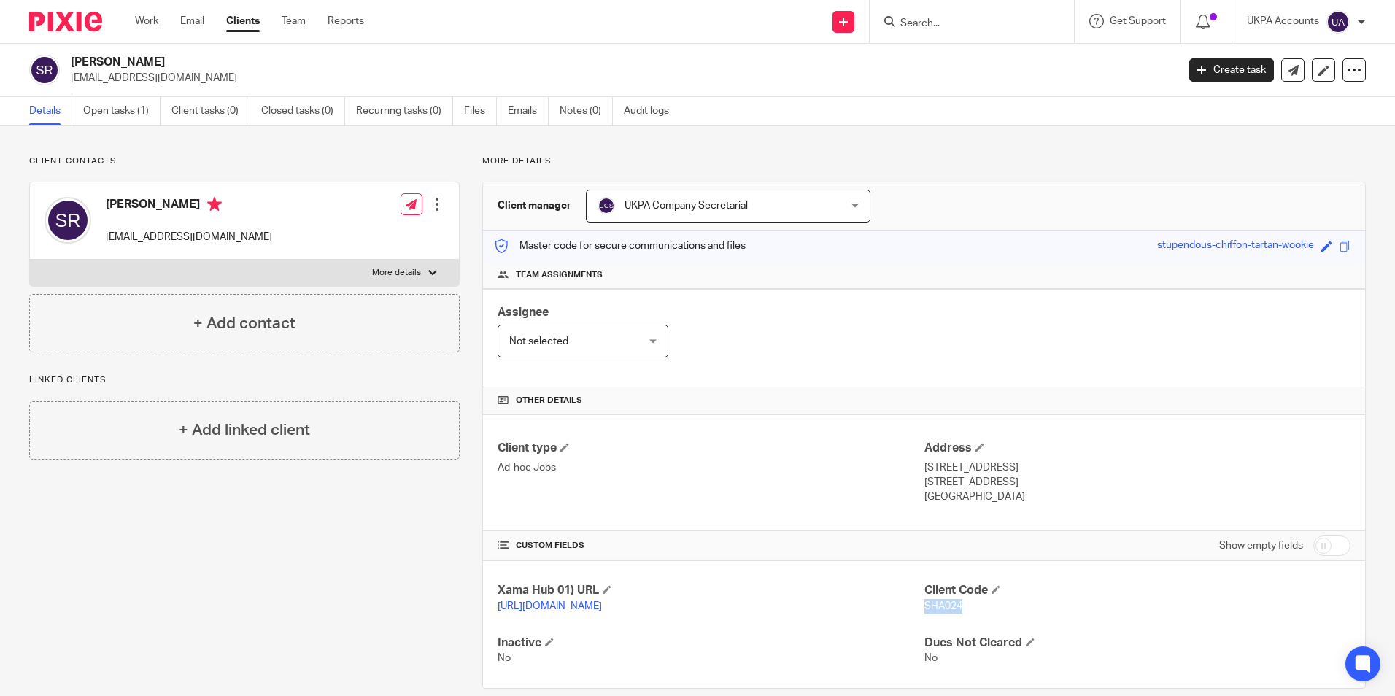
copy p "5 Valley Drive"
drag, startPoint x: 1162, startPoint y: 459, endPoint x: 1022, endPoint y: 468, distance: 139.7
click at [1156, 459] on div "Address 5 Valley Drive, Brighton East Sussex, BN1 5FA United Kingdom" at bounding box center [1137, 473] width 426 height 64
drag, startPoint x: 984, startPoint y: 467, endPoint x: 973, endPoint y: 488, distance: 24.2
click at [973, 488] on div "Address 5 Valley Drive, Brighton East Sussex, BN1 5FA United Kingdom" at bounding box center [1137, 473] width 426 height 64
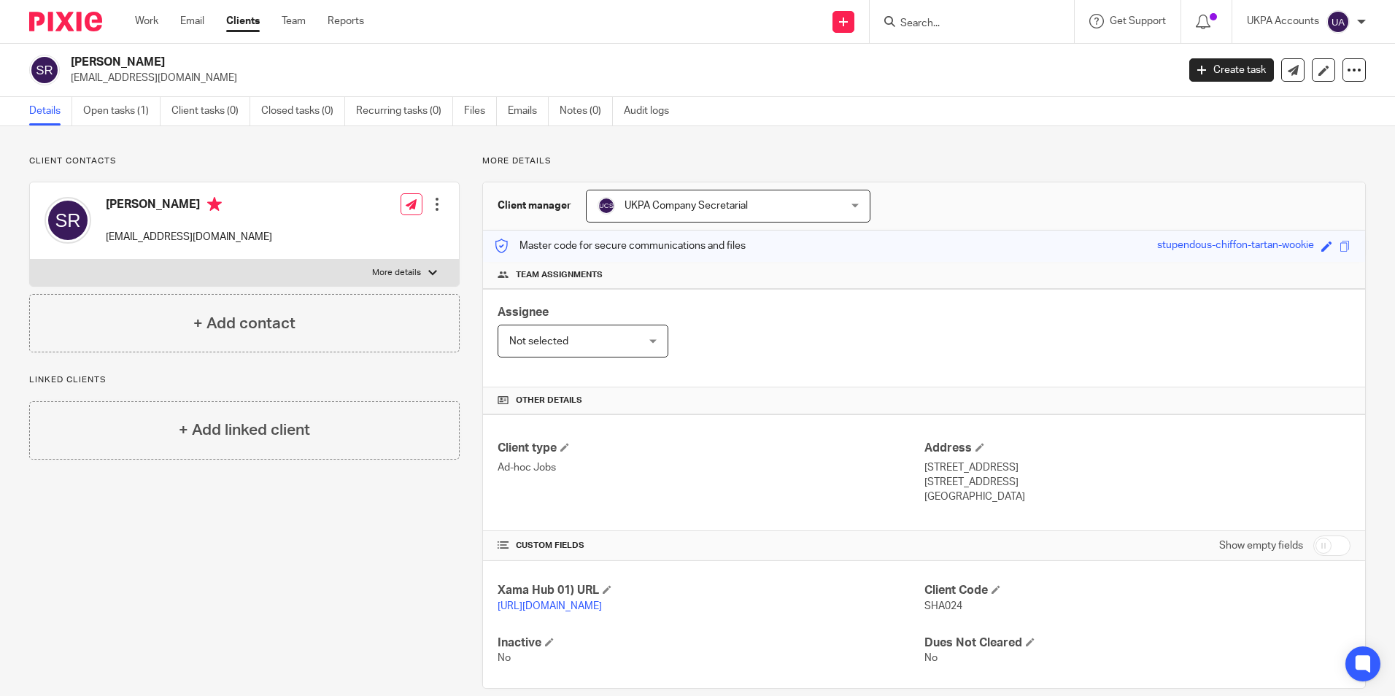
copy div "Brighton East Sussex"
drag, startPoint x: 1111, startPoint y: 467, endPoint x: 1007, endPoint y: 479, distance: 105.1
click at [1110, 467] on p "5 Valley Drive, Brighton" at bounding box center [1137, 467] width 426 height 15
drag, startPoint x: 978, startPoint y: 480, endPoint x: 1029, endPoint y: 483, distance: 51.2
click at [1029, 483] on p "East Sussex, BN1 5FA" at bounding box center [1137, 482] width 426 height 15
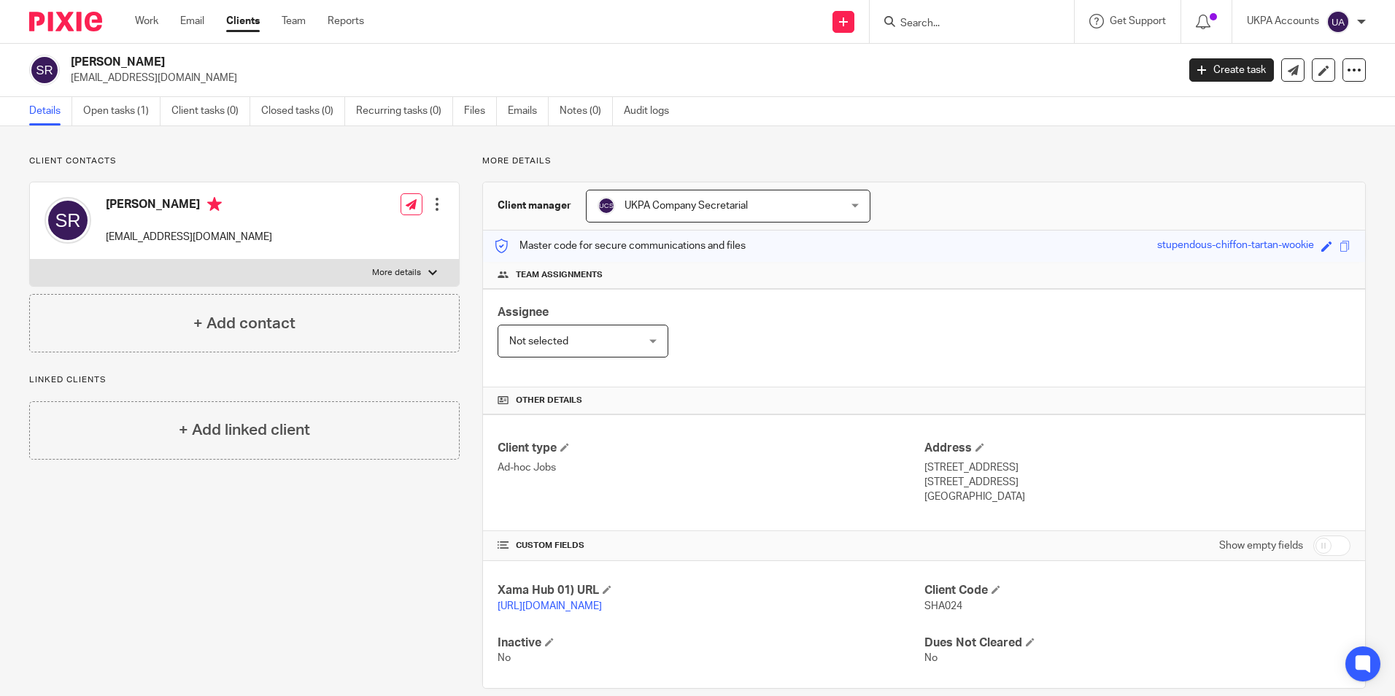
copy p "BN1 5FA"
drag, startPoint x: 1050, startPoint y: 507, endPoint x: 962, endPoint y: 503, distance: 87.6
click at [1048, 507] on div "Client type Ad-hoc Jobs Address 5 Valley Drive, Brighton East Sussex, BN1 5FA U…" at bounding box center [924, 472] width 882 height 117
drag, startPoint x: 915, startPoint y: 497, endPoint x: 1016, endPoint y: 501, distance: 100.8
click at [1016, 501] on div "Client type Ad-hoc Jobs Address 5 Valley Drive, Brighton East Sussex, BN1 5FA U…" at bounding box center [924, 472] width 882 height 117
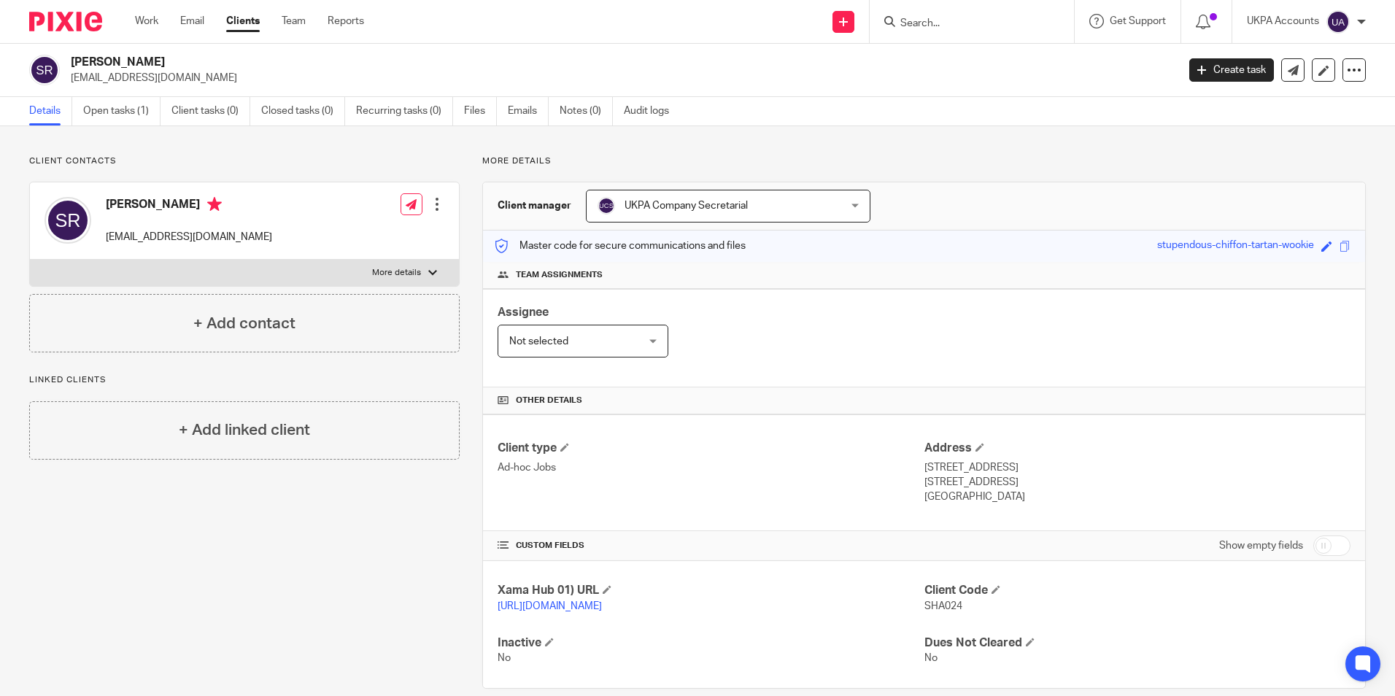
drag, startPoint x: 1016, startPoint y: 501, endPoint x: 1099, endPoint y: 495, distance: 83.4
click at [1100, 492] on p "United Kingdom" at bounding box center [1137, 497] width 426 height 15
click at [875, 501] on div "Client type Ad-hoc Jobs" at bounding box center [711, 473] width 426 height 64
drag, startPoint x: 918, startPoint y: 497, endPoint x: 999, endPoint y: 499, distance: 81.0
click at [999, 499] on p "United Kingdom" at bounding box center [1137, 497] width 426 height 15
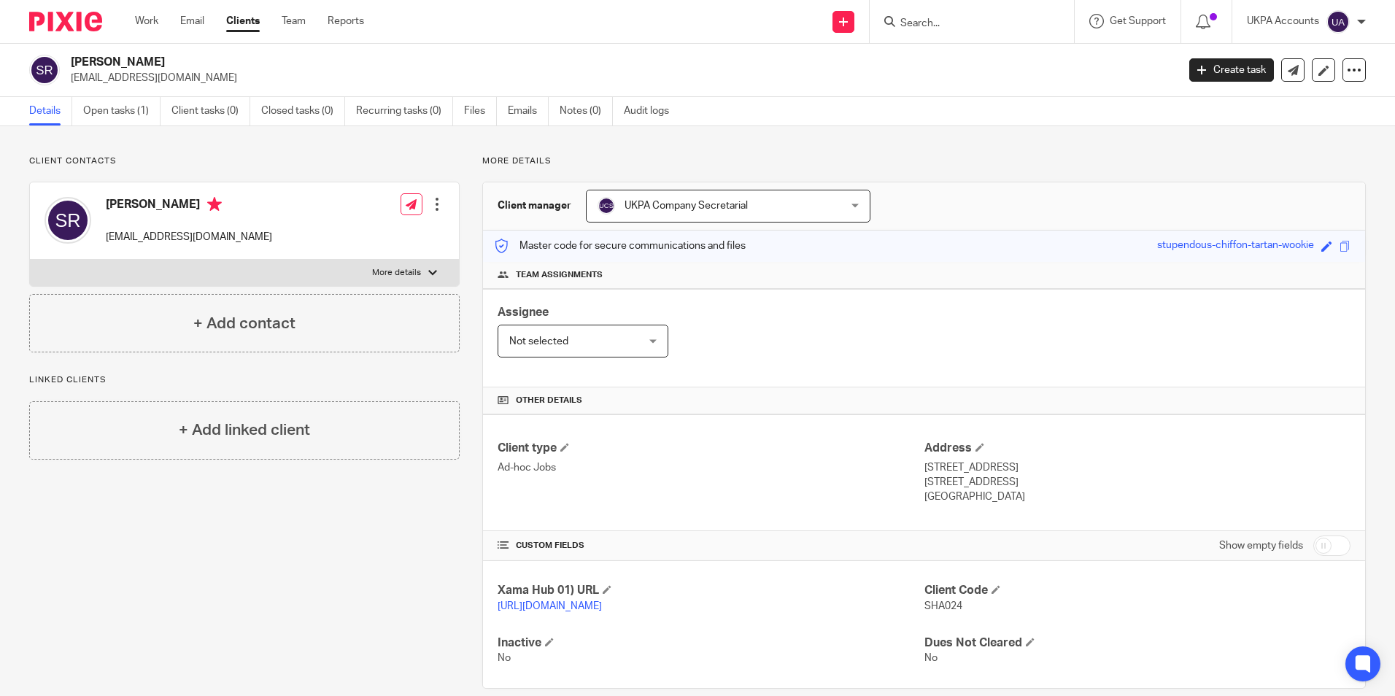
copy p "United Kingdom"
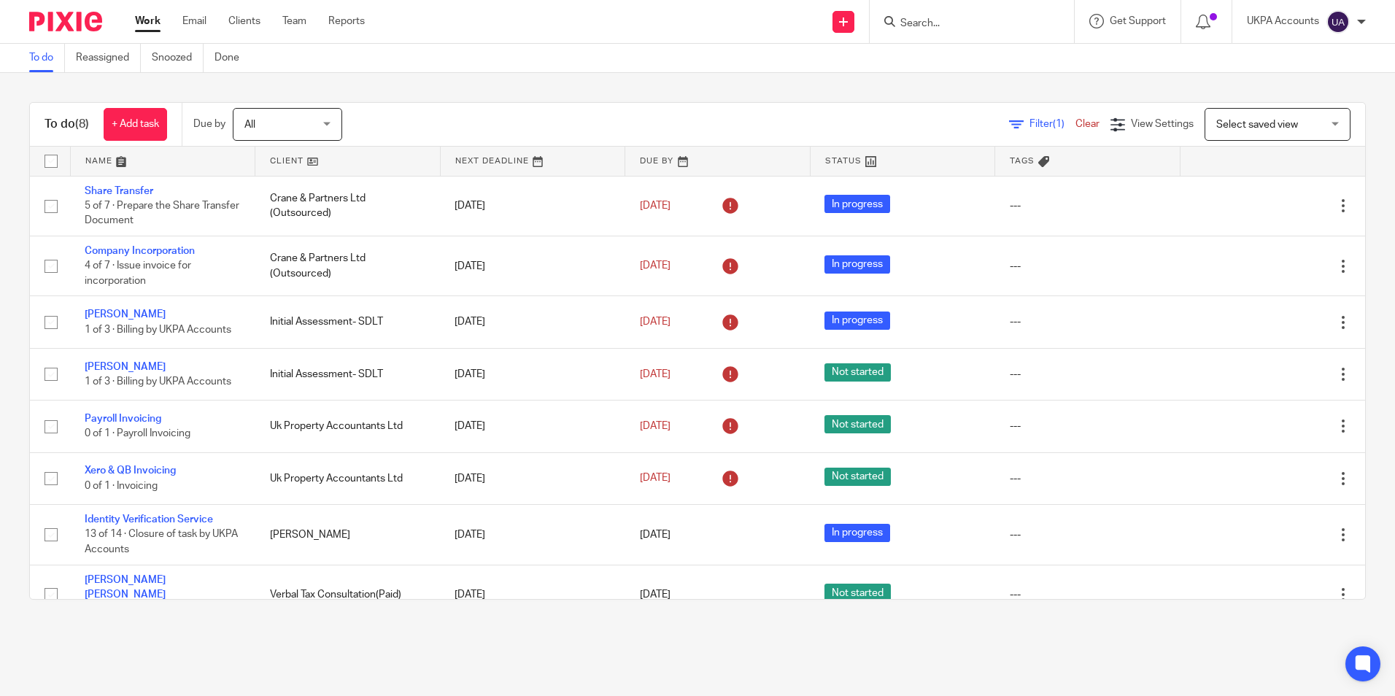
click at [46, 55] on link "To do" at bounding box center [47, 58] width 36 height 28
click at [39, 60] on link "To do" at bounding box center [47, 58] width 36 height 28
click at [922, 20] on input "Search" at bounding box center [964, 24] width 131 height 13
type input "arp001"
drag, startPoint x: 1047, startPoint y: 21, endPoint x: 1064, endPoint y: 24, distance: 17.0
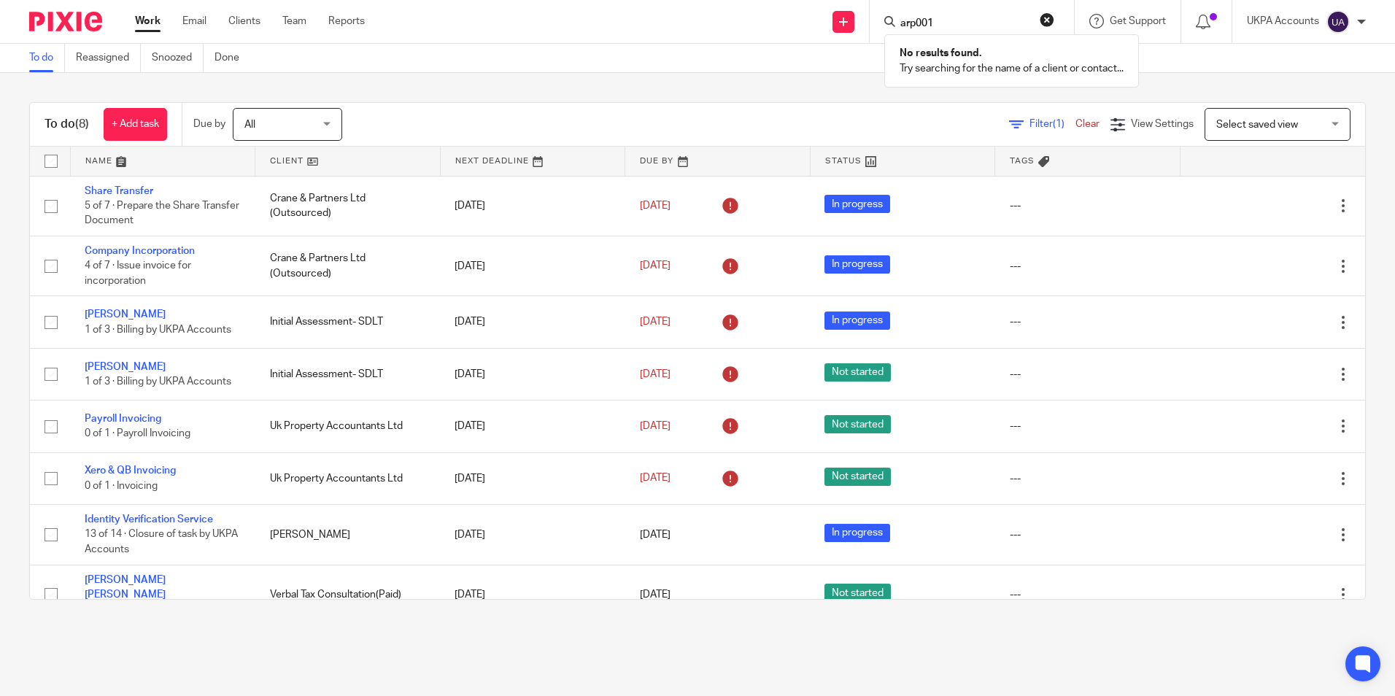
click at [1047, 21] on button "reset" at bounding box center [1047, 19] width 15 height 15
click at [911, 26] on input "Search" at bounding box center [964, 24] width 131 height 13
click at [912, 25] on input "Search" at bounding box center [964, 24] width 131 height 13
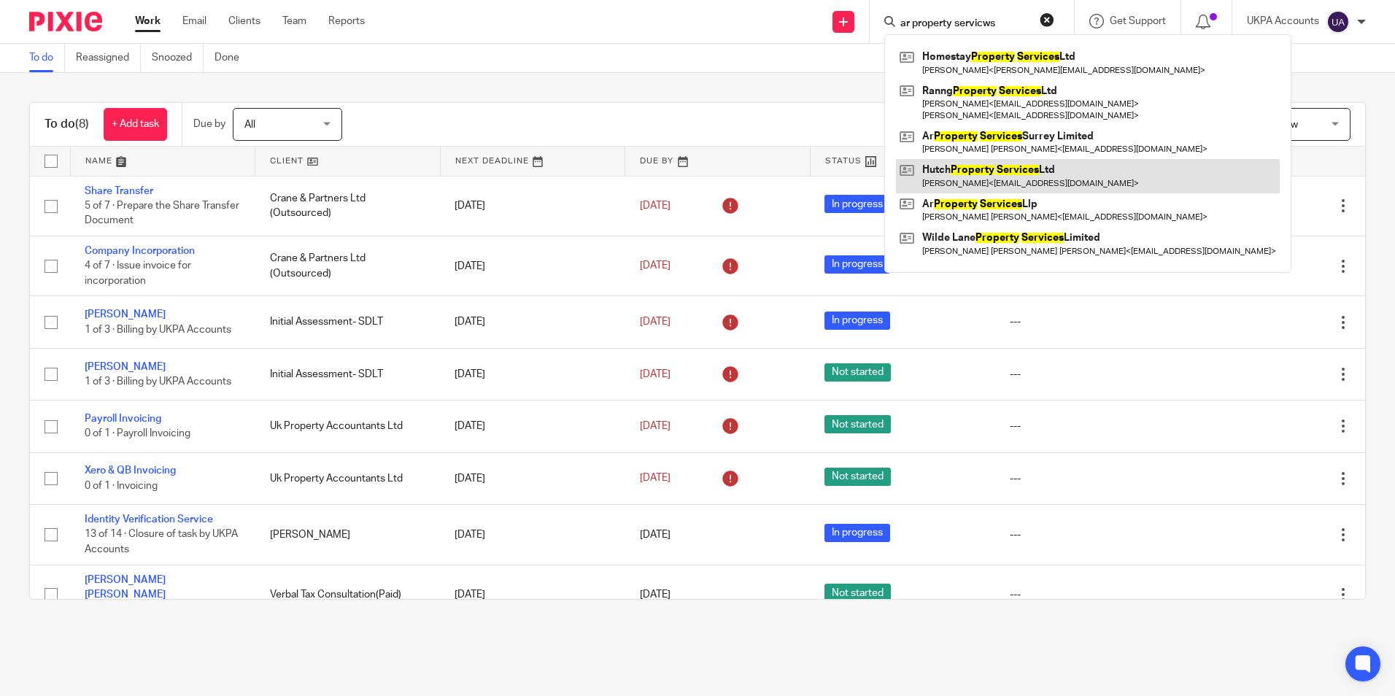
click at [1046, 182] on link at bounding box center [1088, 176] width 384 height 34
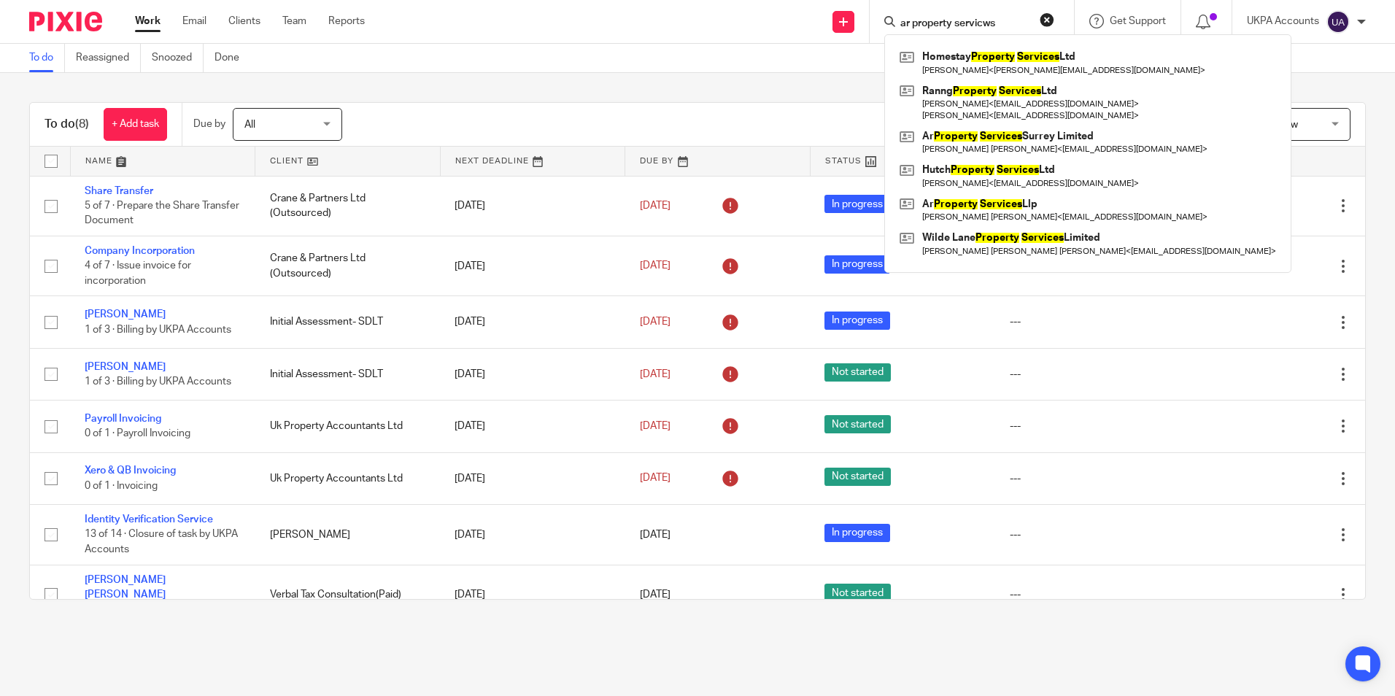
click at [1002, 21] on input "ar property servicws" at bounding box center [964, 24] width 131 height 13
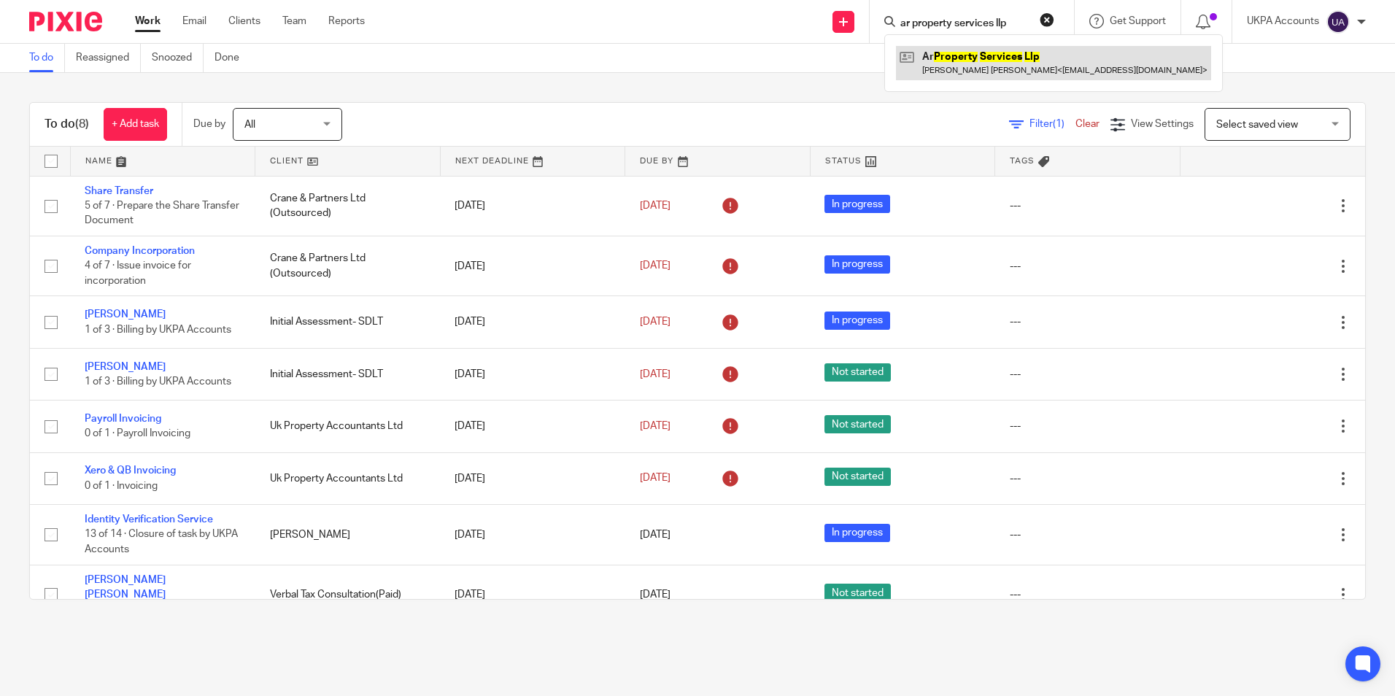
type input "ar property services llp"
click at [1015, 62] on link at bounding box center [1053, 63] width 315 height 34
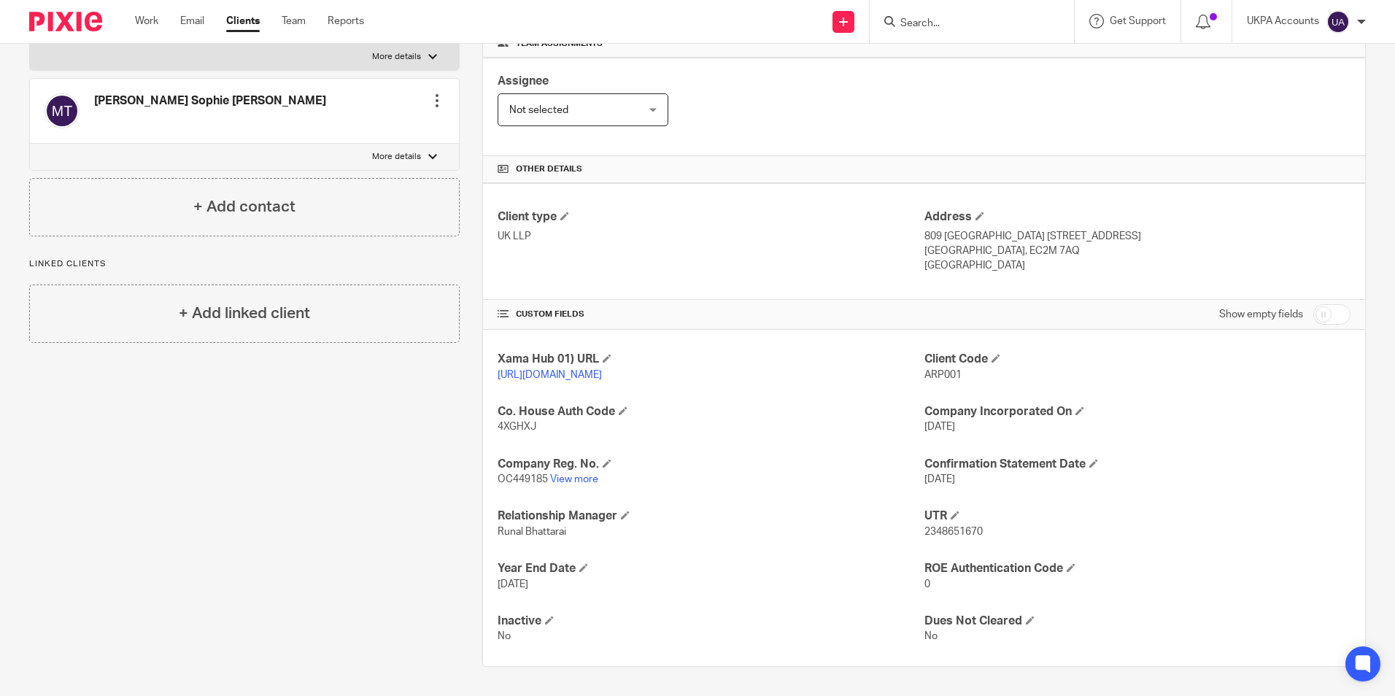
scroll to position [246, 0]
click at [260, 557] on div "Client contacts [PERSON_NAME] [PERSON_NAME] 7761157304 [EMAIL_ADDRESS][DOMAIN_N…" at bounding box center [233, 295] width 453 height 743
